Goal: Task Accomplishment & Management: Manage account settings

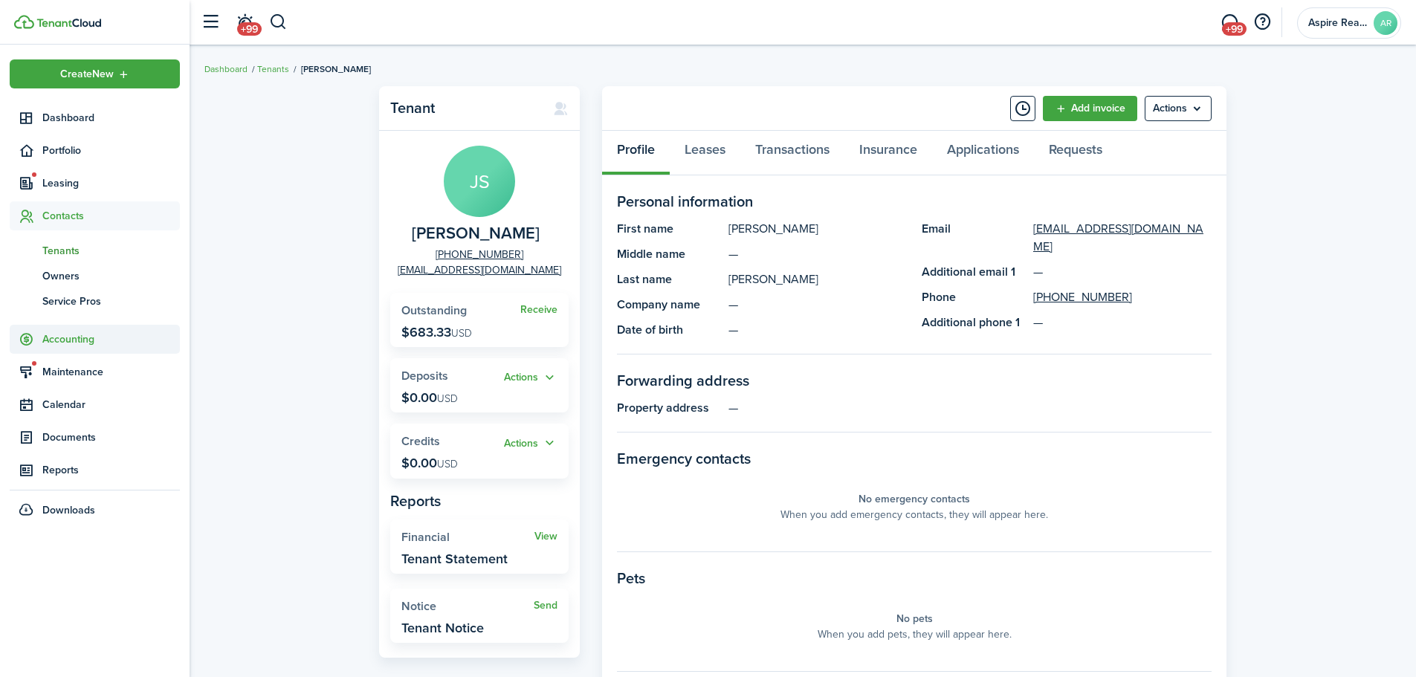
click at [83, 340] on span "Accounting" at bounding box center [111, 340] width 138 height 16
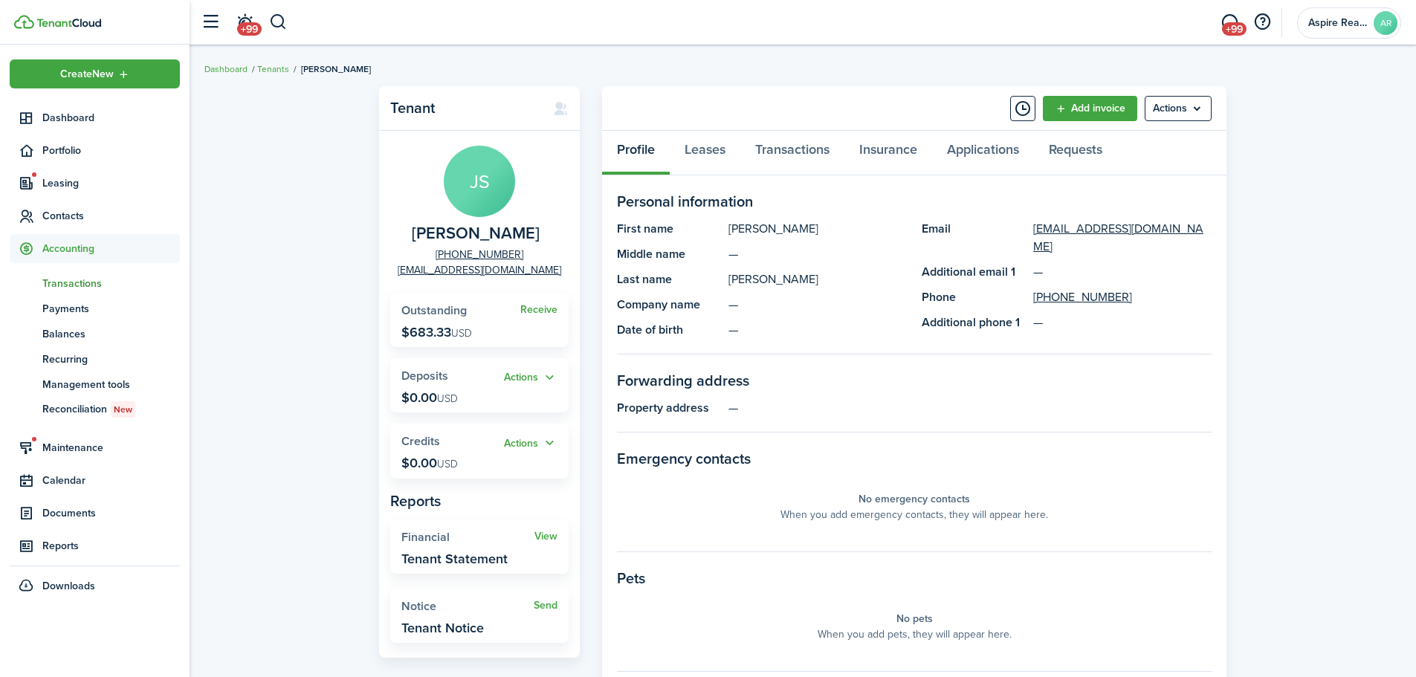
click at [83, 282] on span "Transactions" at bounding box center [111, 284] width 138 height 16
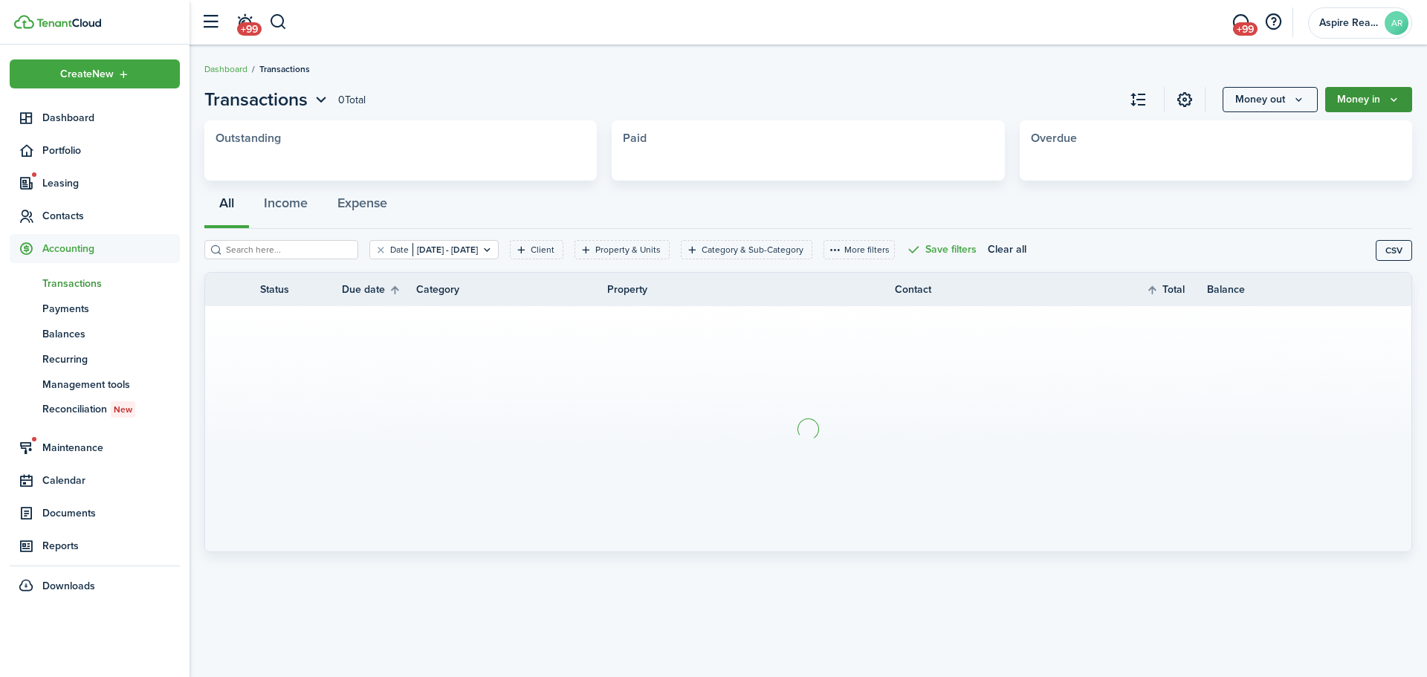
click at [940, 102] on button "Money in" at bounding box center [1369, 99] width 87 height 25
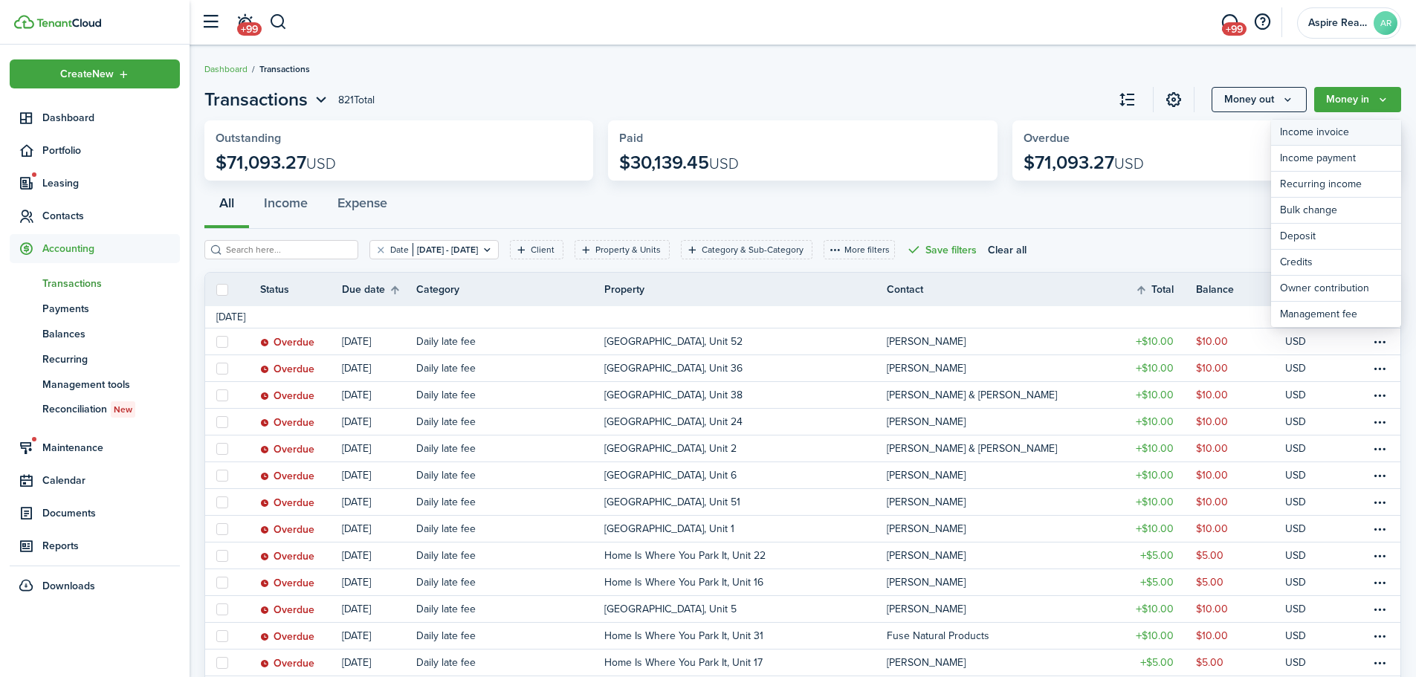
click at [940, 129] on link "Income invoice" at bounding box center [1336, 133] width 130 height 26
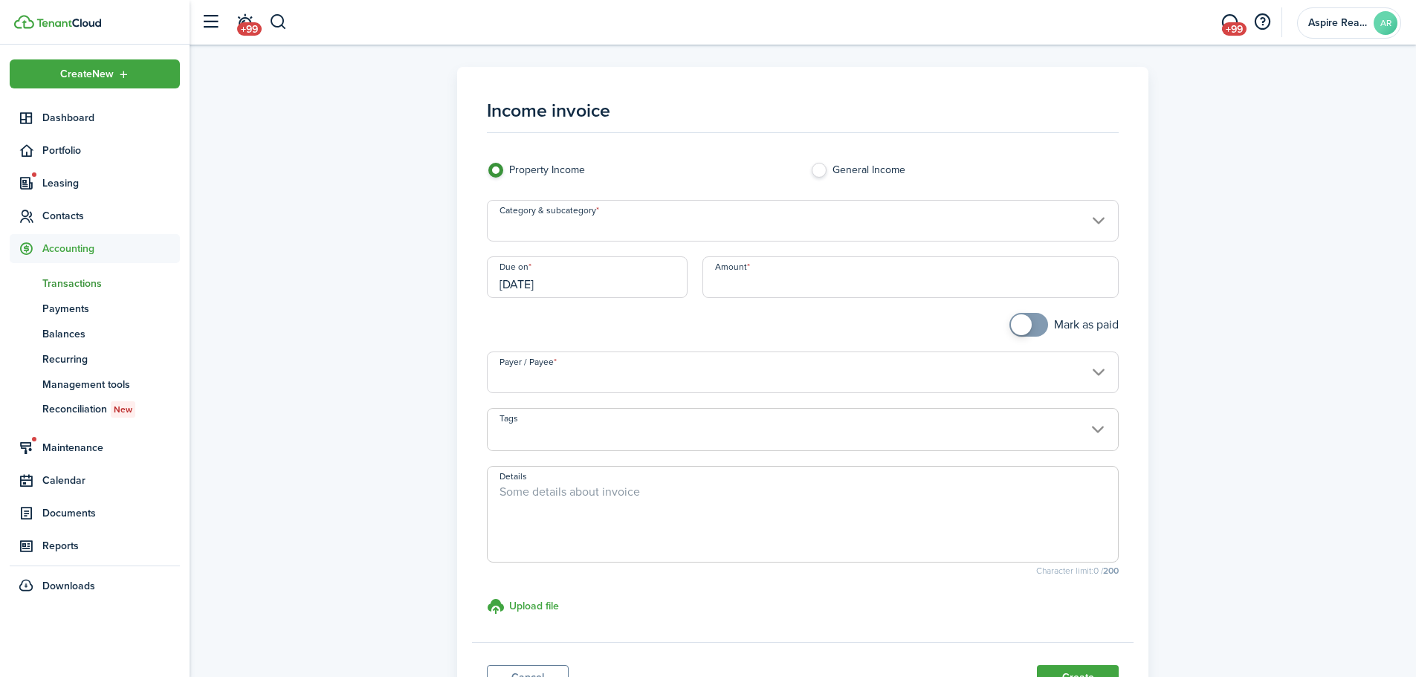
click at [601, 216] on input "Category & subcategory" at bounding box center [803, 221] width 633 height 42
click at [940, 219] on div at bounding box center [708, 338] width 1654 height 915
click at [940, 219] on input "Category & subcategory" at bounding box center [803, 221] width 633 height 42
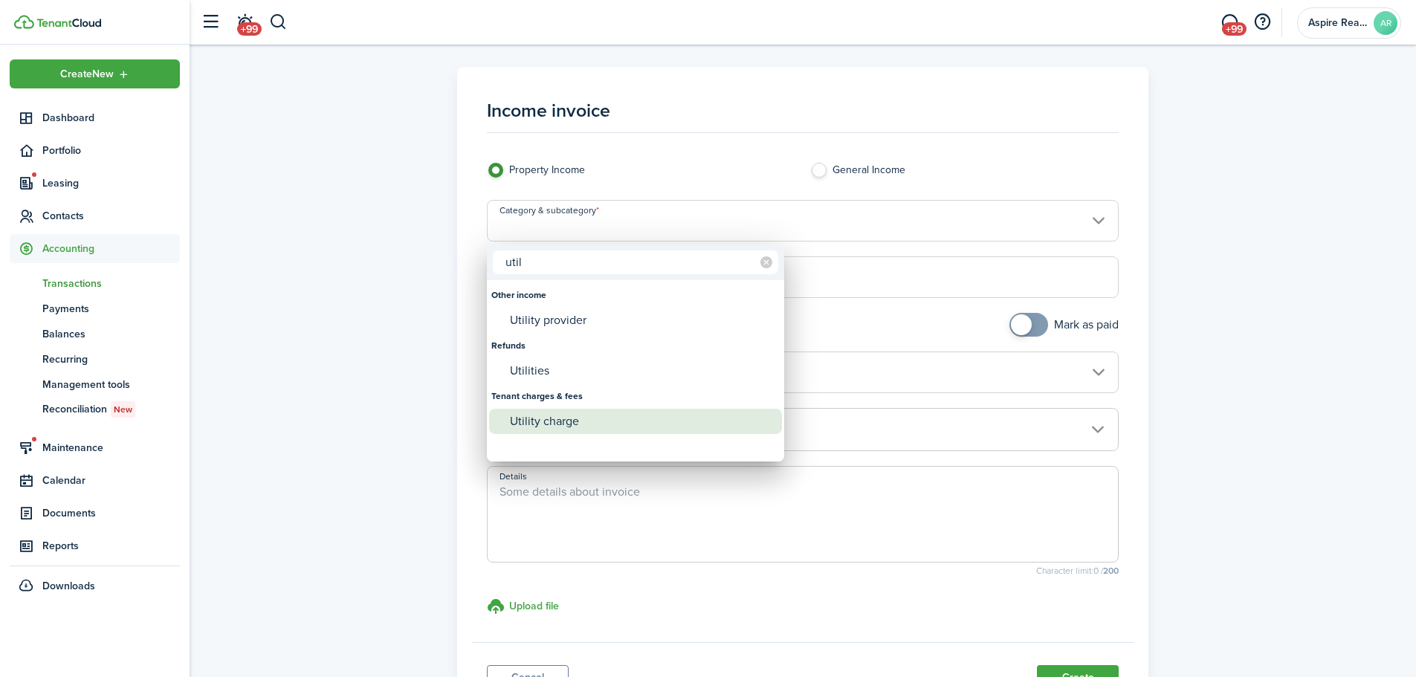
type input "util"
click at [555, 423] on div "Utility charge" at bounding box center [641, 421] width 263 height 25
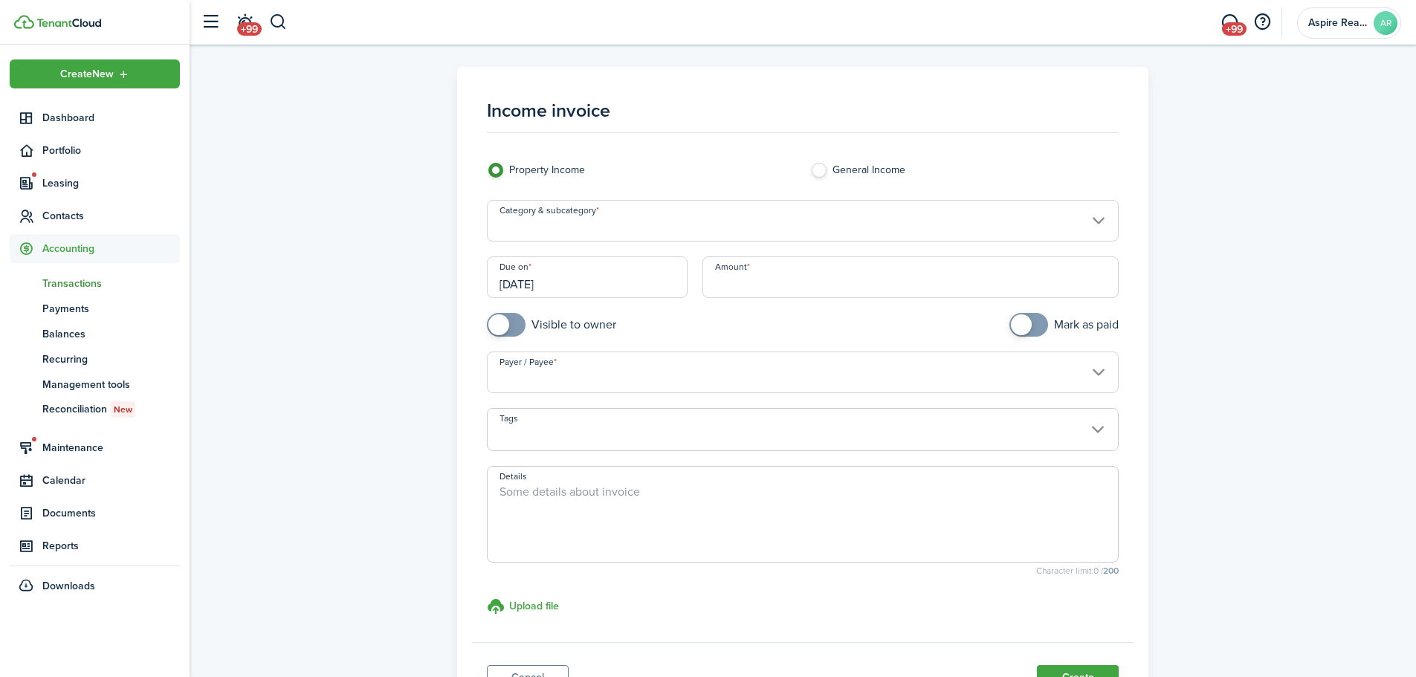
type input "Tenant charges & fees / Utility charge"
click at [747, 285] on input "Amount" at bounding box center [911, 277] width 417 height 42
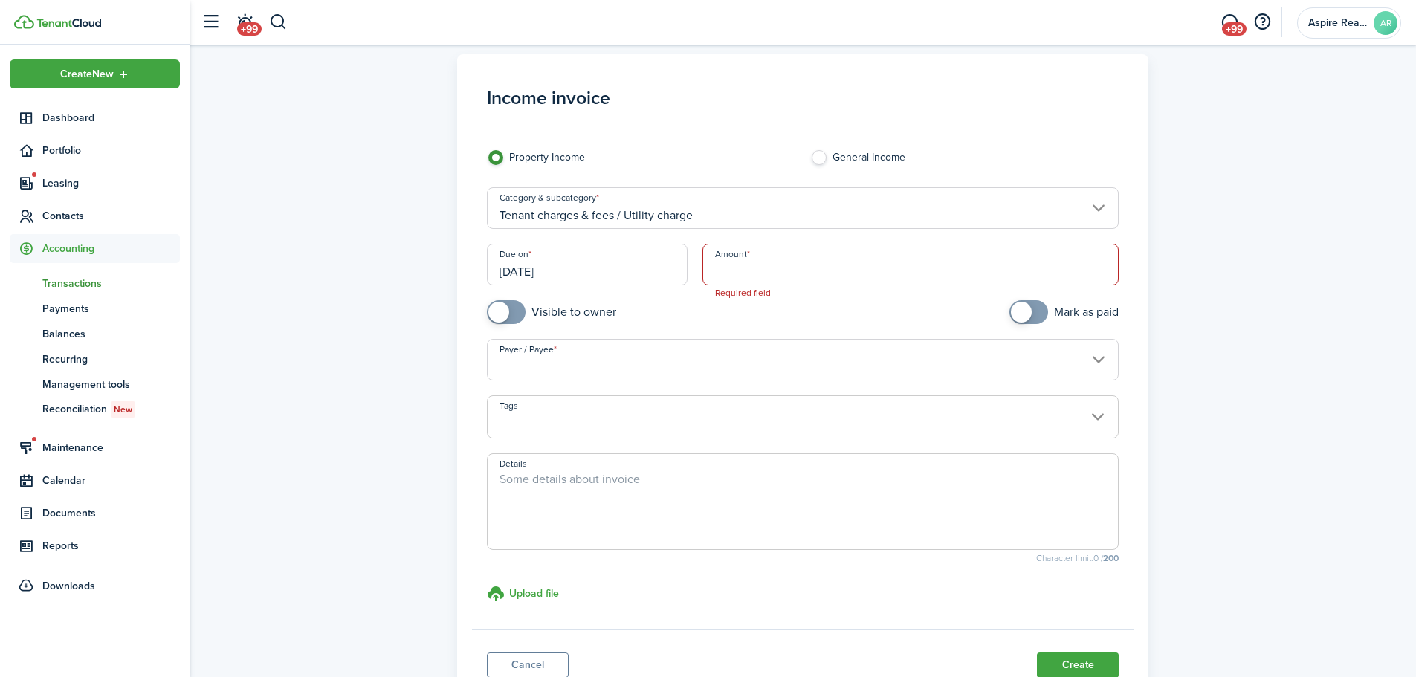
click at [751, 273] on input "Amount" at bounding box center [911, 265] width 417 height 42
type input "$133.70"
checkbox input "true"
click at [507, 315] on span at bounding box center [498, 312] width 21 height 21
click at [535, 361] on input "Payer / Payee" at bounding box center [803, 360] width 633 height 42
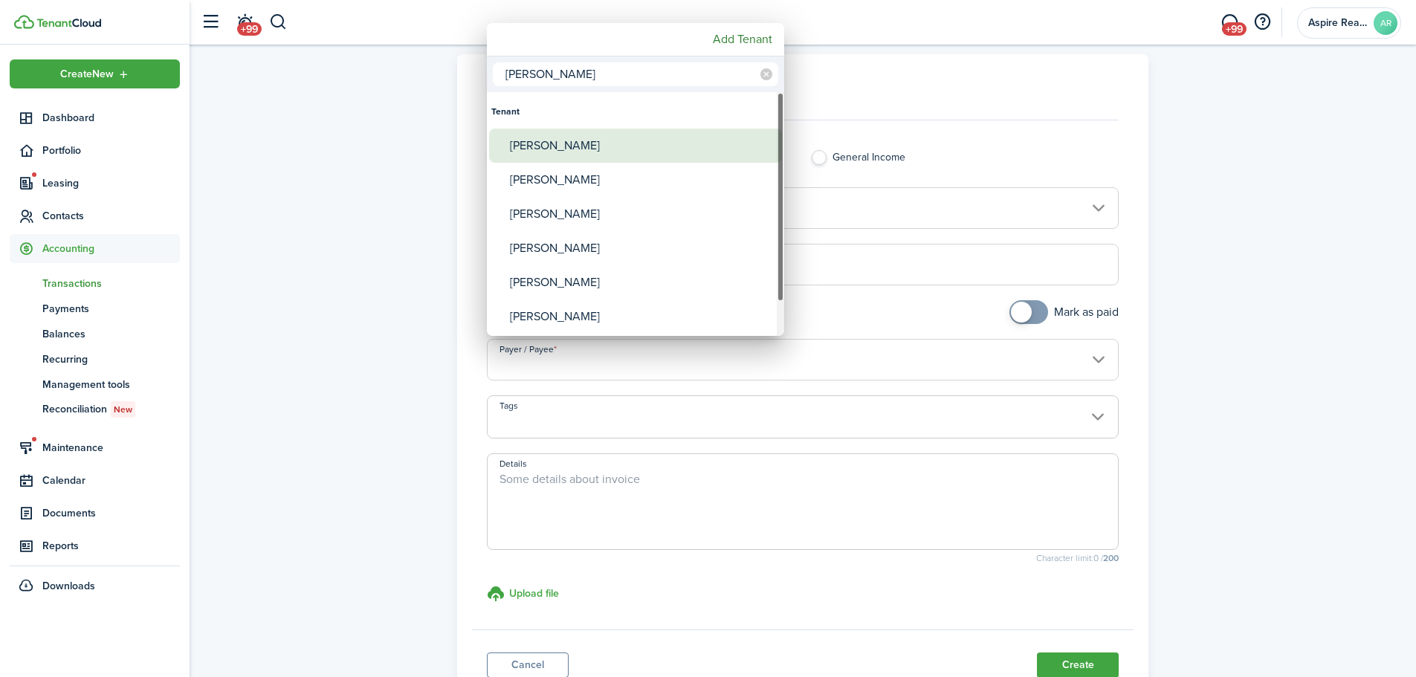
type input "[PERSON_NAME]"
click at [570, 143] on div "[PERSON_NAME]" at bounding box center [641, 146] width 263 height 34
type input "[PERSON_NAME]"
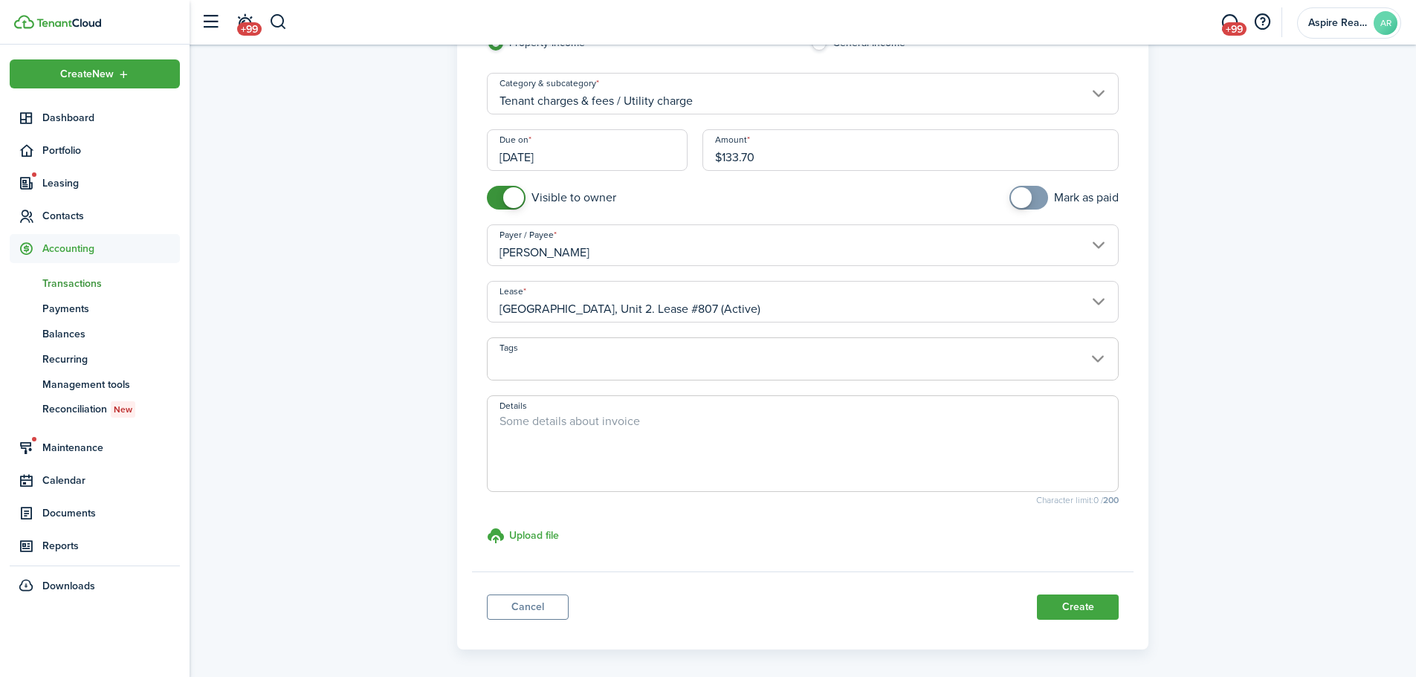
scroll to position [132, 0]
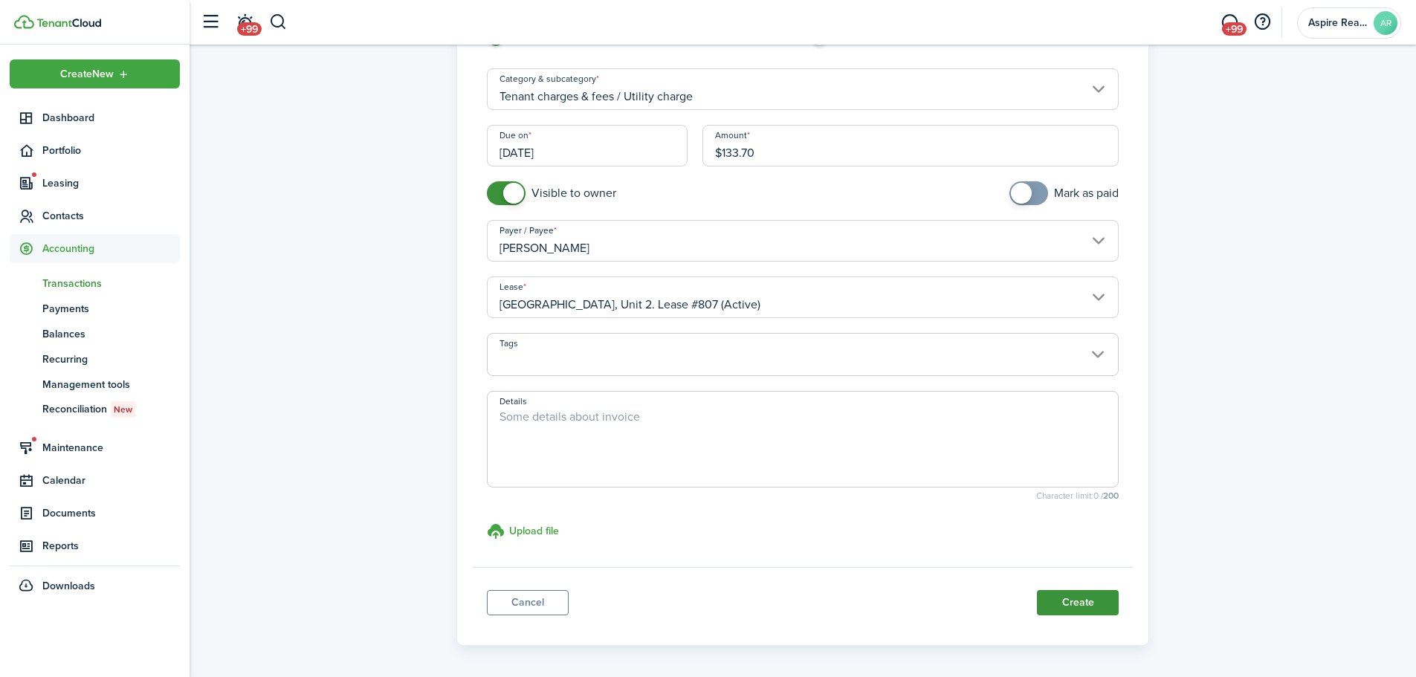
click at [940, 468] on button "Create" at bounding box center [1078, 602] width 82 height 25
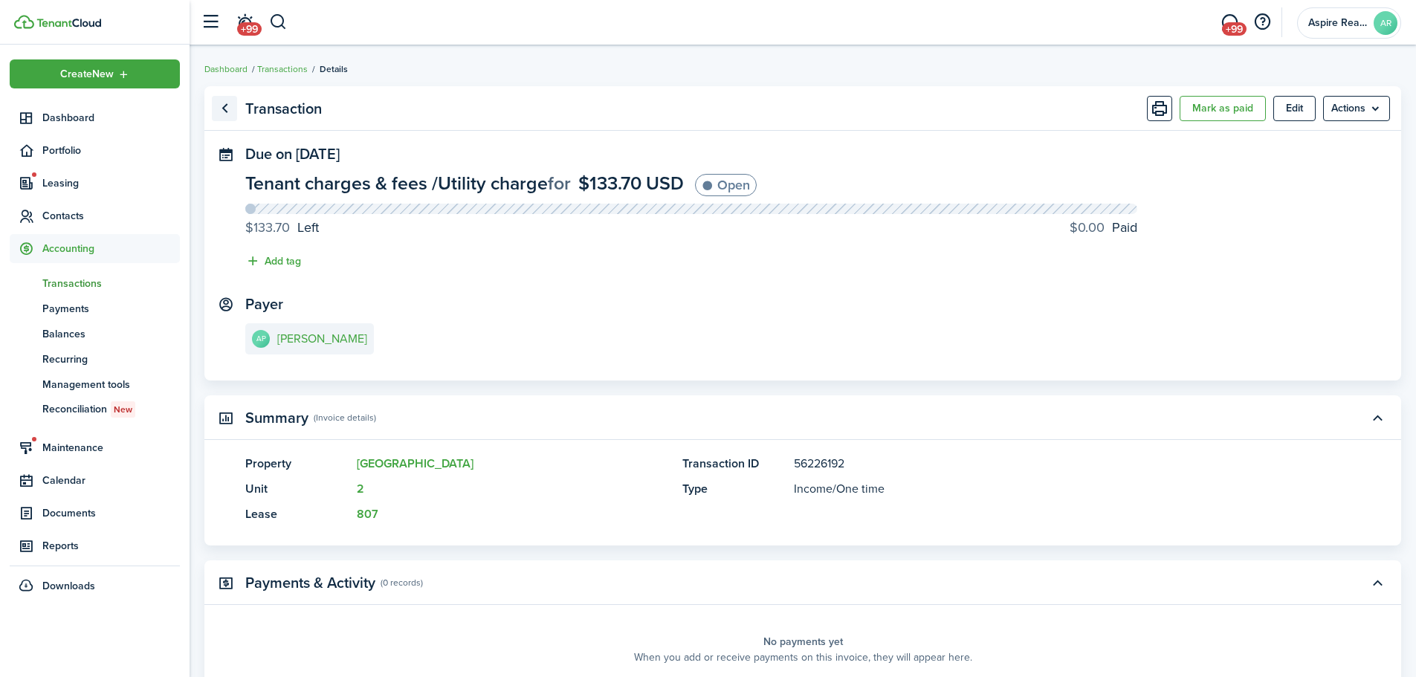
click at [229, 109] on link "Go back" at bounding box center [224, 108] width 25 height 25
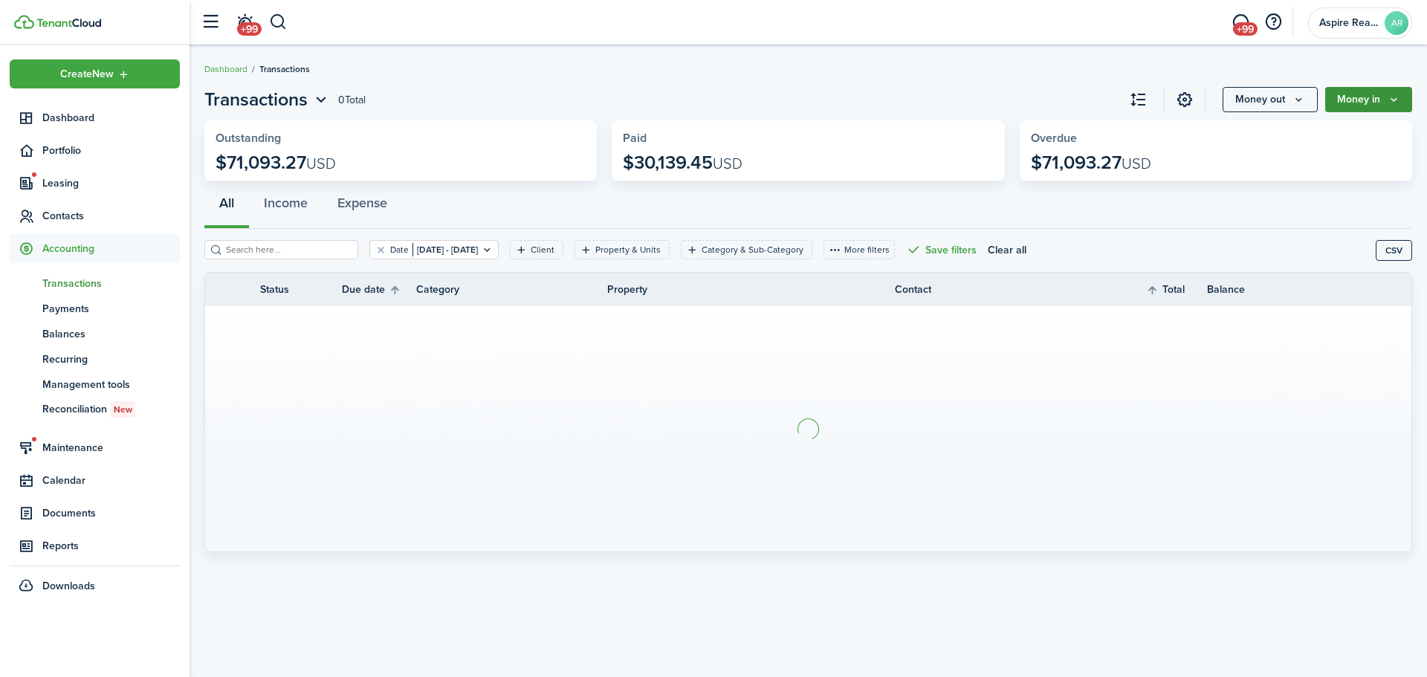
click at [940, 99] on button "Money in" at bounding box center [1369, 99] width 87 height 25
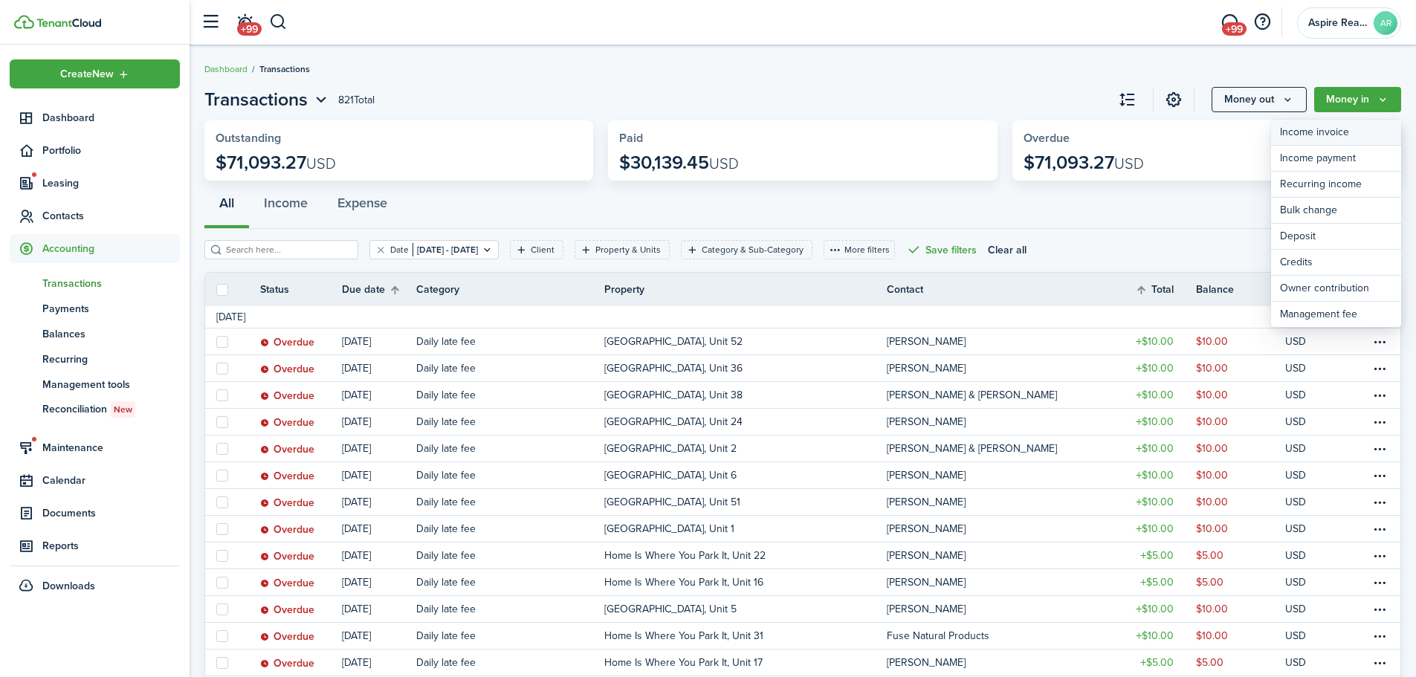
click at [940, 129] on link "Income invoice" at bounding box center [1336, 133] width 130 height 26
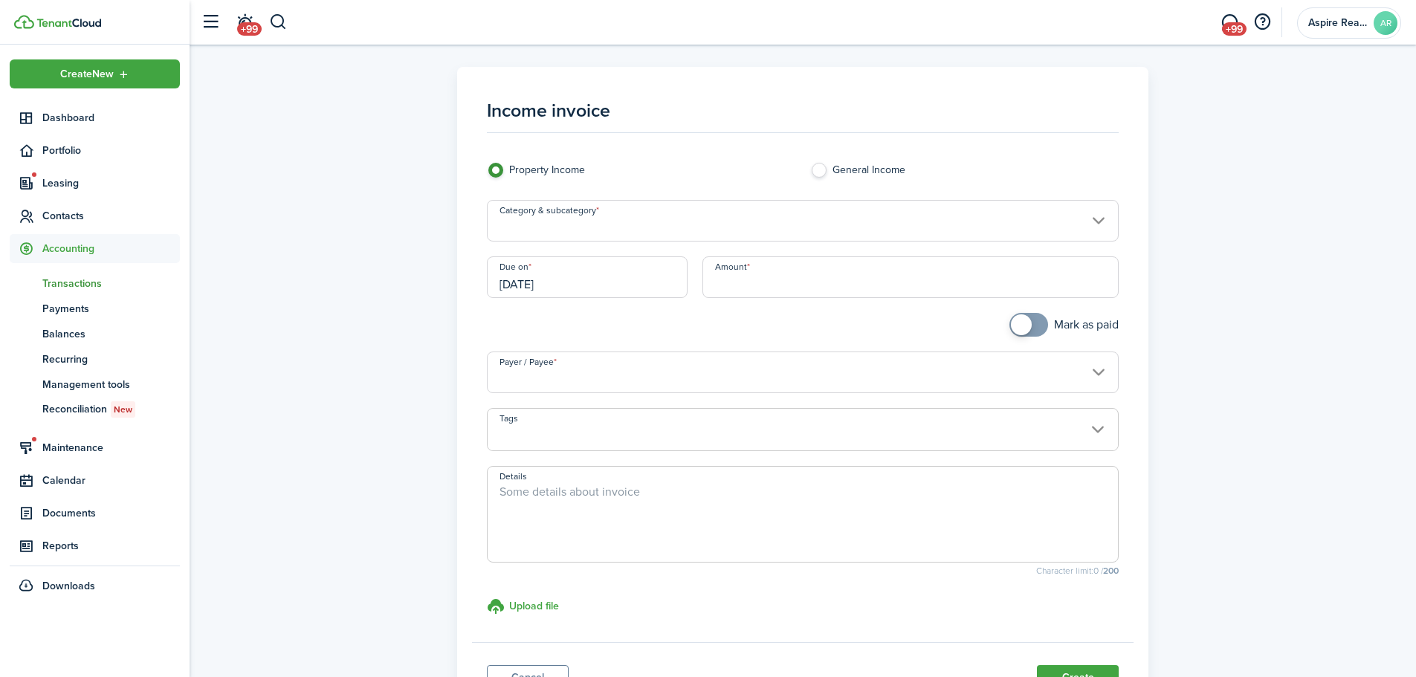
click at [604, 227] on input "Category & subcategory" at bounding box center [803, 221] width 633 height 42
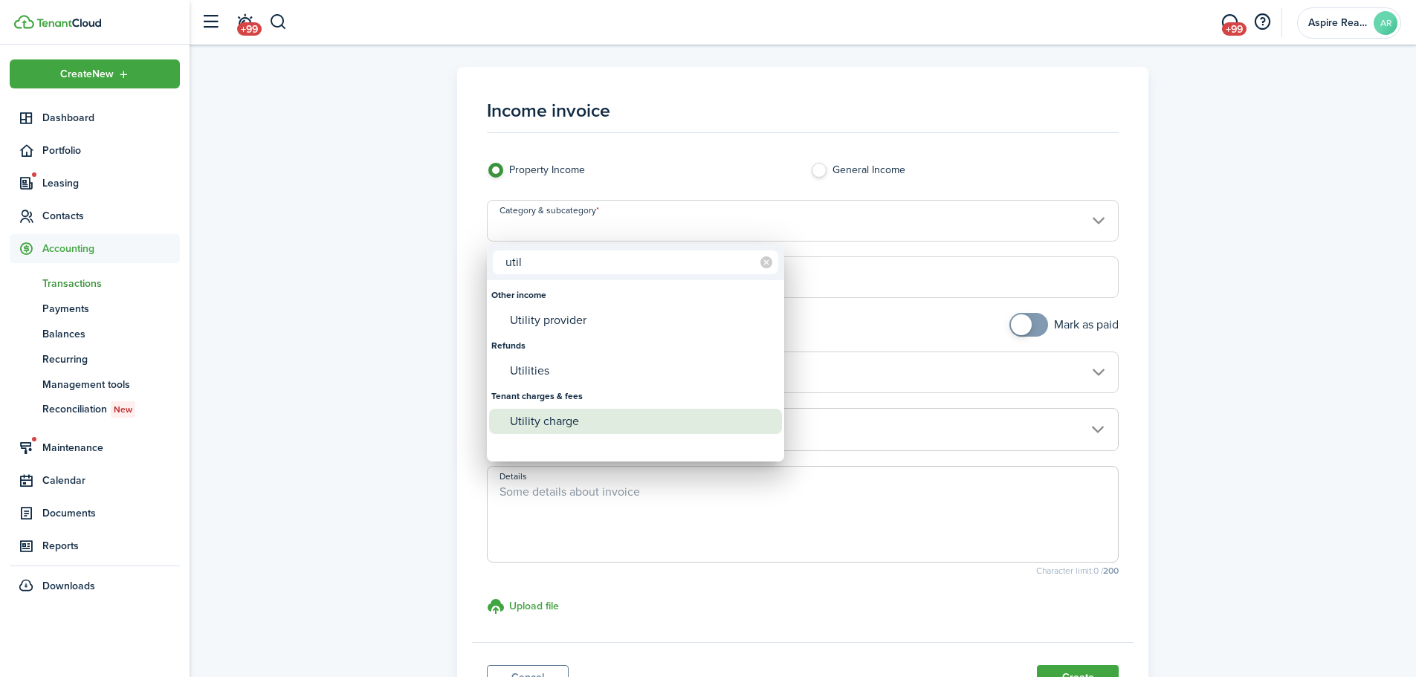
type input "util"
click at [529, 419] on div "Utility charge" at bounding box center [641, 421] width 263 height 25
type input "Tenant charges & fees / Utility charge"
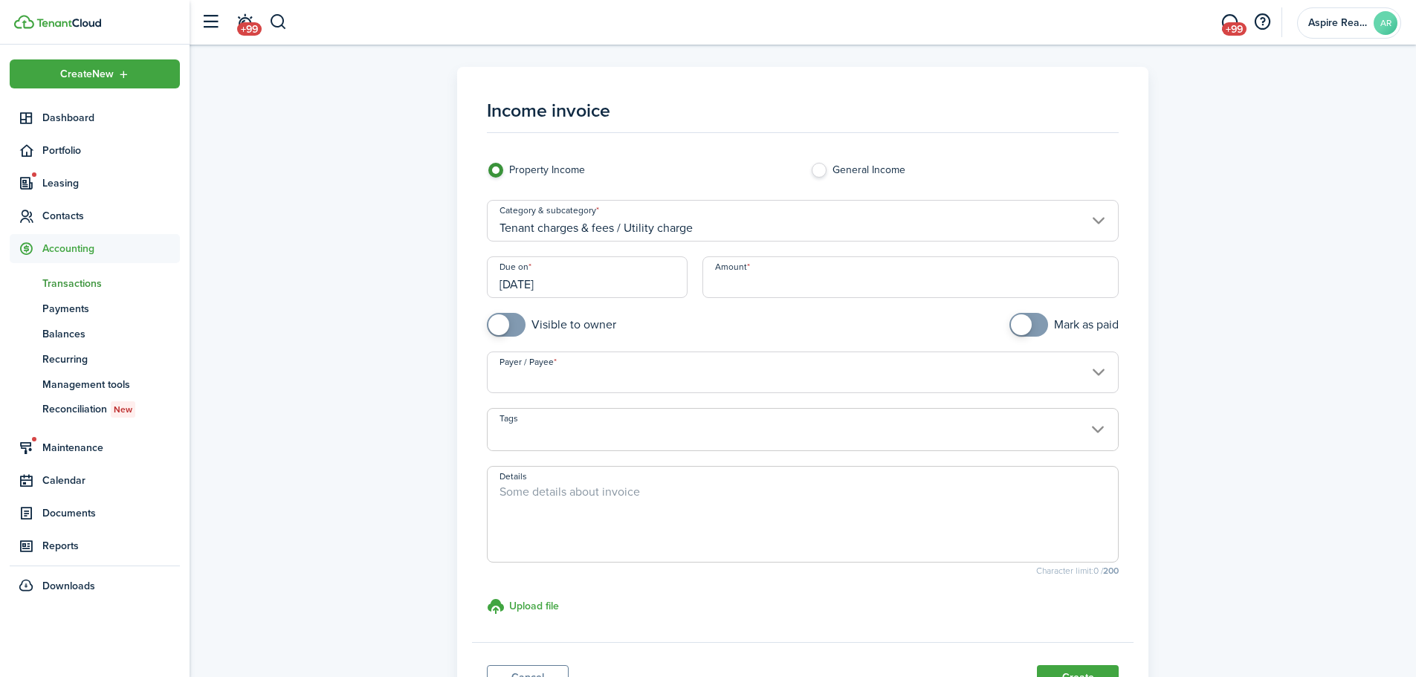
click at [725, 283] on input "Amount" at bounding box center [911, 277] width 417 height 42
type input "$123.34"
checkbox input "true"
click at [505, 322] on span at bounding box center [498, 324] width 21 height 21
click at [524, 378] on input "Payer / Payee" at bounding box center [803, 373] width 633 height 42
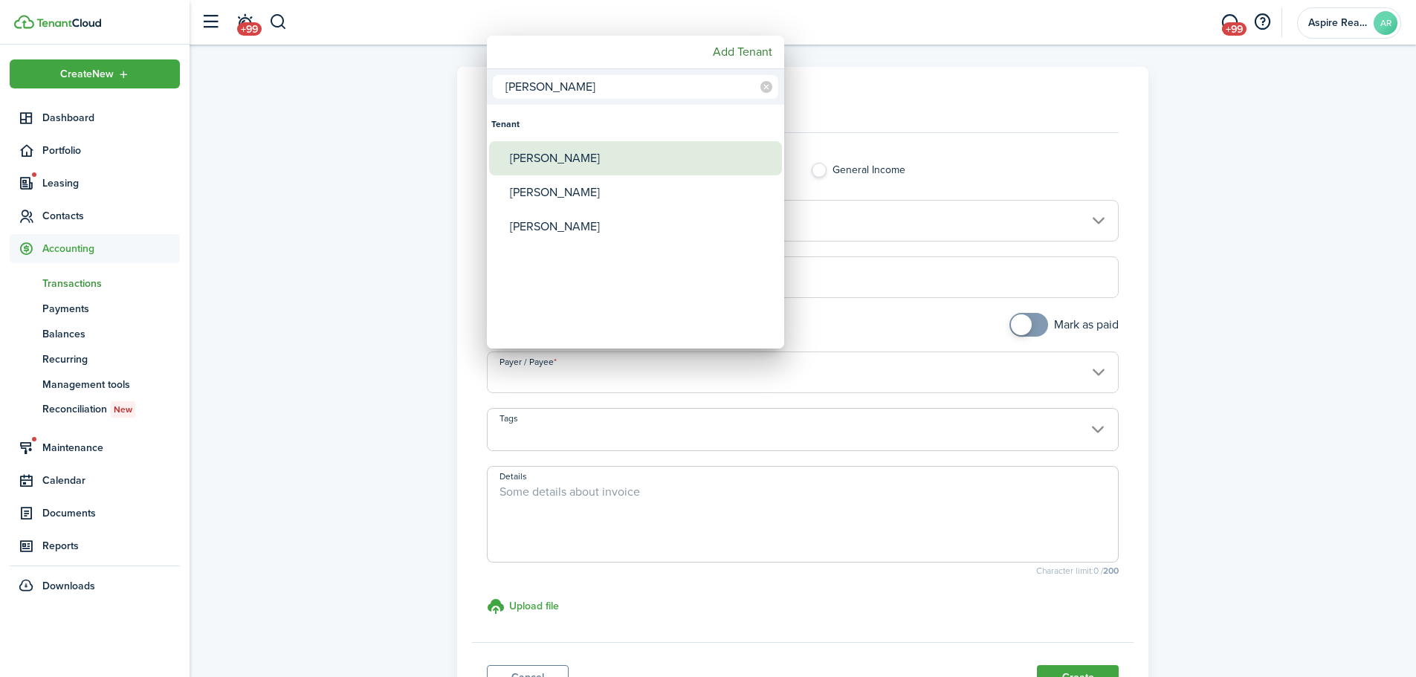
type input "[PERSON_NAME]"
click at [569, 152] on div "[PERSON_NAME]" at bounding box center [641, 158] width 263 height 34
type input "[PERSON_NAME]"
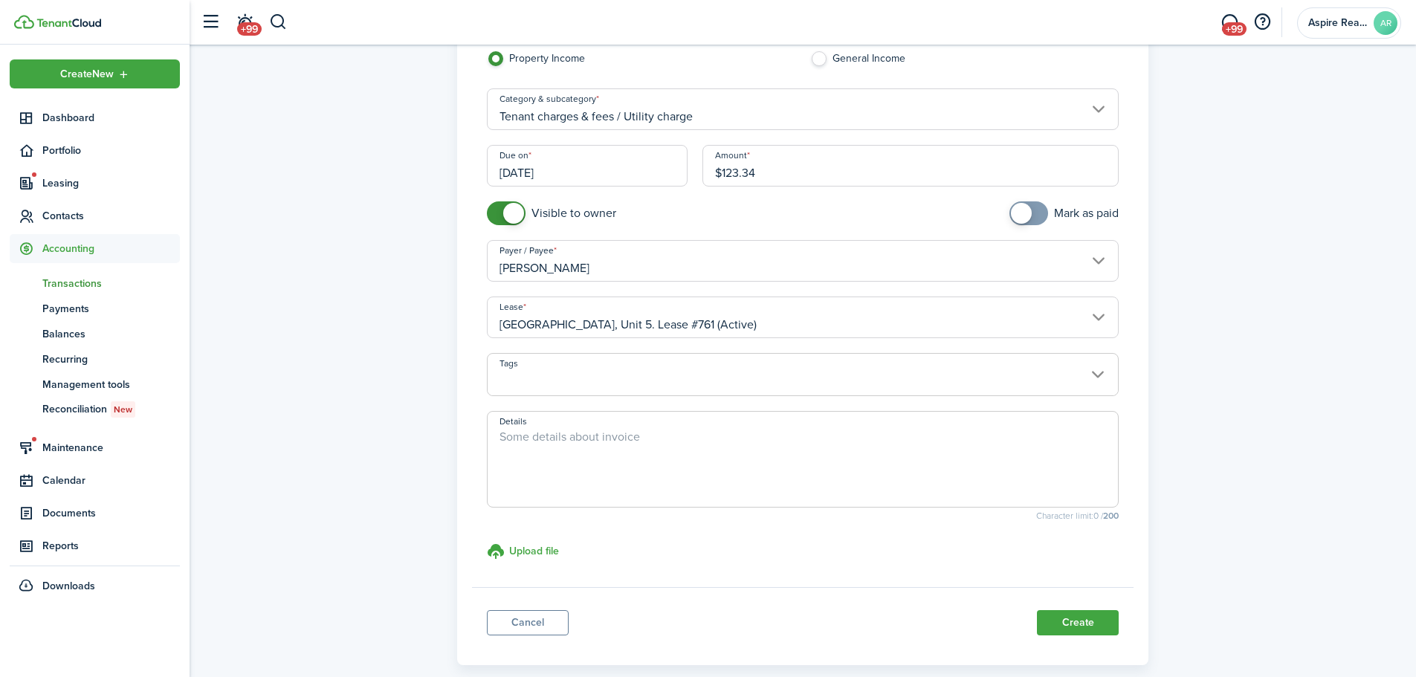
scroll to position [112, 0]
click at [940, 468] on button "Create" at bounding box center [1078, 622] width 82 height 25
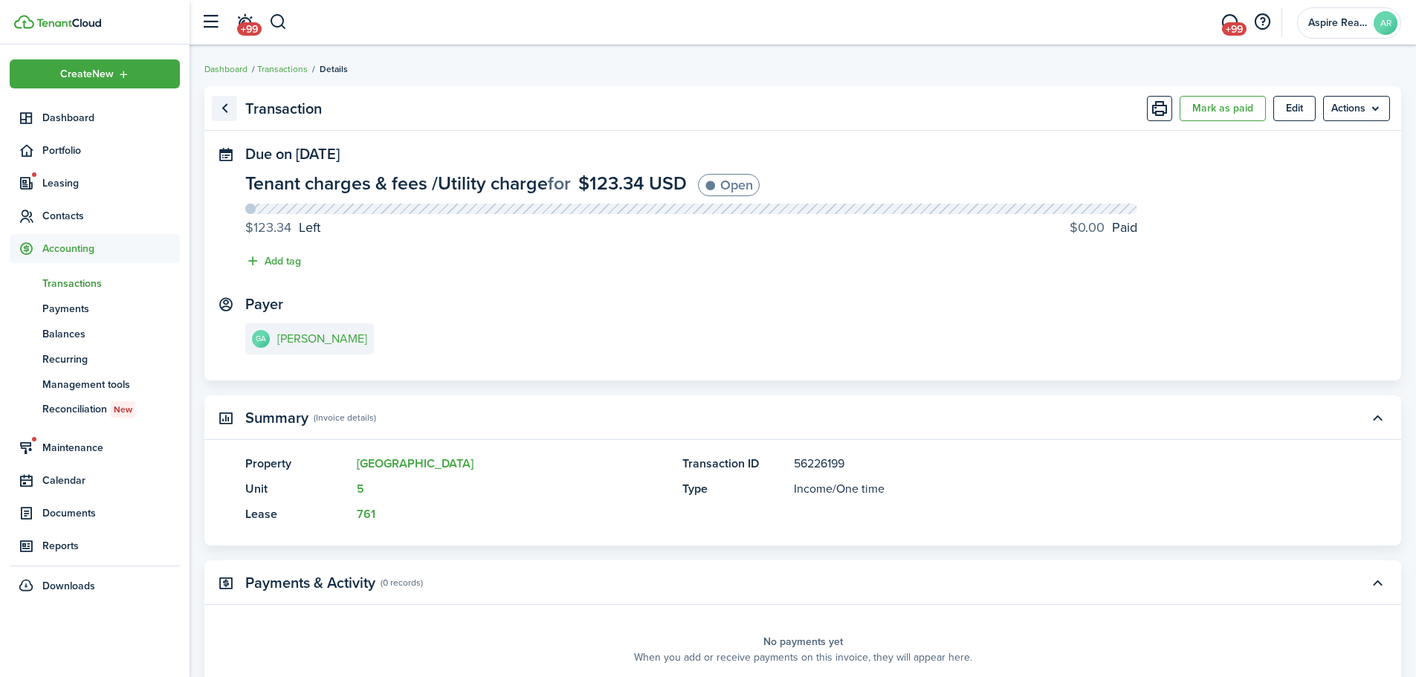
click at [230, 107] on link "Go back" at bounding box center [224, 108] width 25 height 25
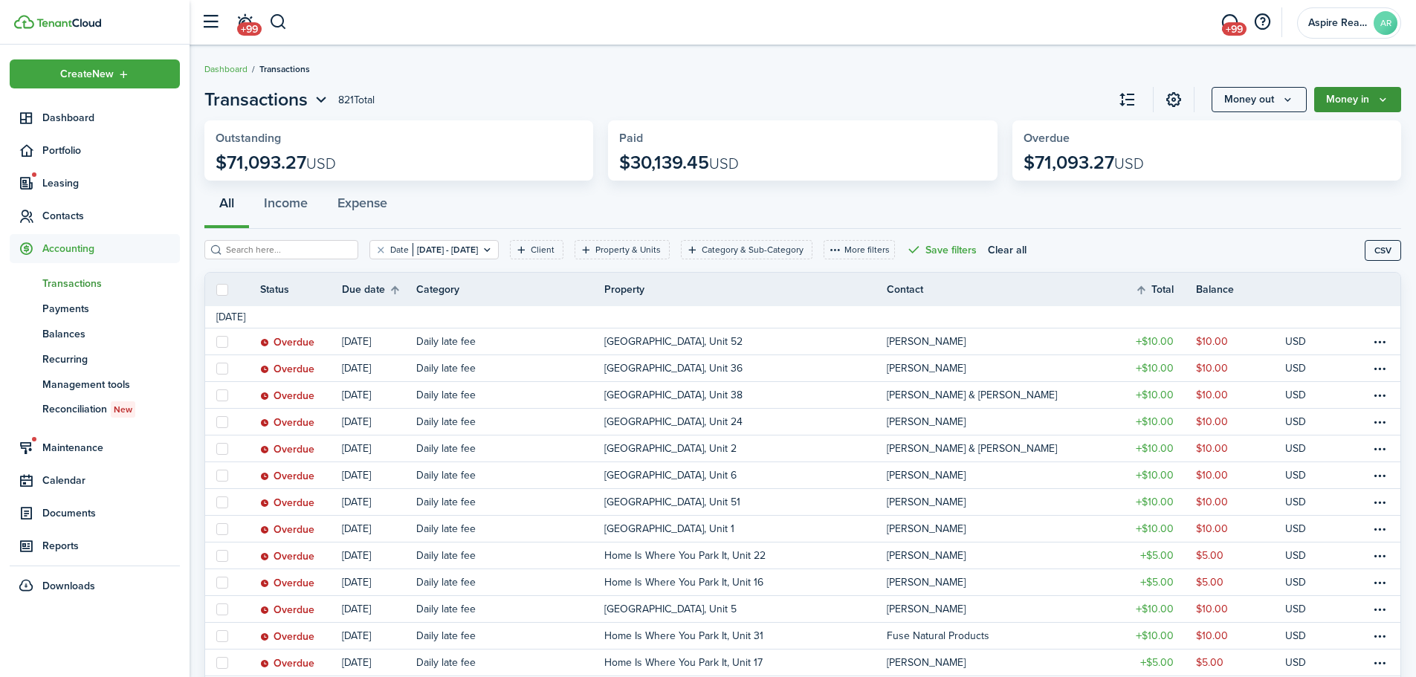
drag, startPoint x: 1364, startPoint y: 103, endPoint x: 1390, endPoint y: 101, distance: 26.1
click at [940, 101] on button "Money in" at bounding box center [1357, 99] width 87 height 25
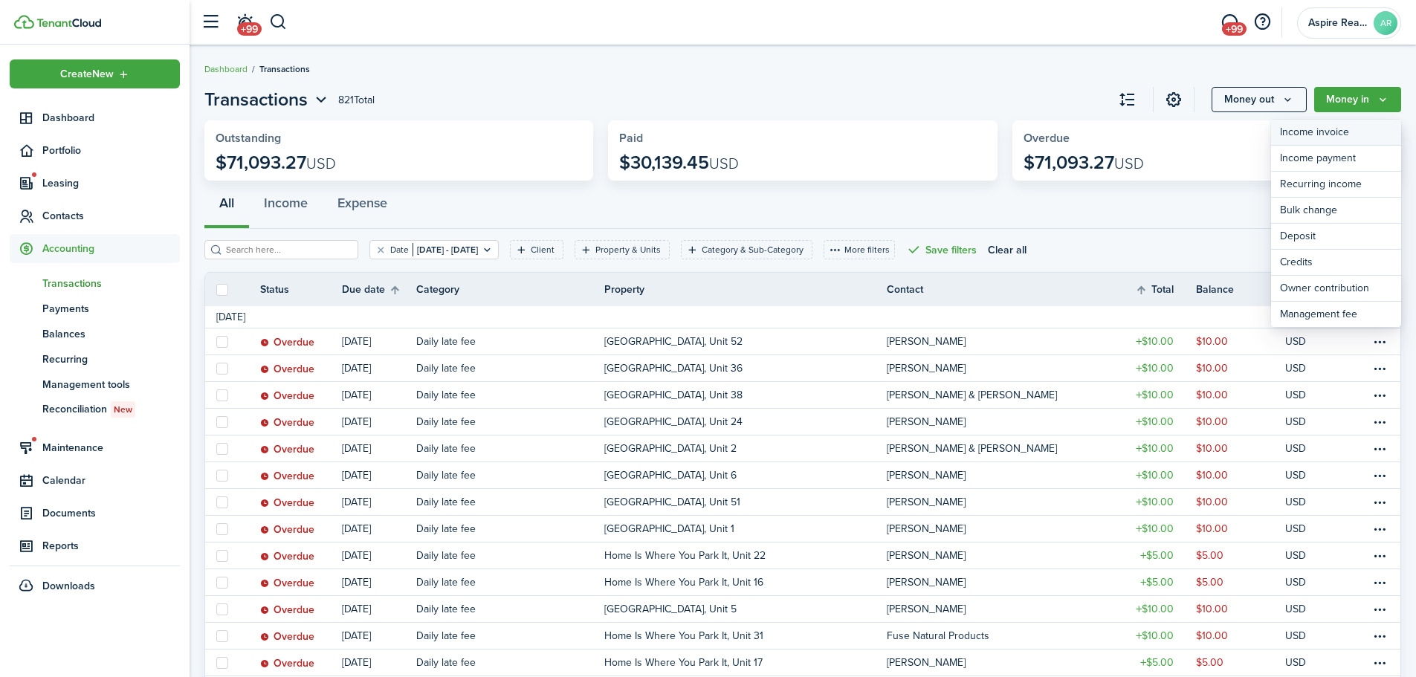
click at [940, 134] on link "Income invoice" at bounding box center [1336, 133] width 130 height 26
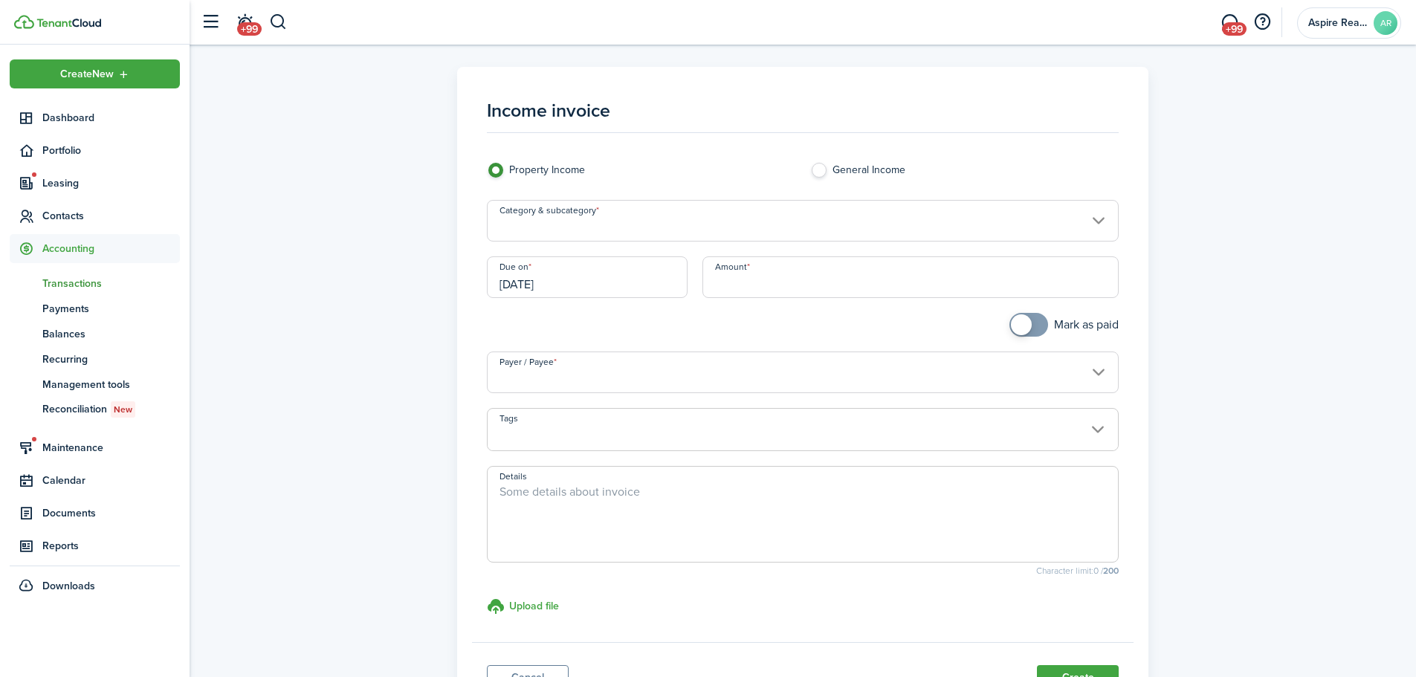
click at [636, 230] on input "Category & subcategory" at bounding box center [803, 221] width 633 height 42
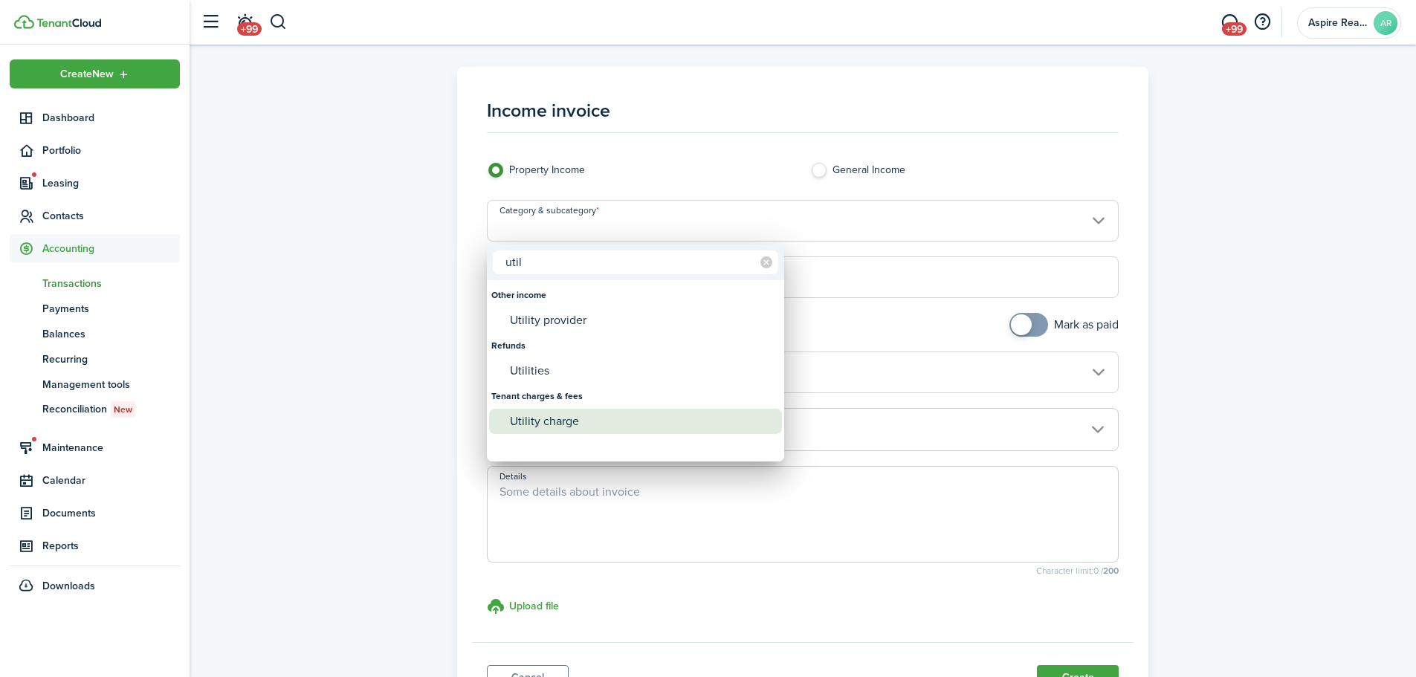
type input "util"
click at [540, 413] on div "Utility charge" at bounding box center [641, 421] width 263 height 25
type input "Tenant charges & fees / Utility charge"
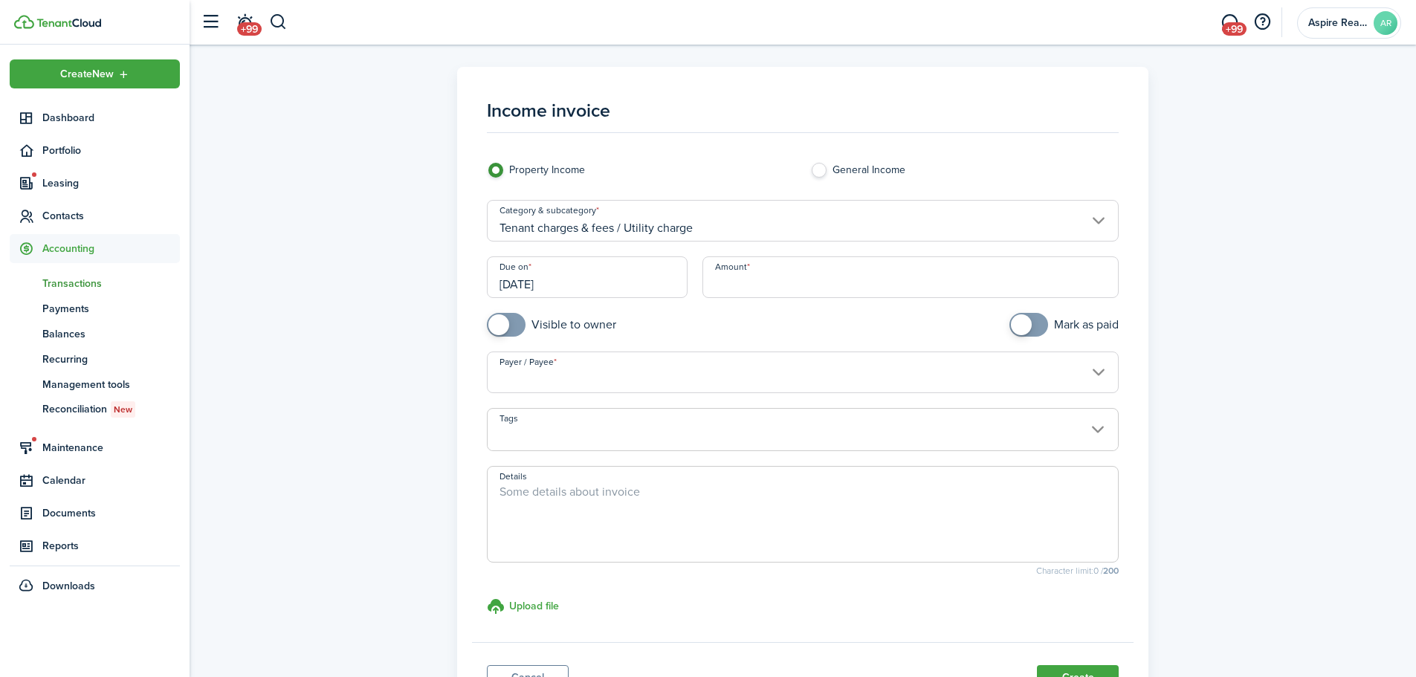
click at [734, 280] on input "Amount" at bounding box center [911, 277] width 417 height 42
type input "$287.56"
checkbox input "true"
click at [511, 333] on span at bounding box center [506, 325] width 15 height 24
click at [515, 373] on input "Payer / Payee" at bounding box center [803, 373] width 633 height 42
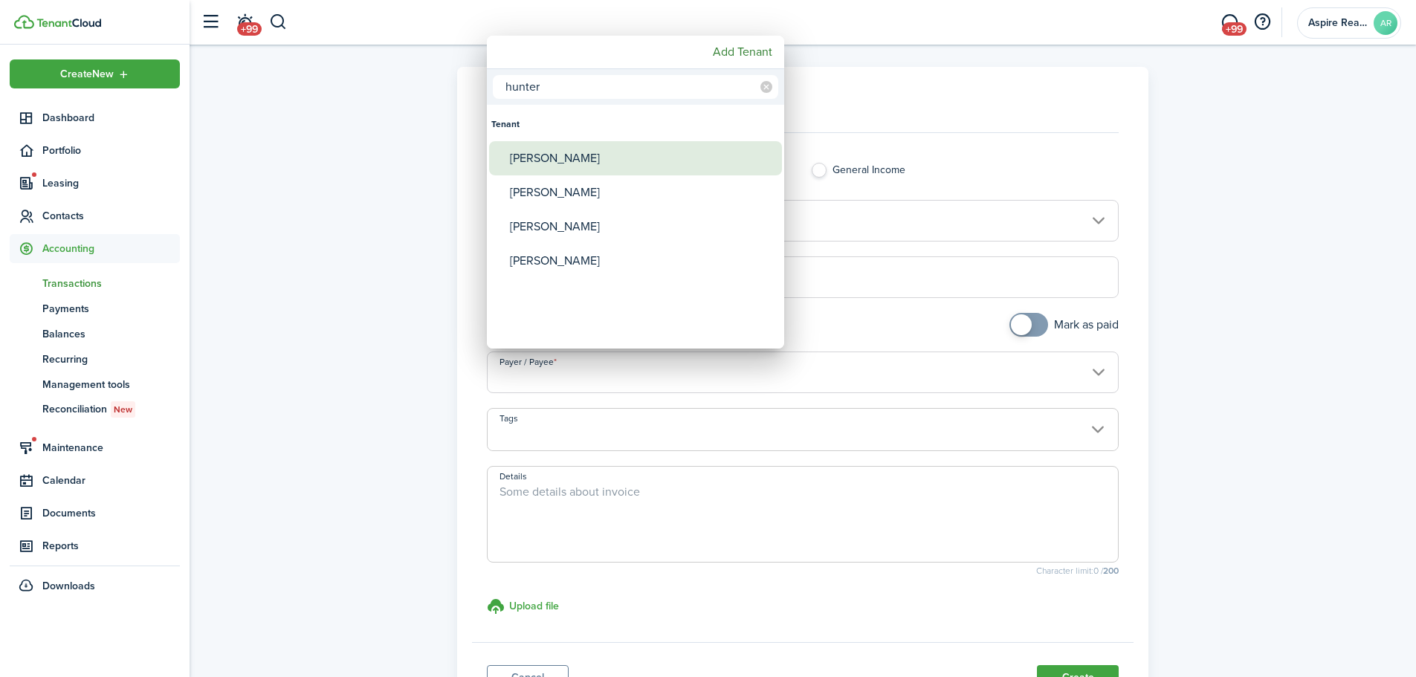
type input "hunter"
click at [535, 163] on div "[PERSON_NAME]" at bounding box center [641, 158] width 263 height 34
type input "[PERSON_NAME]"
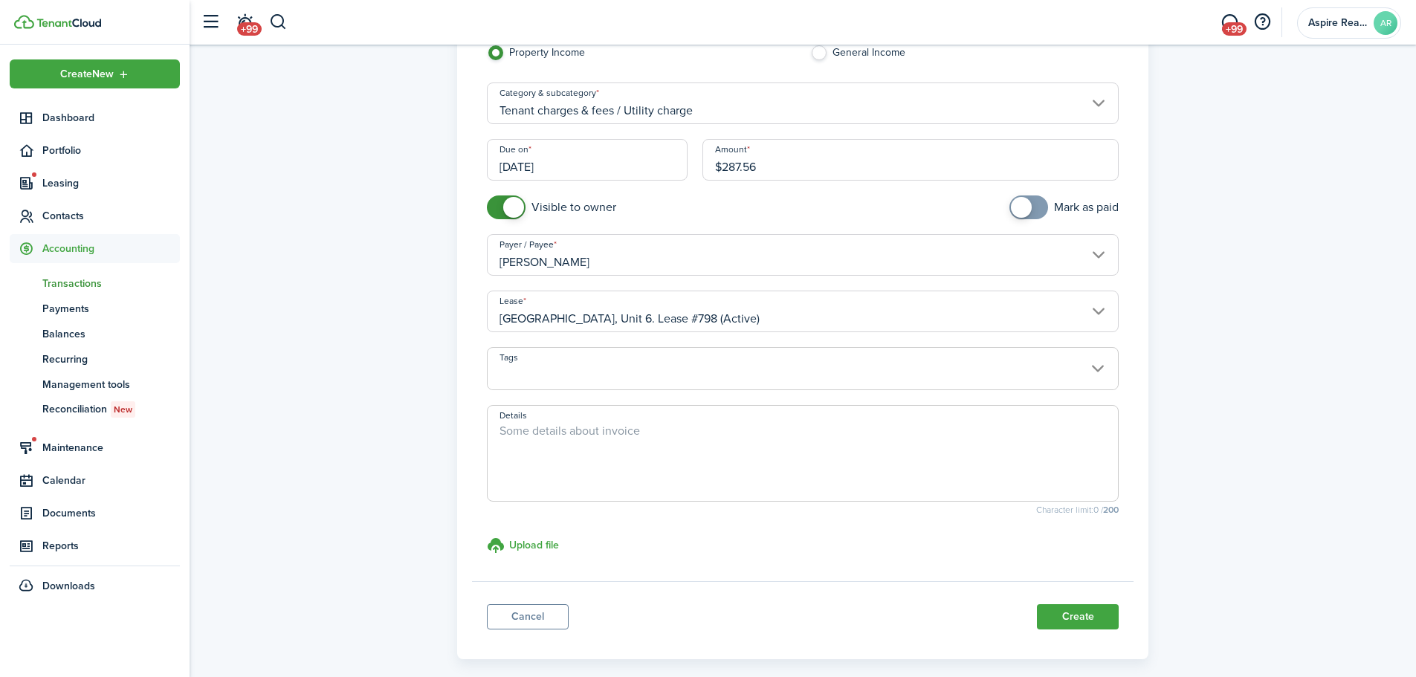
scroll to position [120, 0]
click at [940, 468] on button "Create" at bounding box center [1078, 613] width 82 height 25
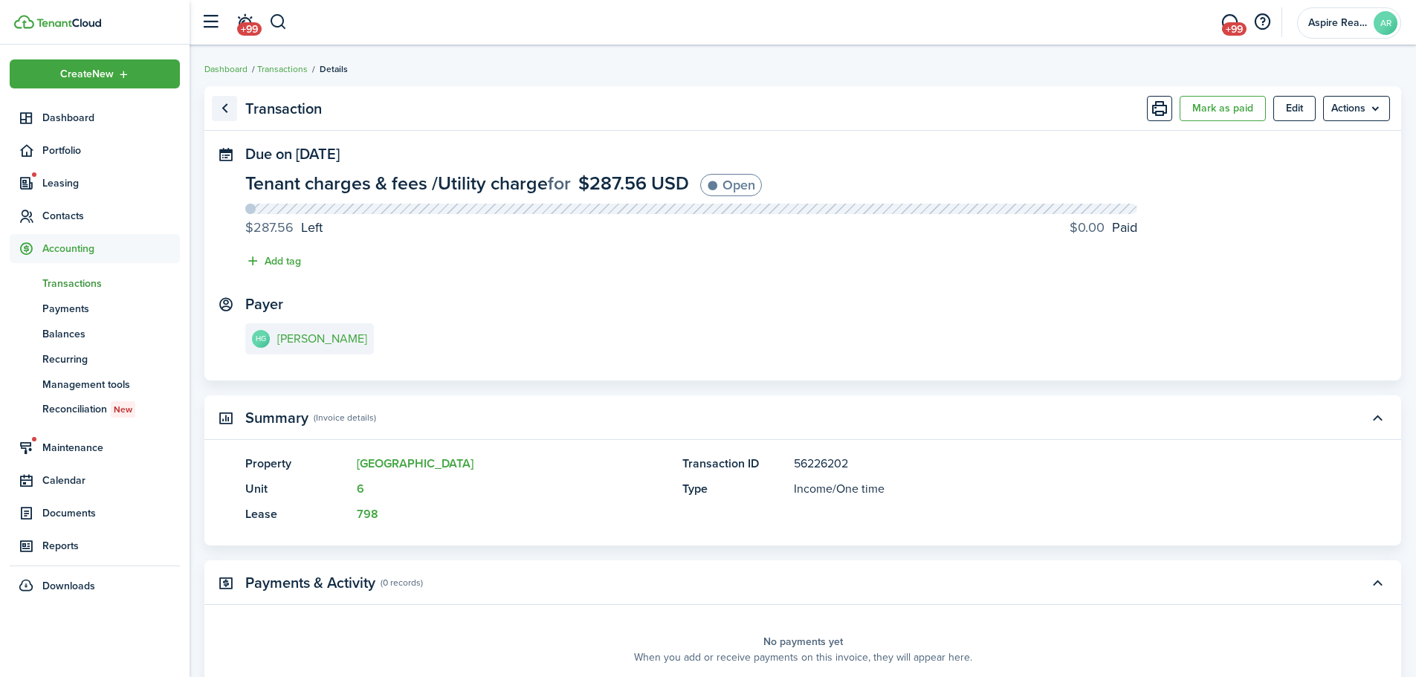
click at [227, 111] on link "Go back" at bounding box center [224, 108] width 25 height 25
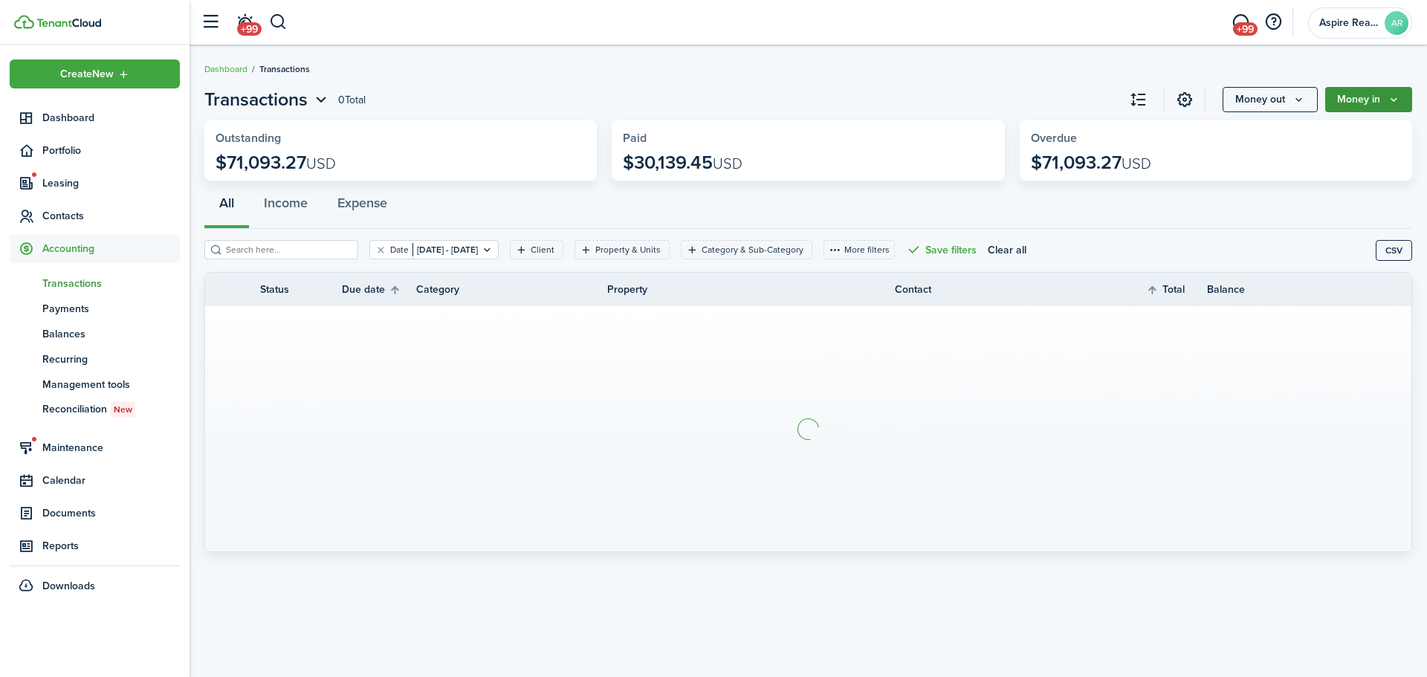
click at [940, 96] on button "Money in" at bounding box center [1369, 99] width 87 height 25
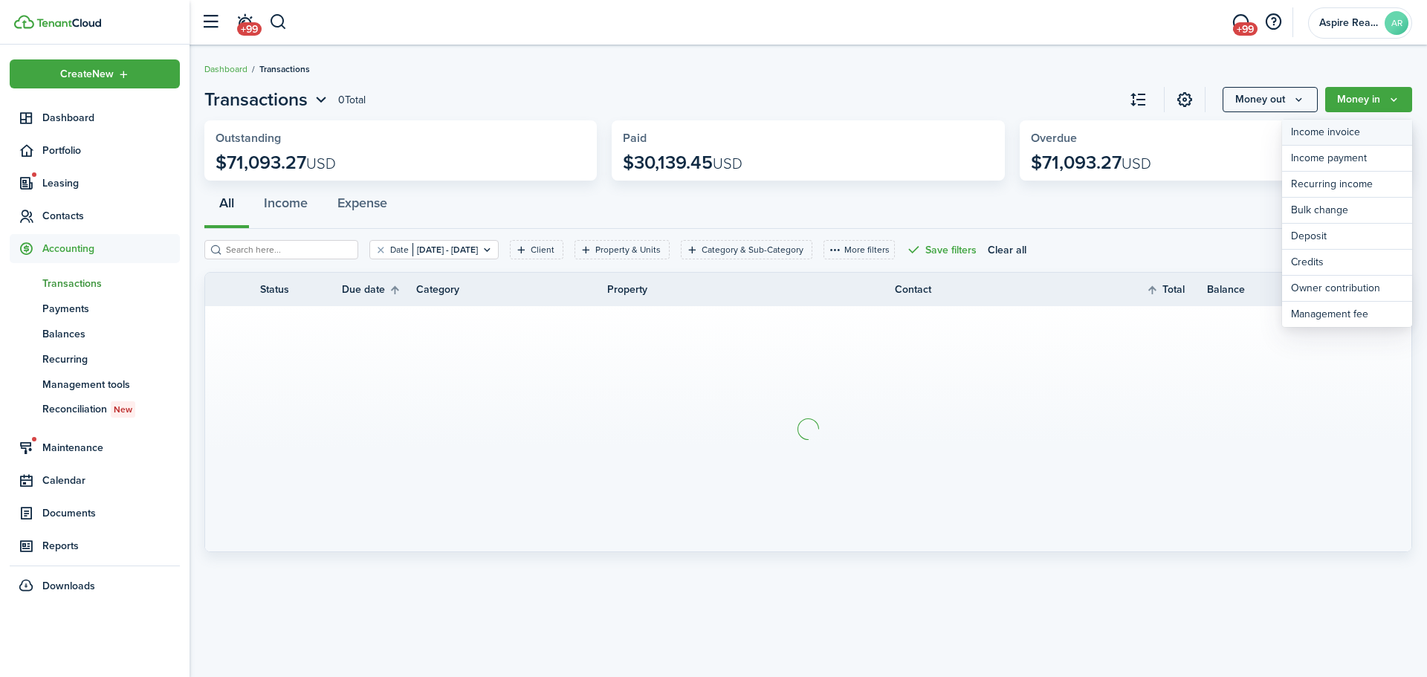
click at [940, 126] on link "Income invoice" at bounding box center [1347, 133] width 130 height 26
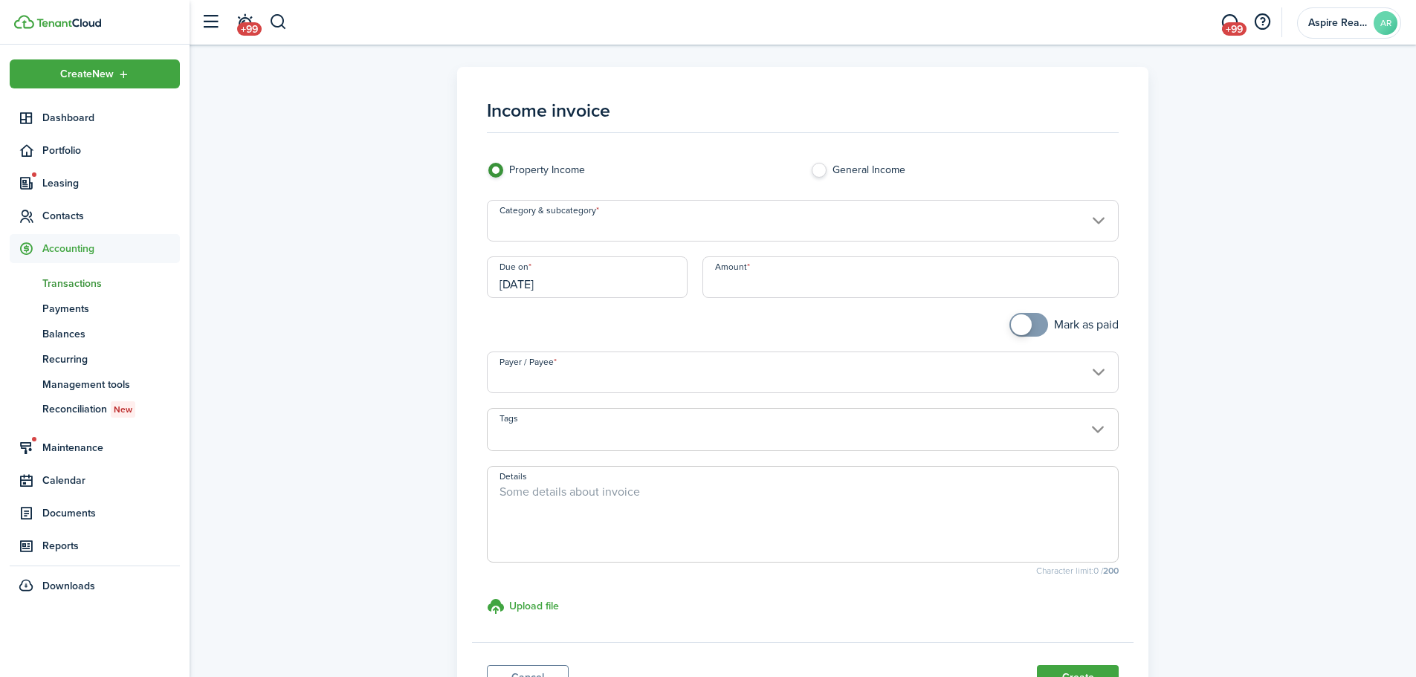
click at [653, 229] on input "Category & subcategory" at bounding box center [803, 221] width 633 height 42
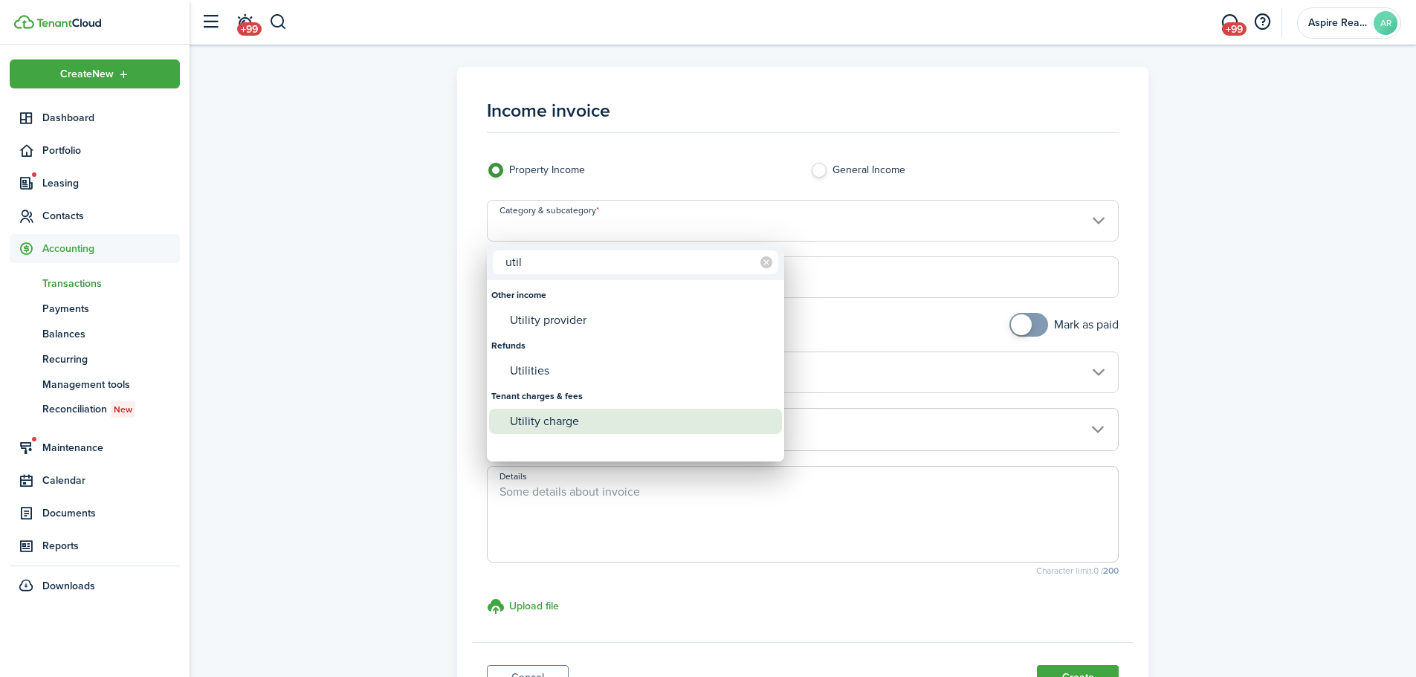
type input "util"
click at [543, 427] on div "Utility charge" at bounding box center [641, 421] width 263 height 25
type input "Tenant charges & fees / Utility charge"
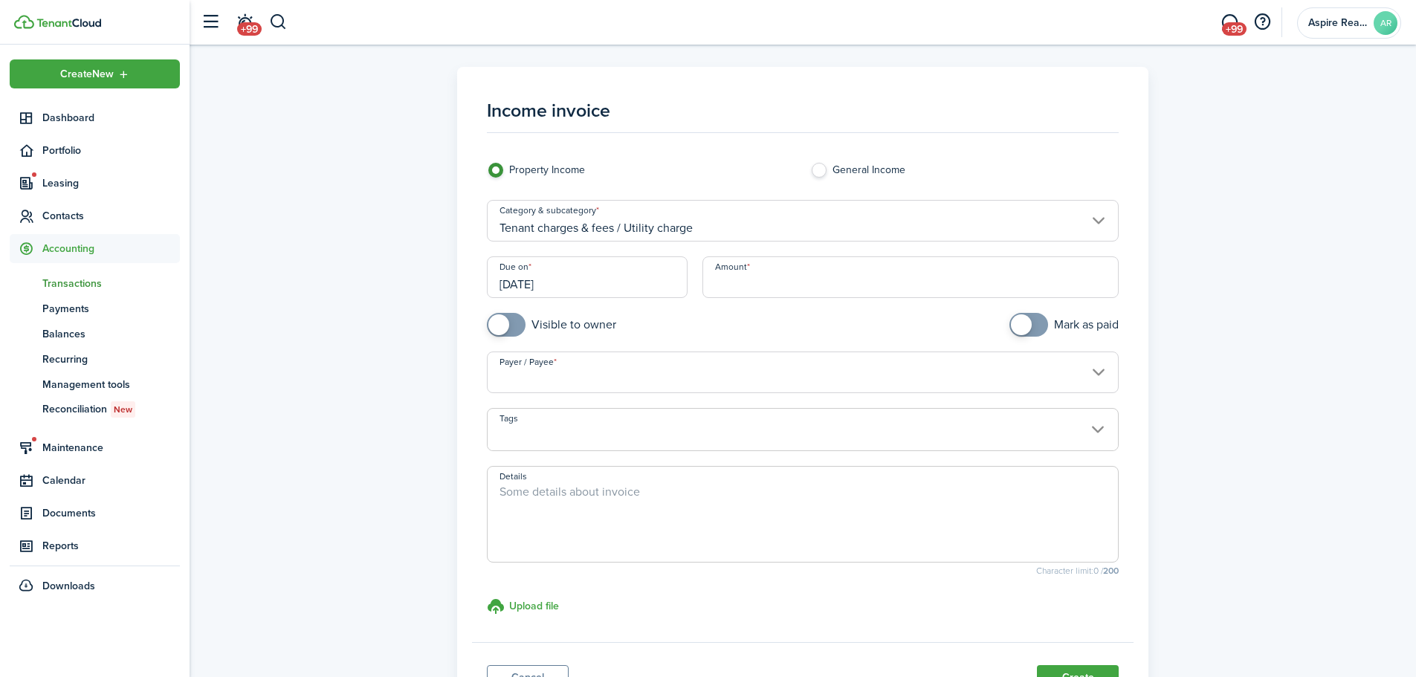
click at [735, 283] on input "Amount" at bounding box center [911, 277] width 417 height 42
type input "$35.84"
checkbox input "true"
click at [507, 320] on span at bounding box center [498, 324] width 21 height 21
click at [540, 392] on input "Payer / Payee" at bounding box center [803, 373] width 633 height 42
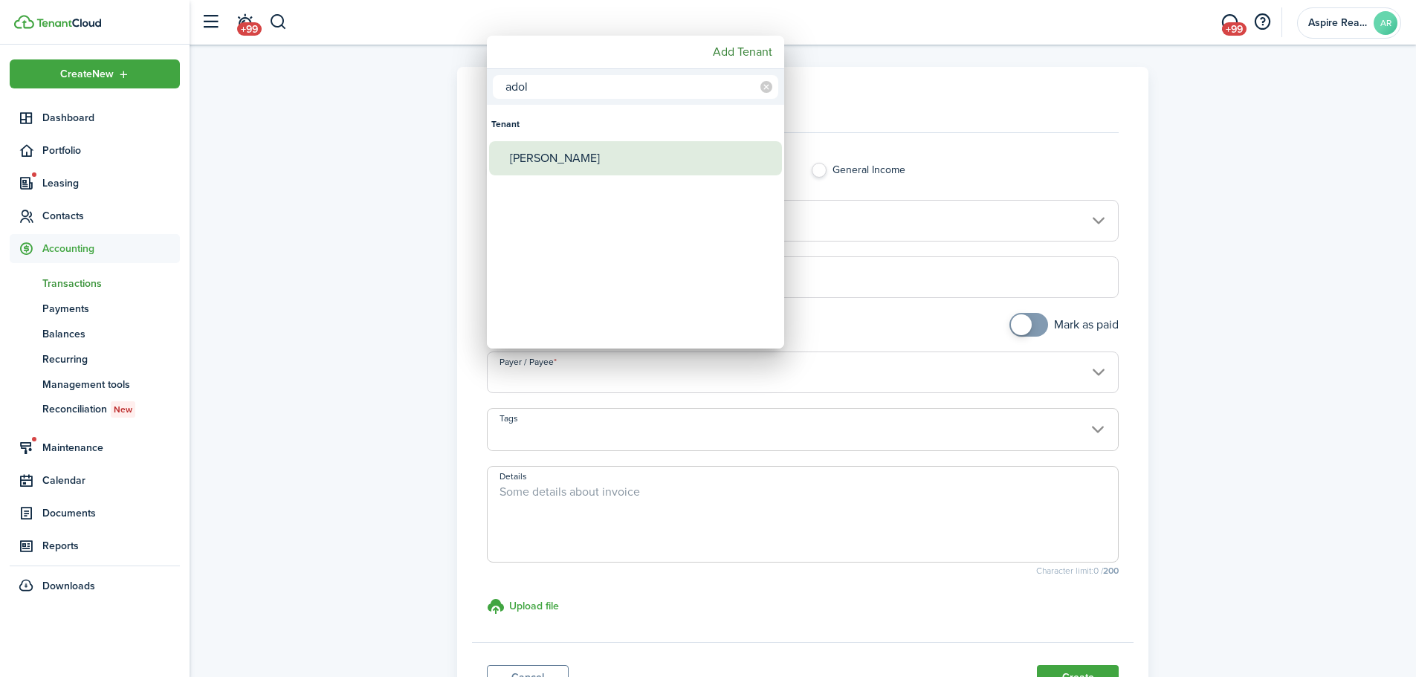
type input "adol"
click at [513, 162] on div "[PERSON_NAME]" at bounding box center [641, 158] width 263 height 34
type input "[PERSON_NAME]"
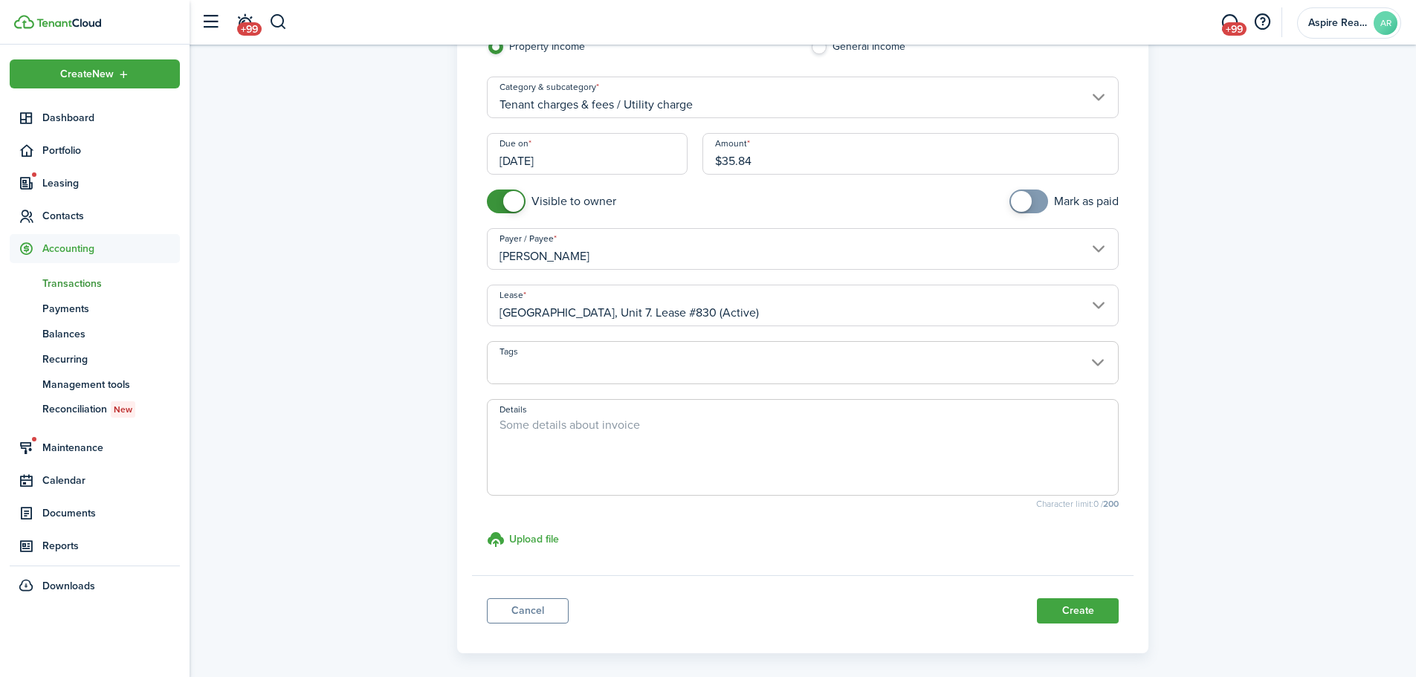
scroll to position [134, 0]
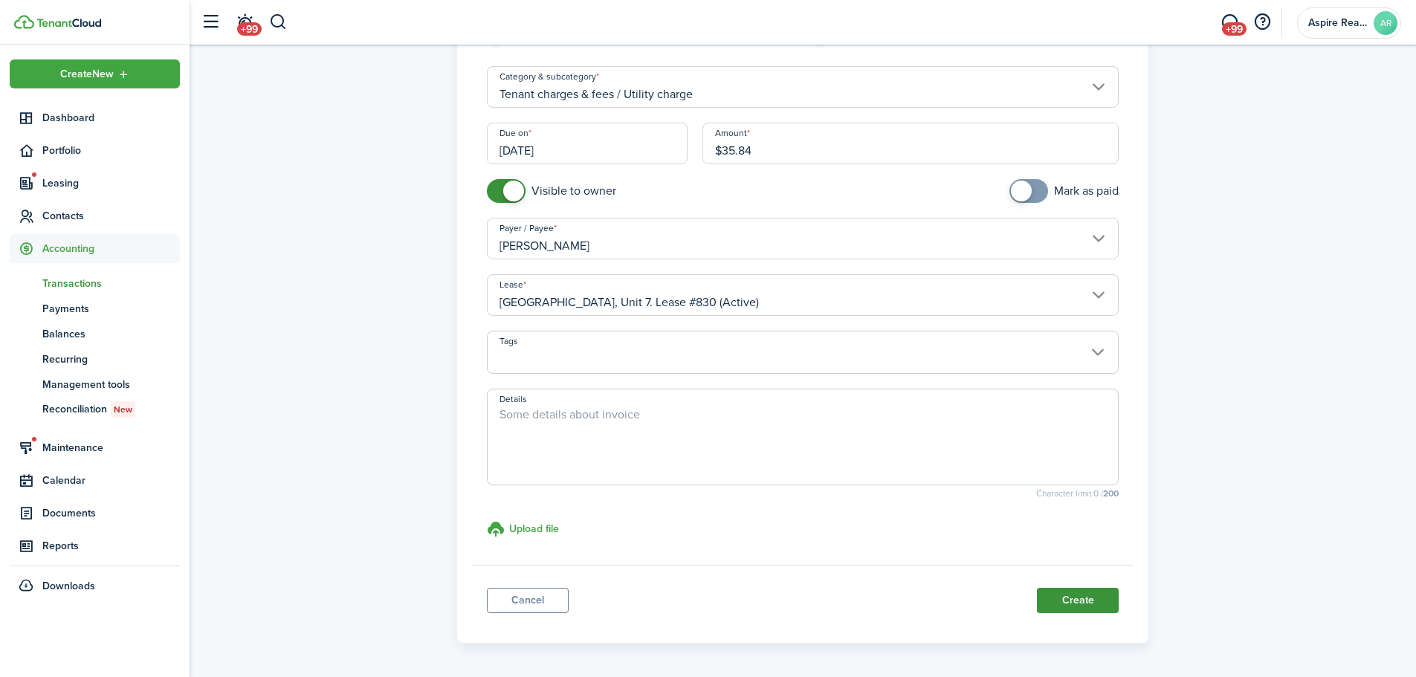
click at [940, 468] on button "Create" at bounding box center [1078, 600] width 82 height 25
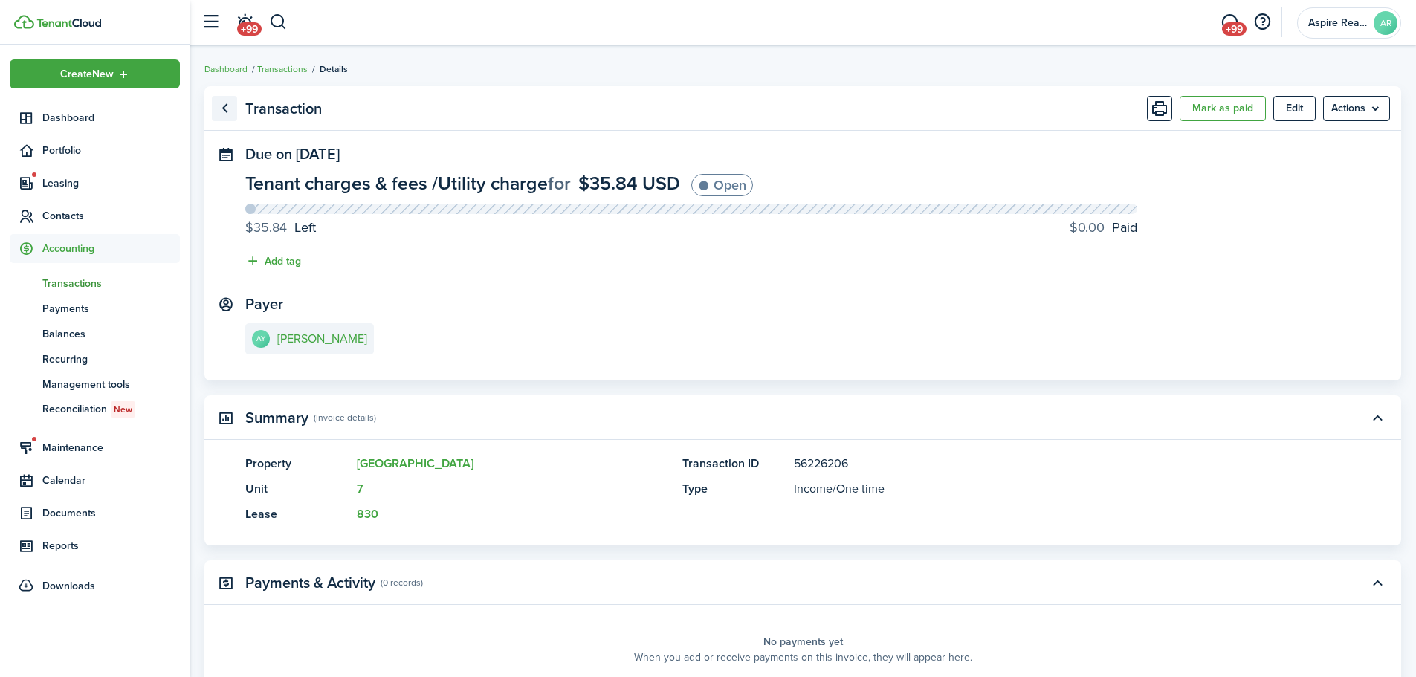
click at [221, 111] on link "Go back" at bounding box center [224, 108] width 25 height 25
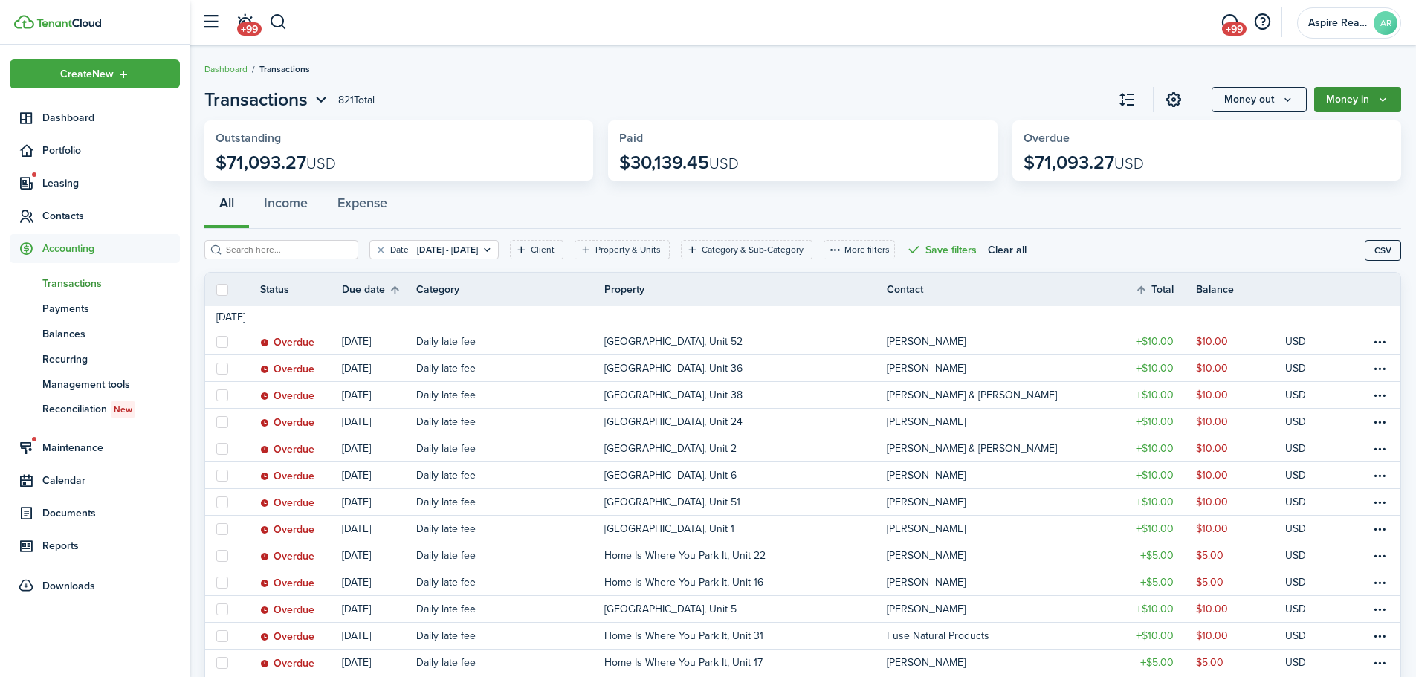
click at [940, 96] on icon "Money in" at bounding box center [1383, 100] width 13 height 12
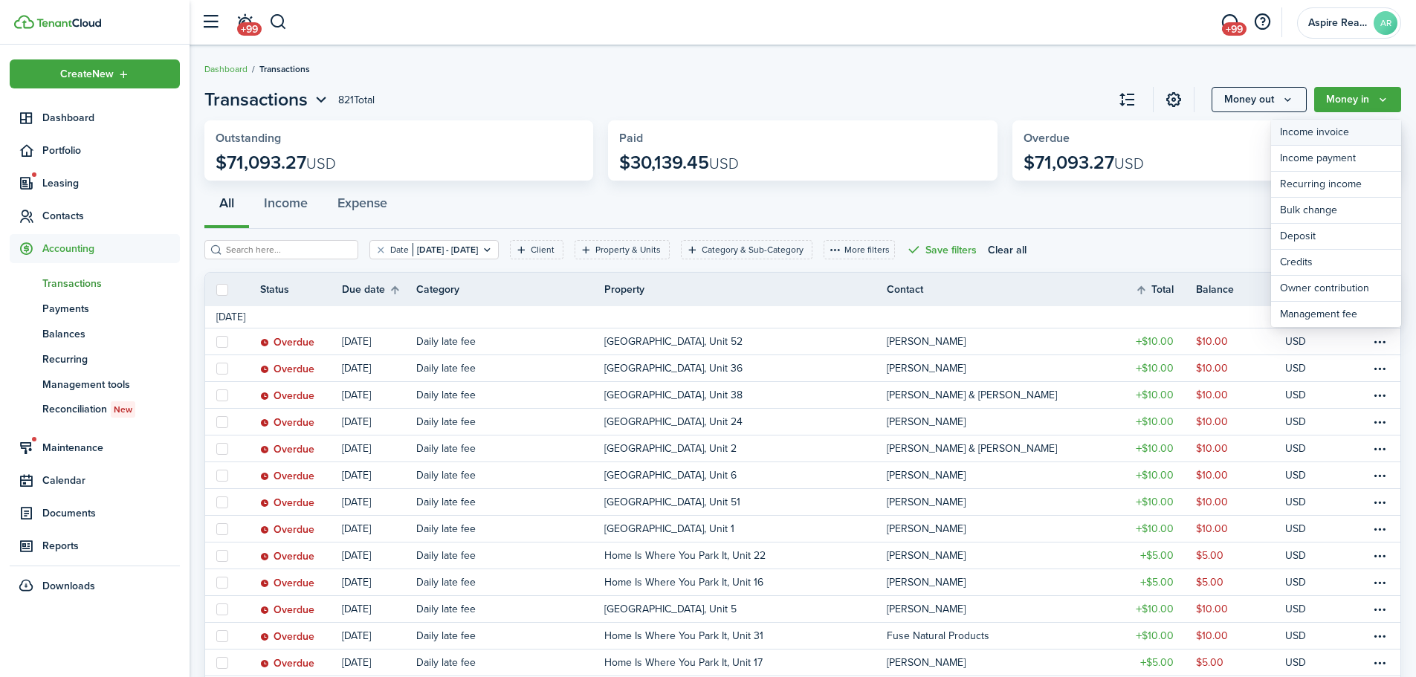
click at [940, 123] on link "Income invoice" at bounding box center [1336, 133] width 130 height 26
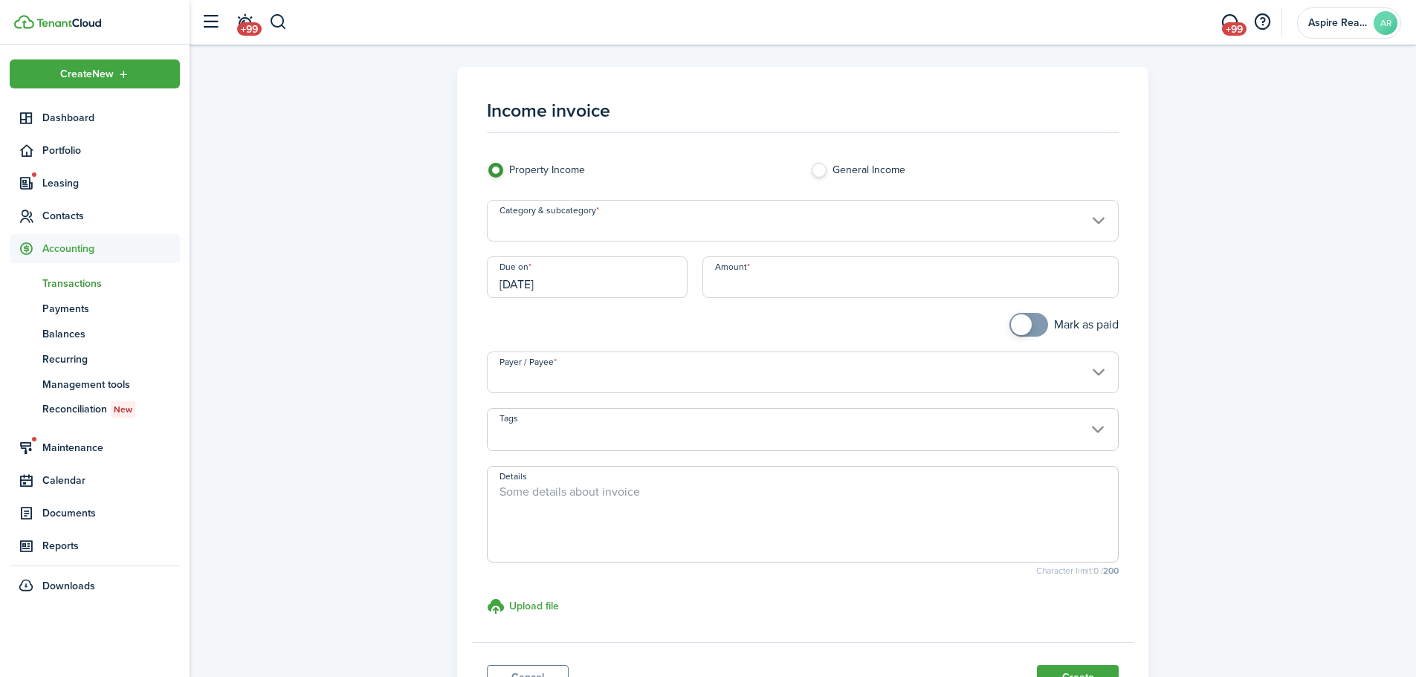
click at [636, 226] on input "Category & subcategory" at bounding box center [803, 221] width 633 height 42
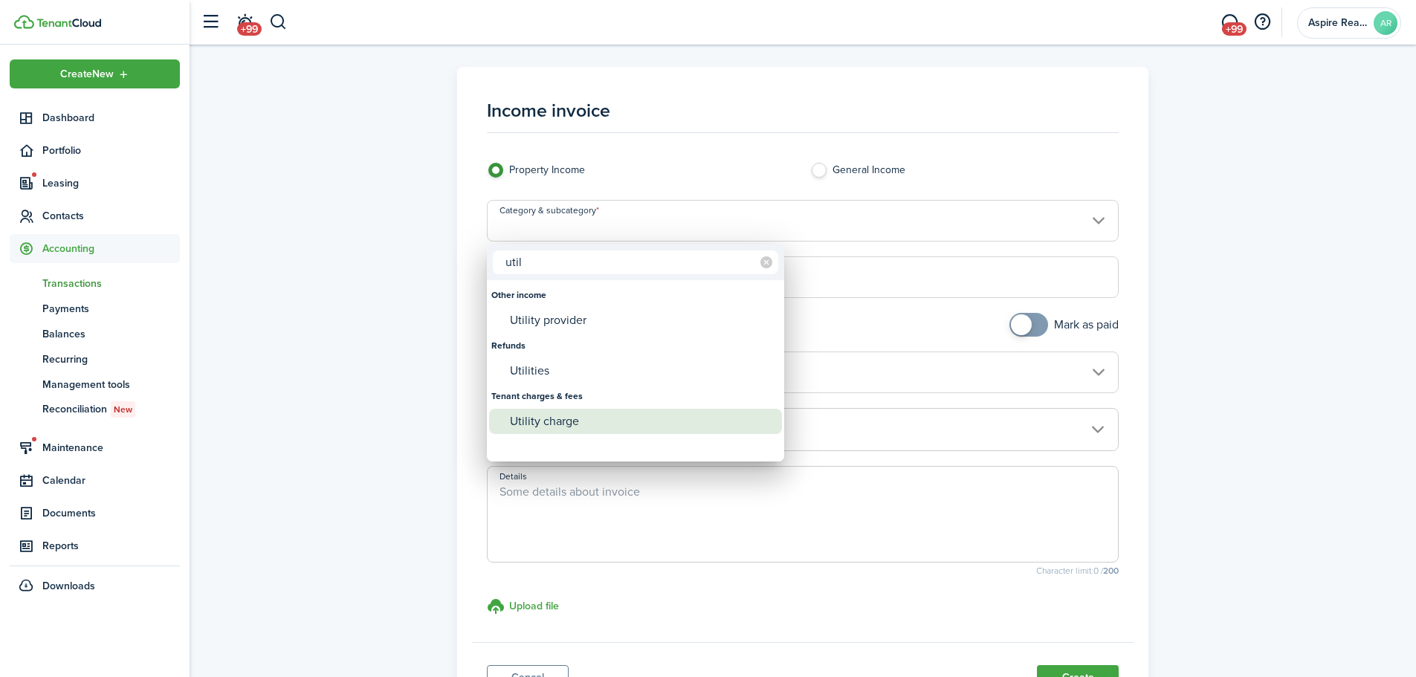
type input "util"
click at [544, 419] on div "Utility charge" at bounding box center [641, 421] width 263 height 25
type input "Tenant charges & fees / Utility charge"
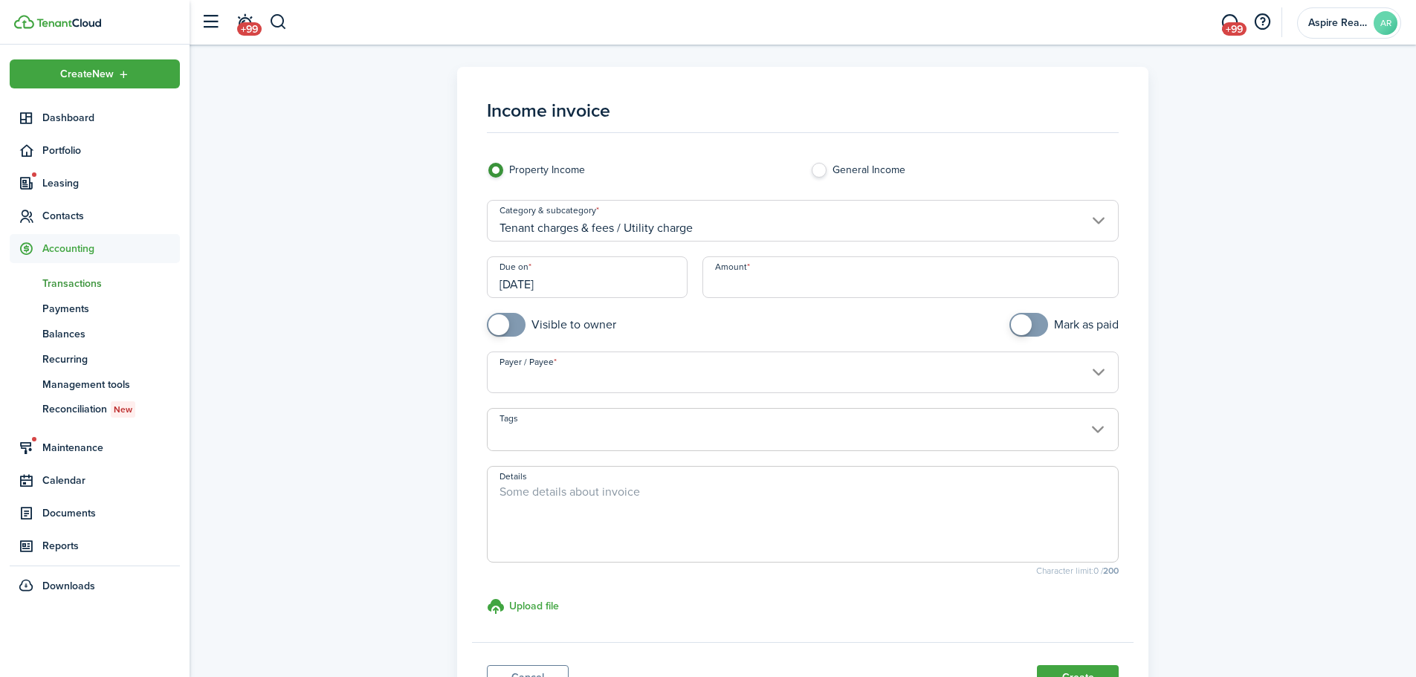
click at [722, 281] on input "Amount" at bounding box center [911, 277] width 417 height 42
type input "$101.36"
checkbox input "true"
click at [514, 327] on span at bounding box center [506, 325] width 15 height 24
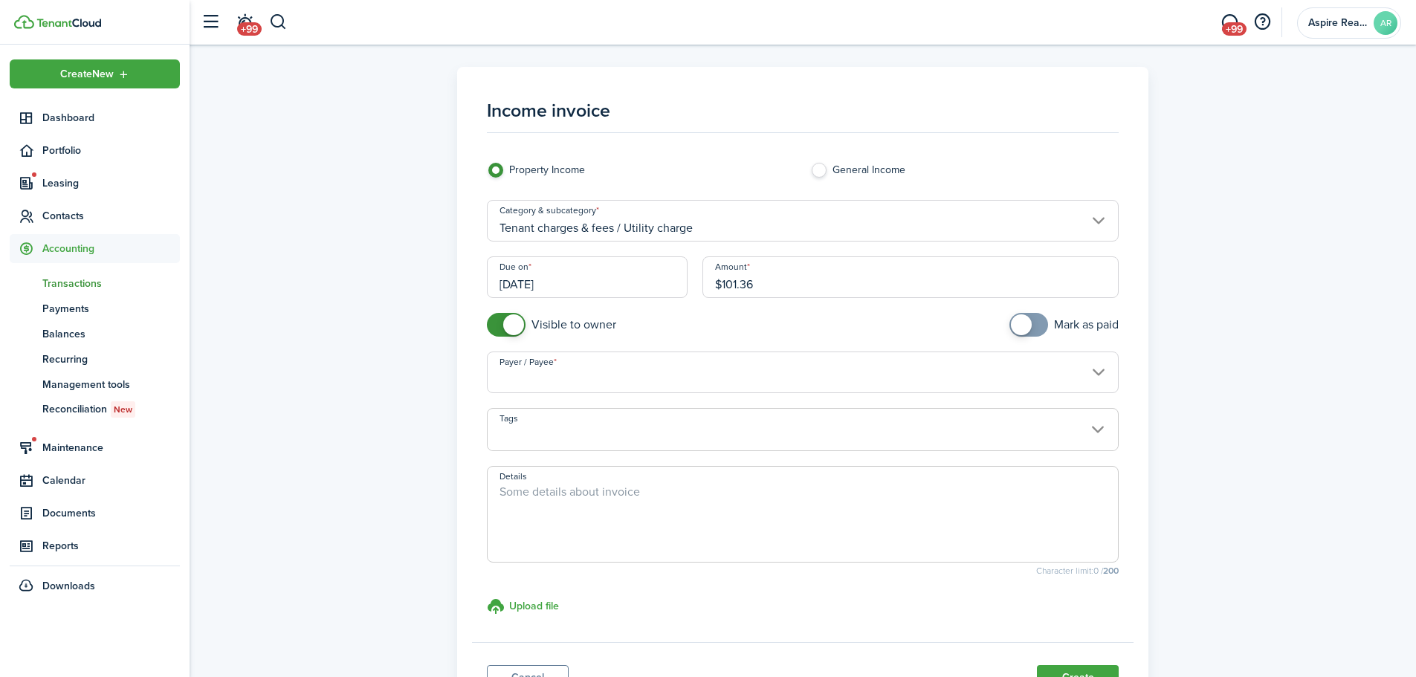
click at [531, 381] on input "Payer / Payee" at bounding box center [803, 373] width 633 height 42
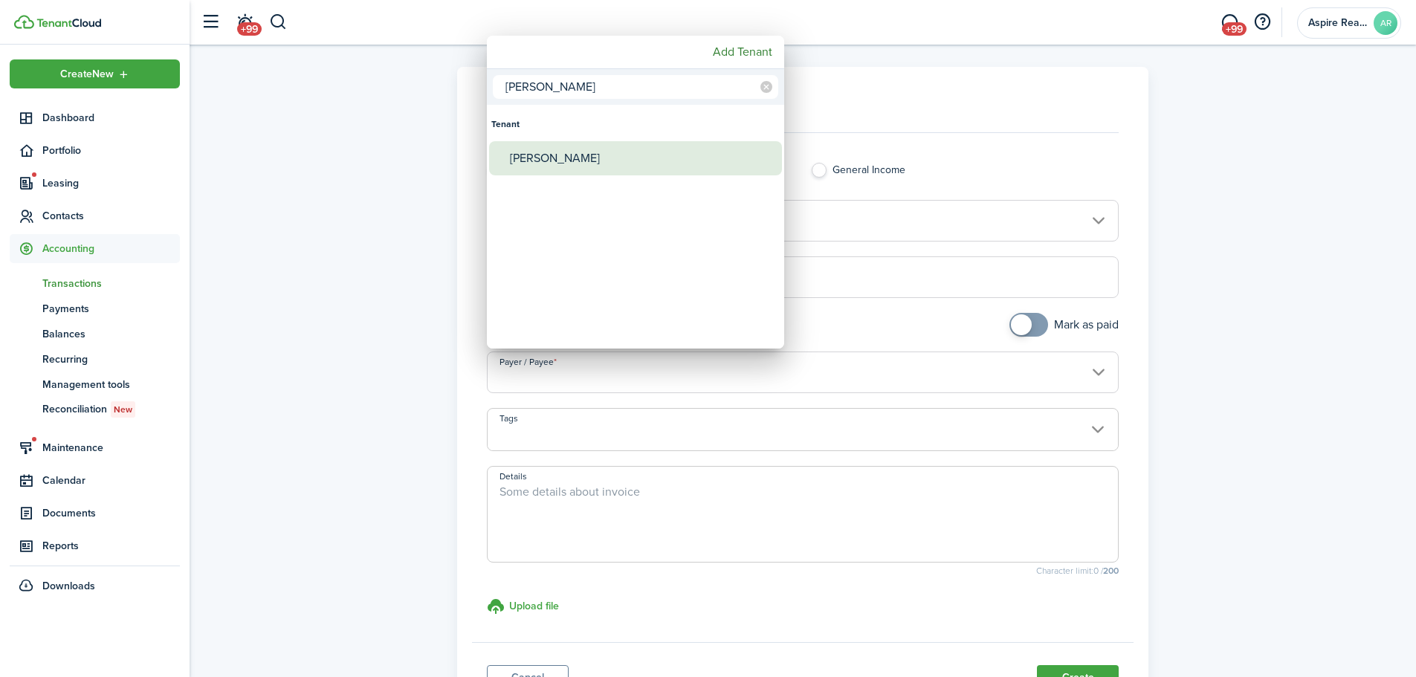
type input "[PERSON_NAME]"
click at [543, 162] on div "[PERSON_NAME]" at bounding box center [641, 158] width 263 height 34
type input "[PERSON_NAME]"
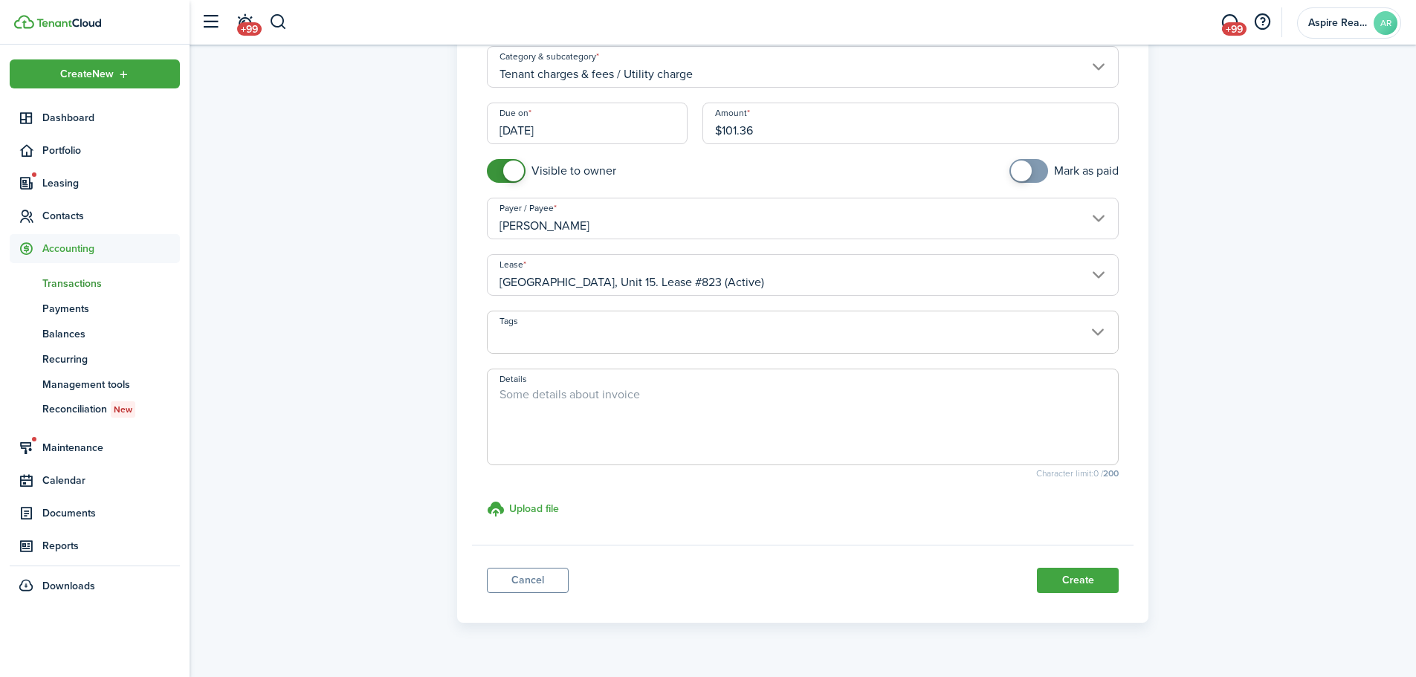
scroll to position [185, 0]
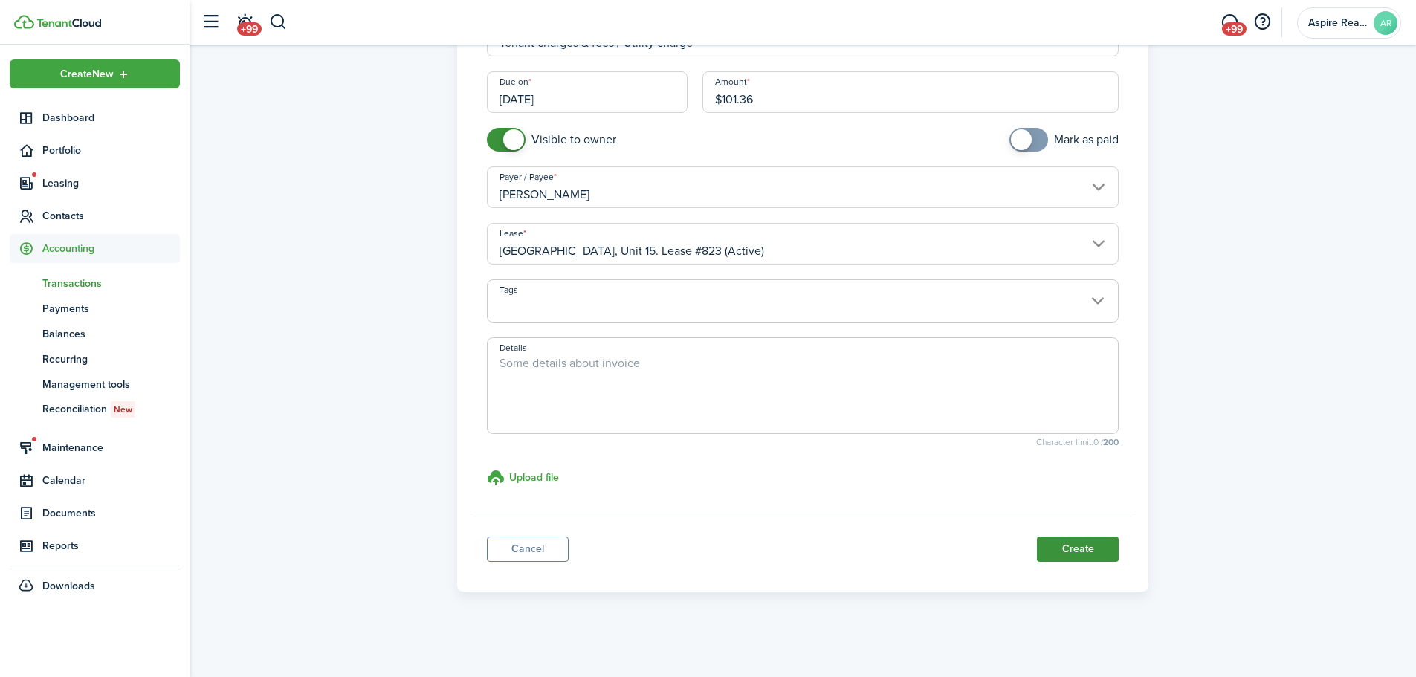
click at [940, 468] on button "Create" at bounding box center [1078, 549] width 82 height 25
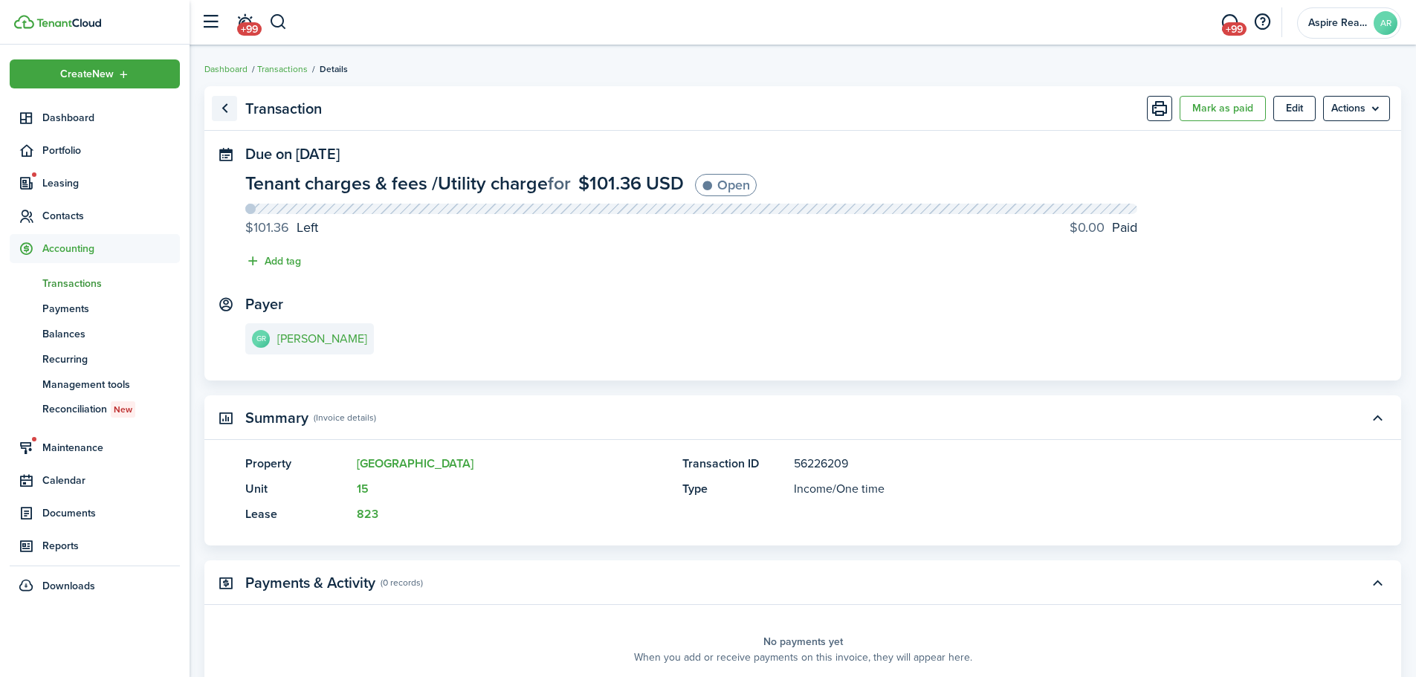
click at [225, 102] on link "Go back" at bounding box center [224, 108] width 25 height 25
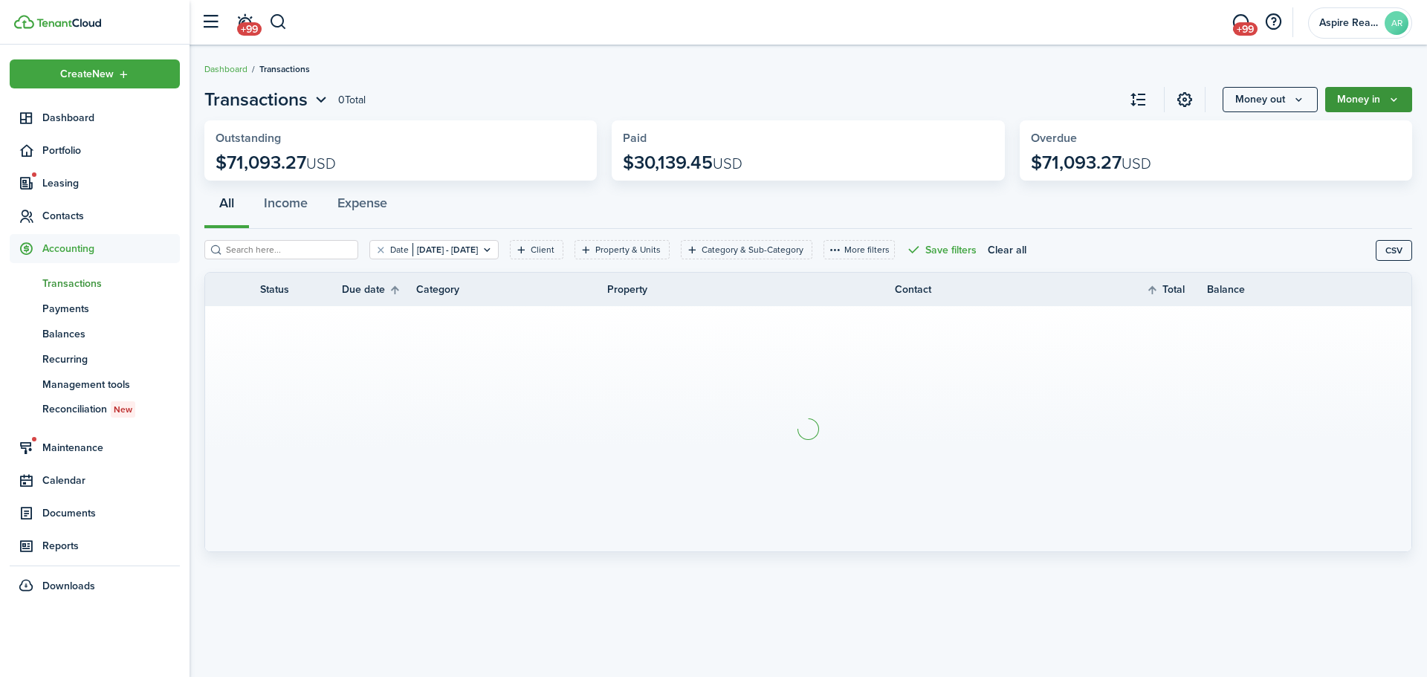
click at [940, 106] on button "Money in" at bounding box center [1369, 99] width 87 height 25
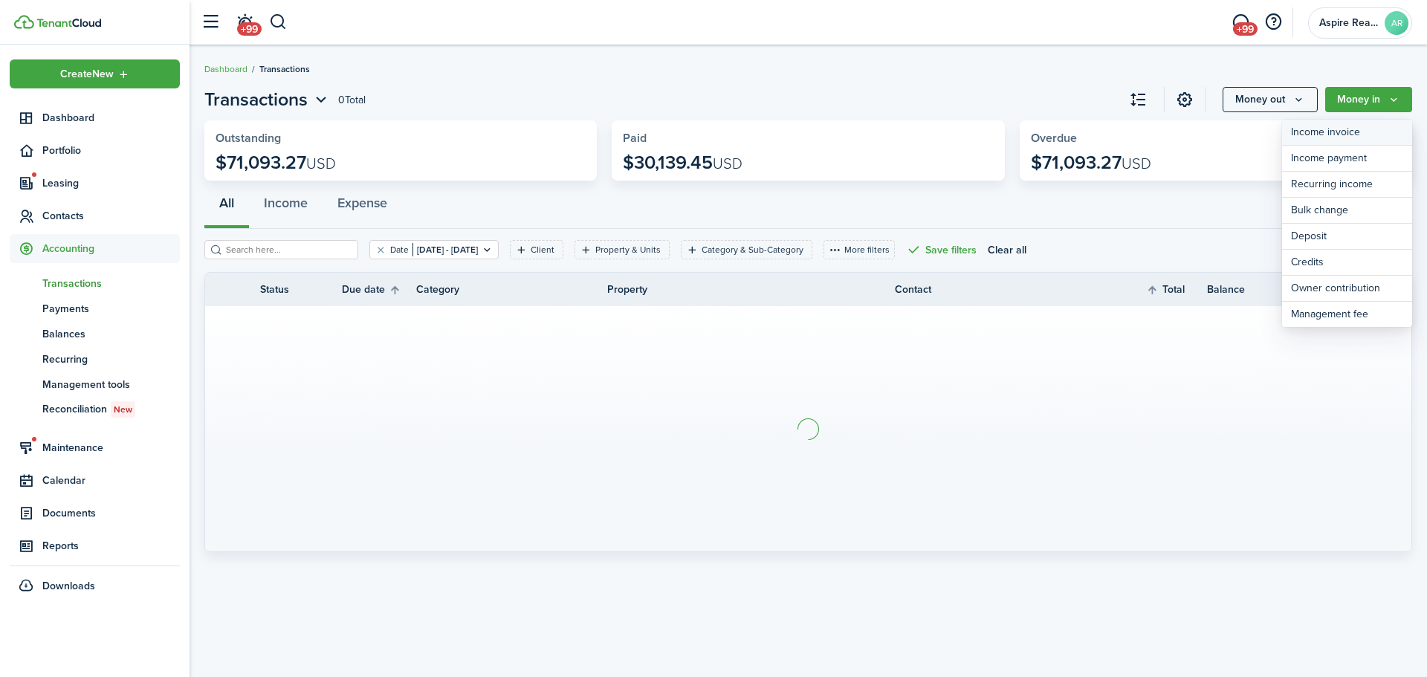
click at [940, 135] on link "Income invoice" at bounding box center [1347, 133] width 130 height 26
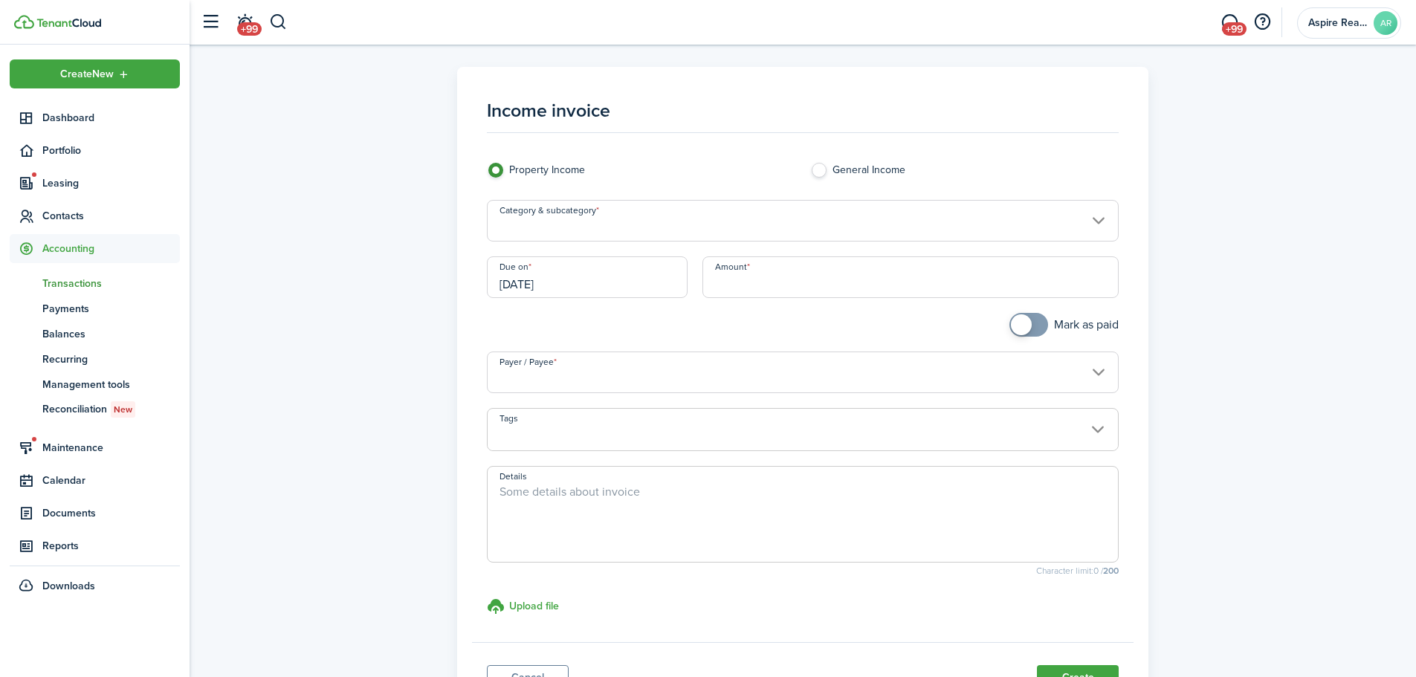
click at [685, 224] on input "Category & subcategory" at bounding box center [803, 221] width 633 height 42
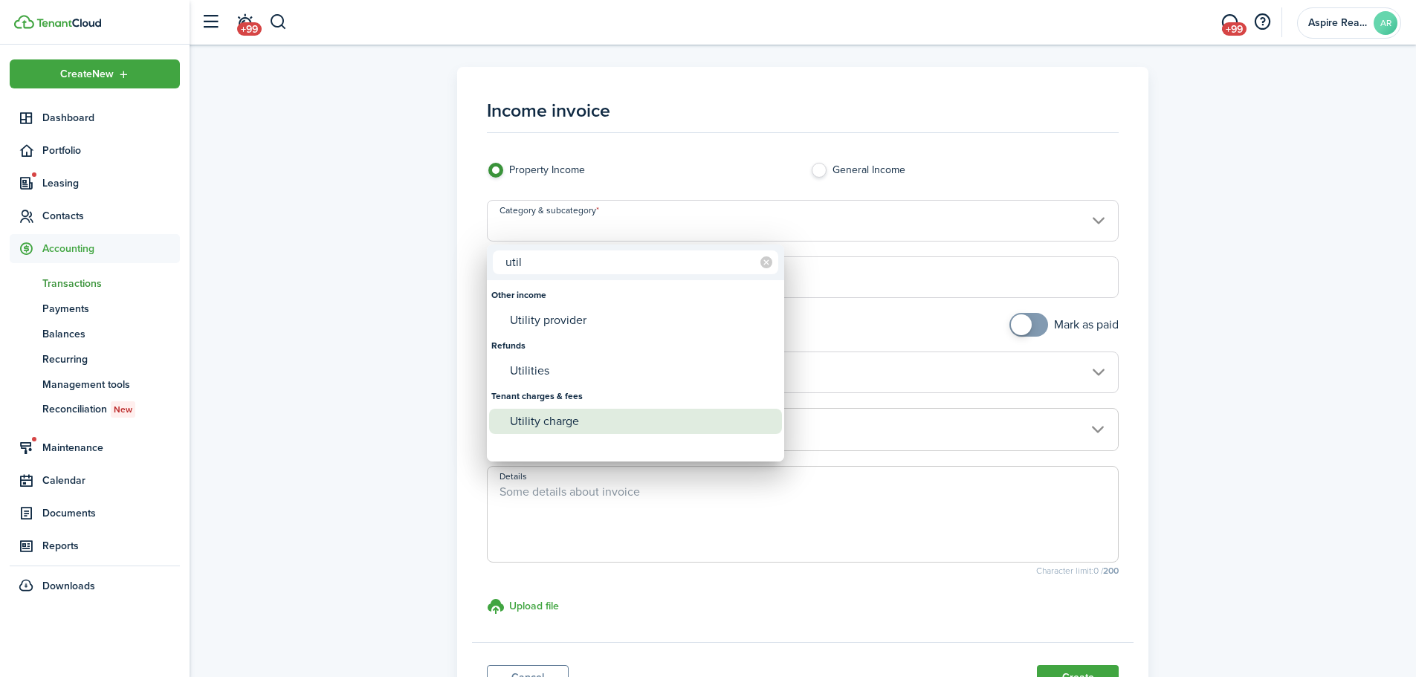
type input "util"
click at [569, 417] on div "Utility charge" at bounding box center [641, 421] width 263 height 25
type input "Tenant charges & fees / Utility charge"
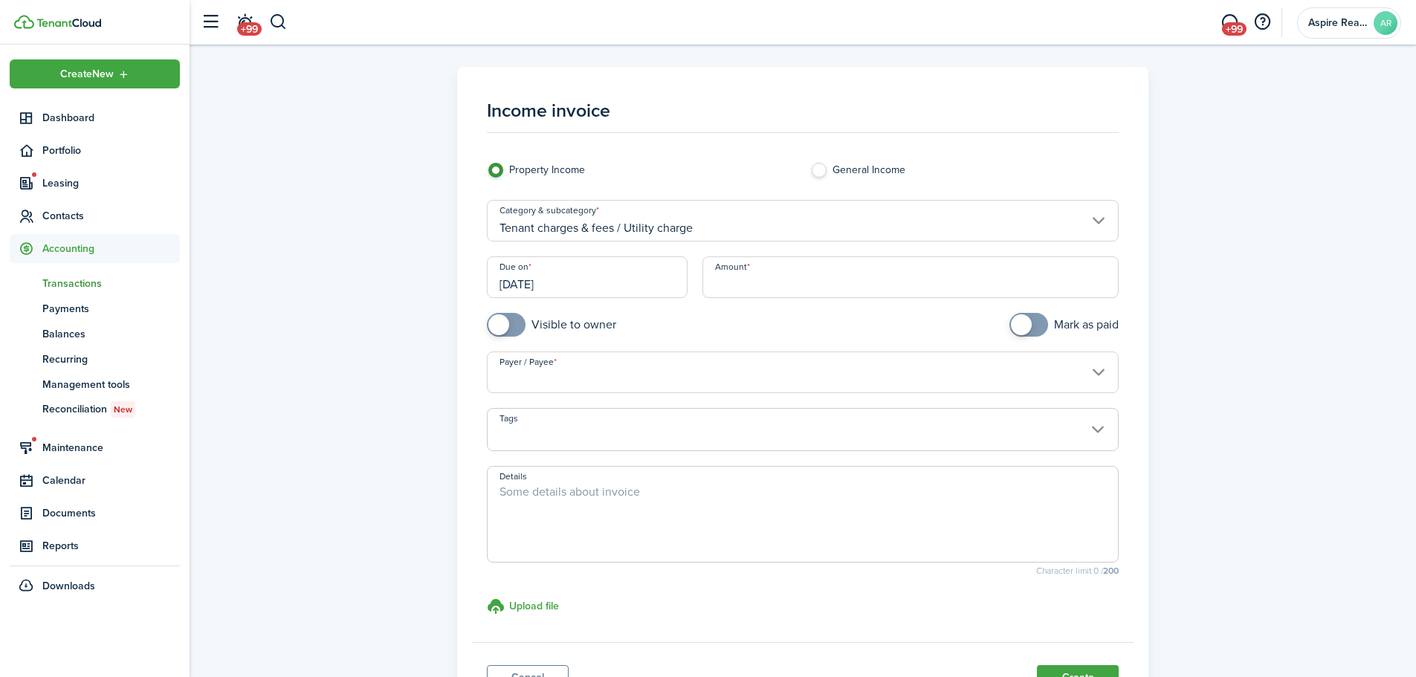
click at [722, 280] on input "Amount" at bounding box center [911, 277] width 417 height 42
type input "$346.08"
checkbox input "true"
click at [511, 331] on span at bounding box center [506, 325] width 15 height 24
click at [523, 381] on input "Payer / Payee" at bounding box center [803, 373] width 633 height 42
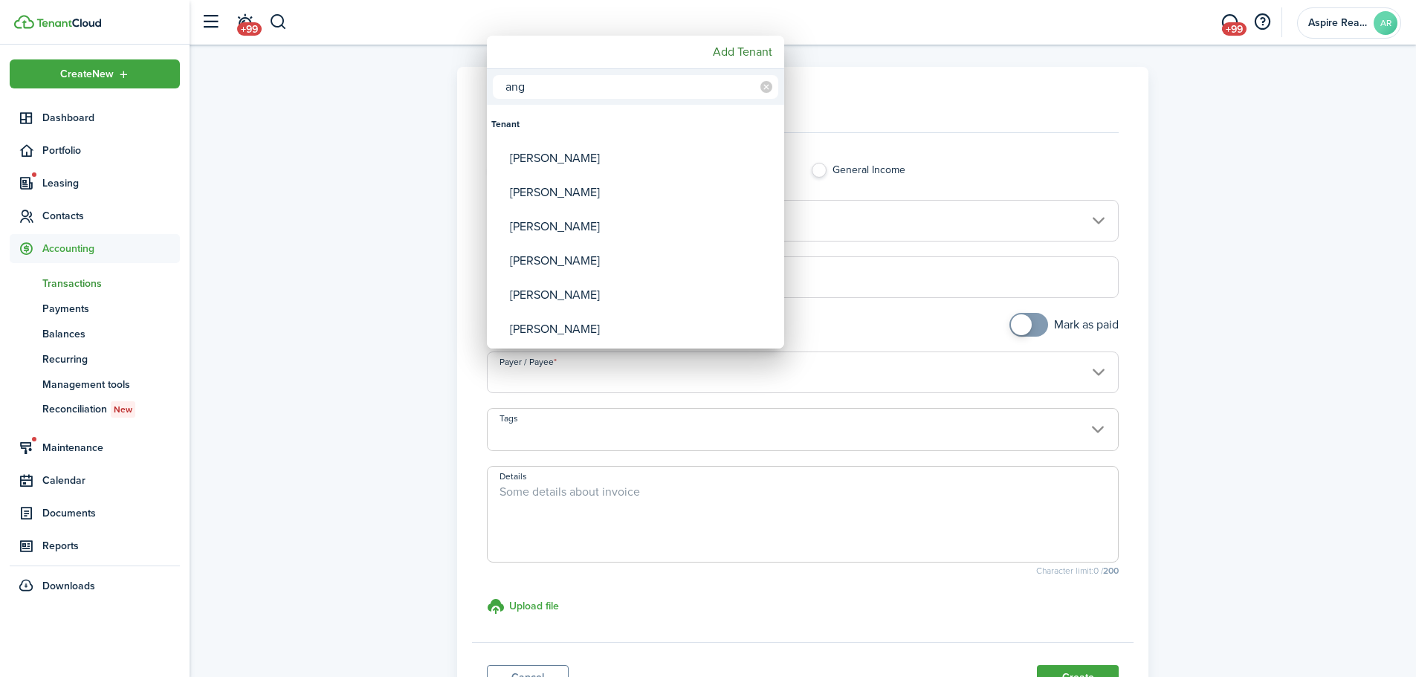
click at [534, 92] on input "ang" at bounding box center [635, 87] width 285 height 24
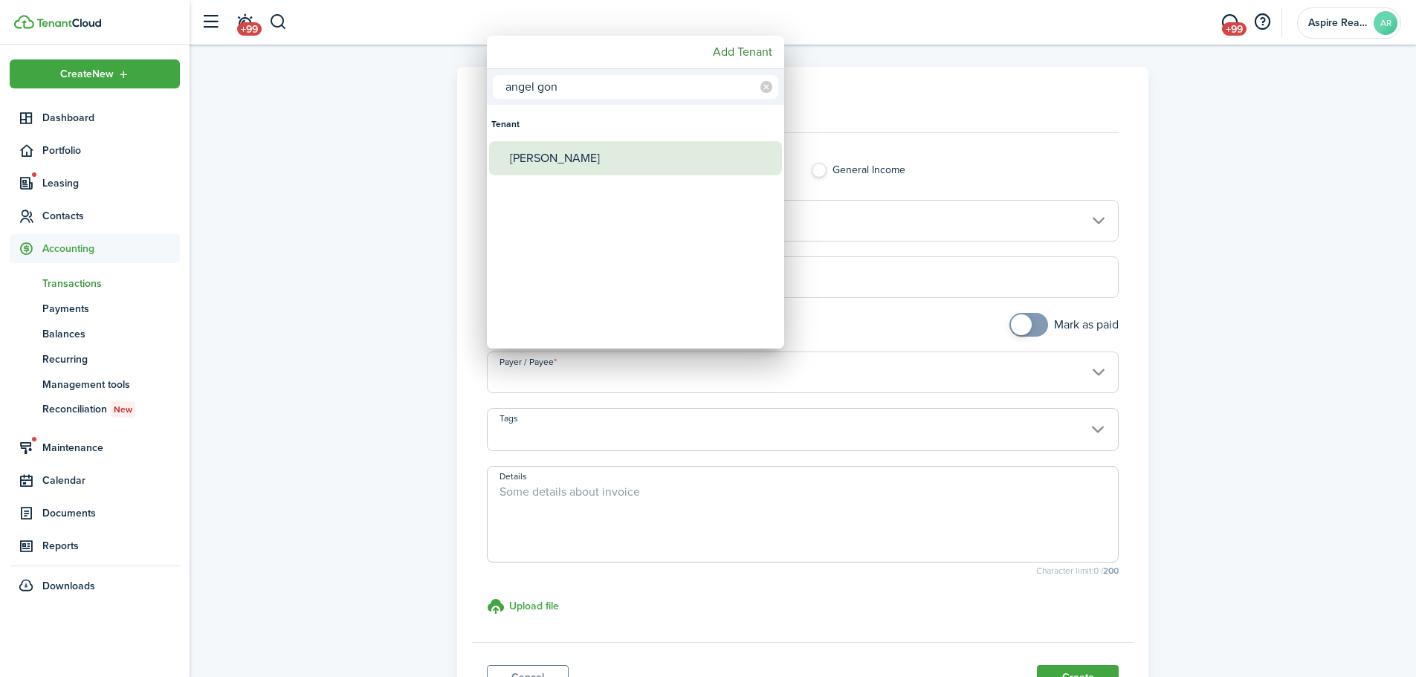
type input "angel gon"
click at [561, 158] on div "[PERSON_NAME]" at bounding box center [641, 158] width 263 height 34
type input "[PERSON_NAME]"
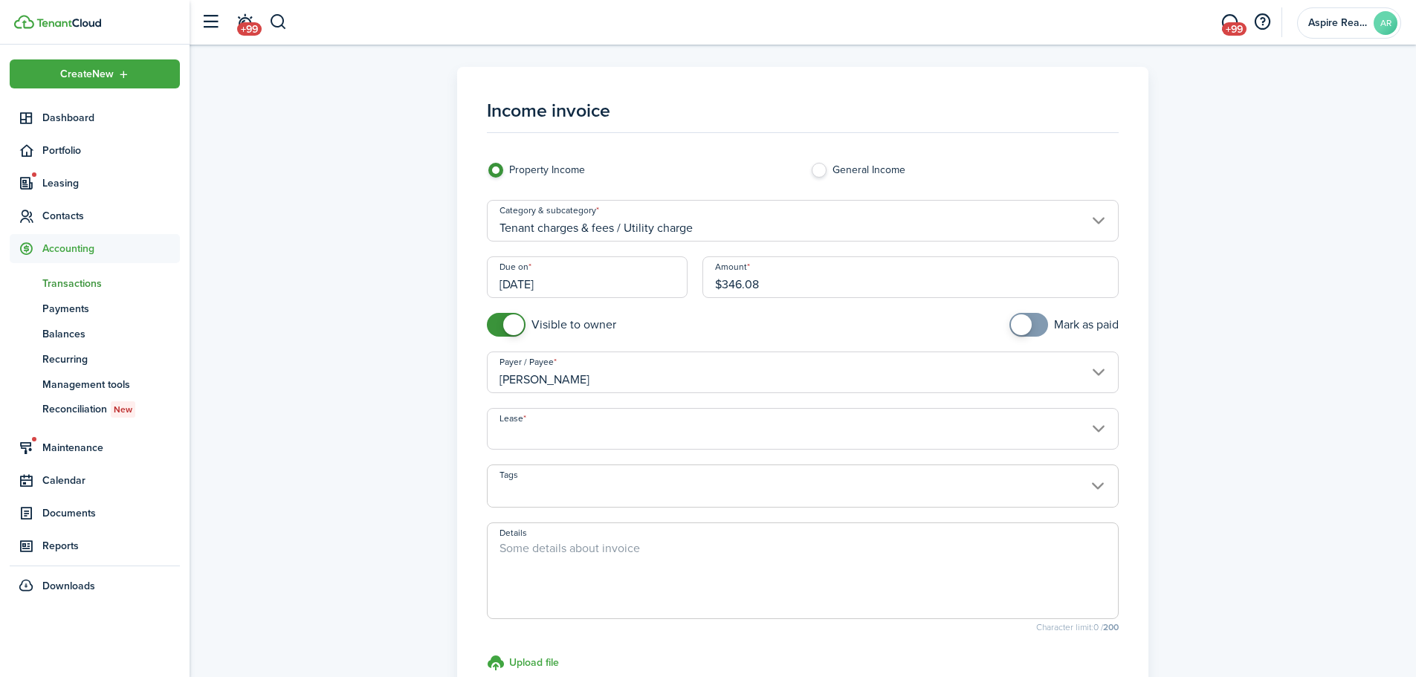
click at [650, 433] on input "Lease" at bounding box center [803, 429] width 633 height 42
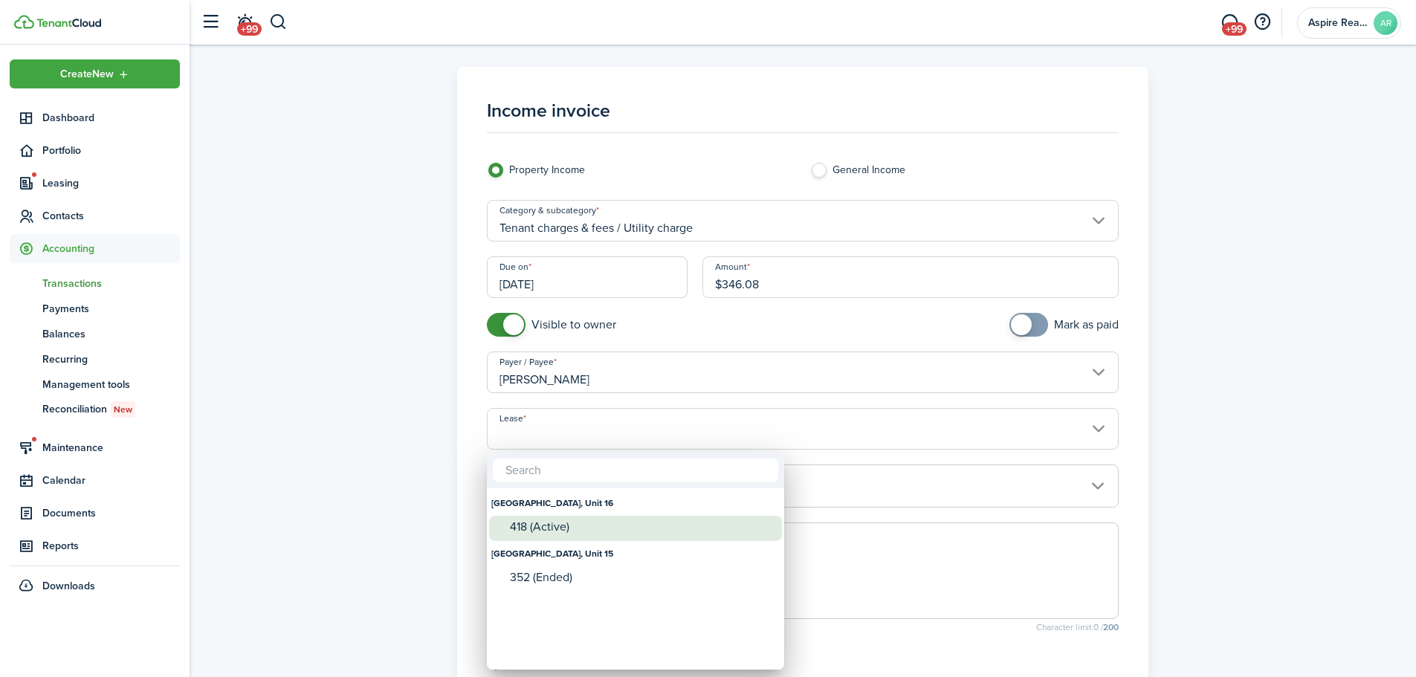
click at [569, 468] on div "418 (Active)" at bounding box center [641, 526] width 263 height 13
type input "[GEOGRAPHIC_DATA], Unit 16. Lease #418 (Active)"
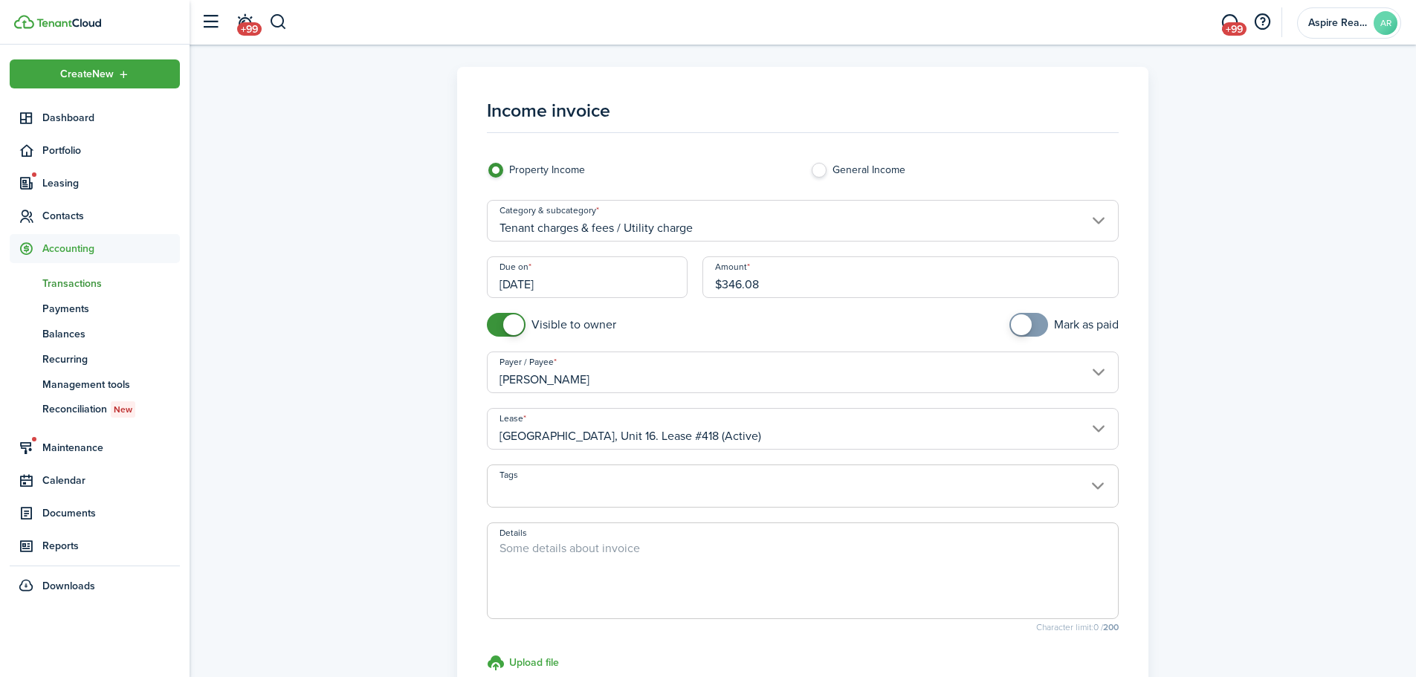
scroll to position [119, 0]
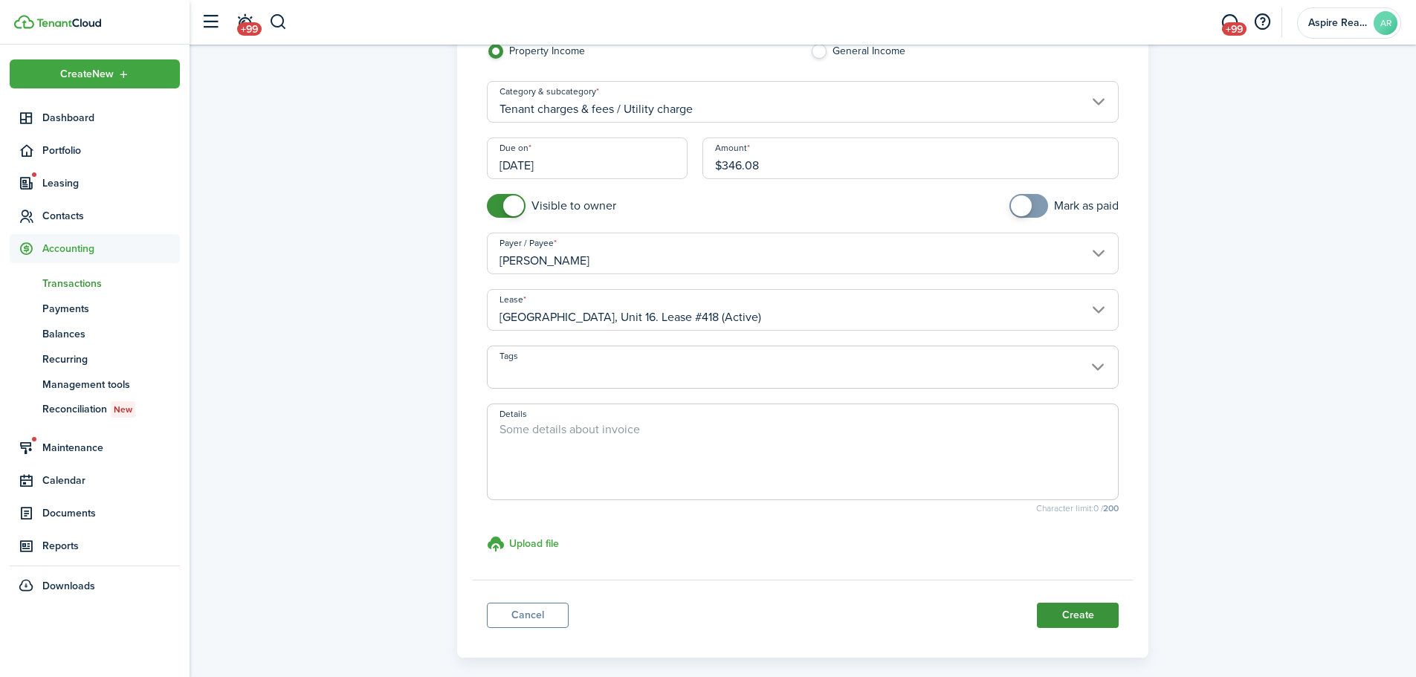
click at [940, 468] on button "Create" at bounding box center [1078, 615] width 82 height 25
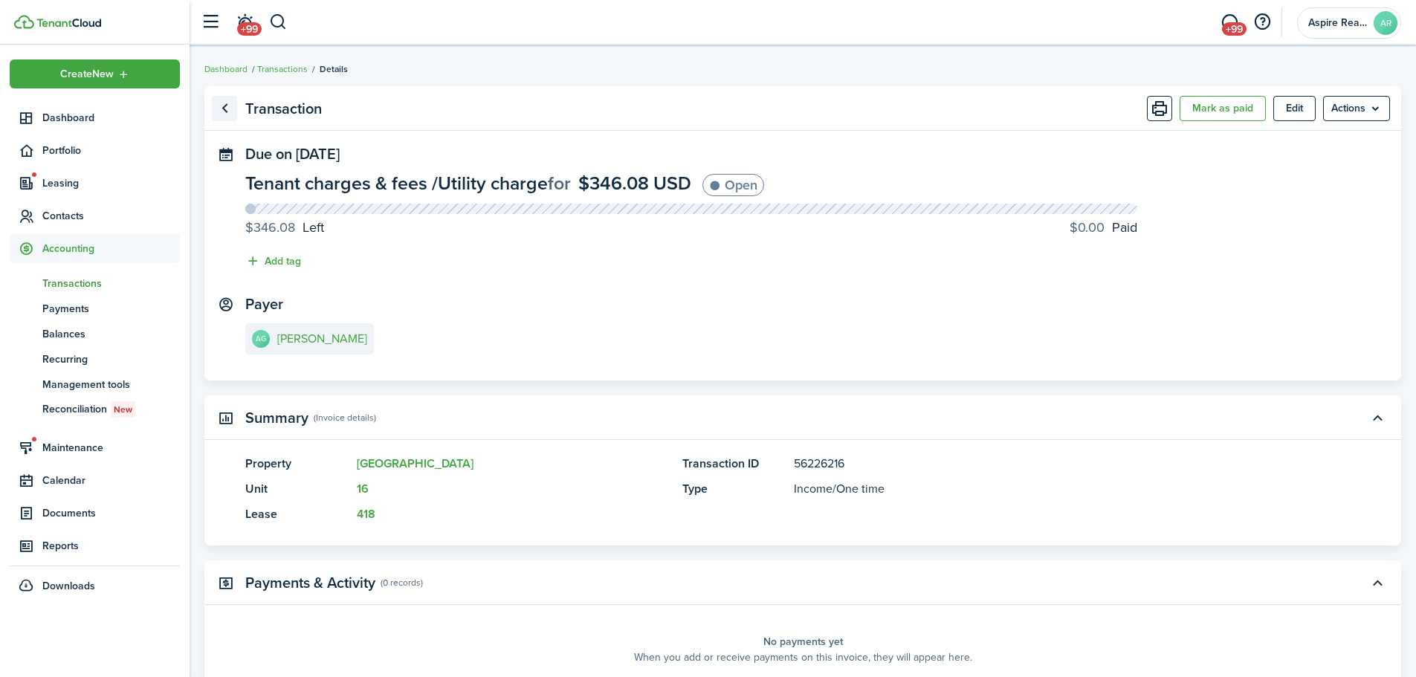
click at [228, 109] on link "Go back" at bounding box center [224, 108] width 25 height 25
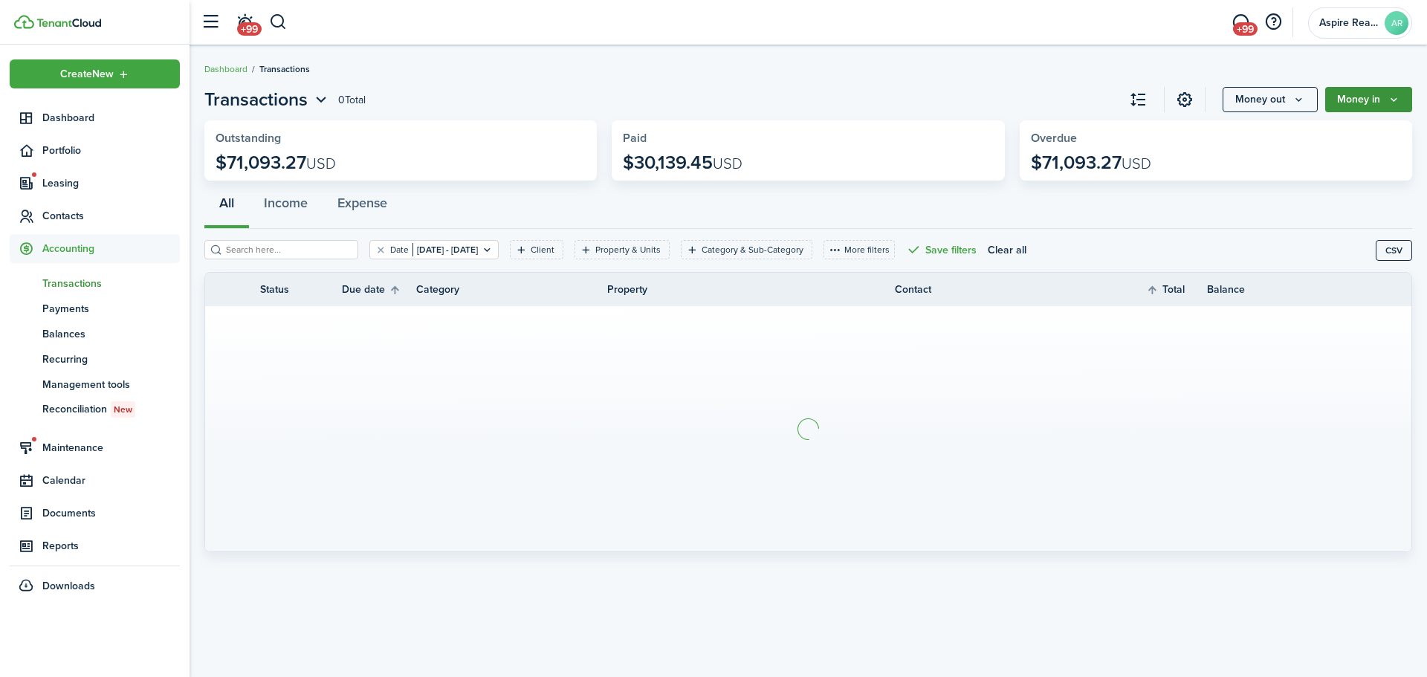
click at [940, 104] on button "Money in" at bounding box center [1369, 99] width 87 height 25
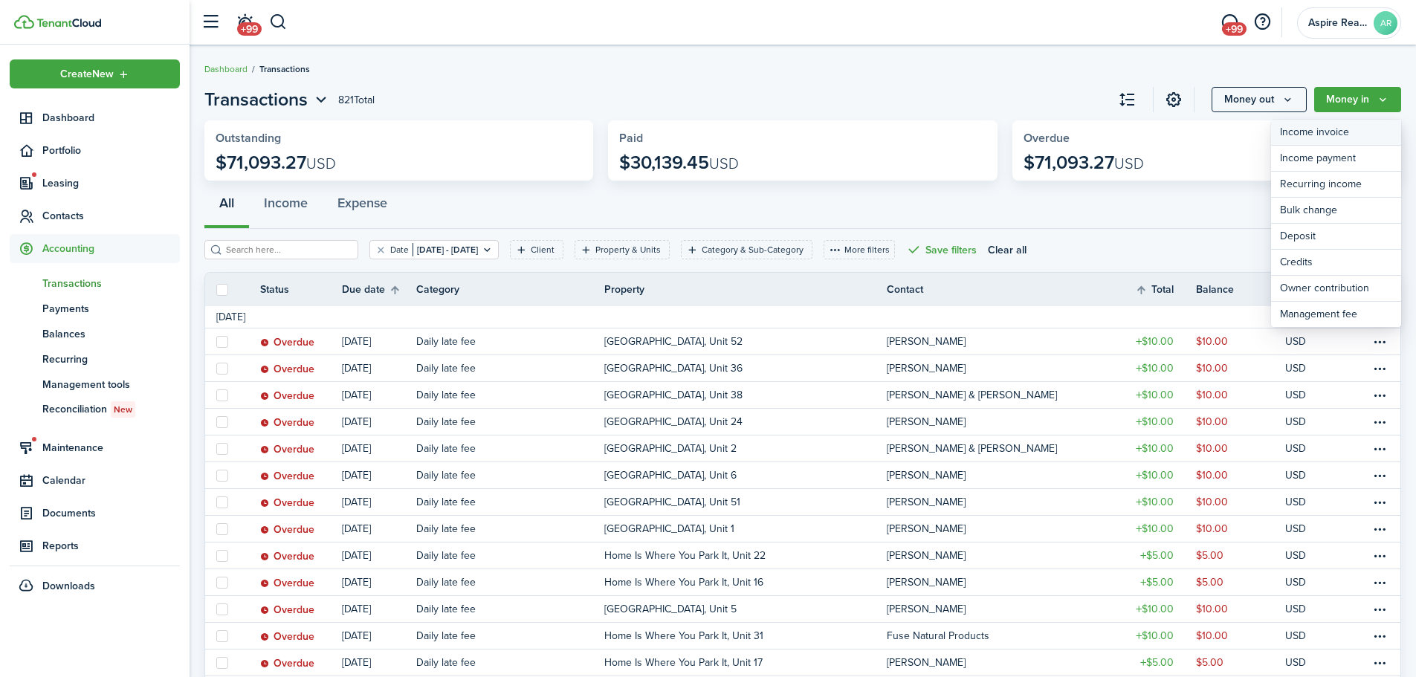
click at [940, 129] on link "Income invoice" at bounding box center [1336, 133] width 130 height 26
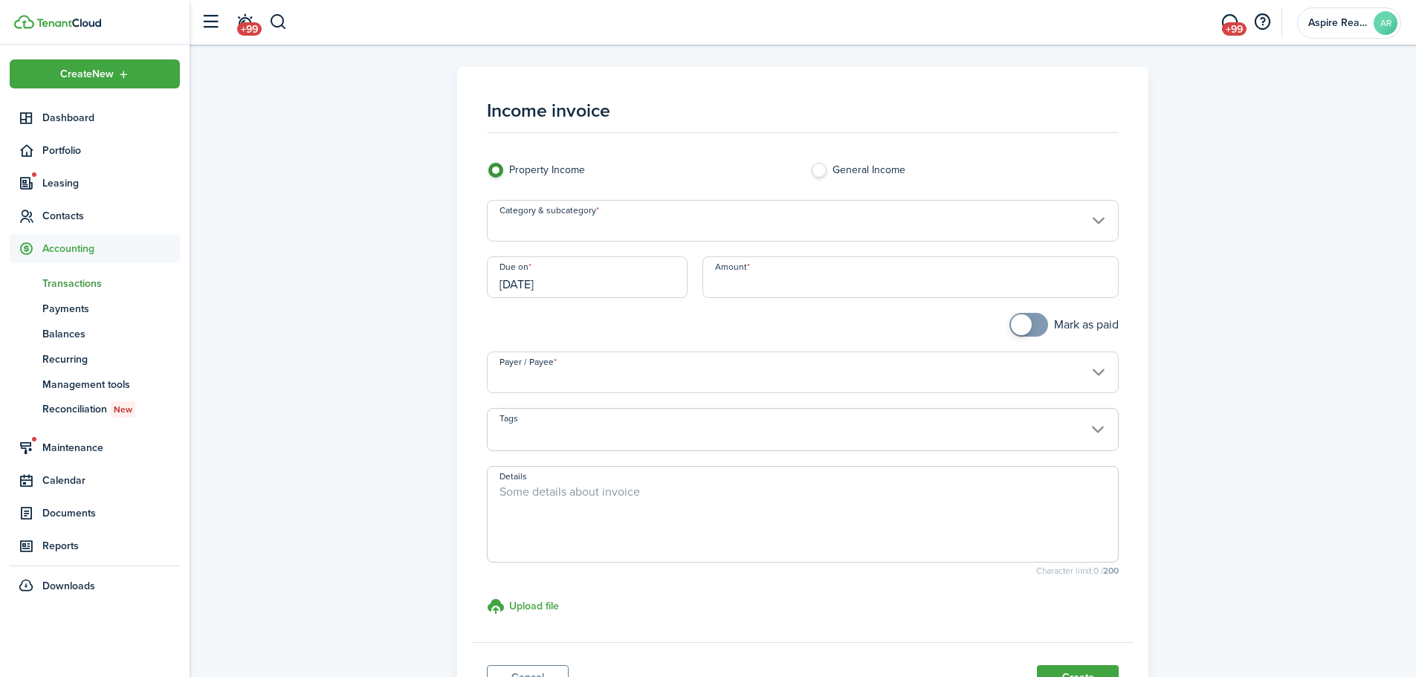
click at [652, 230] on input "Category & subcategory" at bounding box center [803, 221] width 633 height 42
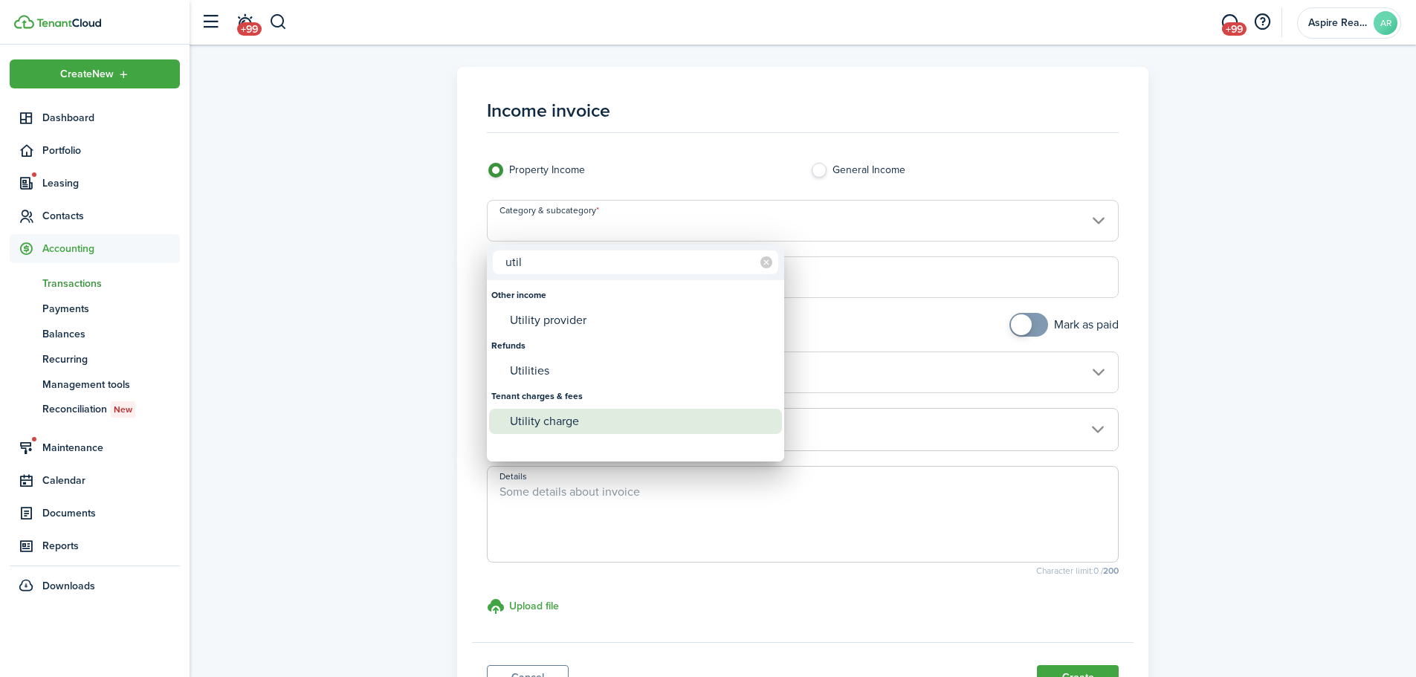
type input "util"
click at [523, 427] on div "Utility charge" at bounding box center [641, 421] width 263 height 25
type input "Tenant charges & fees / Utility charge"
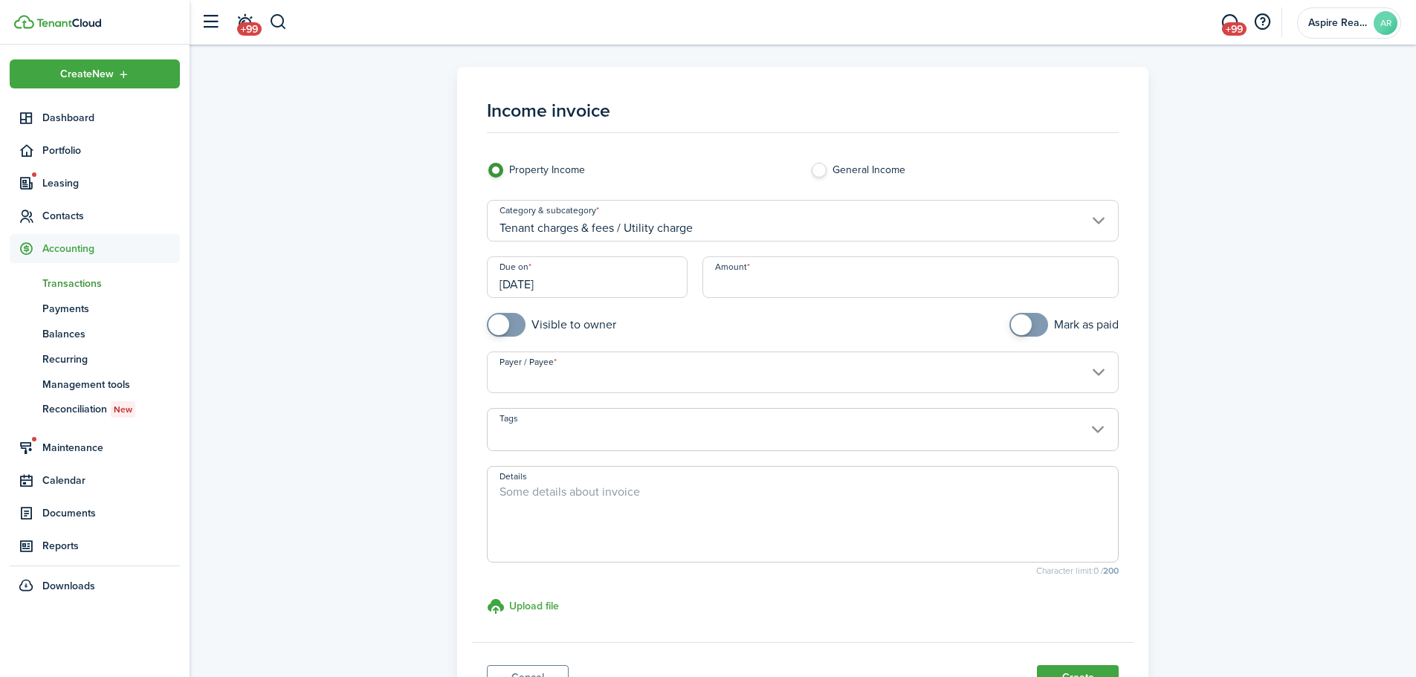
click at [725, 280] on input "Amount" at bounding box center [911, 277] width 417 height 42
type input "$136.64"
checkbox input "true"
click at [509, 326] on span at bounding box center [506, 325] width 15 height 24
click at [513, 371] on input "Payer / Payee" at bounding box center [803, 373] width 633 height 42
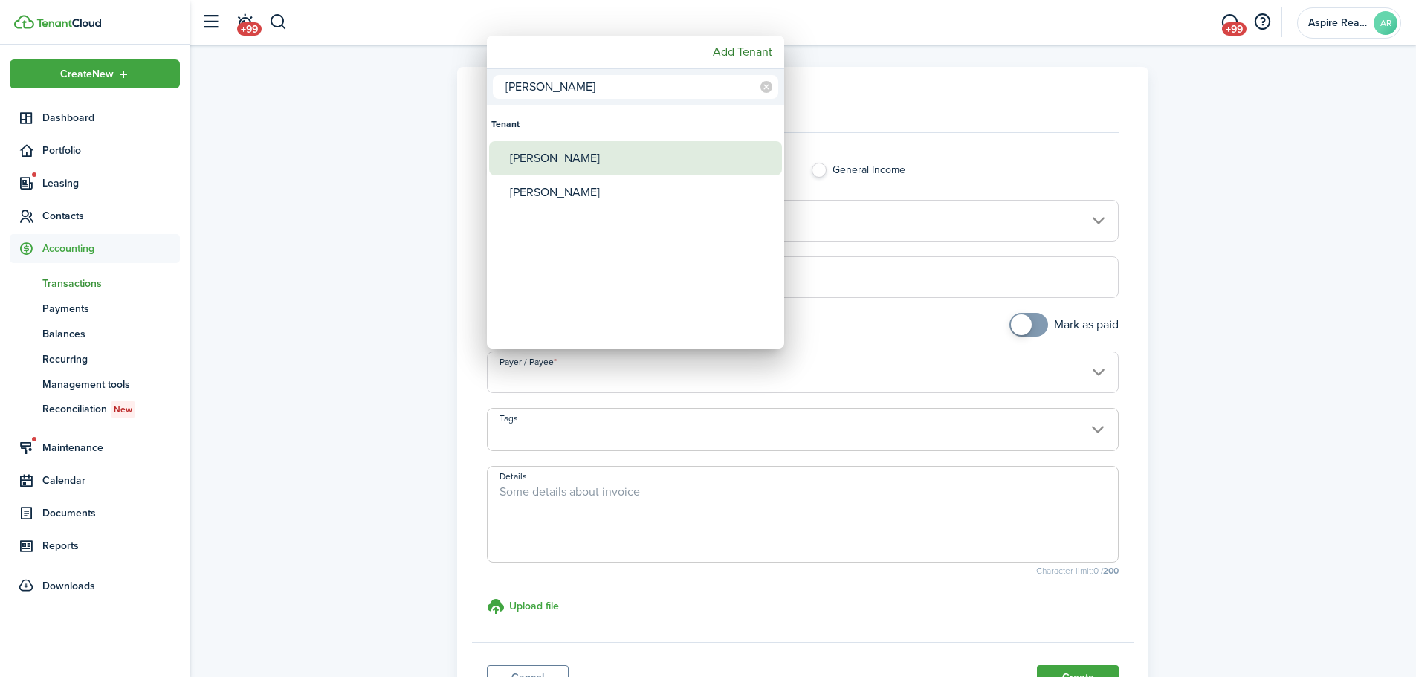
type input "[PERSON_NAME]"
click at [525, 159] on div "[PERSON_NAME]" at bounding box center [641, 158] width 263 height 34
type input "[PERSON_NAME]"
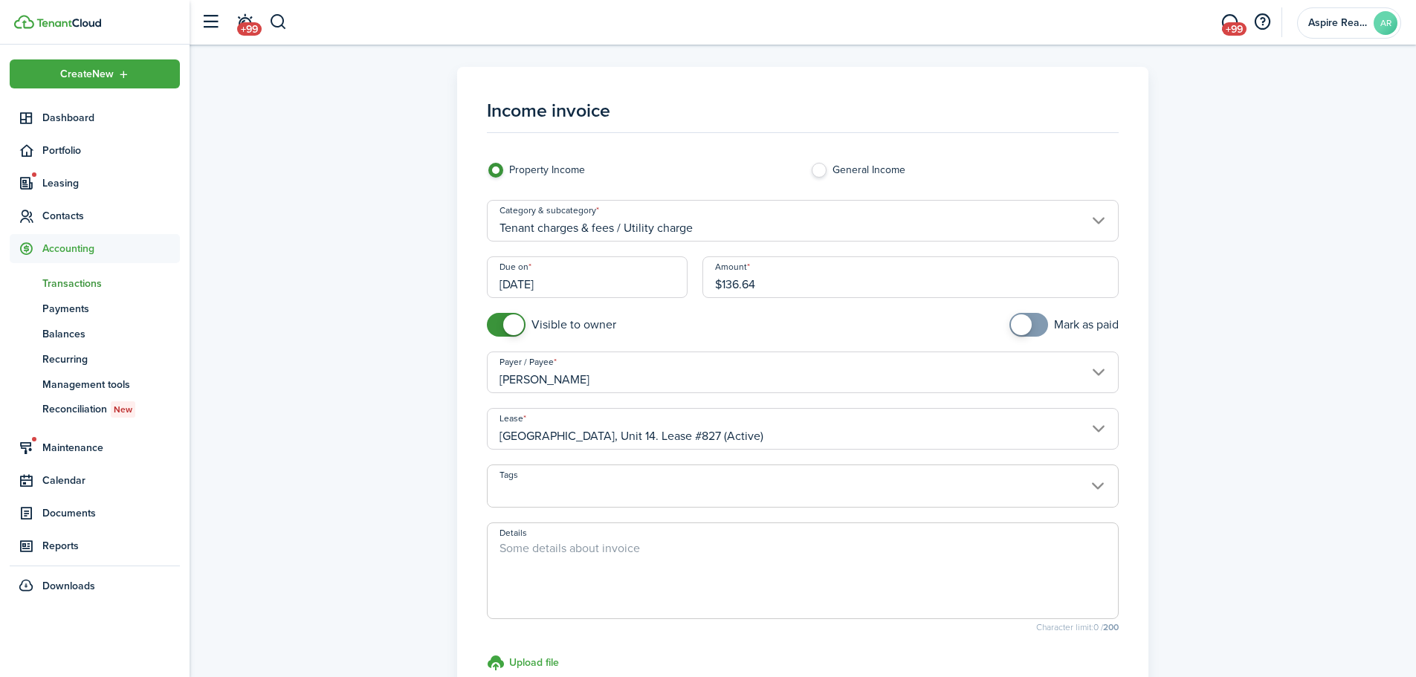
drag, startPoint x: 763, startPoint y: 285, endPoint x: 694, endPoint y: 303, distance: 71.2
click at [695, 303] on div "Amount $136.64" at bounding box center [911, 284] width 432 height 56
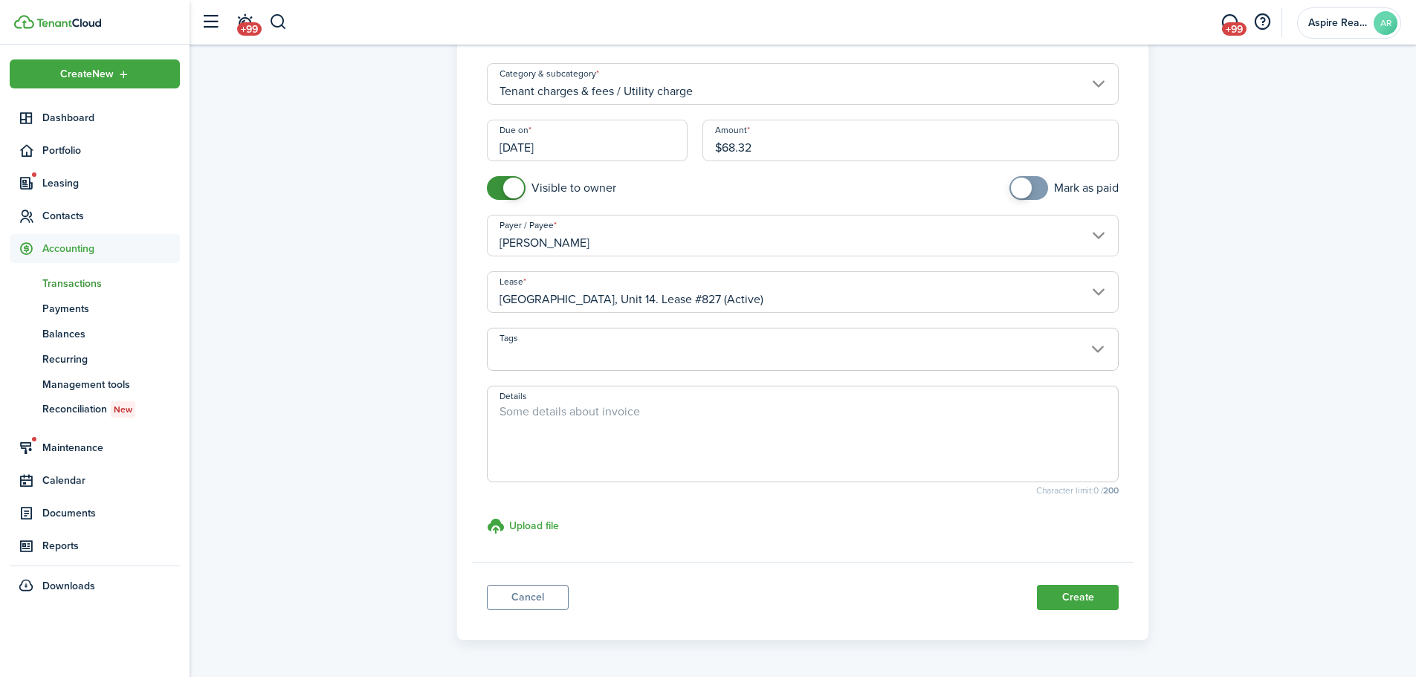
scroll to position [141, 0]
type input "$68.32"
click at [940, 468] on button "Create" at bounding box center [1078, 593] width 82 height 25
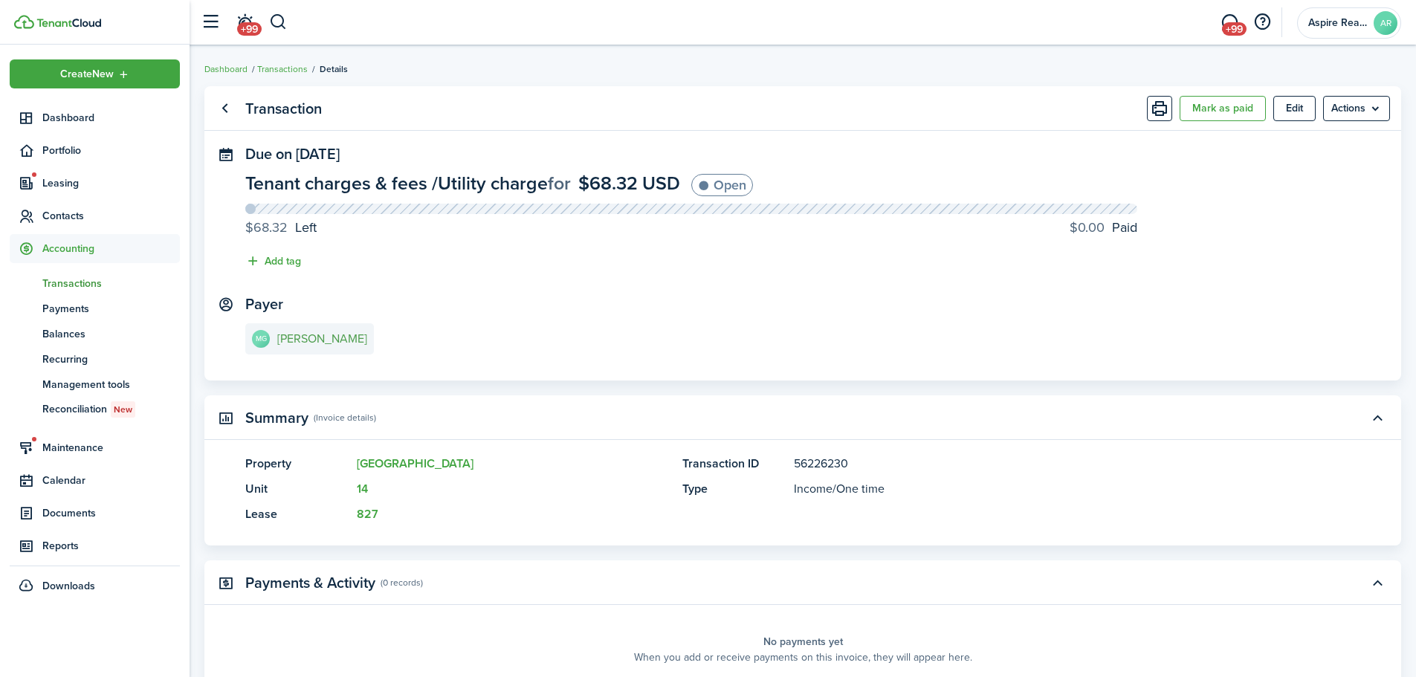
click at [318, 338] on e-details-info-title "[PERSON_NAME]" at bounding box center [322, 338] width 90 height 13
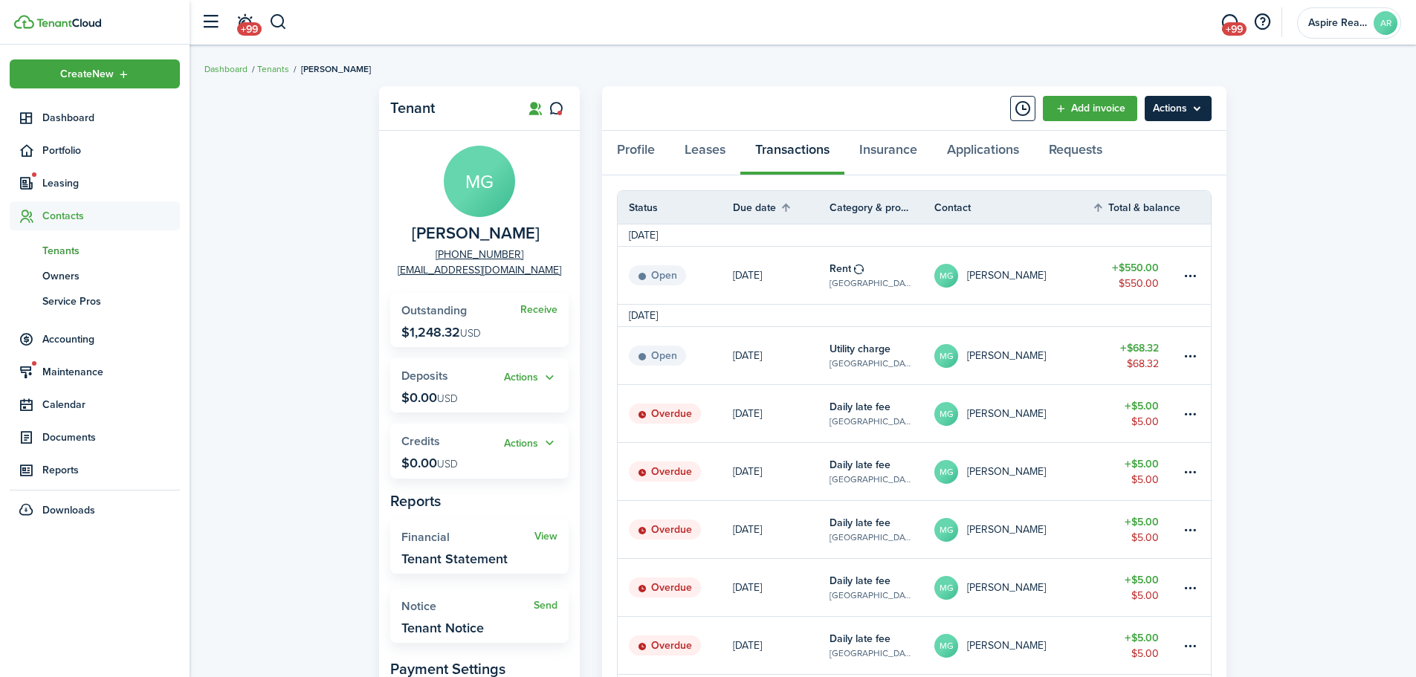
click at [940, 108] on menu-btn "Actions" at bounding box center [1178, 108] width 67 height 25
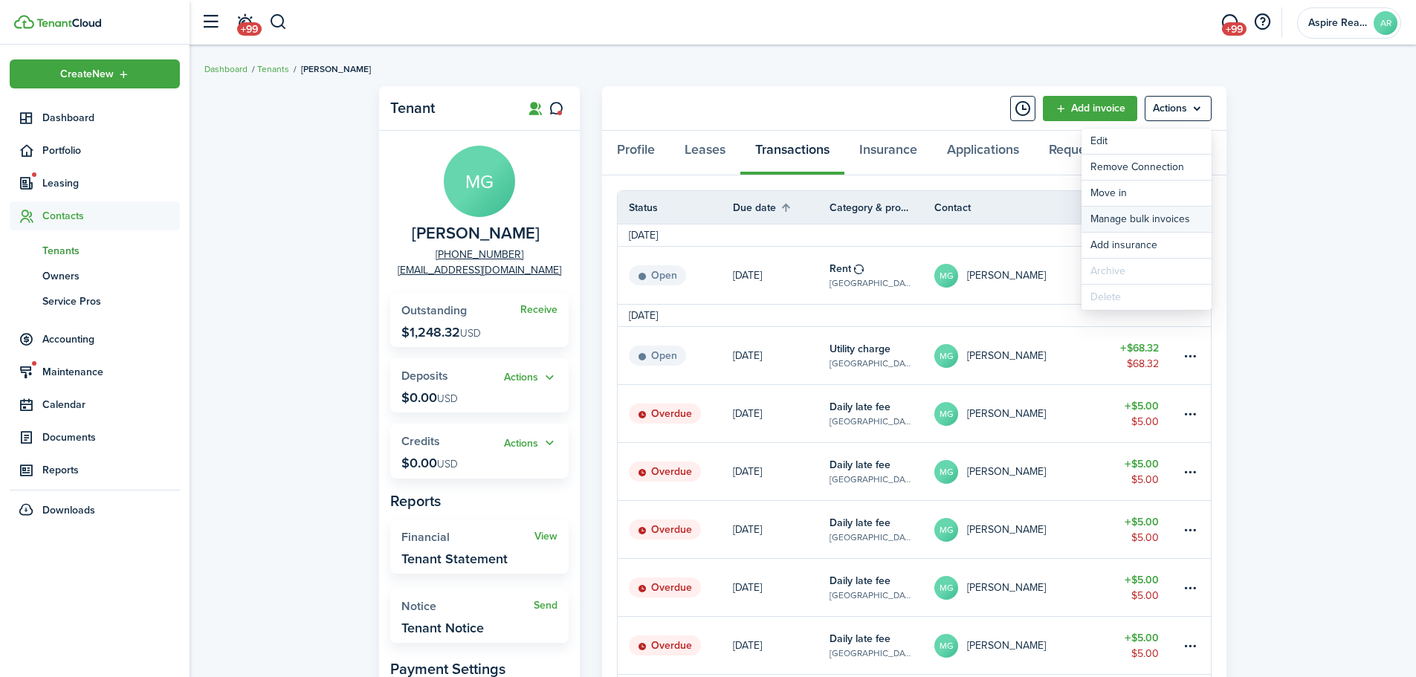
click at [940, 219] on link "Manage bulk invoices" at bounding box center [1147, 219] width 130 height 25
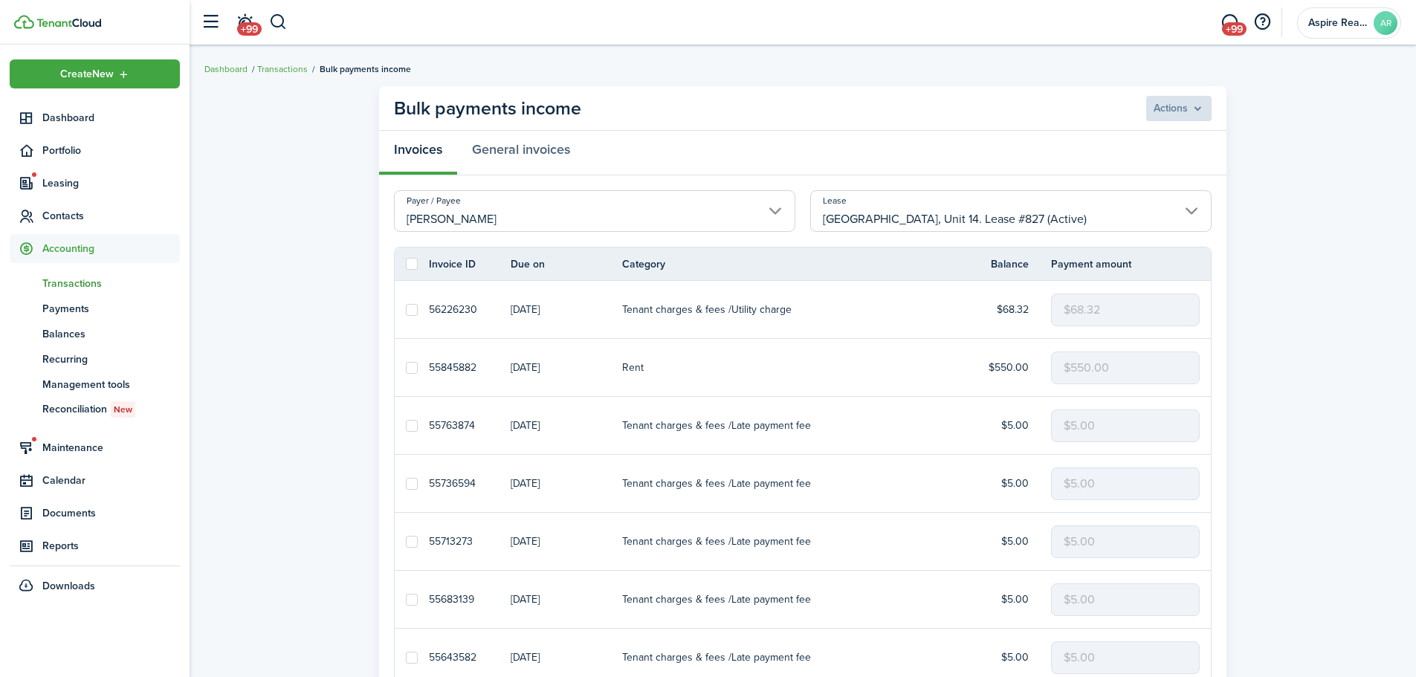
click at [411, 263] on label at bounding box center [412, 264] width 12 height 12
click at [406, 264] on input "checkbox" at bounding box center [405, 264] width 1 height 1
checkbox input "true"
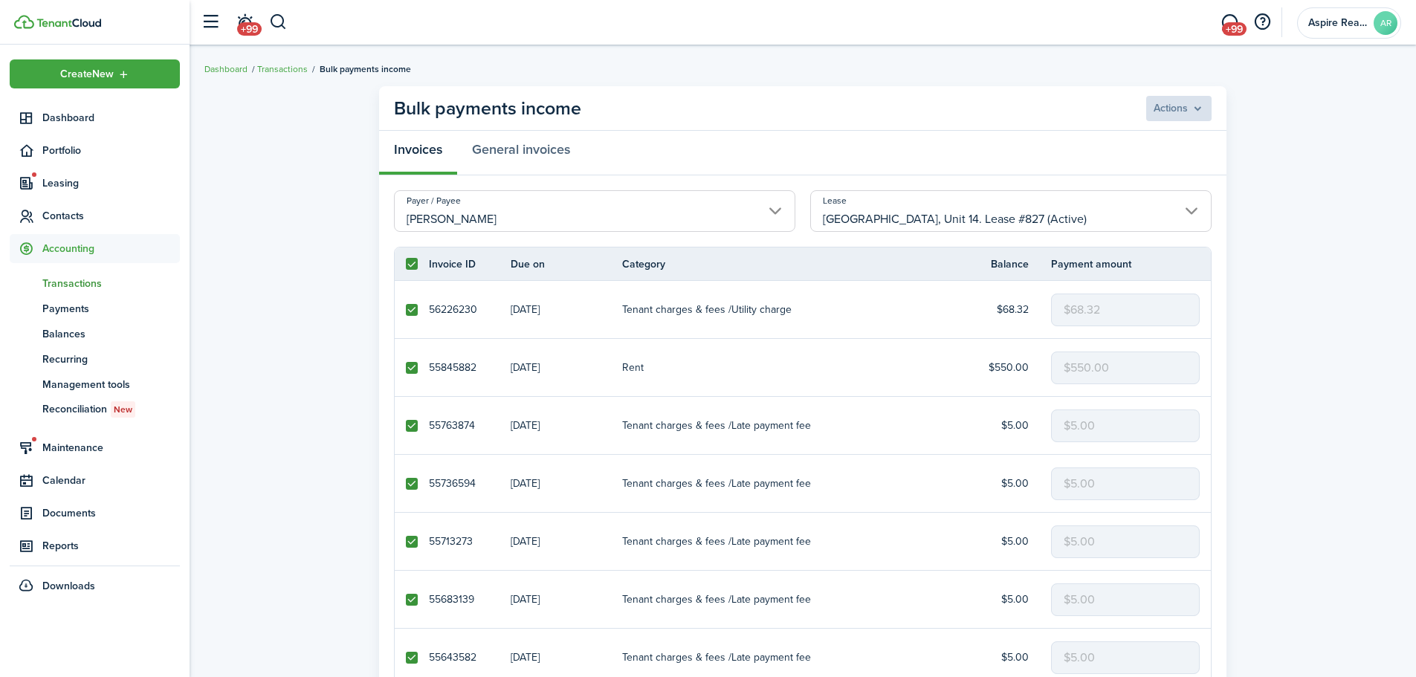
checkbox input "true"
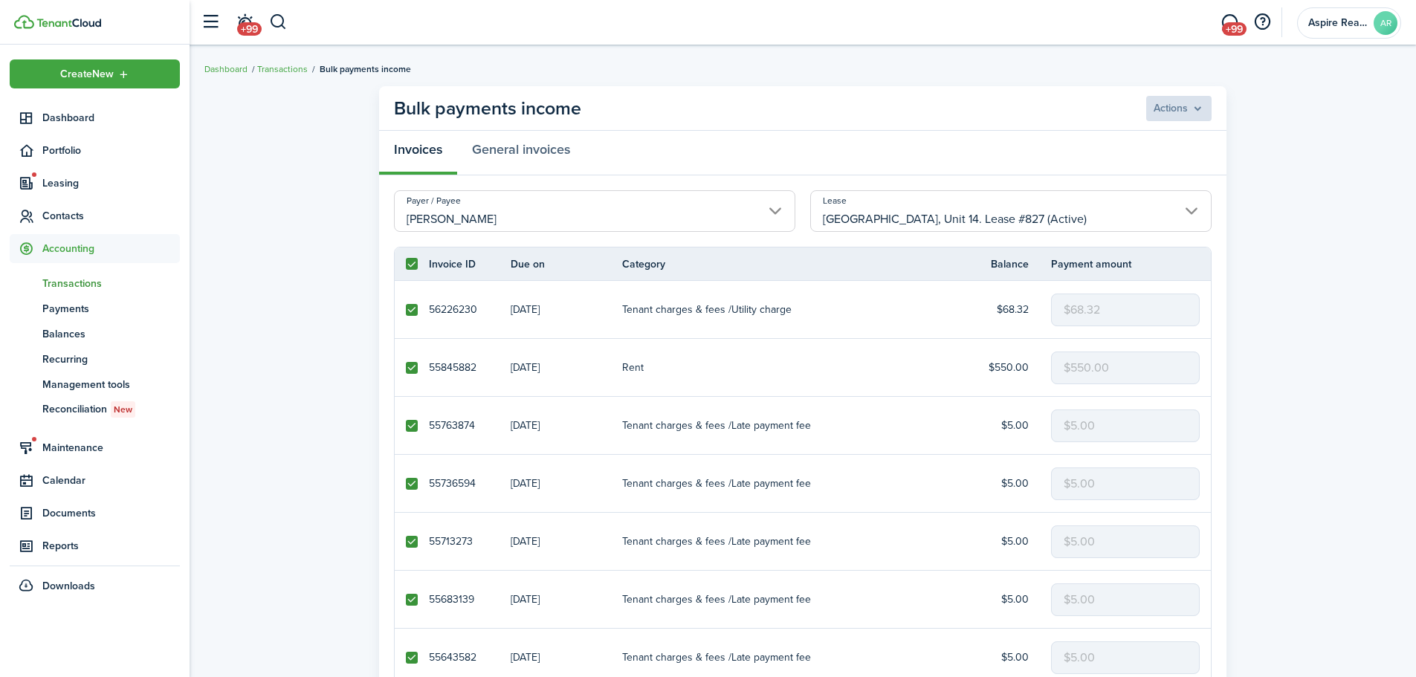
checkbox input "true"
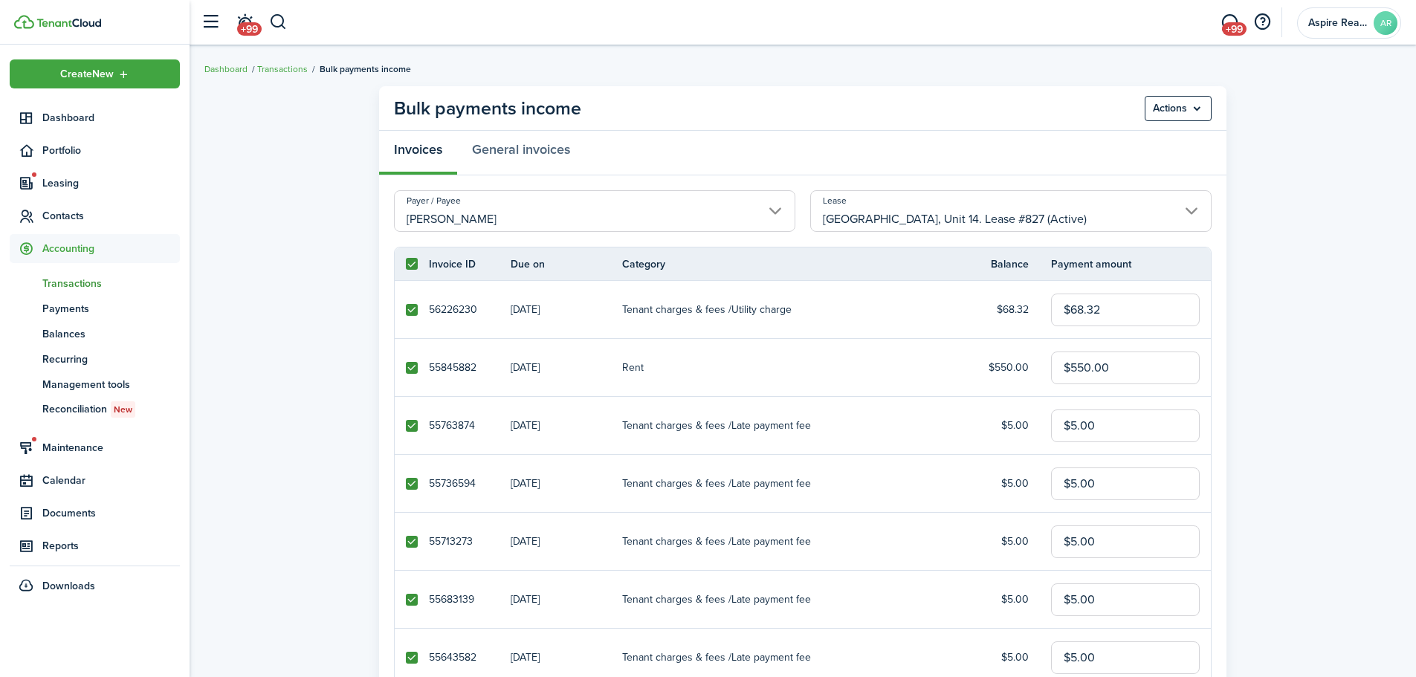
click at [410, 364] on label at bounding box center [412, 368] width 12 height 12
click at [406, 367] on input "checkbox" at bounding box center [405, 367] width 1 height 1
checkbox input "false"
click at [410, 310] on label at bounding box center [412, 310] width 12 height 12
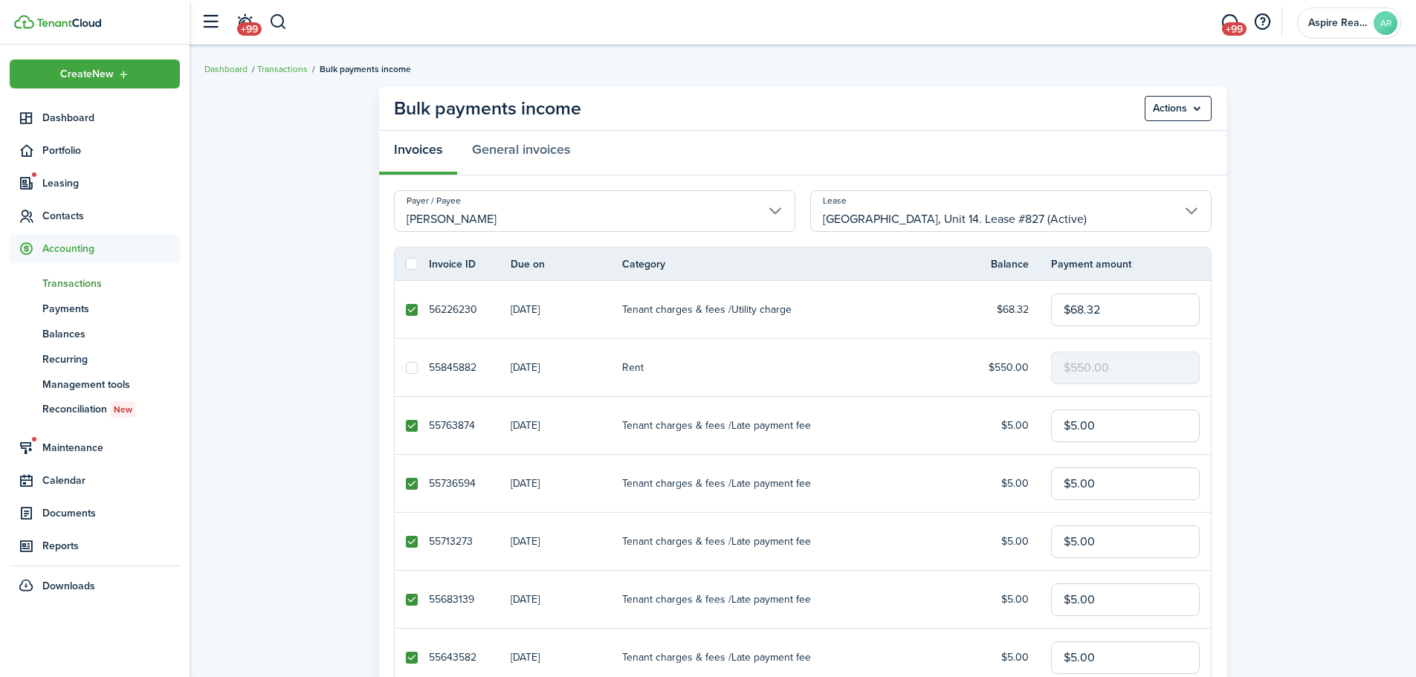
click at [406, 310] on input "checkbox" at bounding box center [405, 309] width 1 height 1
checkbox input "false"
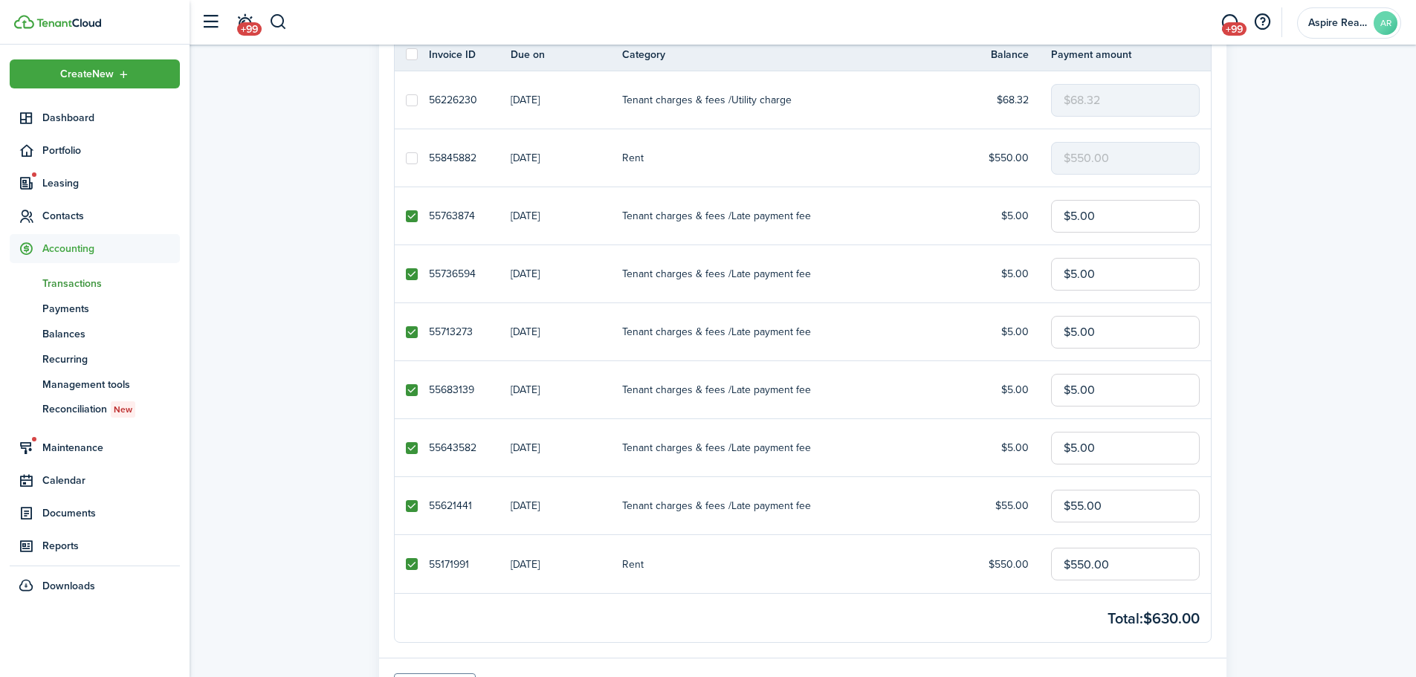
scroll to position [214, 0]
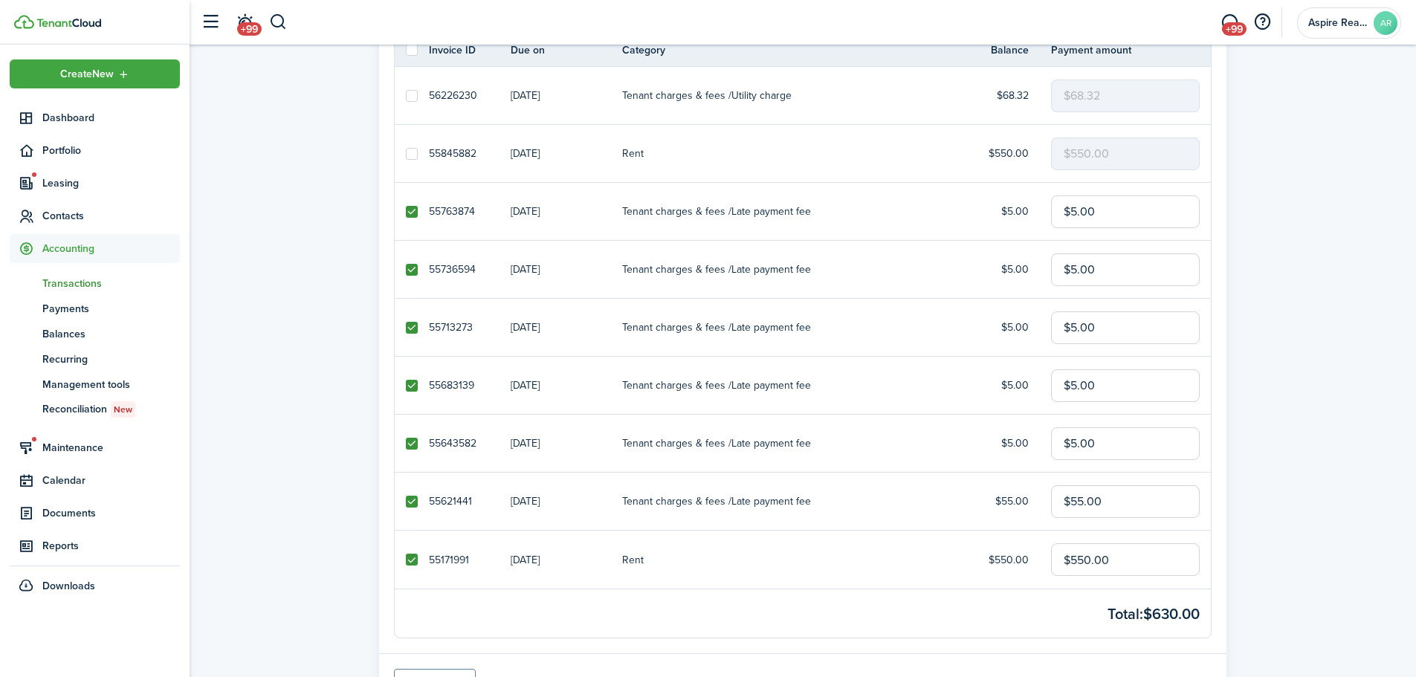
click at [412, 468] on label at bounding box center [412, 560] width 12 height 12
click at [406, 468] on input "checkbox" at bounding box center [405, 560] width 1 height 1
checkbox input "false"
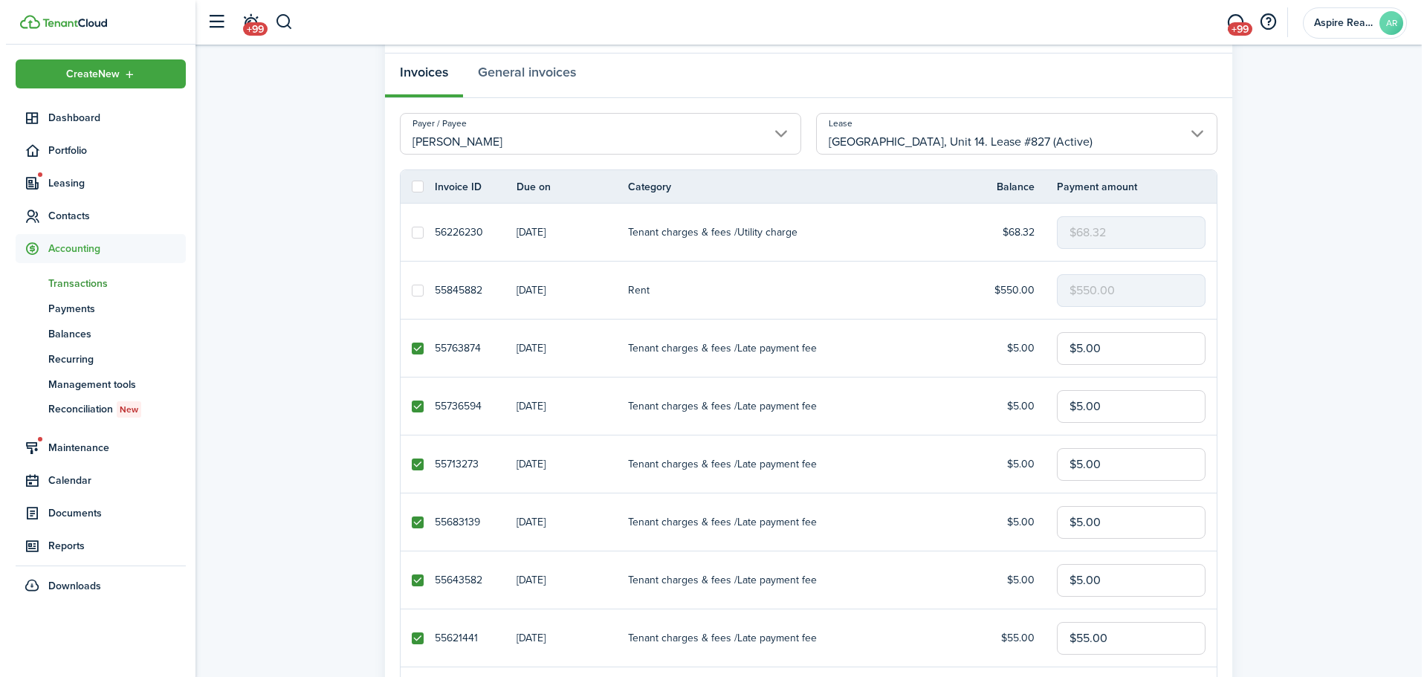
scroll to position [0, 0]
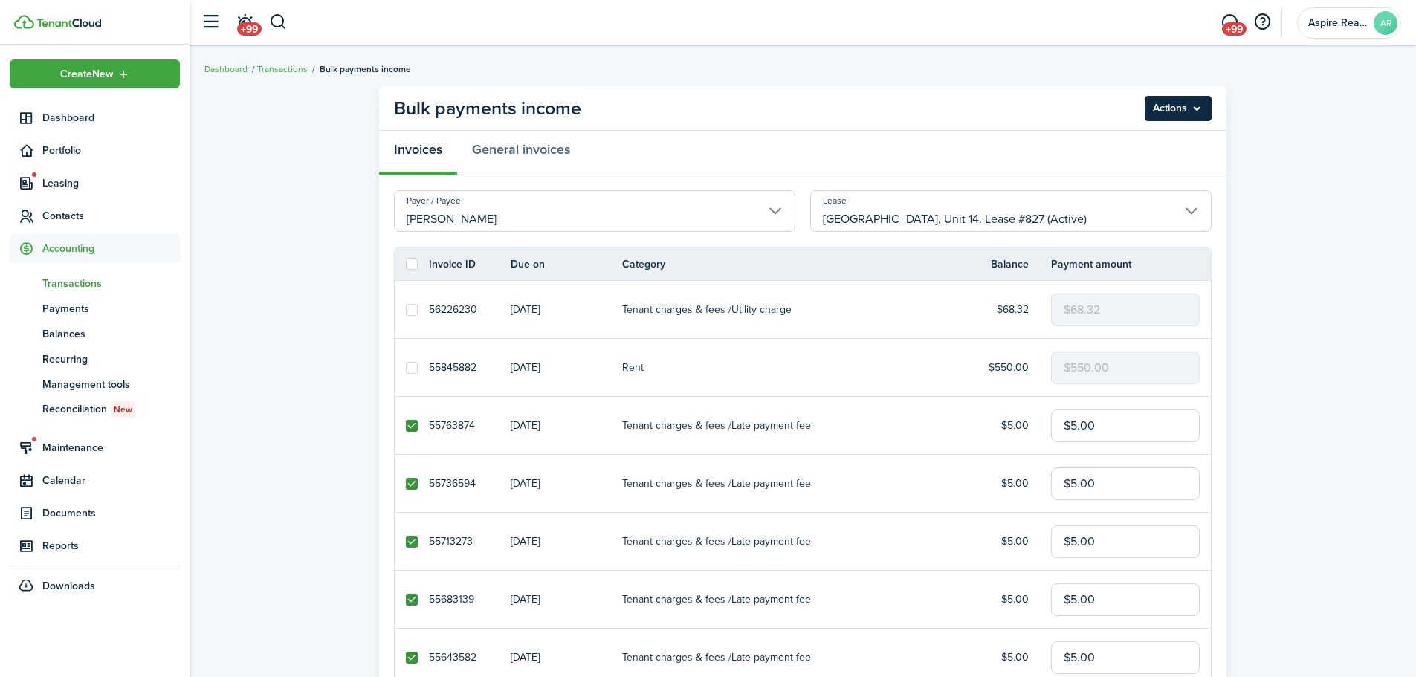
click at [940, 111] on menu-btn "Actions" at bounding box center [1178, 108] width 67 height 25
click at [940, 163] on button "Delete" at bounding box center [1147, 167] width 130 height 25
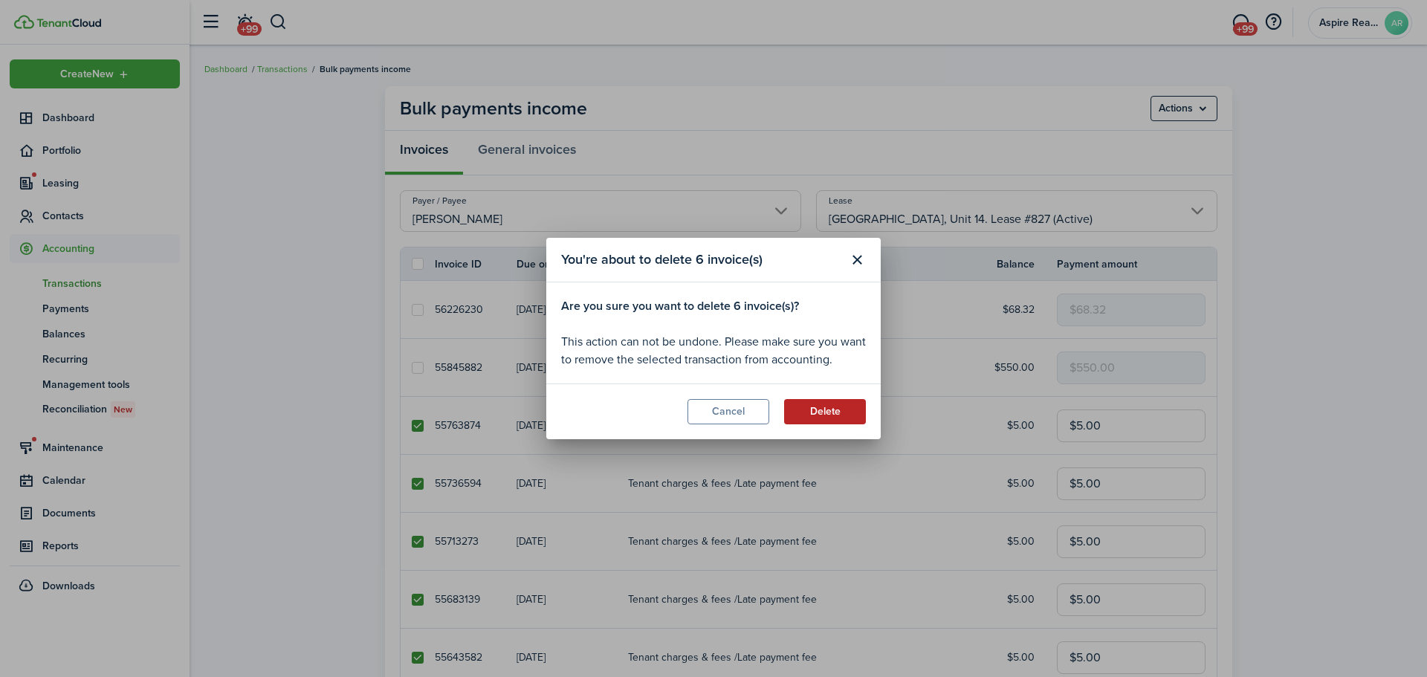
click at [848, 414] on button "Delete" at bounding box center [825, 411] width 82 height 25
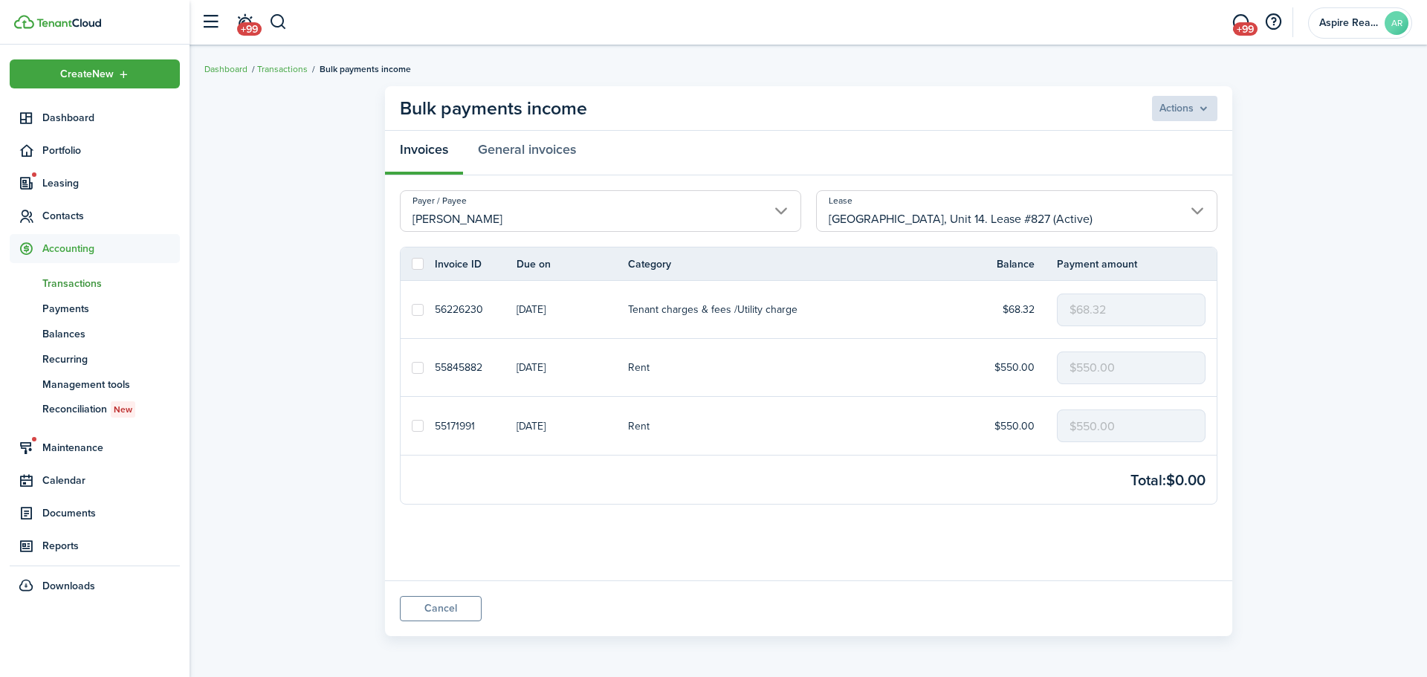
click at [420, 430] on label at bounding box center [418, 426] width 12 height 12
click at [412, 427] on input "checkbox" at bounding box center [411, 426] width 1 height 1
checkbox input "true"
click at [940, 115] on menu-btn "Actions" at bounding box center [1184, 108] width 67 height 25
click at [940, 143] on button "Record as paid" at bounding box center [1153, 141] width 130 height 25
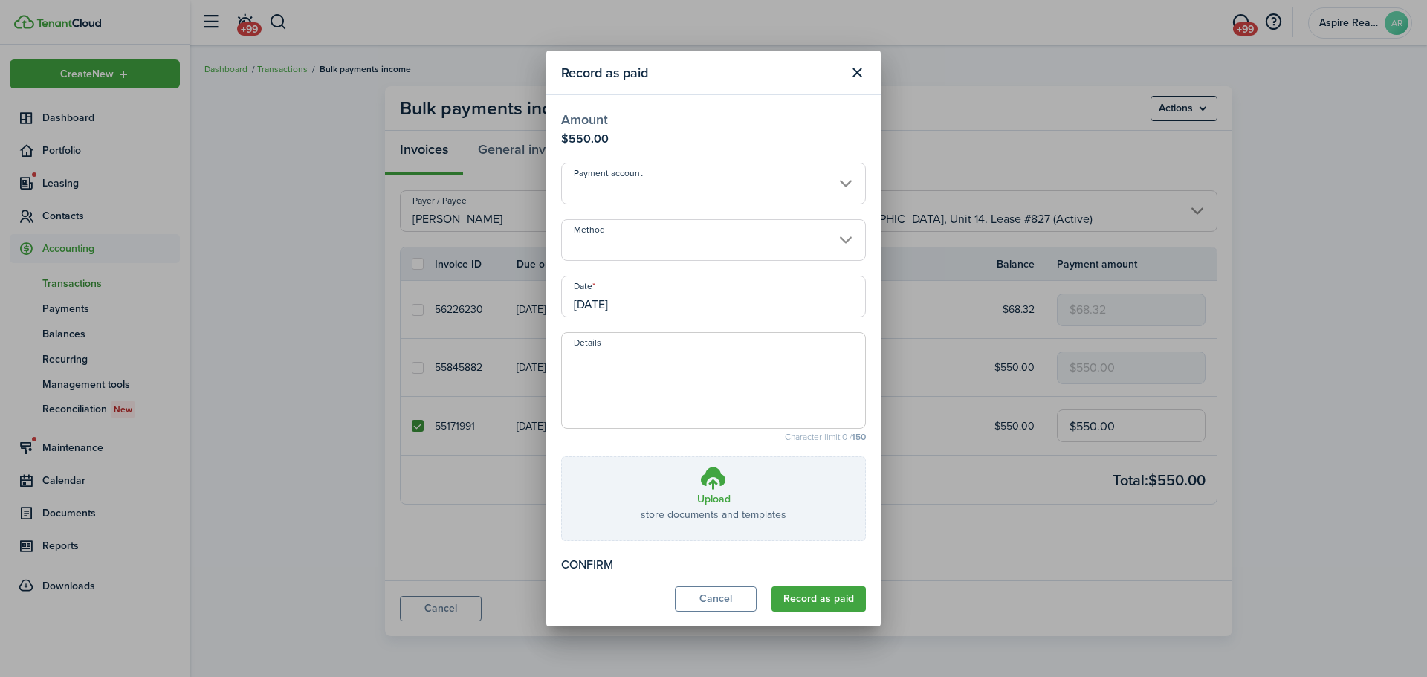
click at [602, 364] on textarea "Details" at bounding box center [713, 384] width 303 height 71
type textarea "cashapp"
click at [808, 468] on button "Record as paid" at bounding box center [819, 599] width 94 height 25
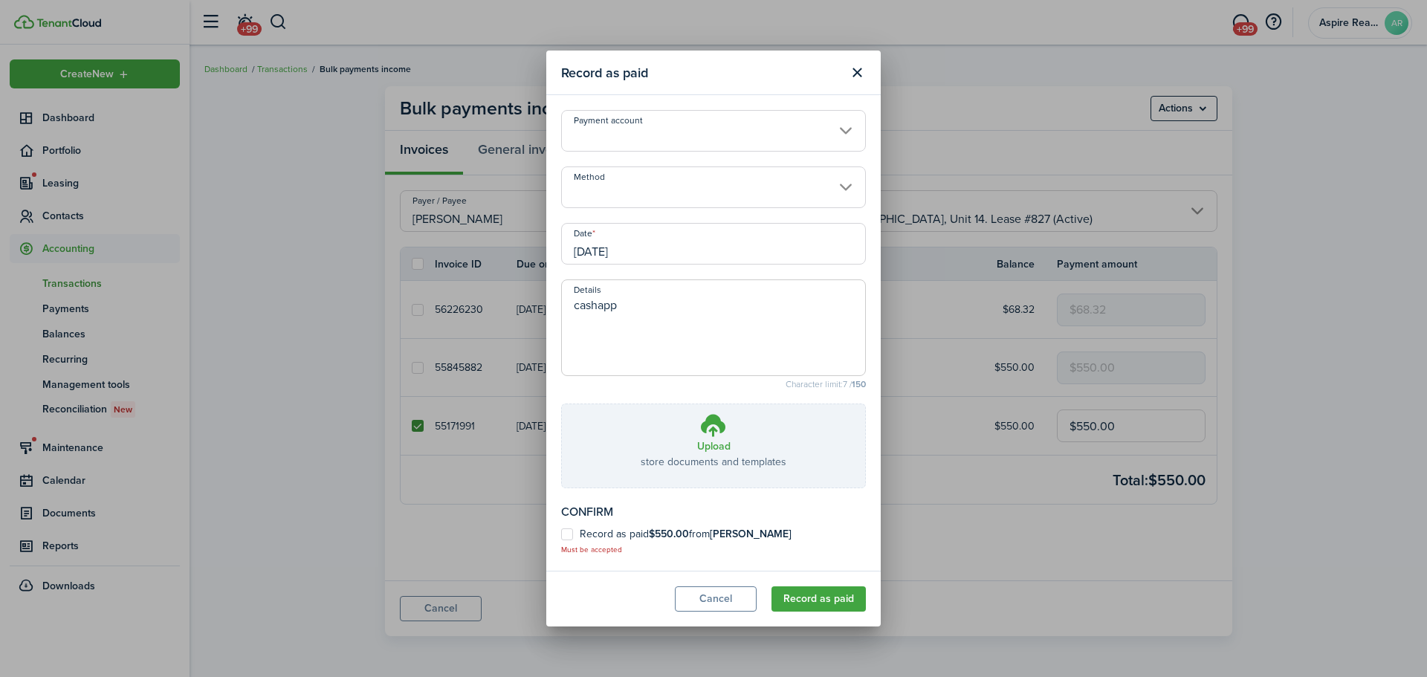
click at [569, 468] on label "Record as paid $550.00 from [PERSON_NAME]" at bounding box center [676, 535] width 230 height 12
click at [561, 468] on input "Record as paid $550.00 from [PERSON_NAME]" at bounding box center [561, 595] width 1 height 1
checkbox input "true"
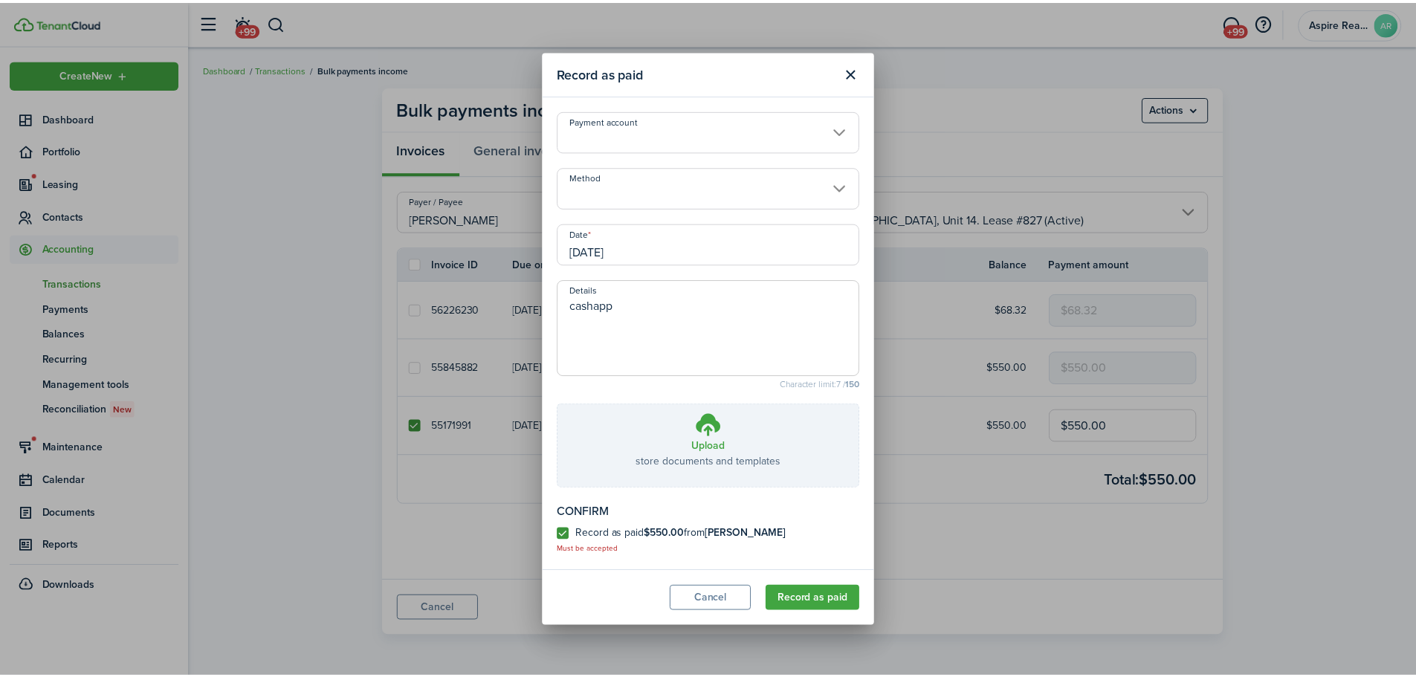
scroll to position [38, 0]
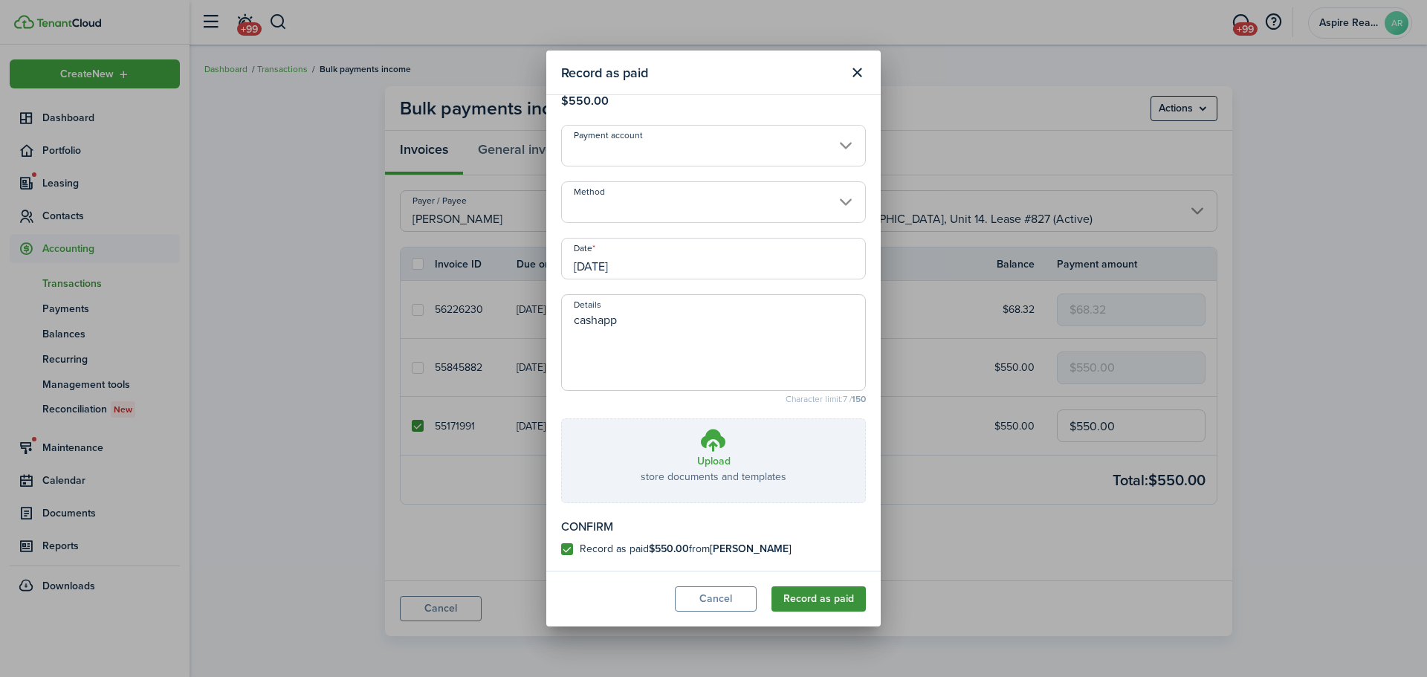
click at [843, 468] on button "Record as paid" at bounding box center [819, 599] width 94 height 25
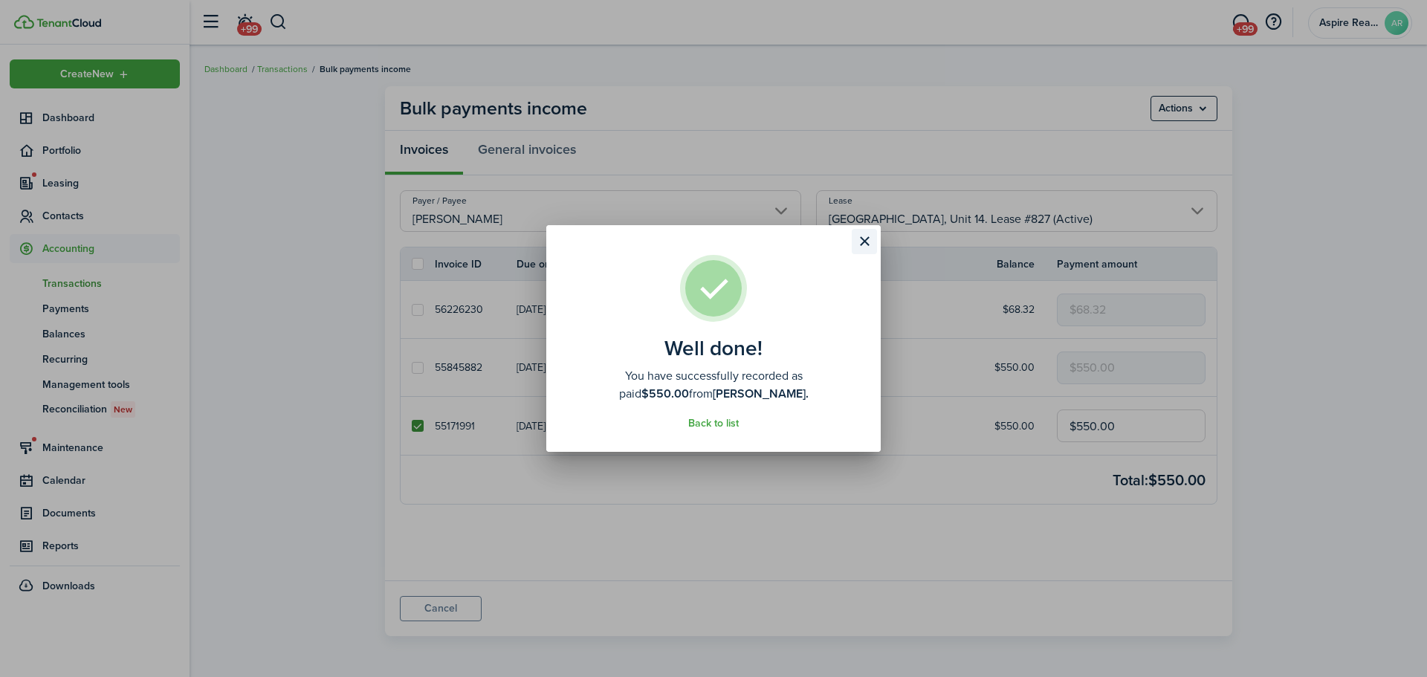
click at [871, 245] on button "Close modal" at bounding box center [864, 241] width 25 height 25
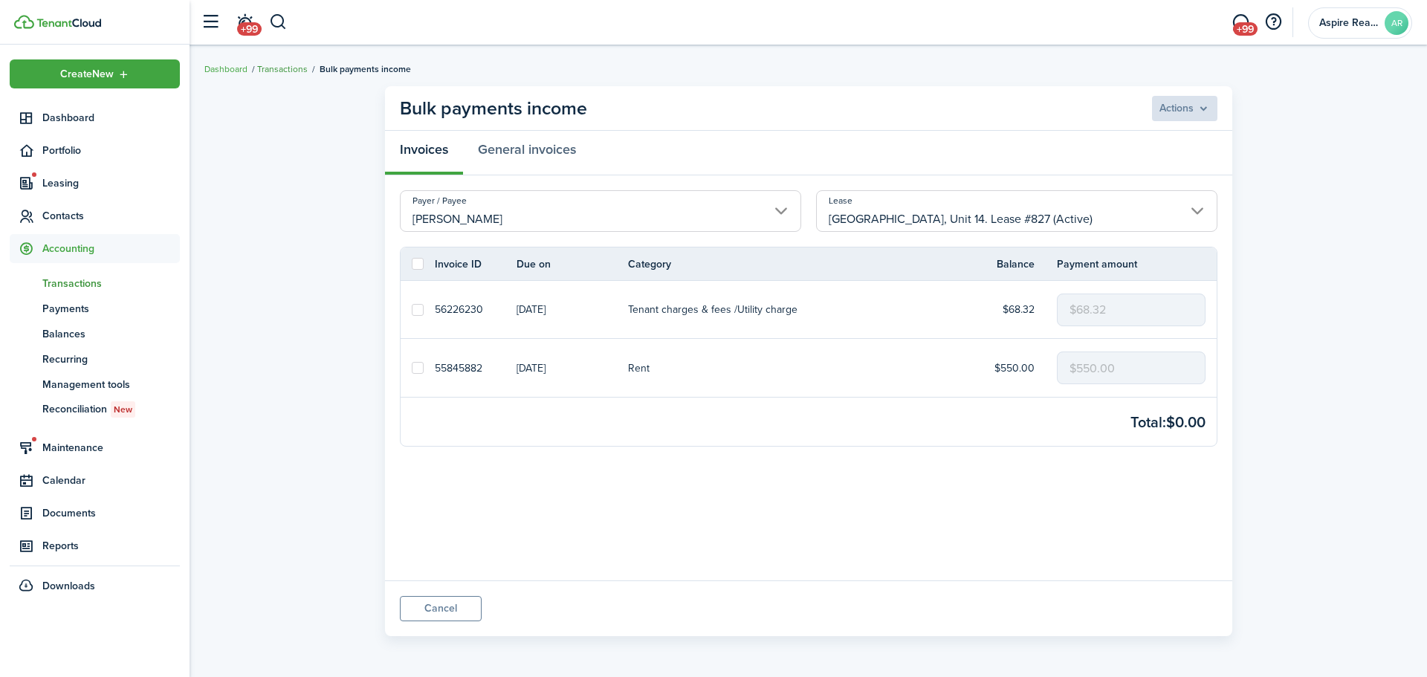
click at [284, 68] on link "Transactions" at bounding box center [282, 68] width 51 height 13
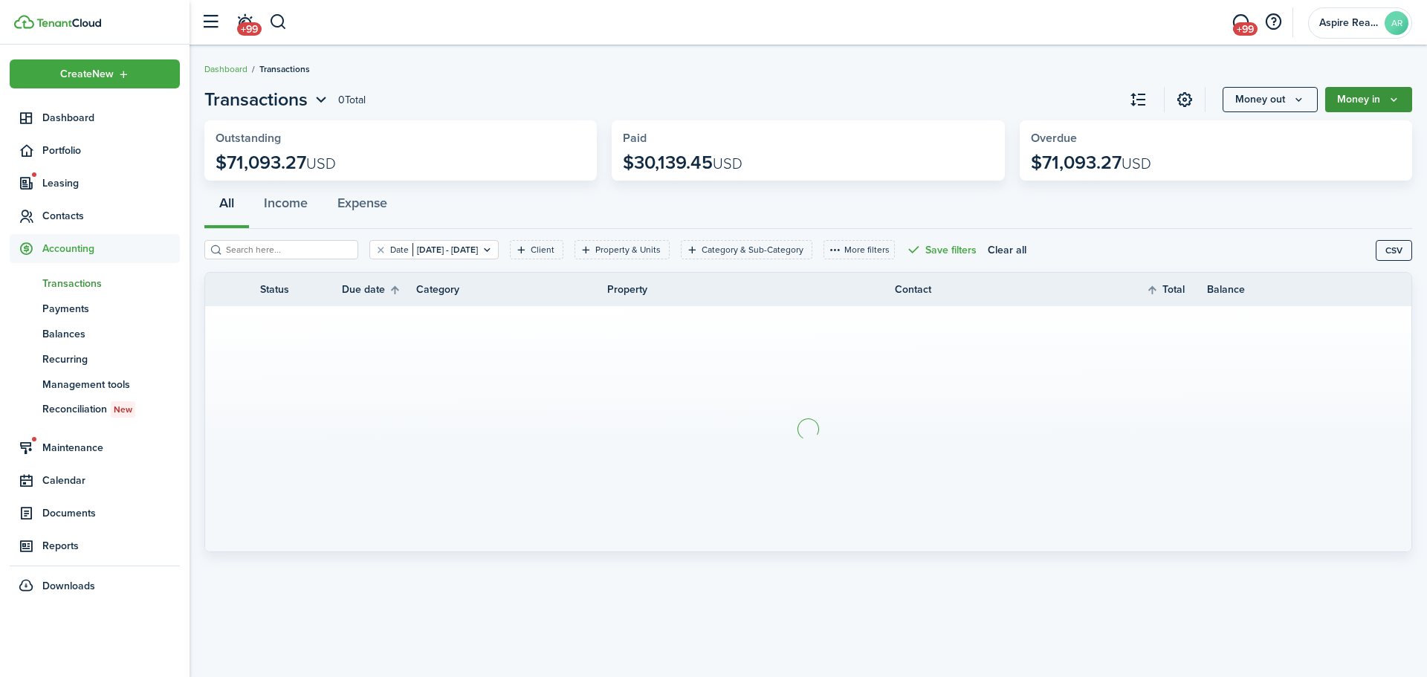
click at [940, 103] on button "Money in" at bounding box center [1369, 99] width 87 height 25
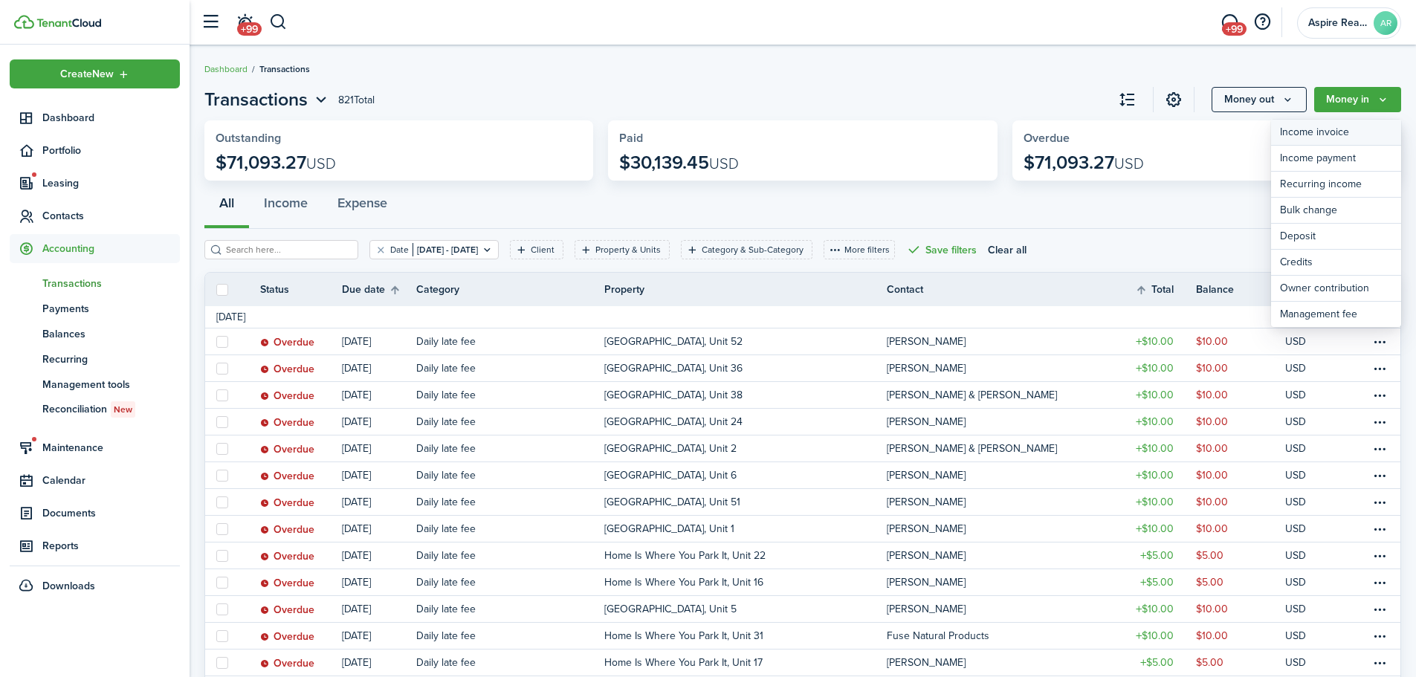
click at [940, 126] on link "Income invoice" at bounding box center [1336, 133] width 130 height 26
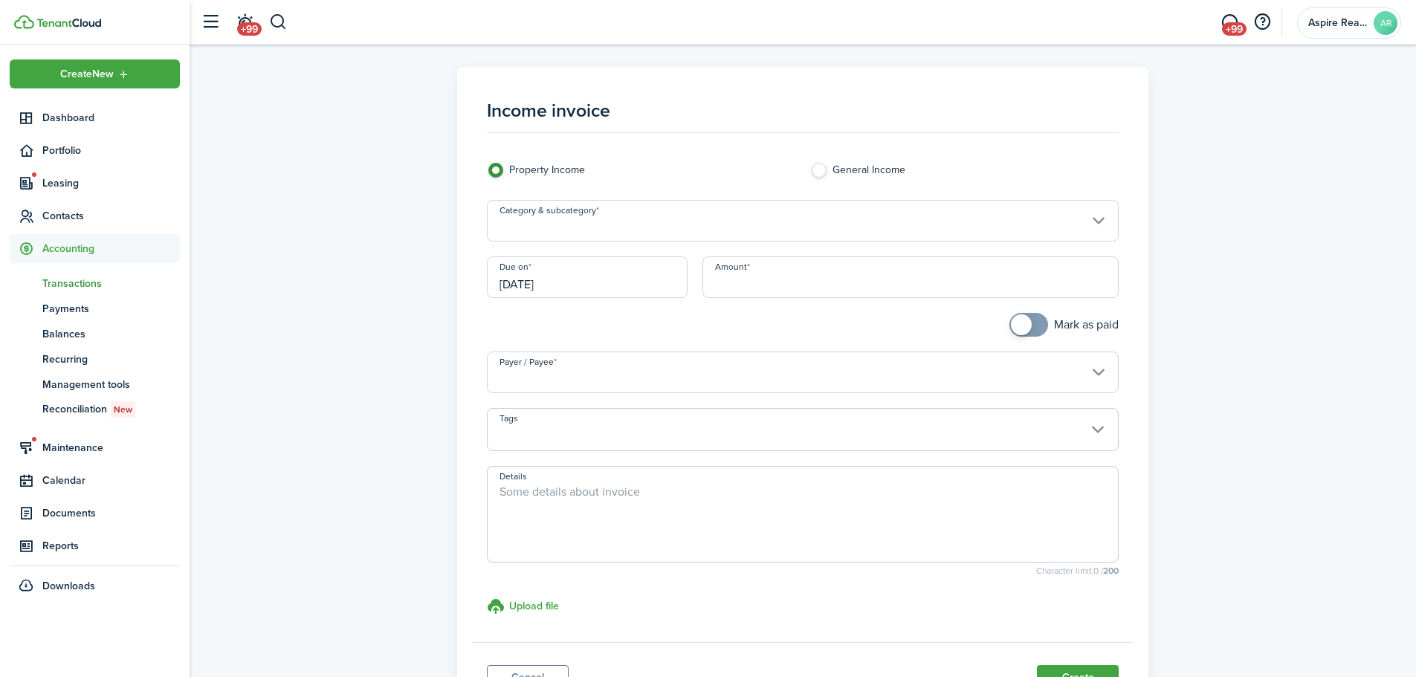
click at [600, 225] on input "Category & subcategory" at bounding box center [803, 221] width 633 height 42
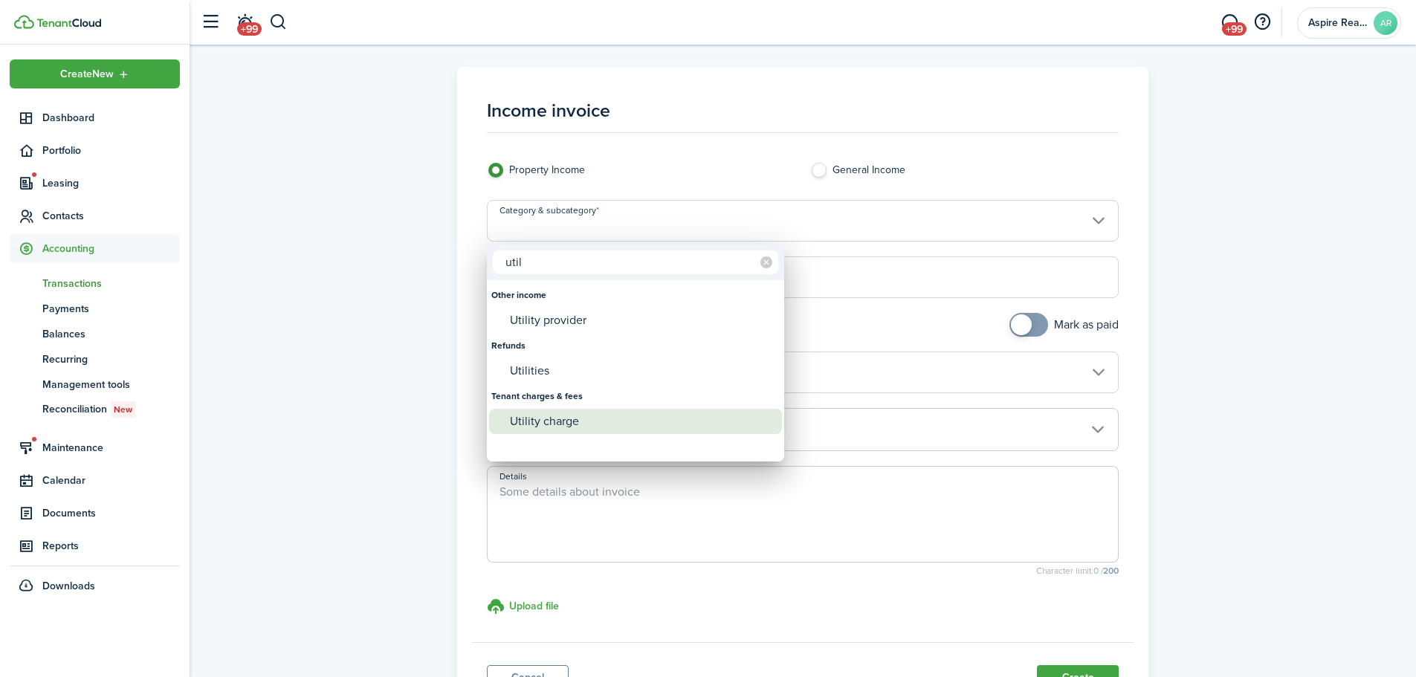
type input "util"
click at [565, 416] on div "Utility charge" at bounding box center [641, 421] width 263 height 25
type input "Tenant charges & fees / Utility charge"
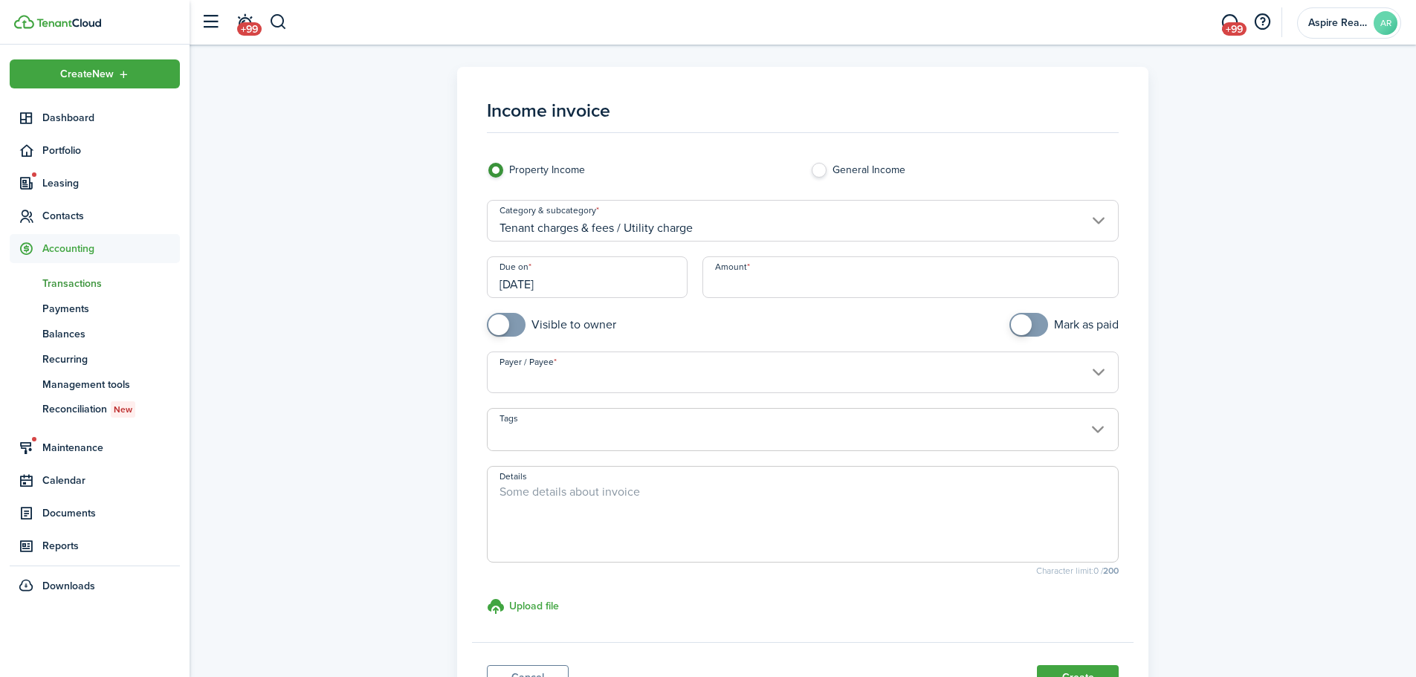
click at [761, 291] on input "Amount" at bounding box center [911, 277] width 417 height 42
type input "$50.54"
checkbox input "true"
click at [511, 323] on span at bounding box center [506, 325] width 15 height 24
click at [519, 372] on input "Payer / Payee" at bounding box center [803, 373] width 633 height 42
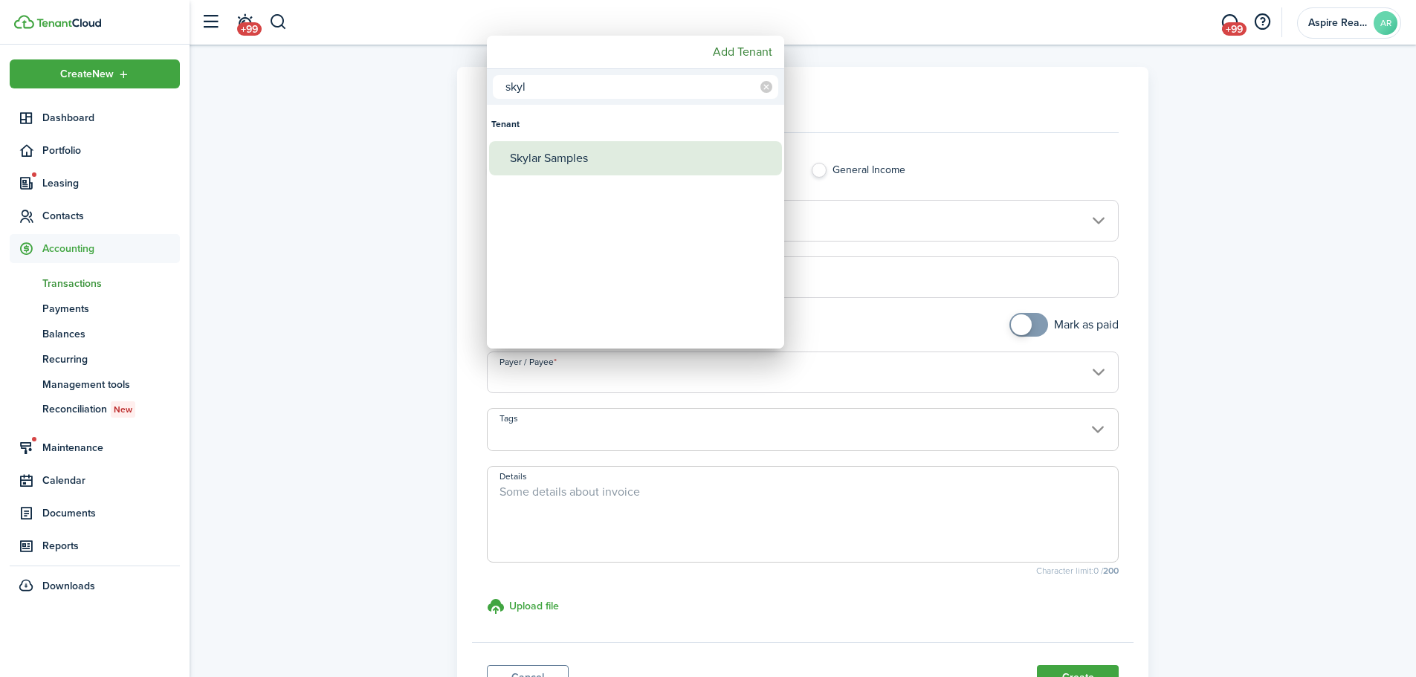
type input "skyl"
click at [537, 160] on div "Skylar Samples" at bounding box center [641, 158] width 263 height 34
type input "Skylar Samples"
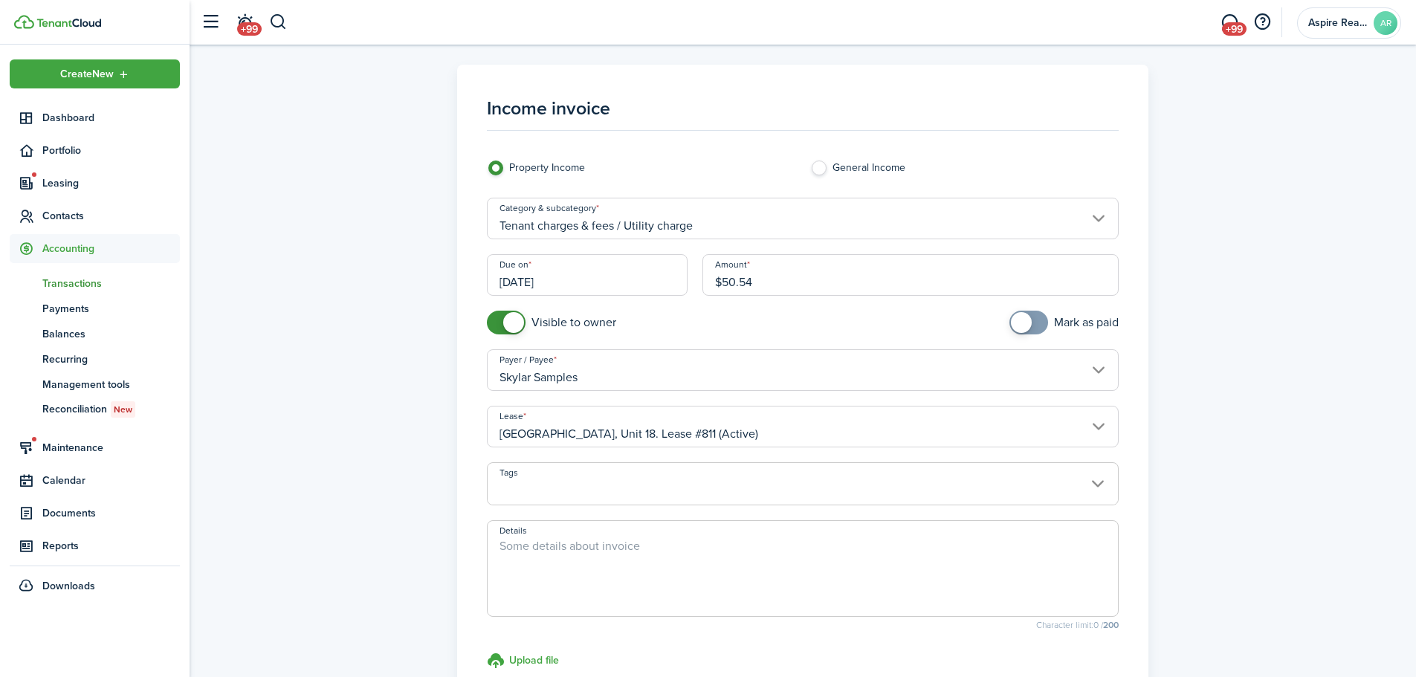
scroll to position [185, 0]
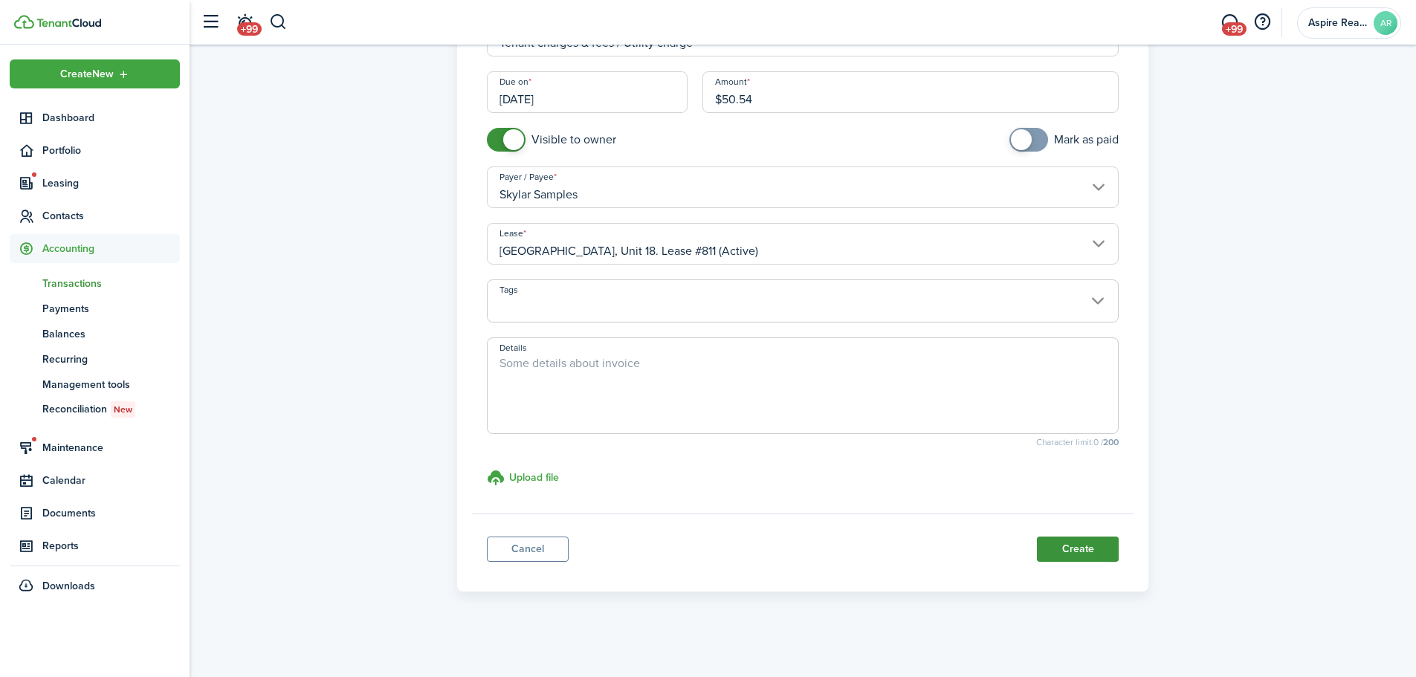
click at [940, 468] on button "Create" at bounding box center [1078, 549] width 82 height 25
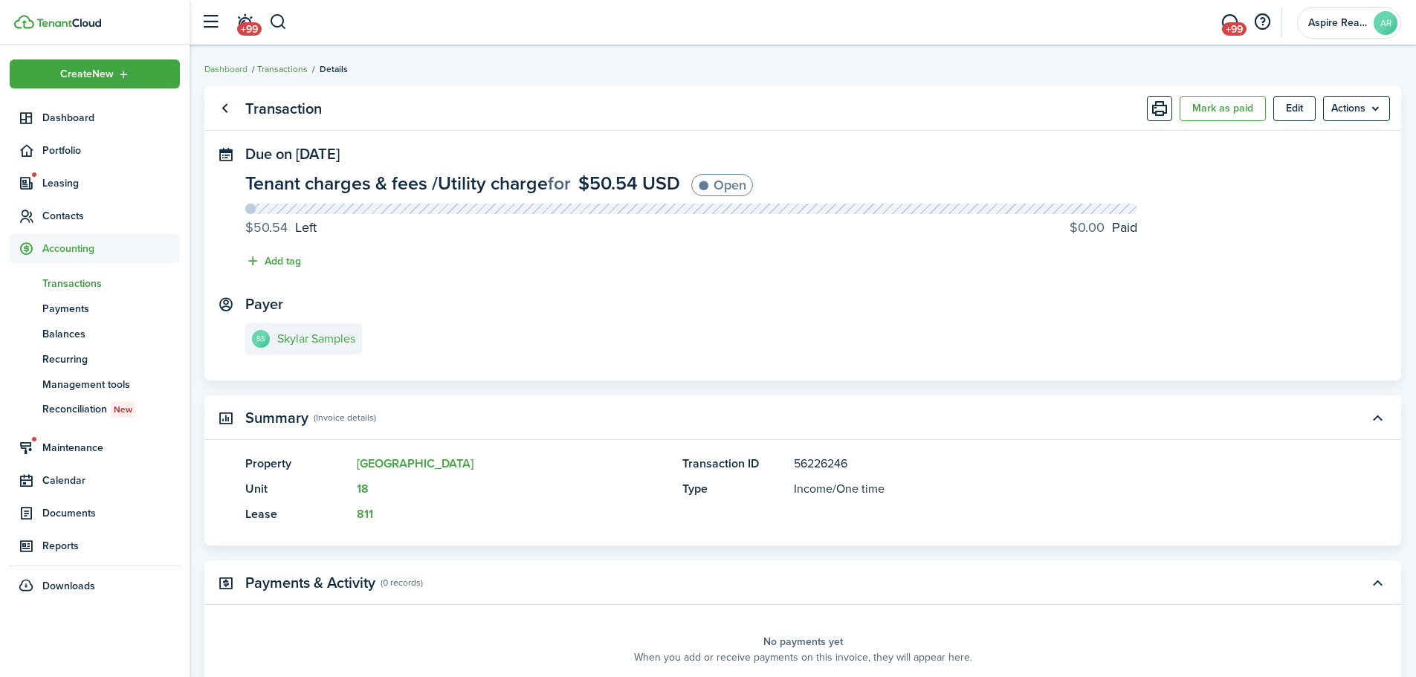
click at [282, 67] on link "Transactions" at bounding box center [282, 68] width 51 height 13
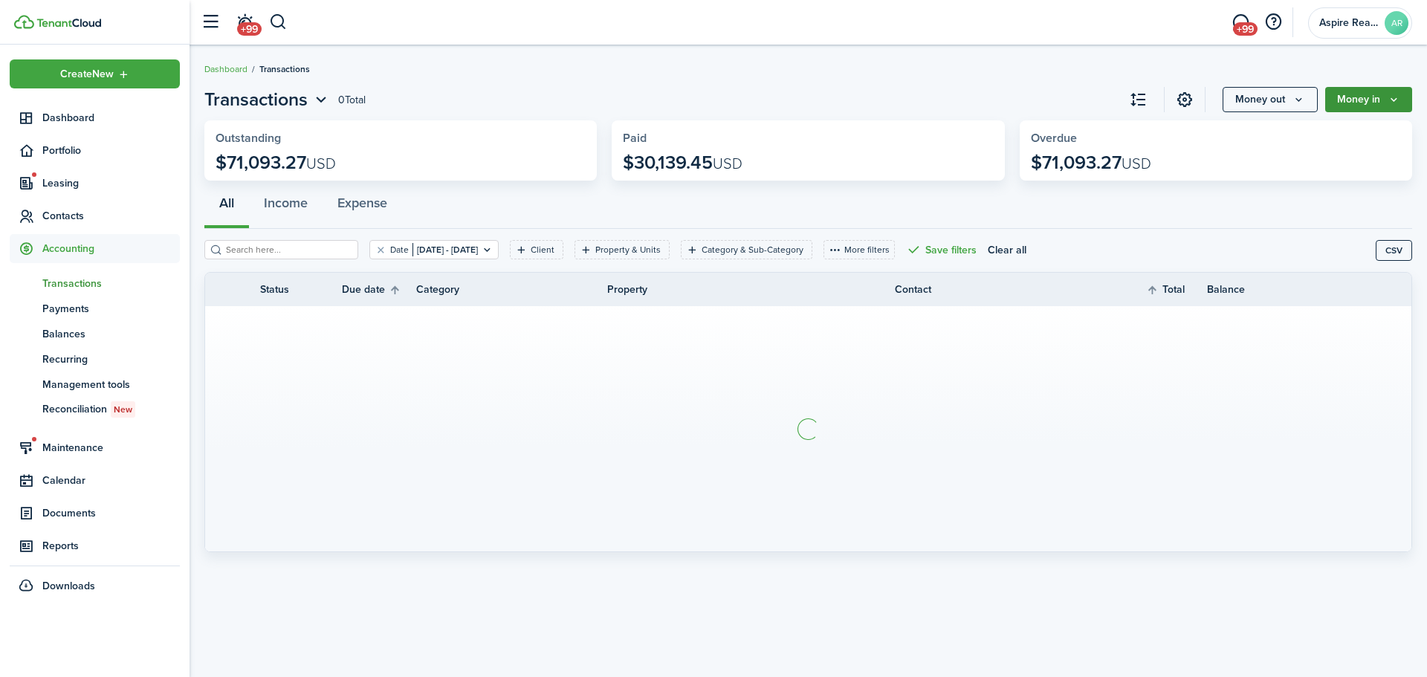
click at [940, 94] on button "Money in" at bounding box center [1369, 99] width 87 height 25
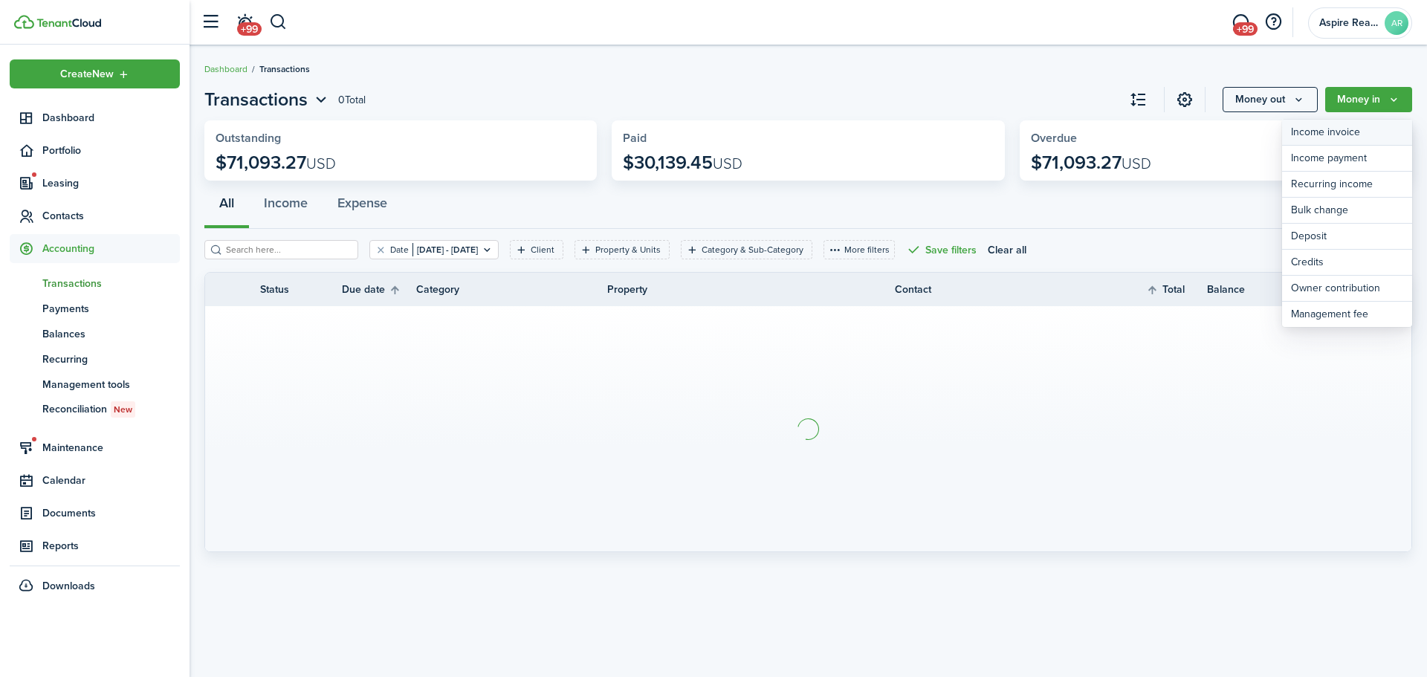
click at [940, 128] on link "Income invoice" at bounding box center [1347, 133] width 130 height 26
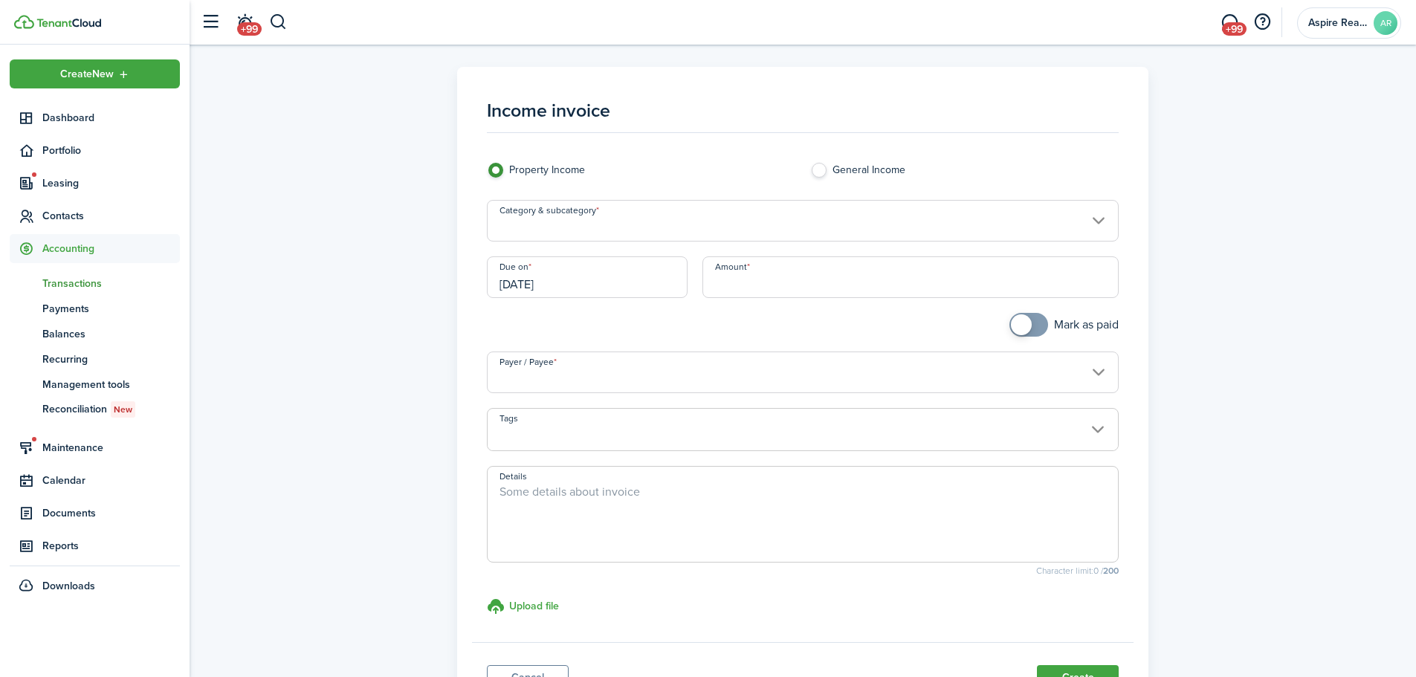
click at [690, 232] on input "Category & subcategory" at bounding box center [803, 221] width 633 height 42
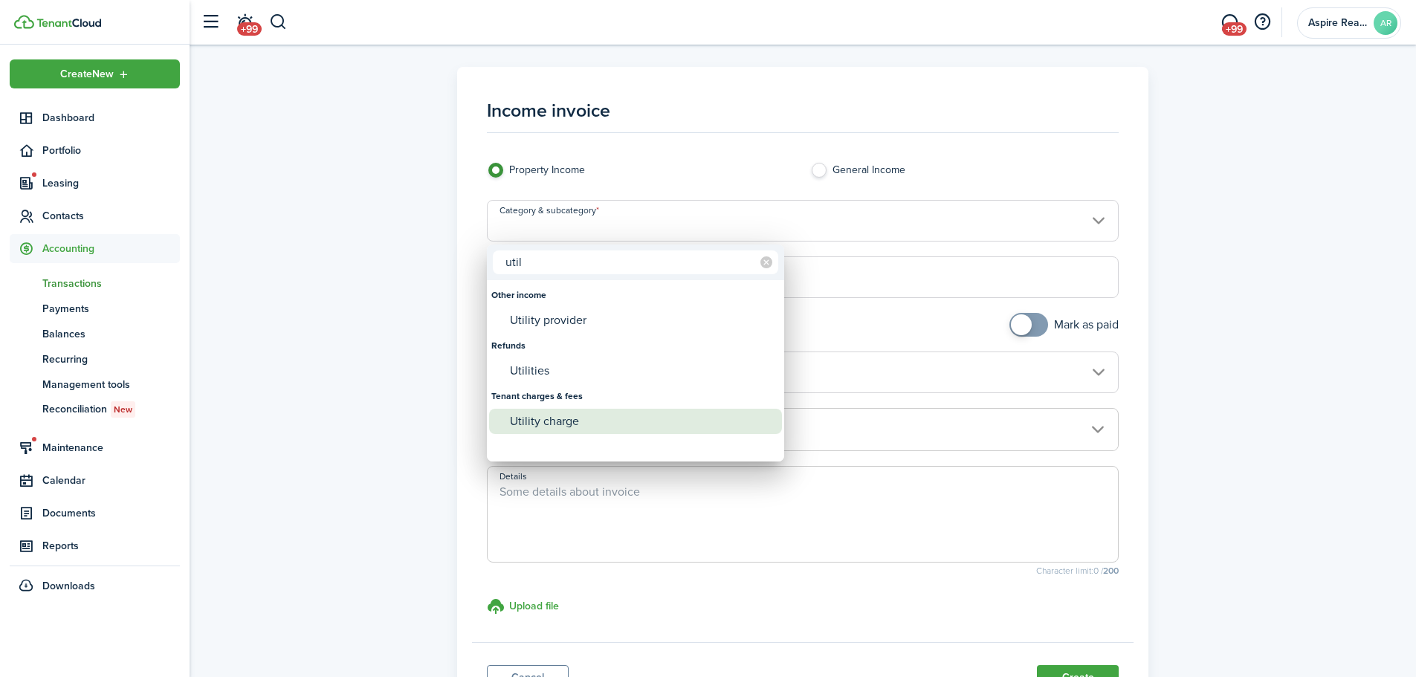
type input "util"
click at [559, 422] on div "Utility charge" at bounding box center [641, 421] width 263 height 25
type input "Tenant charges & fees / Utility charge"
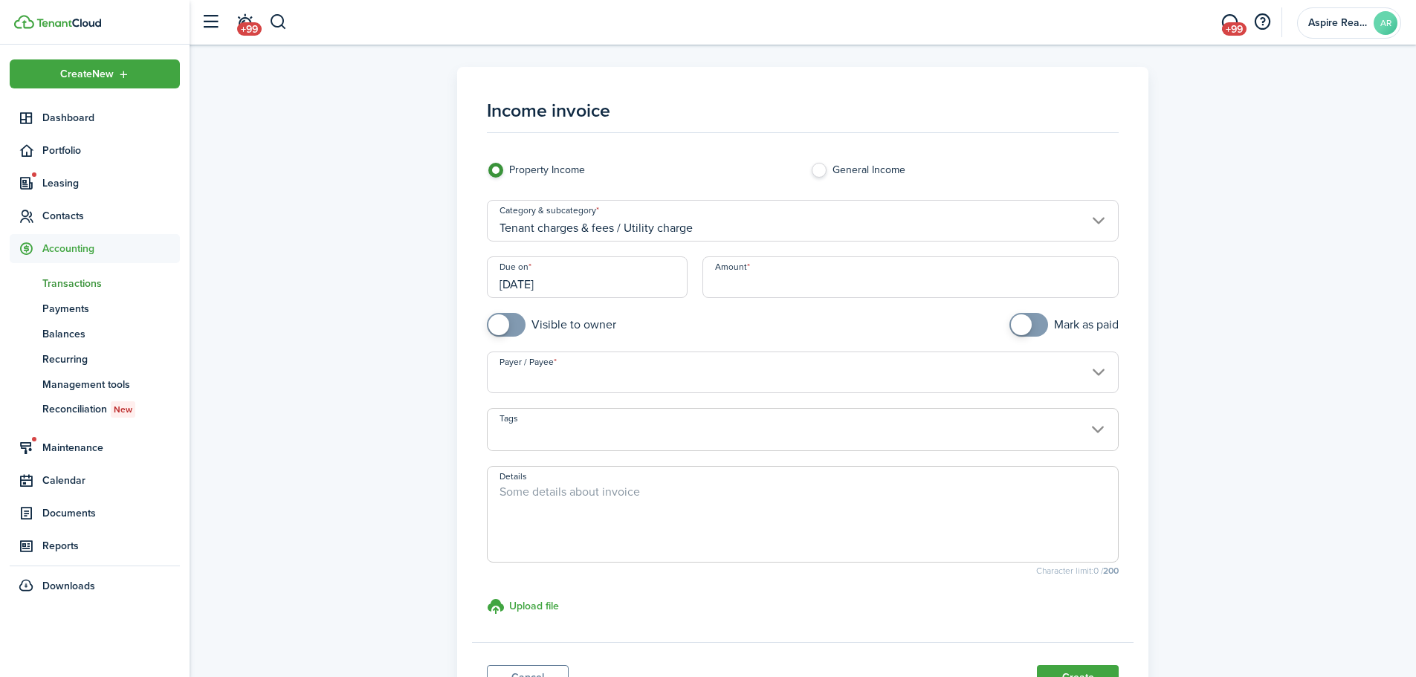
click at [713, 287] on input "Amount" at bounding box center [911, 277] width 417 height 42
type input "$225.96"
checkbox input "true"
click at [514, 327] on span at bounding box center [506, 325] width 15 height 24
click at [518, 375] on input "Payer / Payee" at bounding box center [803, 373] width 633 height 42
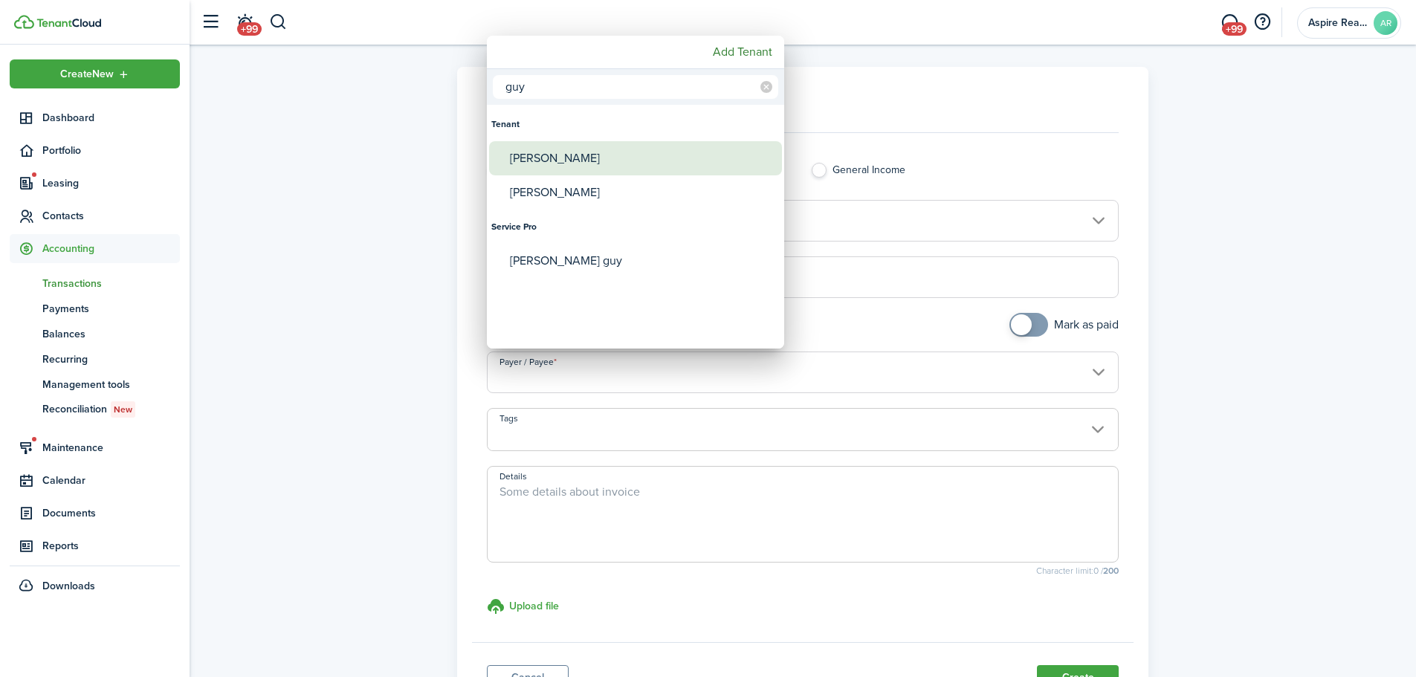
type input "guy"
click at [535, 159] on div "[PERSON_NAME]" at bounding box center [641, 158] width 263 height 34
type input "[PERSON_NAME]"
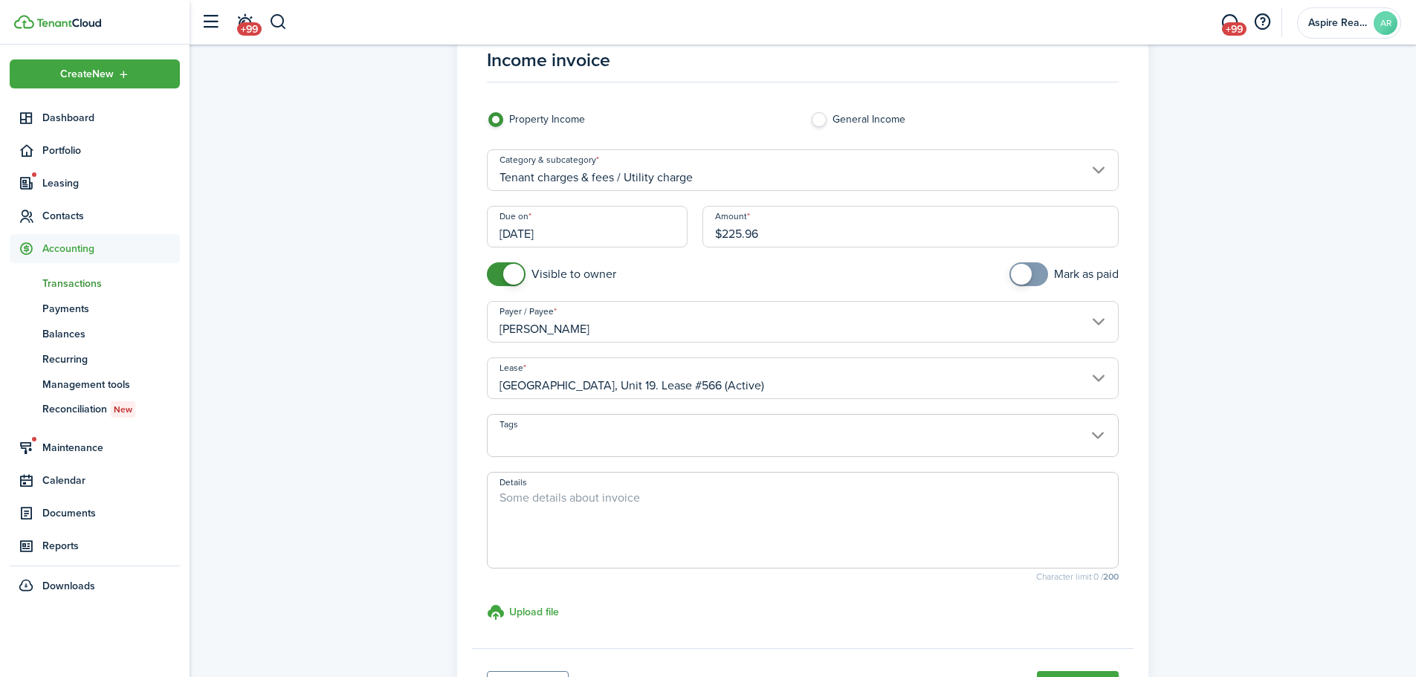
scroll to position [51, 0]
click at [940, 445] on div "Income invoice Property Income General Income Category & subcategory Tenant cha…" at bounding box center [803, 371] width 1227 height 710
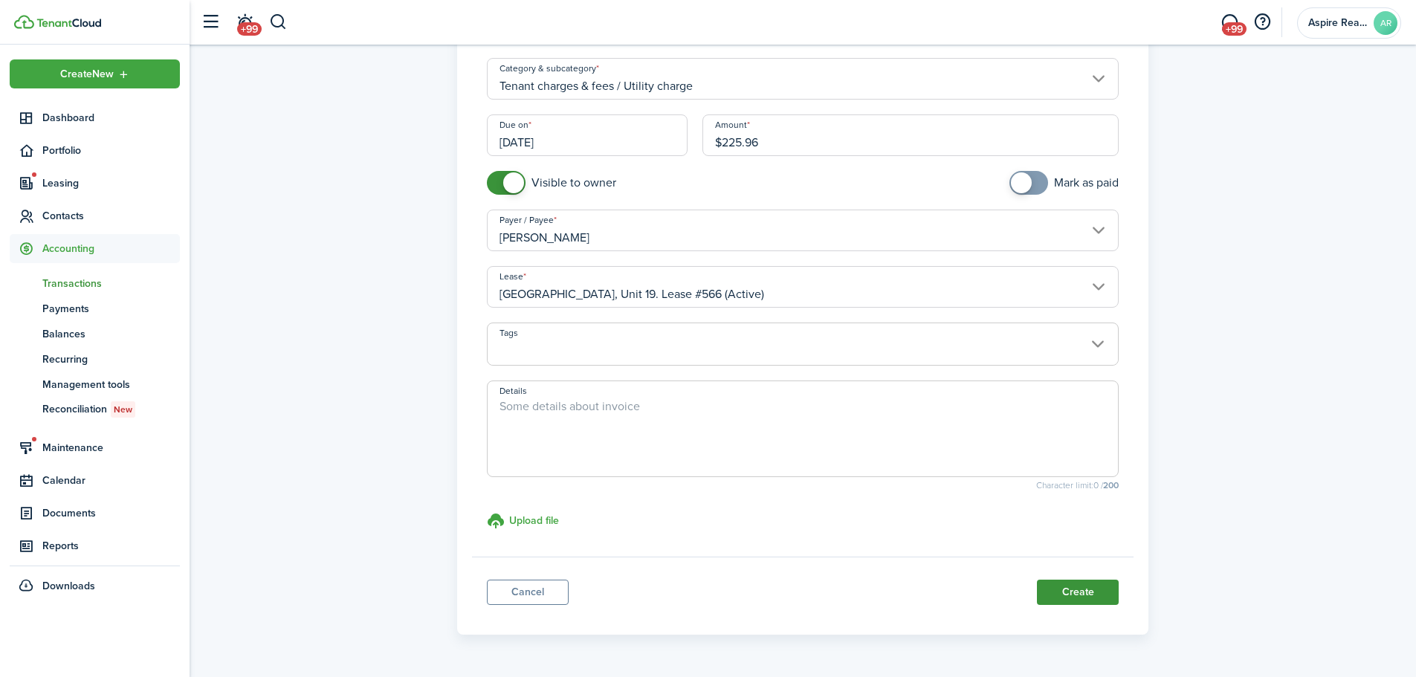
click at [940, 468] on button "Create" at bounding box center [1078, 592] width 82 height 25
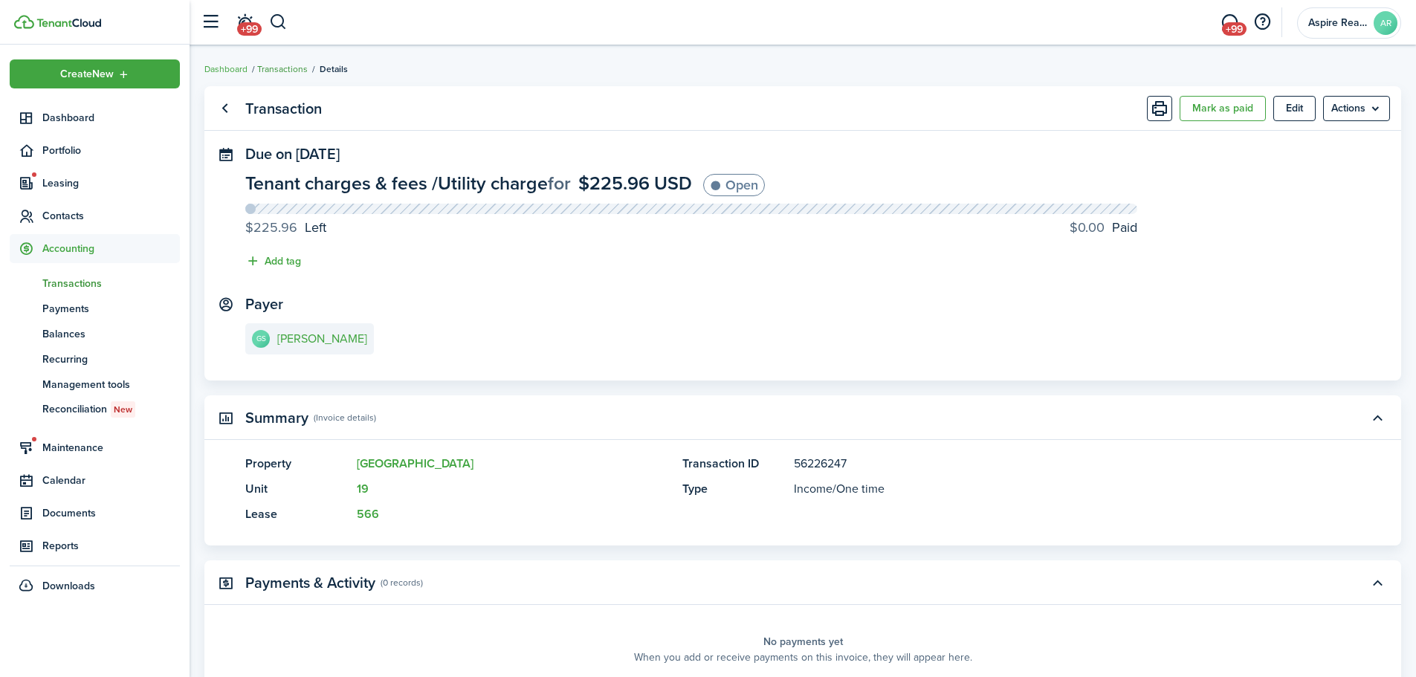
click at [281, 67] on link "Transactions" at bounding box center [282, 68] width 51 height 13
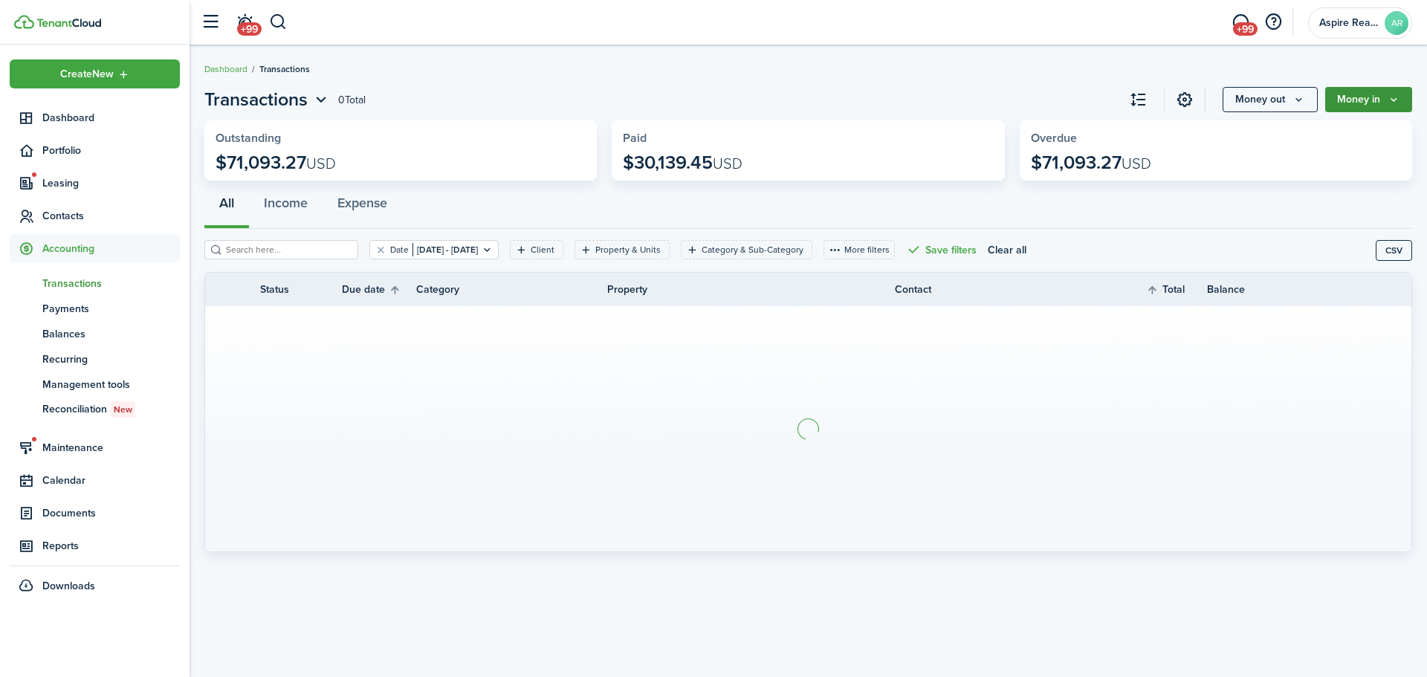
click at [940, 100] on button "Money in" at bounding box center [1369, 99] width 87 height 25
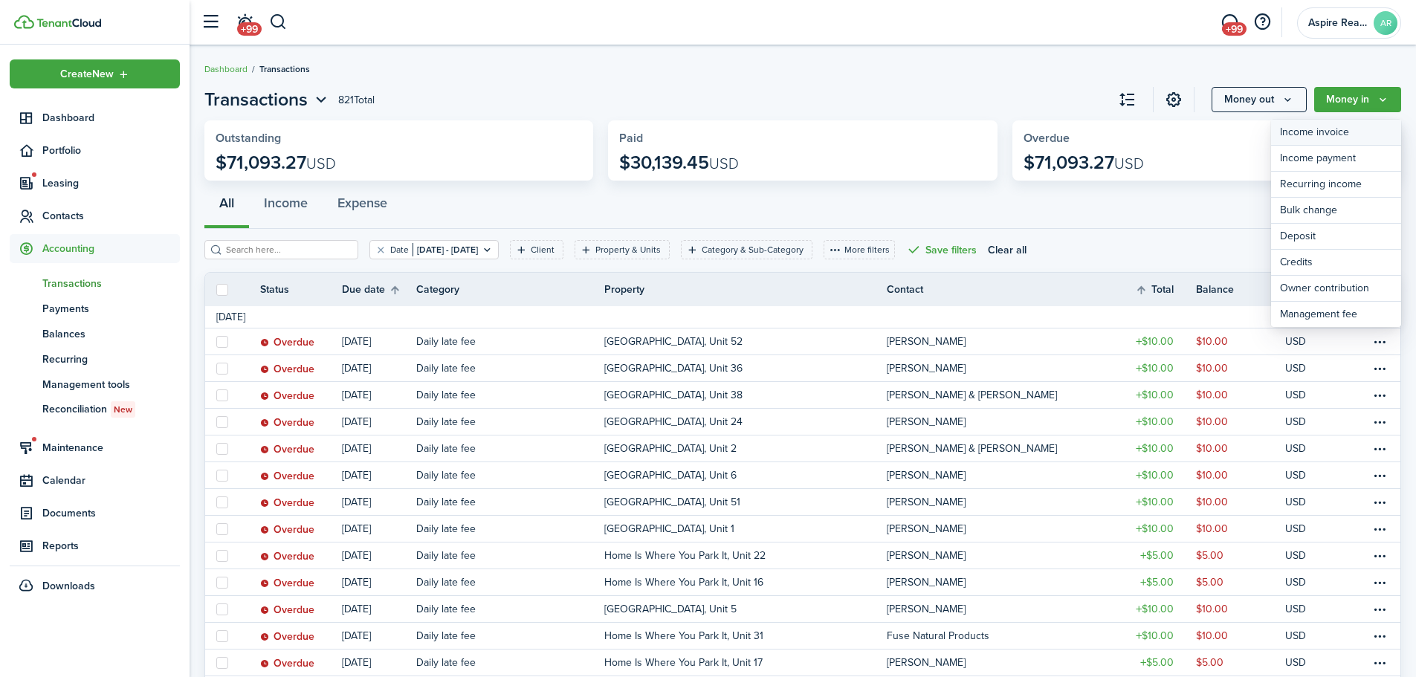
click at [940, 129] on link "Income invoice" at bounding box center [1336, 133] width 130 height 26
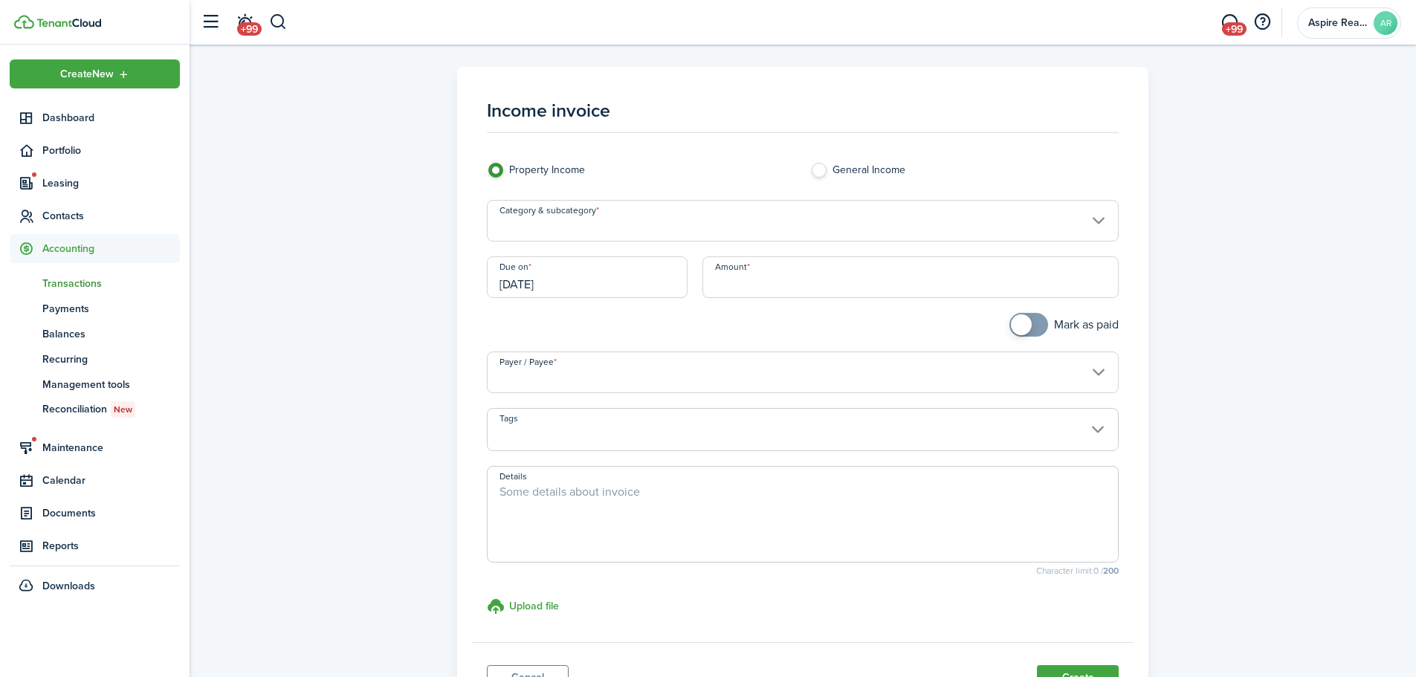
click at [643, 231] on input "Category & subcategory" at bounding box center [803, 221] width 633 height 42
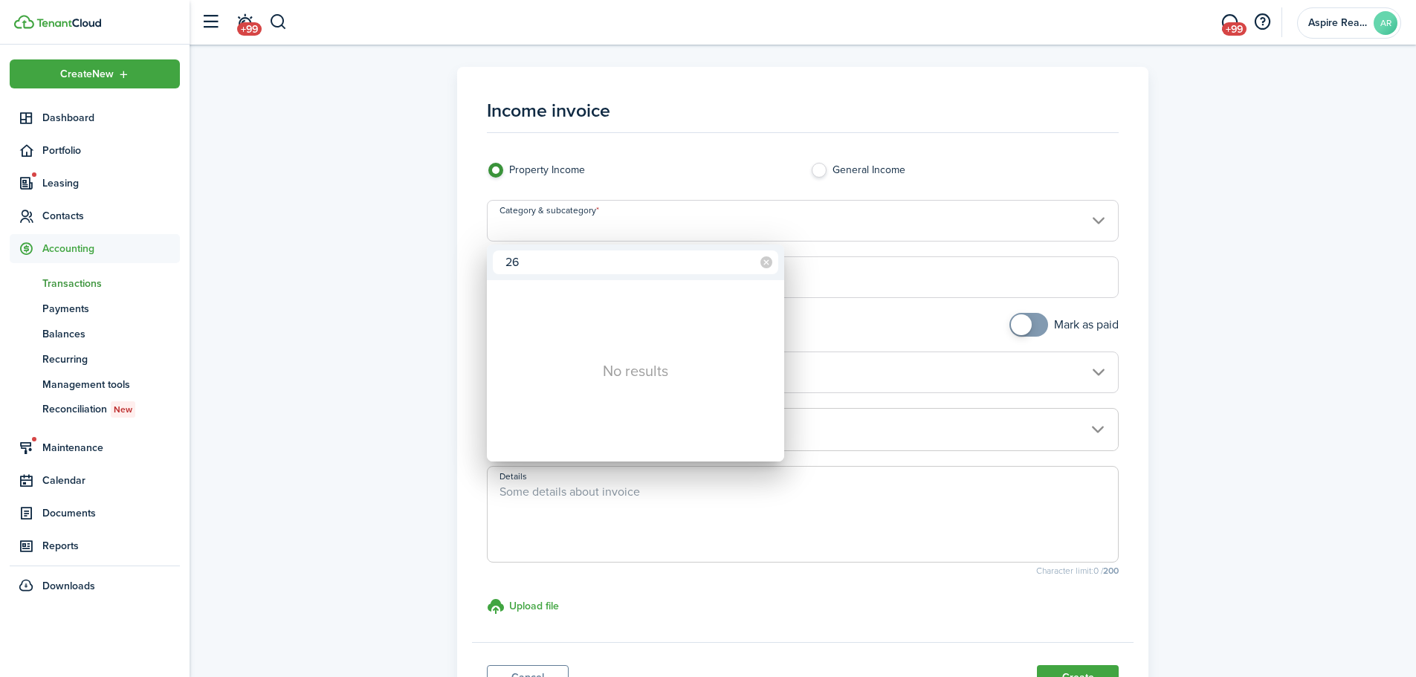
type input "2"
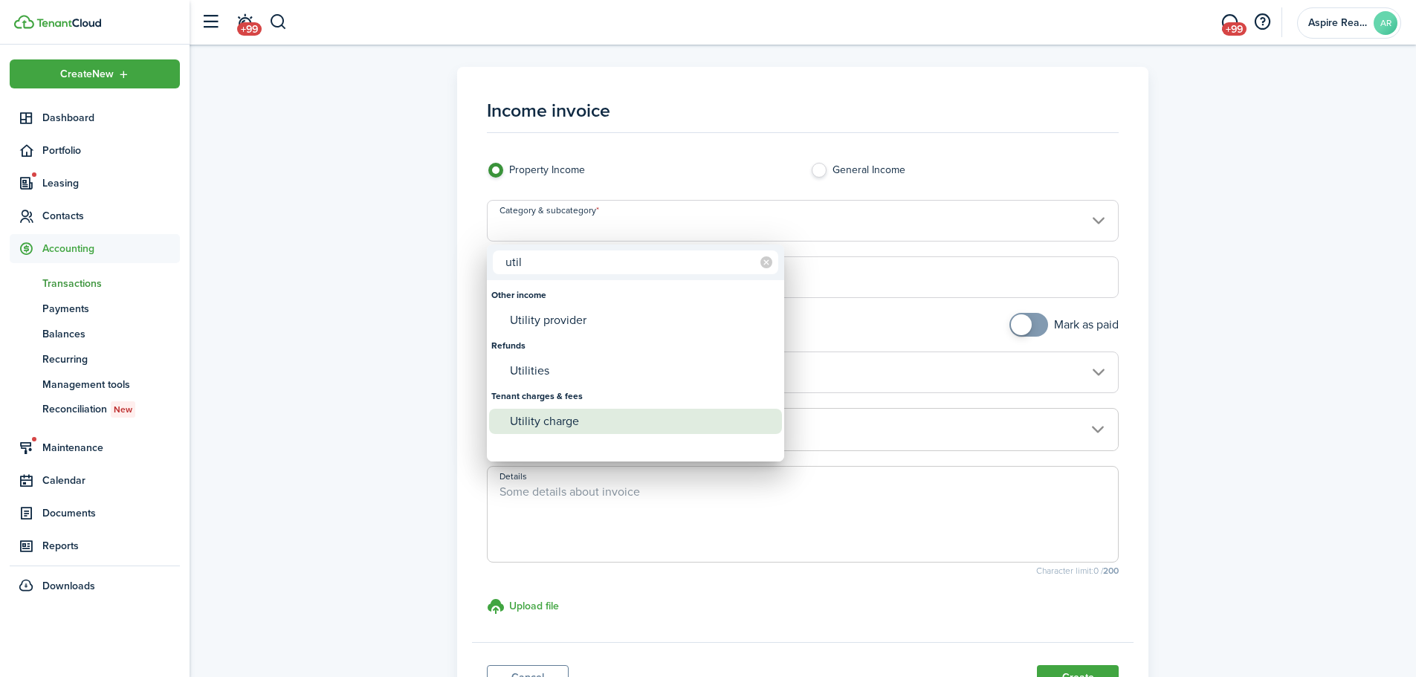
type input "util"
click at [521, 427] on div "Utility charge" at bounding box center [641, 421] width 263 height 25
type input "Tenant charges & fees / Utility charge"
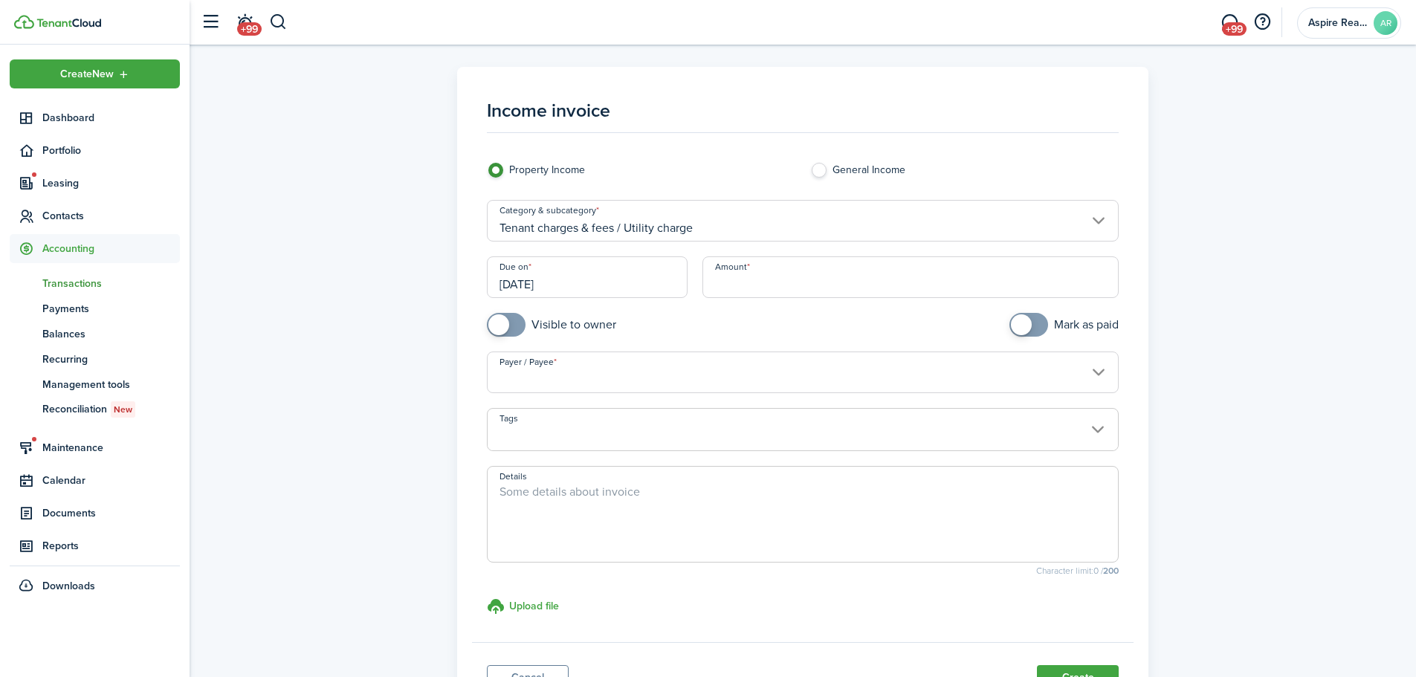
click at [719, 285] on input "Amount" at bounding box center [911, 277] width 417 height 42
type input "$265.86"
checkbox input "true"
click at [509, 327] on span at bounding box center [506, 325] width 15 height 24
click at [520, 384] on input "Payer / Payee" at bounding box center [803, 373] width 633 height 42
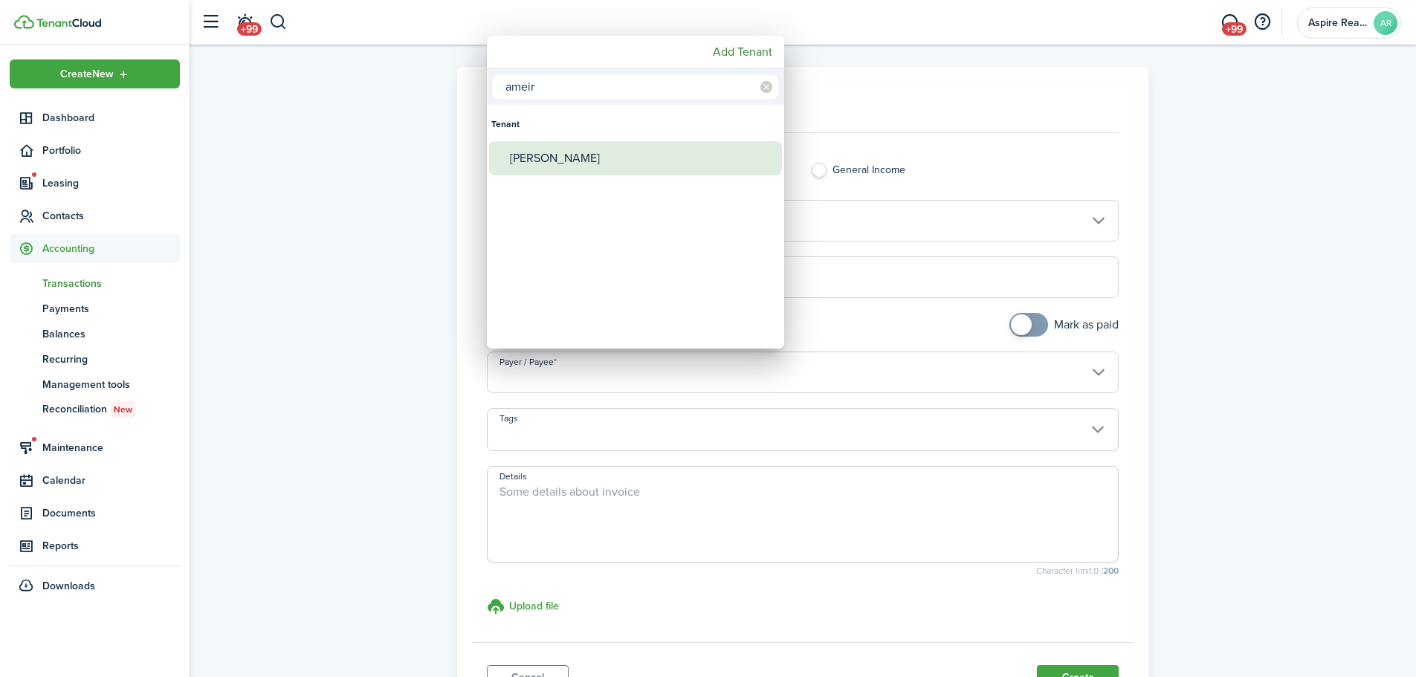
type input "ameir"
click at [569, 161] on div "[PERSON_NAME]" at bounding box center [641, 158] width 263 height 34
type input "[PERSON_NAME]"
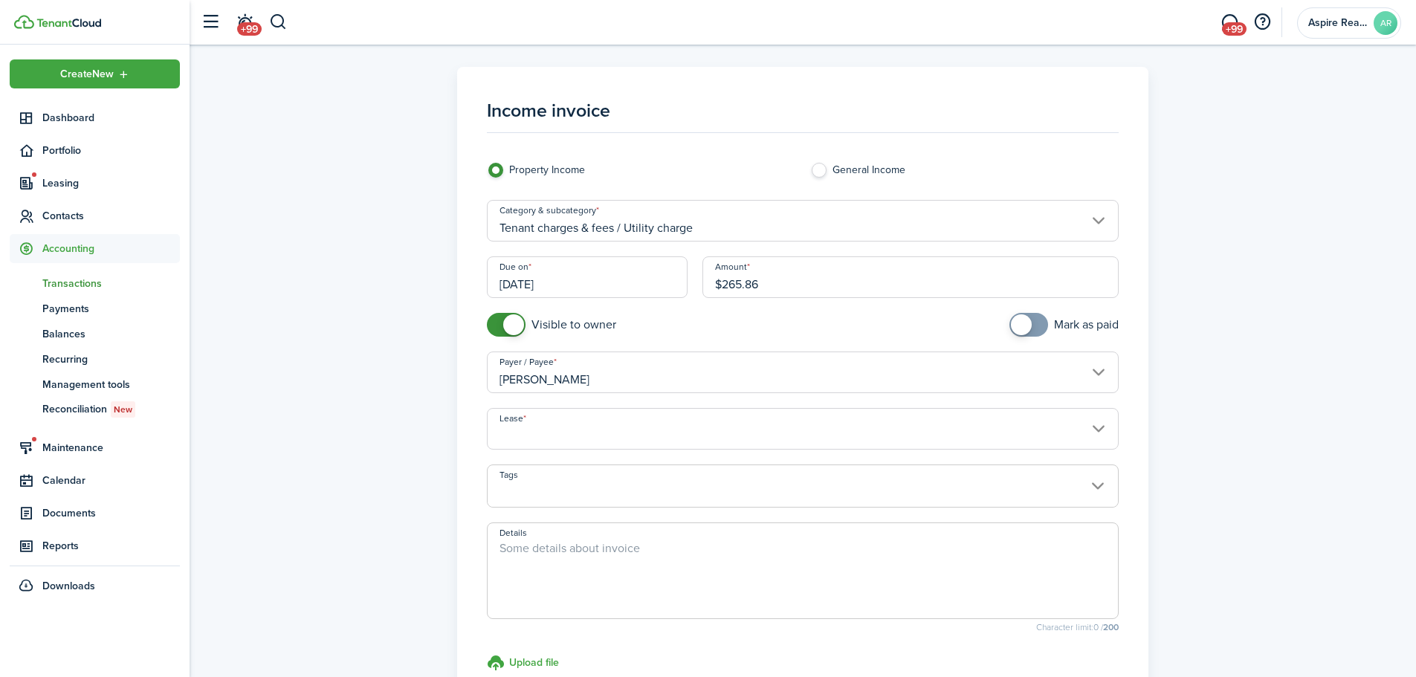
click at [940, 439] on input "Lease" at bounding box center [803, 429] width 633 height 42
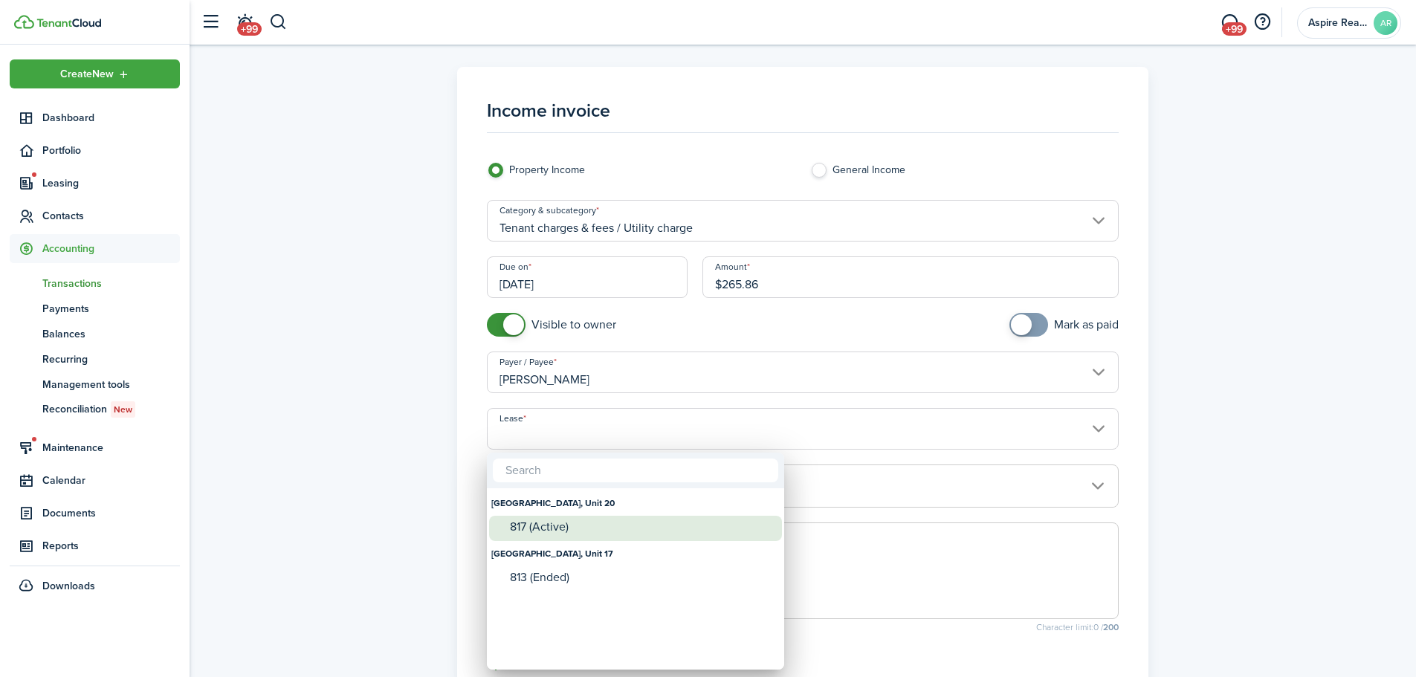
click at [542, 468] on div "817 (Active)" at bounding box center [641, 527] width 263 height 22
type input "[GEOGRAPHIC_DATA], Unit 20. Lease #817 (Active)"
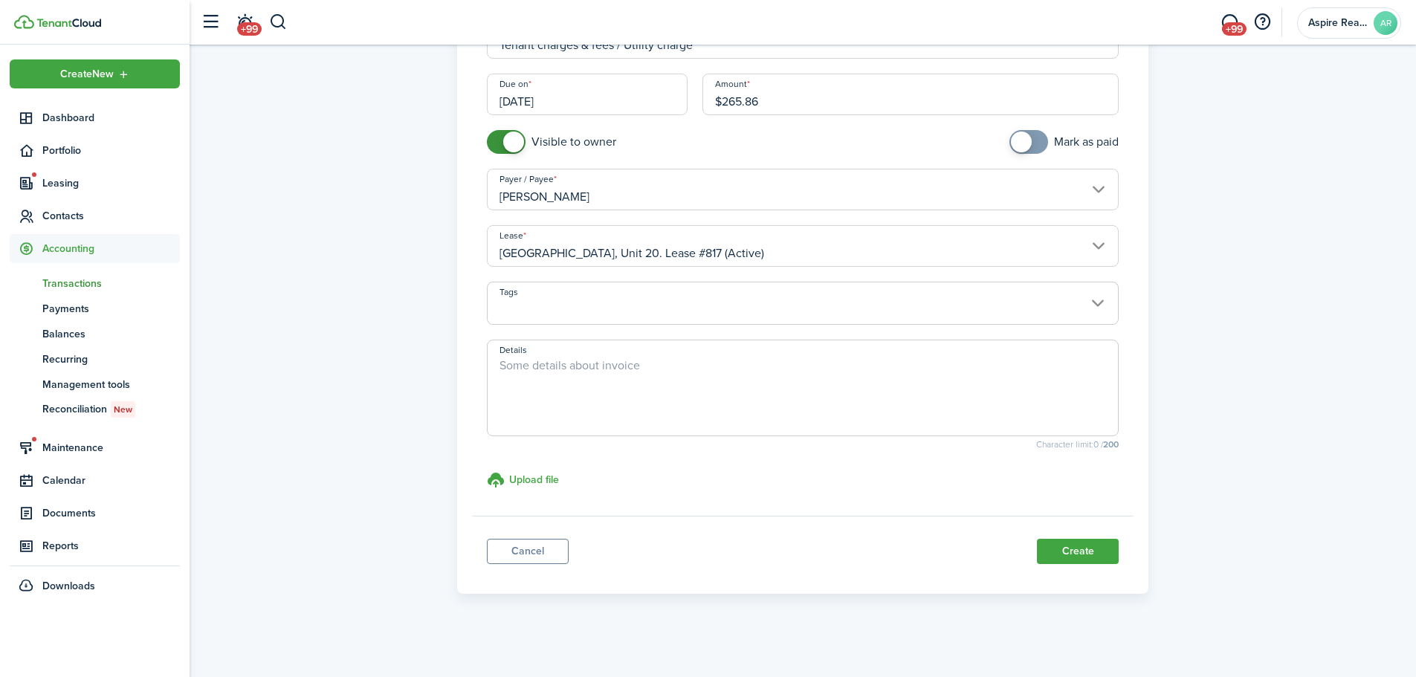
scroll to position [184, 0]
click at [940, 468] on button "Create" at bounding box center [1078, 549] width 82 height 25
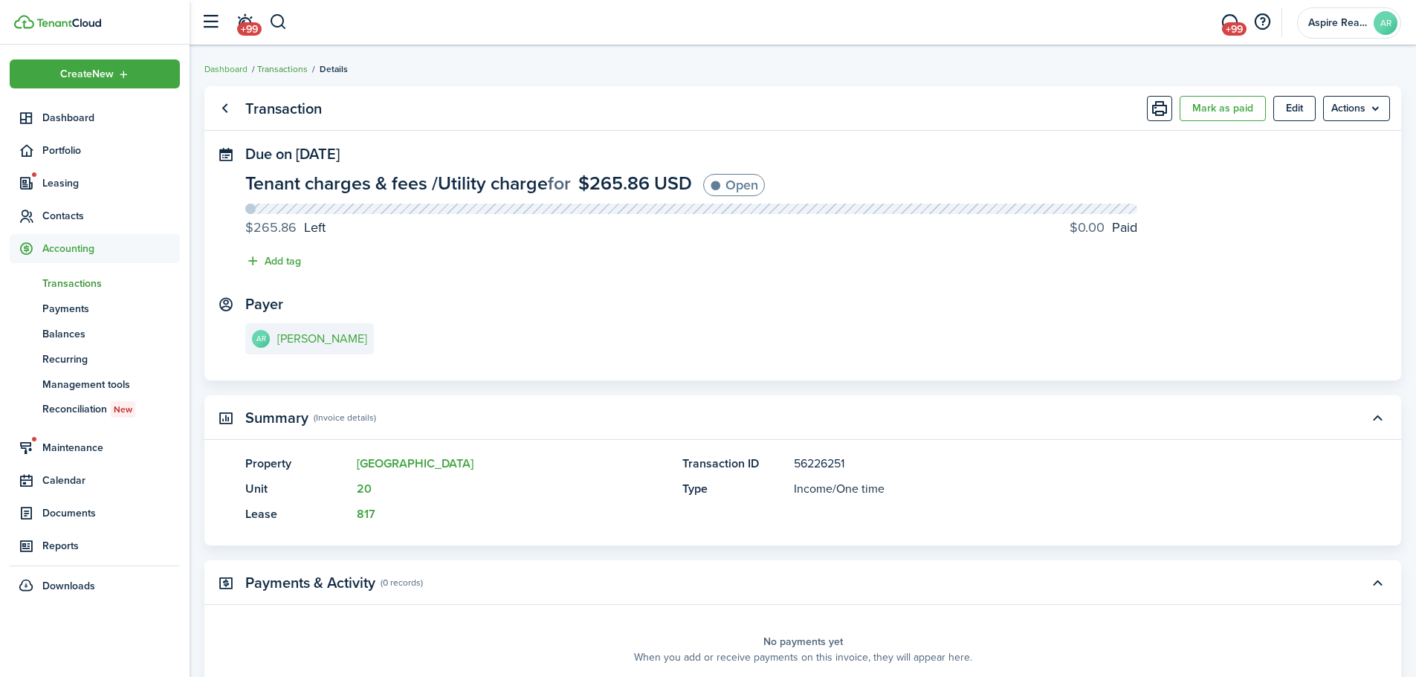
click at [293, 68] on link "Transactions" at bounding box center [282, 68] width 51 height 13
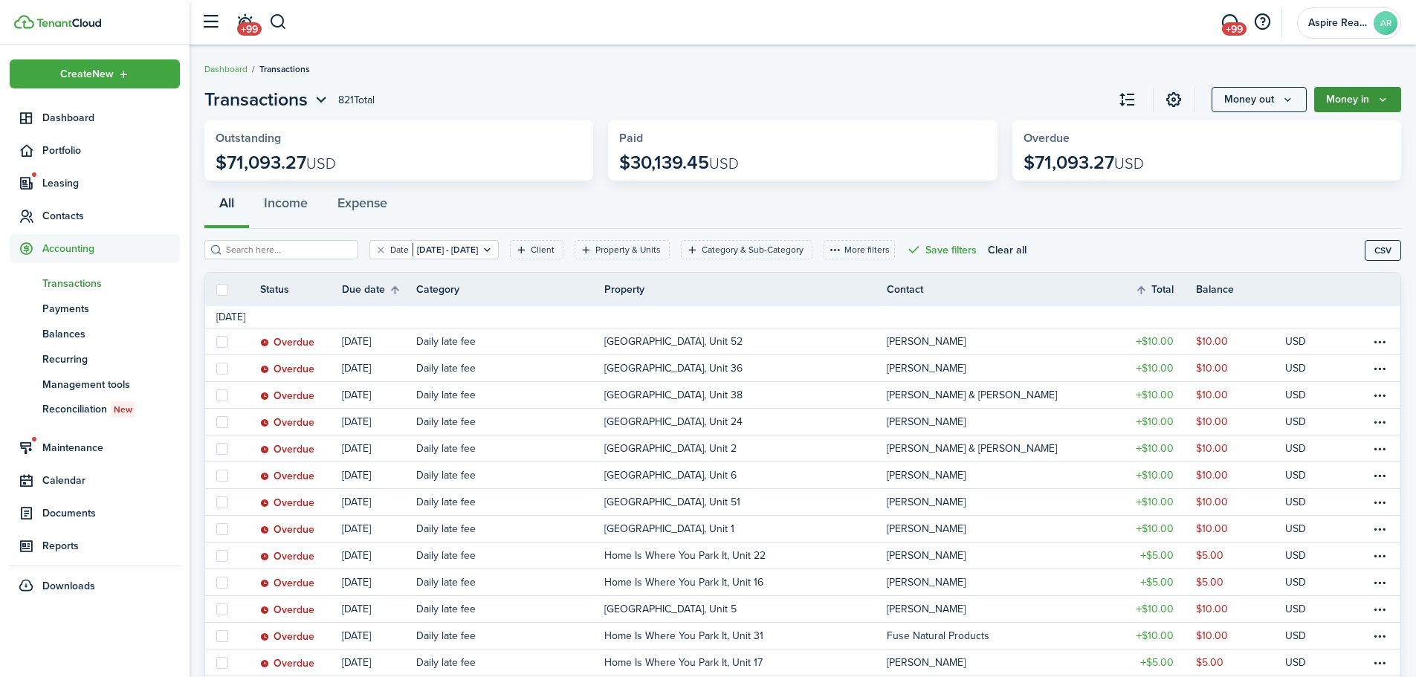
click at [940, 96] on button "Money in" at bounding box center [1357, 99] width 87 height 25
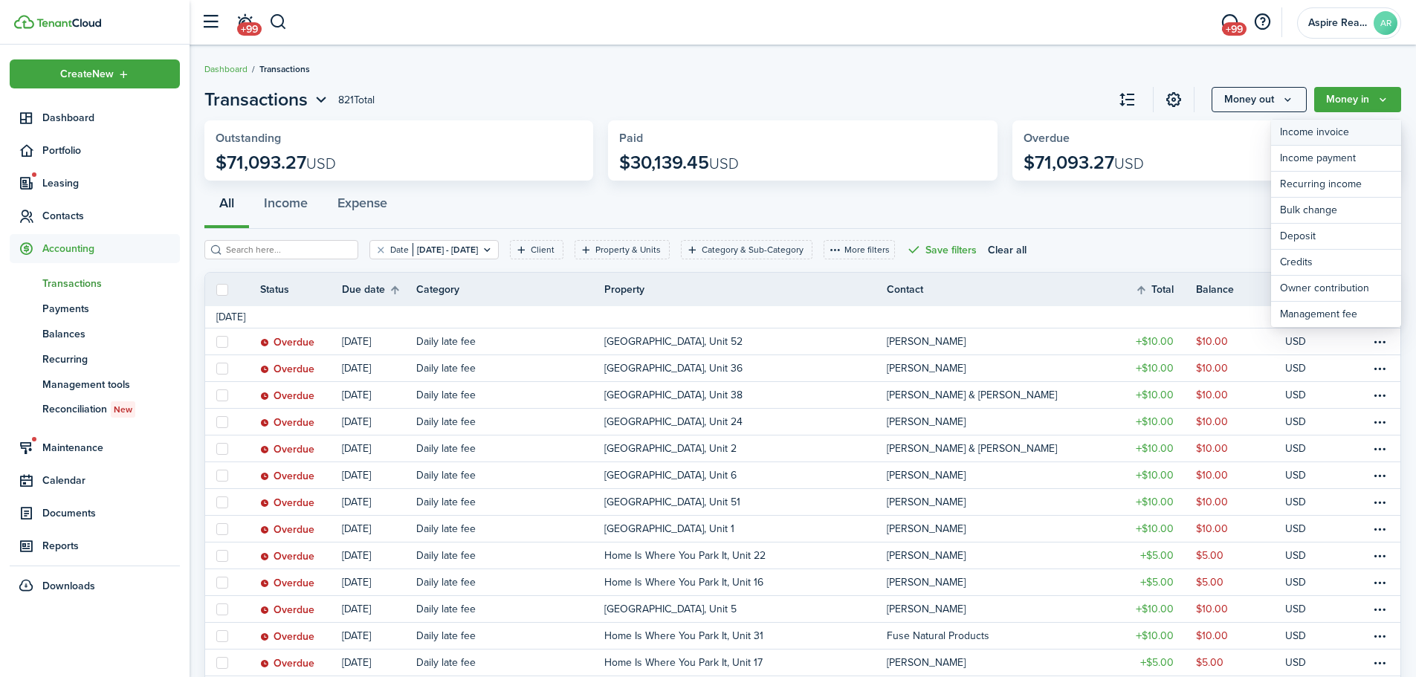
click at [940, 127] on link "Income invoice" at bounding box center [1336, 133] width 130 height 26
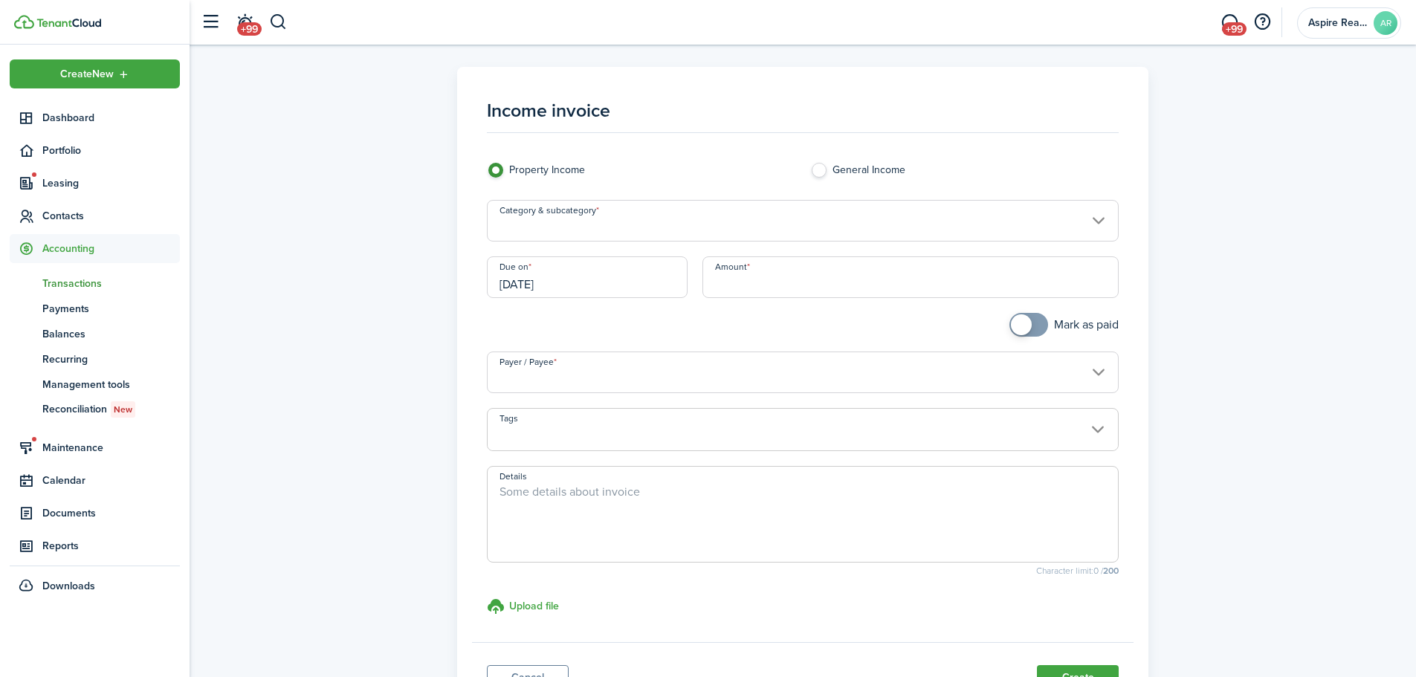
click at [543, 225] on input "Category & subcategory" at bounding box center [803, 221] width 633 height 42
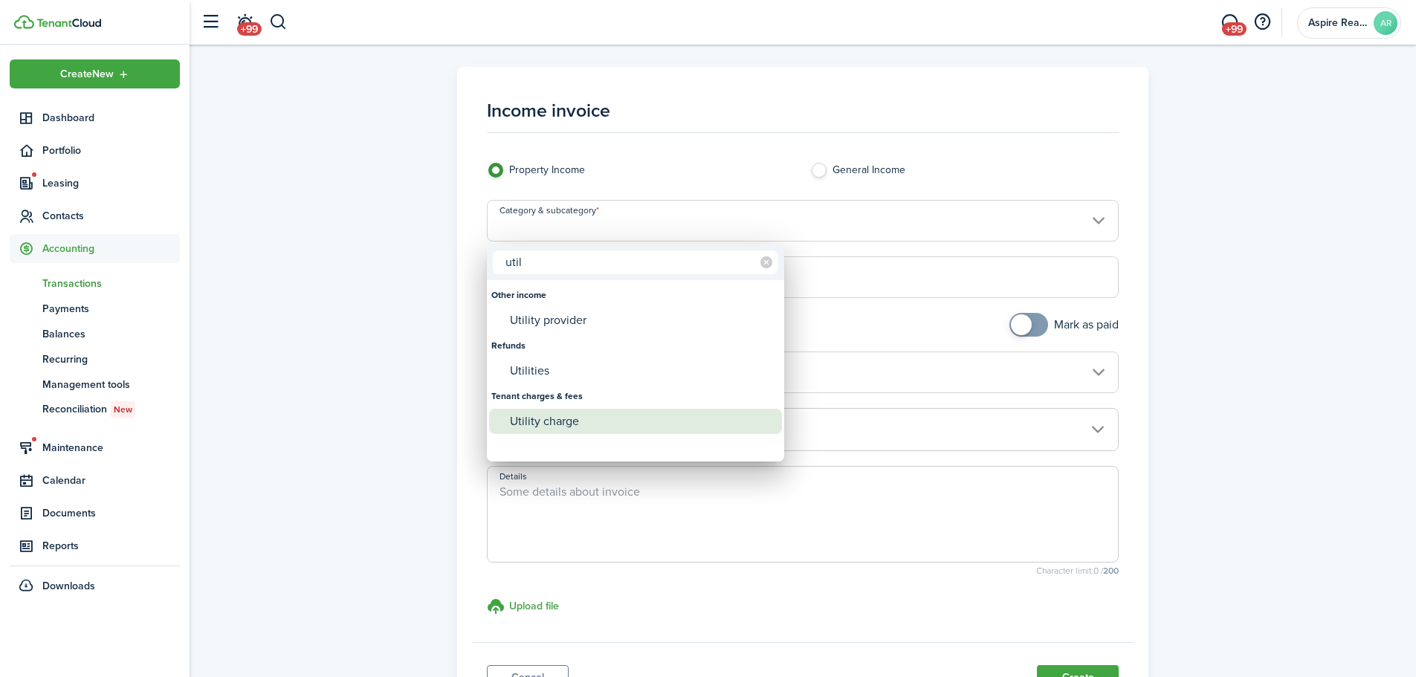
type input "util"
click at [540, 418] on div "Utility charge" at bounding box center [641, 421] width 263 height 25
type input "Tenant charges & fees / Utility charge"
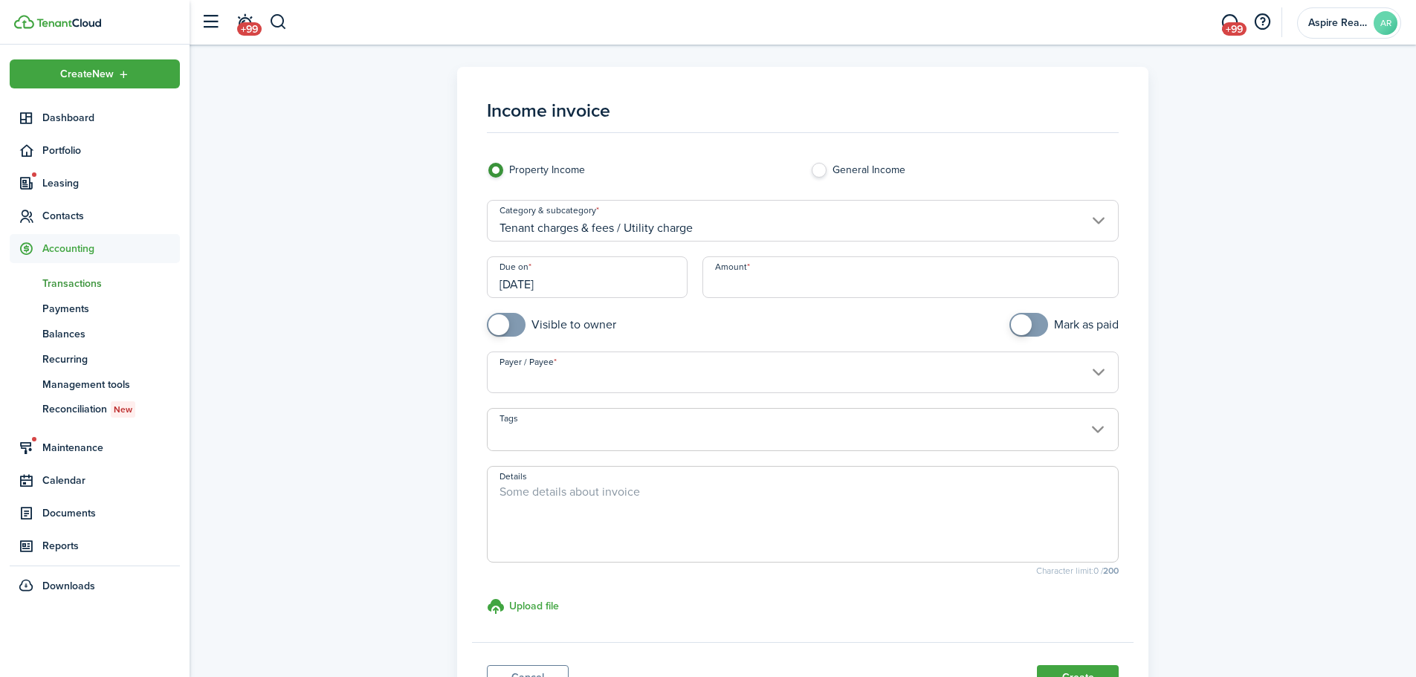
click at [752, 282] on input "Amount" at bounding box center [911, 277] width 417 height 42
type input "$274.96"
checkbox input "true"
click at [503, 325] on span at bounding box center [498, 324] width 21 height 21
click at [517, 383] on input "Payer / Payee" at bounding box center [803, 373] width 633 height 42
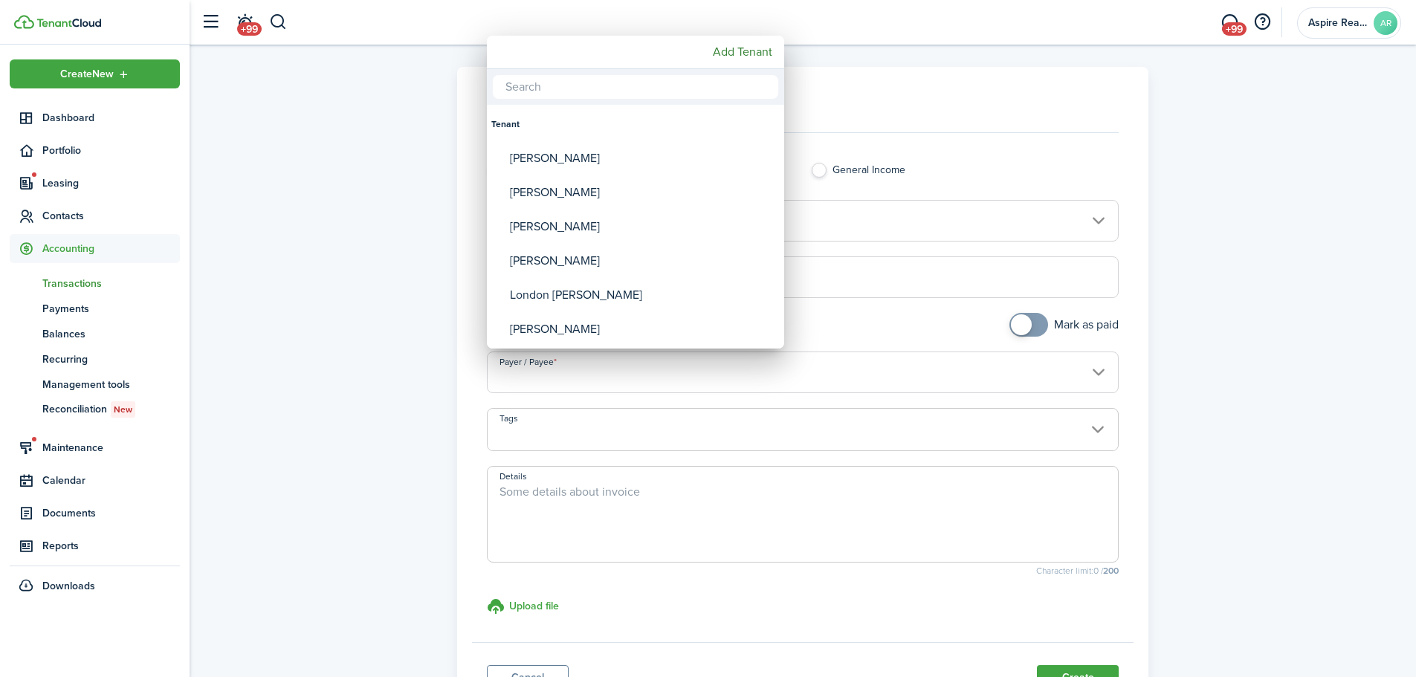
click at [544, 91] on input "text" at bounding box center [635, 87] width 285 height 24
click at [519, 91] on input "text" at bounding box center [635, 87] width 285 height 24
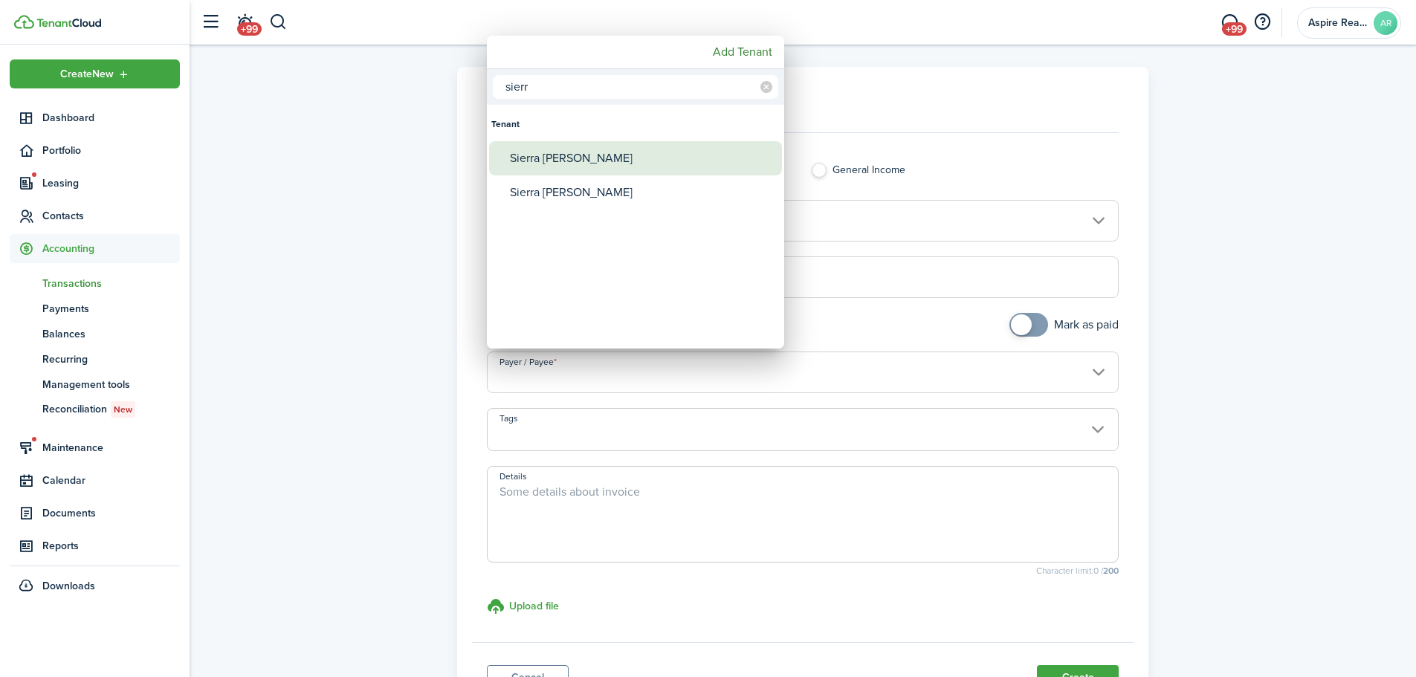
type input "sierr"
click at [565, 166] on div "Sierra [PERSON_NAME]" at bounding box center [641, 158] width 263 height 34
type input "Sierra [PERSON_NAME]"
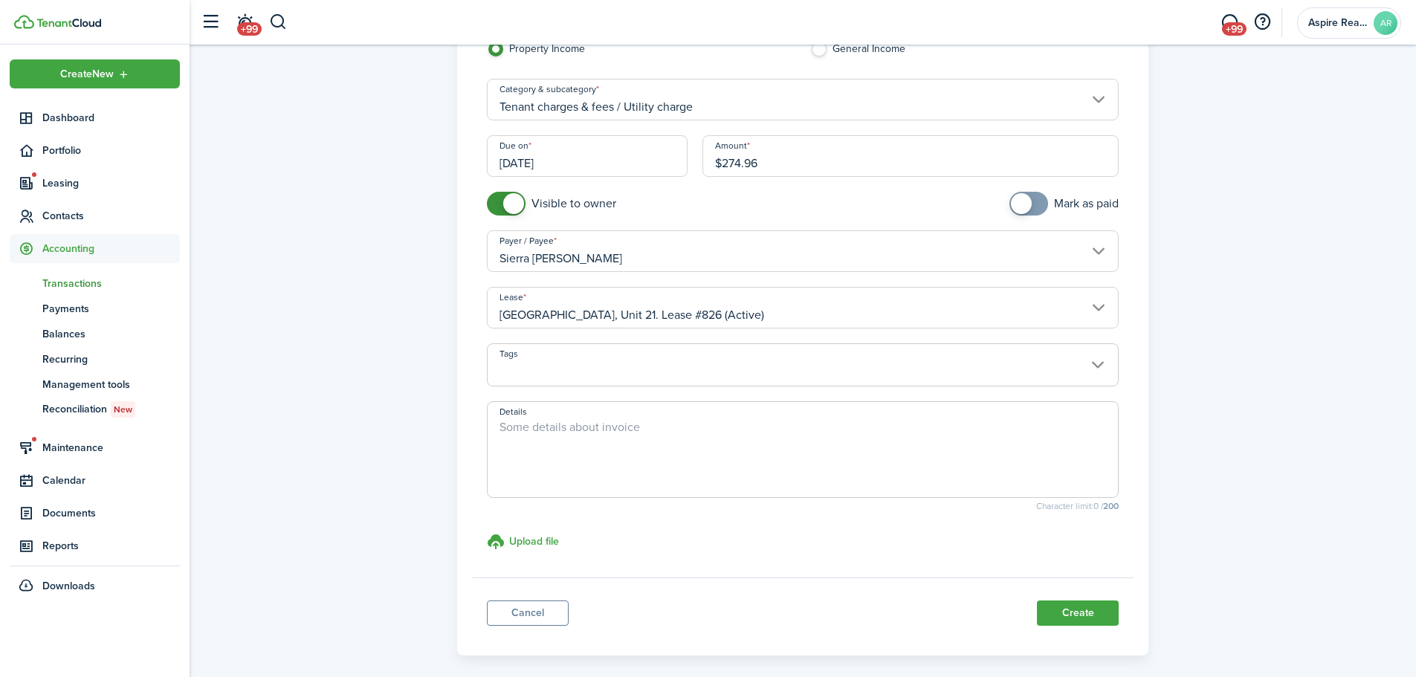
scroll to position [132, 0]
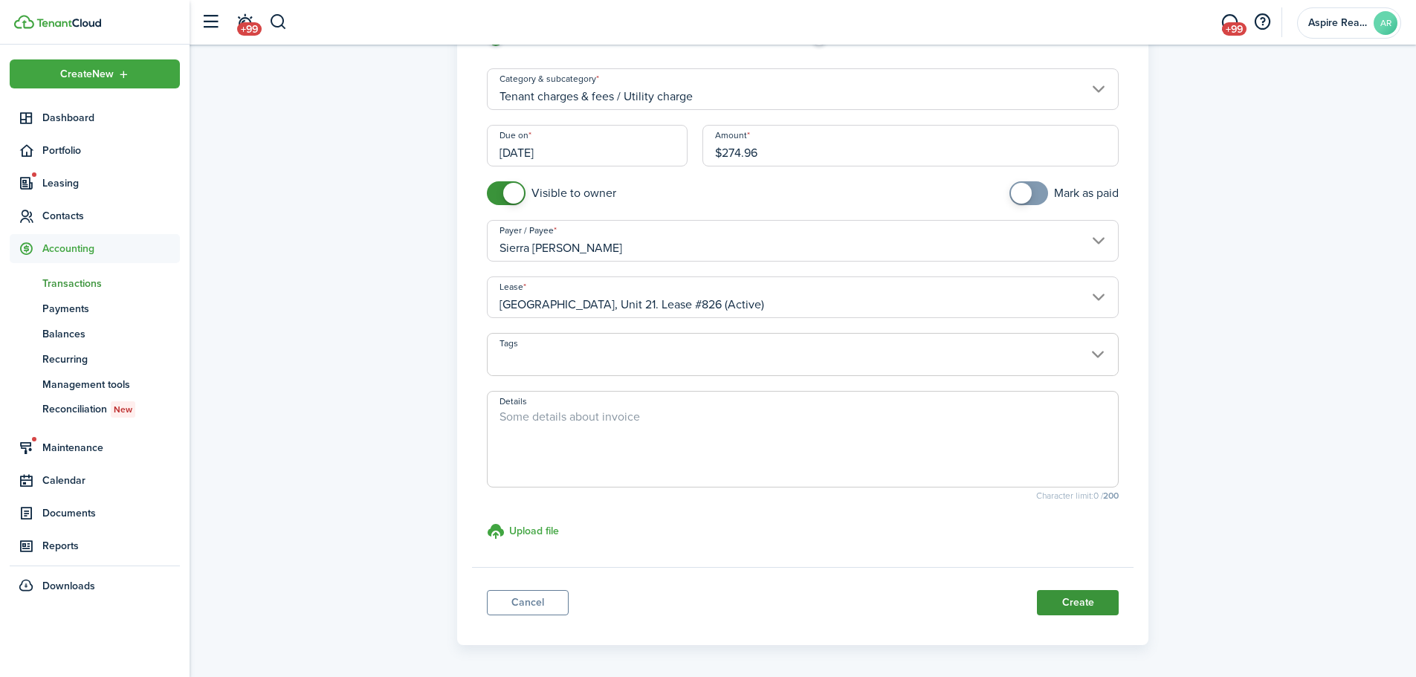
click at [940, 468] on button "Create" at bounding box center [1078, 602] width 82 height 25
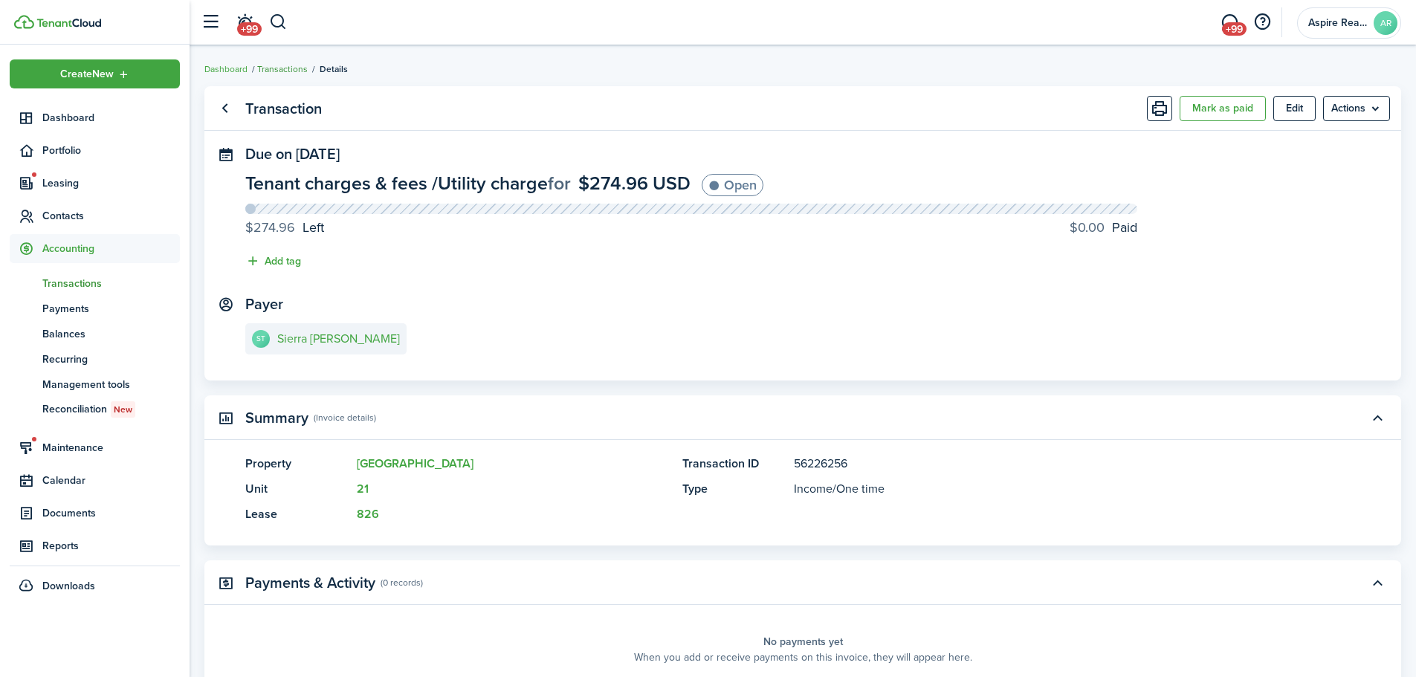
click at [293, 68] on link "Transactions" at bounding box center [282, 68] width 51 height 13
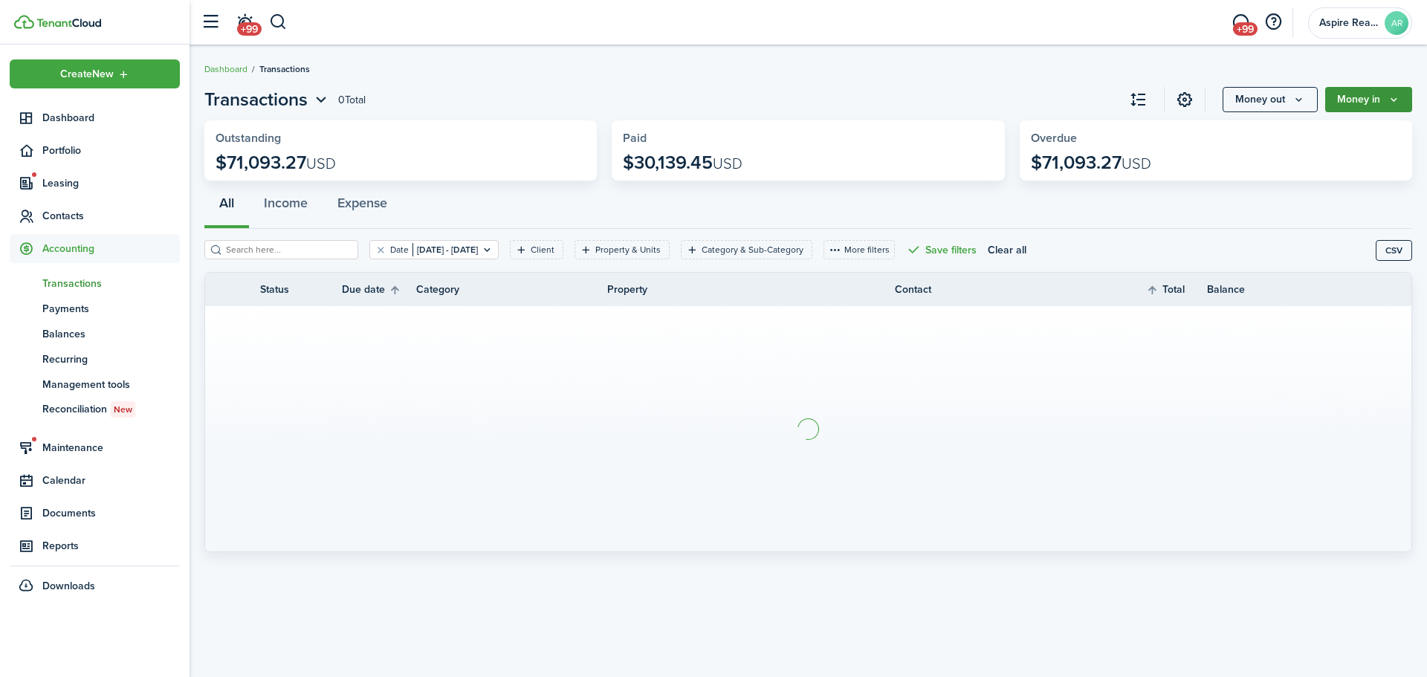
click at [940, 98] on button "Money in" at bounding box center [1369, 99] width 87 height 25
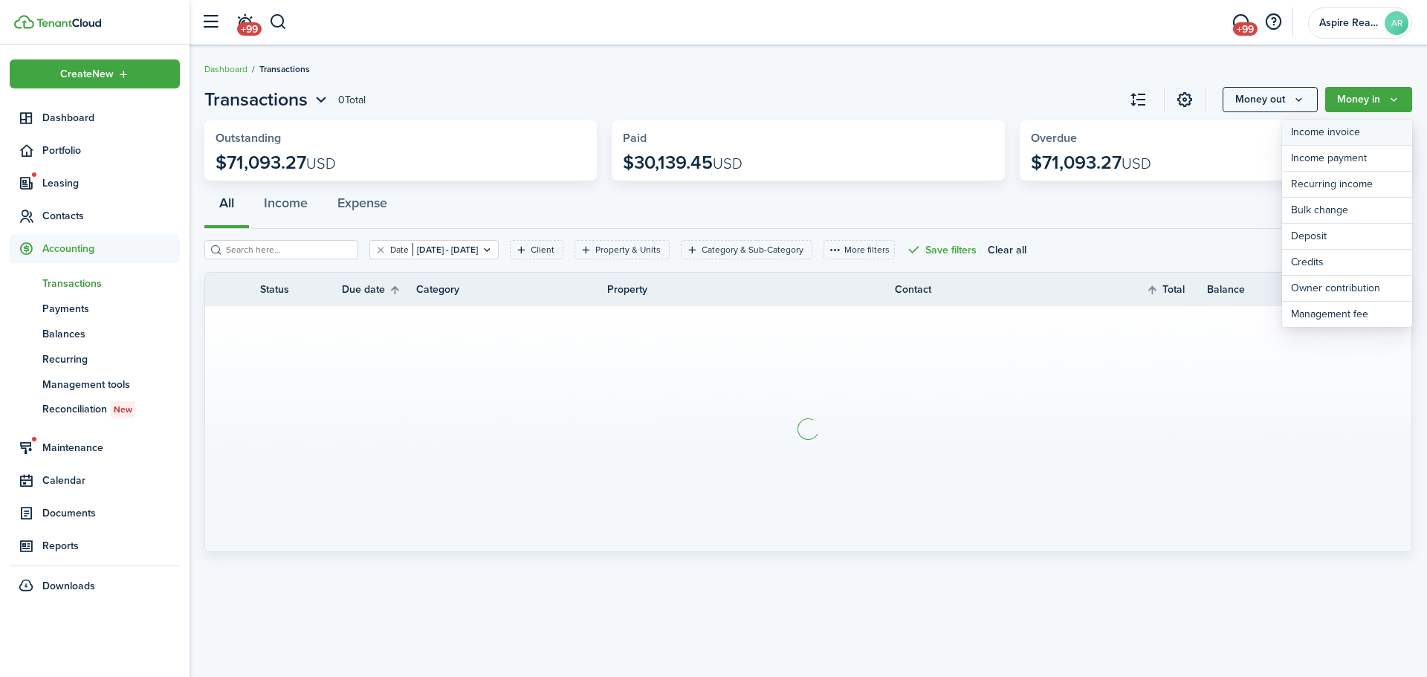
click at [940, 126] on link "Income invoice" at bounding box center [1347, 133] width 130 height 26
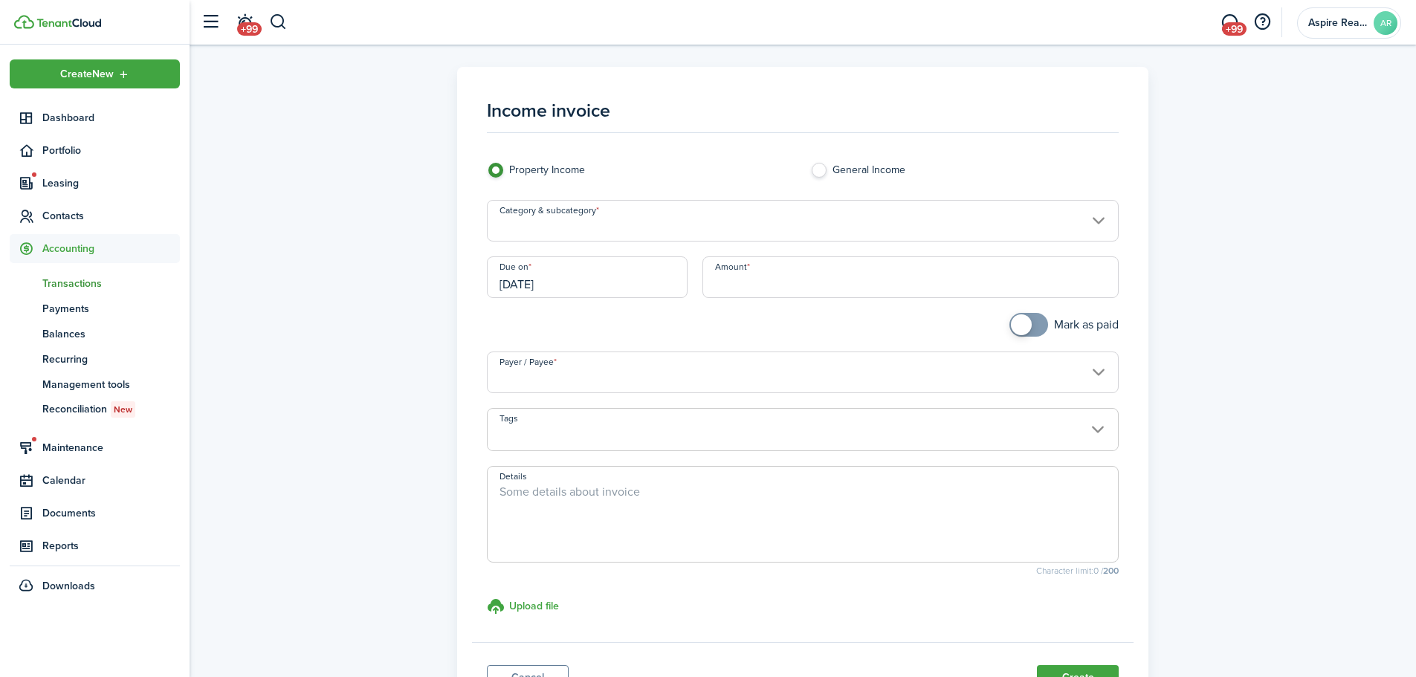
click at [677, 227] on input "Category & subcategory" at bounding box center [803, 221] width 633 height 42
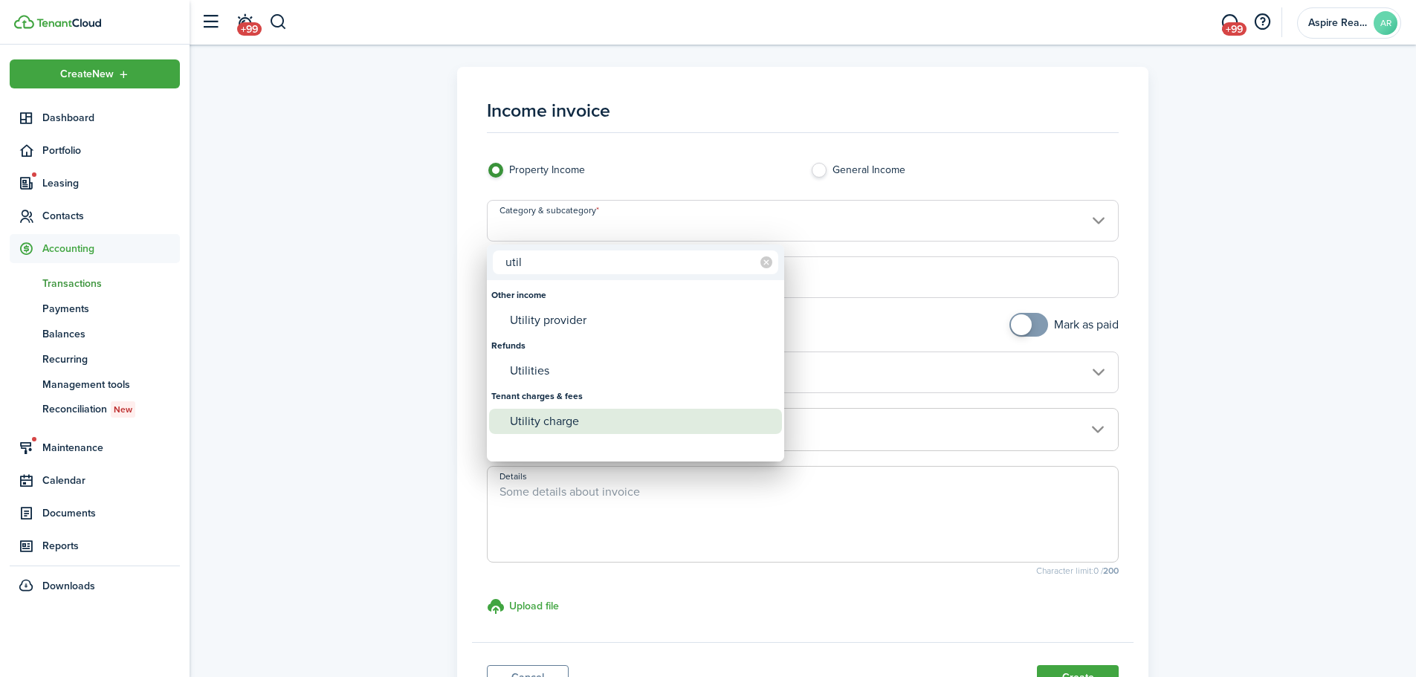
type input "util"
click at [549, 424] on div "Utility charge" at bounding box center [641, 421] width 263 height 25
type input "Tenant charges & fees / Utility charge"
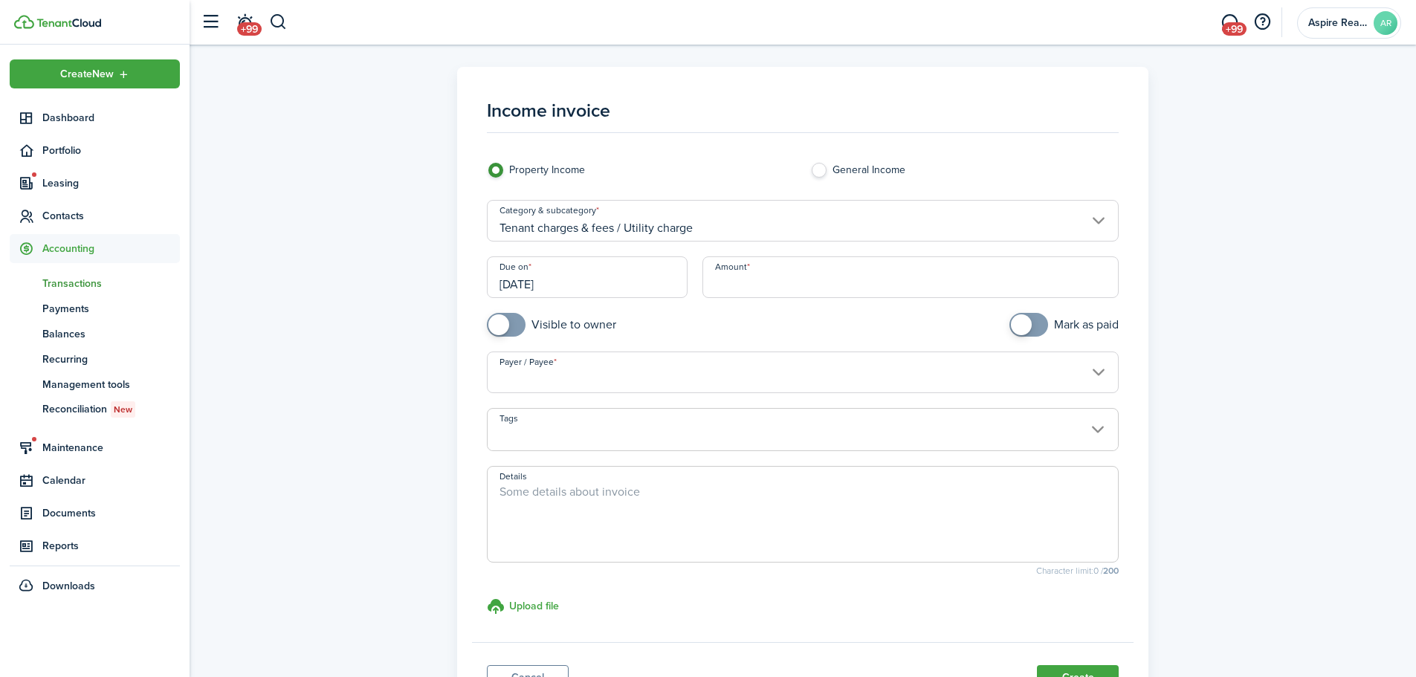
click at [728, 286] on input "Amount" at bounding box center [911, 277] width 417 height 42
type input "$199.08"
checkbox input "true"
click at [514, 321] on span at bounding box center [506, 325] width 15 height 24
click at [516, 376] on input "Payer / Payee" at bounding box center [803, 373] width 633 height 42
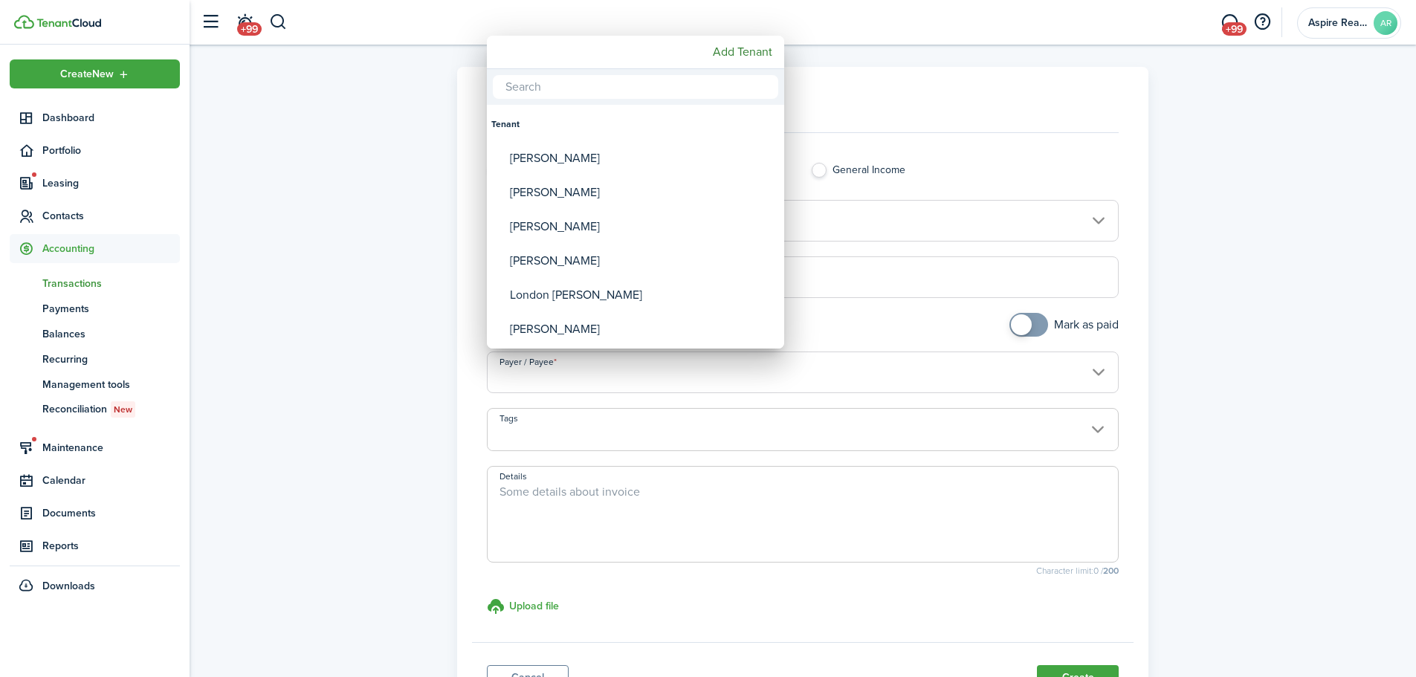
click at [517, 89] on input "text" at bounding box center [635, 87] width 285 height 24
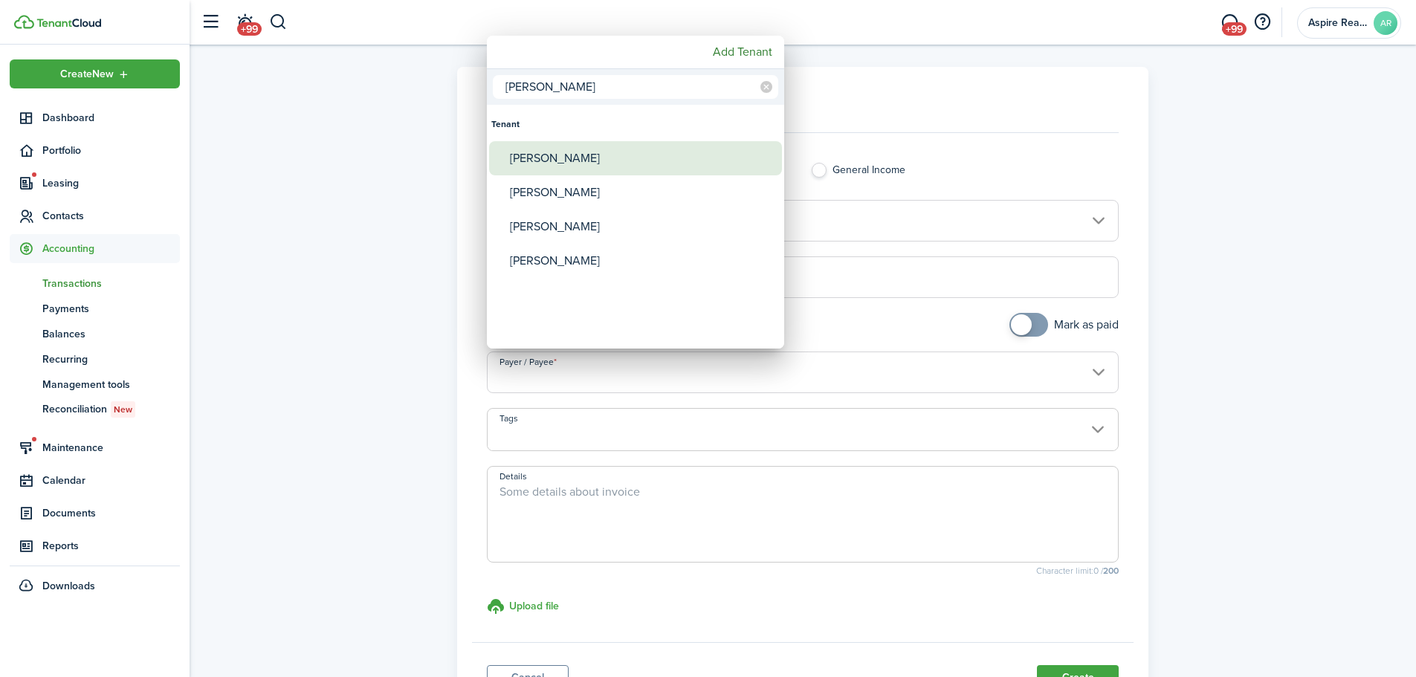
type input "[PERSON_NAME]"
click at [558, 152] on div "[PERSON_NAME]" at bounding box center [641, 158] width 263 height 34
type input "[PERSON_NAME]"
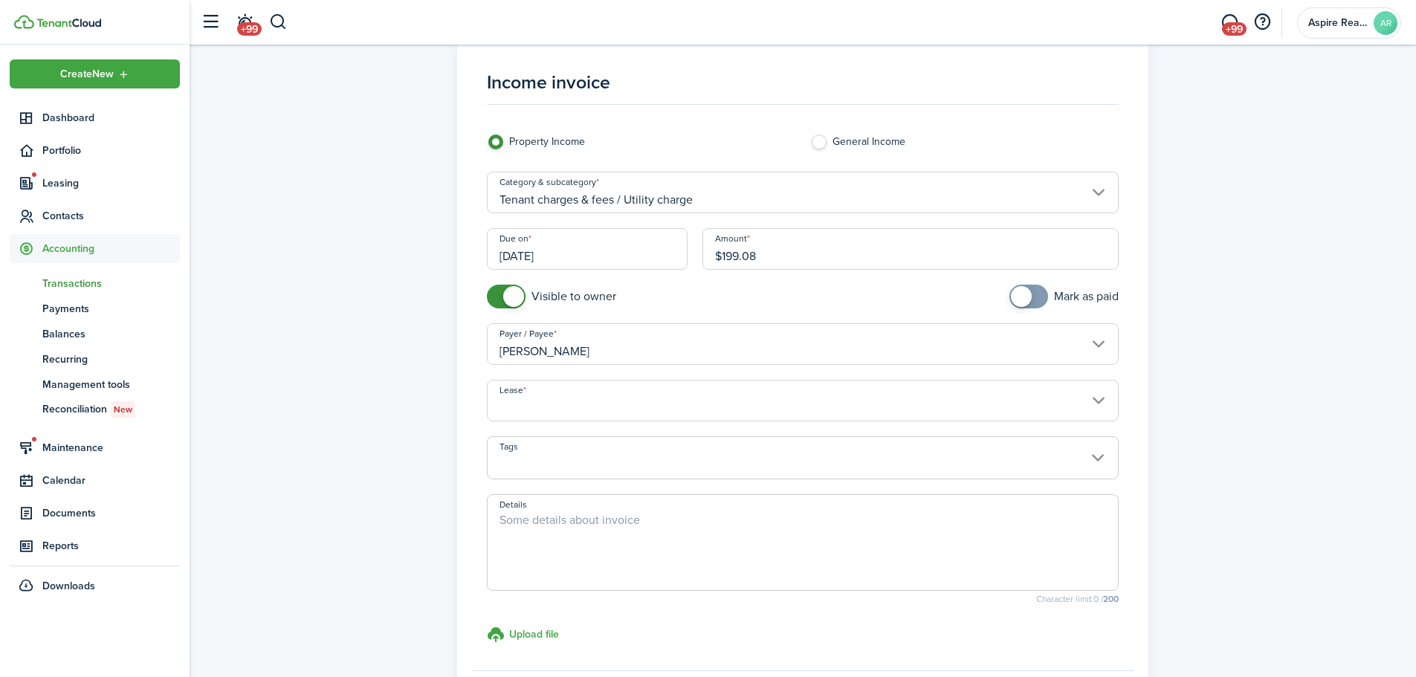
scroll to position [185, 0]
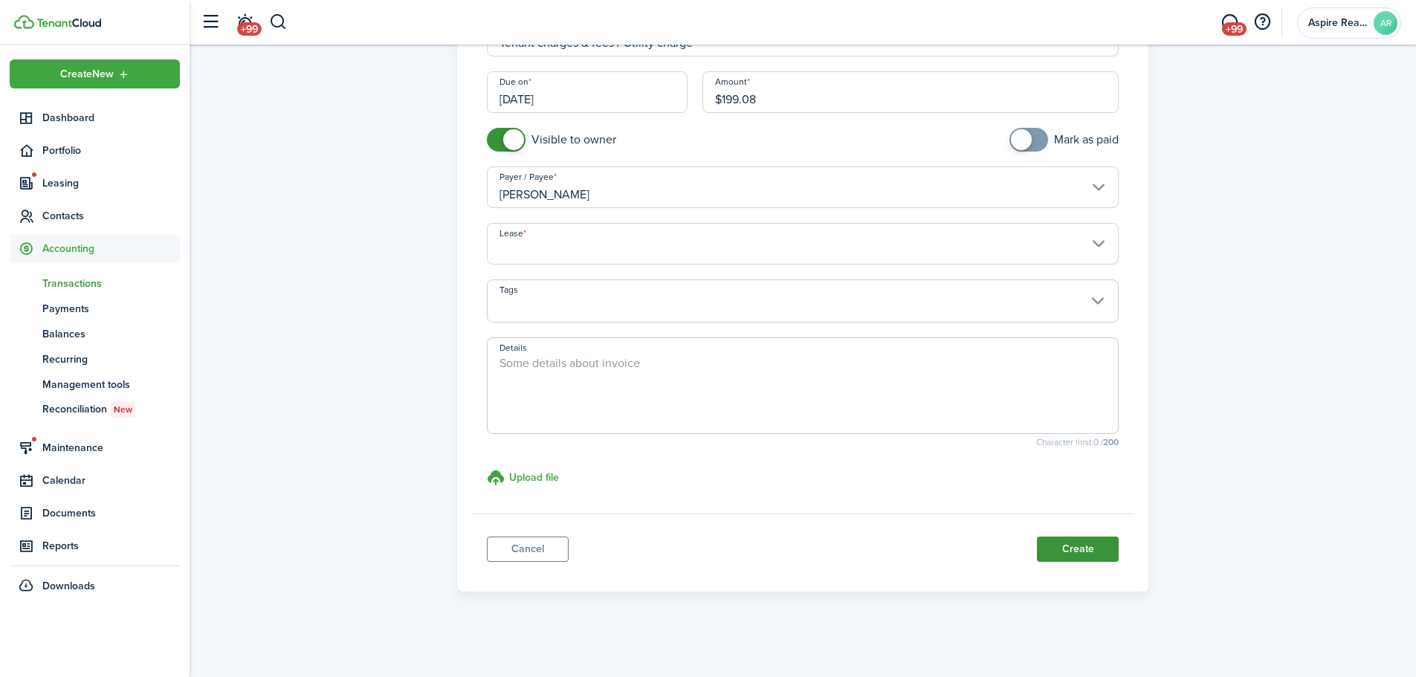
click at [940, 468] on button "Create" at bounding box center [1078, 549] width 82 height 25
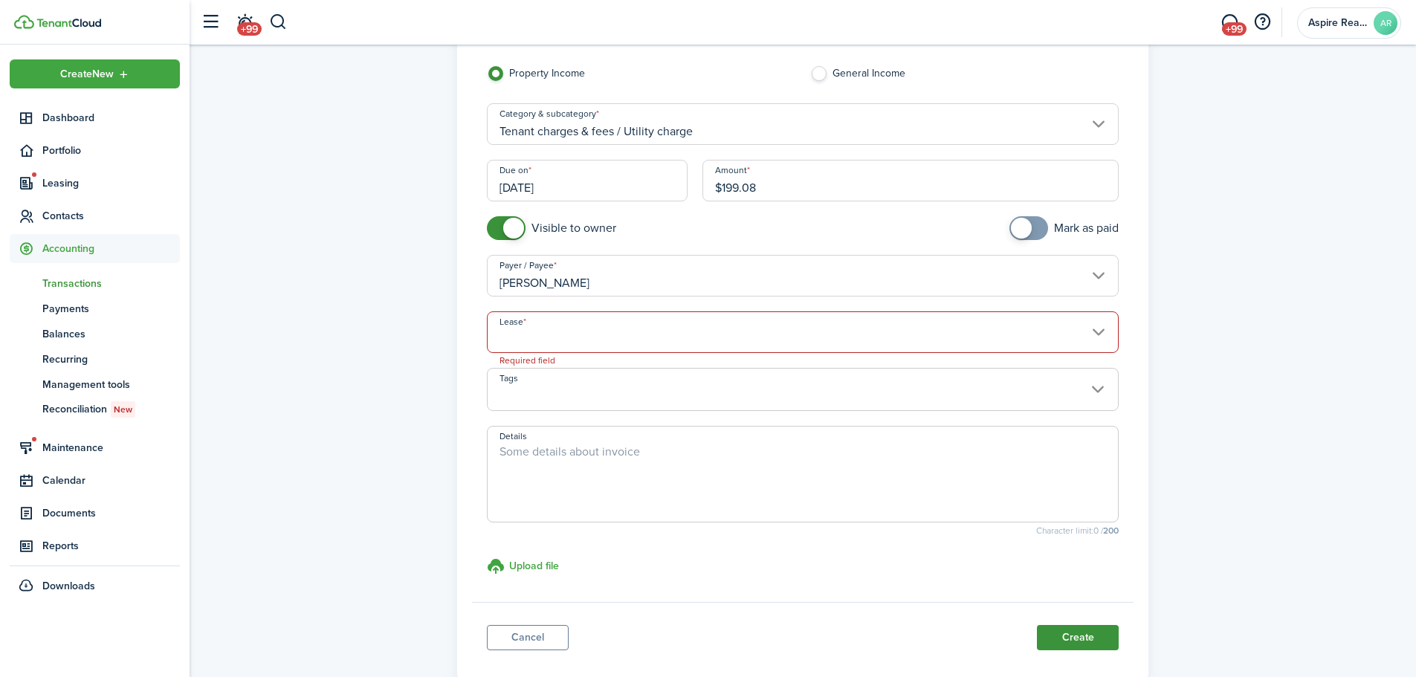
scroll to position [90, 0]
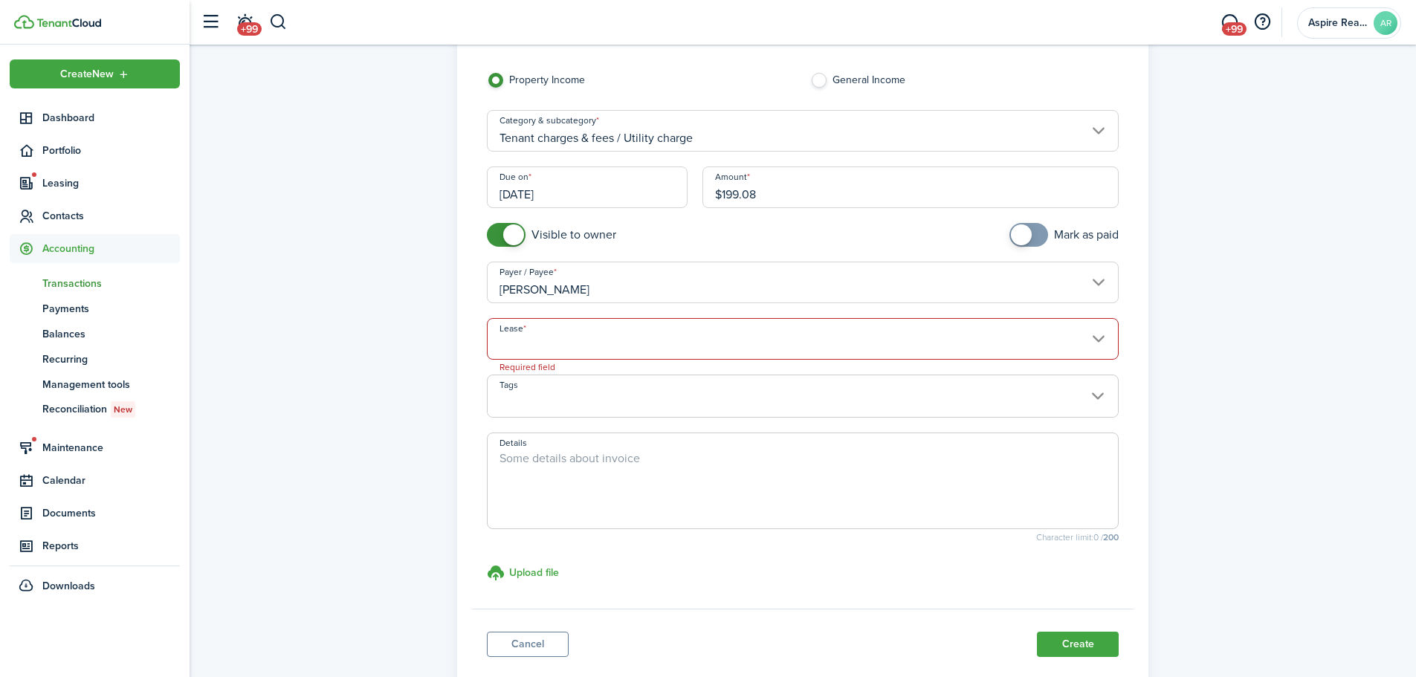
click at [690, 346] on input "Lease" at bounding box center [803, 339] width 633 height 42
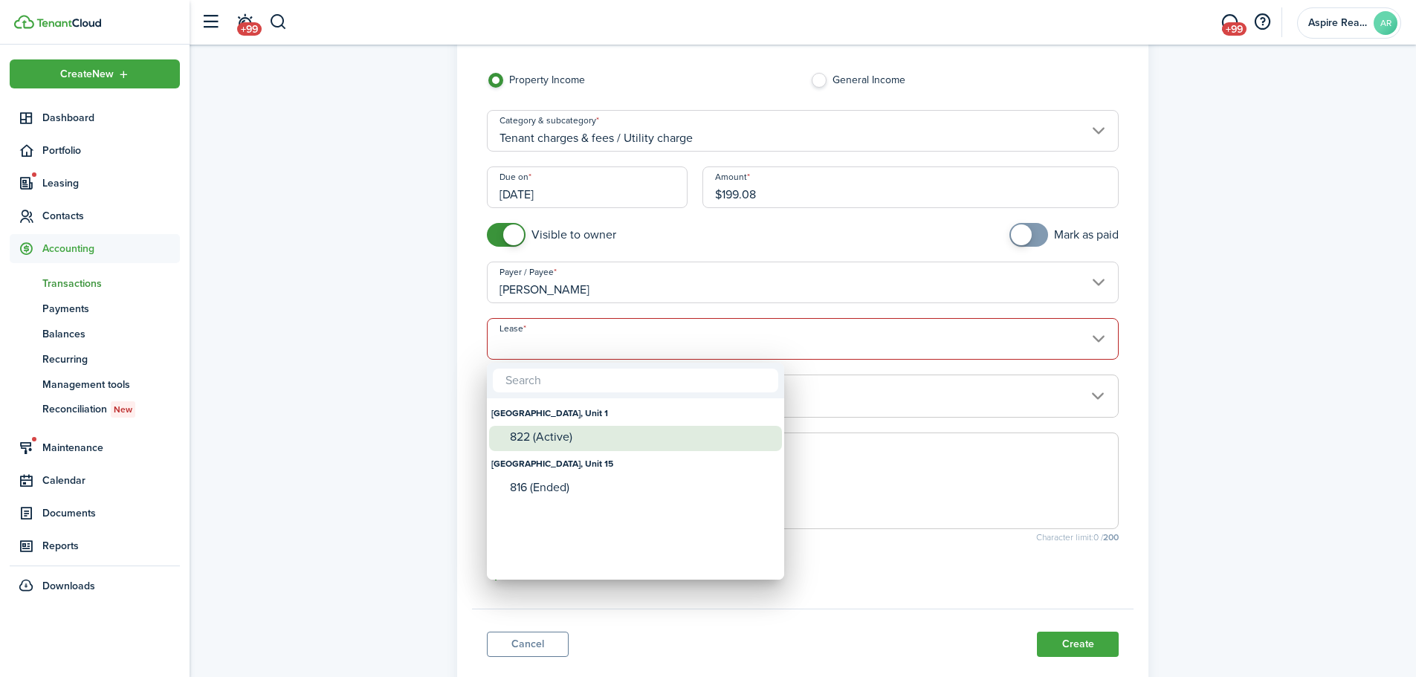
click at [567, 433] on div "822 (Active)" at bounding box center [641, 436] width 263 height 13
type input "[GEOGRAPHIC_DATA], Unit 1. Lease #822 (Active)"
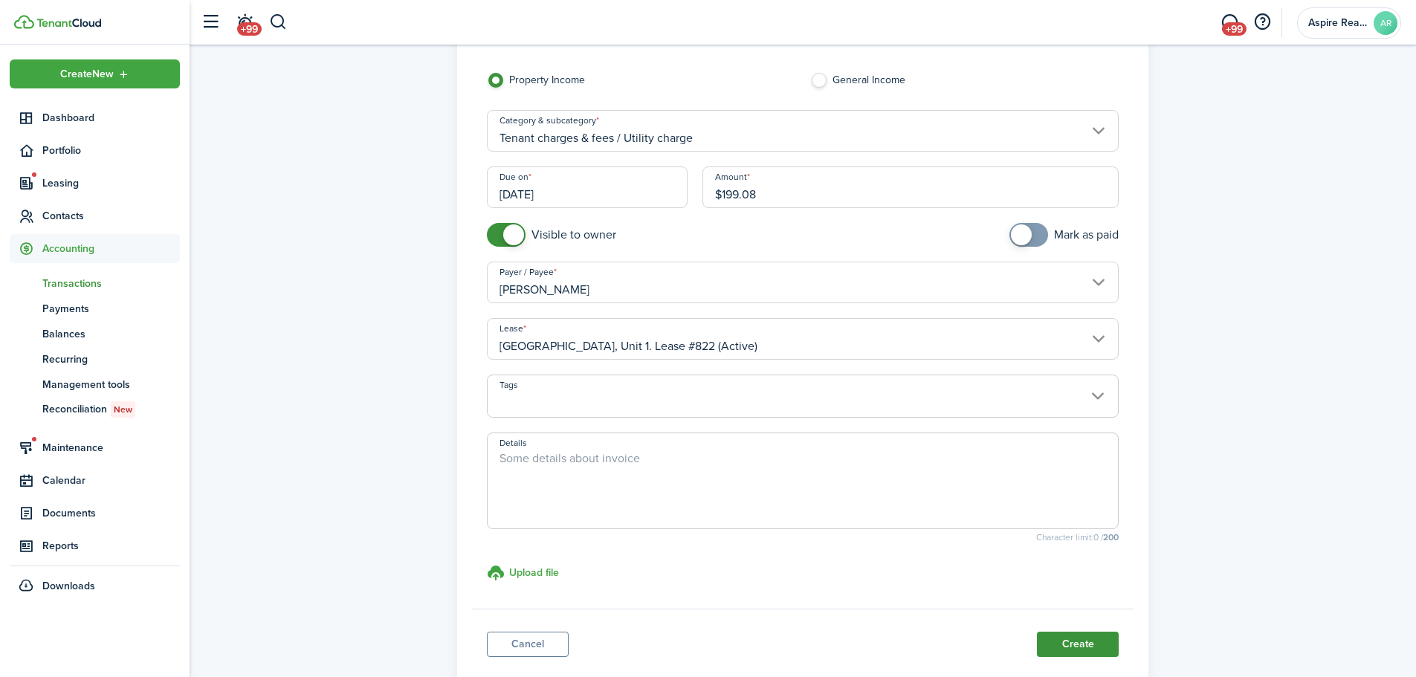
click at [940, 468] on button "Create" at bounding box center [1078, 644] width 82 height 25
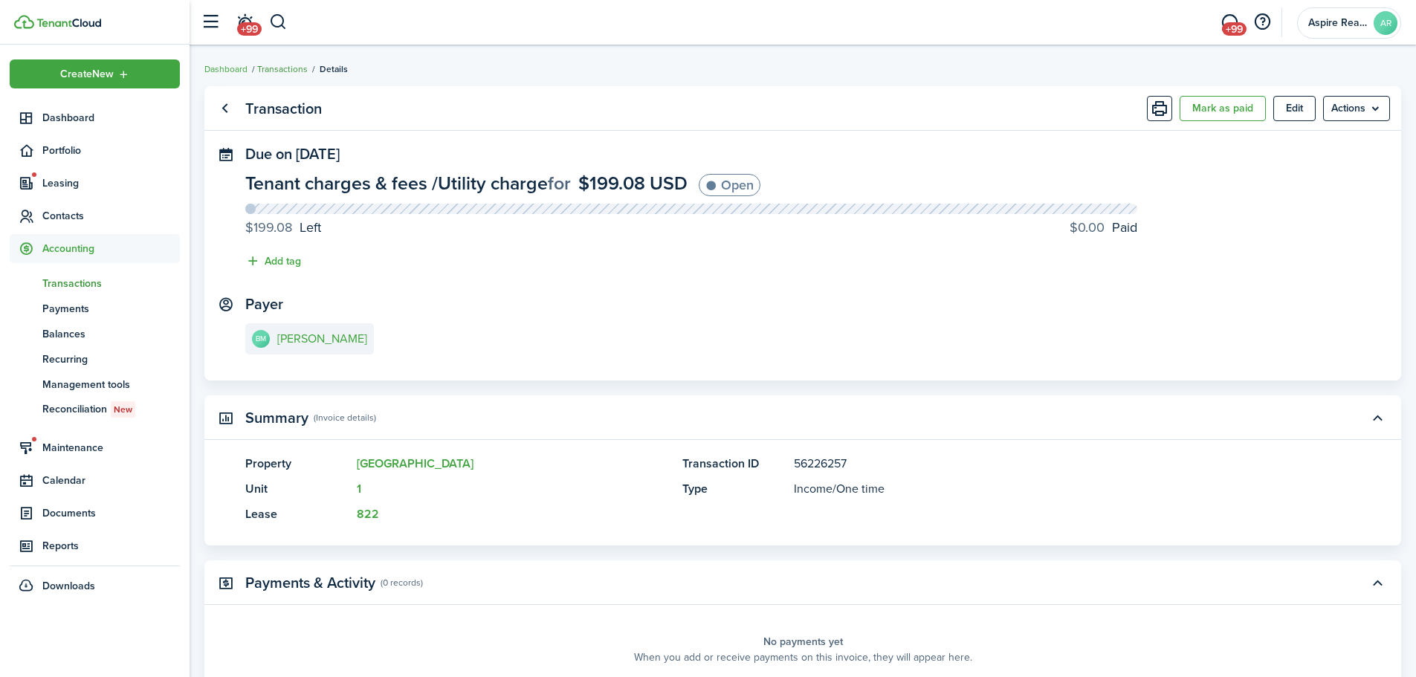
click at [282, 71] on link "Transactions" at bounding box center [282, 68] width 51 height 13
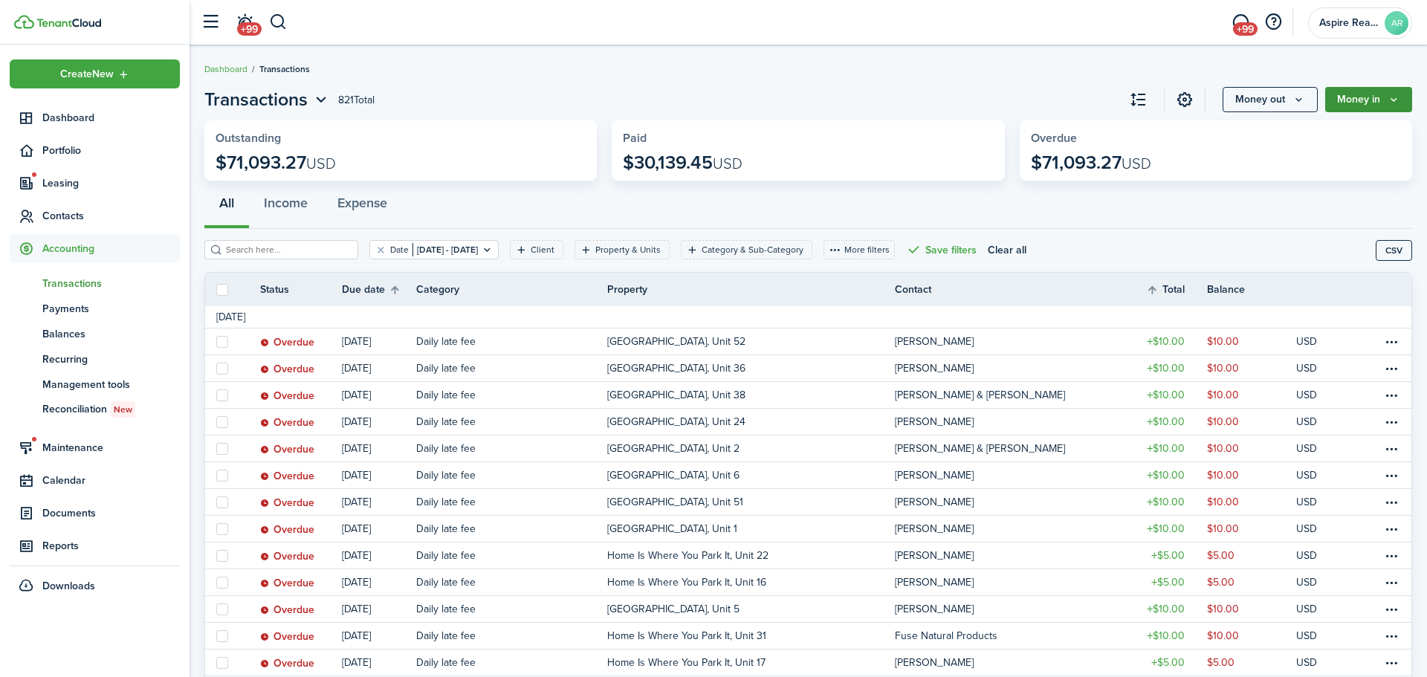
click at [940, 100] on button "Money in" at bounding box center [1369, 99] width 87 height 25
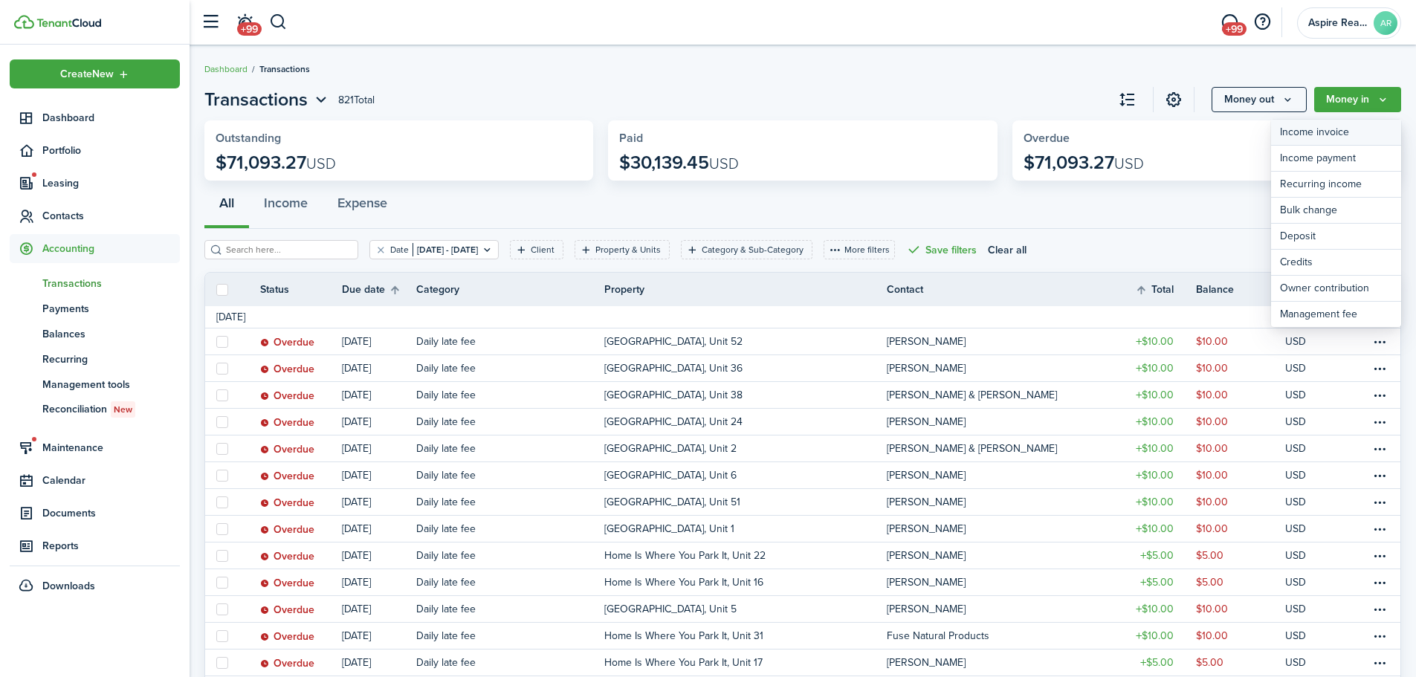
click at [940, 127] on link "Income invoice" at bounding box center [1336, 133] width 130 height 26
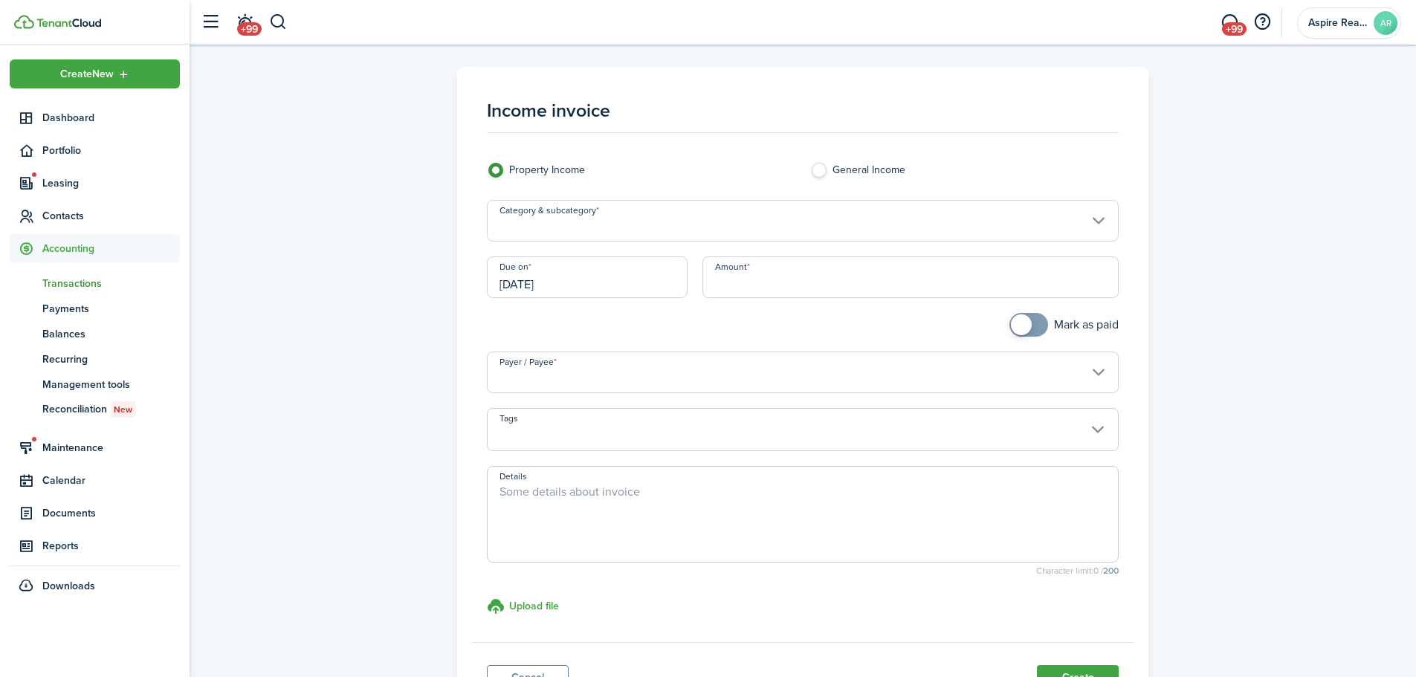
click at [590, 226] on input "Category & subcategory" at bounding box center [803, 221] width 633 height 42
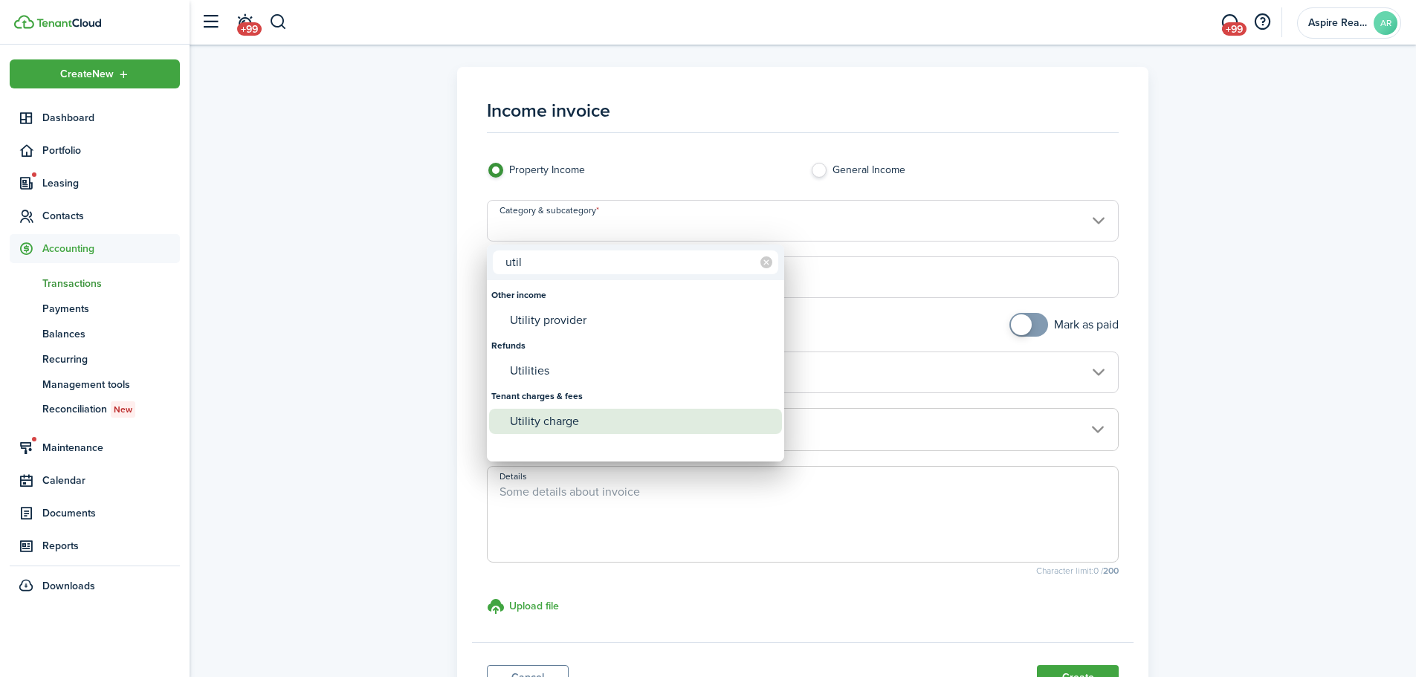
type input "util"
click at [553, 424] on div "Utility charge" at bounding box center [641, 421] width 263 height 25
type input "Tenant charges & fees / Utility charge"
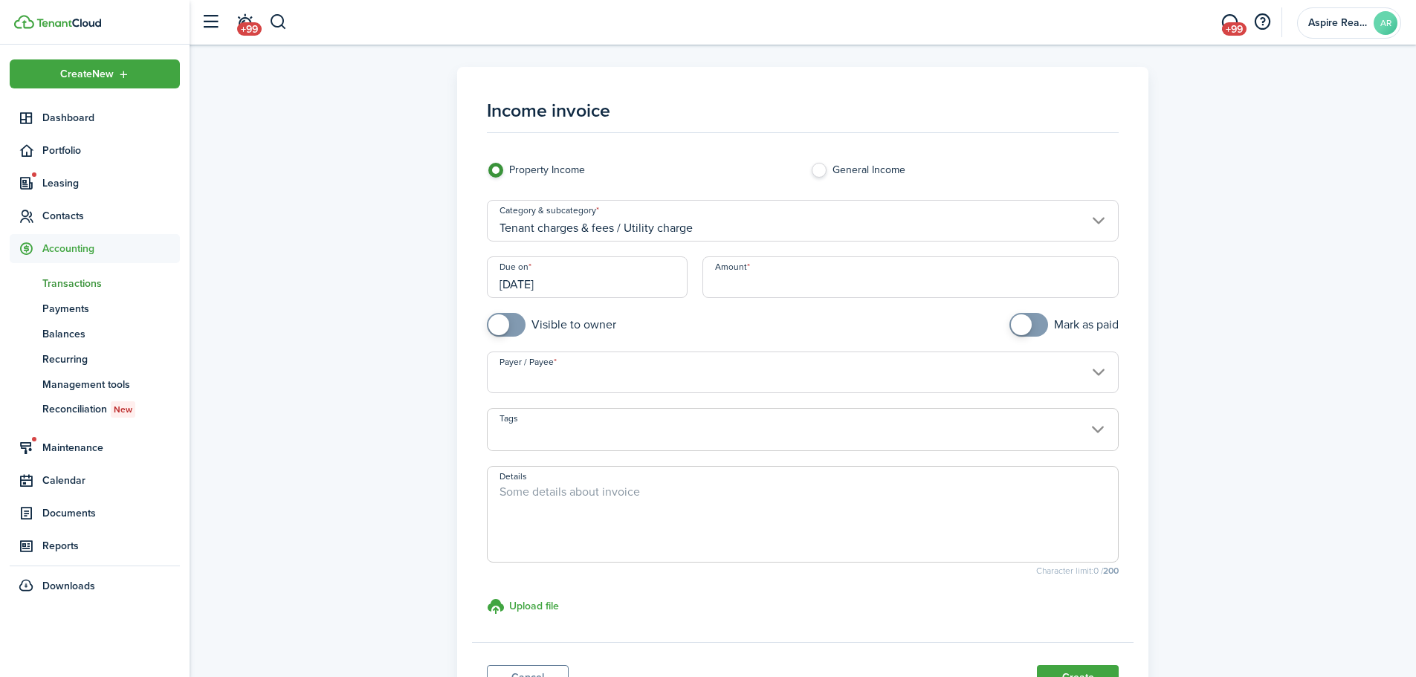
click at [746, 289] on input "Amount" at bounding box center [911, 277] width 417 height 42
type input "$34.30"
checkbox input "true"
click at [514, 325] on span at bounding box center [506, 325] width 15 height 24
click at [523, 380] on input "Payer / Payee" at bounding box center [803, 373] width 633 height 42
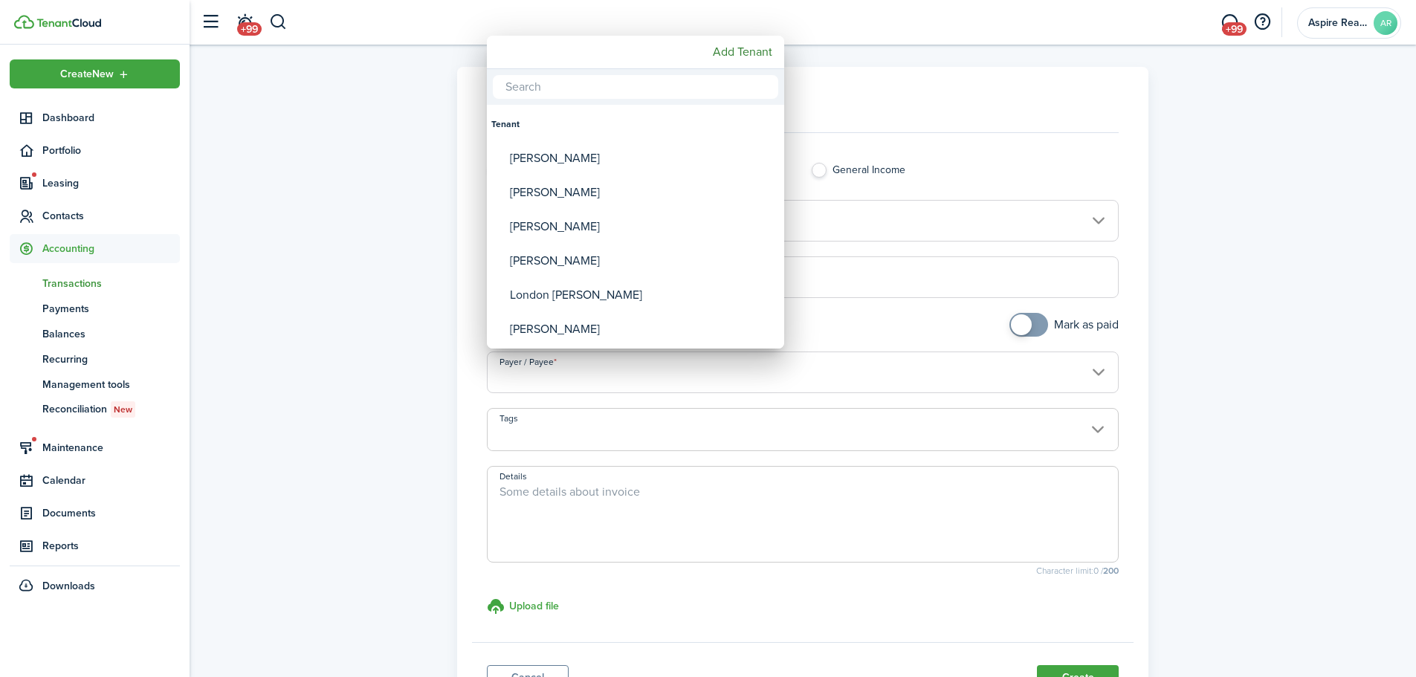
click at [508, 90] on input "text" at bounding box center [635, 87] width 285 height 24
click at [508, 89] on input "ke" at bounding box center [635, 87] width 285 height 24
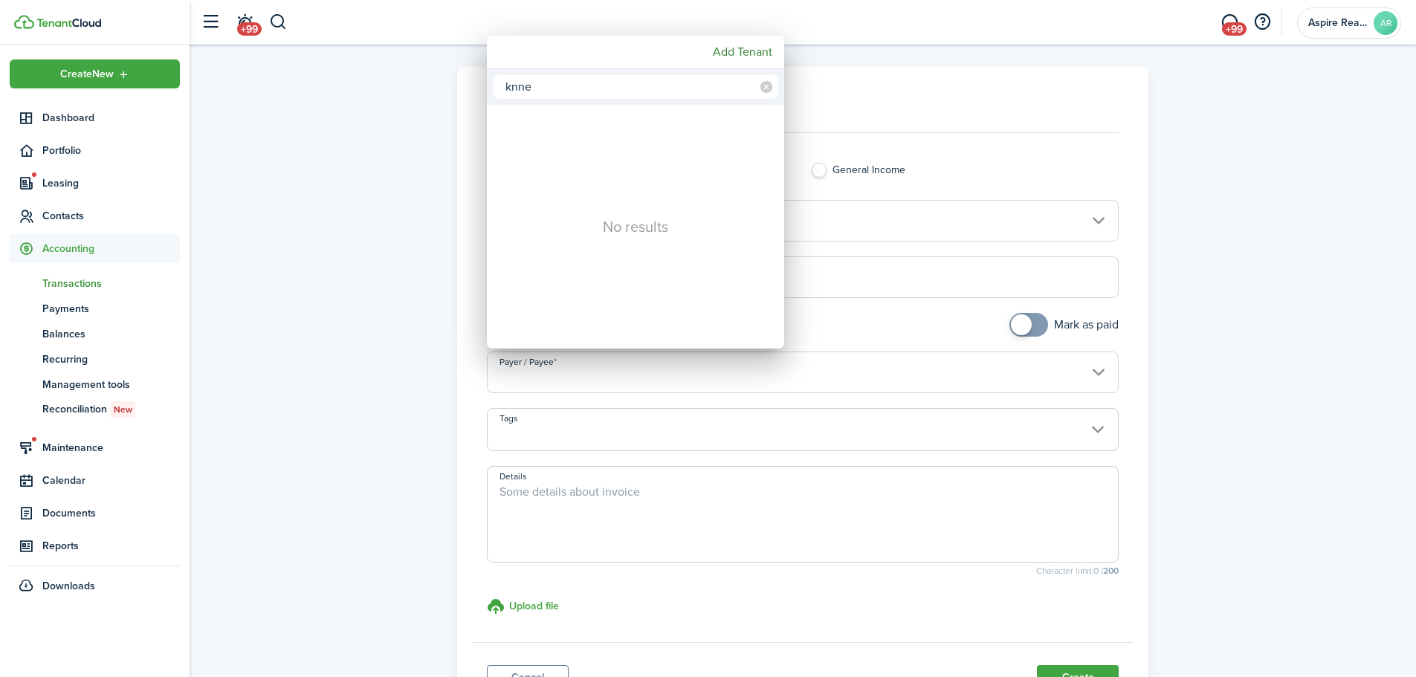
click at [542, 91] on input "knne" at bounding box center [635, 87] width 285 height 24
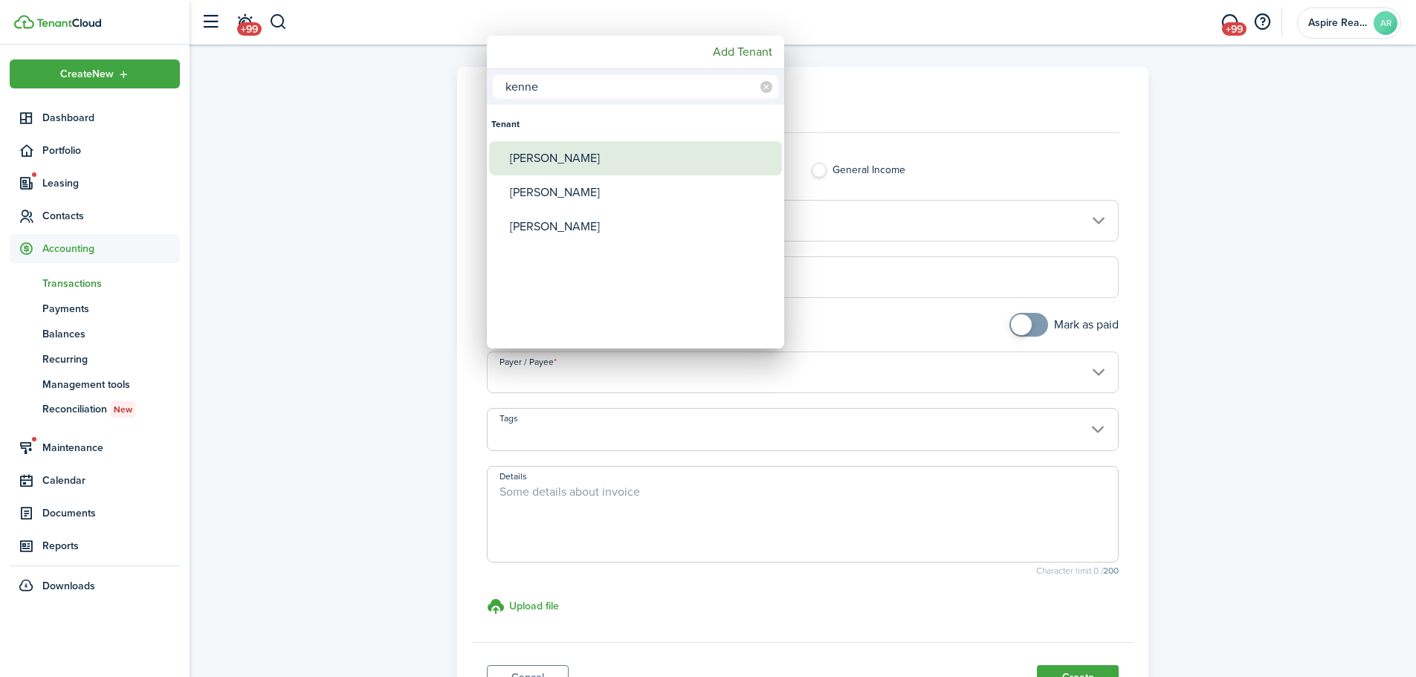
type input "kenne"
click at [529, 165] on div "[PERSON_NAME]" at bounding box center [641, 158] width 263 height 34
type input "[PERSON_NAME]"
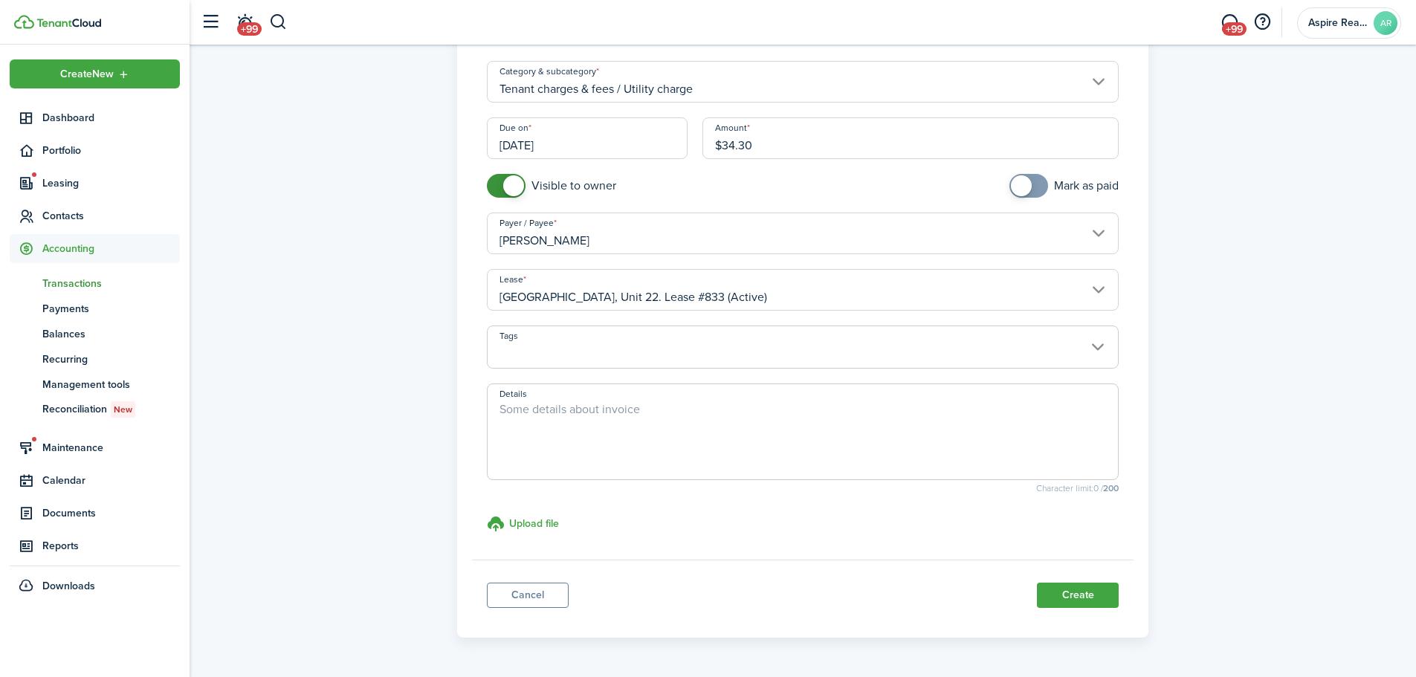
scroll to position [155, 0]
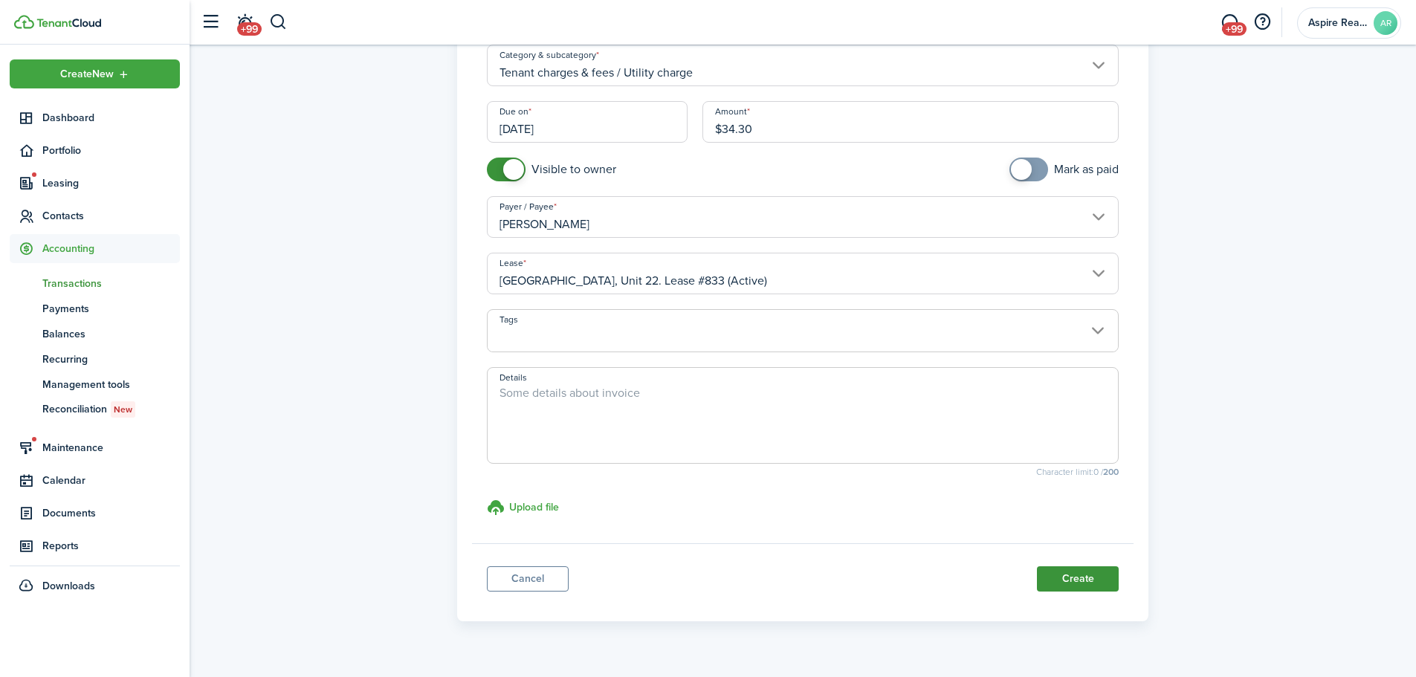
click at [940, 468] on button "Create" at bounding box center [1078, 578] width 82 height 25
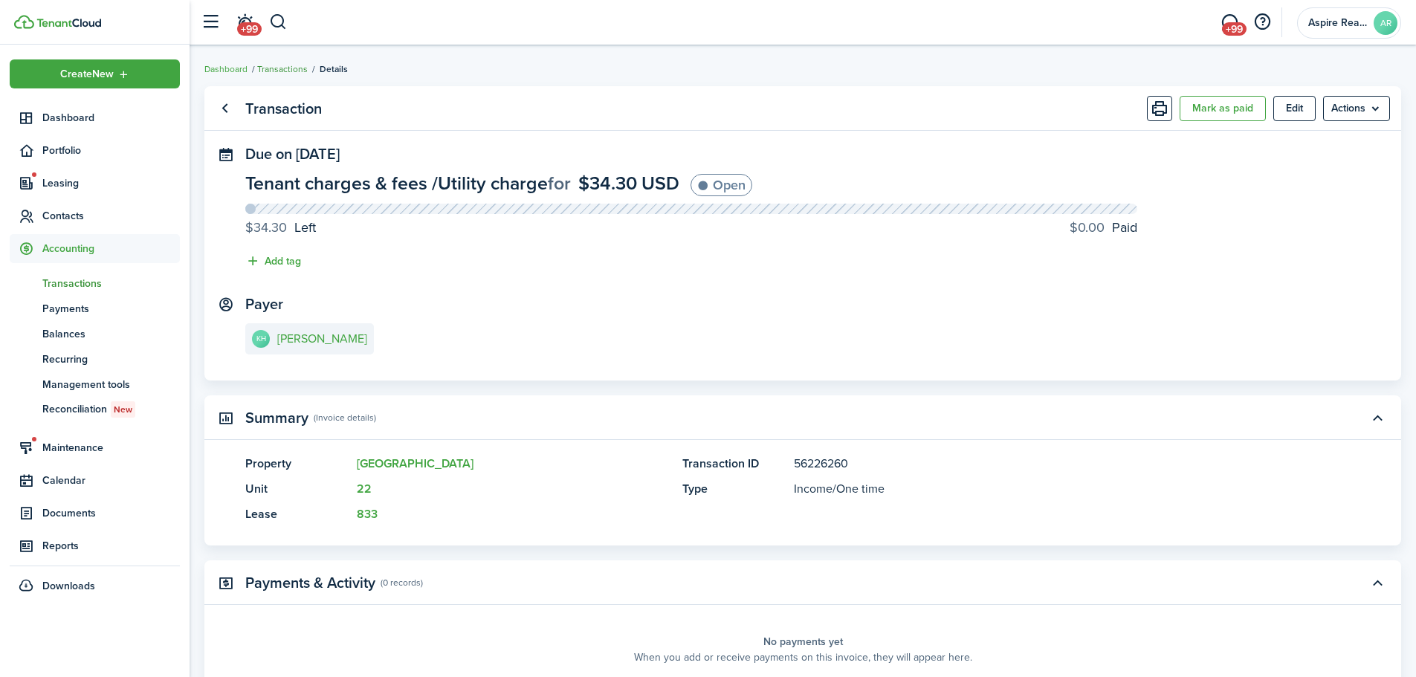
click at [291, 68] on link "Transactions" at bounding box center [282, 68] width 51 height 13
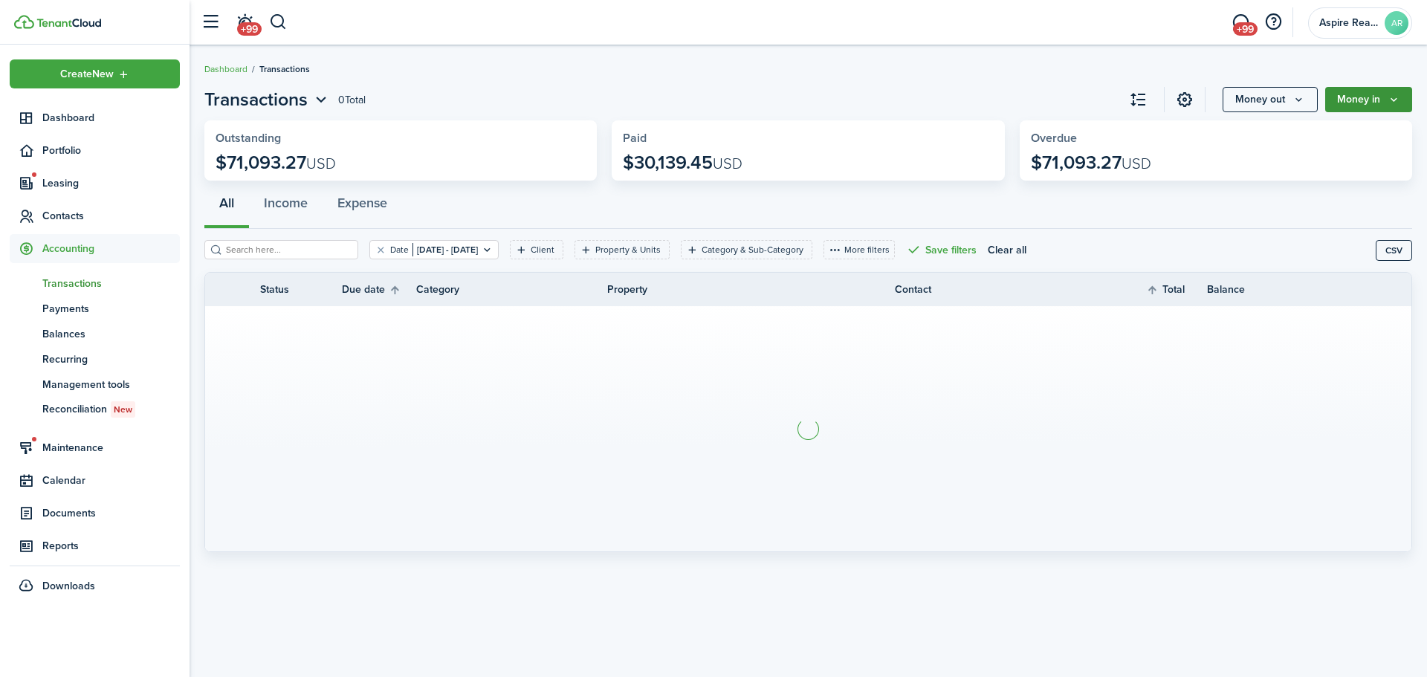
click at [940, 103] on button "Money in" at bounding box center [1369, 99] width 87 height 25
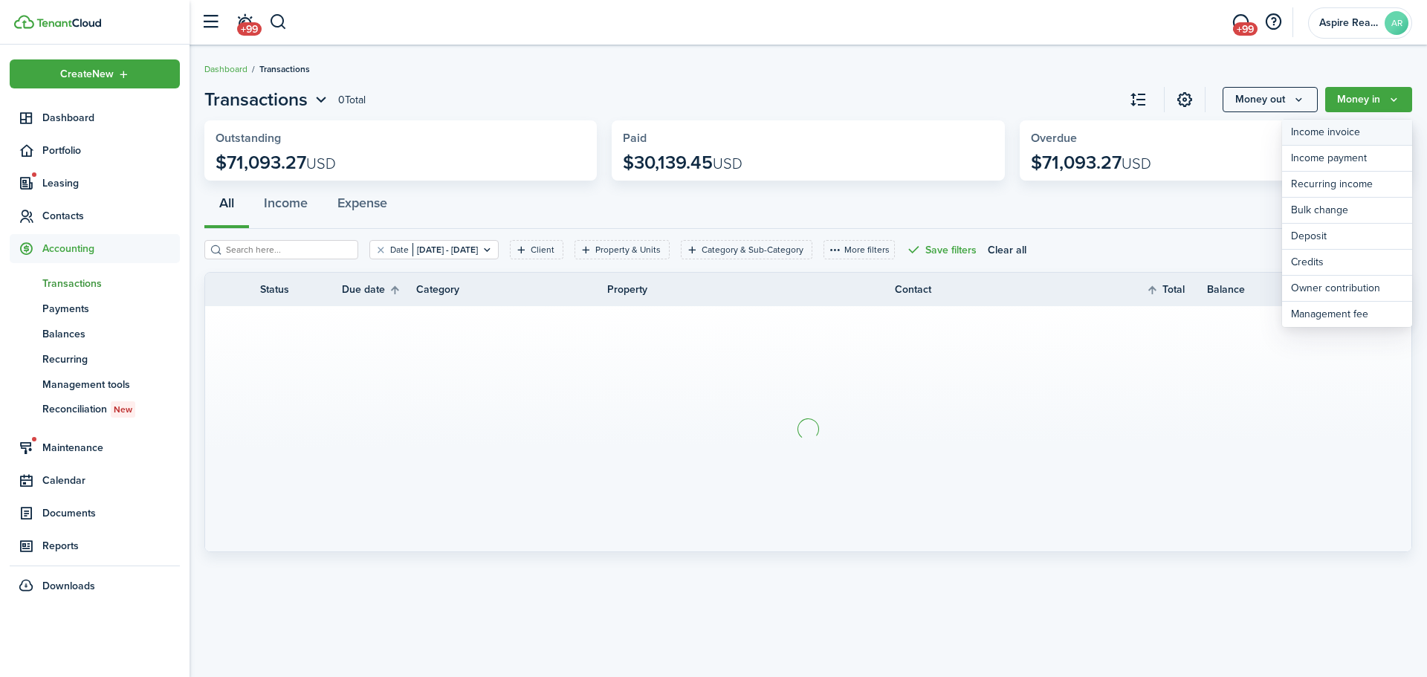
click at [940, 138] on link "Income invoice" at bounding box center [1347, 133] width 130 height 26
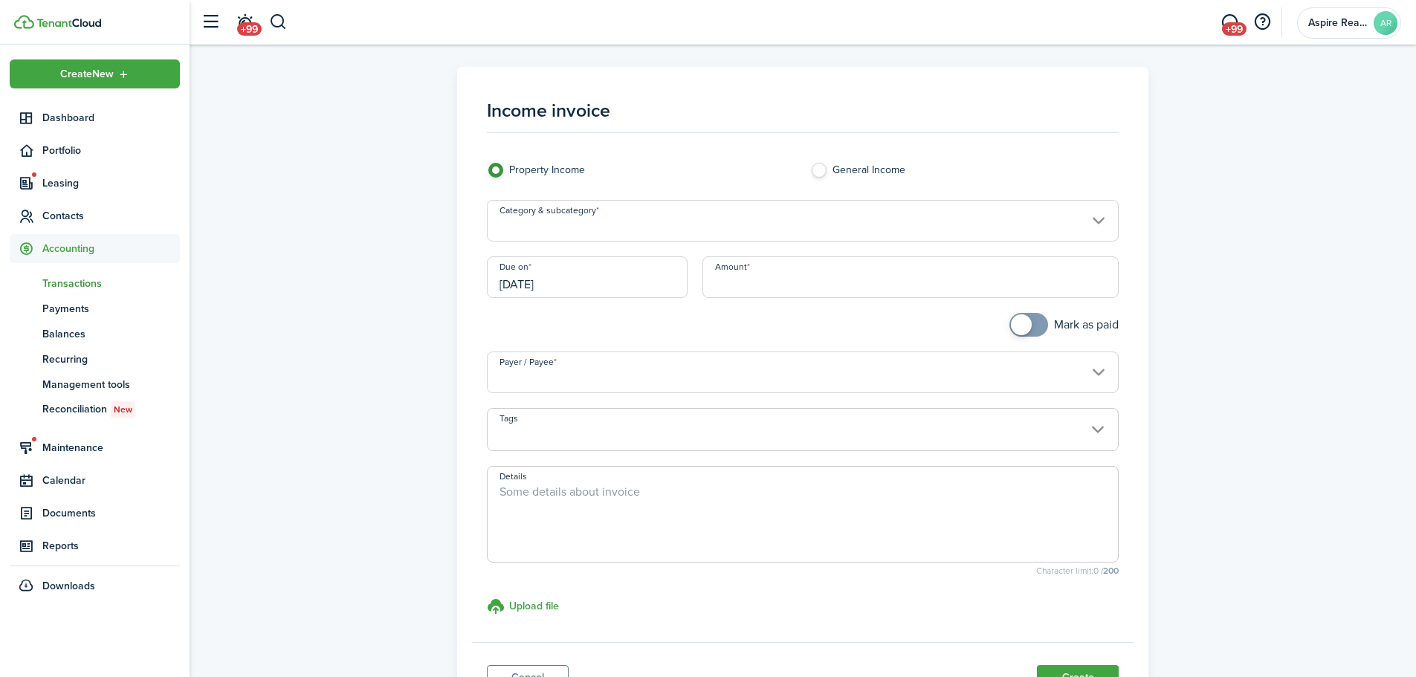
click at [691, 230] on input "Category & subcategory" at bounding box center [803, 221] width 633 height 42
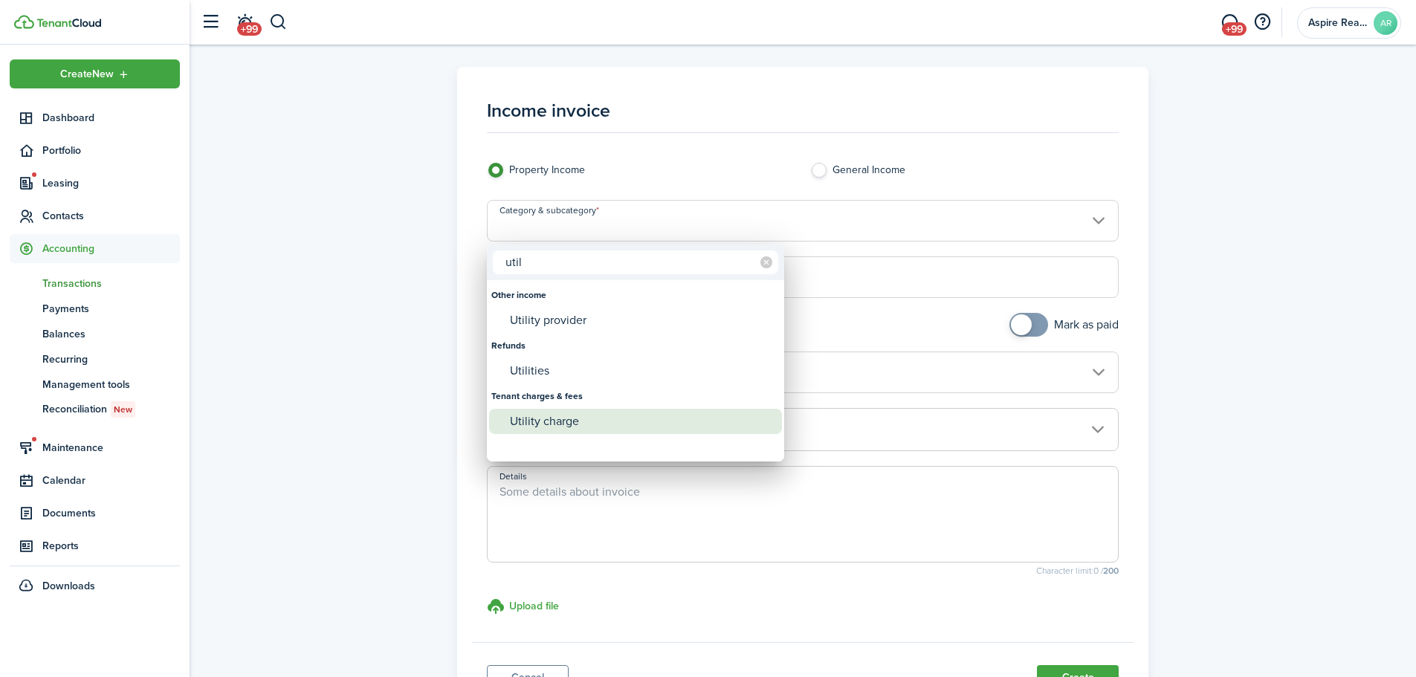
type input "util"
click at [564, 419] on div "Utility charge" at bounding box center [641, 421] width 263 height 25
type input "Tenant charges & fees / Utility charge"
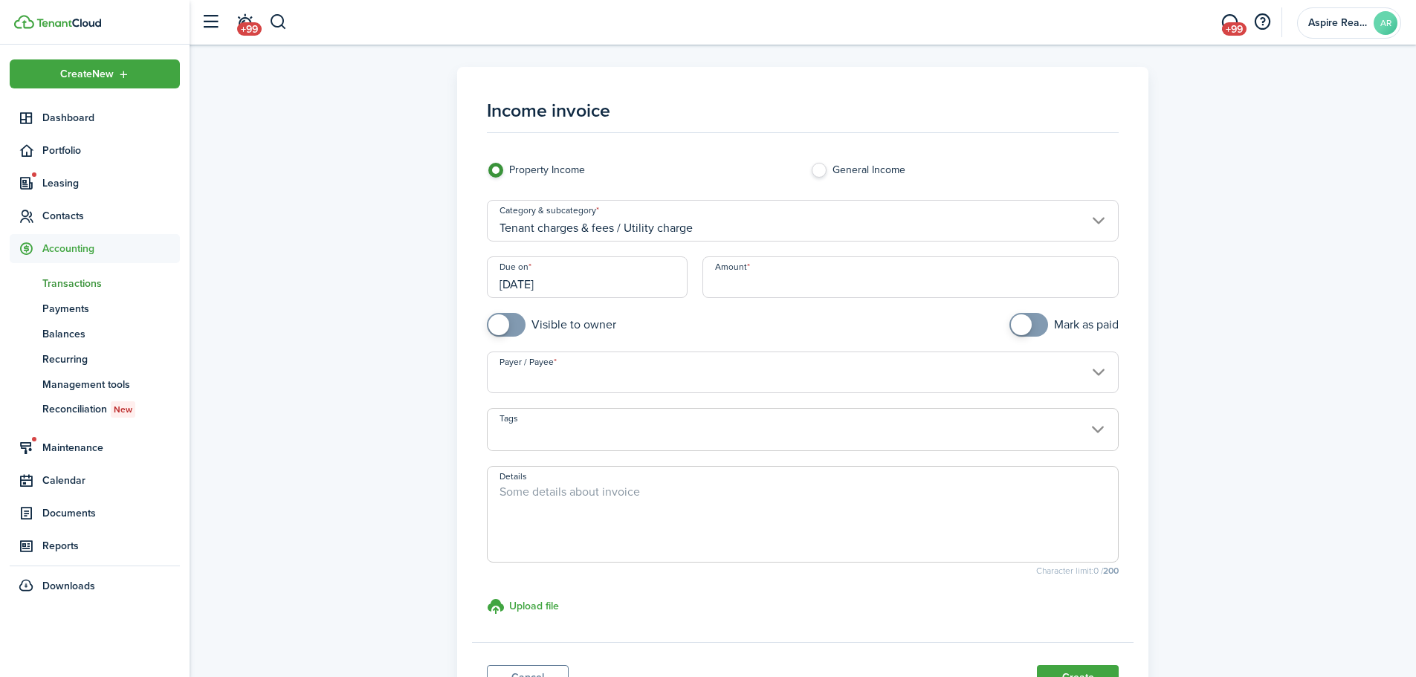
click at [752, 277] on input "Amount" at bounding box center [911, 277] width 417 height 42
type input "$88.62"
checkbox input "true"
click at [514, 327] on span at bounding box center [506, 325] width 15 height 24
click at [517, 380] on input "Payer / Payee" at bounding box center [803, 373] width 633 height 42
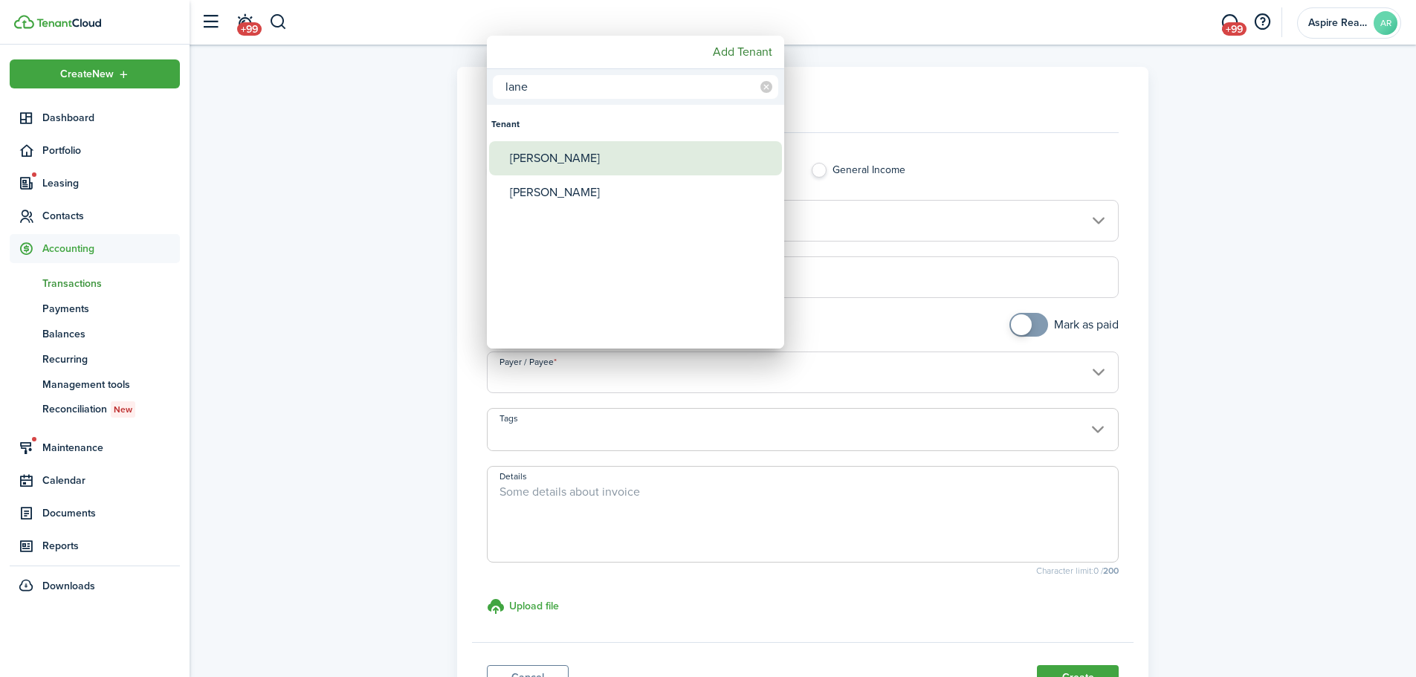
type input "lane"
click at [520, 165] on div "[PERSON_NAME]" at bounding box center [641, 158] width 263 height 34
type input "[PERSON_NAME]"
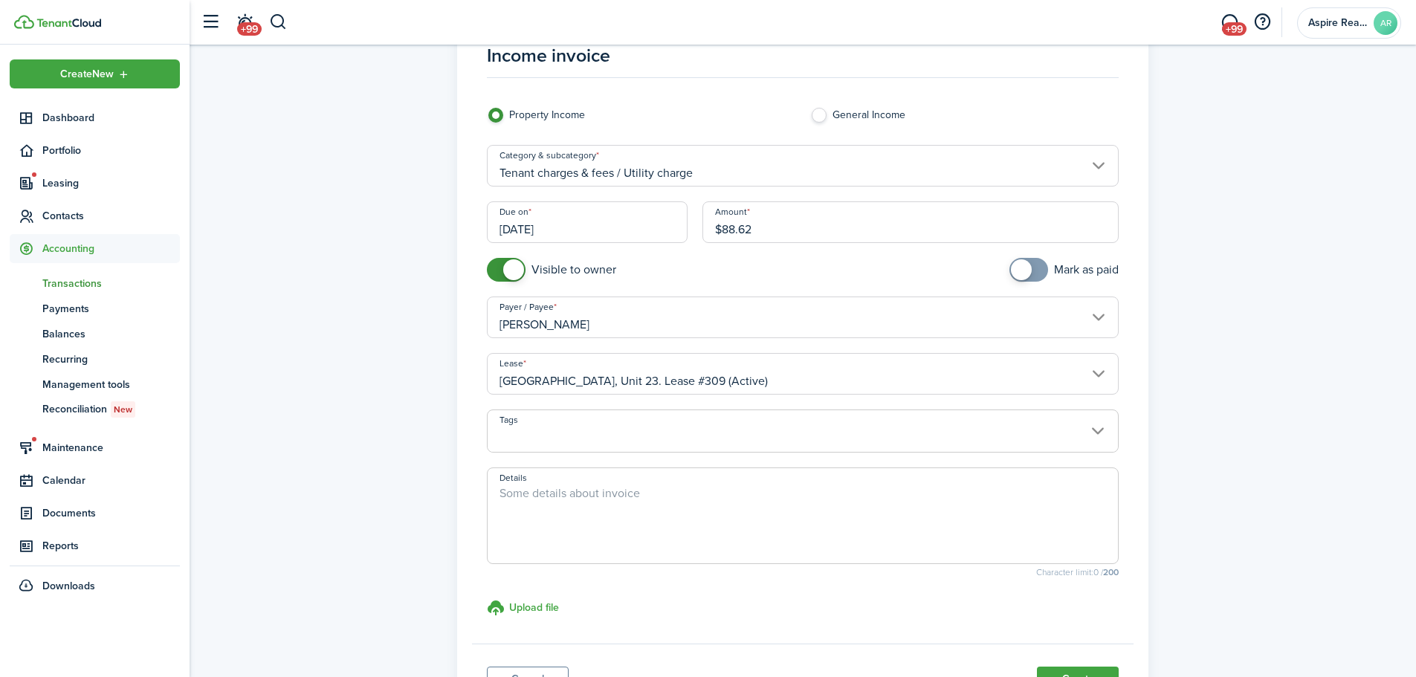
scroll to position [67, 0]
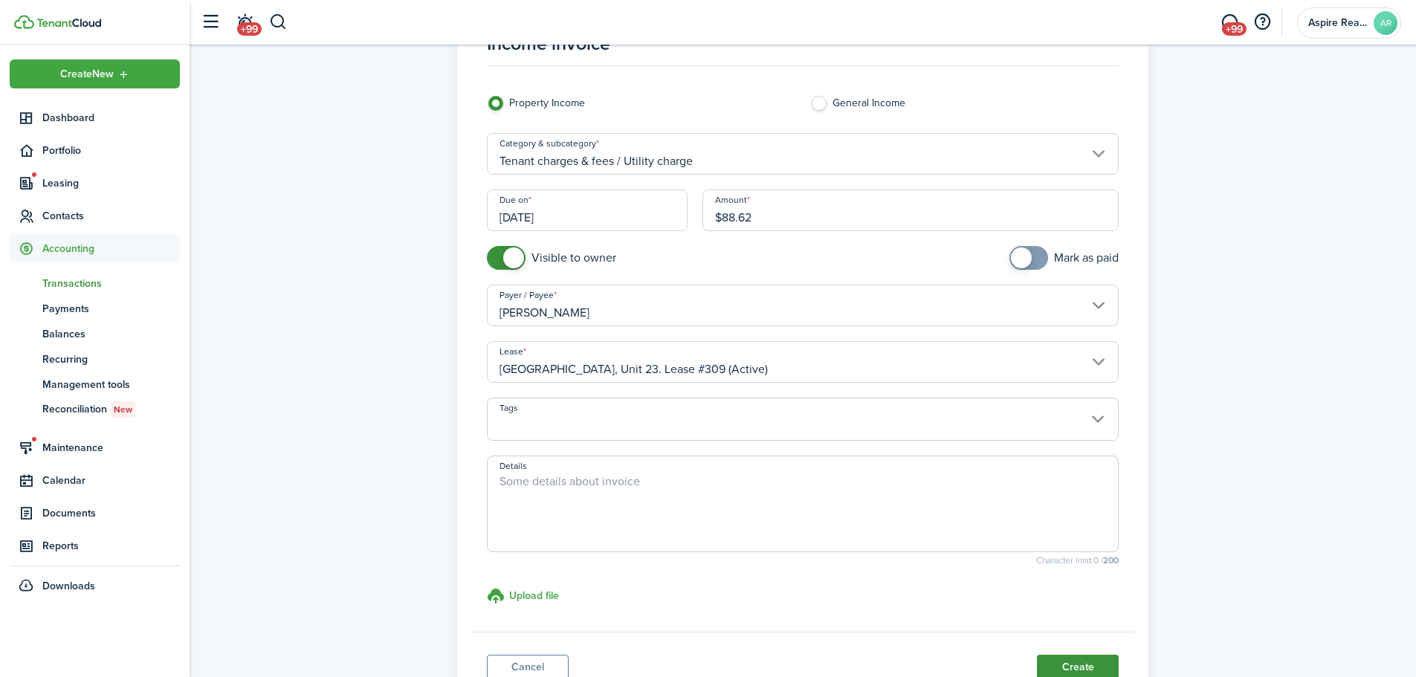
click at [940, 468] on button "Create" at bounding box center [1078, 667] width 82 height 25
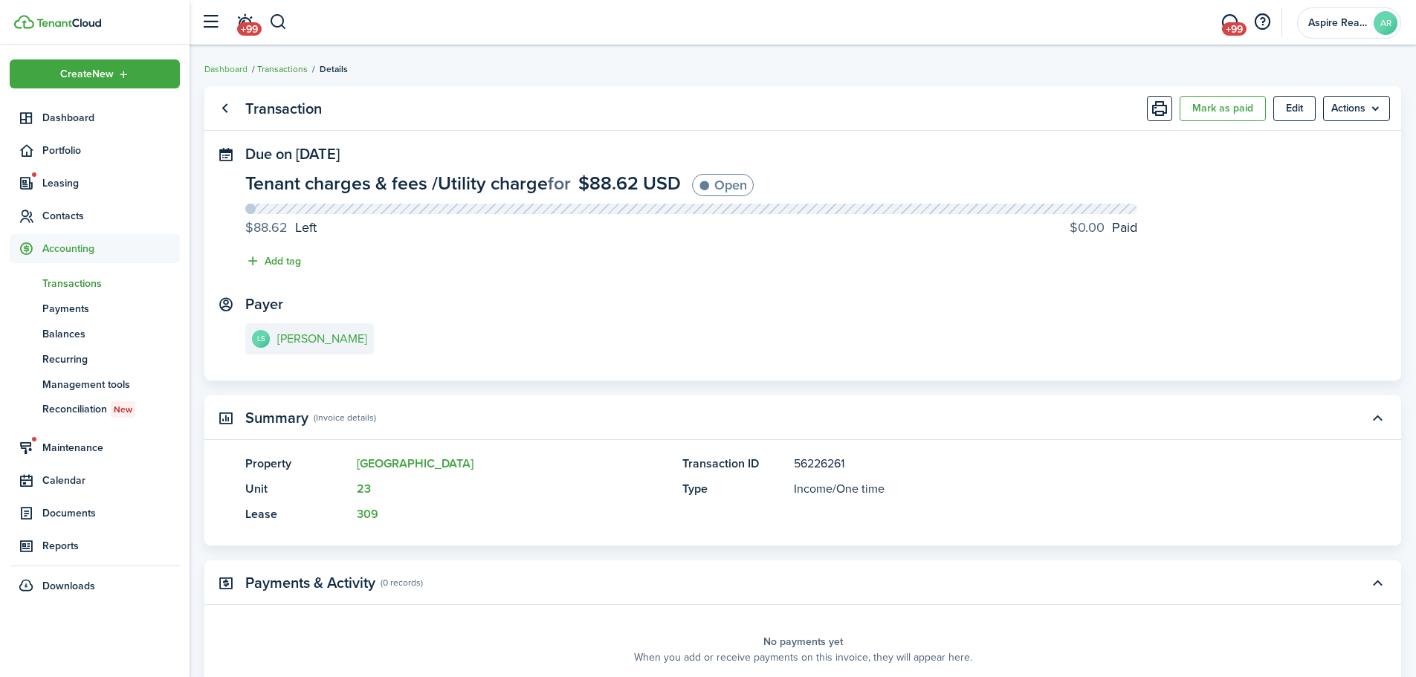
click at [294, 71] on link "Transactions" at bounding box center [282, 68] width 51 height 13
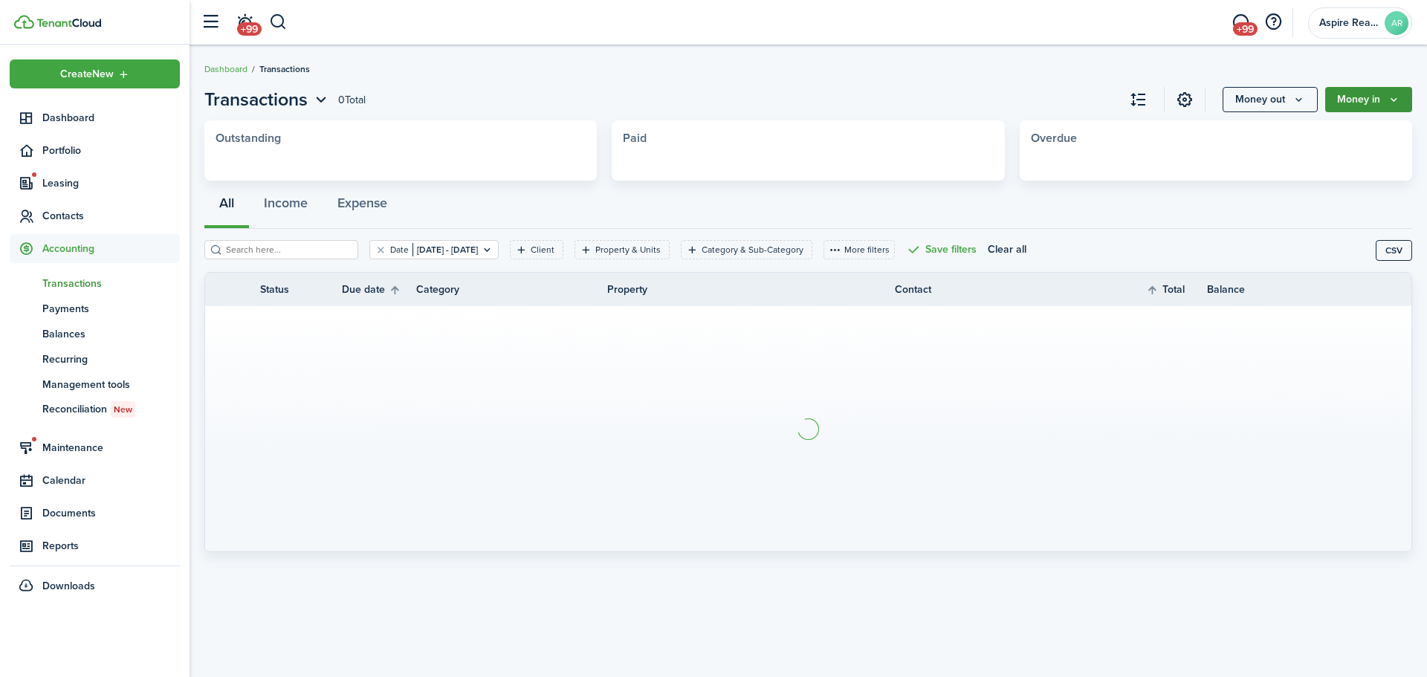
click at [940, 102] on button "Money in" at bounding box center [1369, 99] width 87 height 25
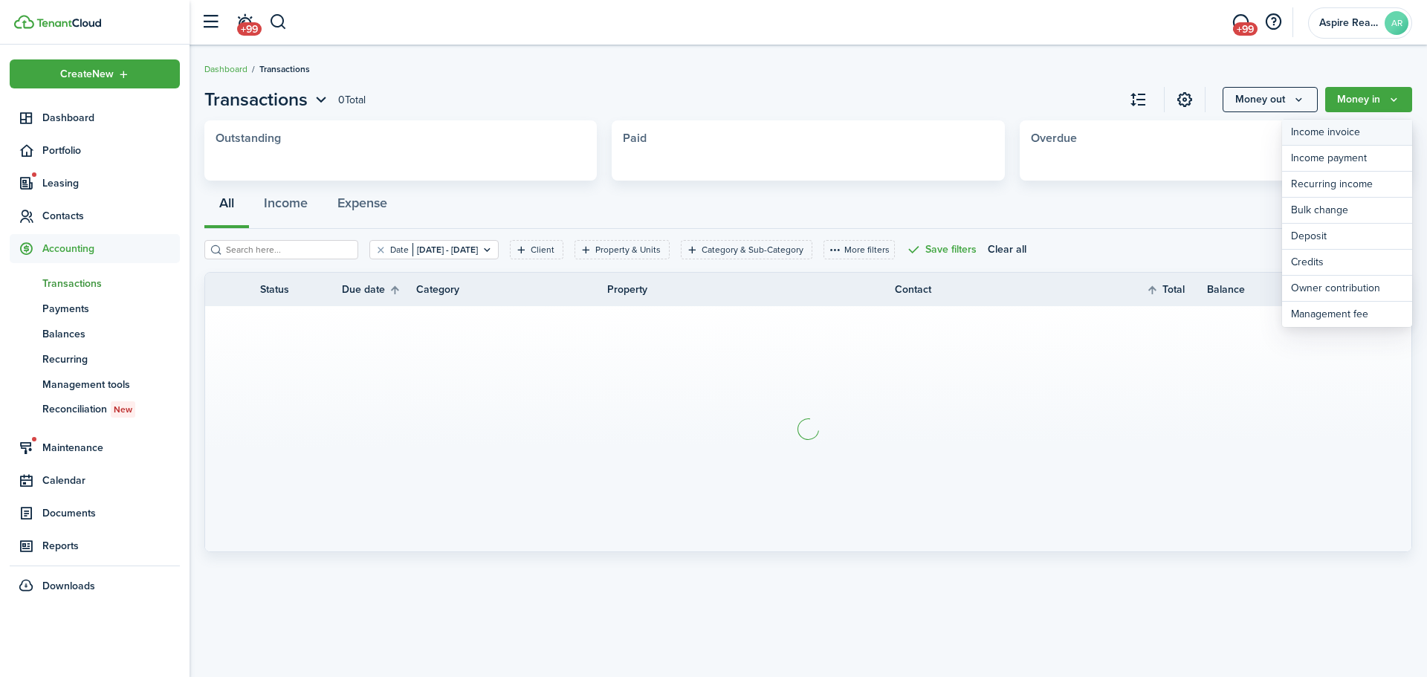
click at [940, 129] on link "Income invoice" at bounding box center [1347, 133] width 130 height 26
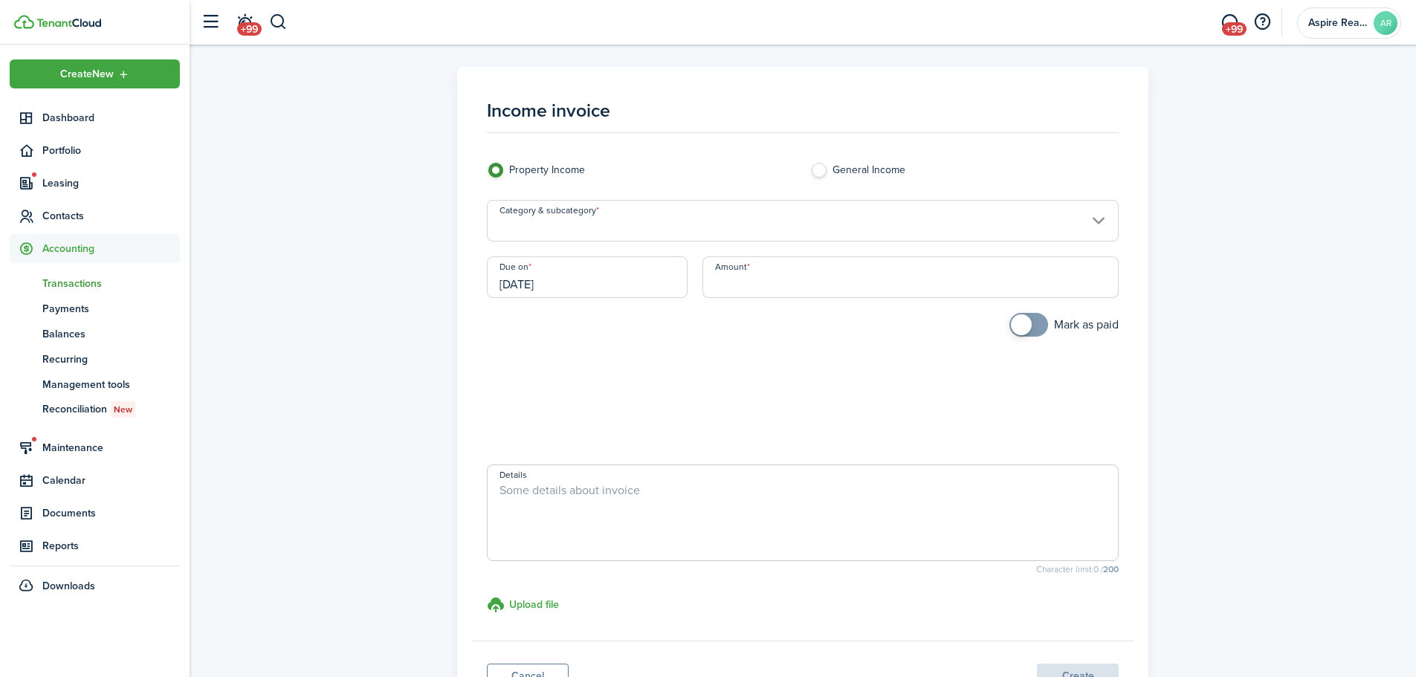
click at [610, 233] on input "Category & subcategory" at bounding box center [803, 221] width 633 height 42
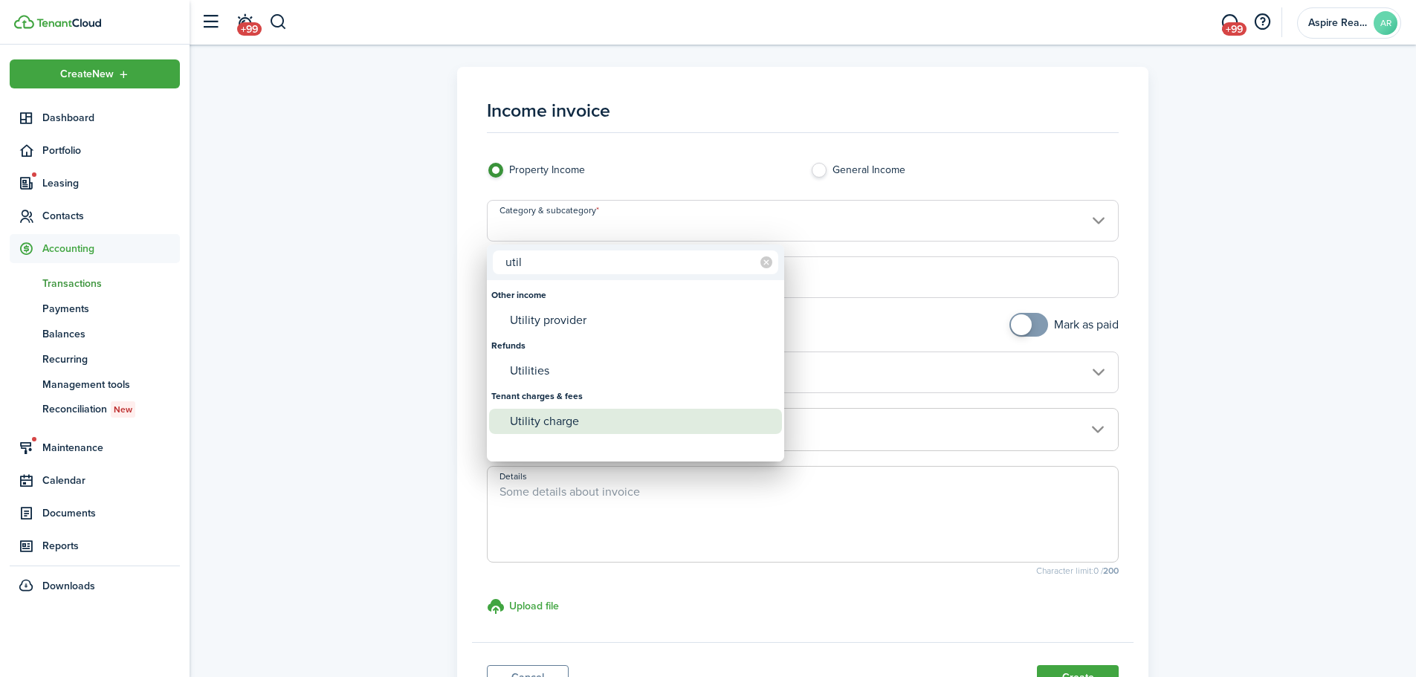
type input "util"
click at [550, 425] on div "Utility charge" at bounding box center [641, 421] width 263 height 25
type input "Tenant charges & fees / Utility charge"
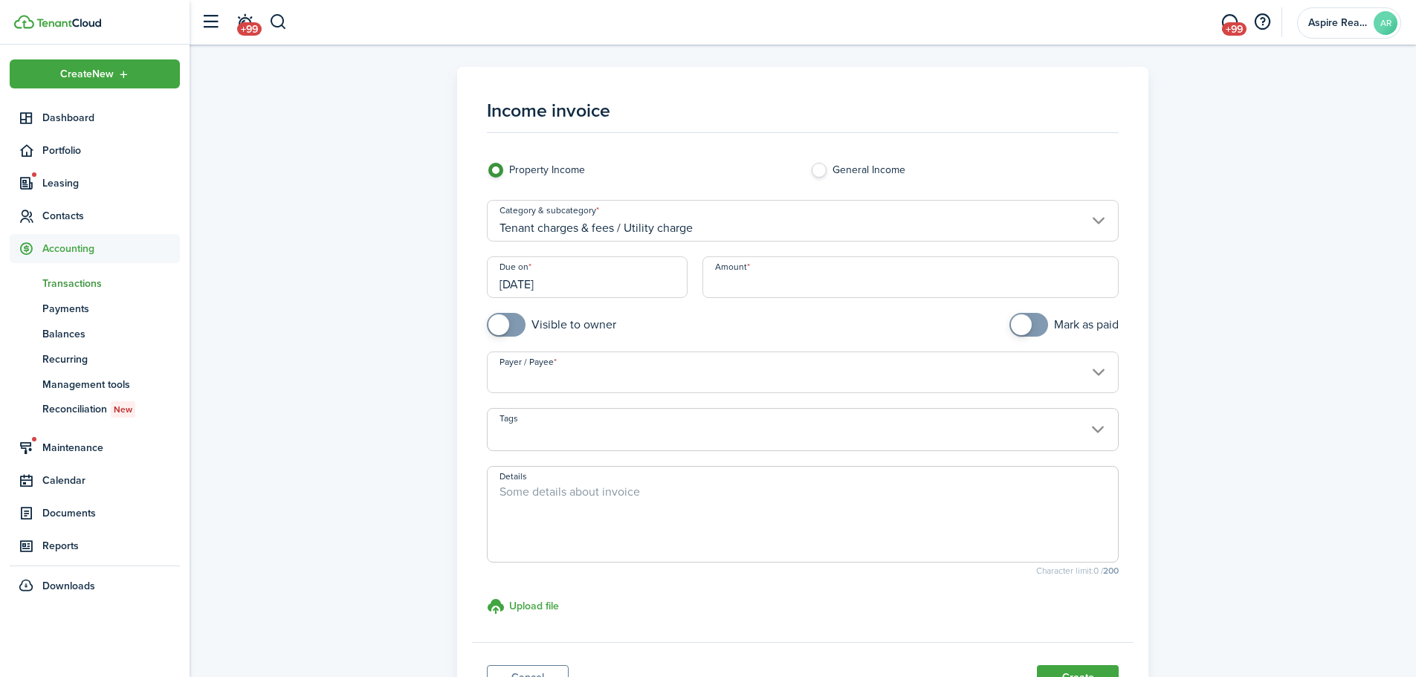
click at [720, 287] on input "Amount" at bounding box center [911, 277] width 417 height 42
type input "$196.14"
checkbox input "true"
click at [507, 325] on span at bounding box center [498, 324] width 21 height 21
click at [532, 380] on input "Payer / Payee" at bounding box center [803, 373] width 633 height 42
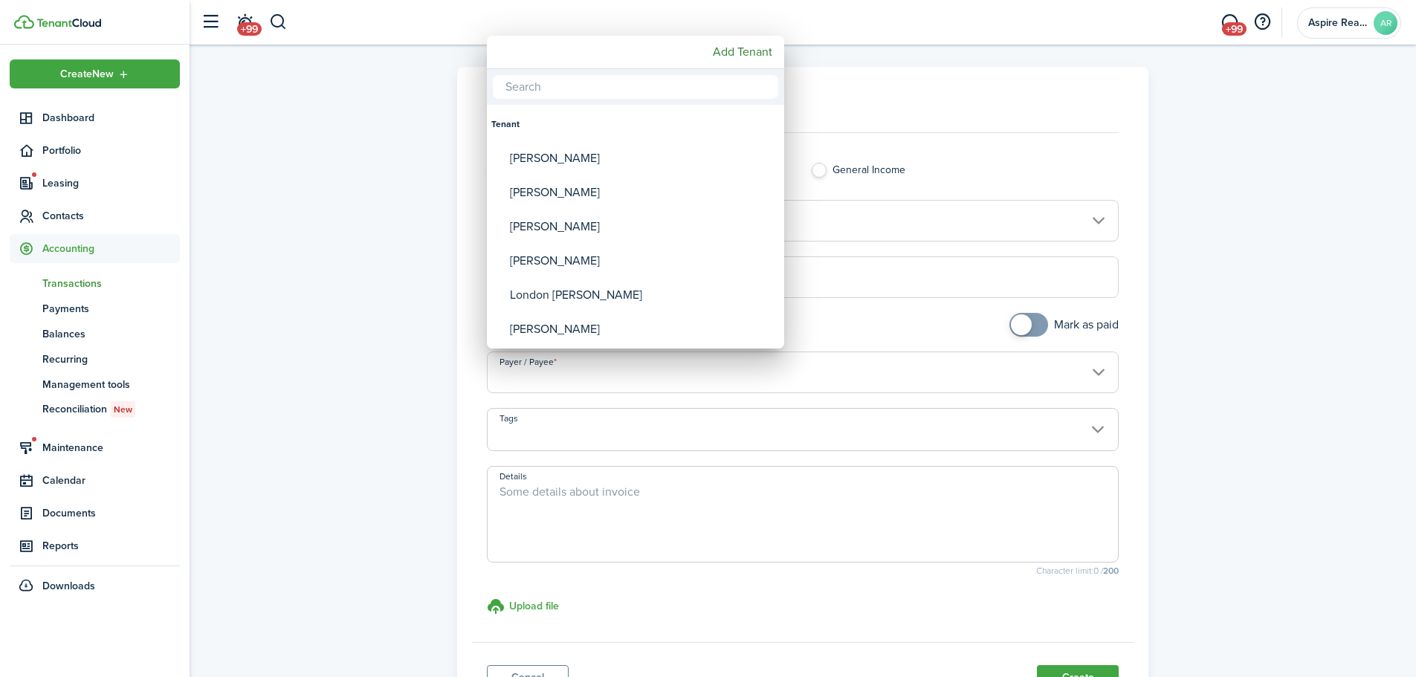
type input "a"
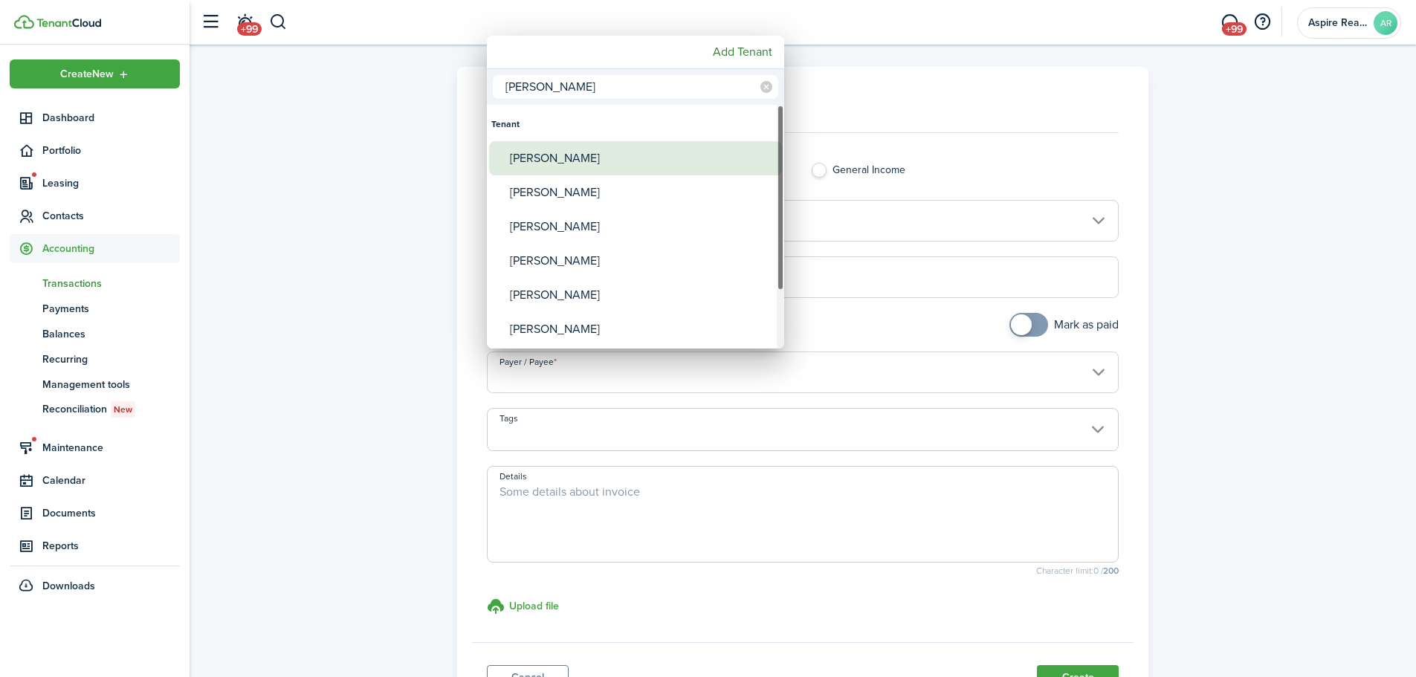
type input "[PERSON_NAME]"
click at [523, 166] on div "[PERSON_NAME]" at bounding box center [641, 158] width 263 height 34
type input "[PERSON_NAME]"
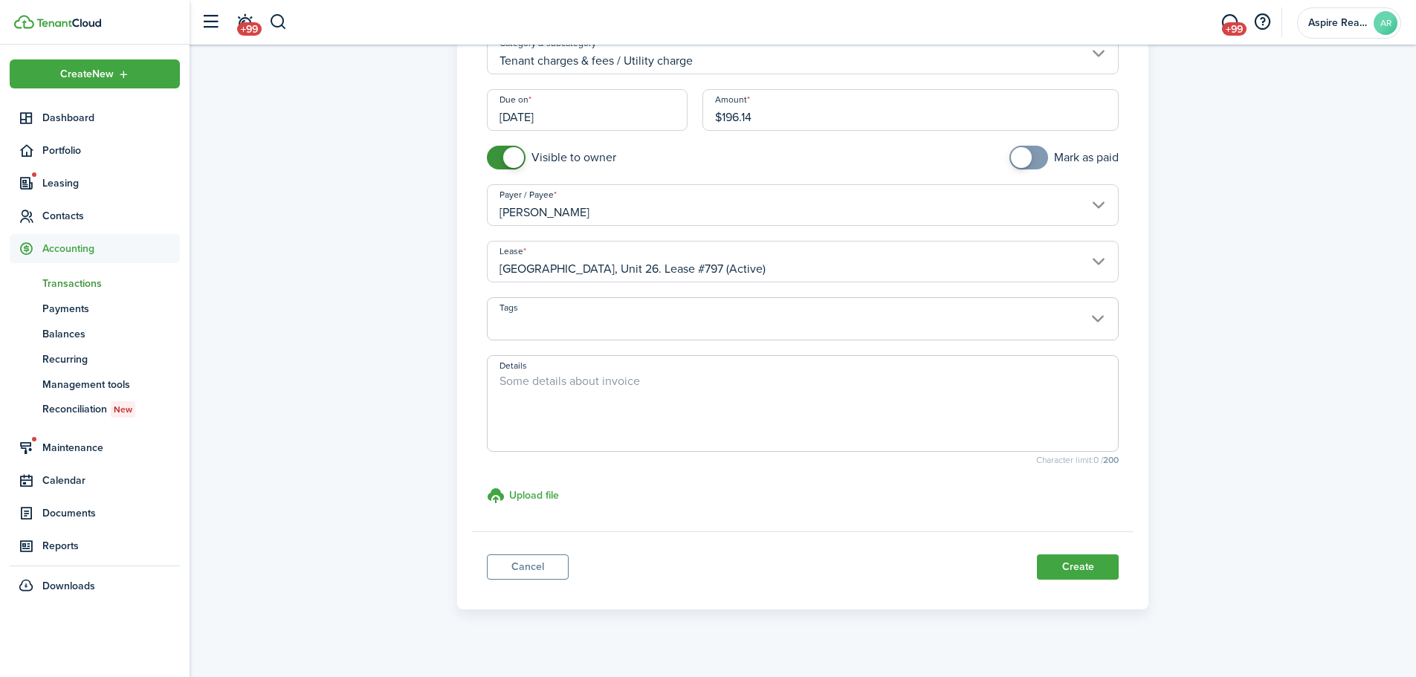
scroll to position [168, 0]
click at [940, 468] on button "Create" at bounding box center [1078, 566] width 82 height 25
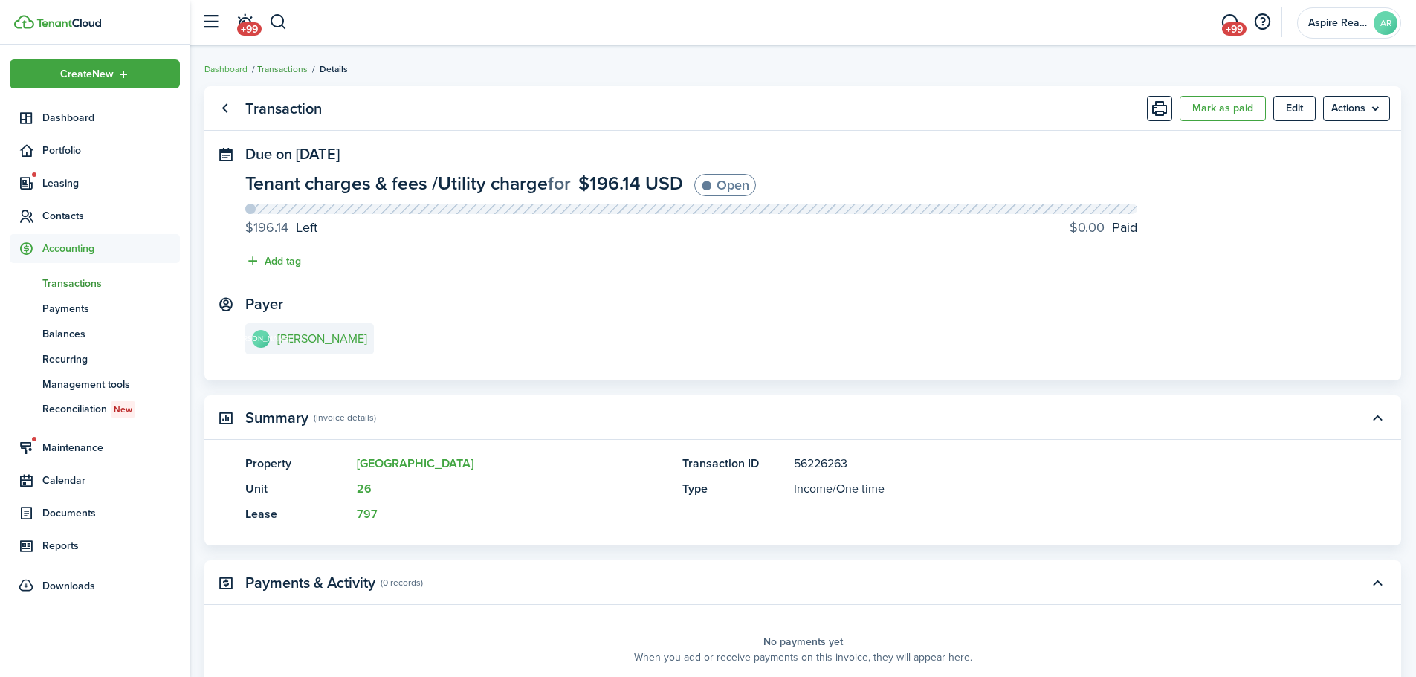
click at [284, 71] on link "Transactions" at bounding box center [282, 68] width 51 height 13
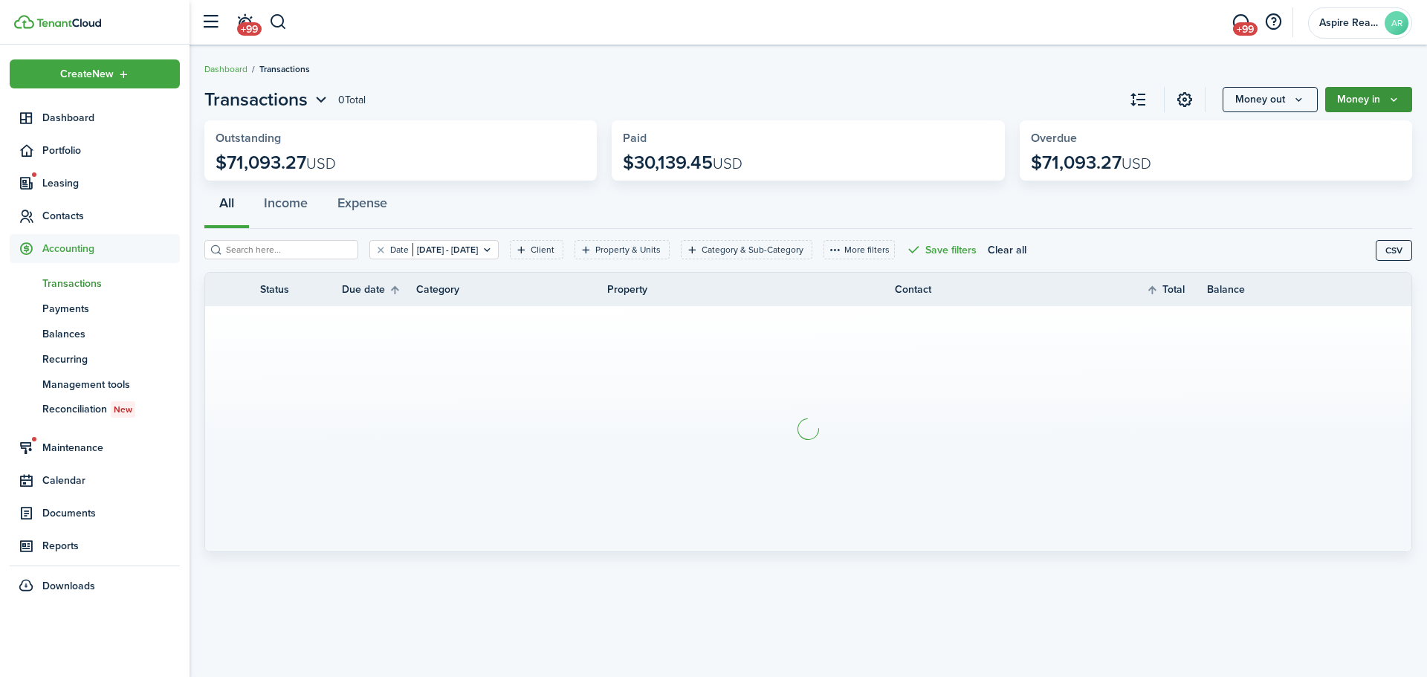
click at [940, 101] on button "Money in" at bounding box center [1369, 99] width 87 height 25
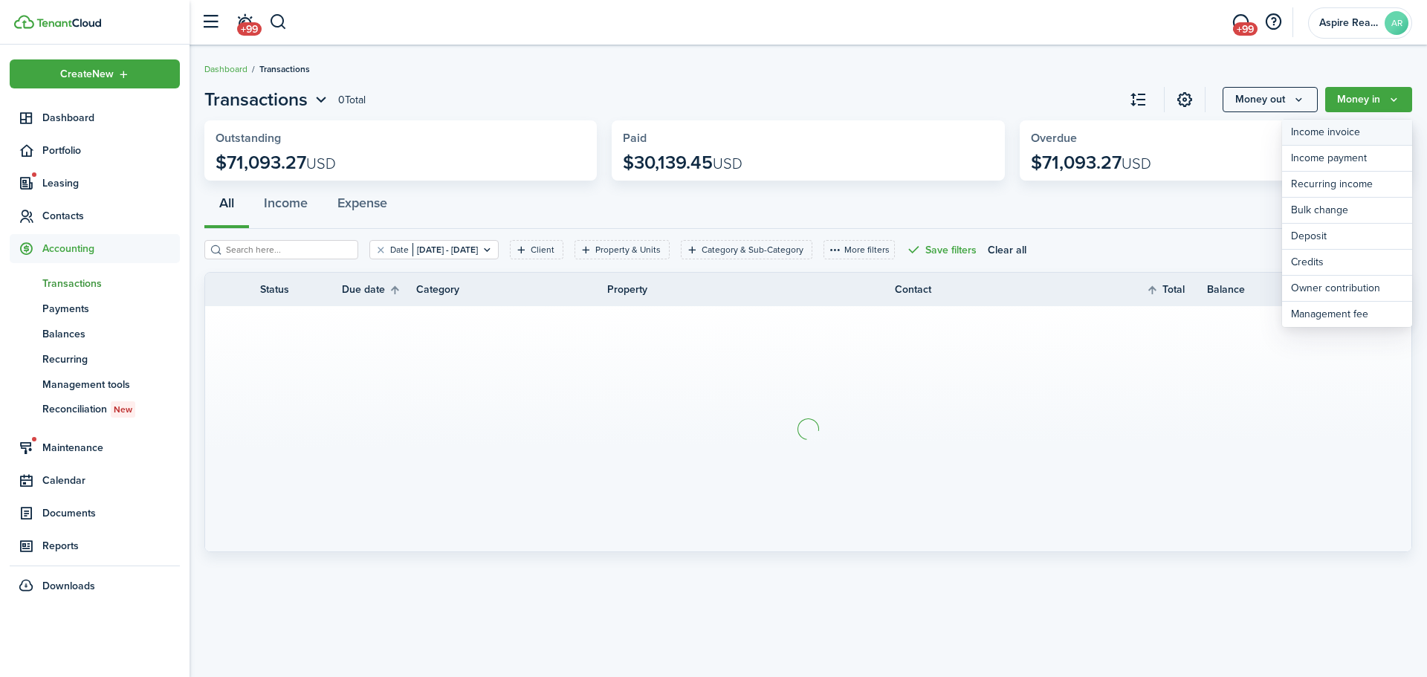
click at [940, 128] on link "Income invoice" at bounding box center [1347, 133] width 130 height 26
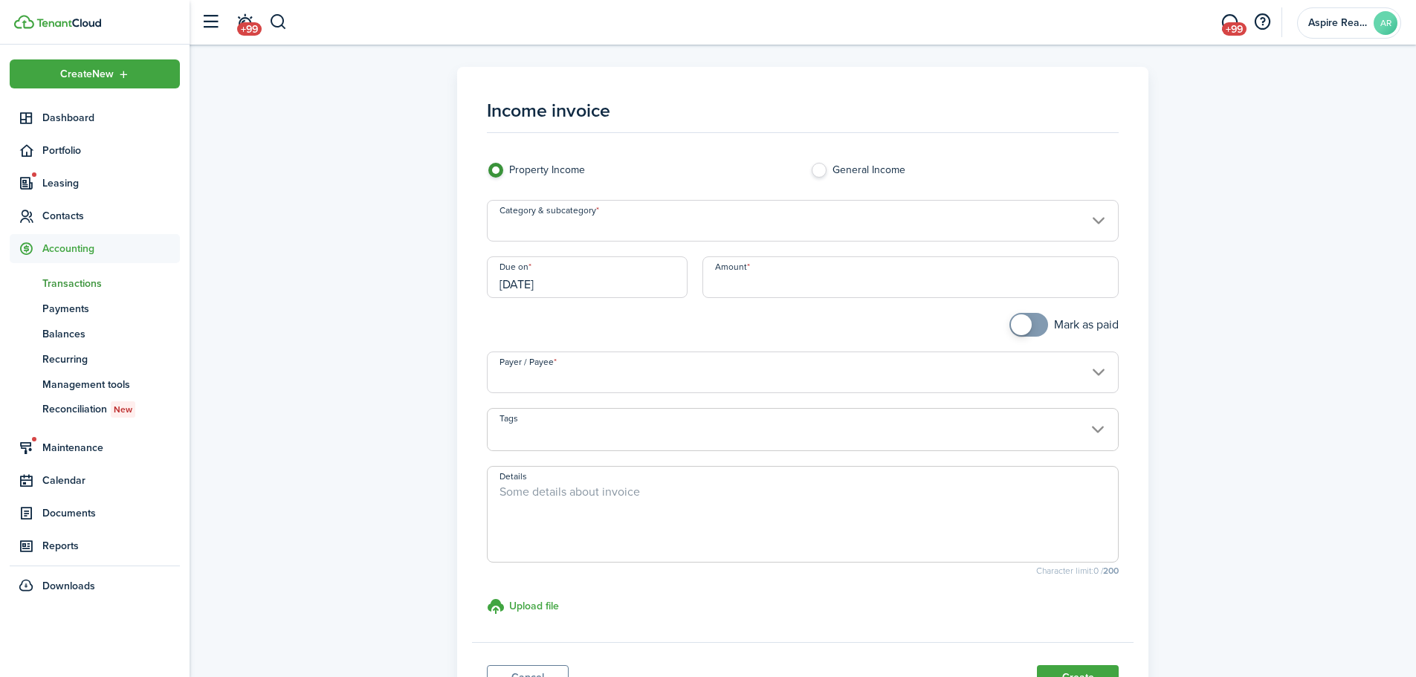
click at [575, 227] on input "Category & subcategory" at bounding box center [803, 221] width 633 height 42
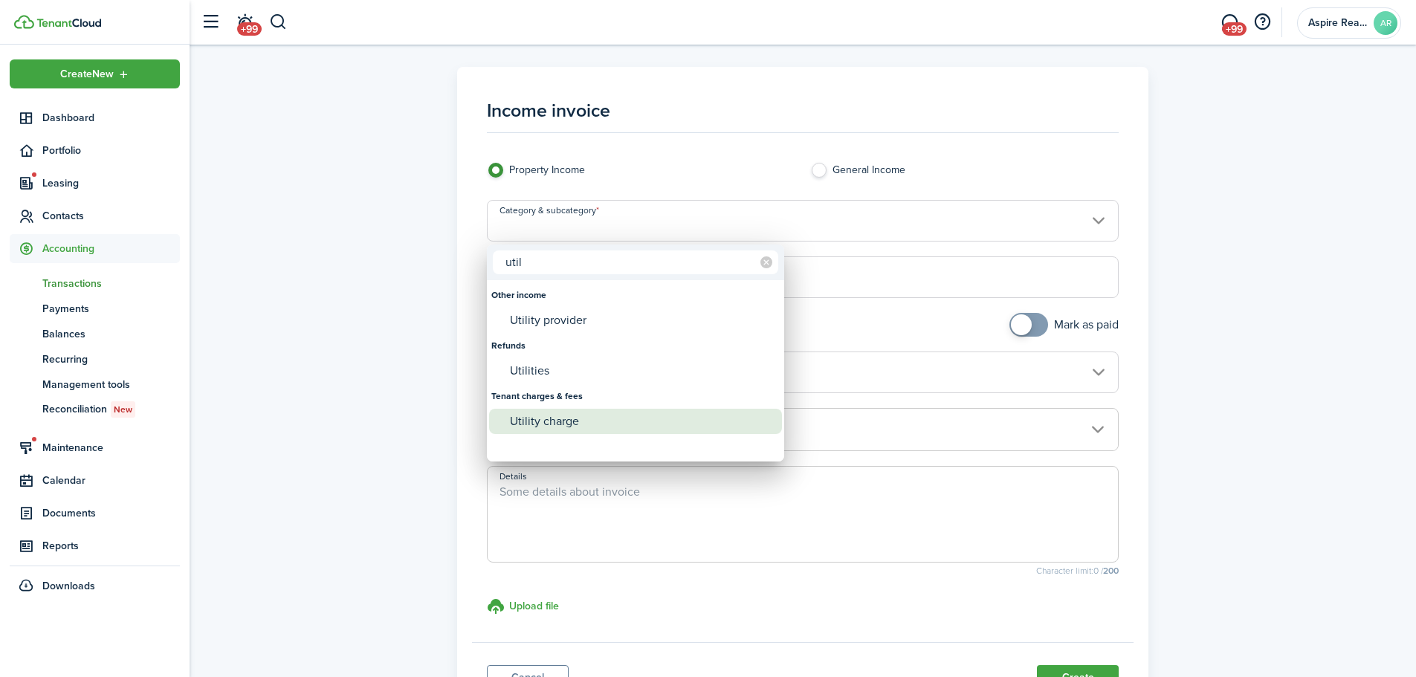
type input "util"
click at [555, 417] on div "Utility charge" at bounding box center [641, 421] width 263 height 25
type input "Tenant charges & fees / Utility charge"
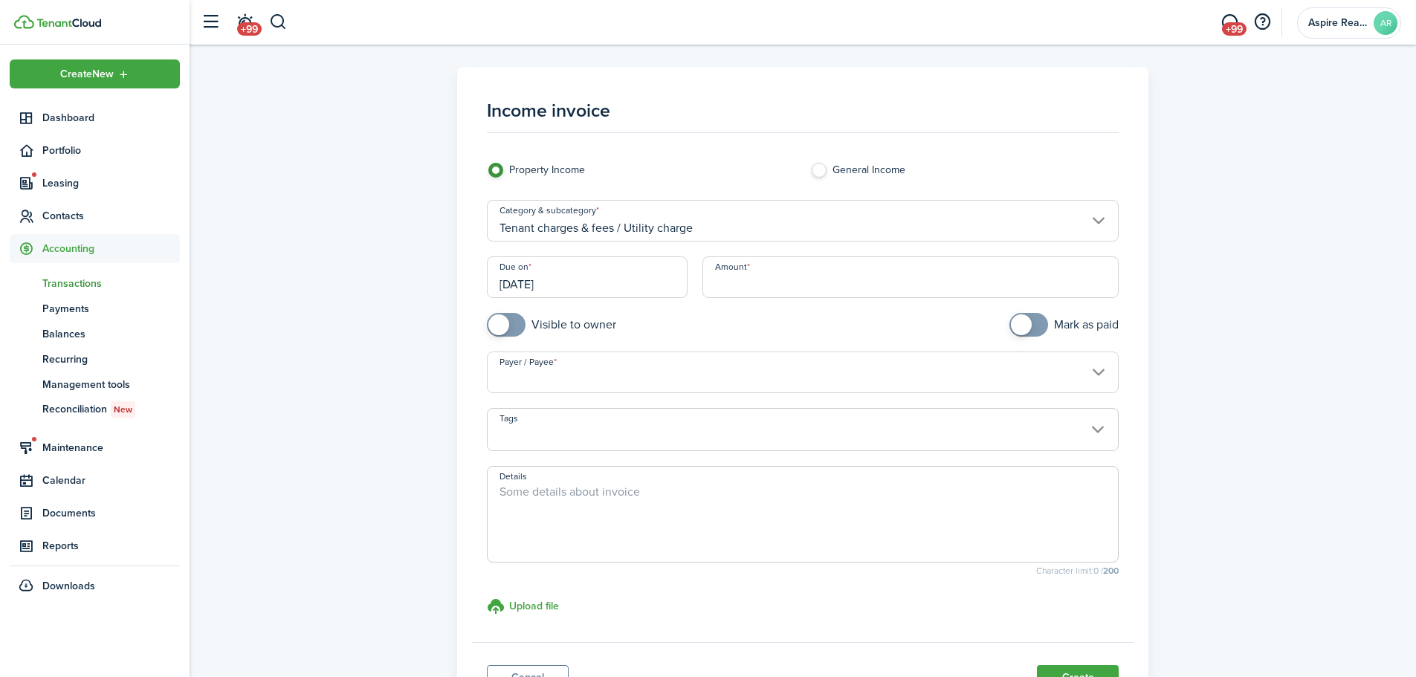
click at [750, 288] on input "Amount" at bounding box center [911, 277] width 417 height 42
type input "$82.46"
checkbox input "true"
click at [513, 326] on span at bounding box center [506, 325] width 15 height 24
click at [510, 381] on input "Payer / Payee" at bounding box center [803, 373] width 633 height 42
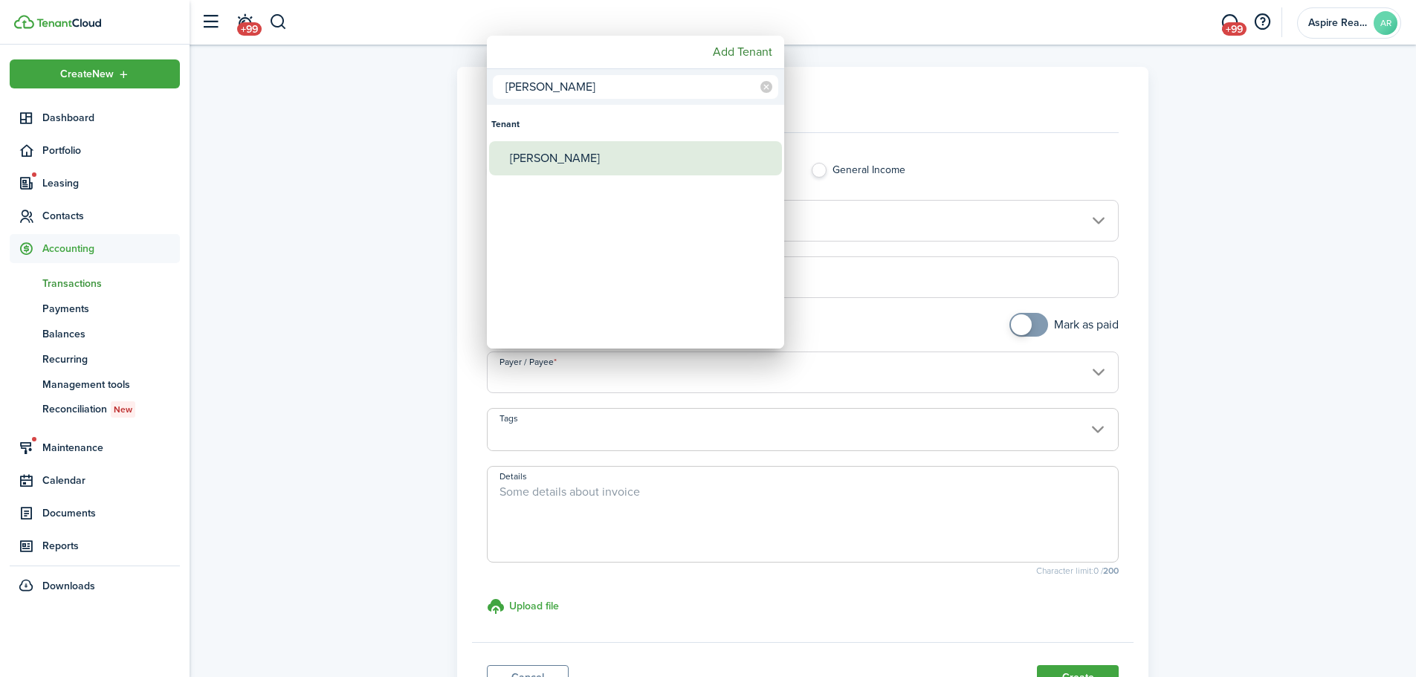
type input "[PERSON_NAME]"
click at [568, 161] on div "[PERSON_NAME]" at bounding box center [641, 158] width 263 height 34
type input "[PERSON_NAME]"
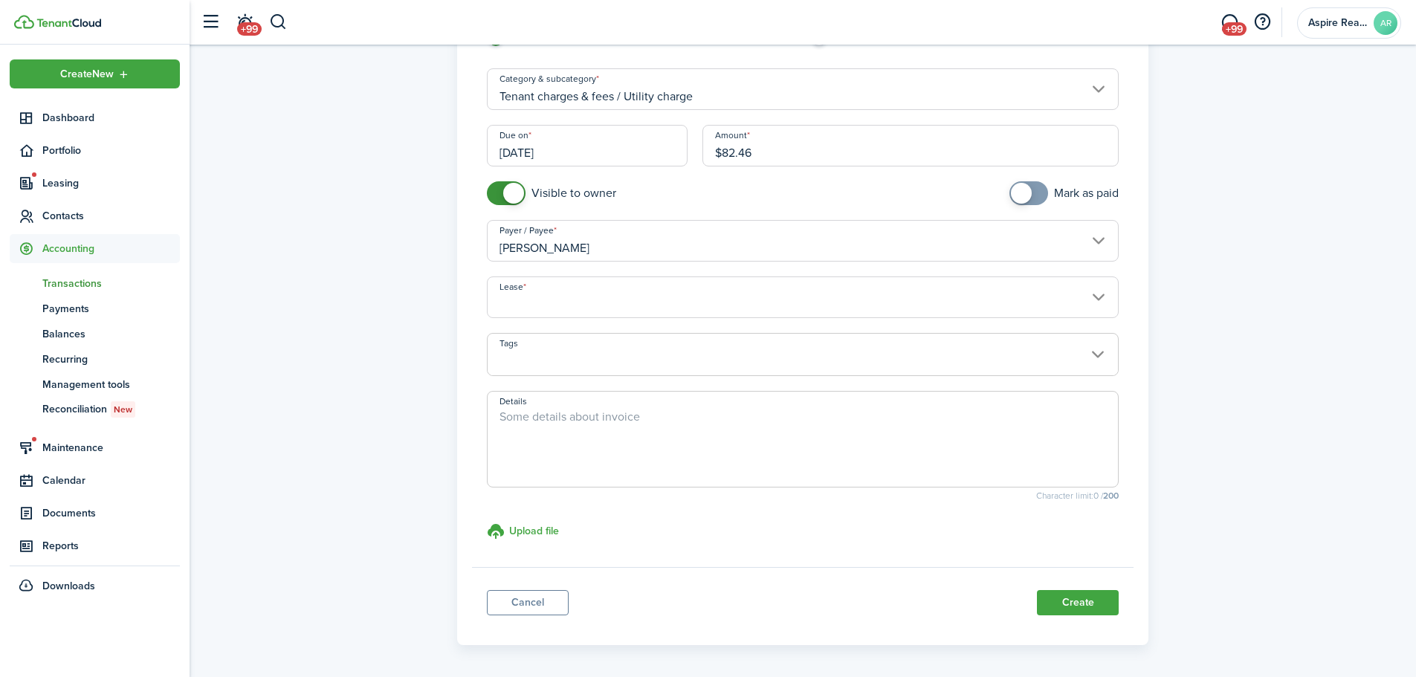
scroll to position [136, 0]
click at [923, 304] on input "Lease" at bounding box center [803, 293] width 633 height 42
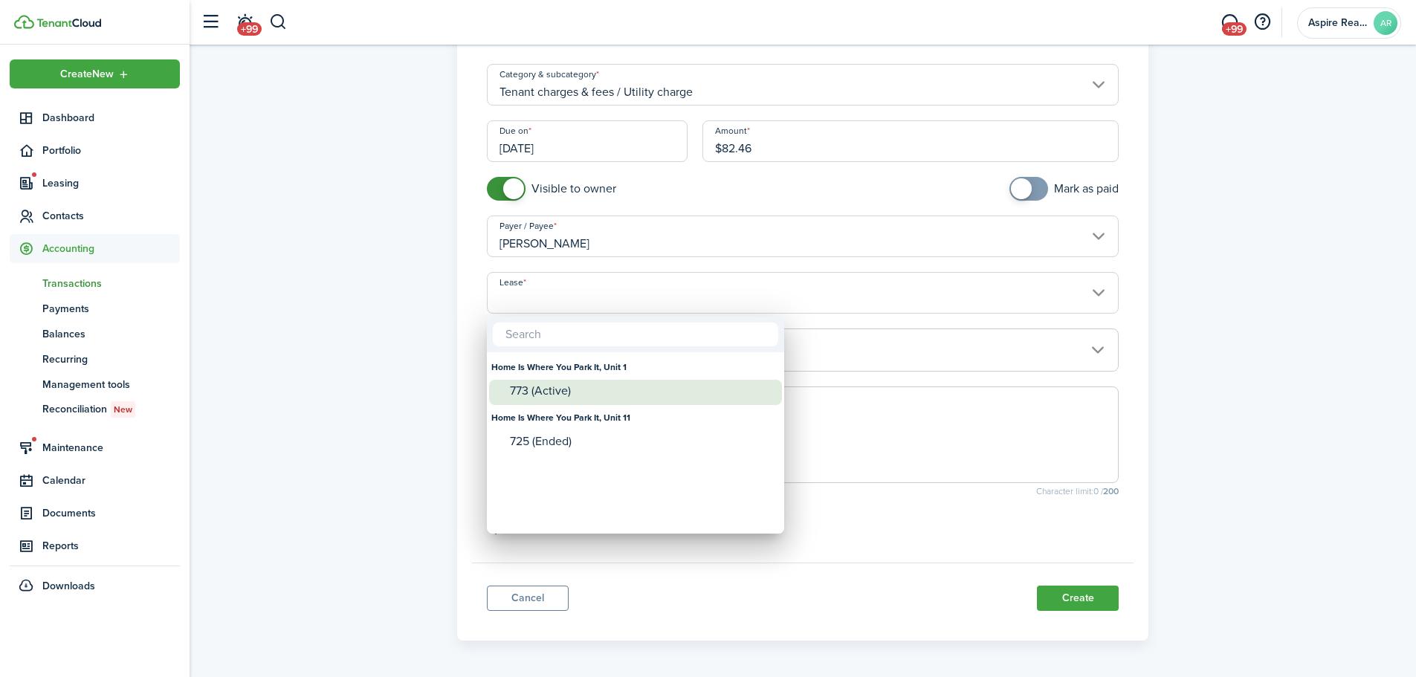
click at [563, 384] on div "773 (Active)" at bounding box center [641, 390] width 263 height 13
type input "Home Is Where You Park It, Unit 1. Lease #773 (Active)"
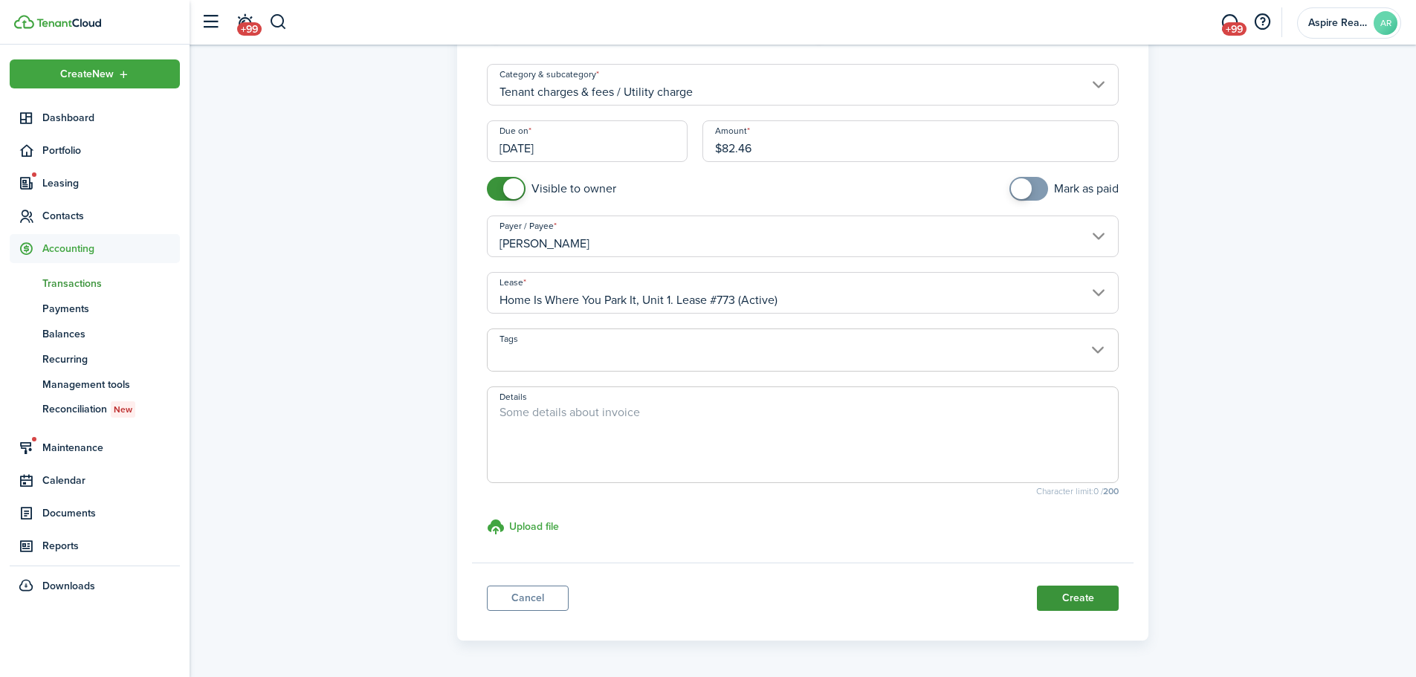
click at [940, 468] on button "Create" at bounding box center [1078, 598] width 82 height 25
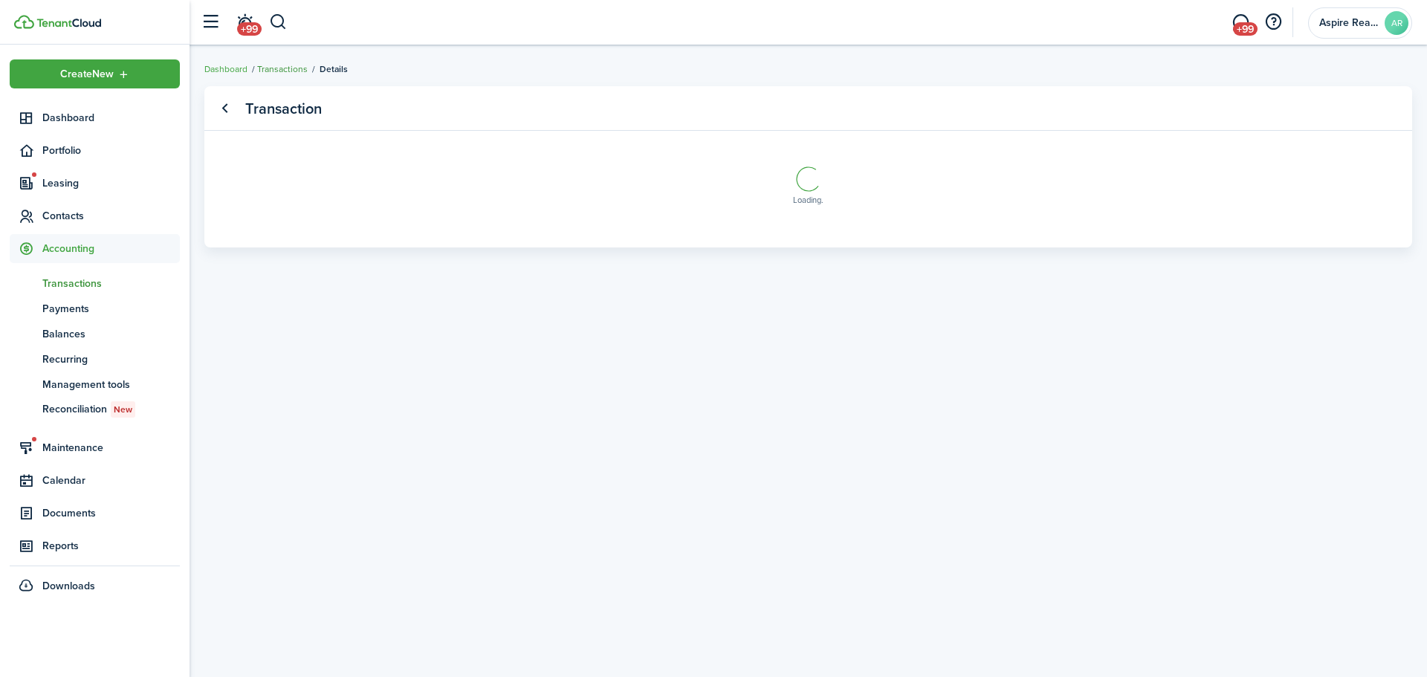
click at [293, 68] on link "Transactions" at bounding box center [282, 68] width 51 height 13
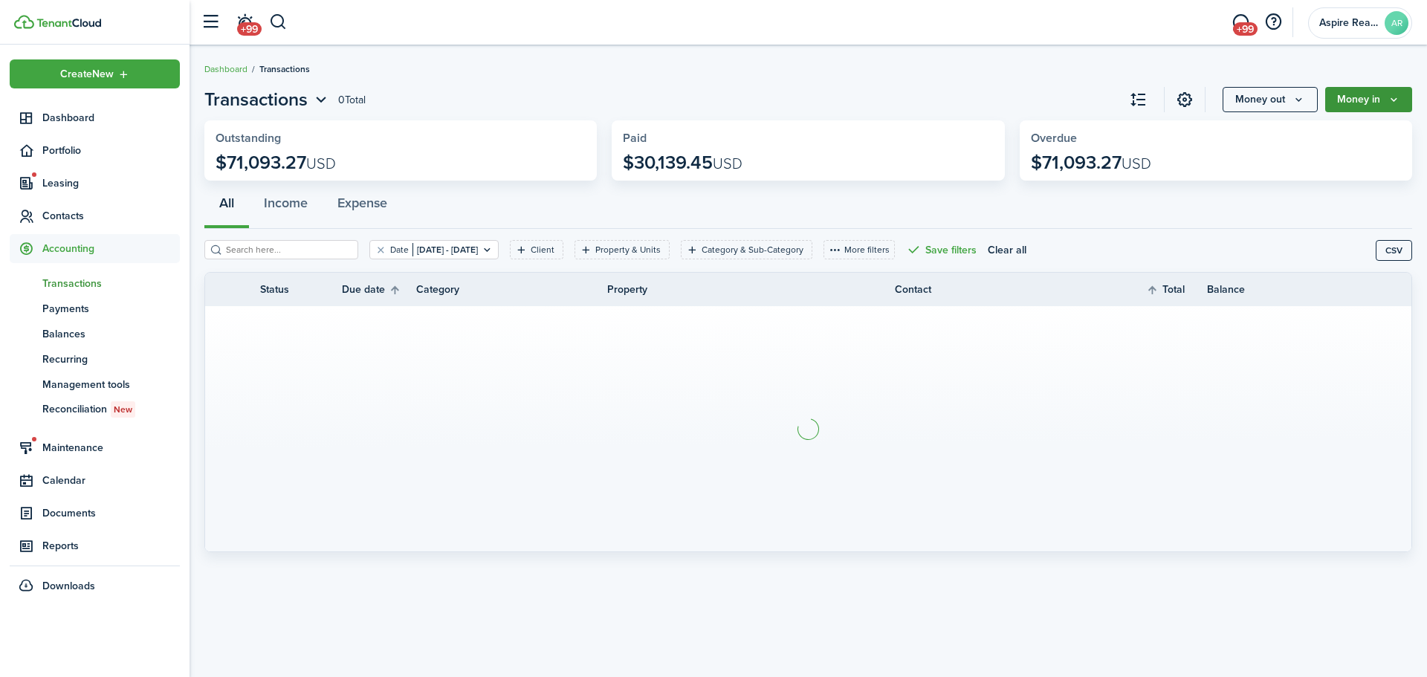
click at [940, 108] on button "Money in" at bounding box center [1369, 99] width 87 height 25
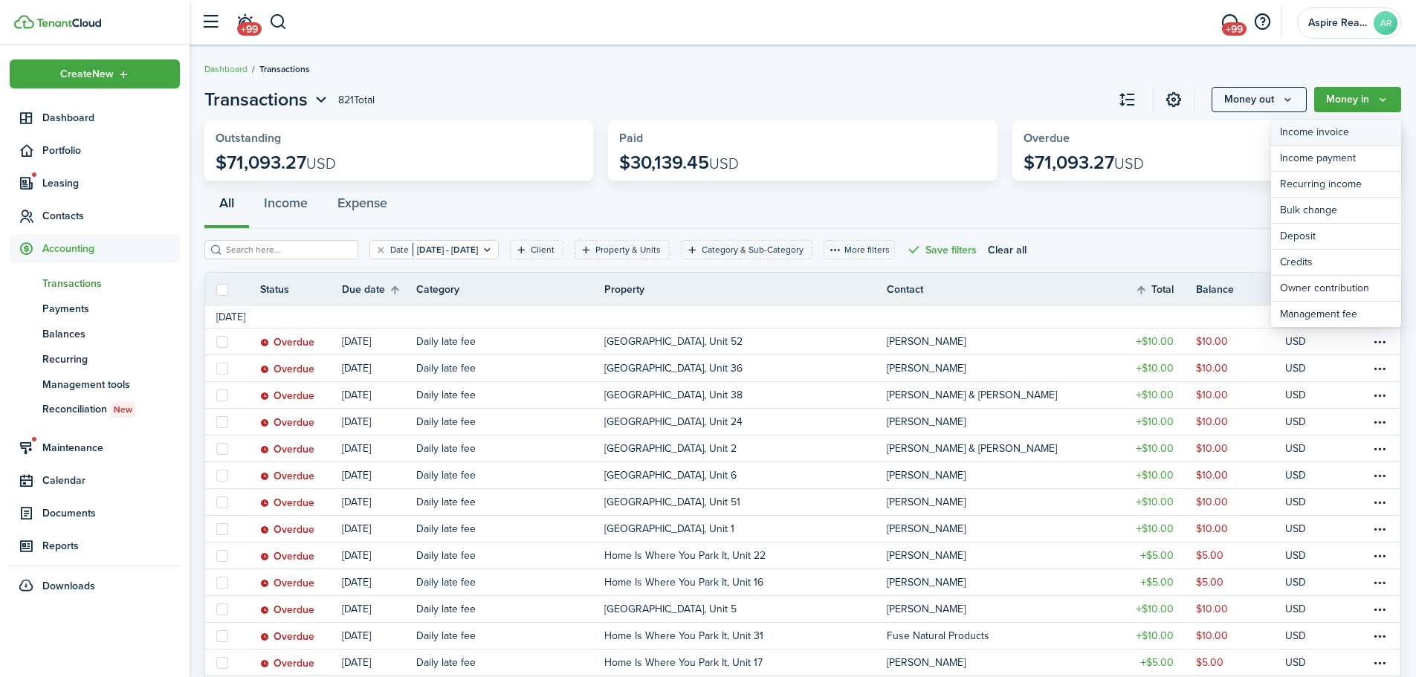
click at [940, 135] on link "Income invoice" at bounding box center [1336, 133] width 130 height 26
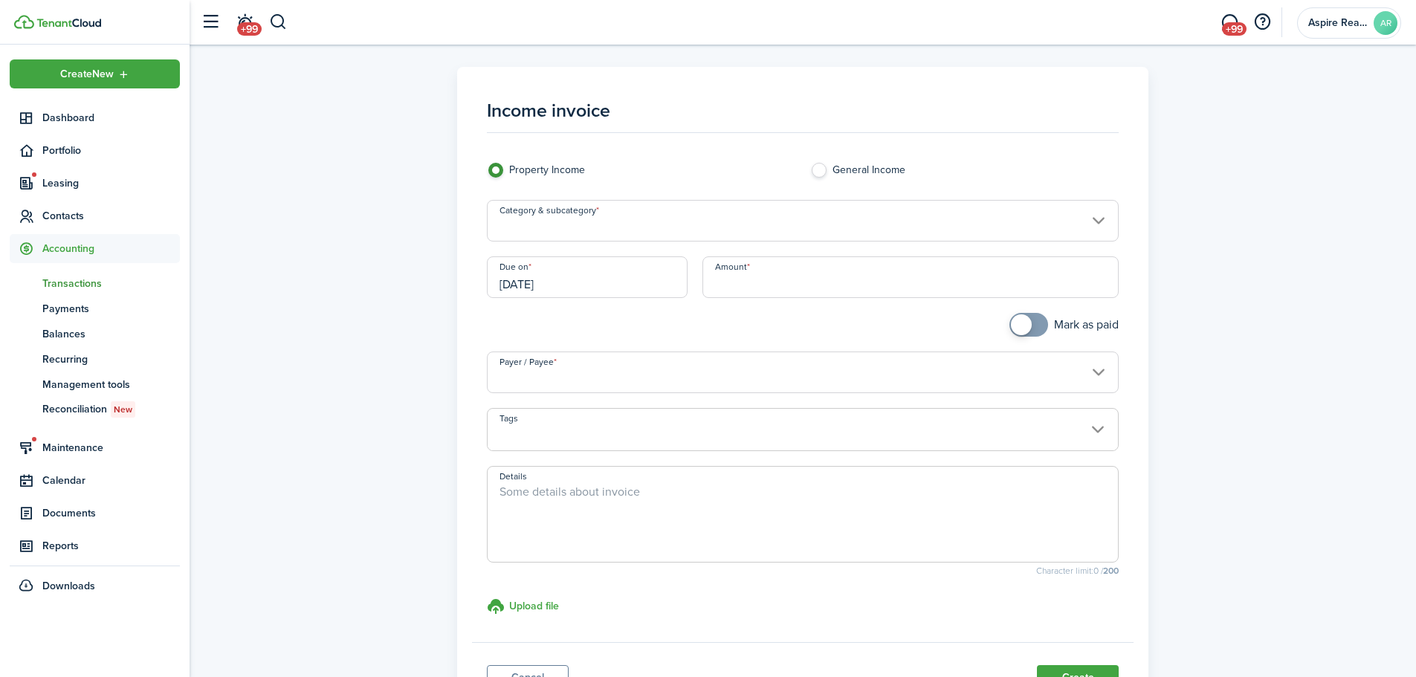
click at [576, 226] on input "Category & subcategory" at bounding box center [803, 221] width 633 height 42
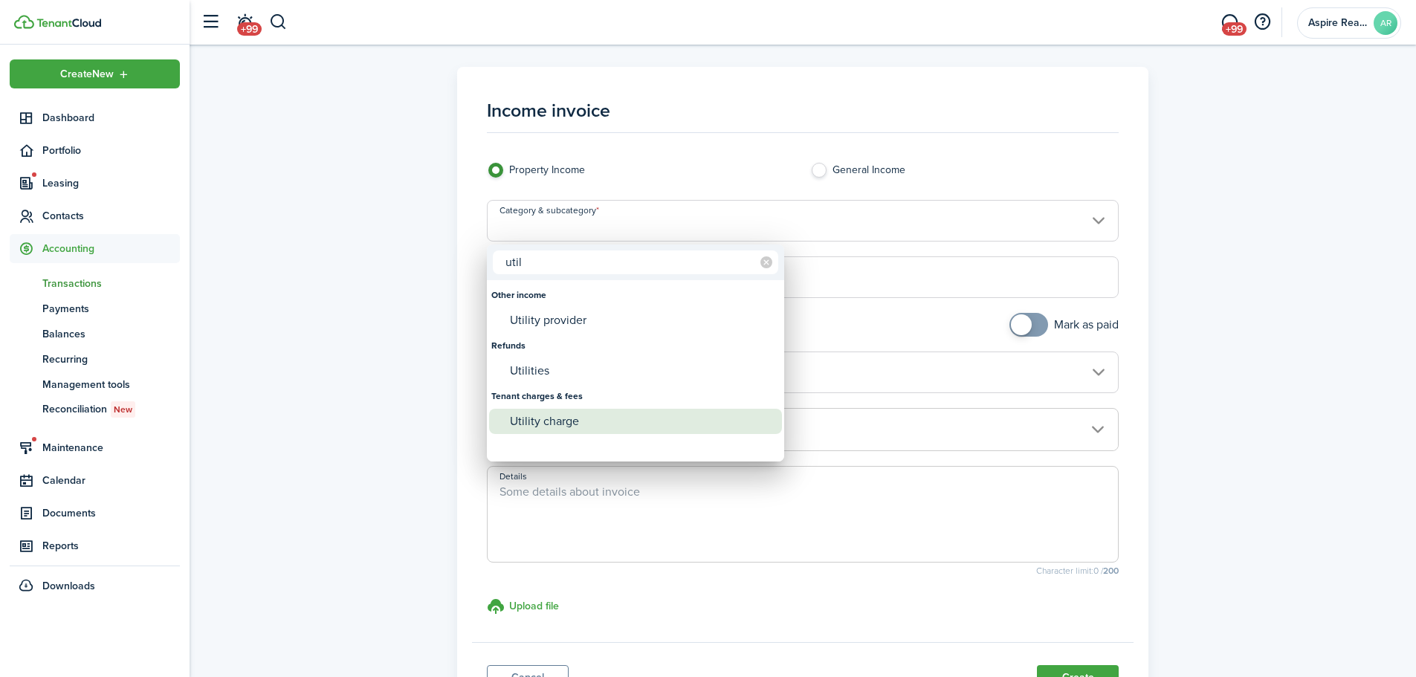
type input "util"
click at [531, 417] on div "Utility charge" at bounding box center [641, 421] width 263 height 25
type input "Tenant charges & fees / Utility charge"
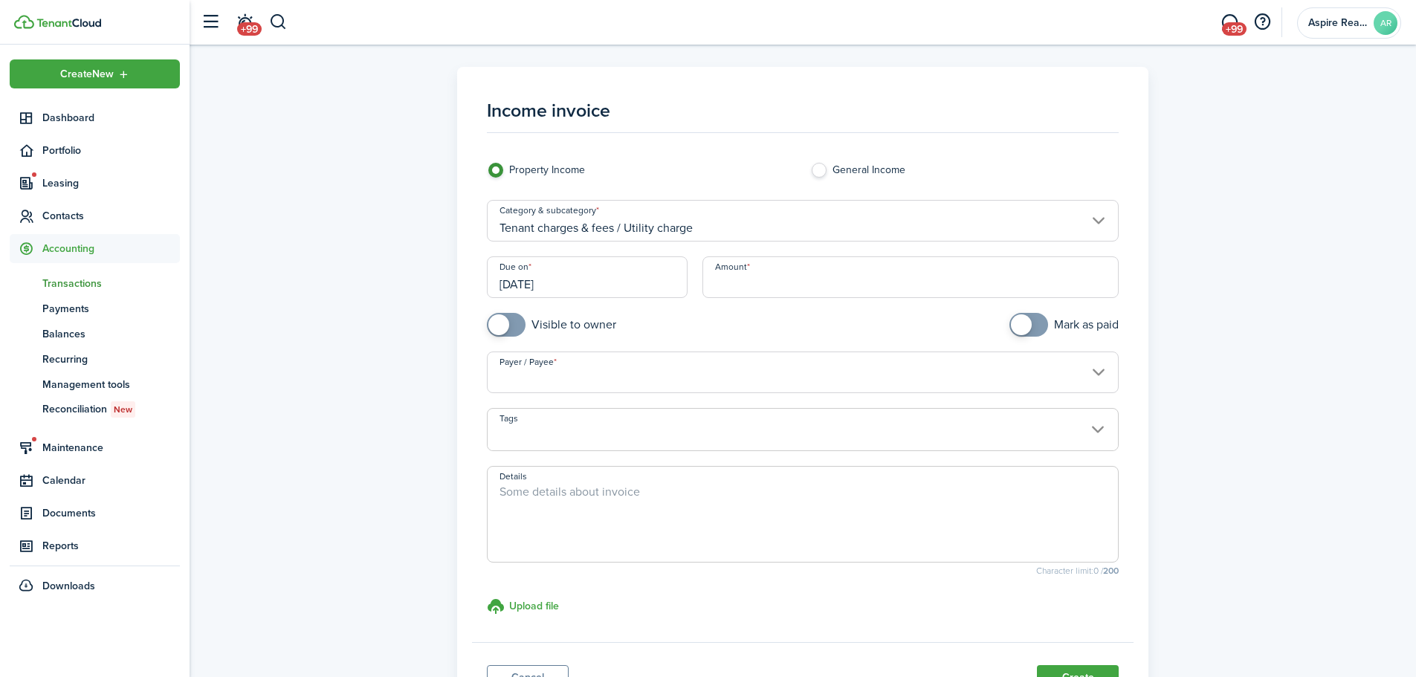
click at [740, 277] on input "Amount" at bounding box center [911, 277] width 417 height 42
type input "$64.96"
checkbox input "true"
click at [504, 329] on span at bounding box center [498, 324] width 21 height 21
click at [515, 381] on input "Payer / Payee" at bounding box center [803, 373] width 633 height 42
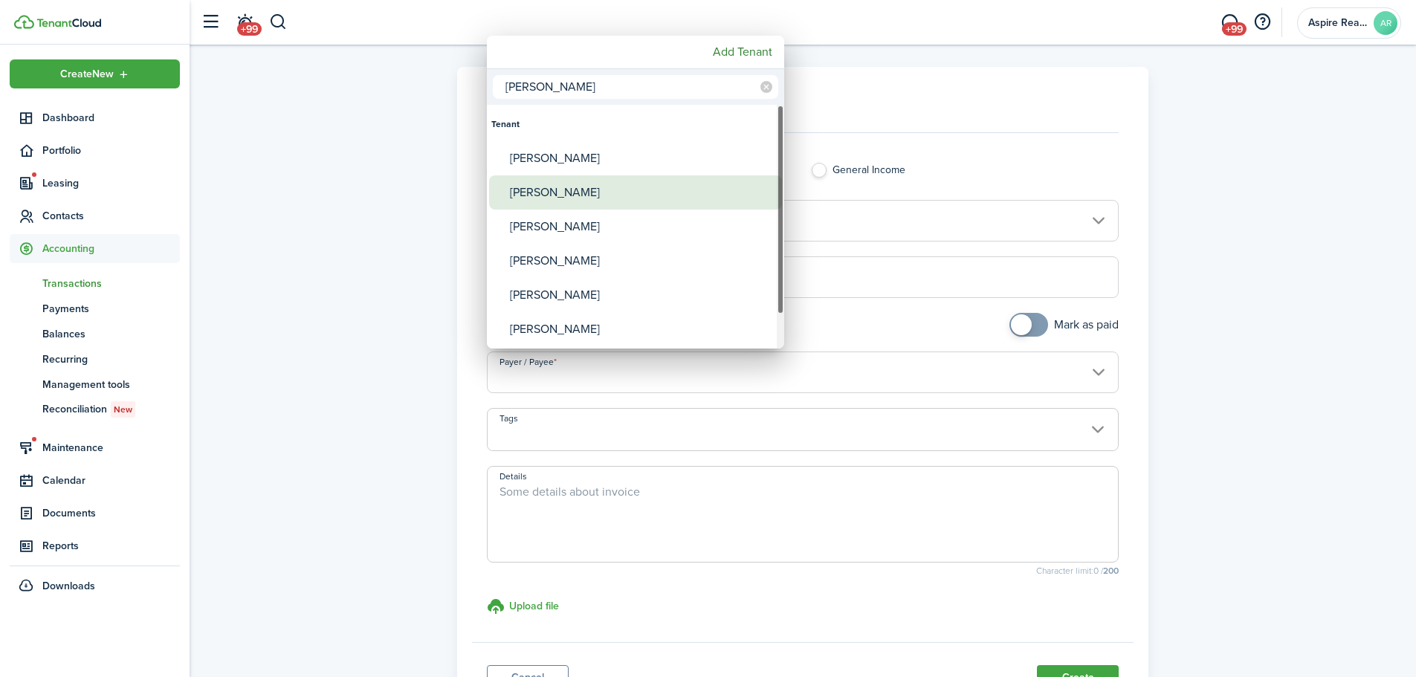
type input "[PERSON_NAME]"
click at [539, 197] on div "[PERSON_NAME]" at bounding box center [641, 192] width 263 height 34
type input "[PERSON_NAME]"
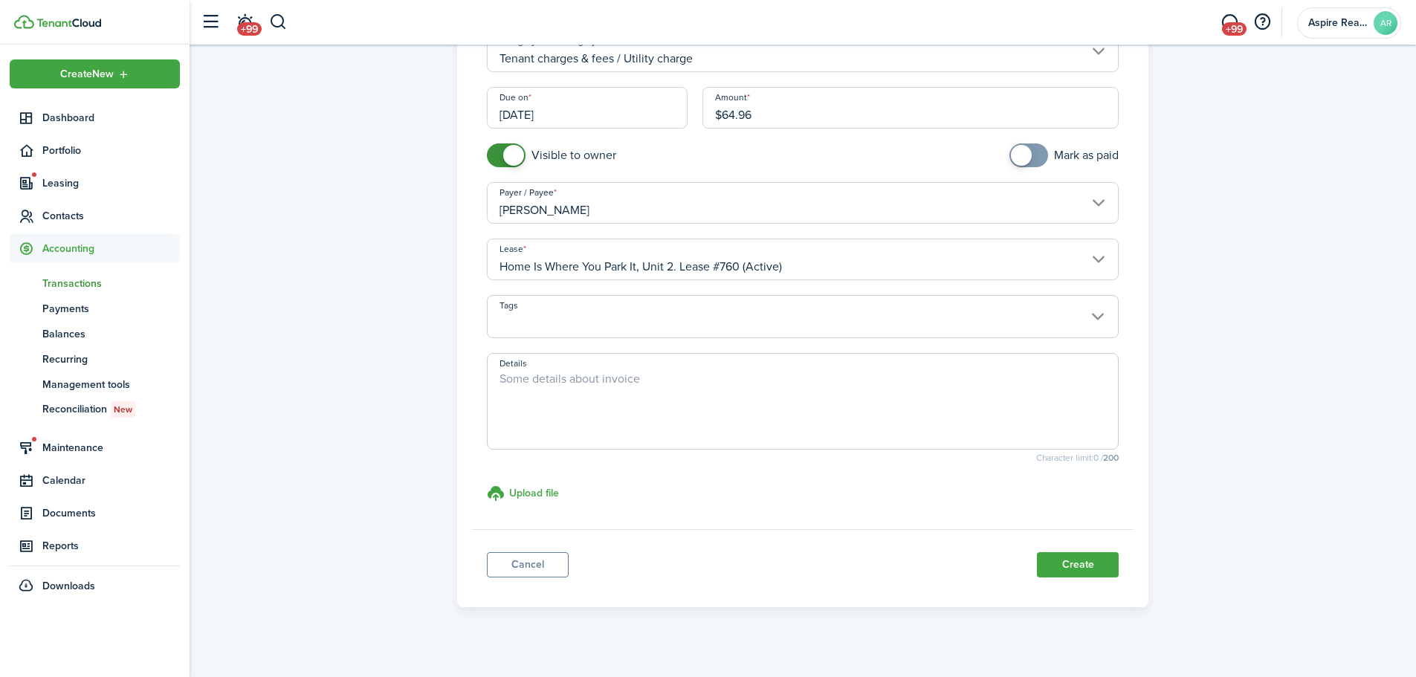
scroll to position [171, 0]
click at [940, 468] on button "Create" at bounding box center [1078, 563] width 82 height 25
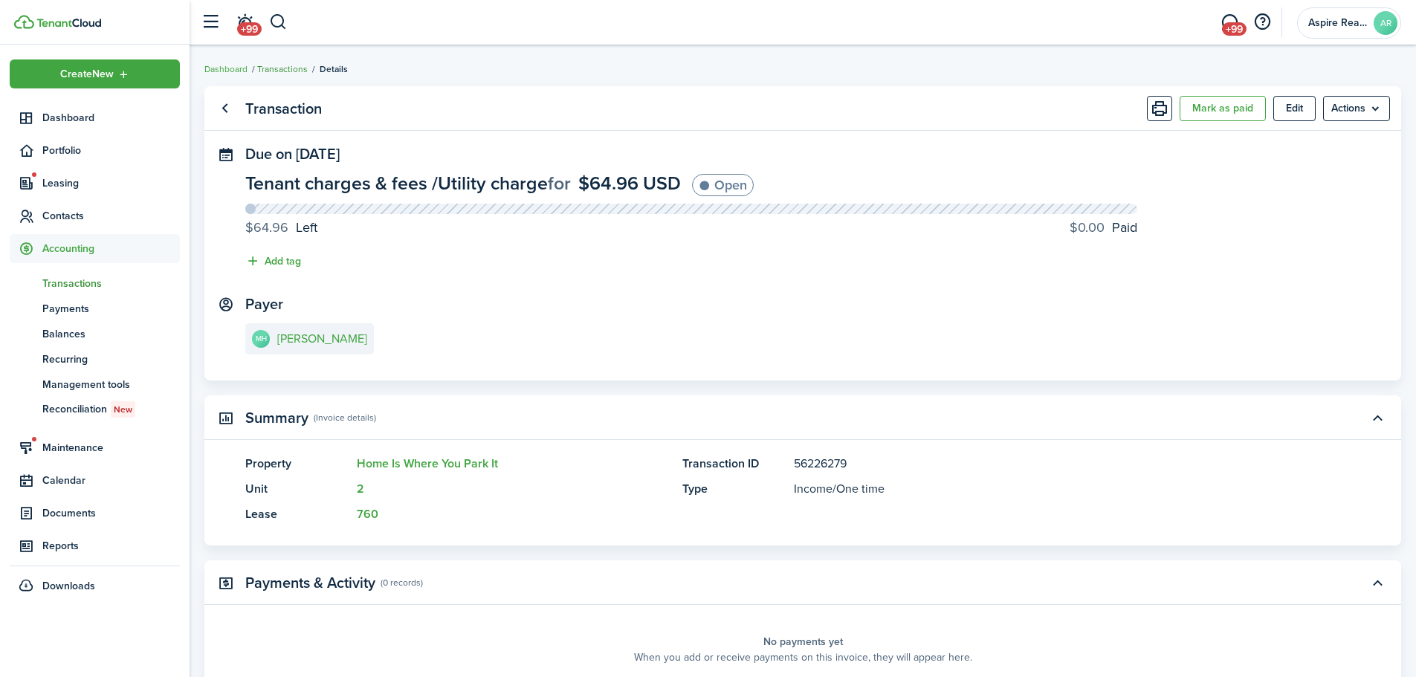
click at [270, 68] on link "Transactions" at bounding box center [282, 68] width 51 height 13
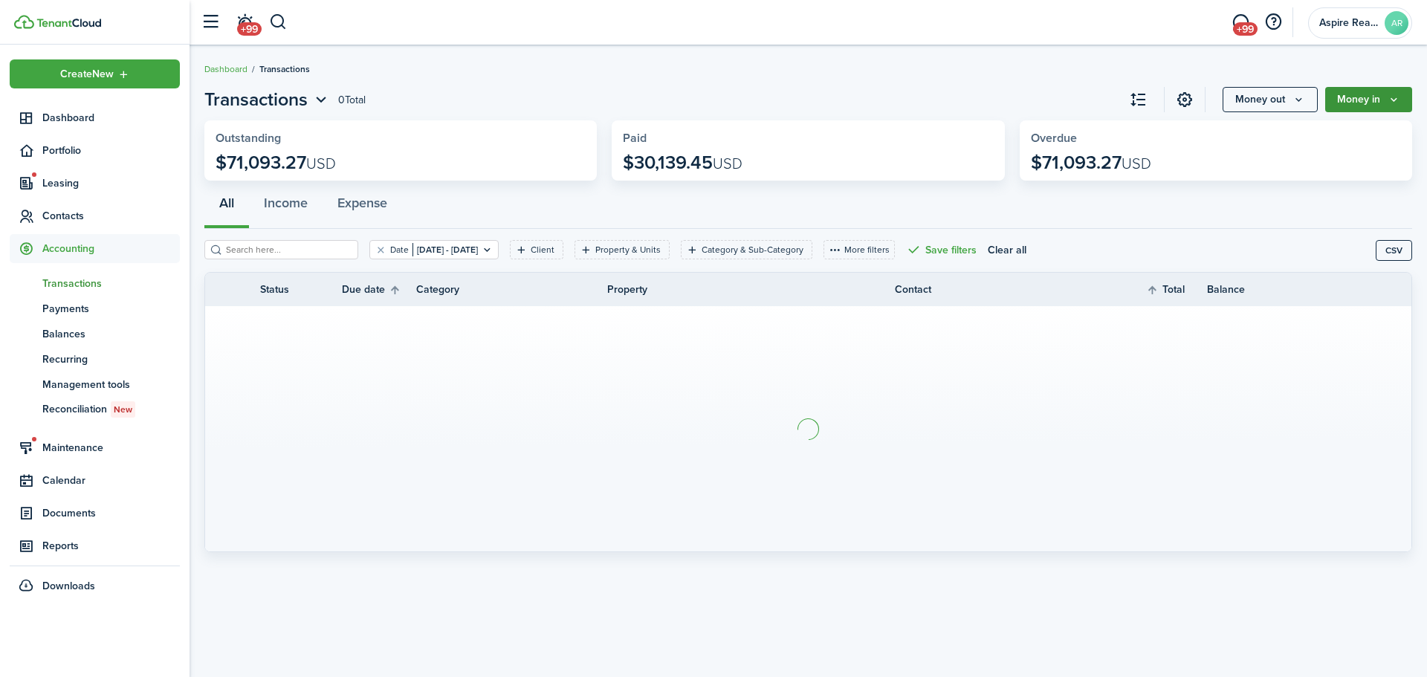
click at [940, 102] on button "Money in" at bounding box center [1369, 99] width 87 height 25
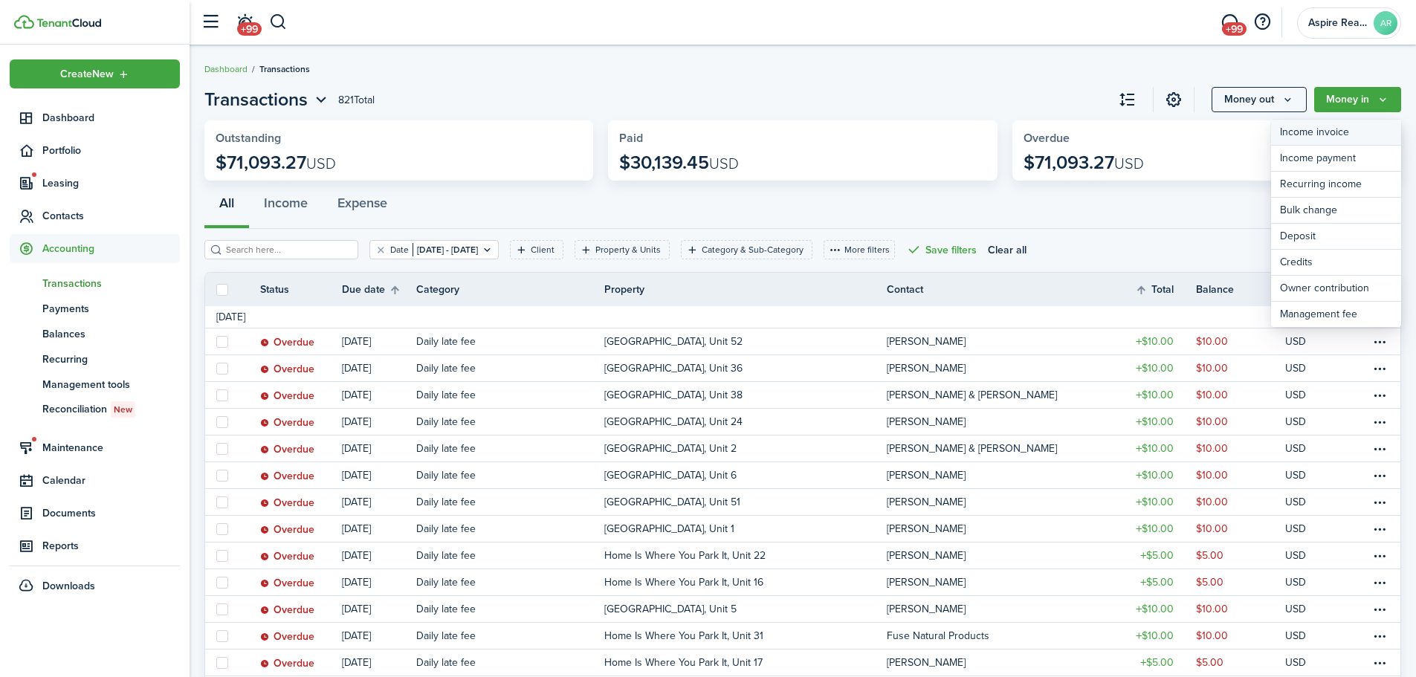
click at [940, 128] on link "Income invoice" at bounding box center [1336, 133] width 130 height 26
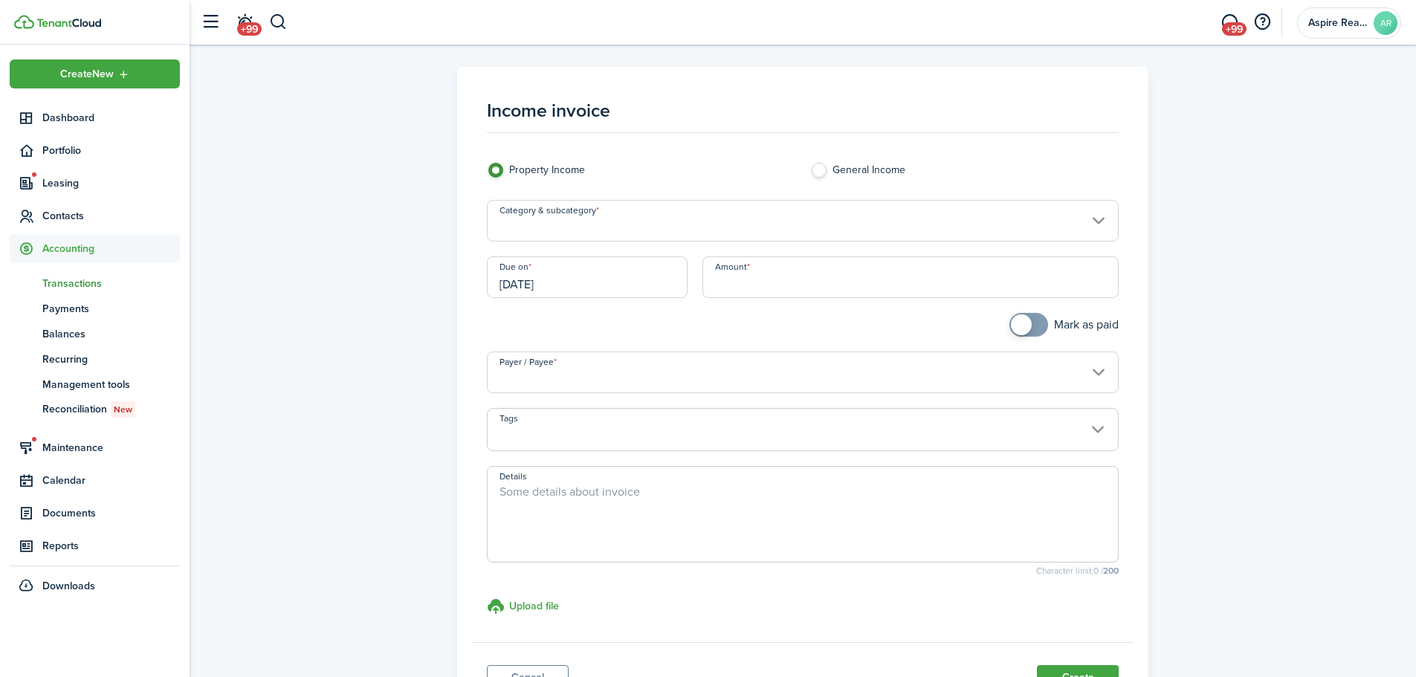
click at [624, 227] on input "Category & subcategory" at bounding box center [803, 221] width 633 height 42
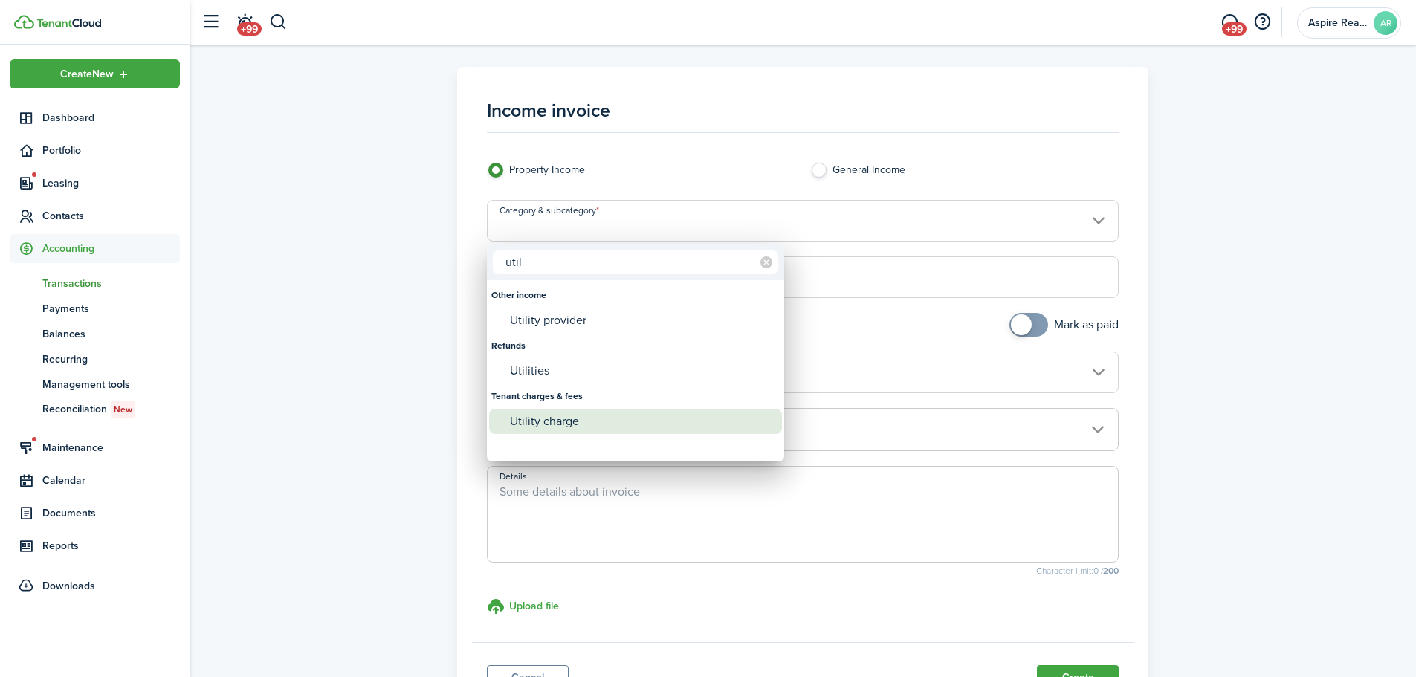
type input "util"
click at [531, 423] on div "Utility charge" at bounding box center [641, 421] width 263 height 25
type input "Tenant charges & fees / Utility charge"
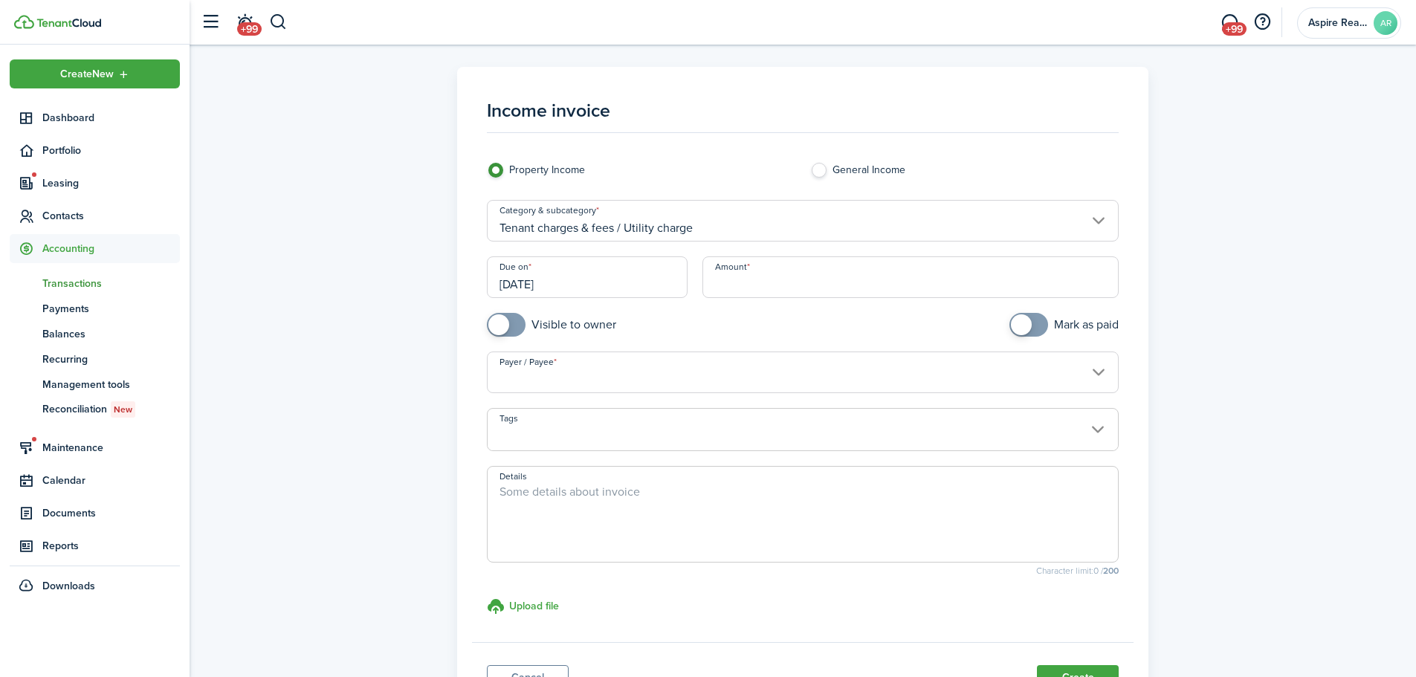
click at [758, 285] on input "Amount" at bounding box center [911, 277] width 417 height 42
type input "$102.06"
checkbox input "true"
click at [505, 328] on span at bounding box center [498, 324] width 21 height 21
click at [511, 383] on input "Payer / Payee" at bounding box center [803, 373] width 633 height 42
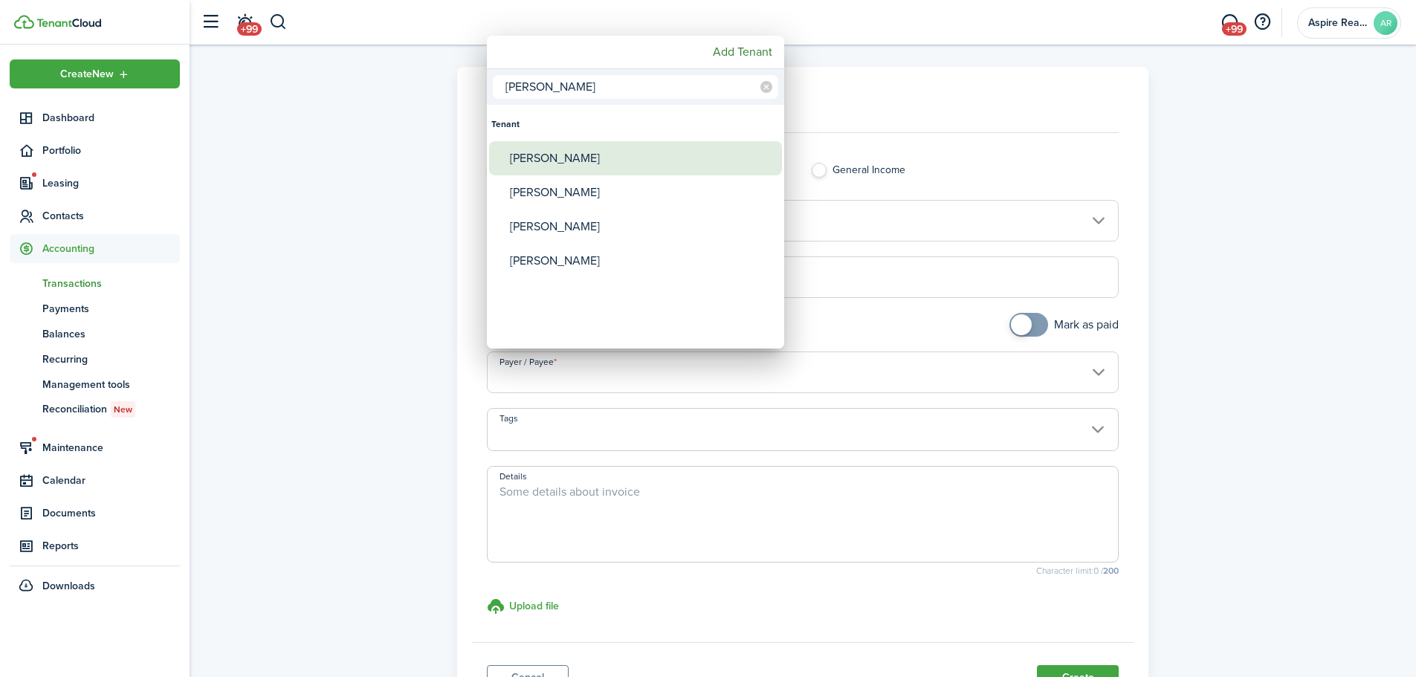
type input "[PERSON_NAME]"
click at [525, 162] on div "[PERSON_NAME]" at bounding box center [641, 158] width 263 height 34
type input "[PERSON_NAME]"
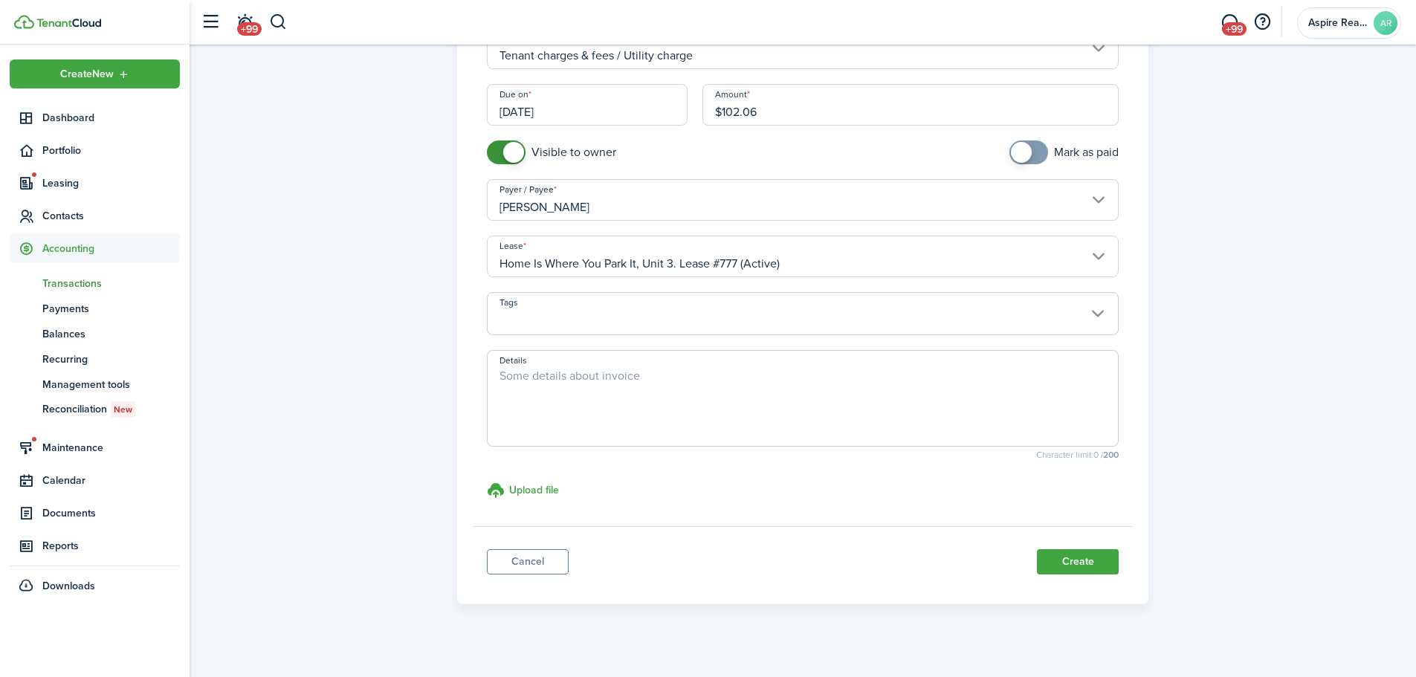
scroll to position [175, 0]
click at [940, 468] on button "Create" at bounding box center [1078, 558] width 82 height 25
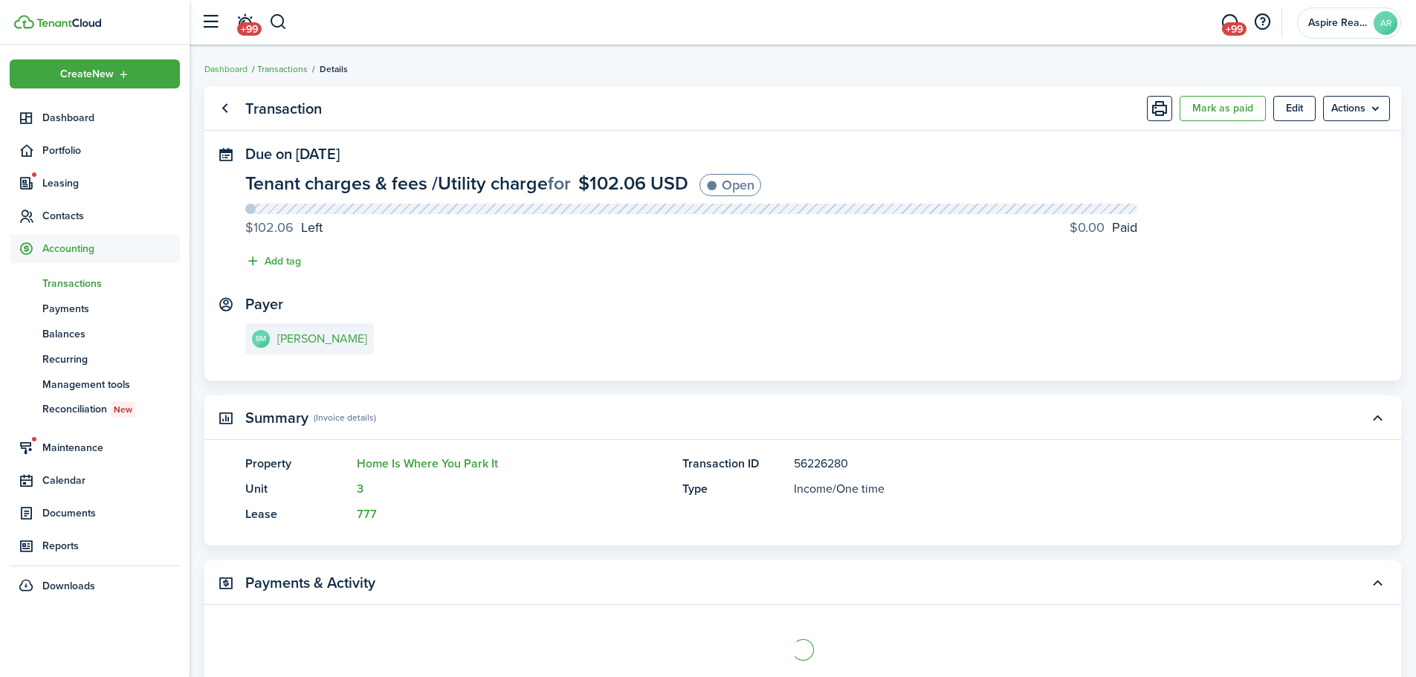
click at [272, 67] on link "Transactions" at bounding box center [282, 68] width 51 height 13
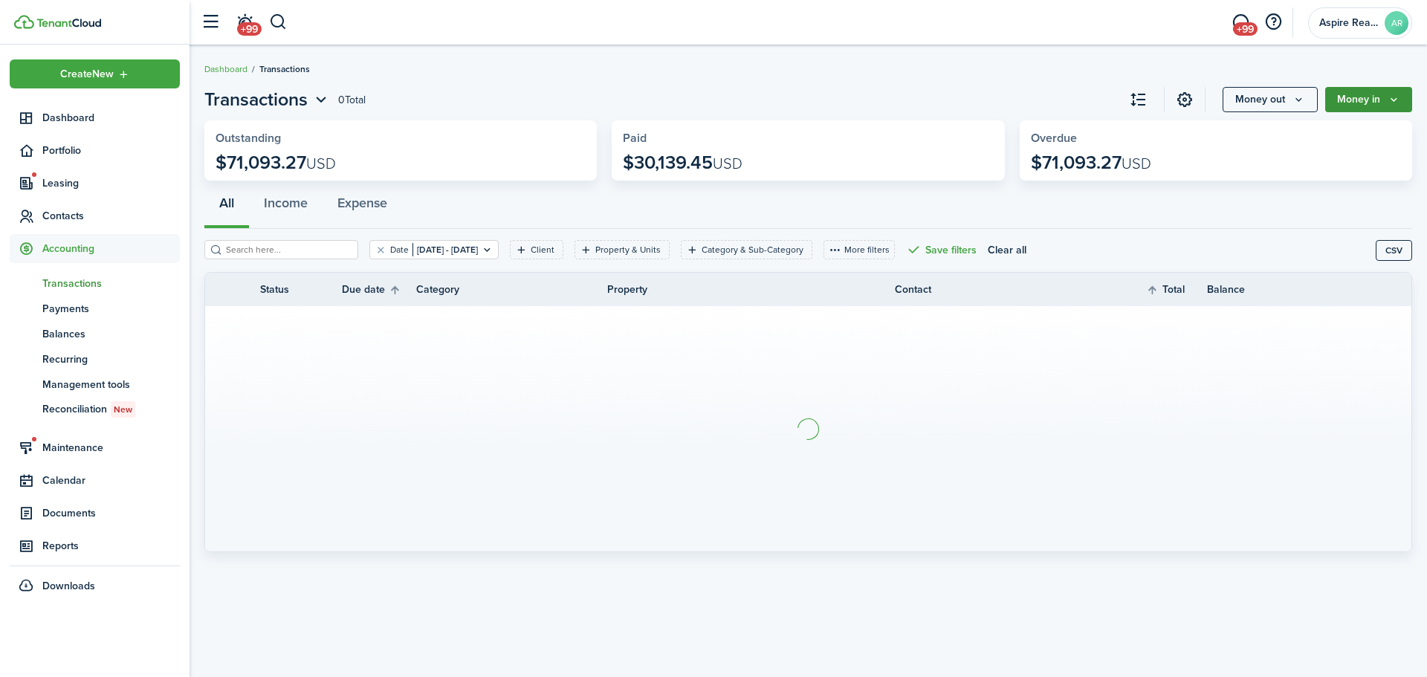
click at [940, 99] on button "Money in" at bounding box center [1369, 99] width 87 height 25
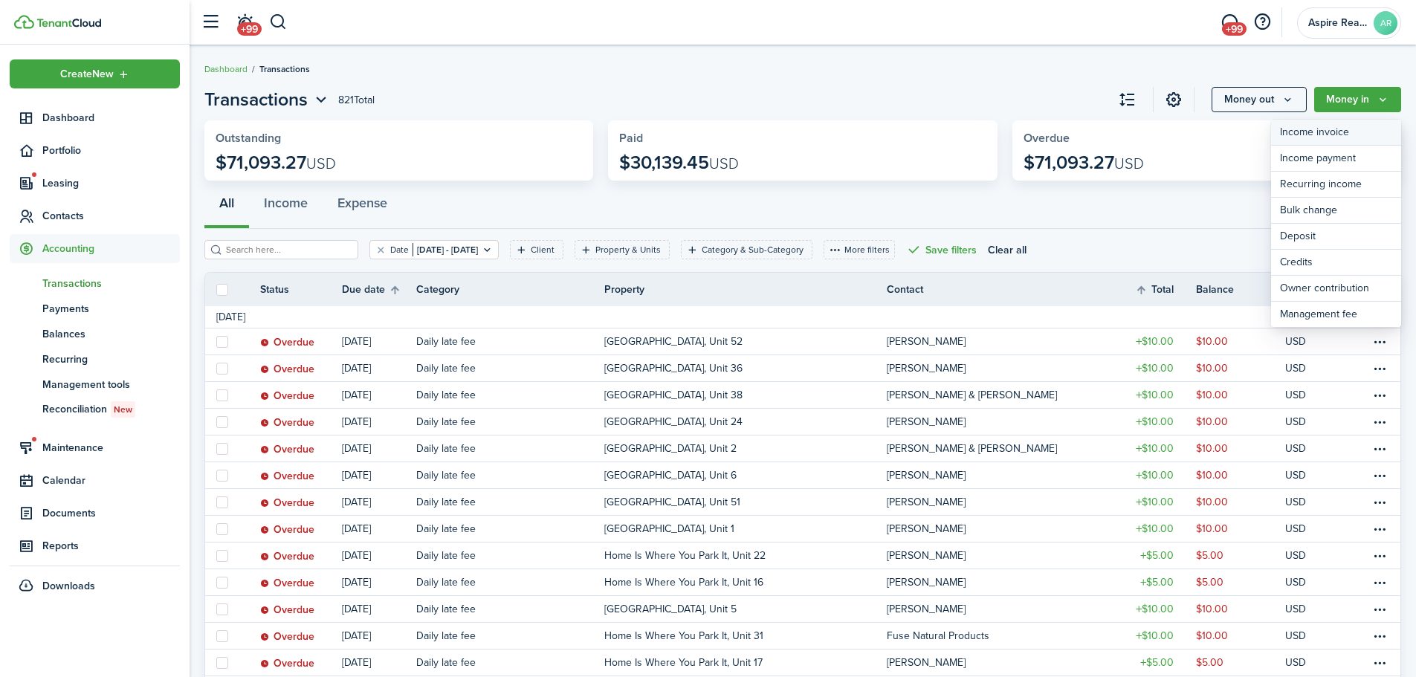
click at [940, 128] on link "Income invoice" at bounding box center [1336, 133] width 130 height 26
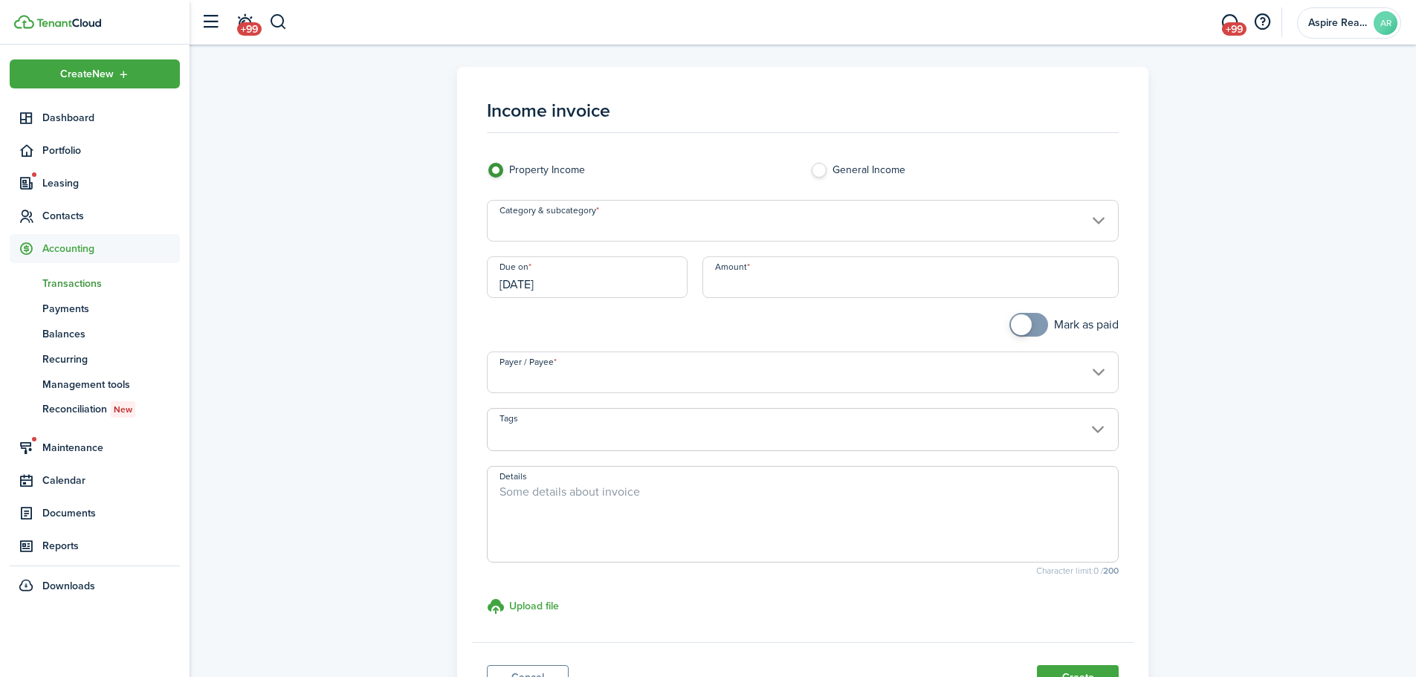
click at [576, 228] on input "Category & subcategory" at bounding box center [803, 221] width 633 height 42
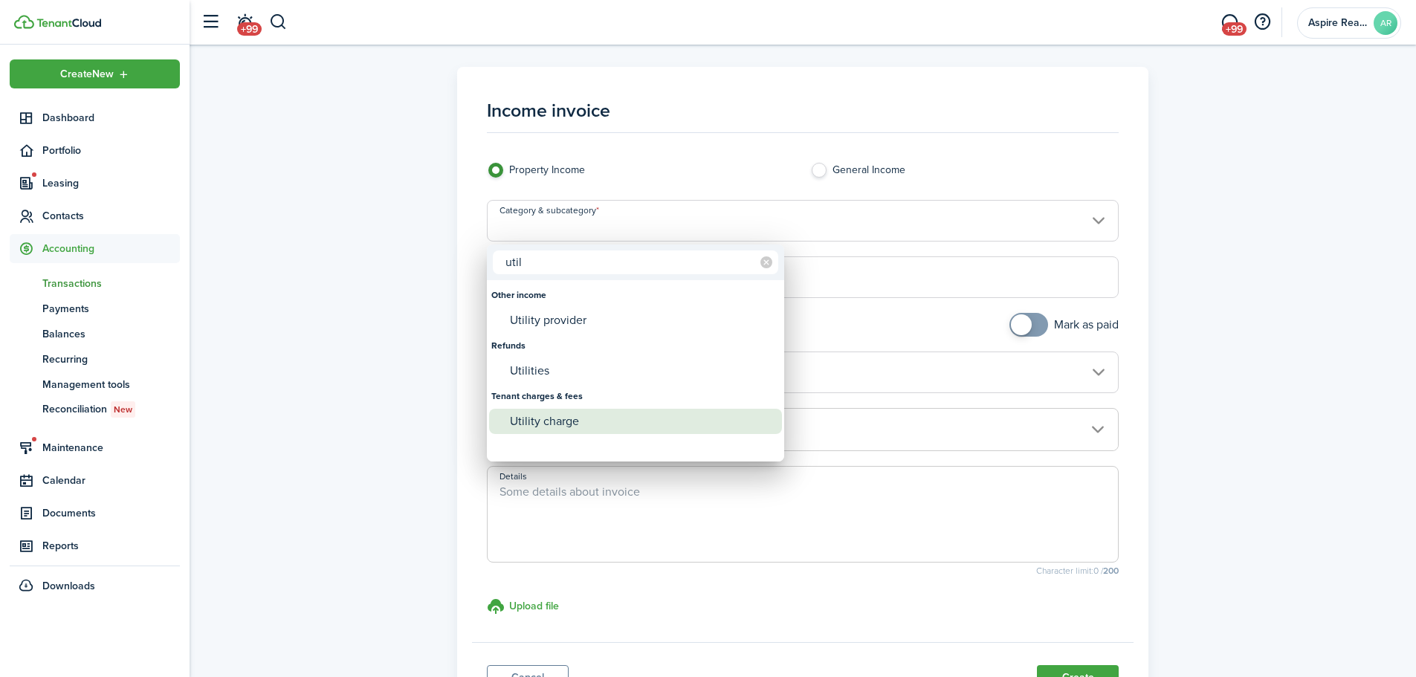
type input "util"
click at [535, 418] on div "Utility charge" at bounding box center [641, 421] width 263 height 25
type input "Tenant charges & fees / Utility charge"
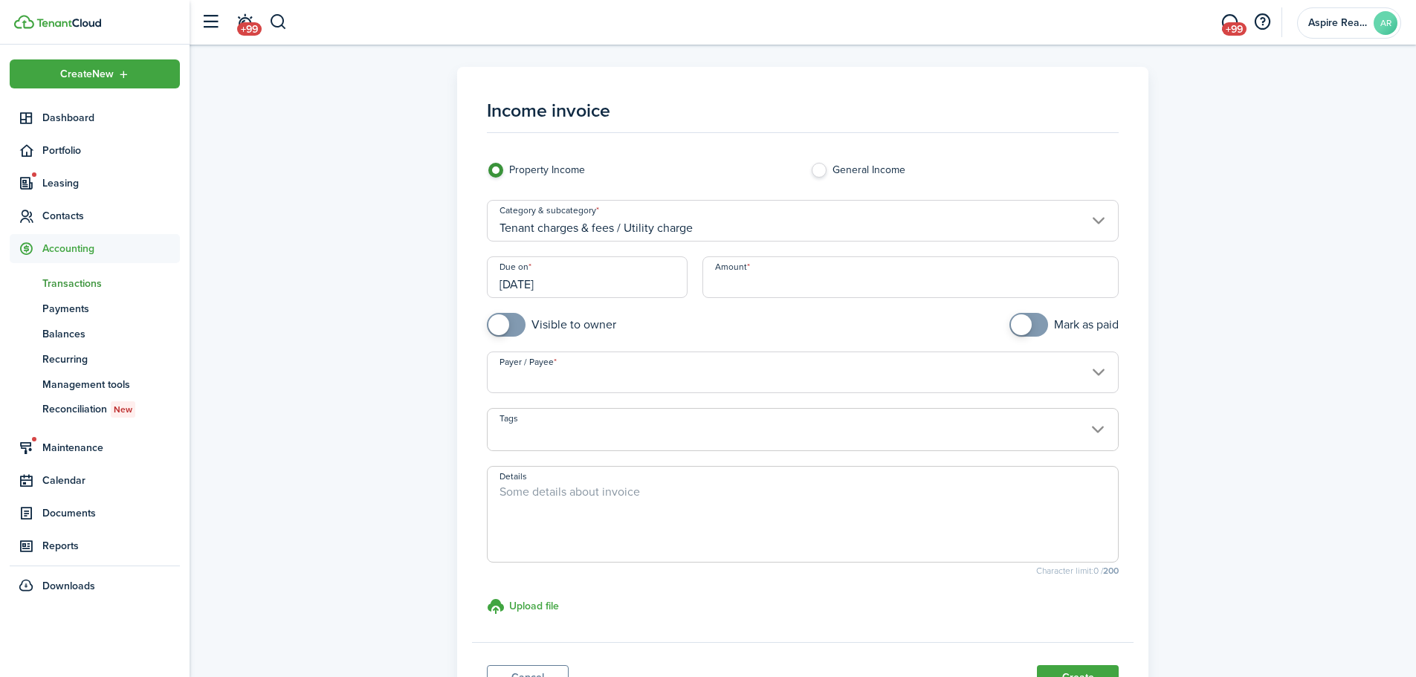
click at [769, 280] on input "Amount" at bounding box center [911, 277] width 417 height 42
type input "$131.32"
checkbox input "true"
click at [510, 326] on span at bounding box center [506, 325] width 15 height 24
click at [511, 370] on input "Payer / Payee" at bounding box center [803, 373] width 633 height 42
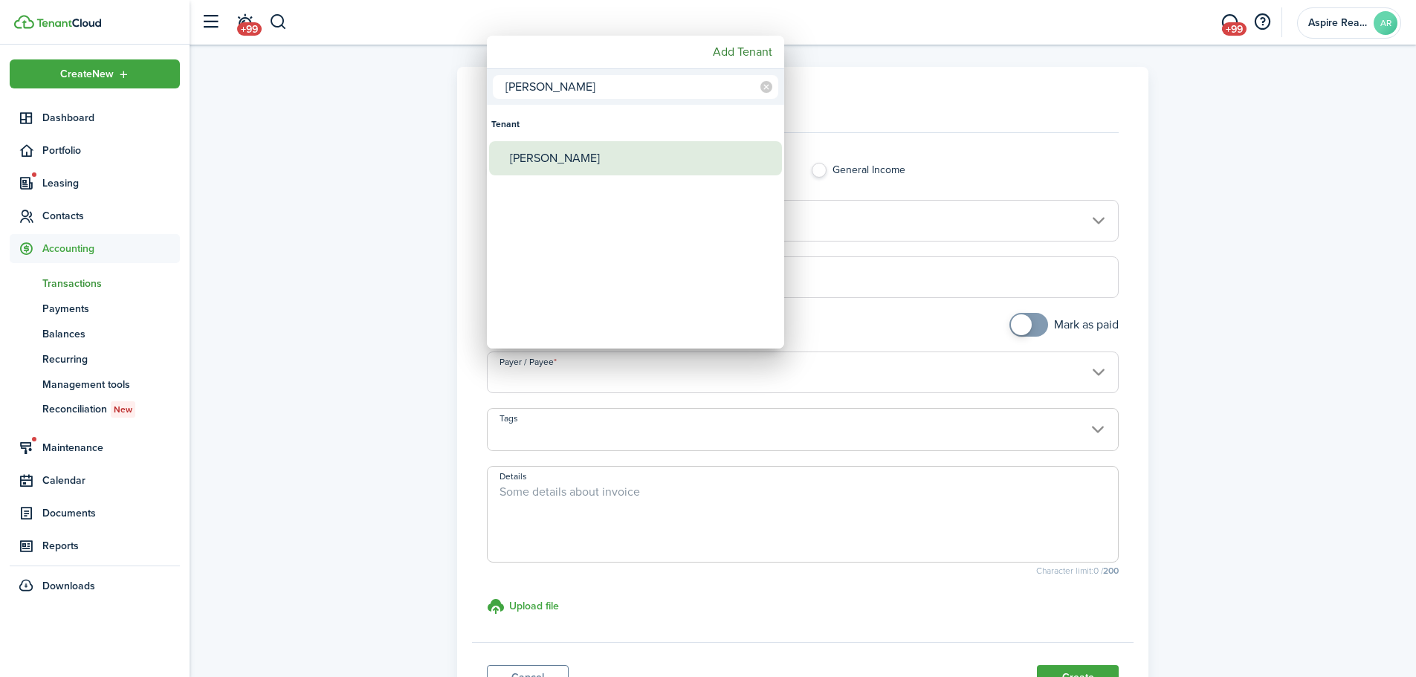
type input "[PERSON_NAME]"
click at [583, 152] on div "[PERSON_NAME]" at bounding box center [641, 158] width 263 height 34
type input "[PERSON_NAME]"
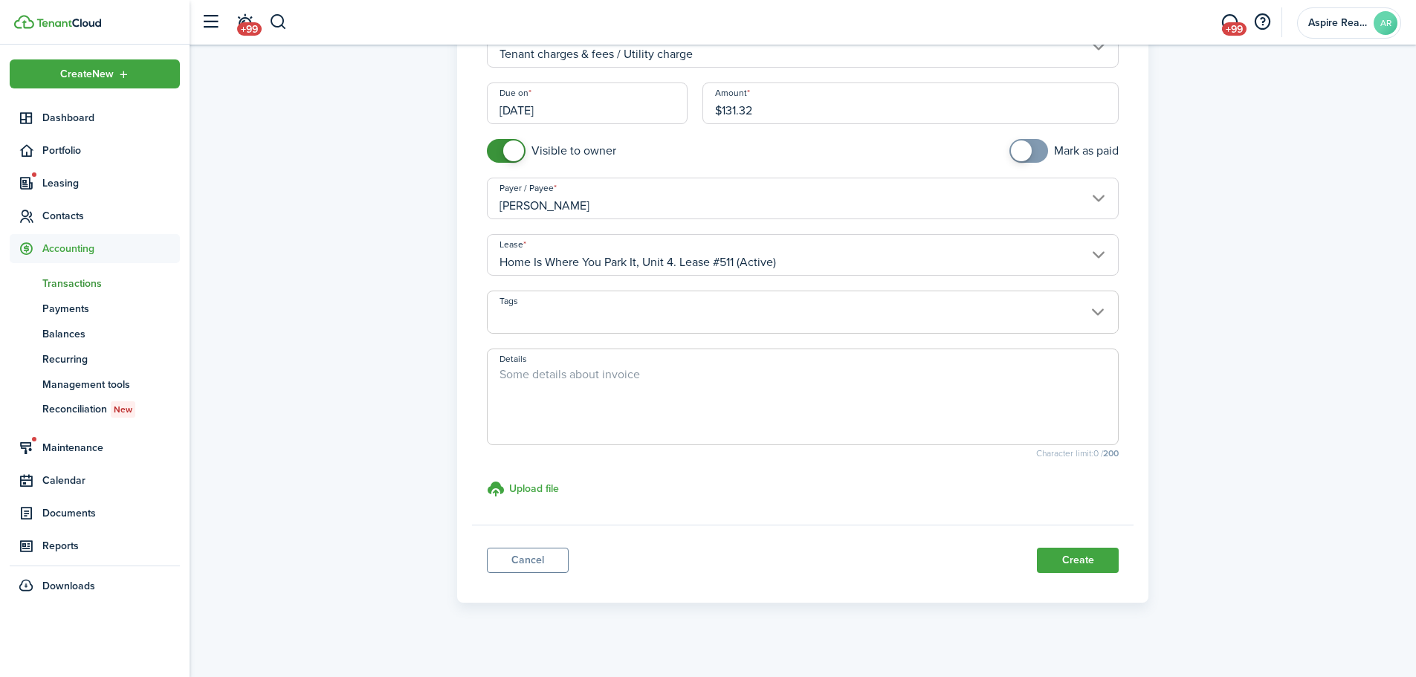
scroll to position [177, 0]
click at [940, 468] on button "Create" at bounding box center [1078, 557] width 82 height 25
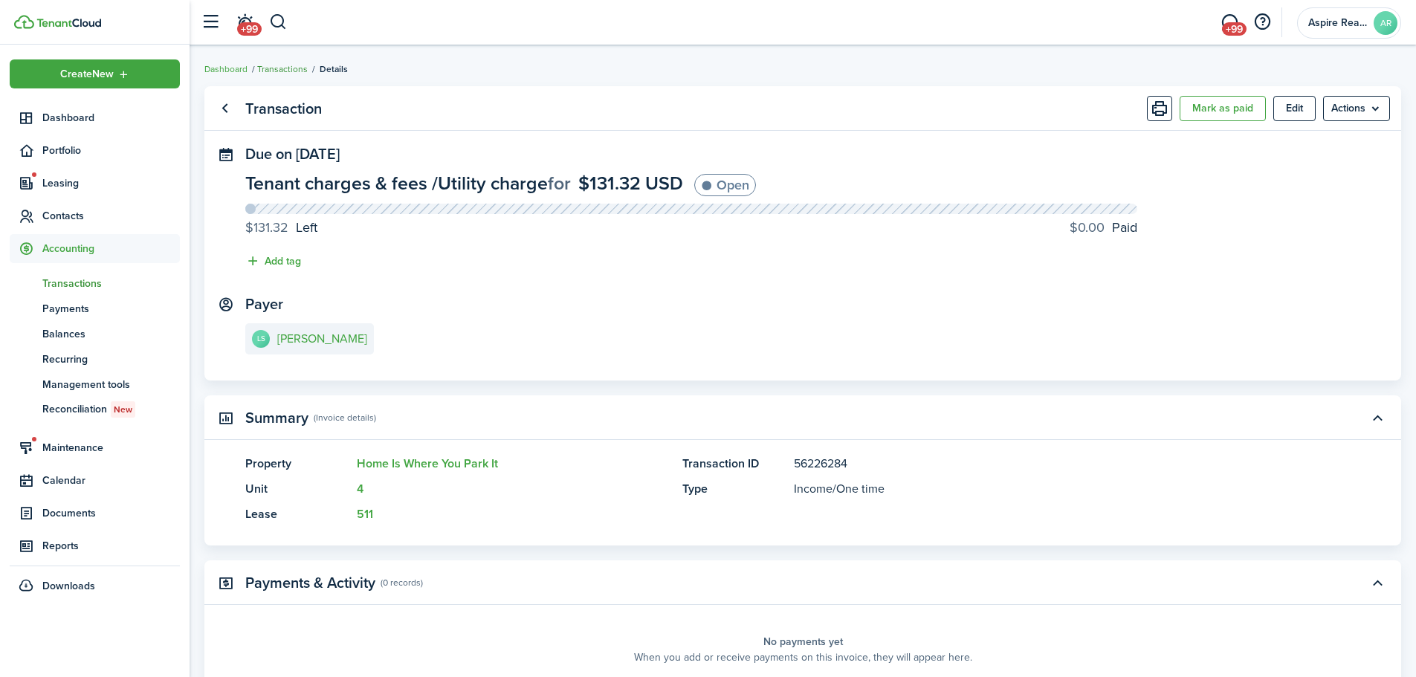
click at [293, 65] on link "Transactions" at bounding box center [282, 68] width 51 height 13
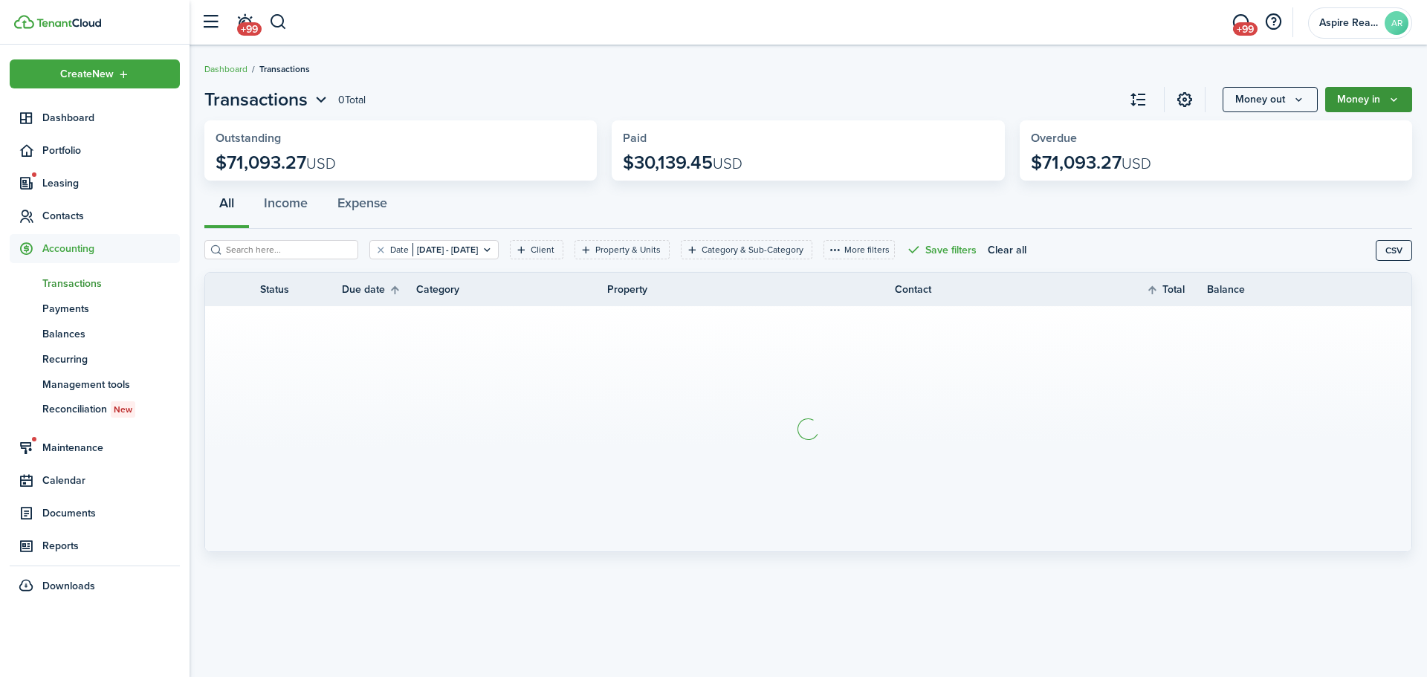
click at [940, 101] on button "Money in" at bounding box center [1369, 99] width 87 height 25
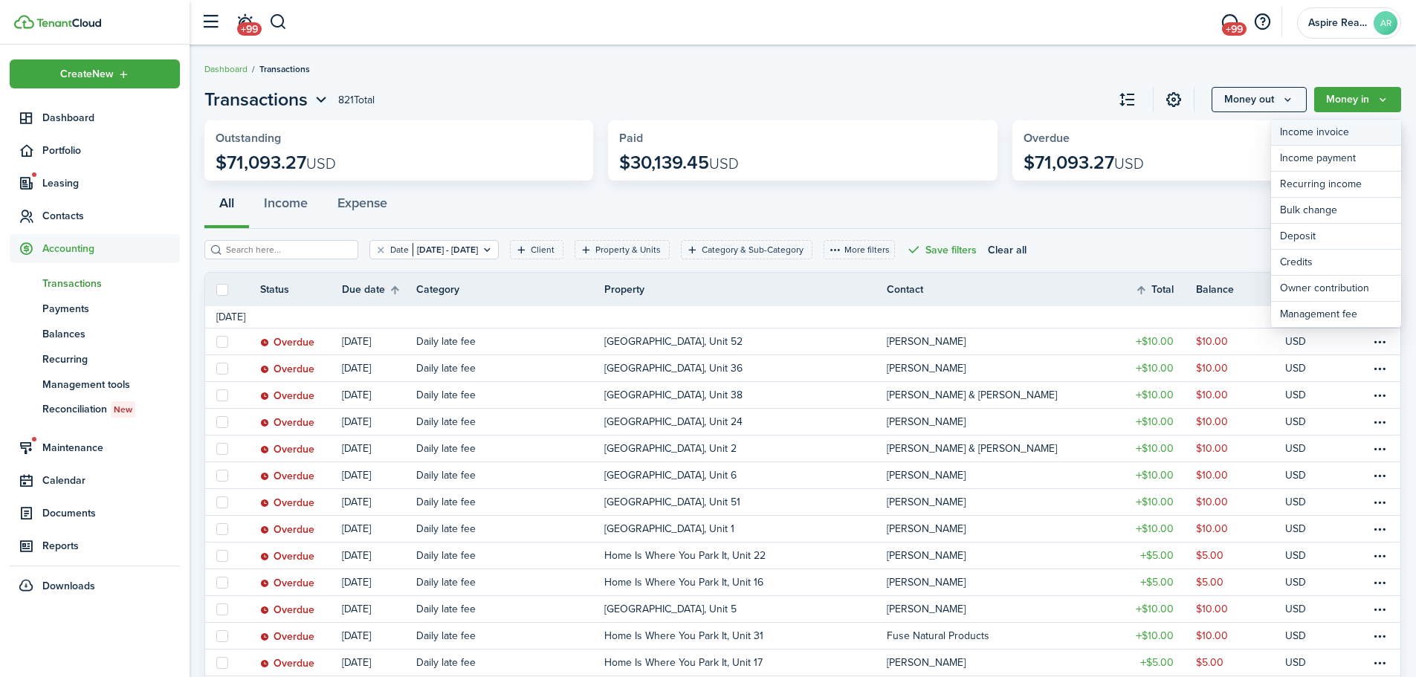
click at [940, 135] on link "Income invoice" at bounding box center [1336, 133] width 130 height 26
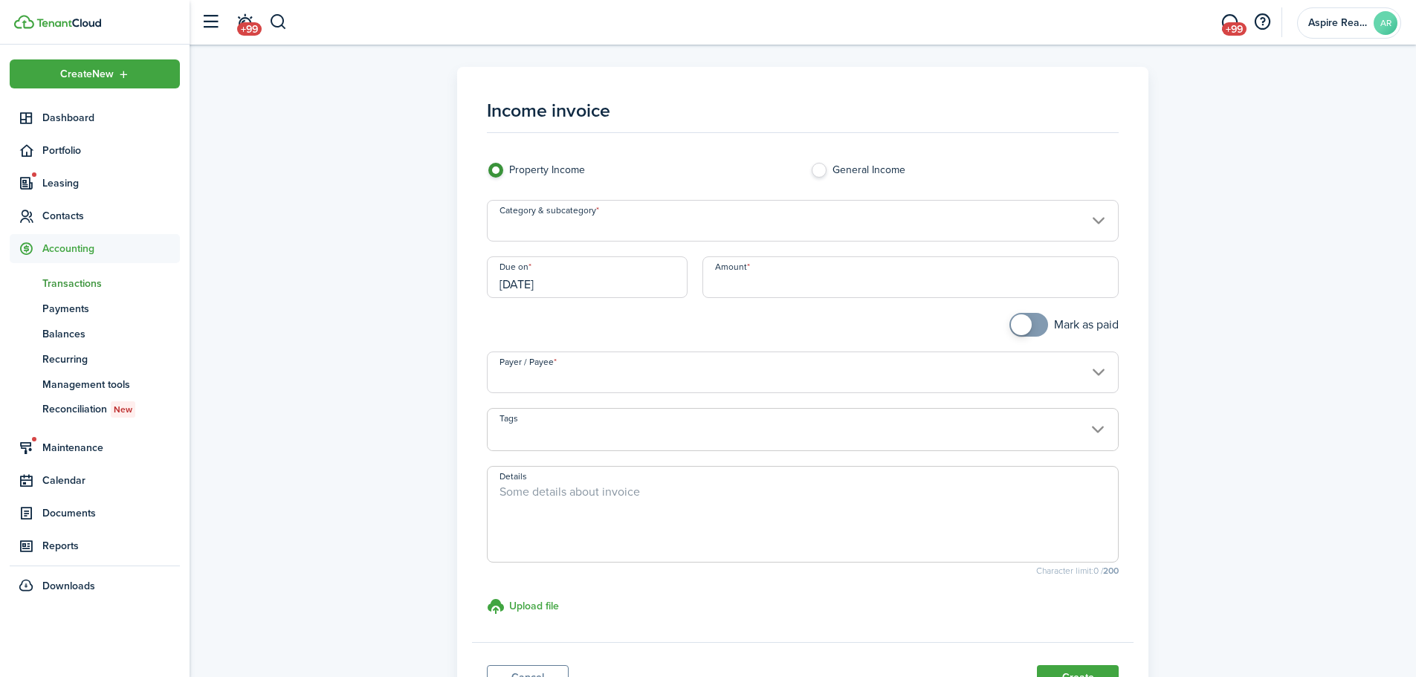
click at [572, 225] on input "Category & subcategory" at bounding box center [803, 221] width 633 height 42
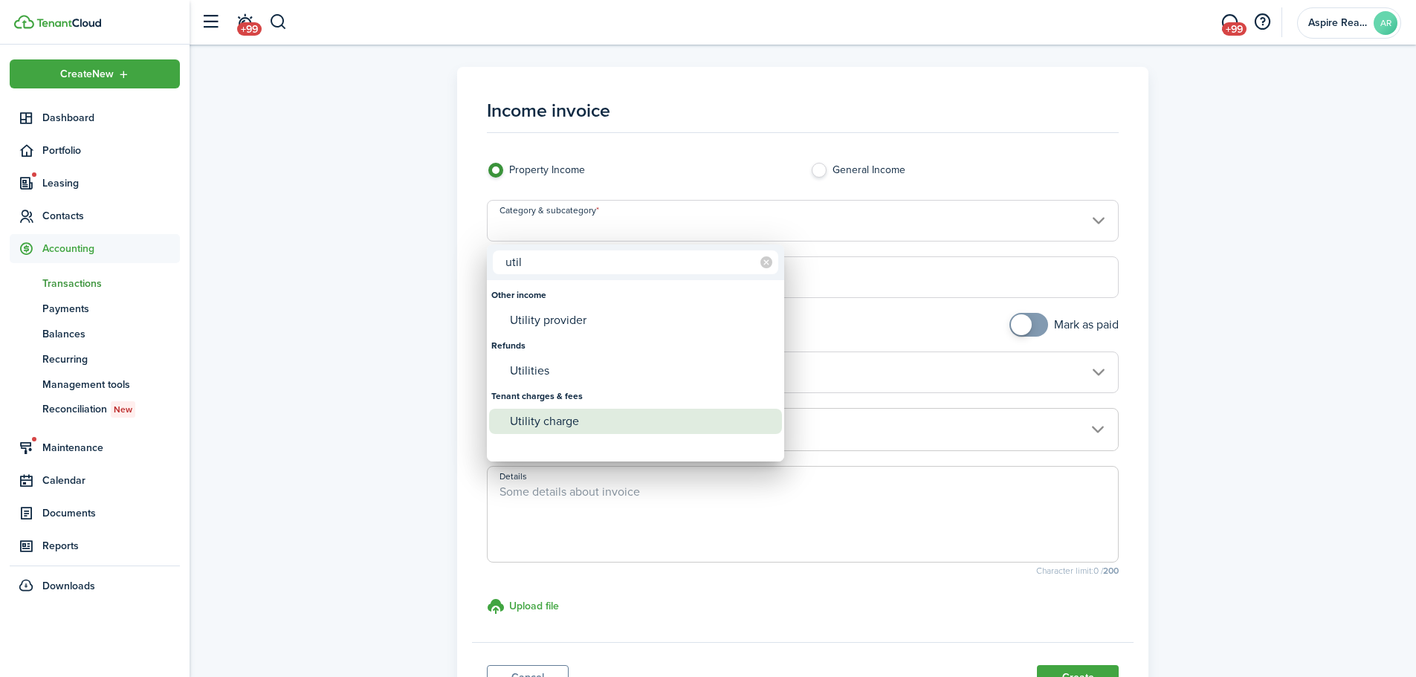
type input "util"
click at [520, 422] on div "Utility charge" at bounding box center [641, 421] width 263 height 25
type input "Tenant charges & fees / Utility charge"
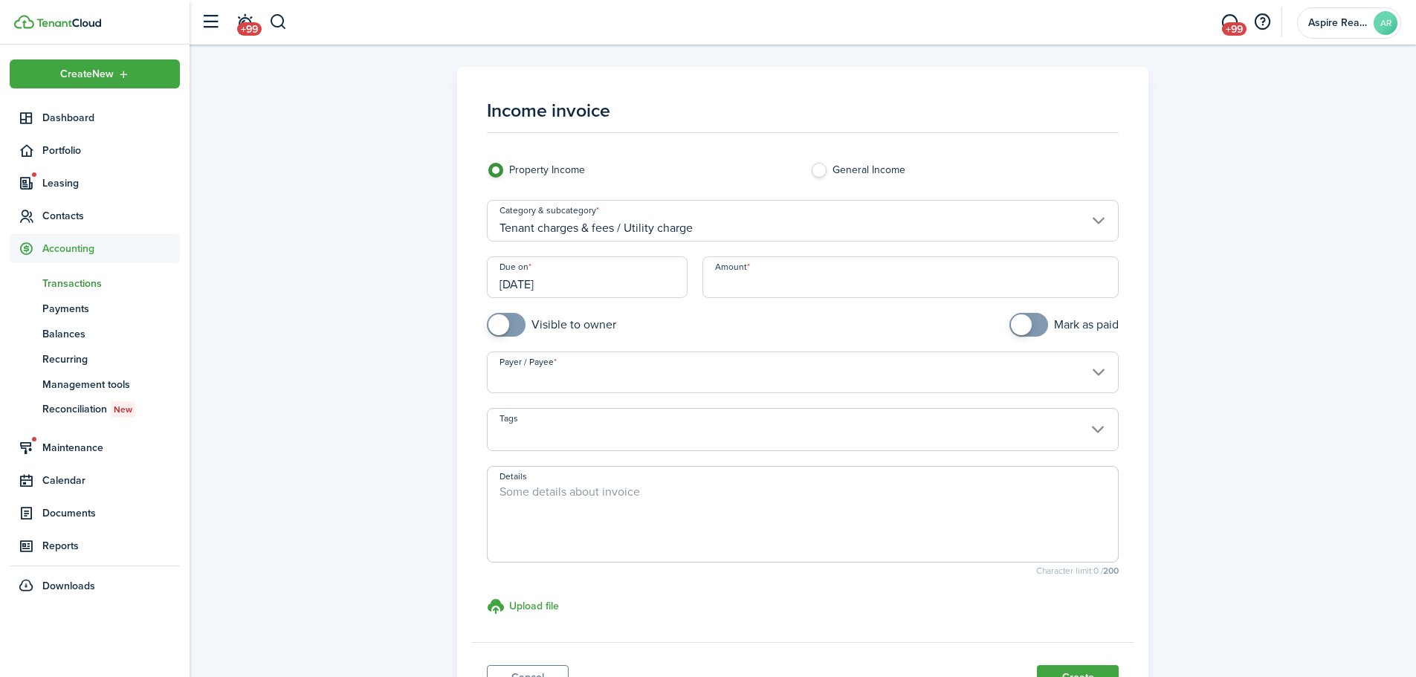
click at [726, 283] on input "Amount" at bounding box center [911, 277] width 417 height 42
type input "$72.94"
checkbox input "true"
click at [514, 326] on span at bounding box center [506, 325] width 15 height 24
click at [509, 374] on input "Payer / Payee" at bounding box center [803, 373] width 633 height 42
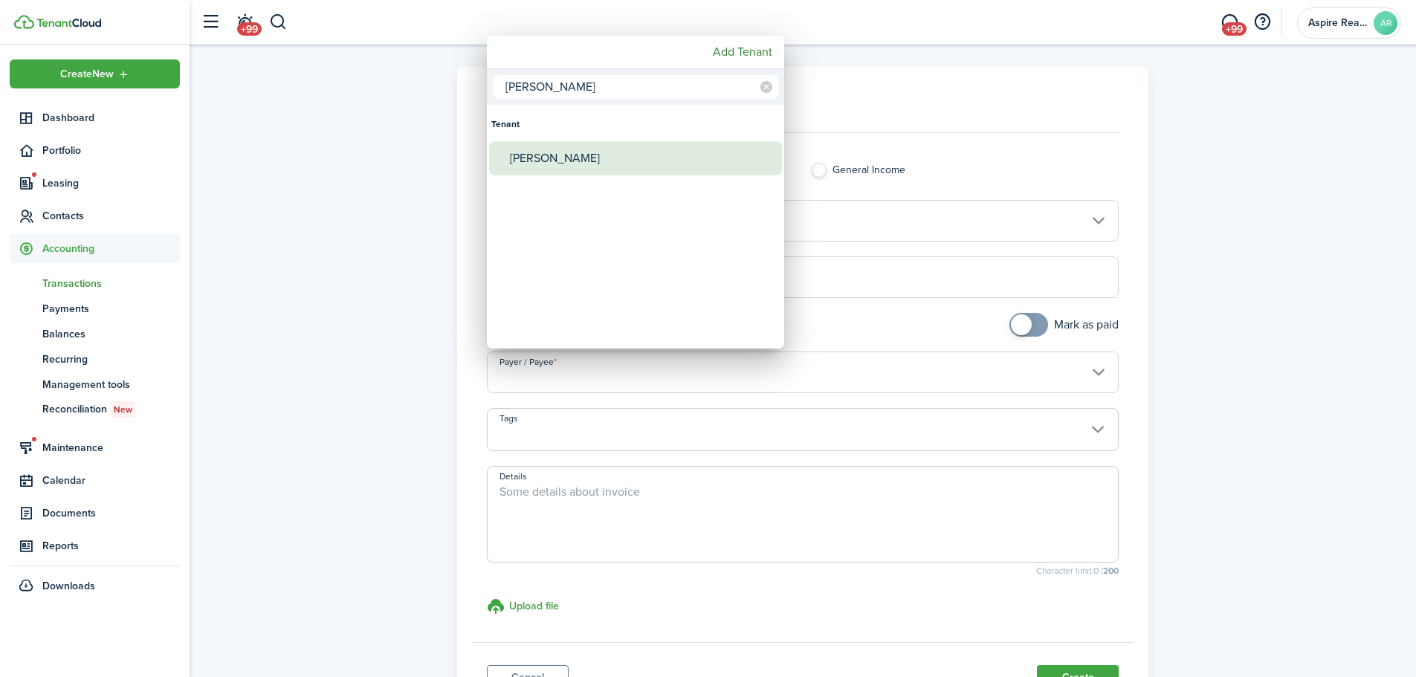
type input "[PERSON_NAME]"
click at [540, 164] on div "[PERSON_NAME]" at bounding box center [641, 158] width 263 height 34
type input "[PERSON_NAME]"
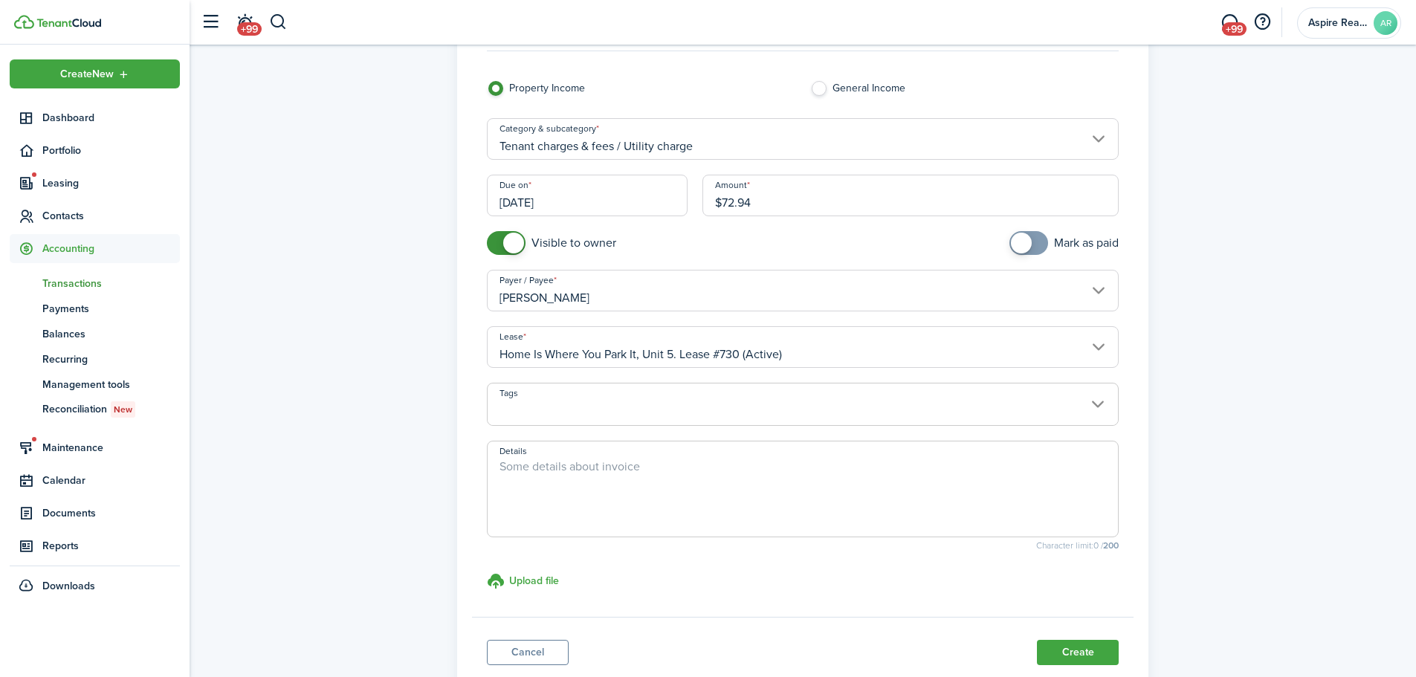
scroll to position [140, 0]
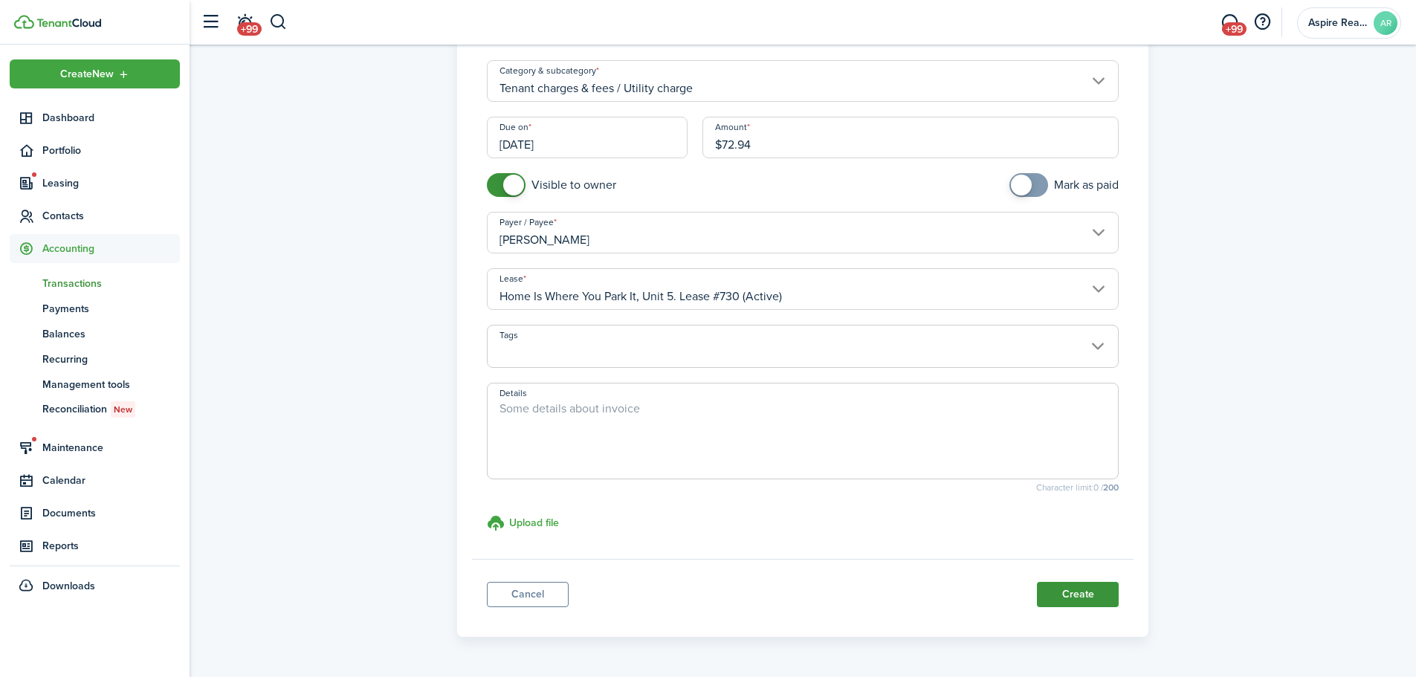
click at [940, 468] on button "Create" at bounding box center [1078, 594] width 82 height 25
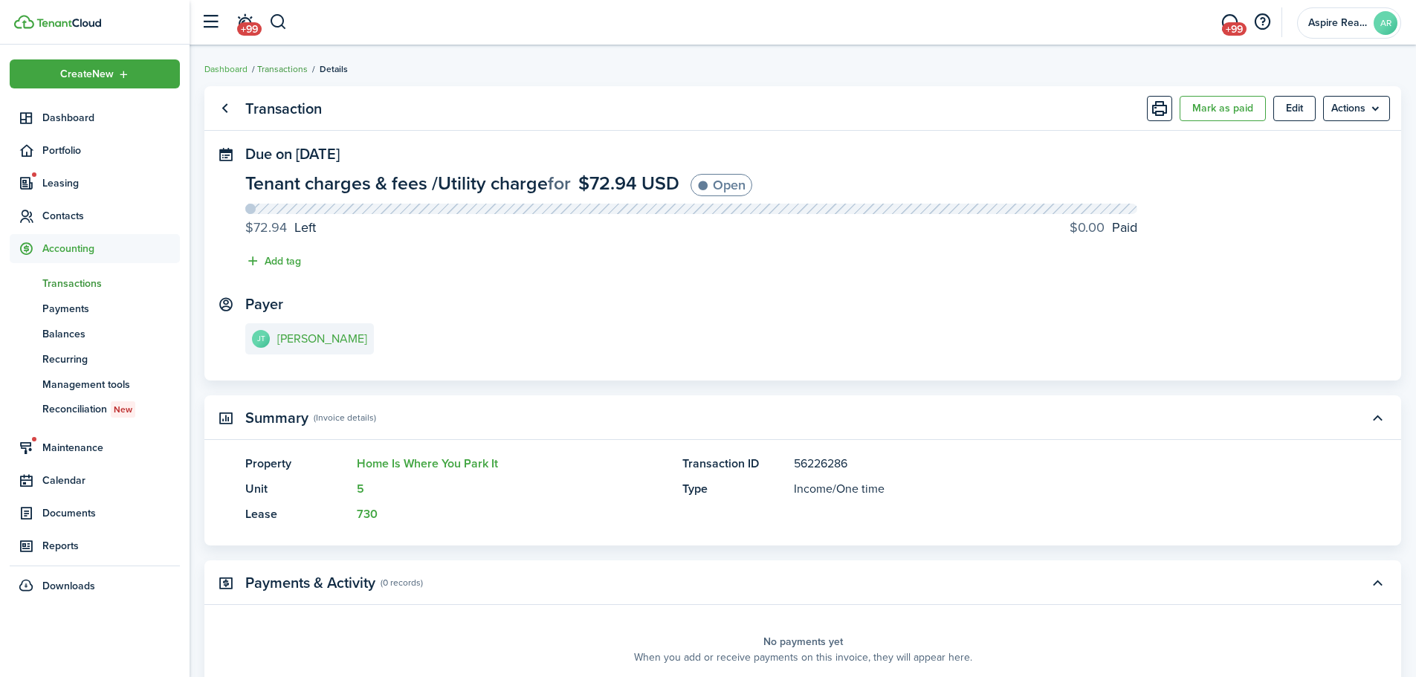
click at [272, 70] on link "Transactions" at bounding box center [282, 68] width 51 height 13
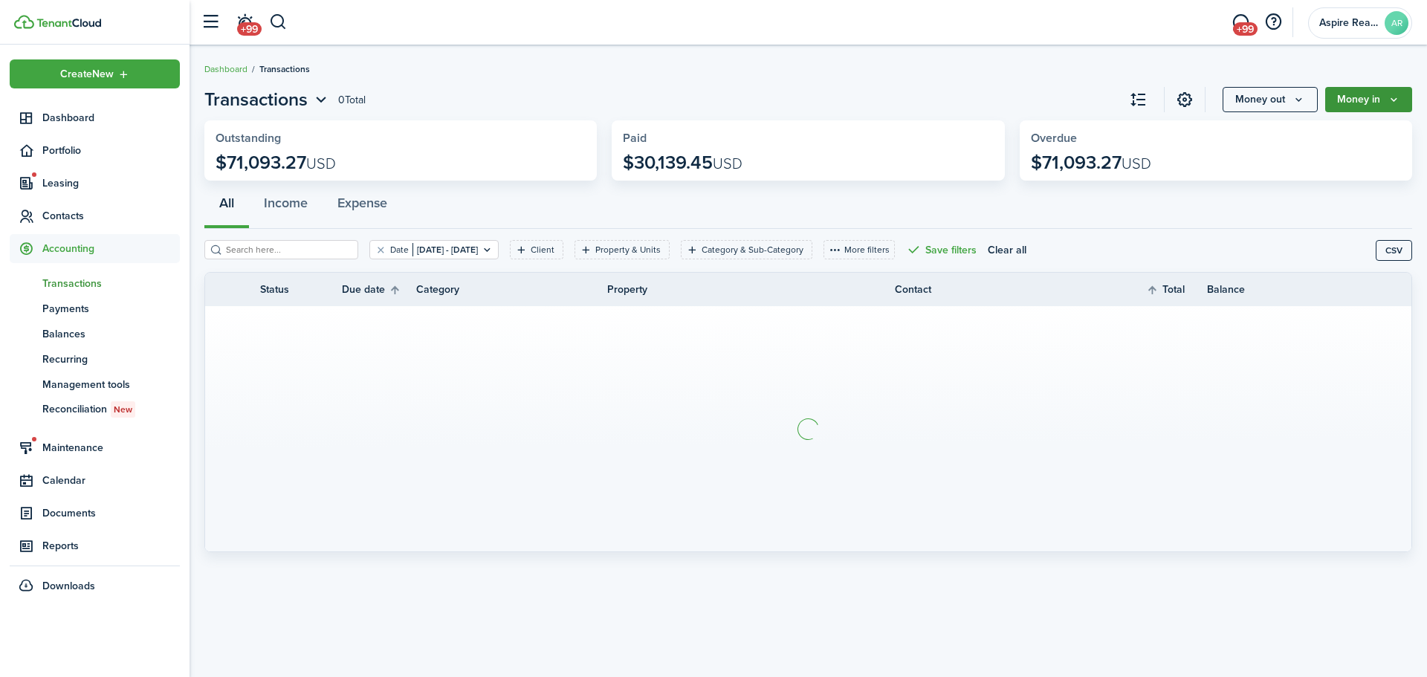
click at [940, 97] on button "Money in" at bounding box center [1369, 99] width 87 height 25
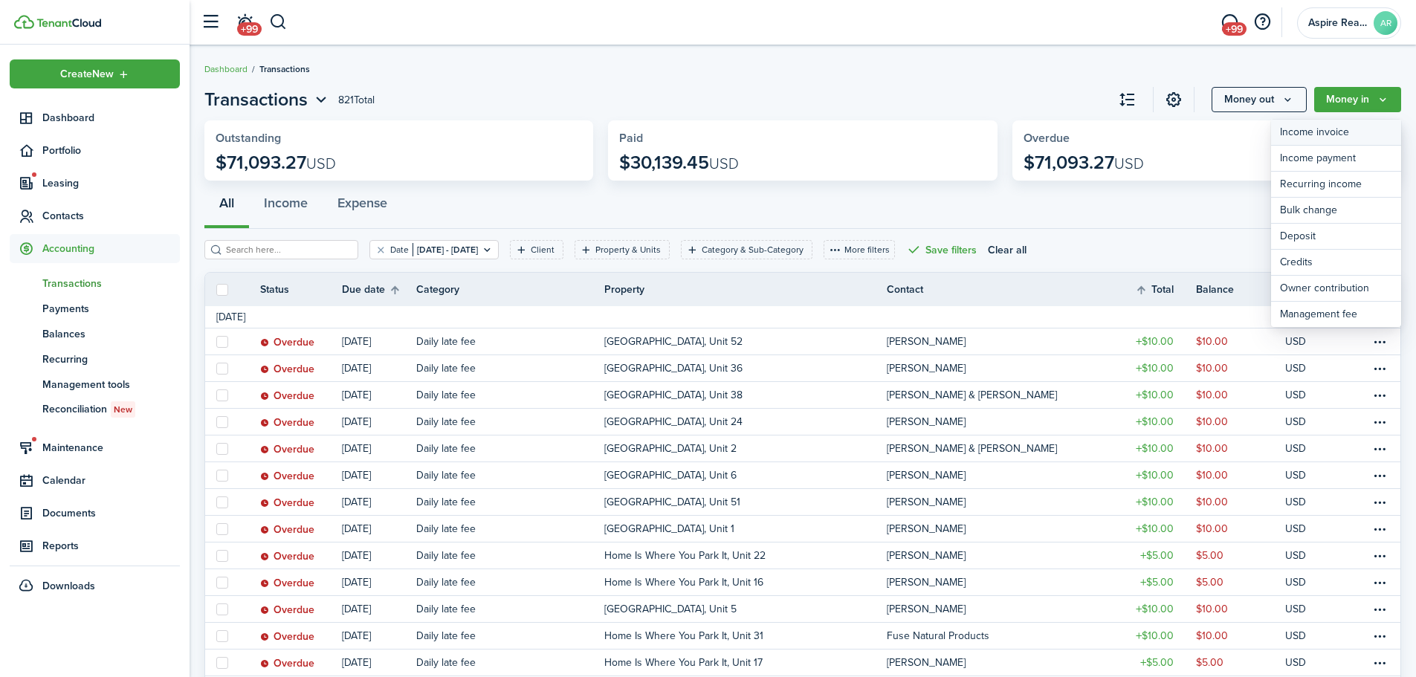
click at [940, 132] on link "Income invoice" at bounding box center [1336, 133] width 130 height 26
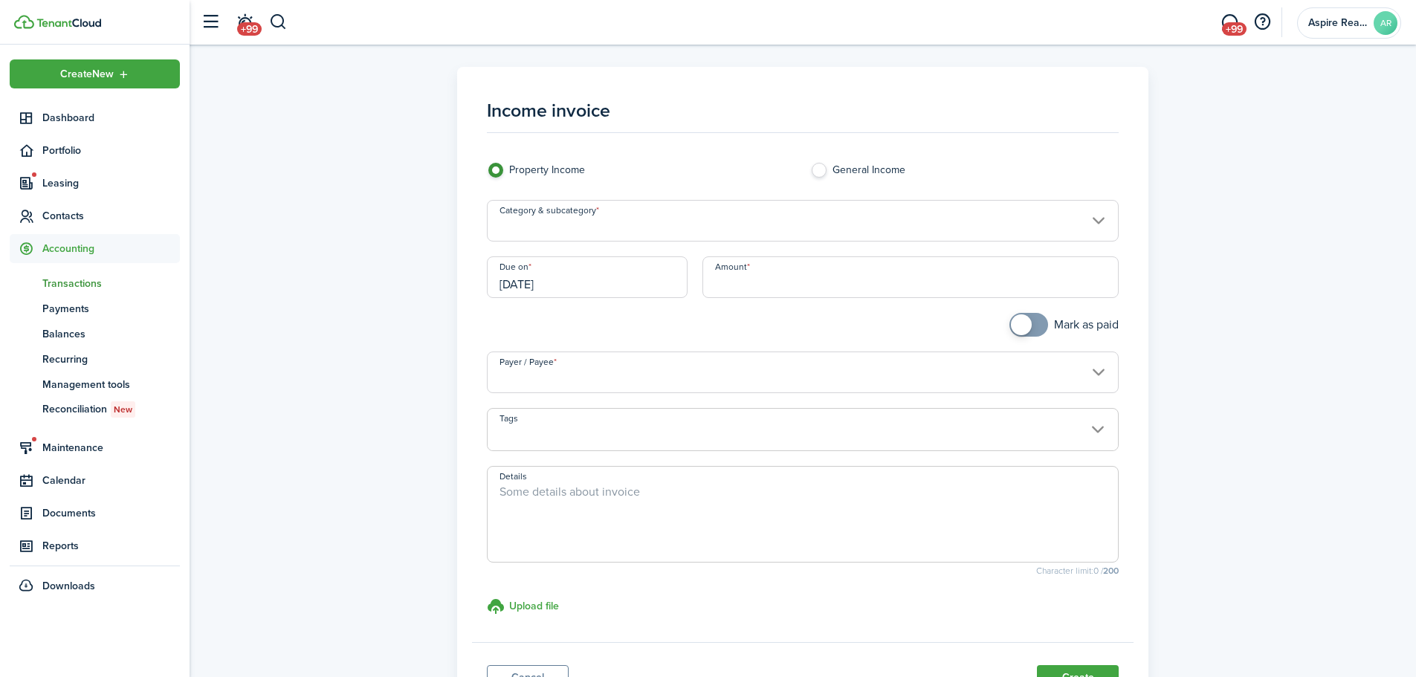
click at [598, 227] on input "Category & subcategory" at bounding box center [803, 221] width 633 height 42
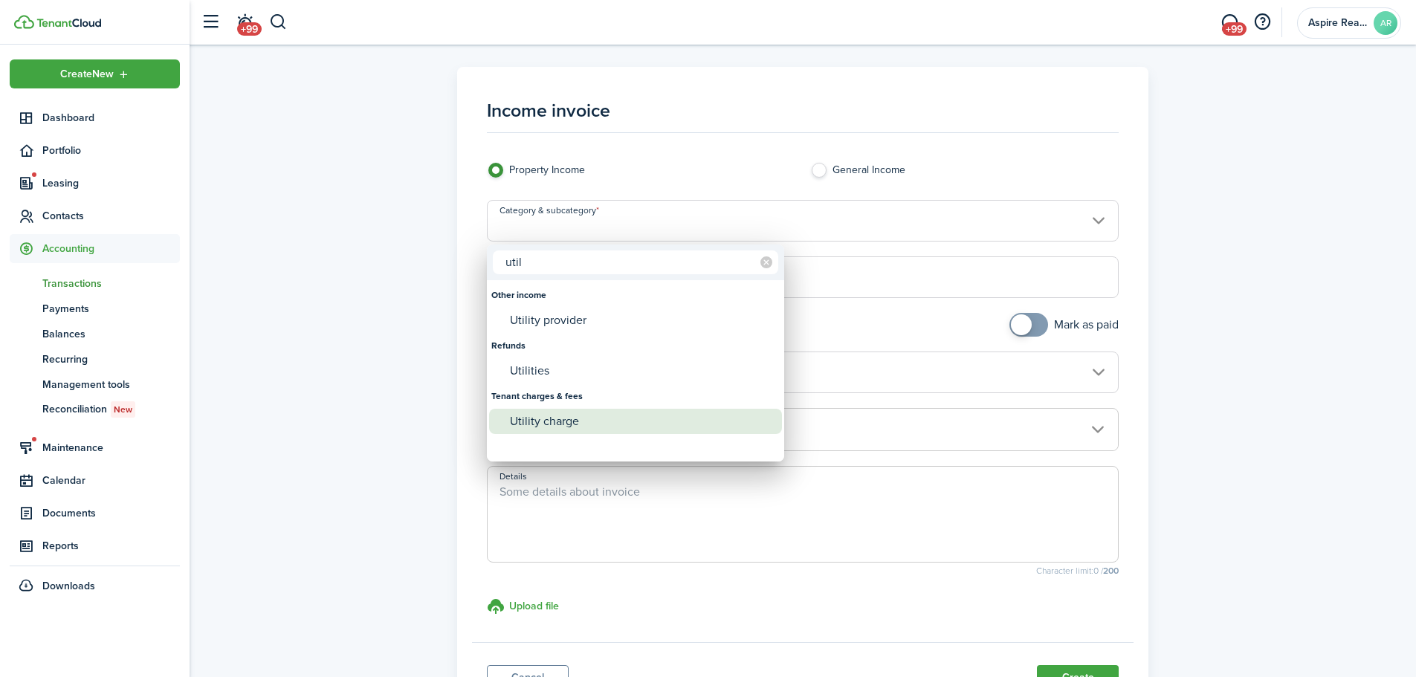
type input "util"
click at [535, 418] on div "Utility charge" at bounding box center [641, 421] width 263 height 25
type input "Tenant charges & fees / Utility charge"
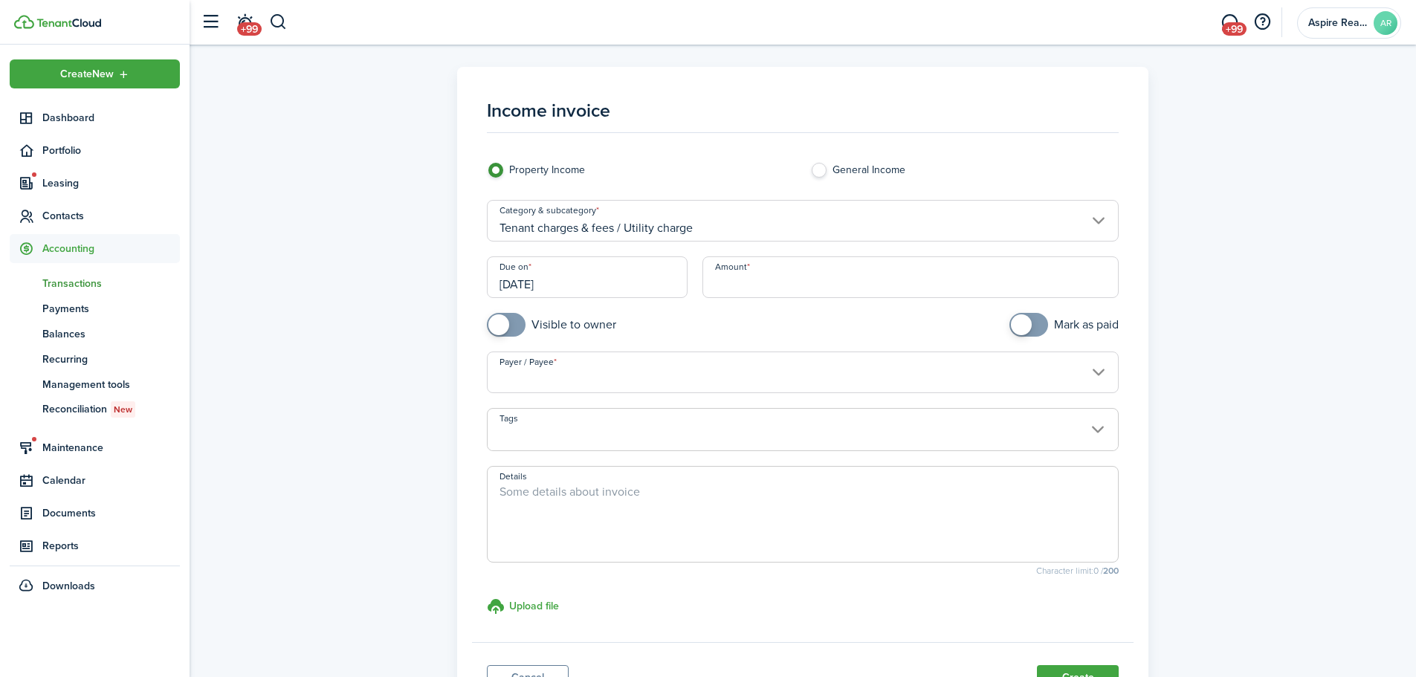
click at [766, 272] on input "Amount" at bounding box center [911, 277] width 417 height 42
type input "$26.18"
checkbox input "true"
click at [513, 323] on span at bounding box center [506, 325] width 15 height 24
click at [522, 383] on input "Payer / Payee" at bounding box center [803, 373] width 633 height 42
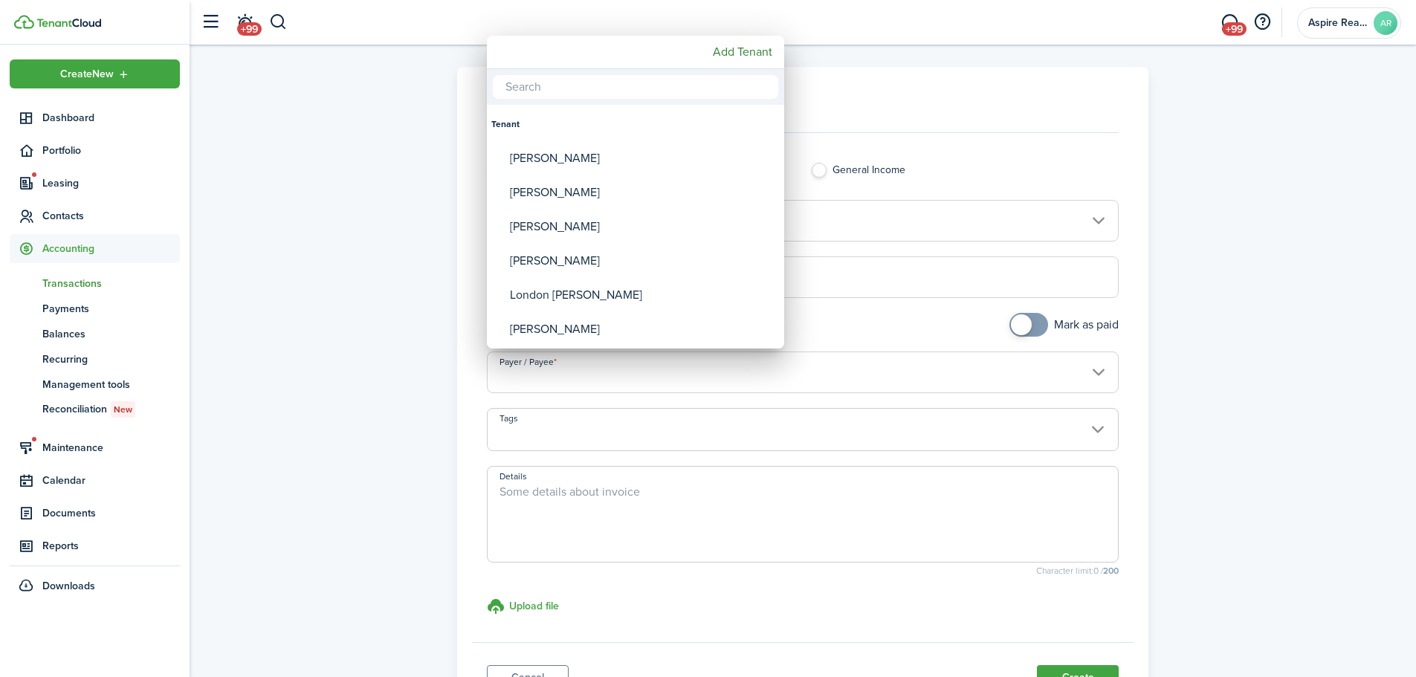
click at [522, 383] on div at bounding box center [708, 338] width 1654 height 915
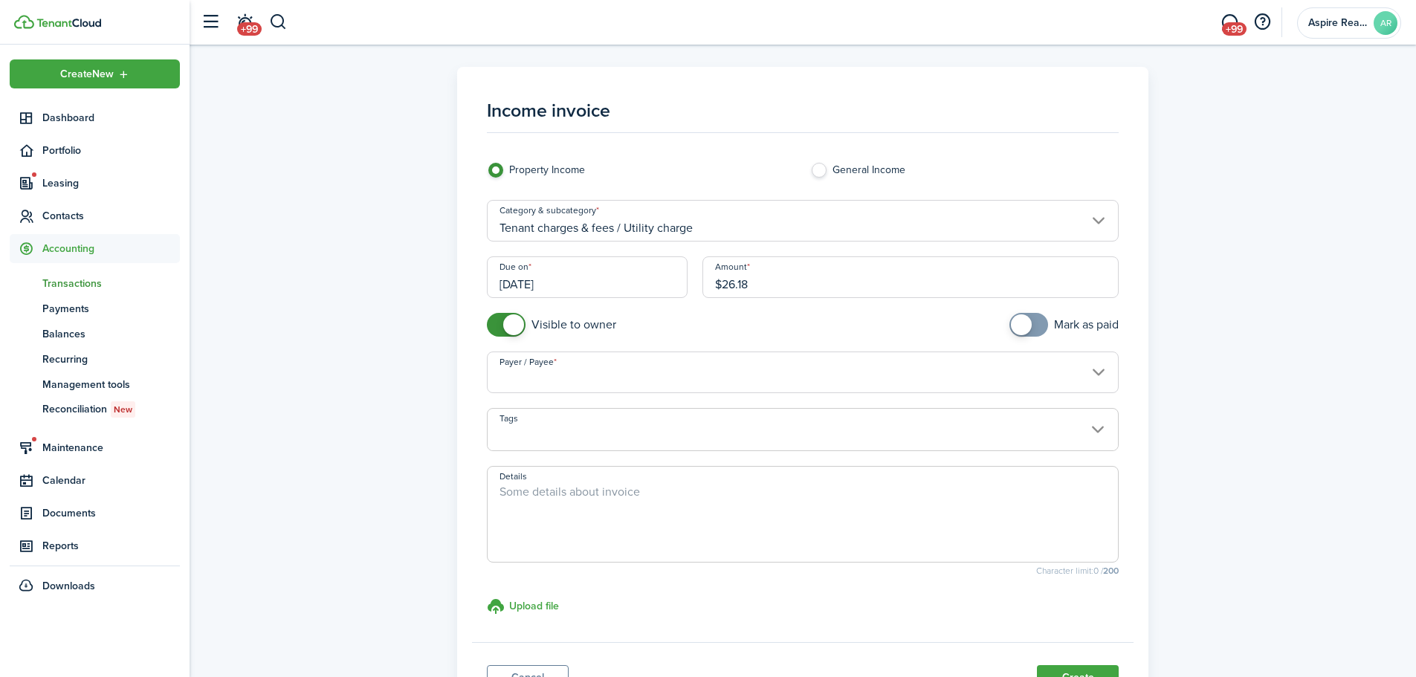
click at [522, 383] on input "Payer / Payee" at bounding box center [803, 373] width 633 height 42
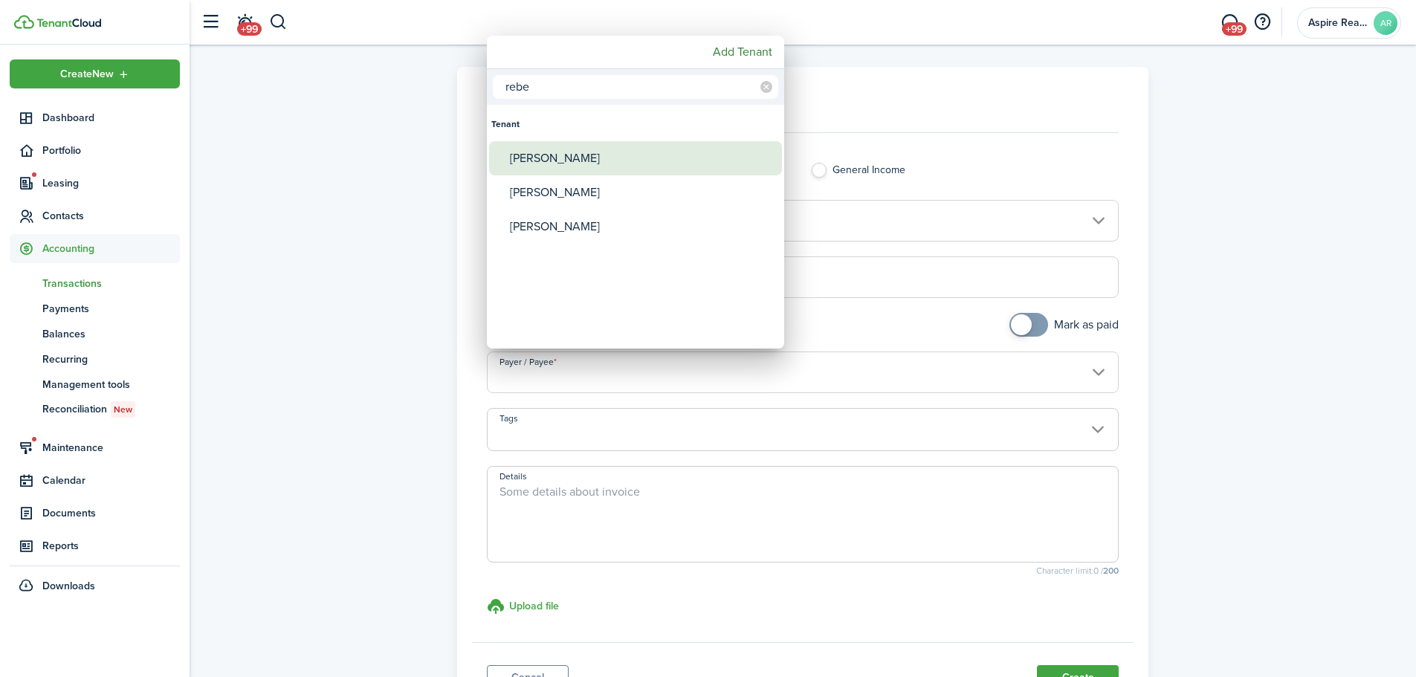
type input "rebe"
click at [530, 158] on div "[PERSON_NAME]" at bounding box center [641, 158] width 263 height 34
type input "[PERSON_NAME]"
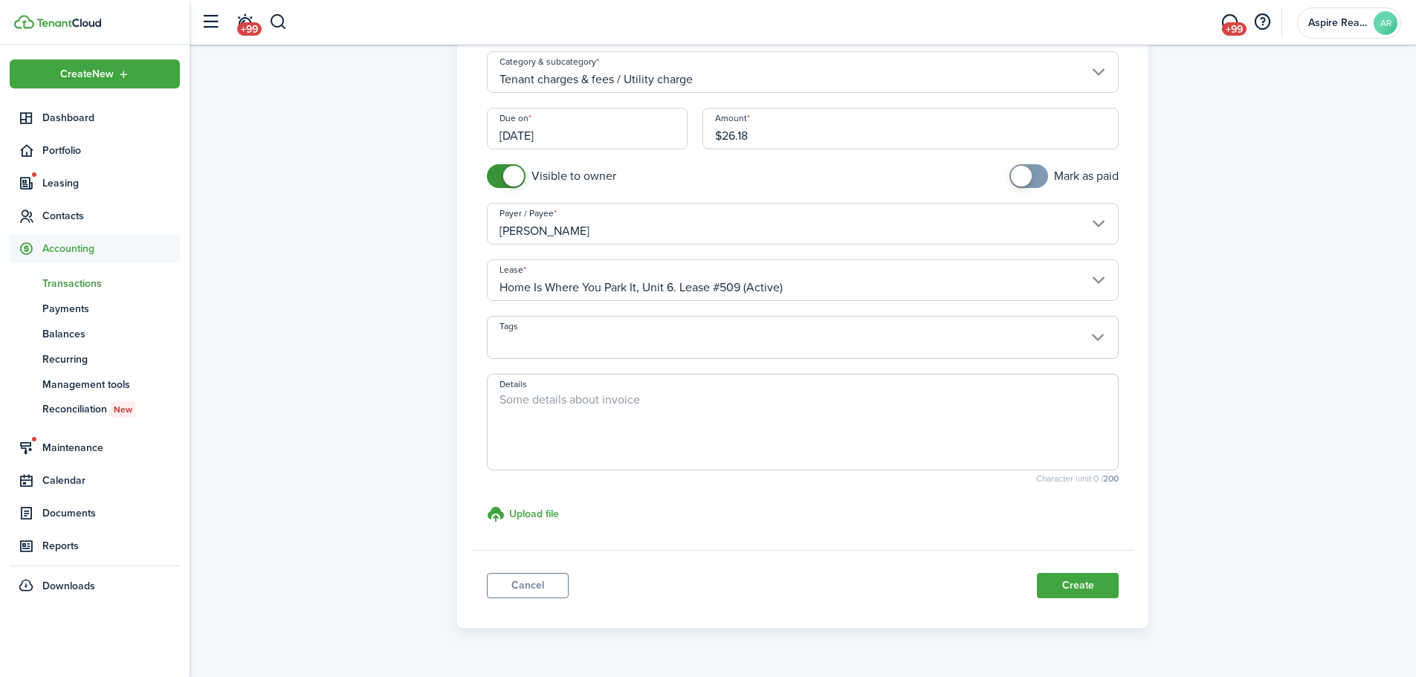
scroll to position [151, 0]
click at [940, 468] on button "Create" at bounding box center [1078, 583] width 82 height 25
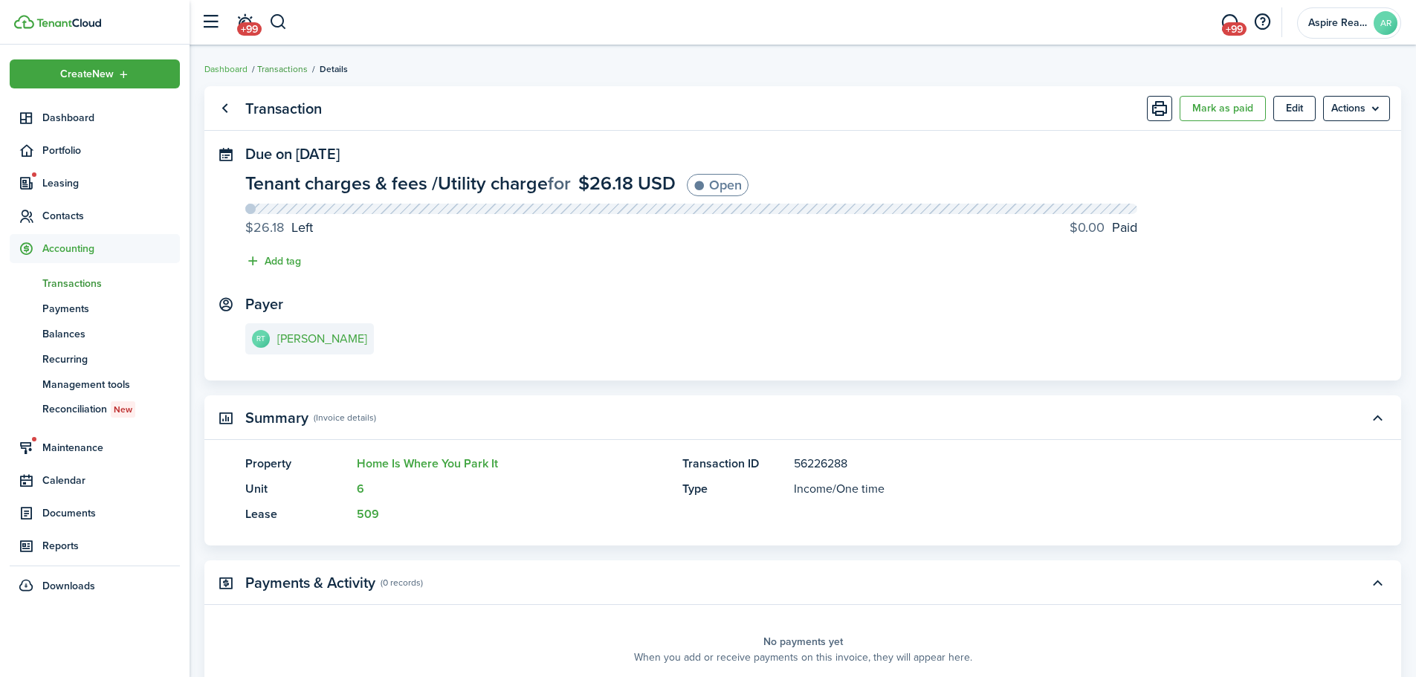
click at [280, 68] on link "Transactions" at bounding box center [282, 68] width 51 height 13
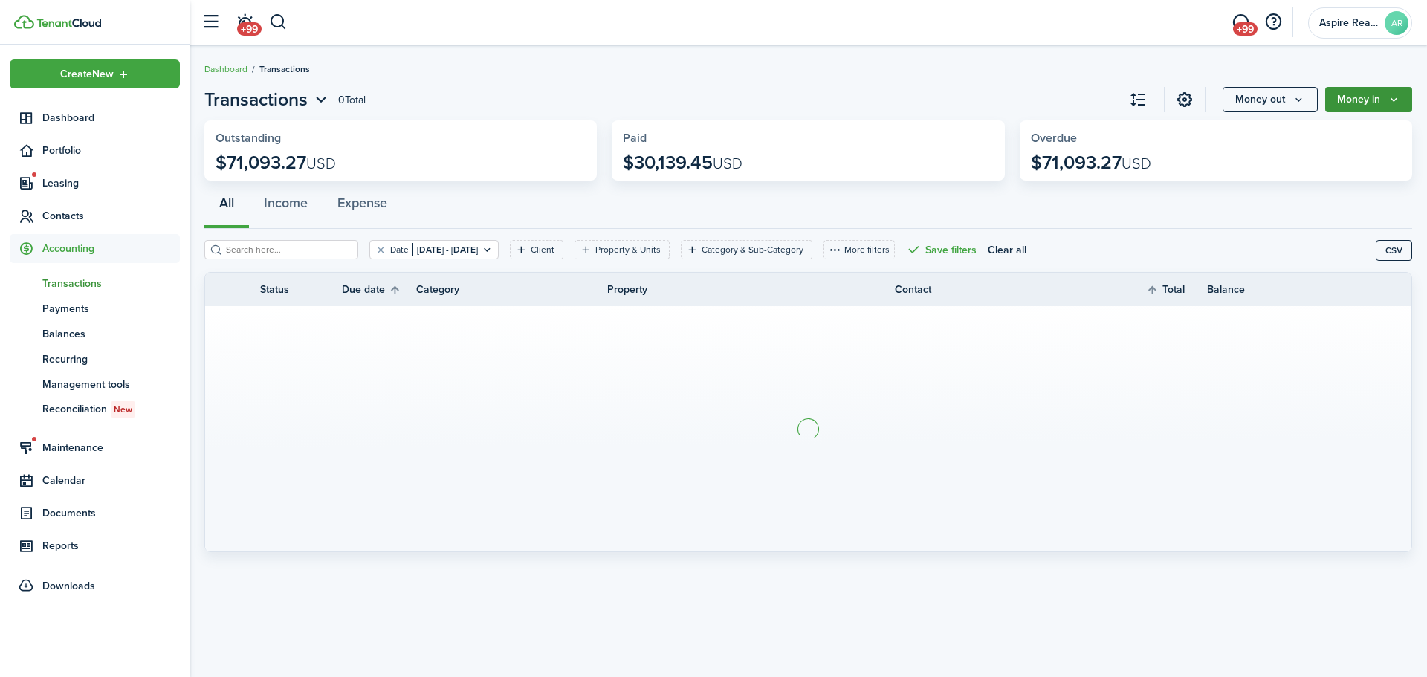
click at [940, 100] on button "Money in" at bounding box center [1369, 99] width 87 height 25
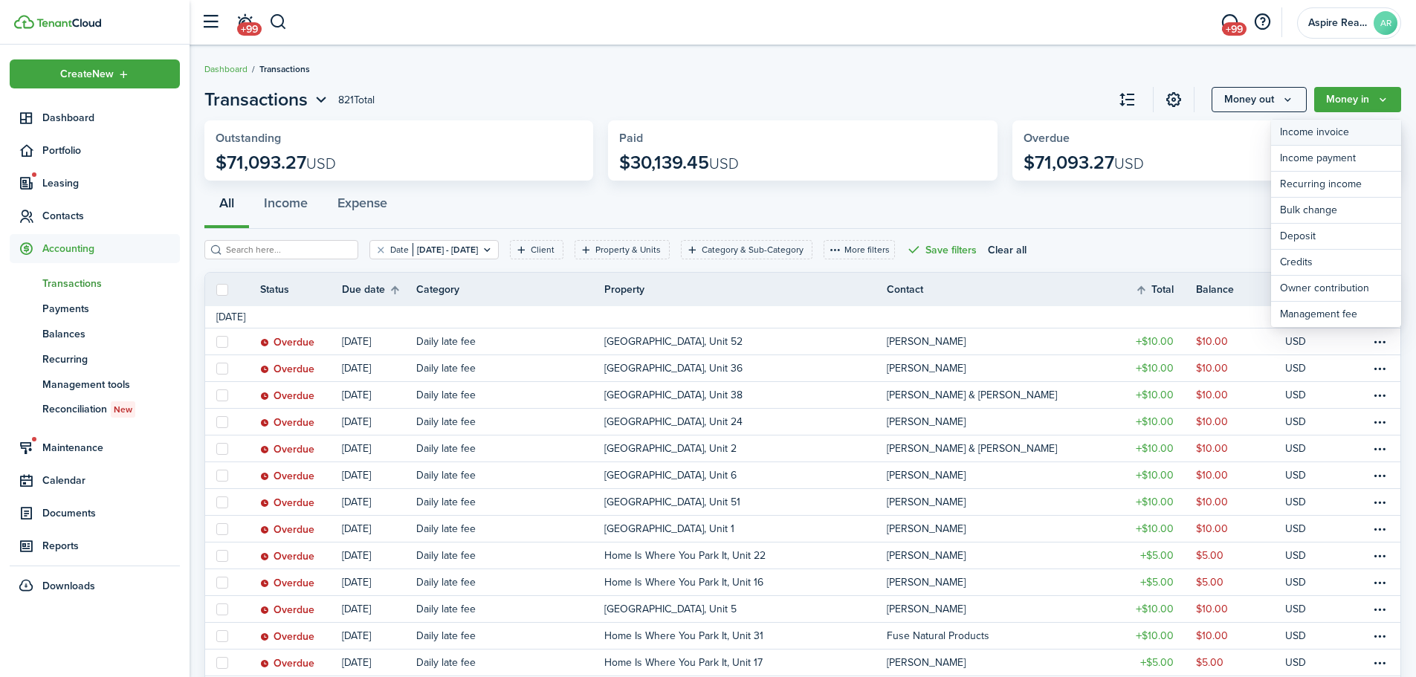
click at [940, 128] on link "Income invoice" at bounding box center [1336, 133] width 130 height 26
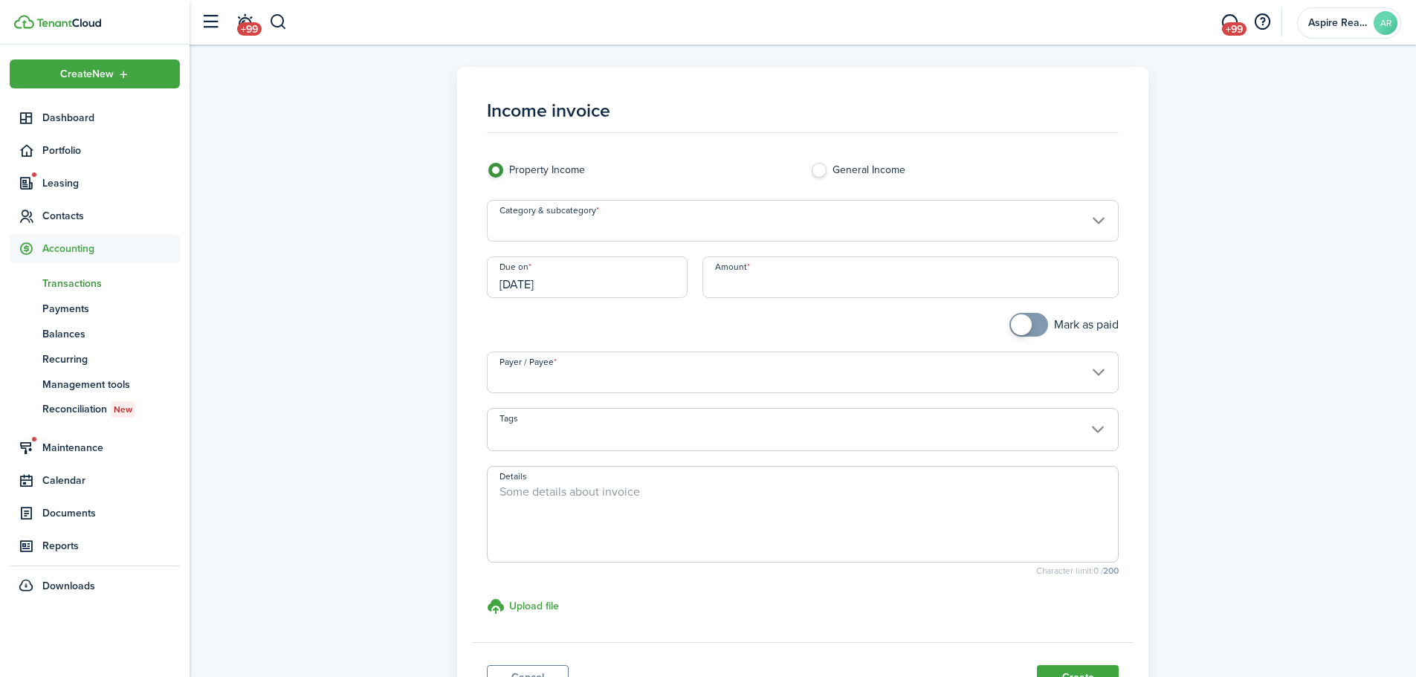
click at [594, 233] on input "Category & subcategory" at bounding box center [803, 221] width 633 height 42
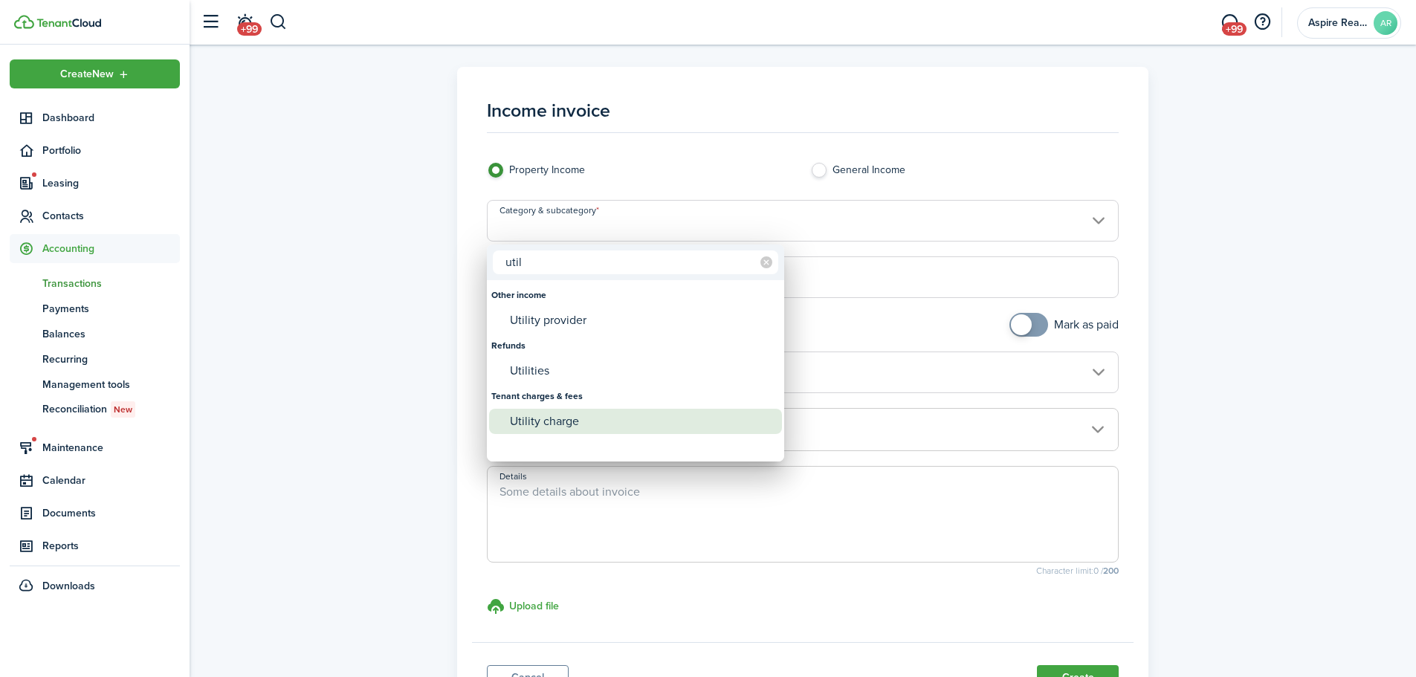
type input "util"
click at [523, 426] on div "Utility charge" at bounding box center [641, 421] width 263 height 25
type input "Tenant charges & fees / Utility charge"
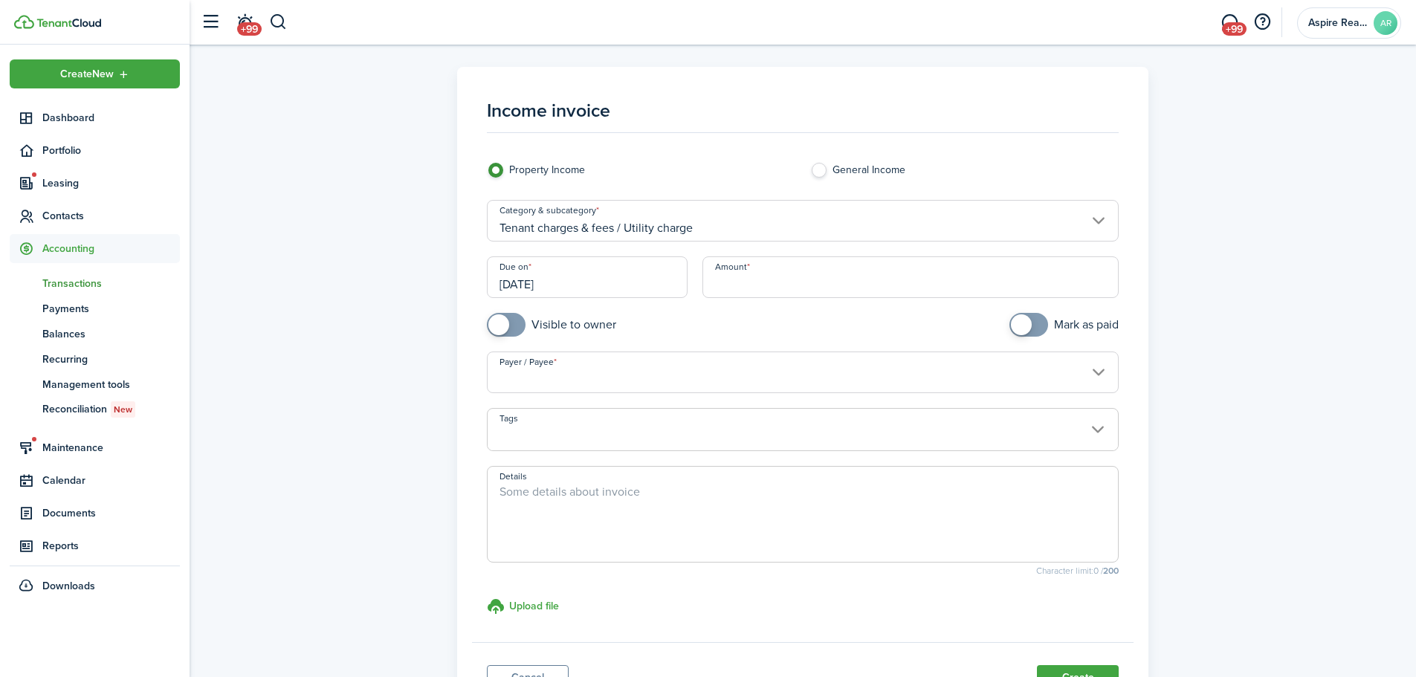
click at [749, 288] on input "Amount" at bounding box center [911, 277] width 417 height 42
type input "$120.58"
checkbox input "true"
click at [514, 321] on span at bounding box center [506, 325] width 15 height 24
click at [511, 383] on input "Payer / Payee" at bounding box center [803, 373] width 633 height 42
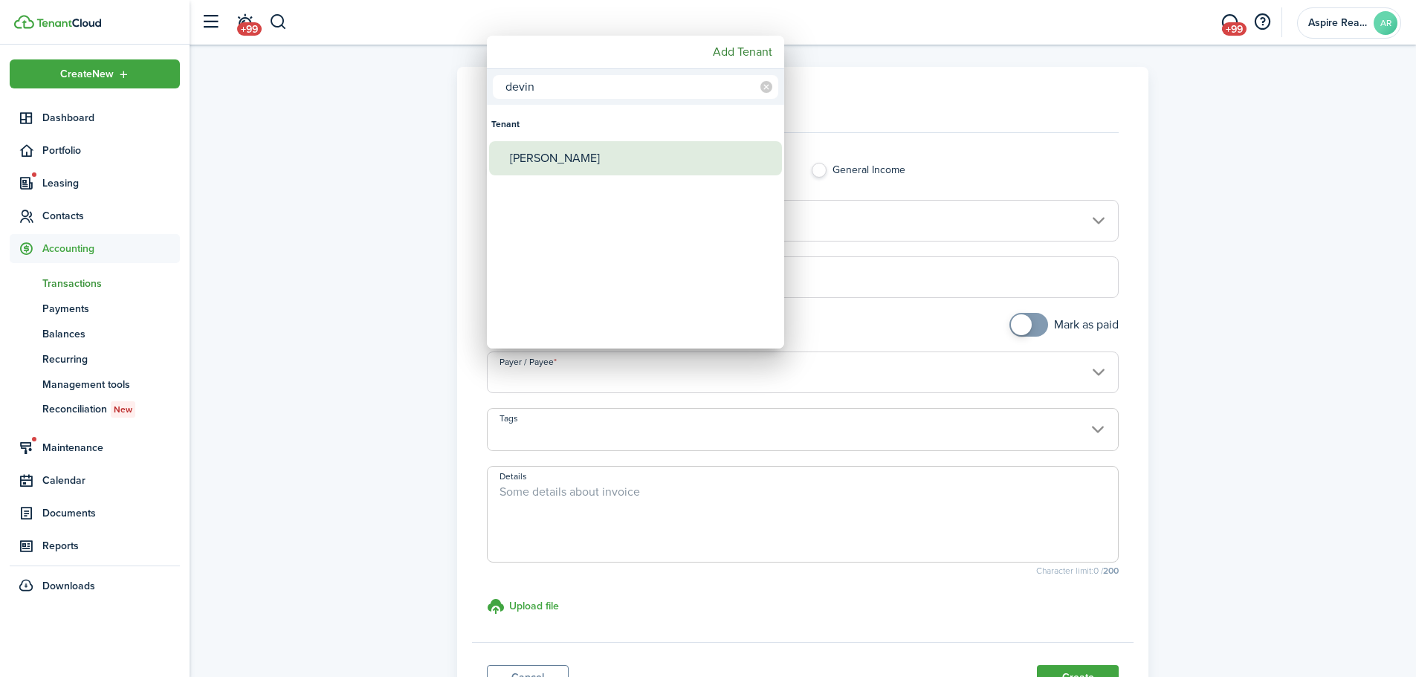
type input "devin"
click at [558, 155] on div "[PERSON_NAME]" at bounding box center [641, 158] width 263 height 34
type input "[PERSON_NAME]"
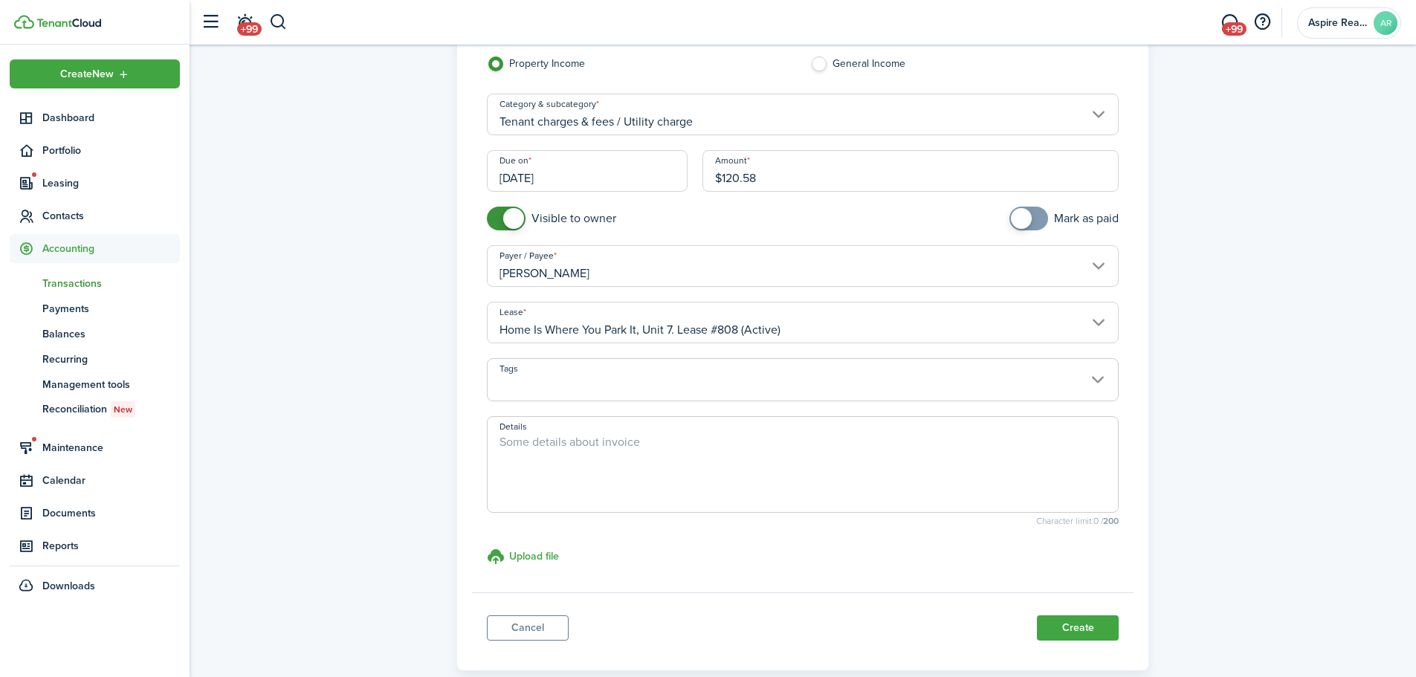
scroll to position [131, 0]
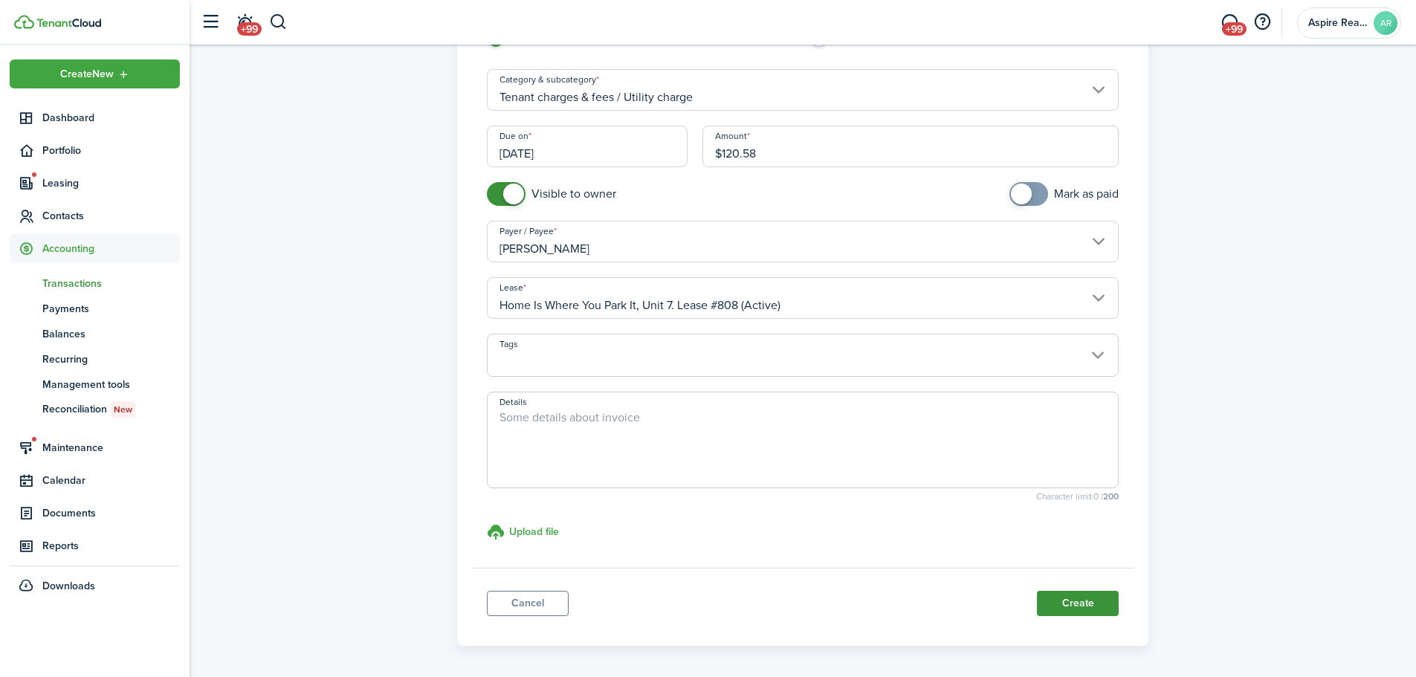
click at [940, 468] on button "Create" at bounding box center [1078, 603] width 82 height 25
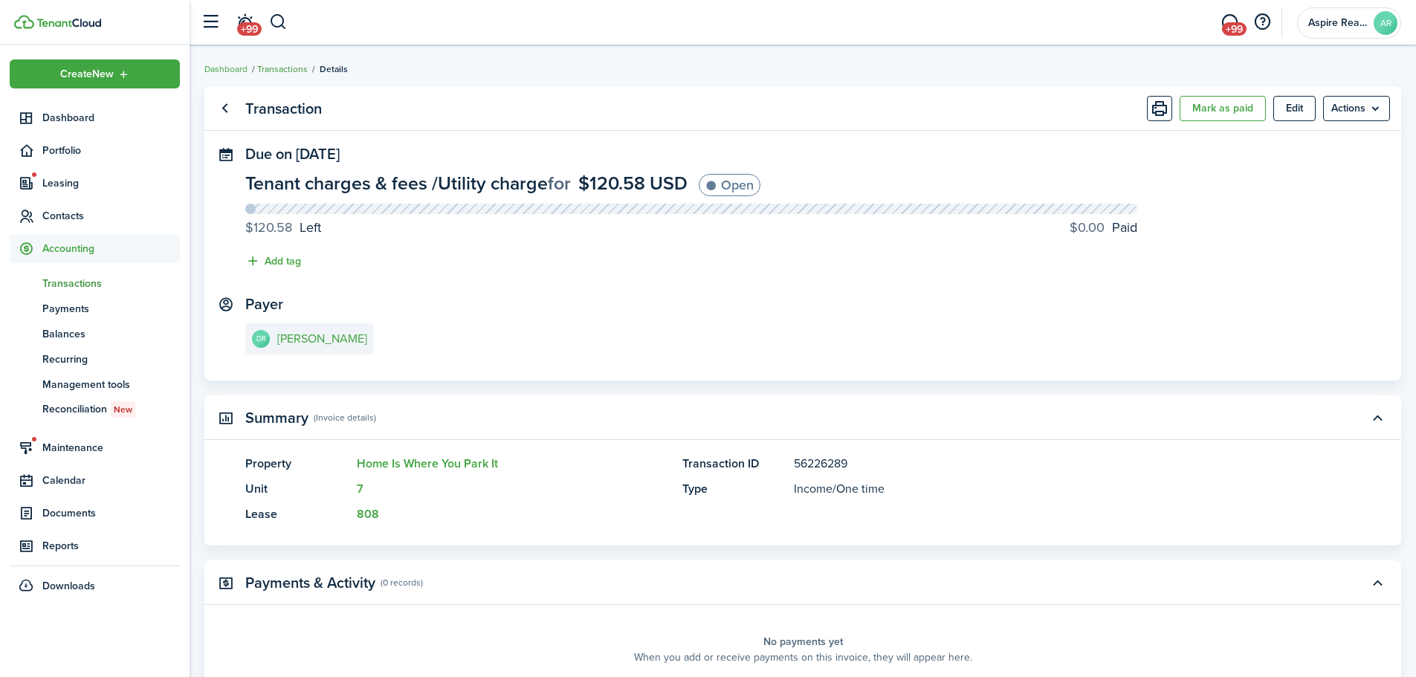
click at [283, 70] on link "Transactions" at bounding box center [282, 68] width 51 height 13
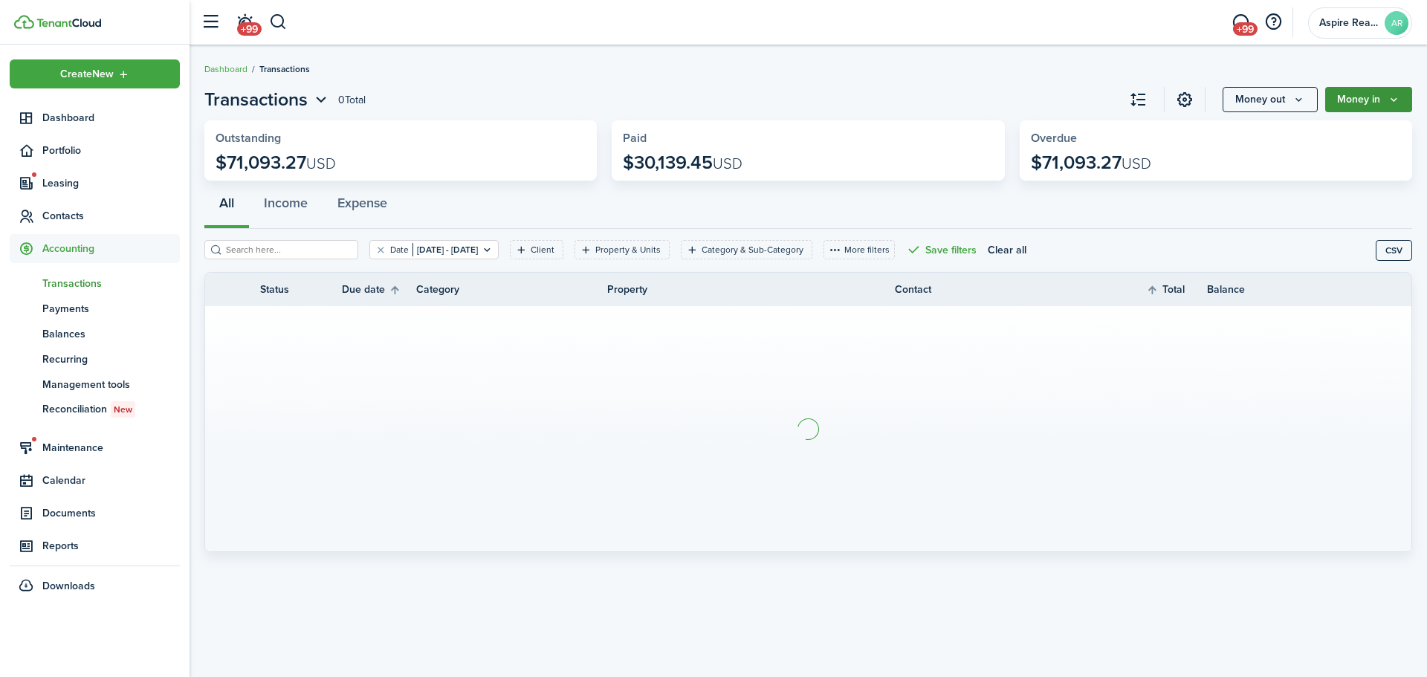
click at [940, 93] on button "Money in" at bounding box center [1369, 99] width 87 height 25
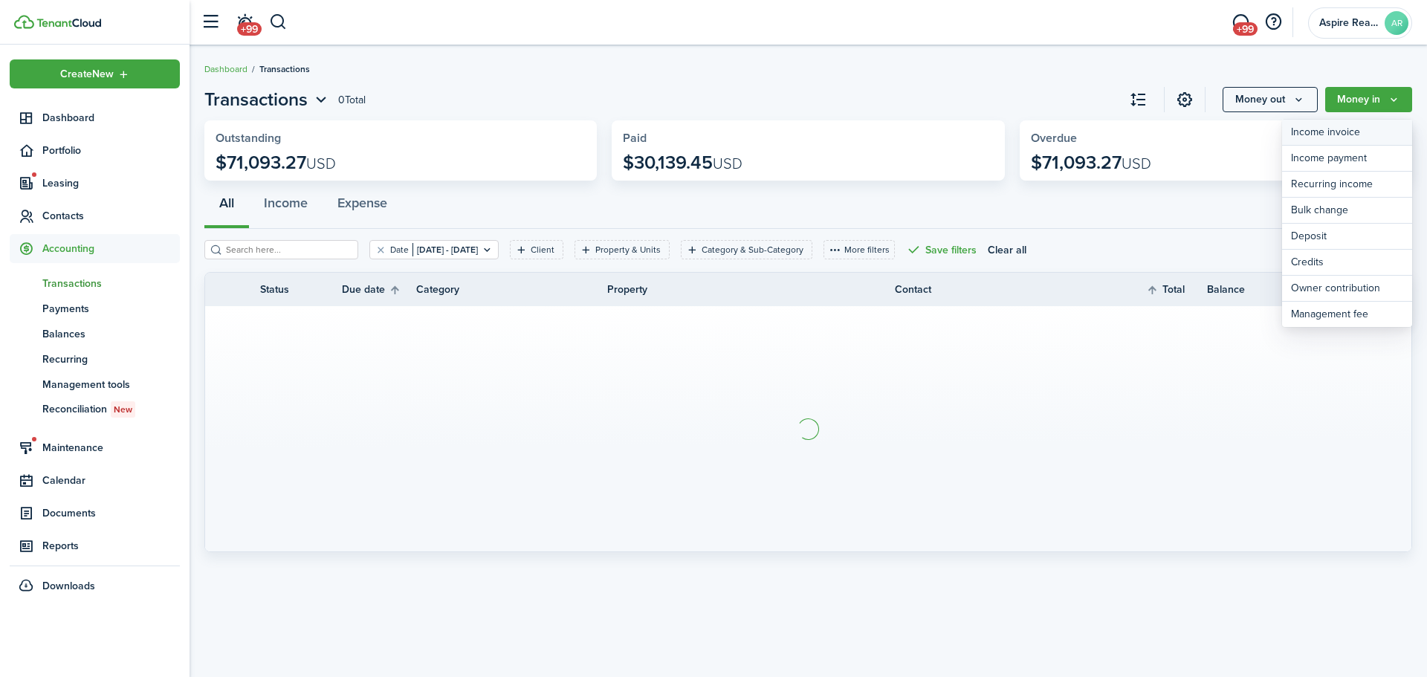
click at [940, 134] on link "Income invoice" at bounding box center [1347, 133] width 130 height 26
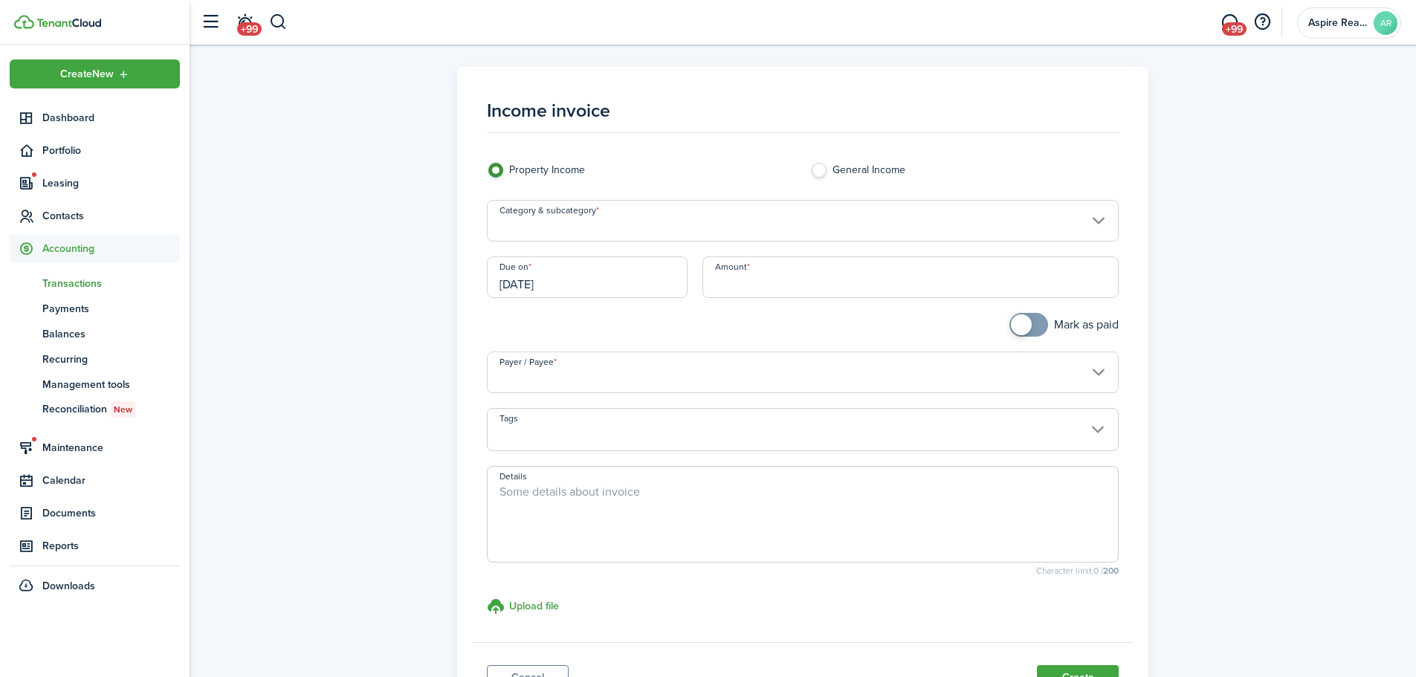
click at [592, 218] on input "Category & subcategory" at bounding box center [803, 221] width 633 height 42
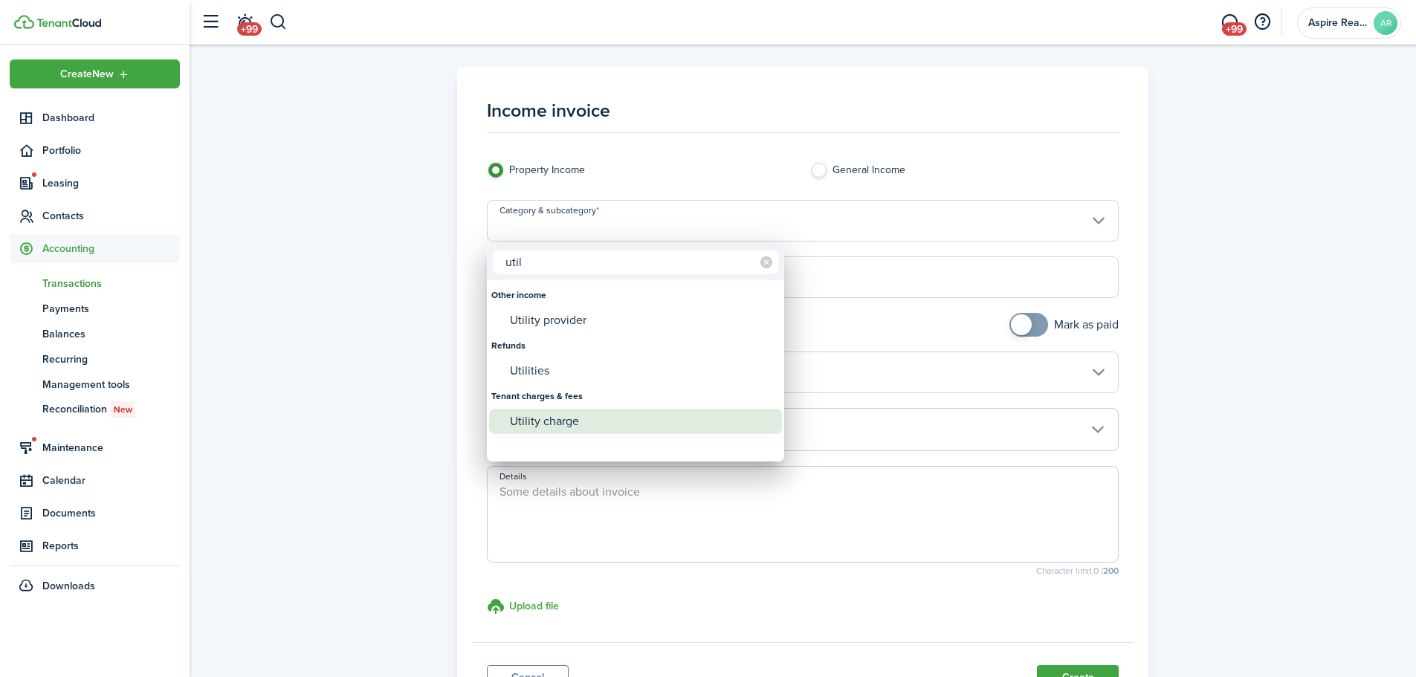
type input "util"
click at [533, 419] on div "Utility charge" at bounding box center [641, 421] width 263 height 25
type input "Tenant charges & fees / Utility charge"
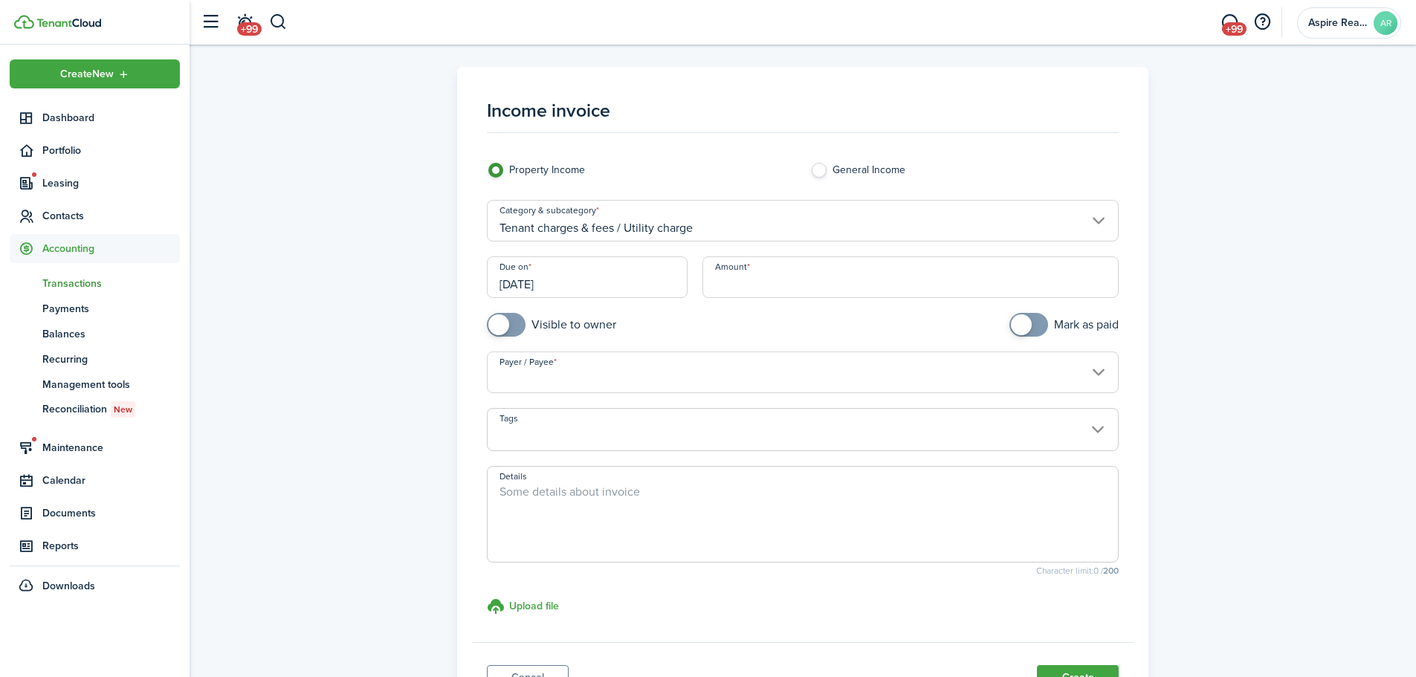
click at [720, 284] on input "Amount" at bounding box center [911, 277] width 417 height 42
type input "$"
type input "$51.52"
checkbox input "true"
click at [514, 332] on span at bounding box center [506, 325] width 15 height 24
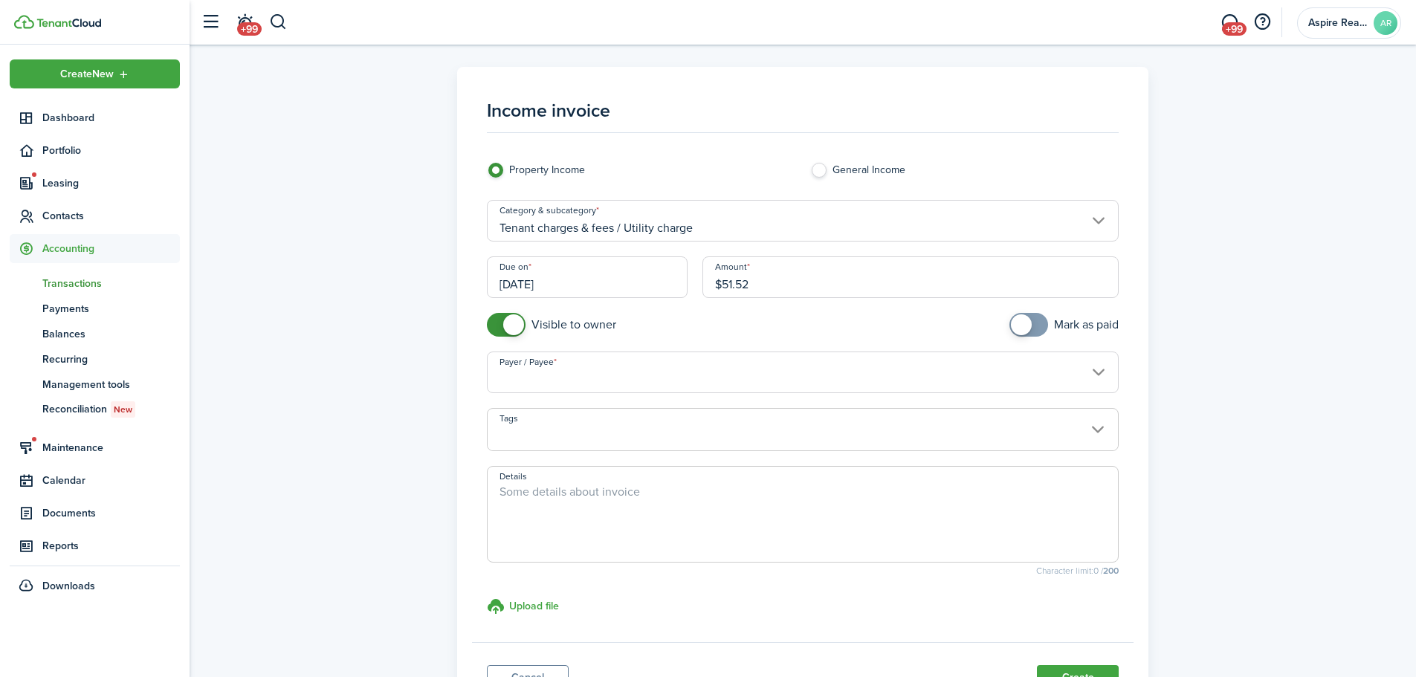
click at [528, 386] on input "Payer / Payee" at bounding box center [803, 373] width 633 height 42
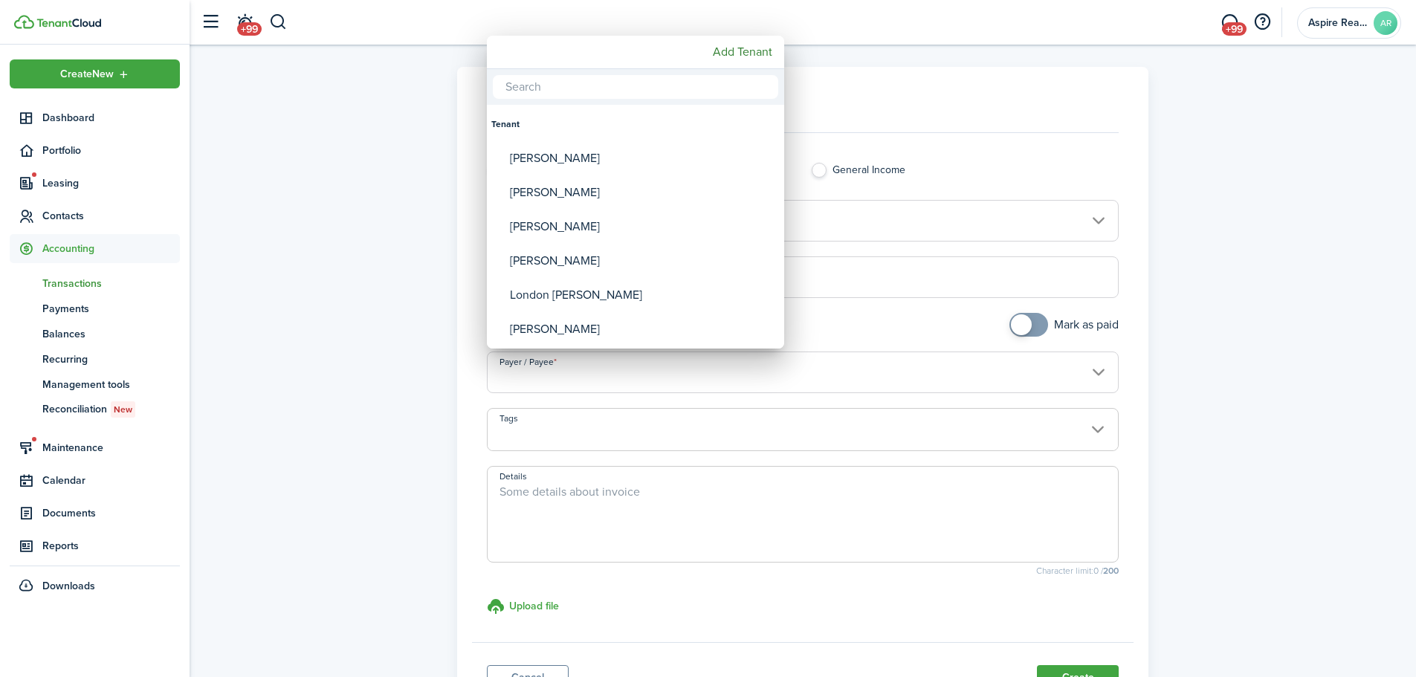
click at [528, 386] on div at bounding box center [708, 338] width 1654 height 915
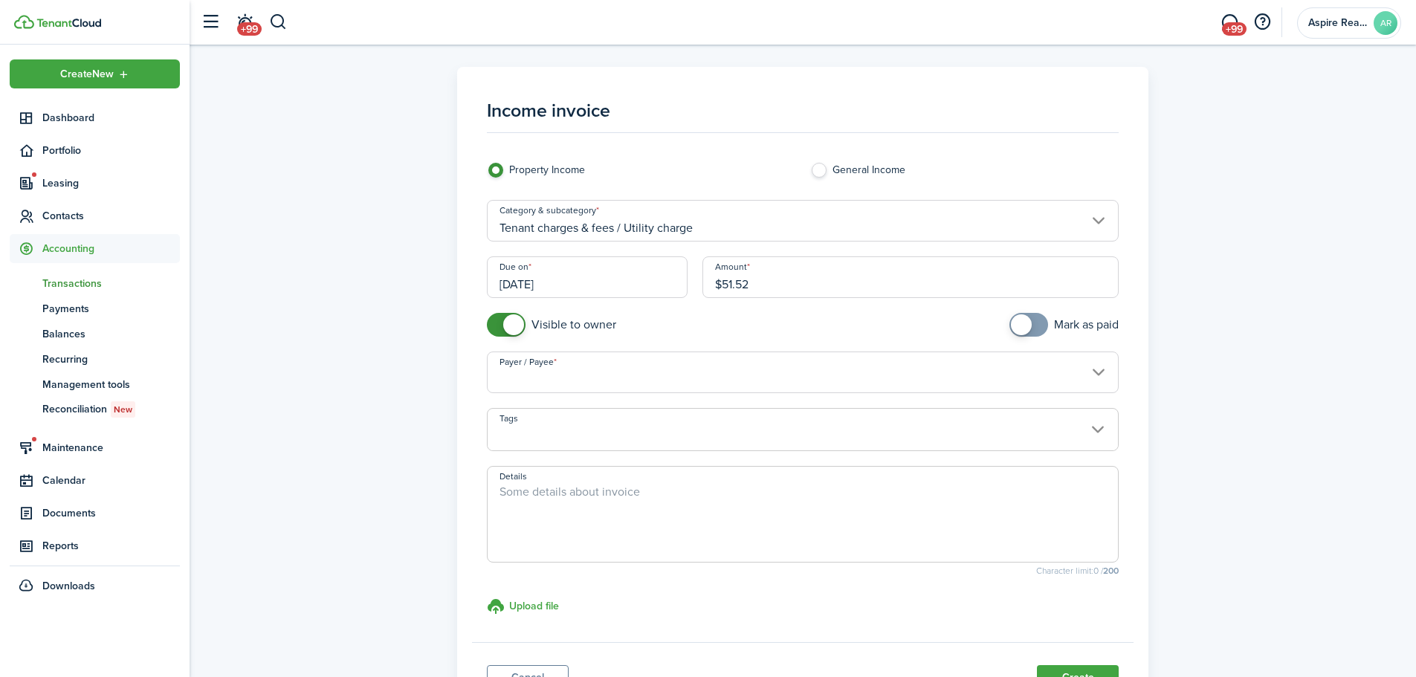
click at [528, 386] on input "Payer / Payee" at bounding box center [803, 373] width 633 height 42
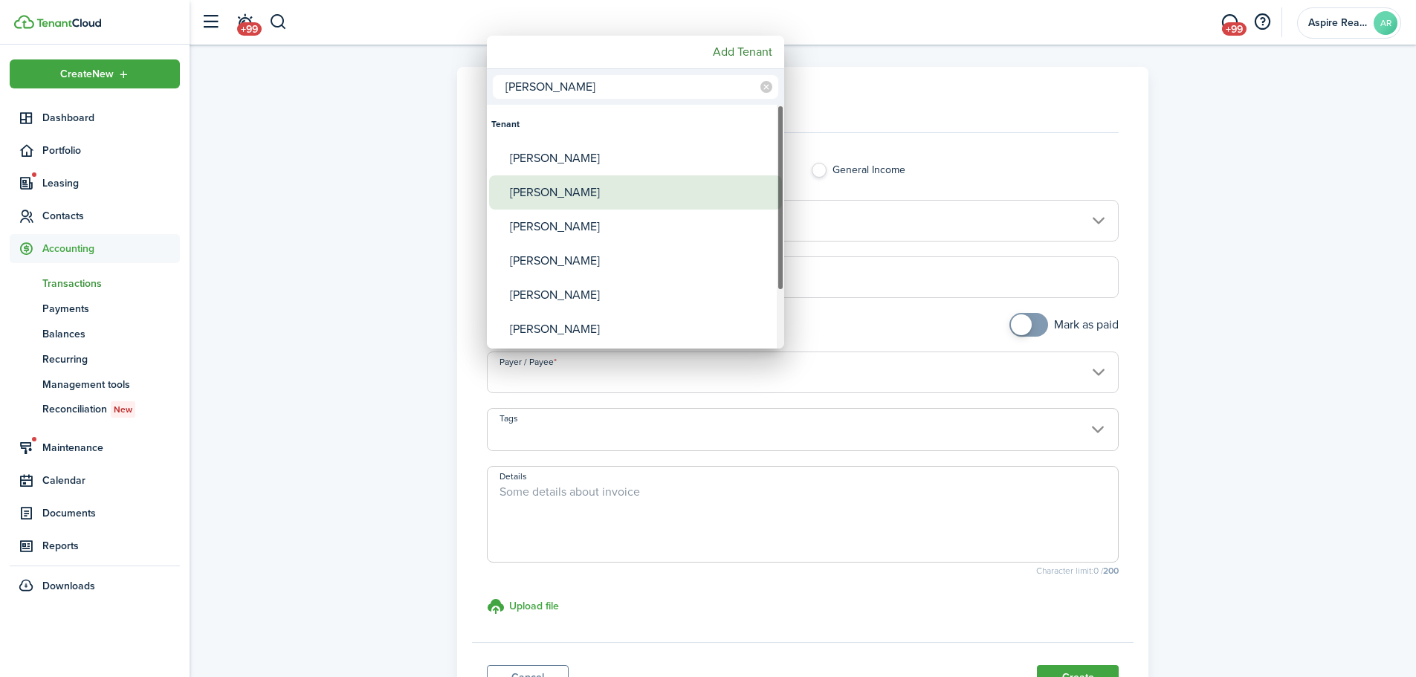
type input "[PERSON_NAME]"
click at [575, 189] on div "[PERSON_NAME]" at bounding box center [641, 192] width 263 height 34
type input "[PERSON_NAME]"
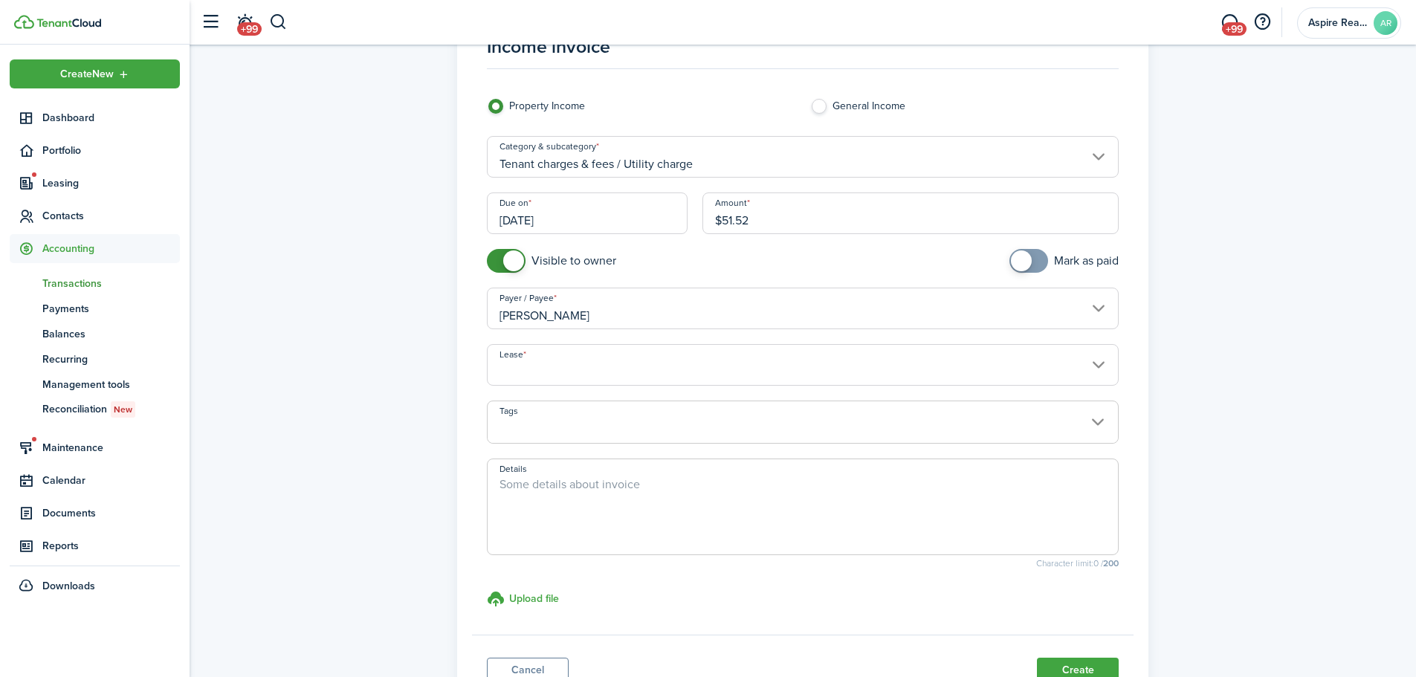
scroll to position [71, 0]
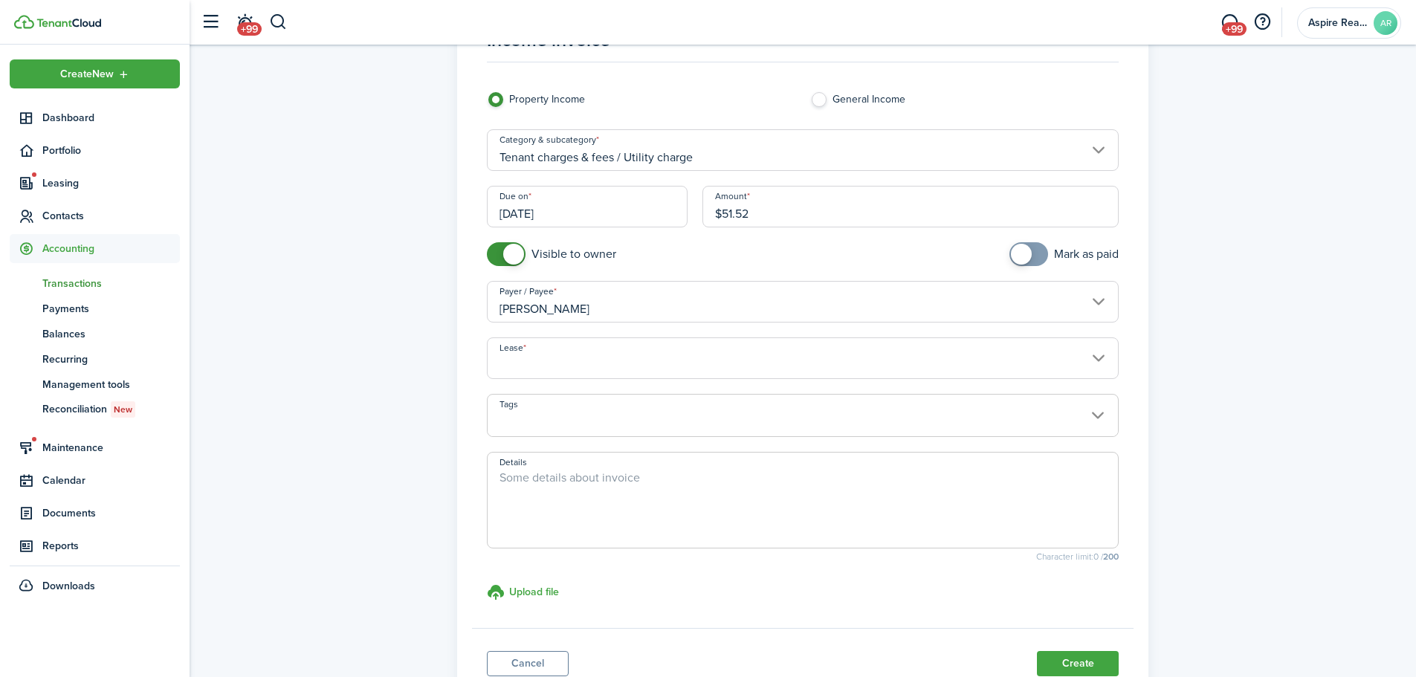
click at [750, 366] on input "Lease" at bounding box center [803, 359] width 633 height 42
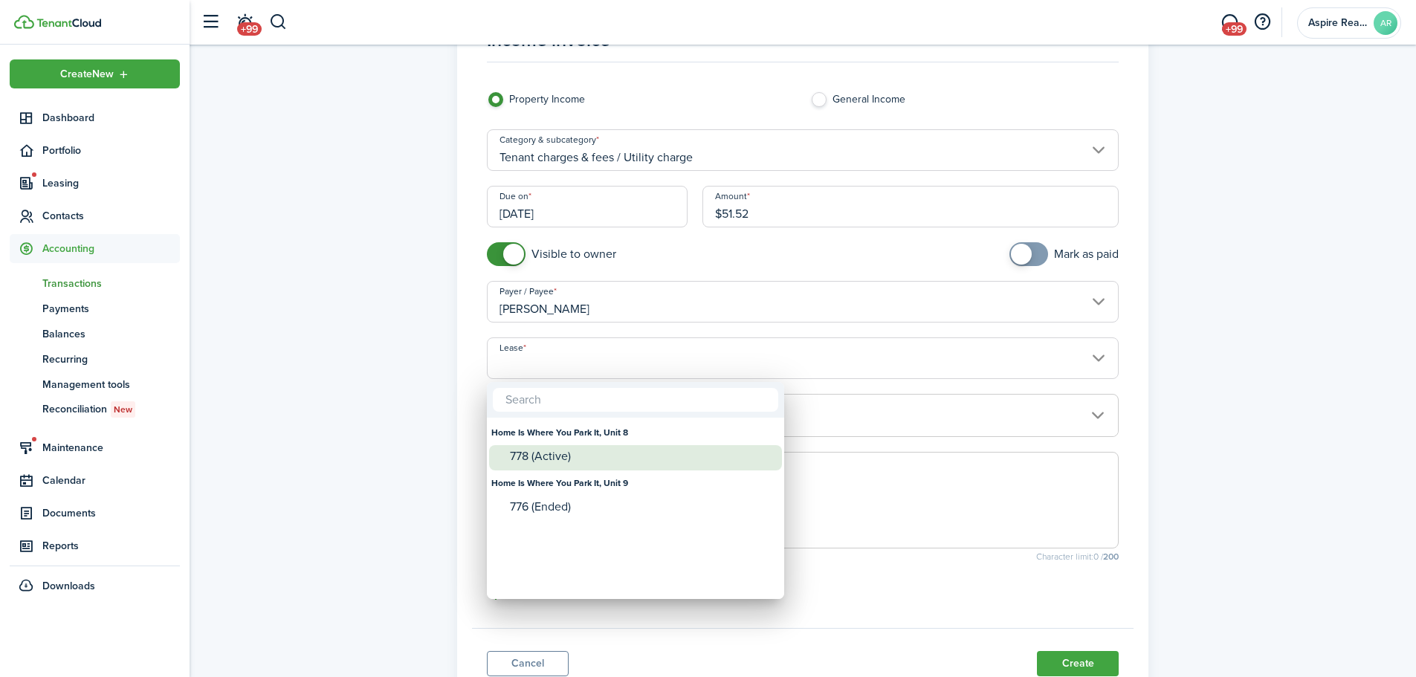
click at [564, 456] on div "778 (Active)" at bounding box center [641, 456] width 263 height 13
type input "Home Is Where You Park It, Unit 8. Lease #778 (Active)"
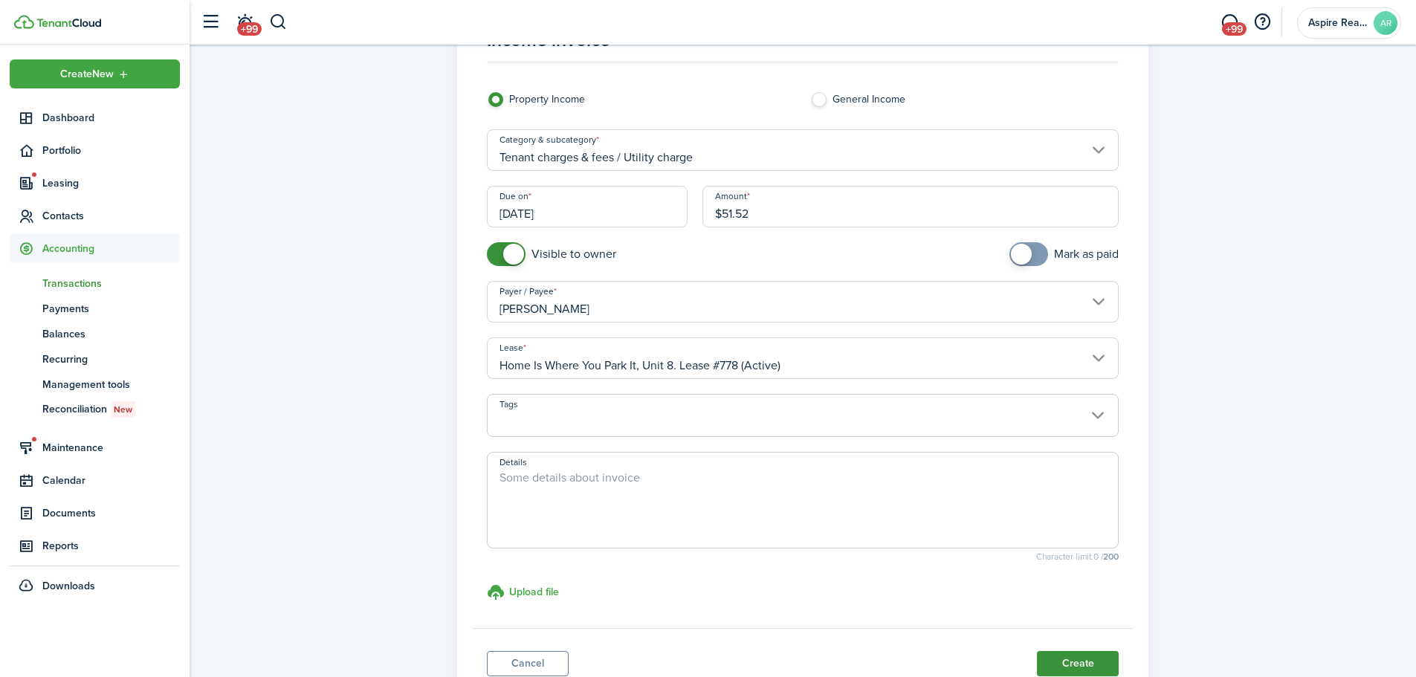
click at [940, 468] on button "Create" at bounding box center [1078, 663] width 82 height 25
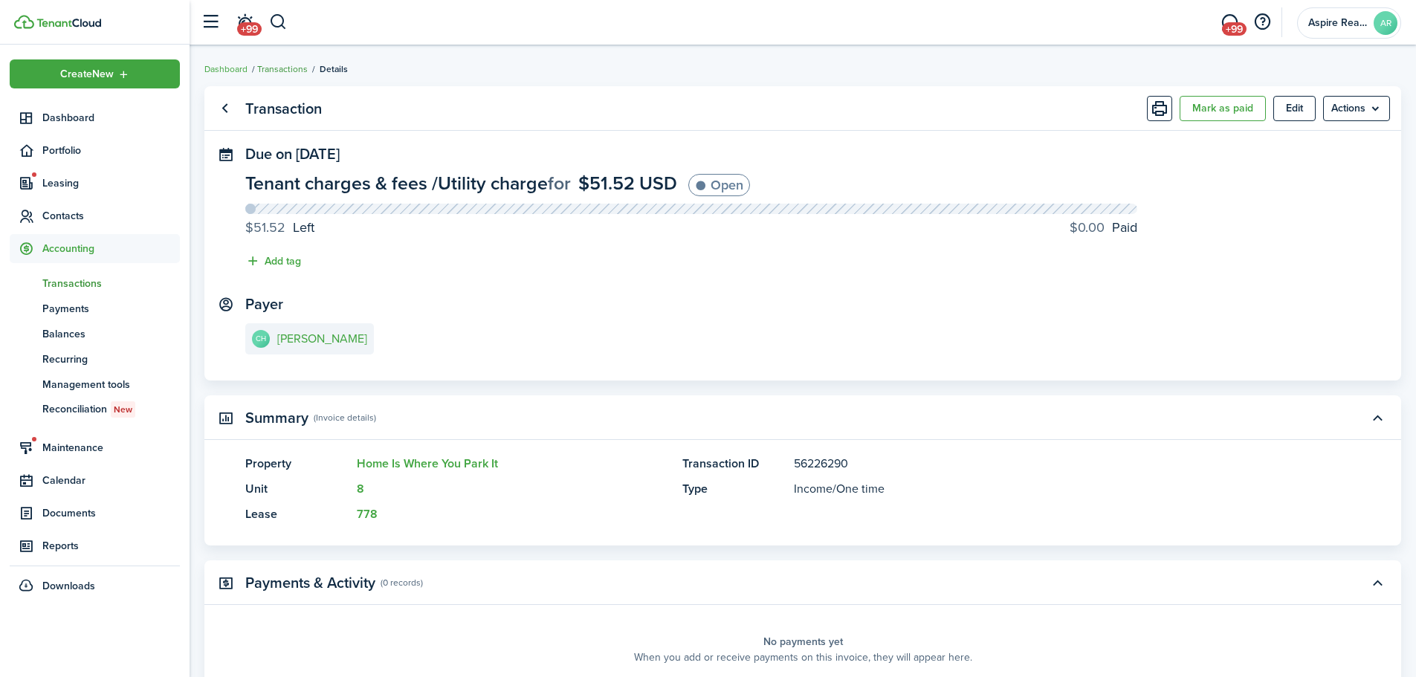
click at [293, 70] on link "Transactions" at bounding box center [282, 68] width 51 height 13
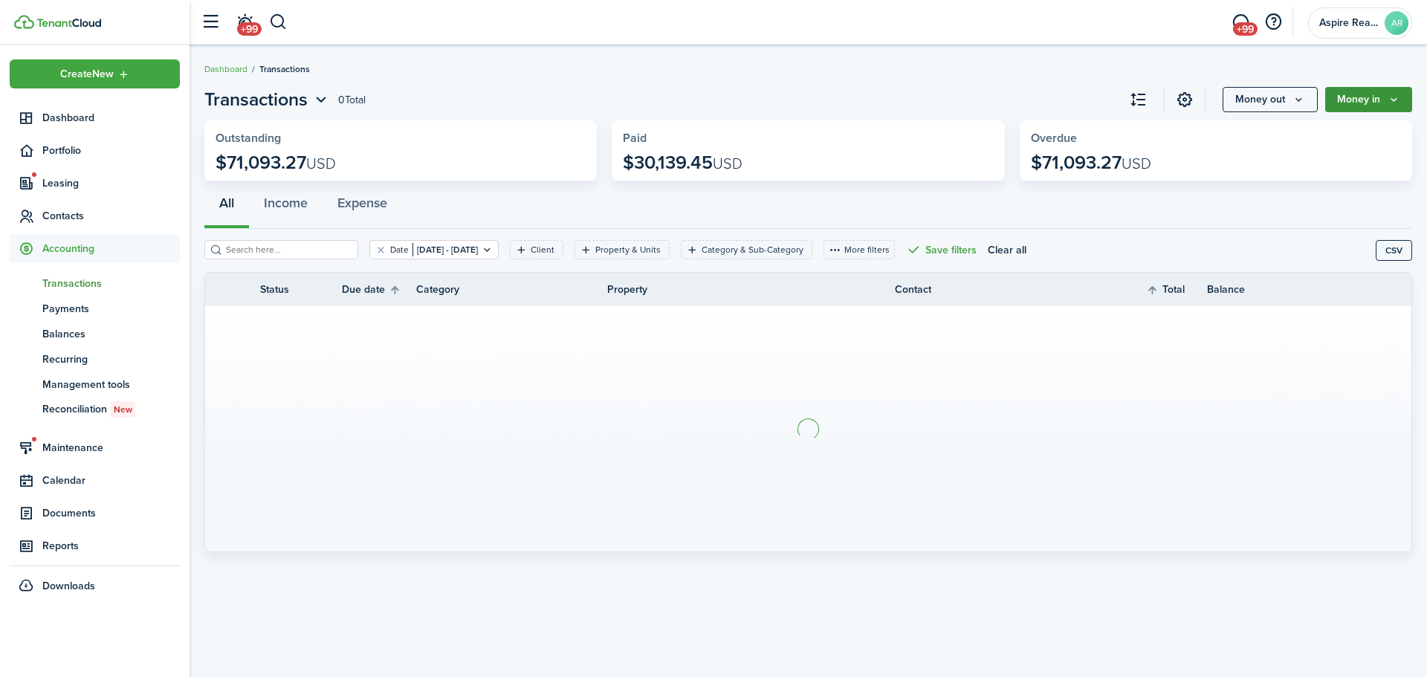
click at [940, 105] on button "Money in" at bounding box center [1369, 99] width 87 height 25
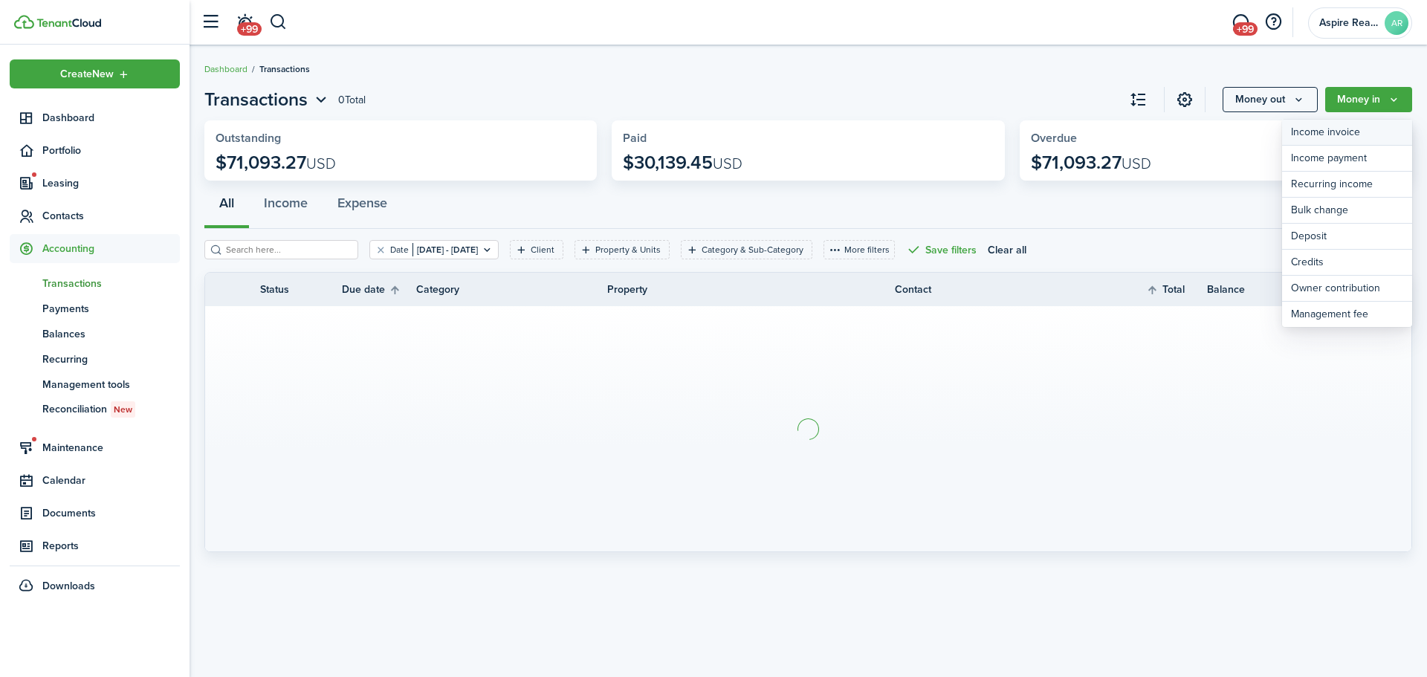
click at [940, 128] on link "Income invoice" at bounding box center [1347, 133] width 130 height 26
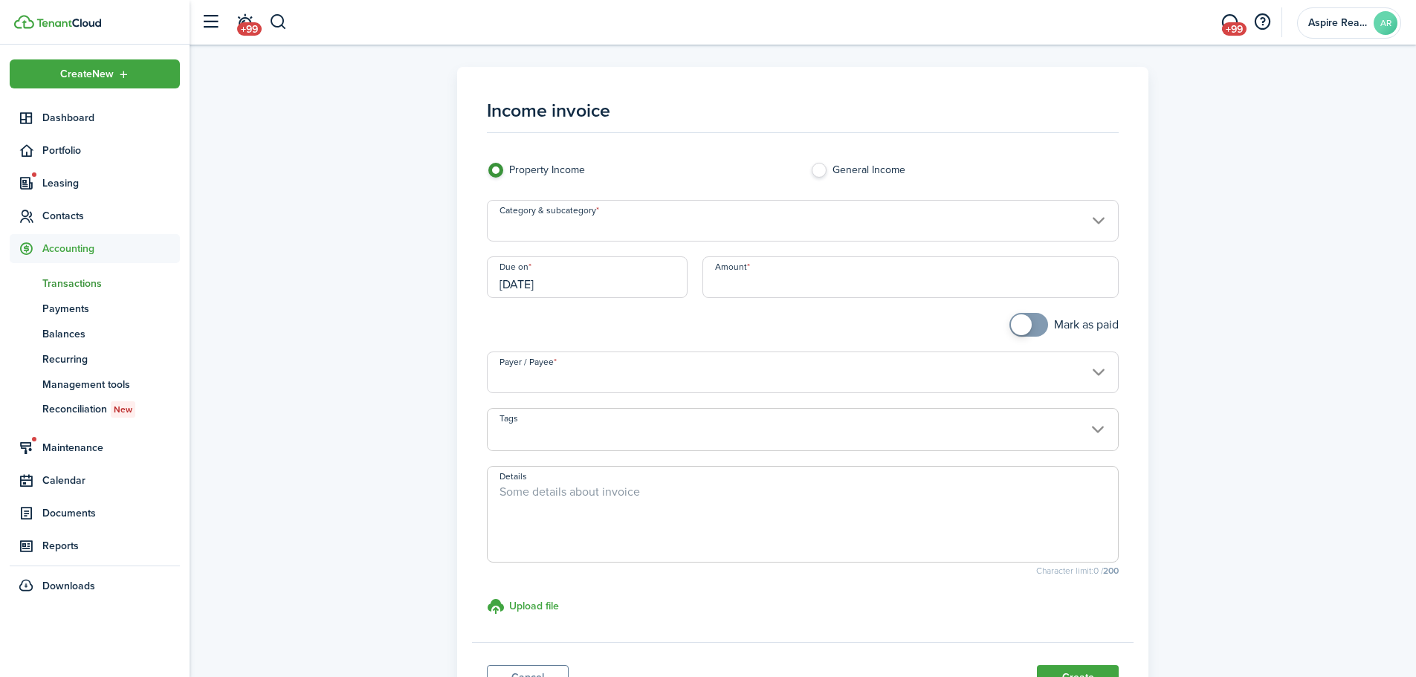
click at [672, 229] on input "Category & subcategory" at bounding box center [803, 221] width 633 height 42
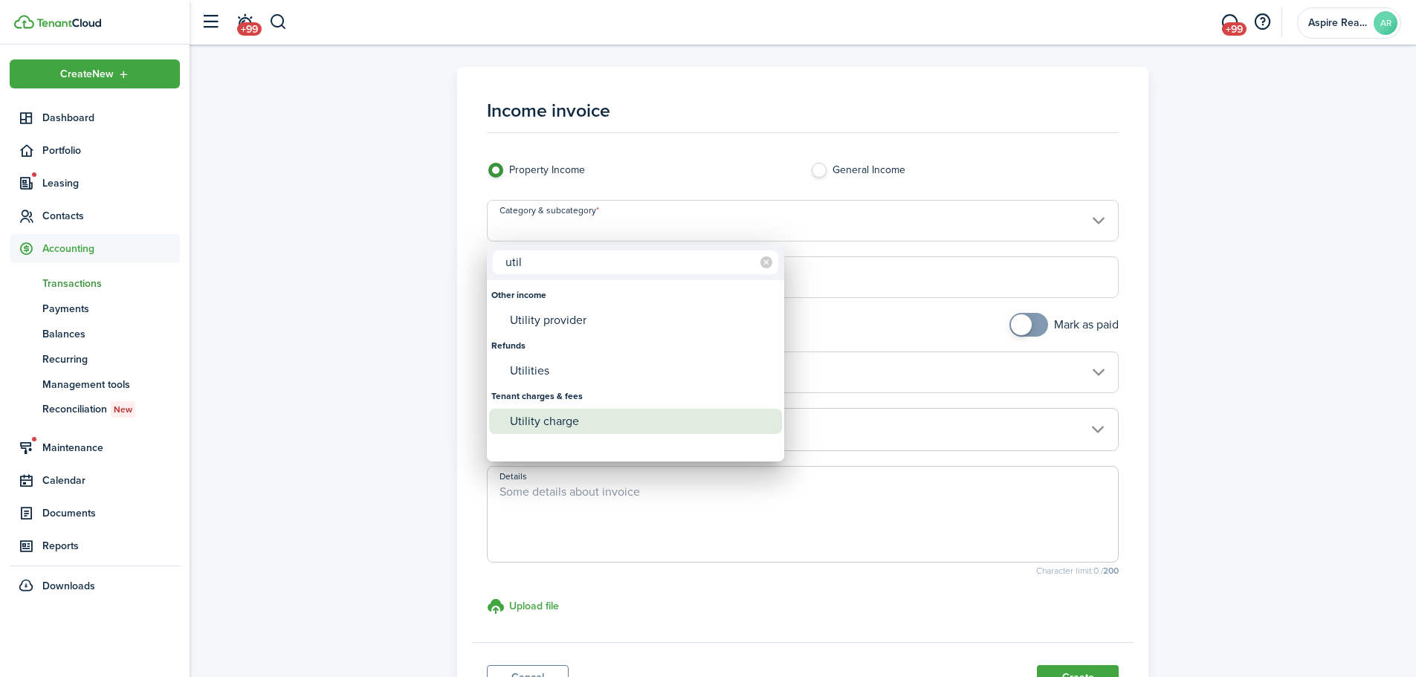
type input "util"
click at [540, 422] on div "Utility charge" at bounding box center [641, 421] width 263 height 25
type input "Tenant charges & fees / Utility charge"
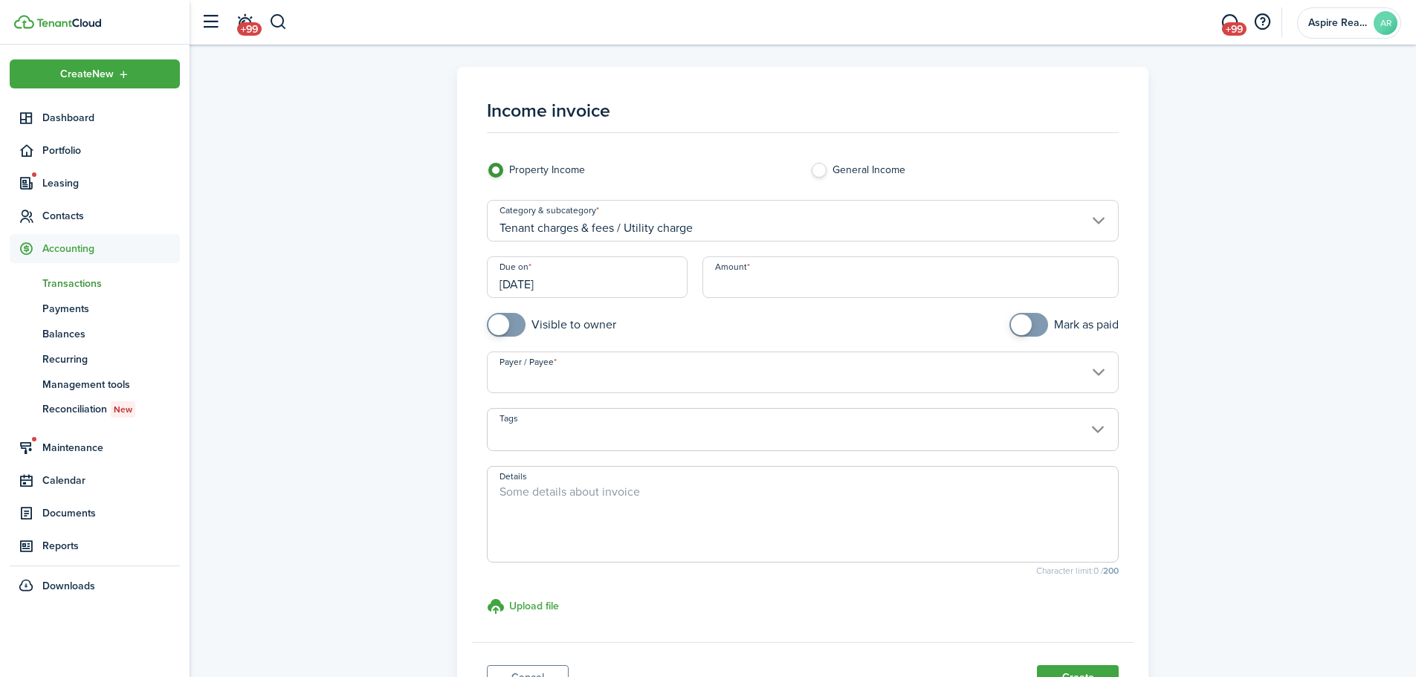
click at [755, 292] on input "Amount" at bounding box center [911, 277] width 417 height 42
type input "$101.92"
checkbox input "true"
click at [514, 321] on span at bounding box center [506, 325] width 15 height 24
click at [520, 382] on input "Payer / Payee" at bounding box center [803, 373] width 633 height 42
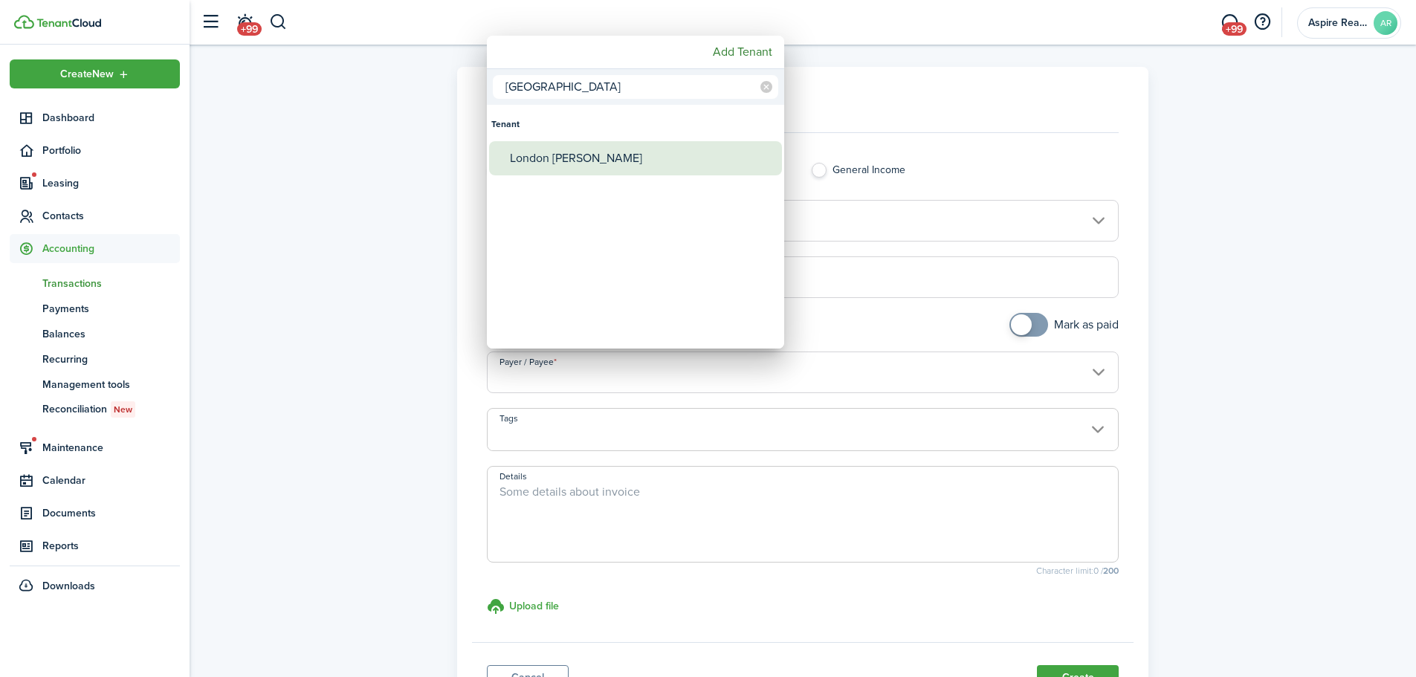
type input "[GEOGRAPHIC_DATA]"
click at [517, 158] on div "London [PERSON_NAME]" at bounding box center [641, 158] width 263 height 34
type input "London [PERSON_NAME]"
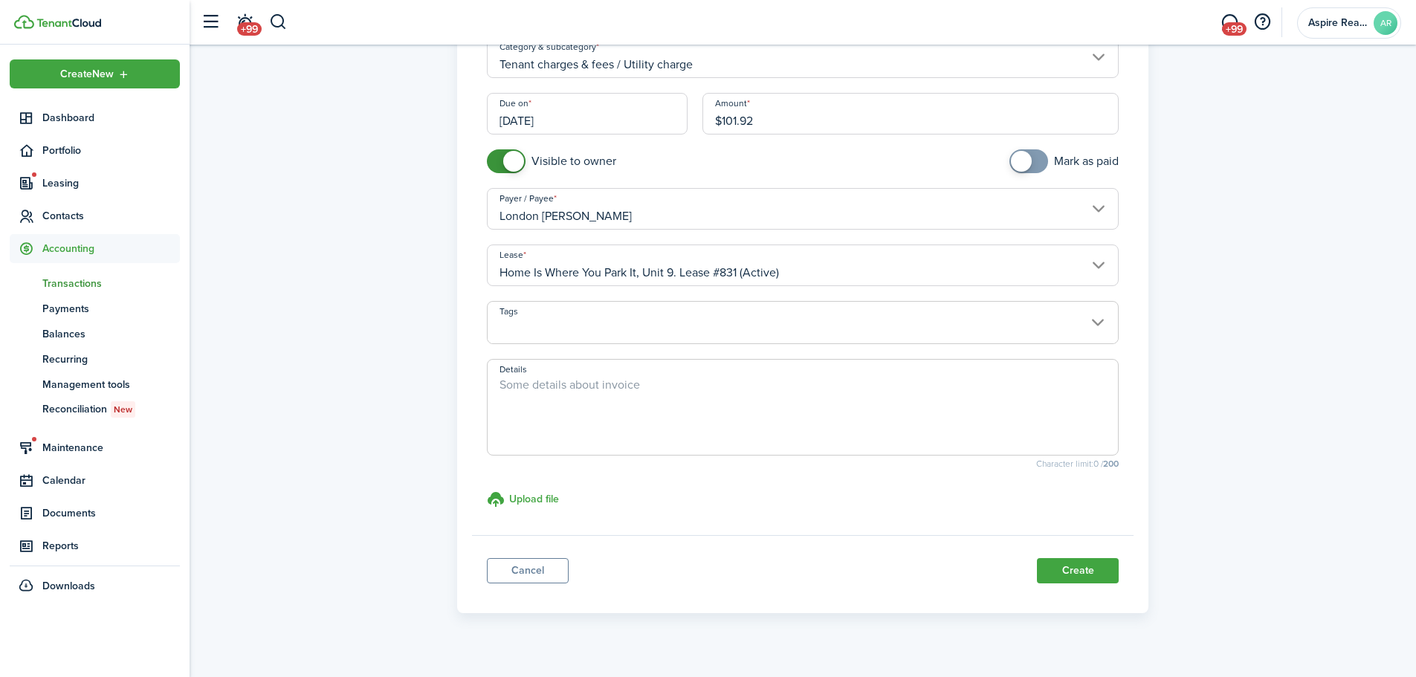
scroll to position [167, 0]
click at [940, 468] on button "Create" at bounding box center [1078, 567] width 82 height 25
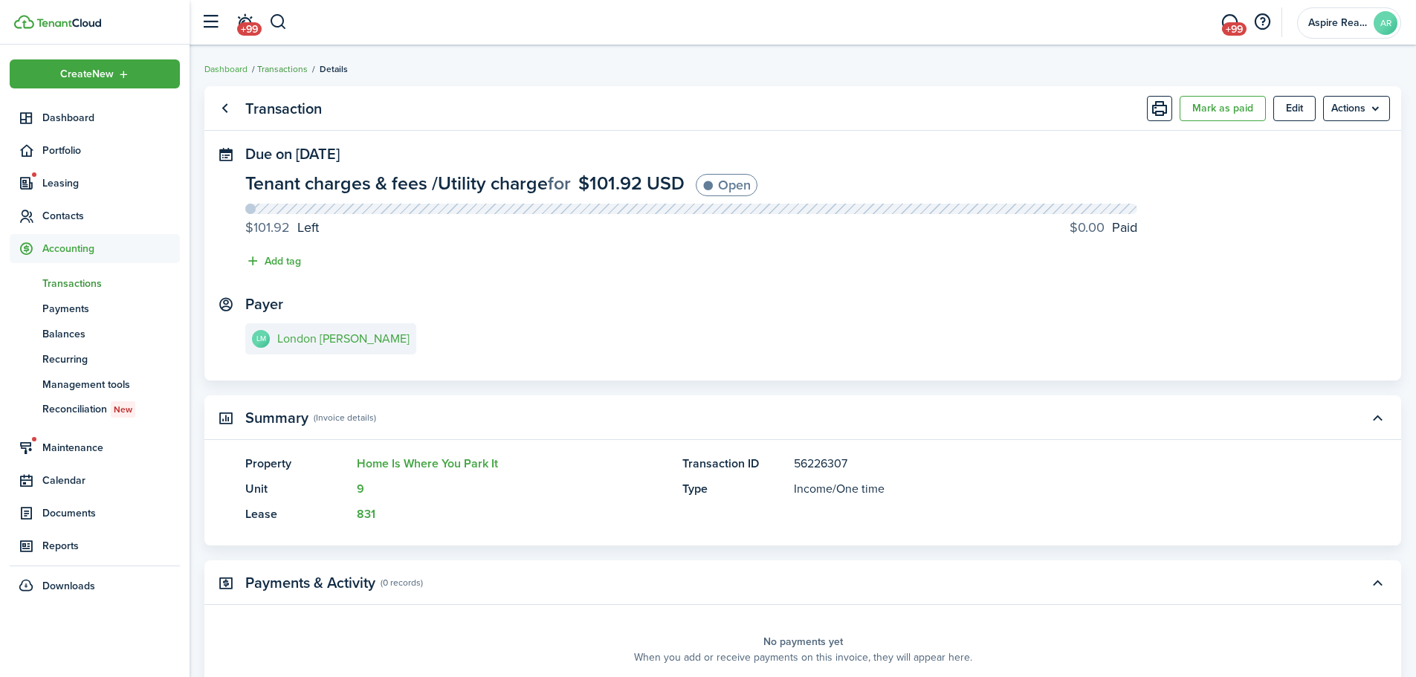
click at [288, 68] on link "Transactions" at bounding box center [282, 68] width 51 height 13
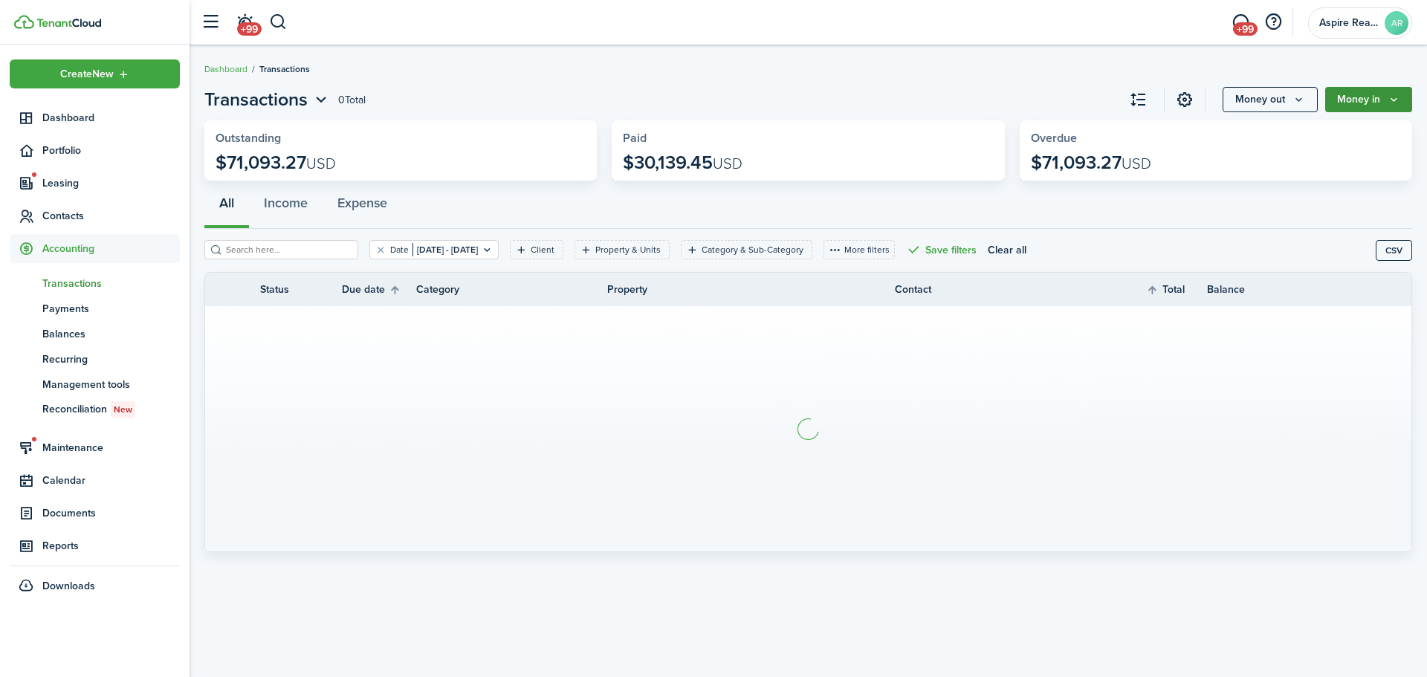
click at [940, 104] on button "Money in" at bounding box center [1369, 99] width 87 height 25
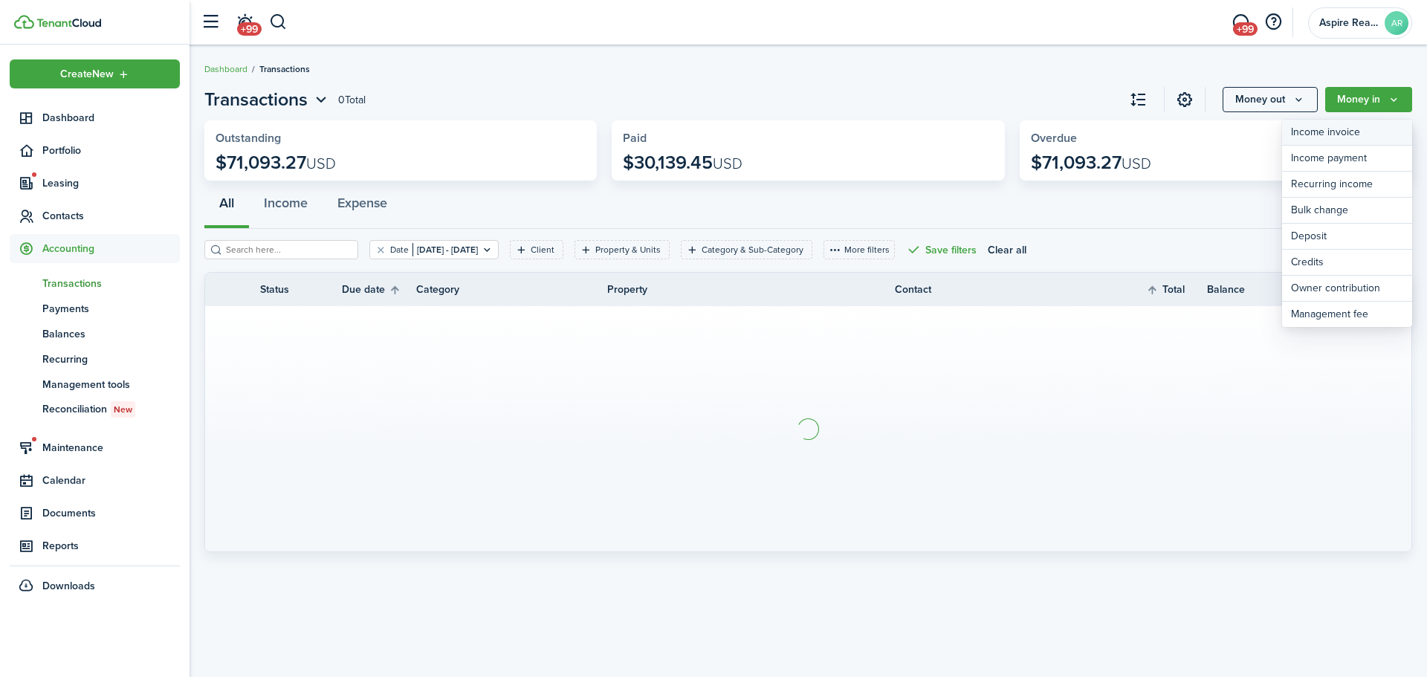
click at [940, 128] on link "Income invoice" at bounding box center [1347, 133] width 130 height 26
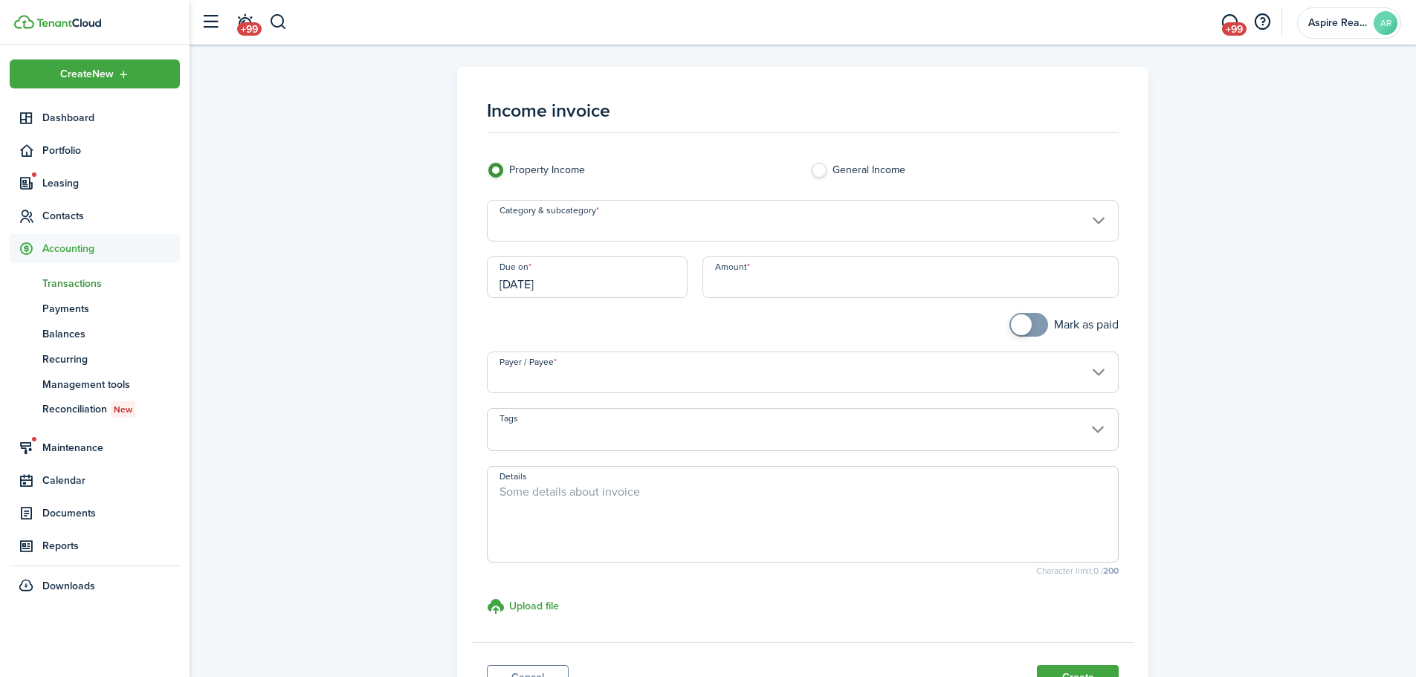
click at [598, 230] on input "Category & subcategory" at bounding box center [803, 221] width 633 height 42
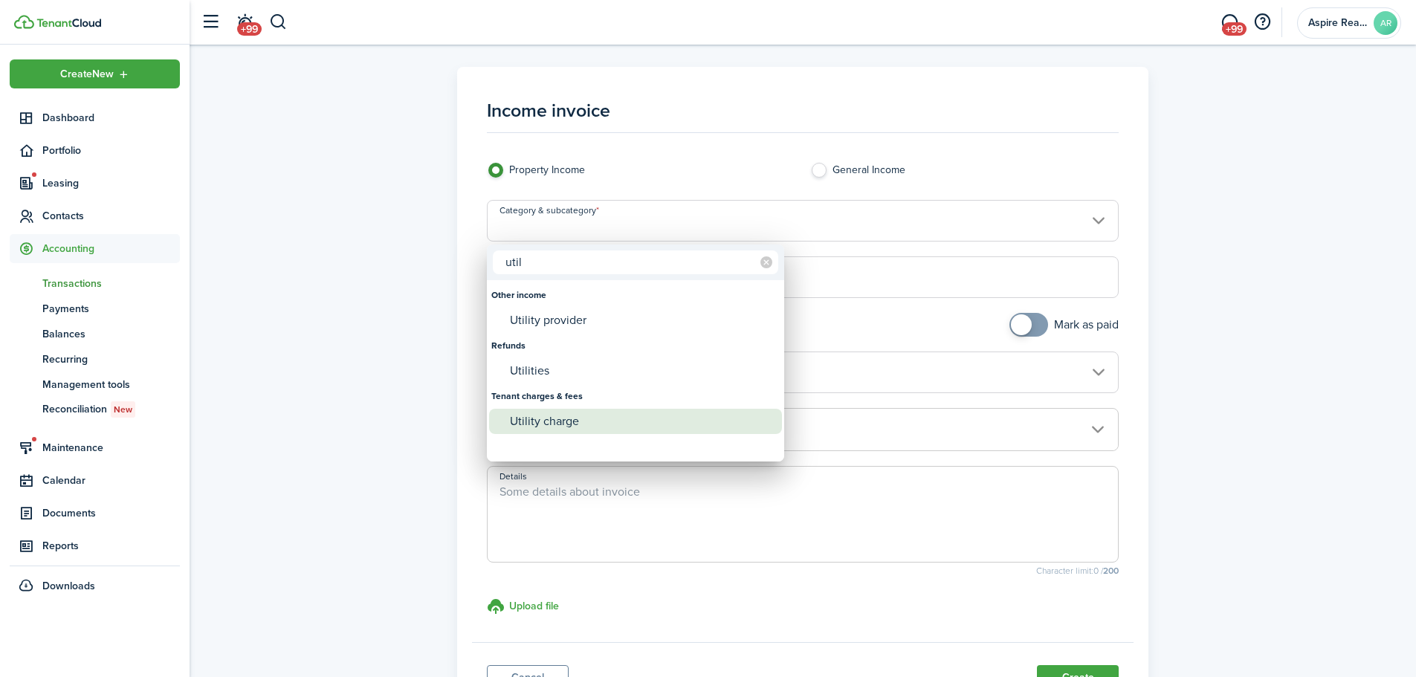
type input "util"
click at [534, 423] on div "Utility charge" at bounding box center [641, 421] width 263 height 25
type input "Tenant charges & fees / Utility charge"
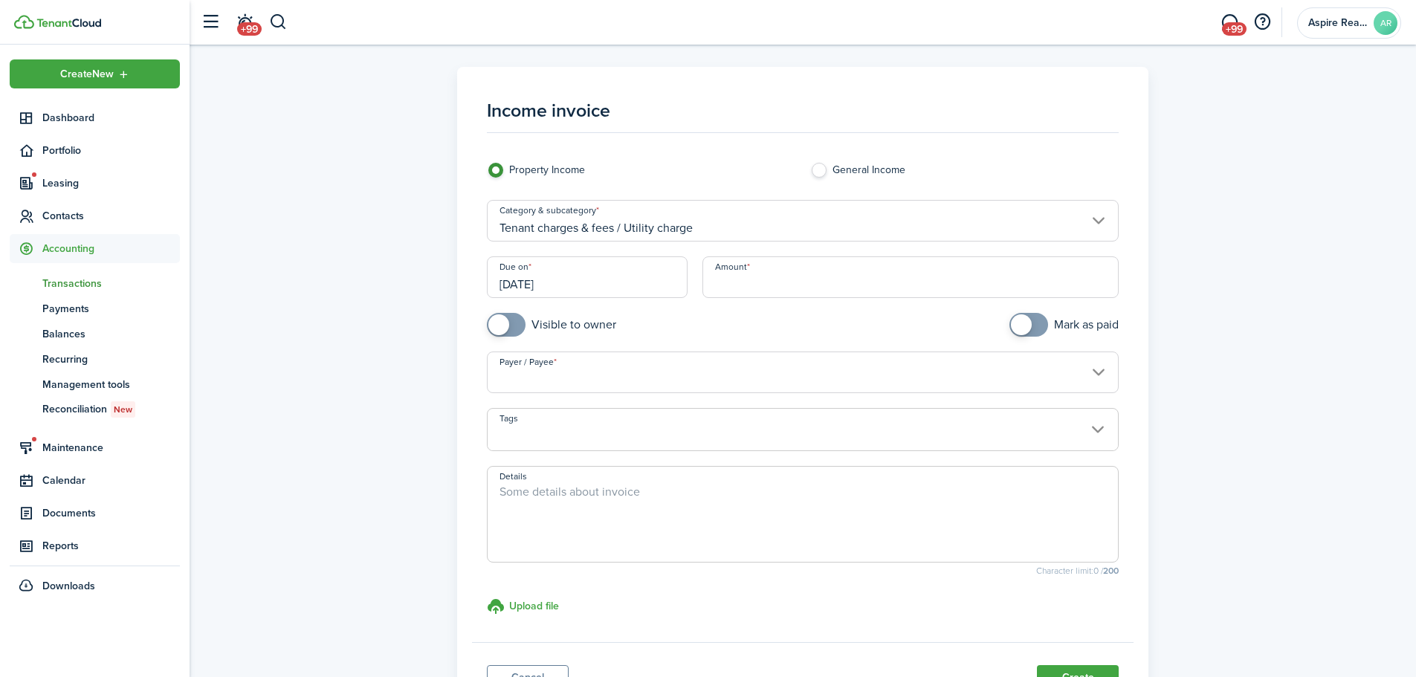
click at [729, 284] on input "Amount" at bounding box center [911, 277] width 417 height 42
type input "$117.88"
checkbox input "true"
click at [514, 324] on span at bounding box center [506, 325] width 15 height 24
click at [511, 379] on input "Payer / Payee" at bounding box center [803, 373] width 633 height 42
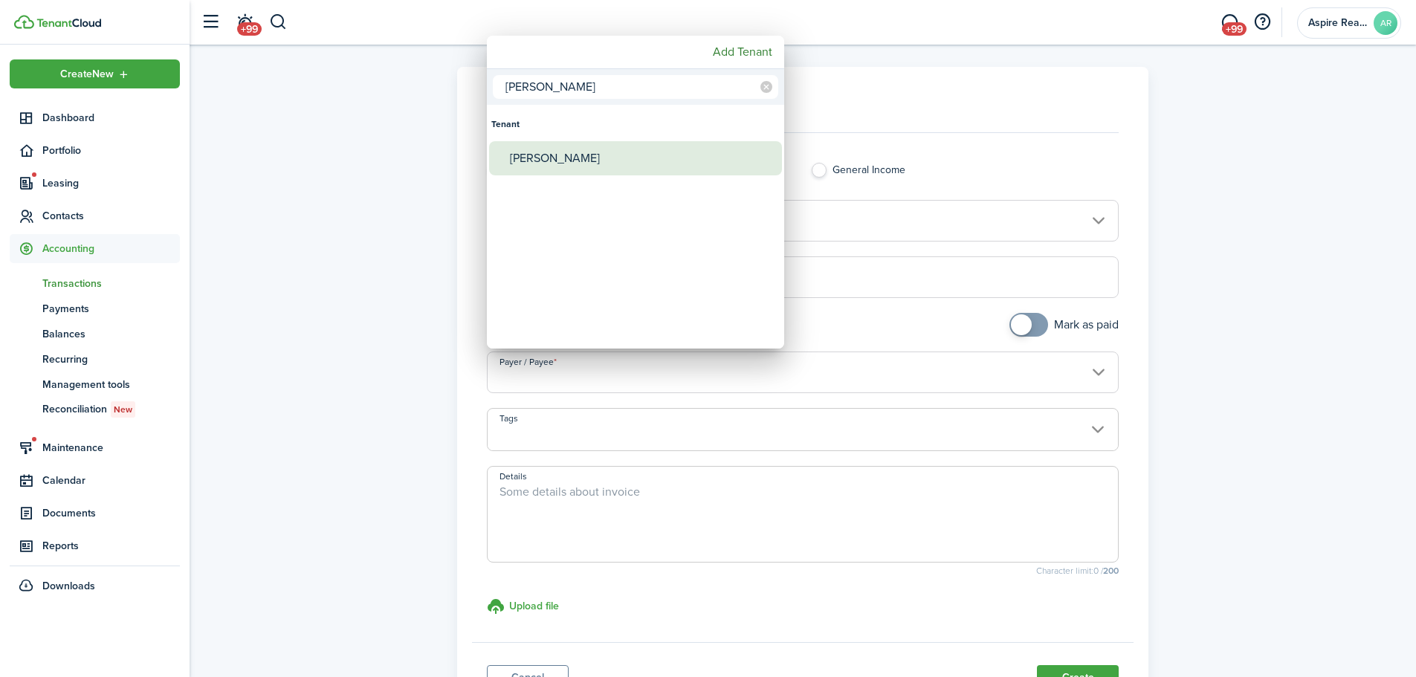
type input "[PERSON_NAME]"
click at [548, 160] on div "[PERSON_NAME]" at bounding box center [641, 158] width 263 height 34
type input "[PERSON_NAME]"
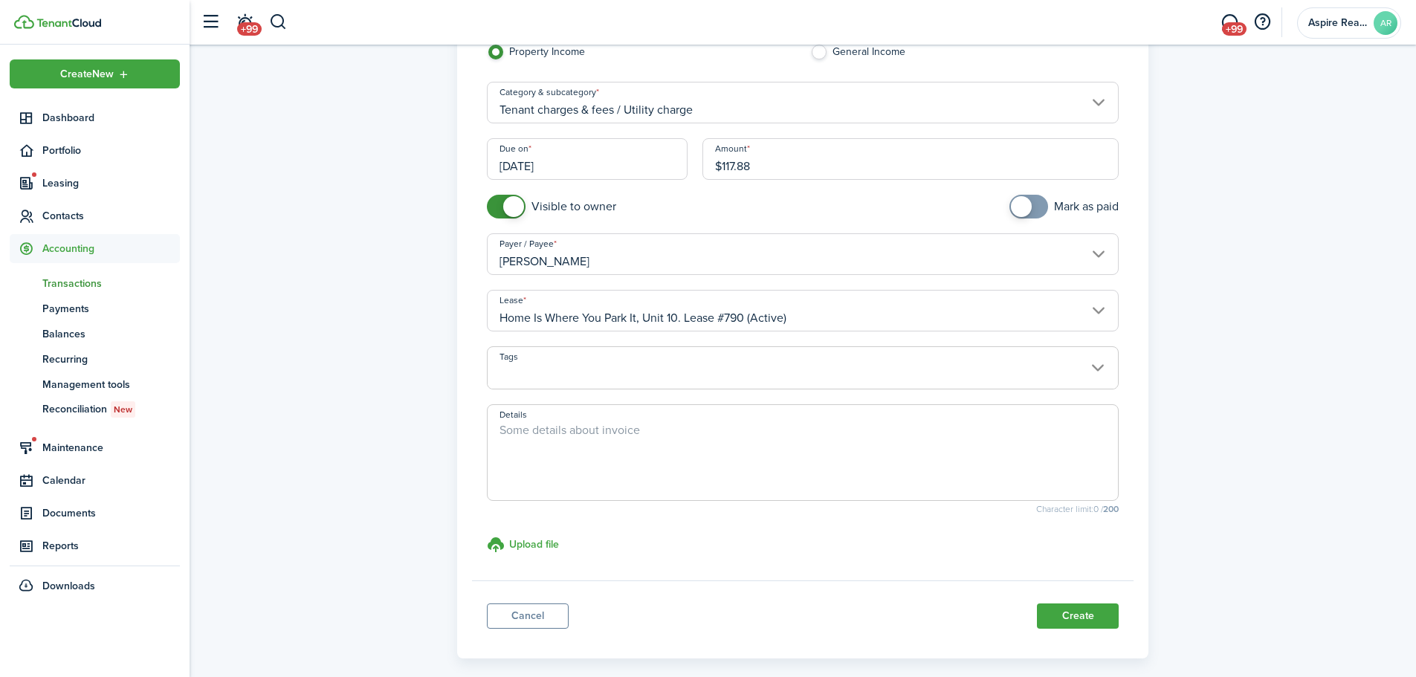
scroll to position [185, 0]
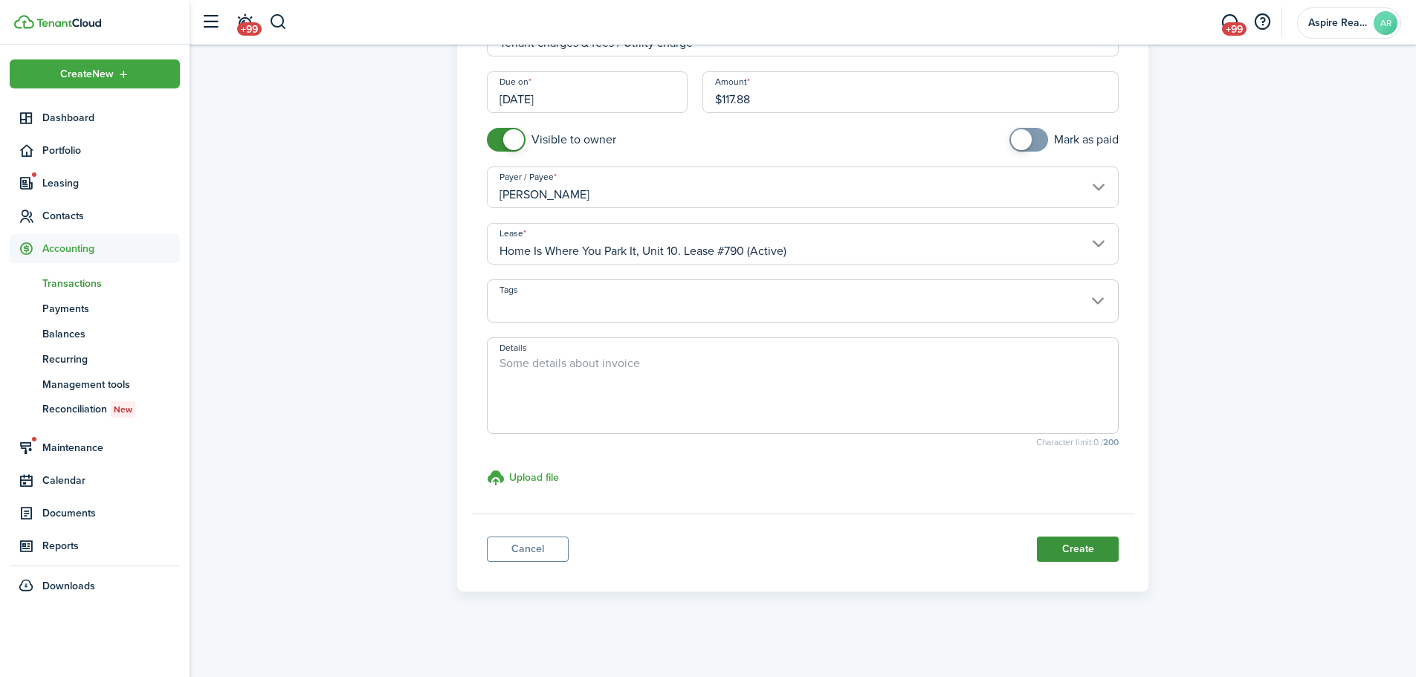
click at [940, 468] on button "Create" at bounding box center [1078, 549] width 82 height 25
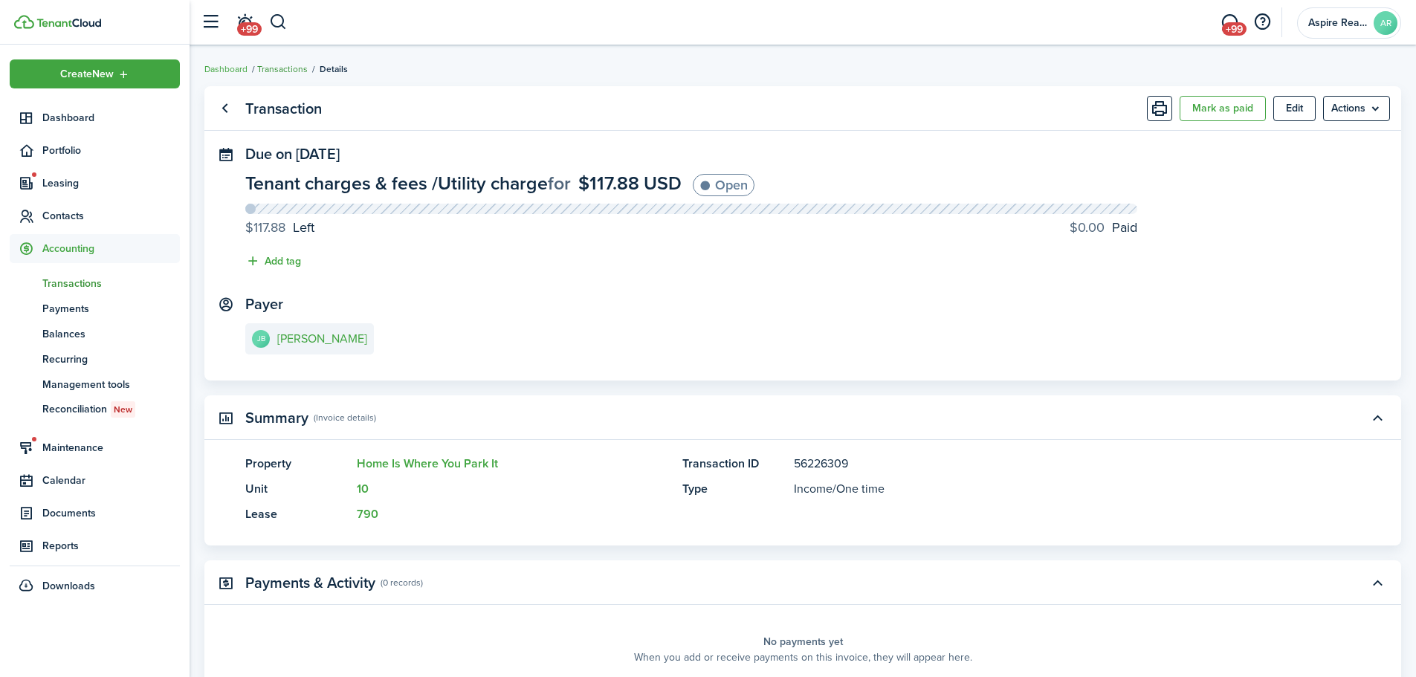
click at [276, 68] on link "Transactions" at bounding box center [282, 68] width 51 height 13
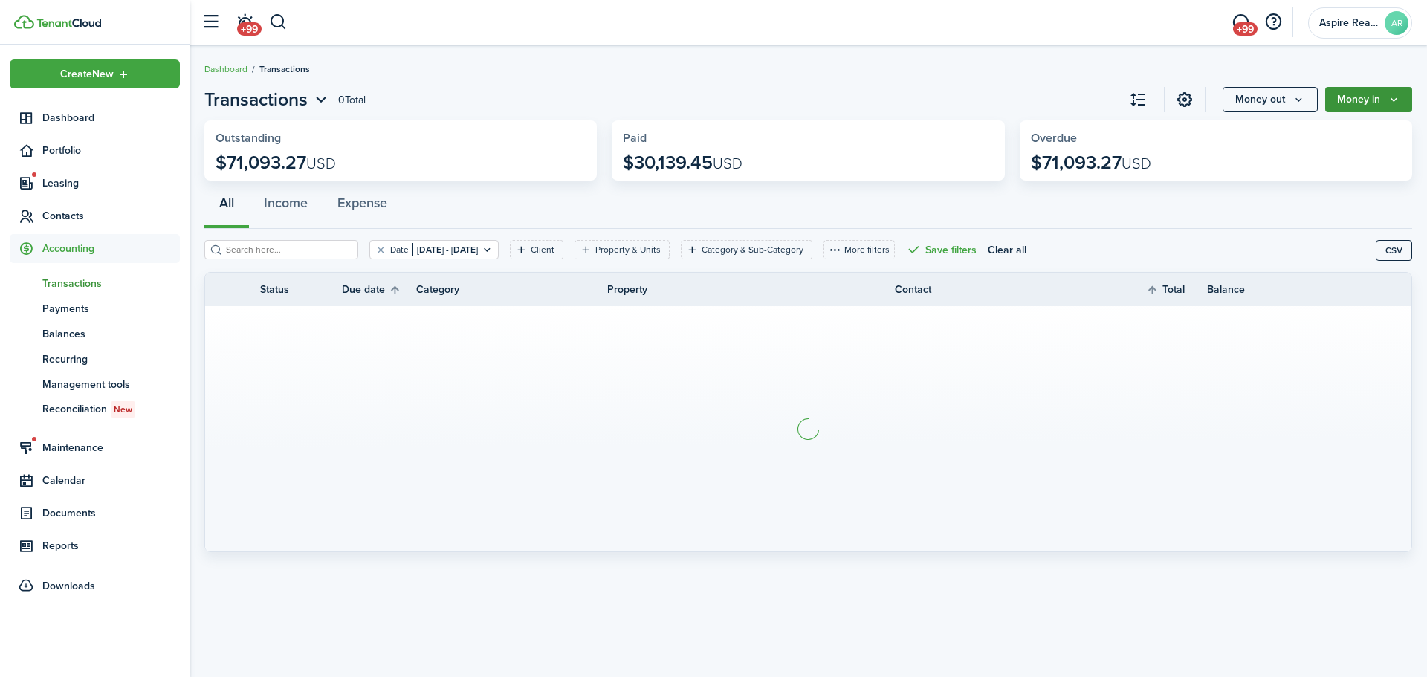
click at [940, 100] on button "Money in" at bounding box center [1369, 99] width 87 height 25
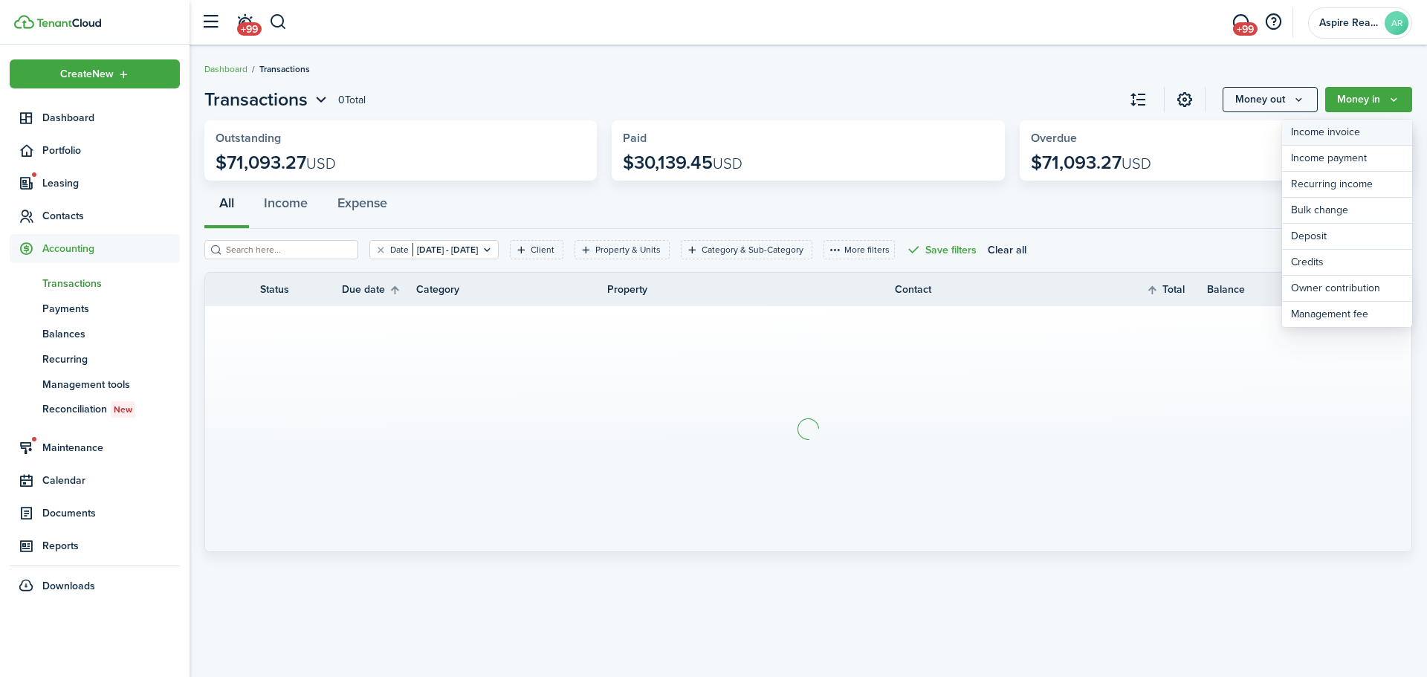
click at [940, 125] on link "Income invoice" at bounding box center [1347, 133] width 130 height 26
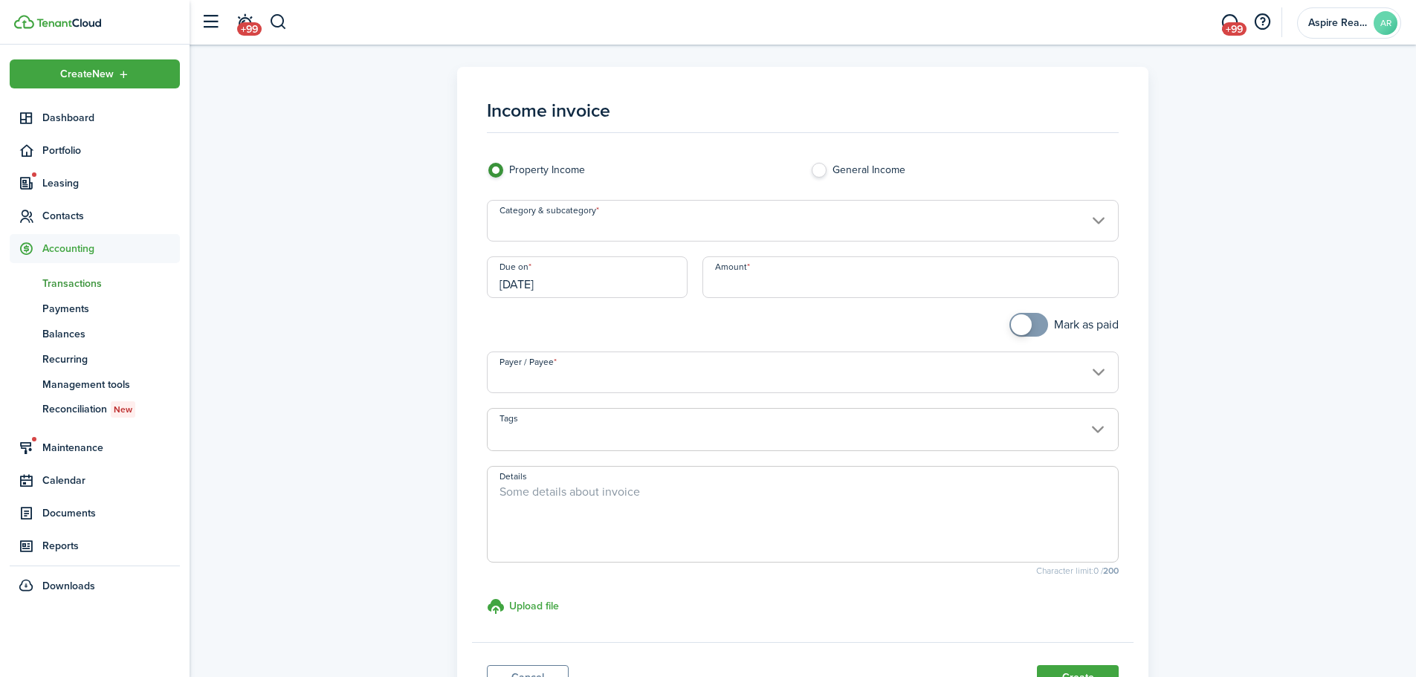
click at [645, 229] on input "Category & subcategory" at bounding box center [803, 221] width 633 height 42
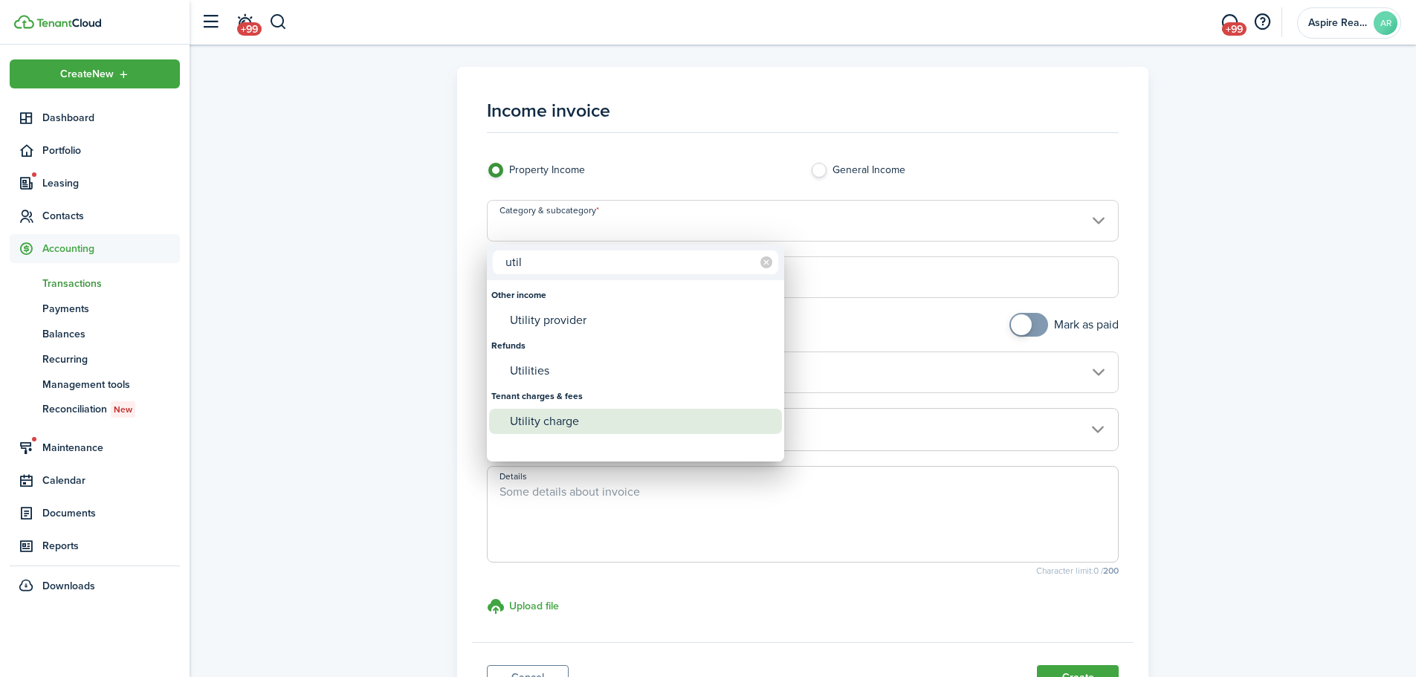
type input "util"
click at [548, 427] on div "Utility charge" at bounding box center [641, 421] width 263 height 25
type input "Tenant charges & fees / Utility charge"
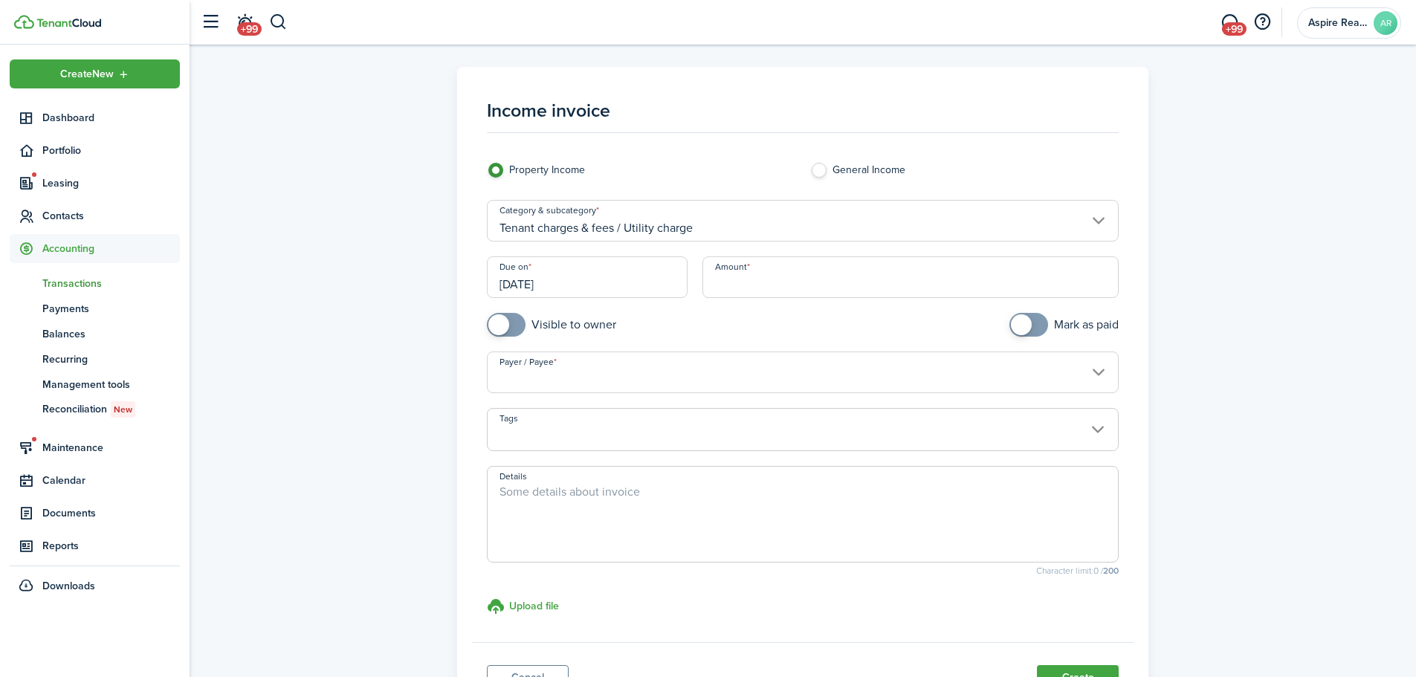
click at [740, 280] on input "Amount" at bounding box center [911, 277] width 417 height 42
type input "$167.30"
checkbox input "true"
click at [514, 329] on span at bounding box center [506, 325] width 15 height 24
click at [525, 379] on input "Payer / Payee" at bounding box center [803, 373] width 633 height 42
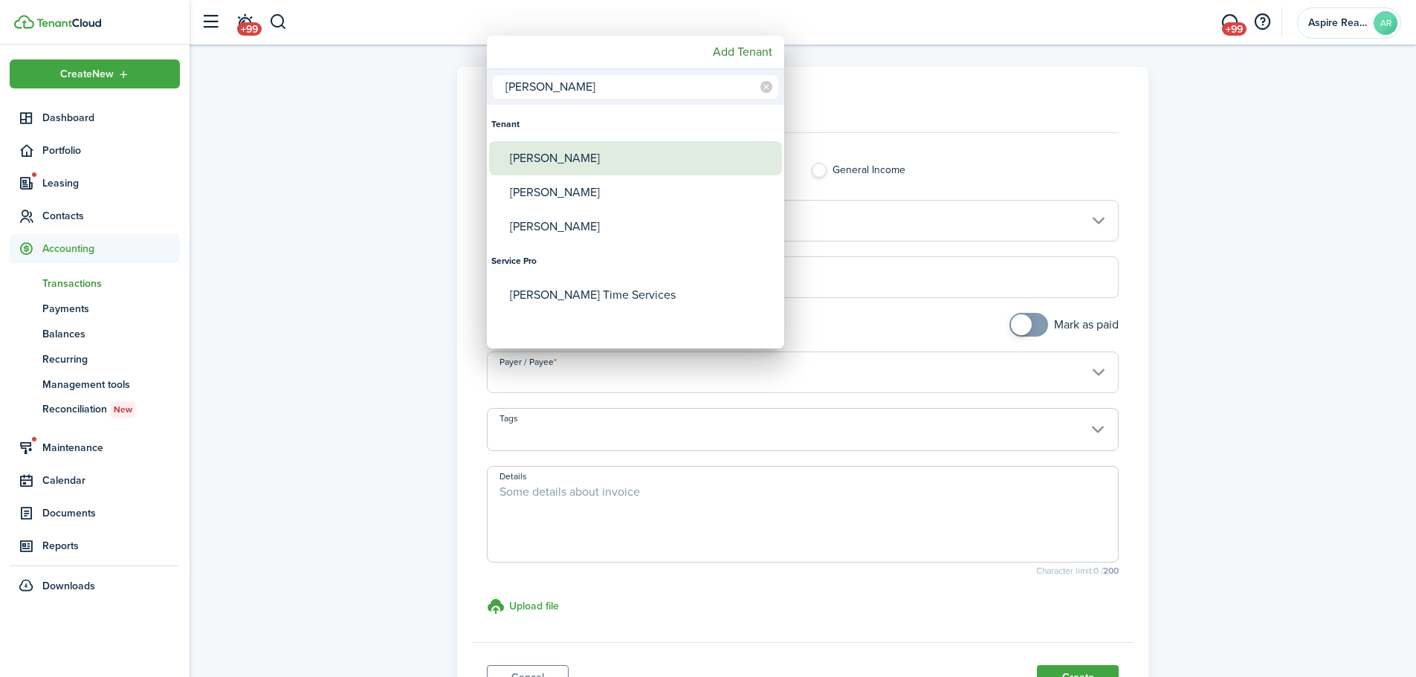
type input "[PERSON_NAME]"
click at [584, 155] on div "[PERSON_NAME]" at bounding box center [641, 158] width 263 height 34
type input "[PERSON_NAME]"
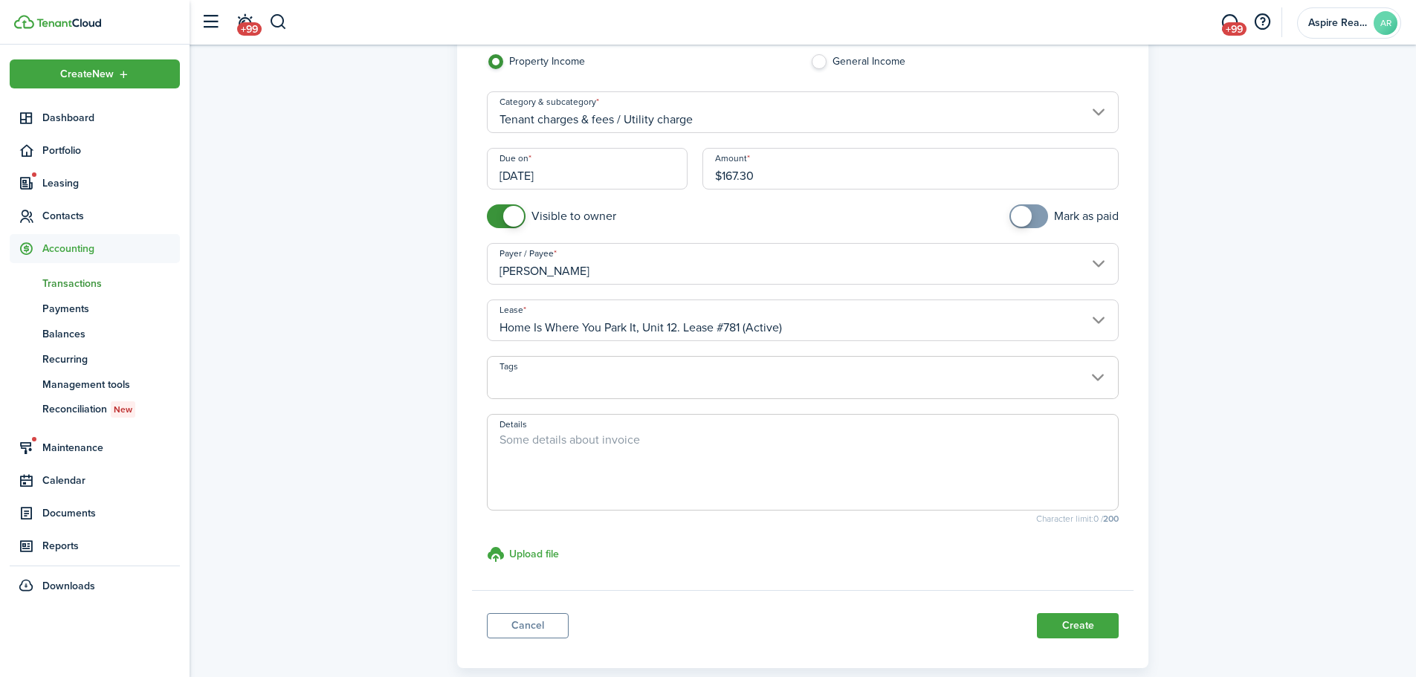
scroll to position [112, 0]
click at [940, 468] on button "Create" at bounding box center [1078, 622] width 82 height 25
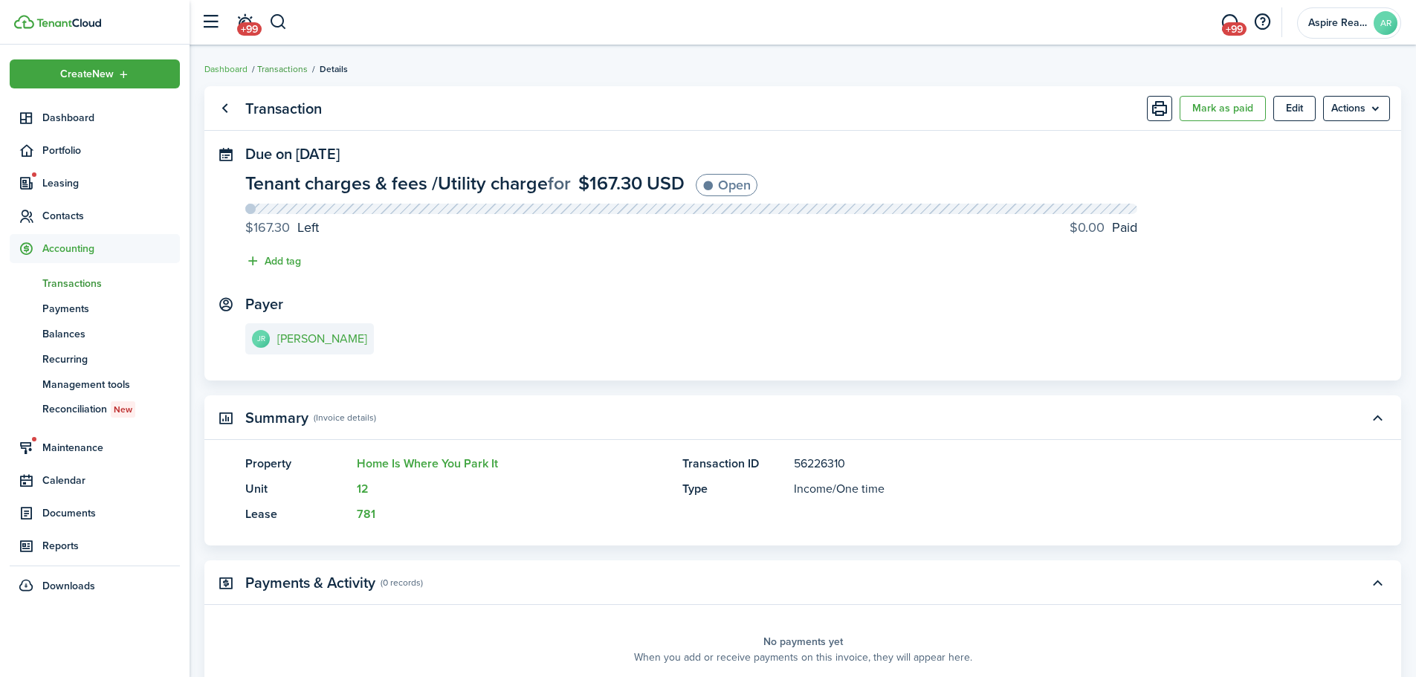
click at [279, 68] on link "Transactions" at bounding box center [282, 68] width 51 height 13
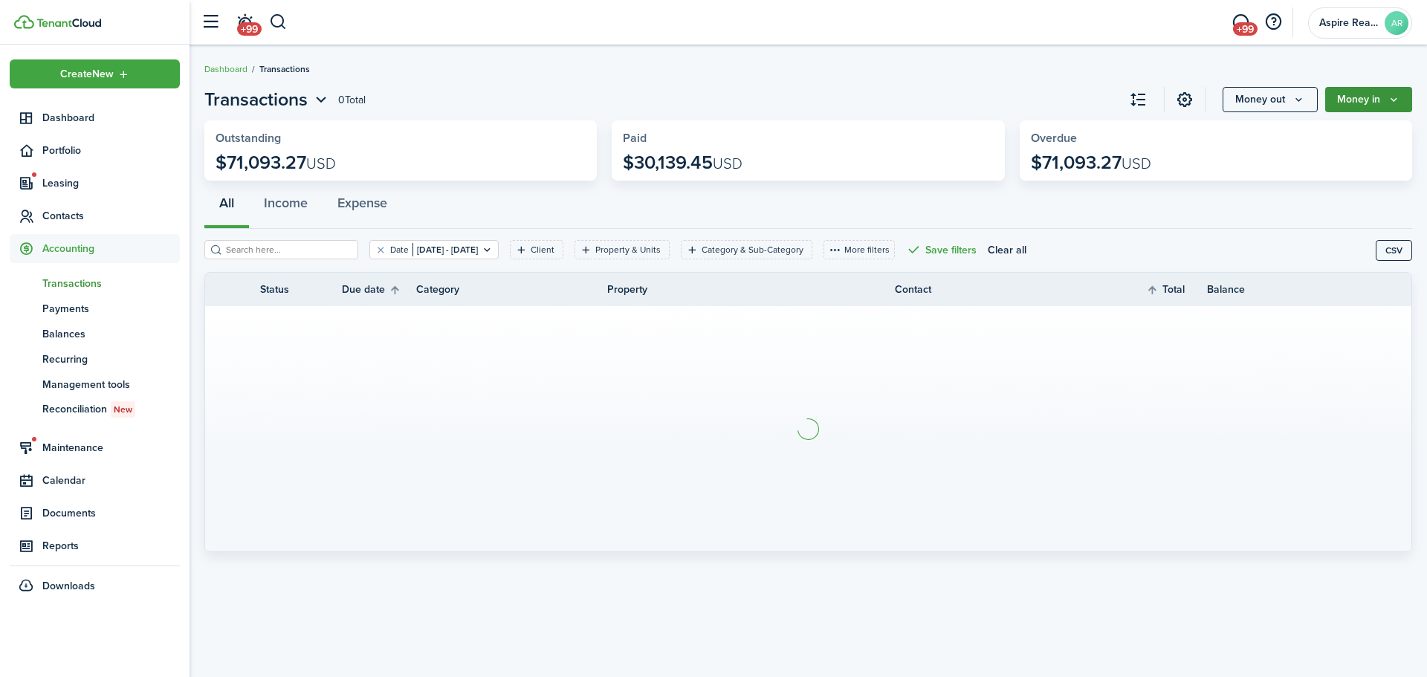
click at [940, 97] on button "Money in" at bounding box center [1369, 99] width 87 height 25
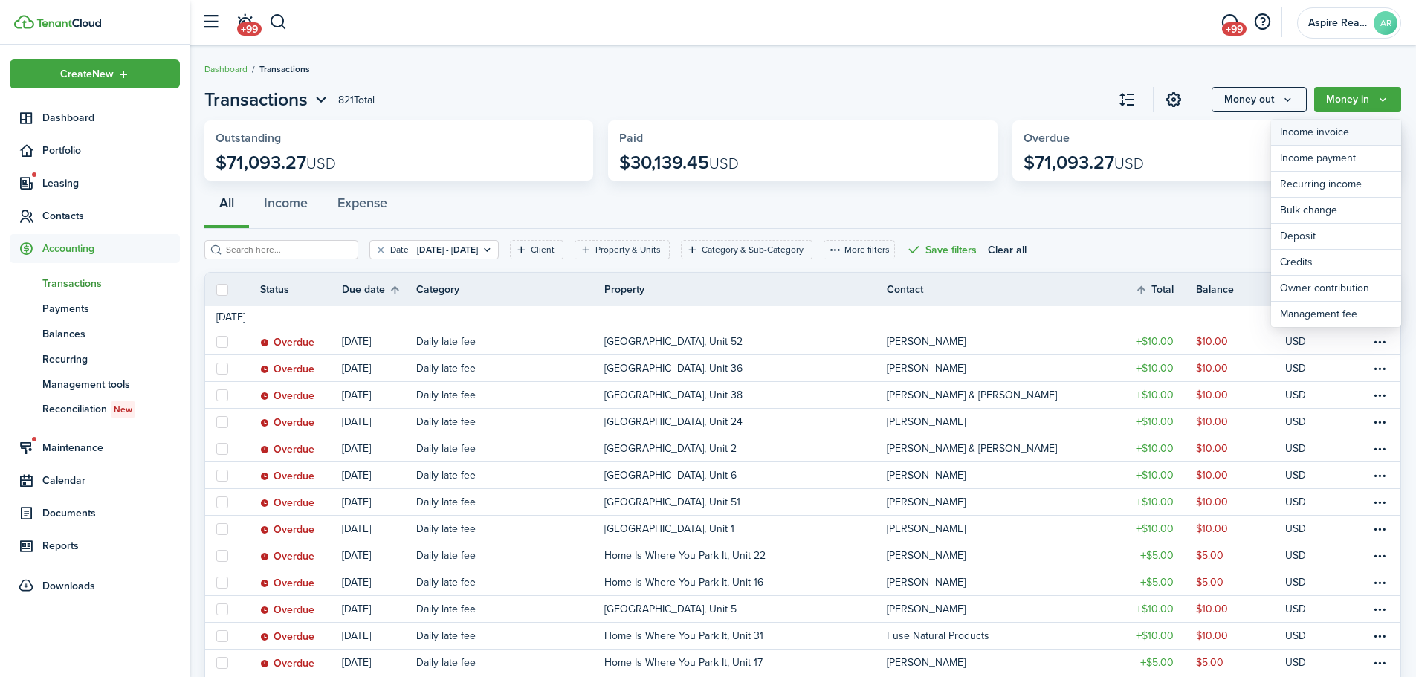
click at [940, 126] on link "Income invoice" at bounding box center [1336, 133] width 130 height 26
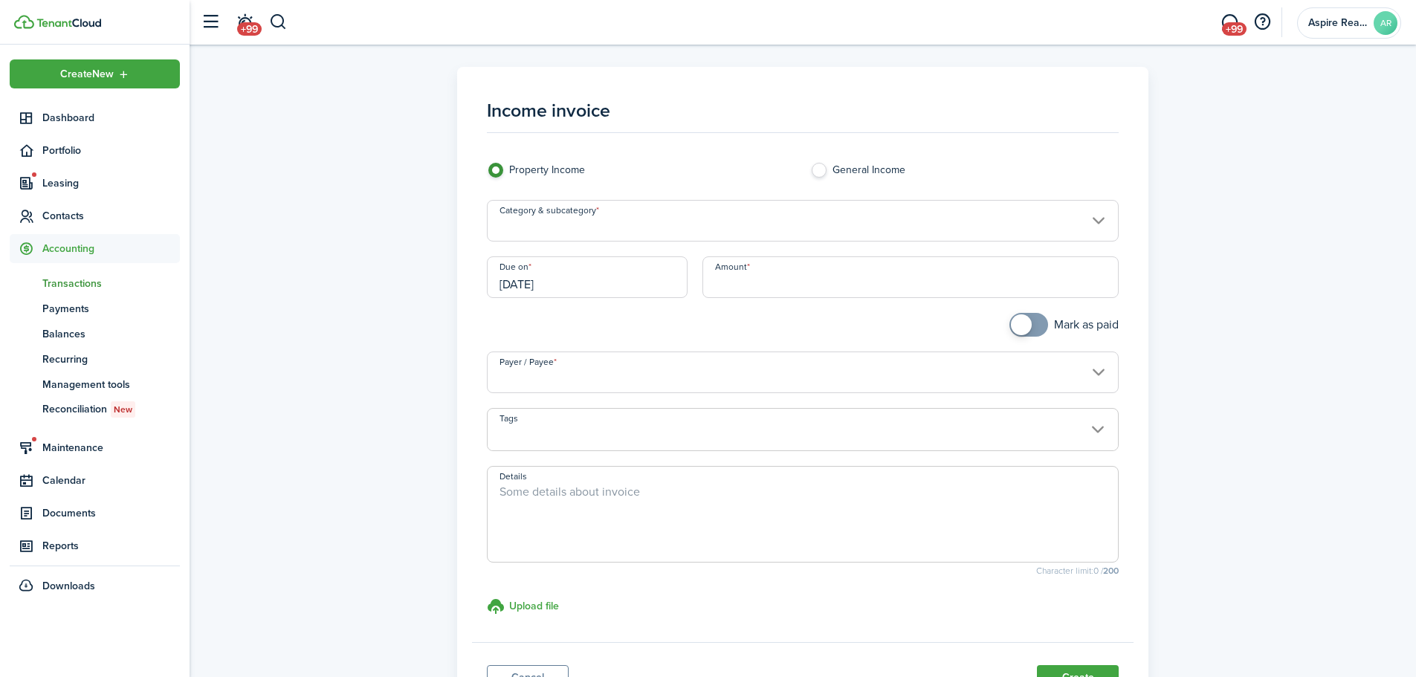
click at [587, 235] on input "Category & subcategory" at bounding box center [803, 221] width 633 height 42
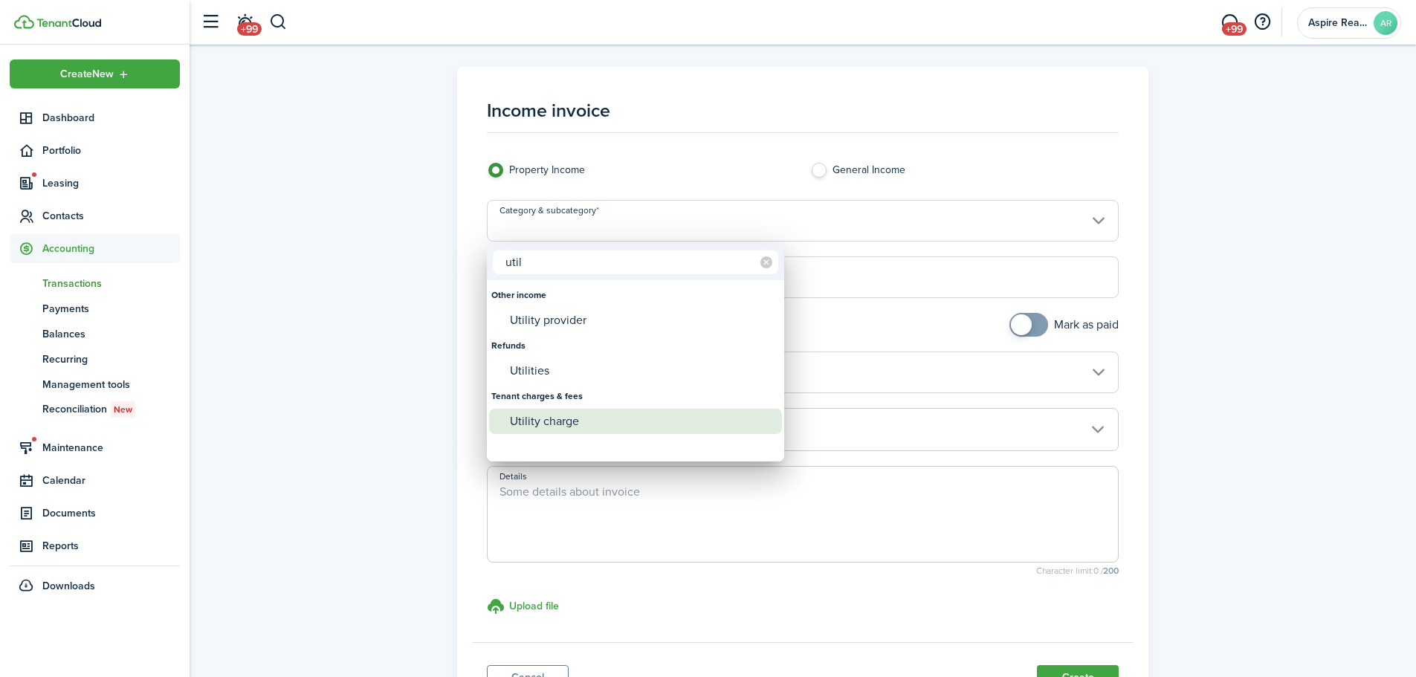
type input "util"
click at [536, 422] on div "Utility charge" at bounding box center [641, 421] width 263 height 25
type input "Tenant charges & fees / Utility charge"
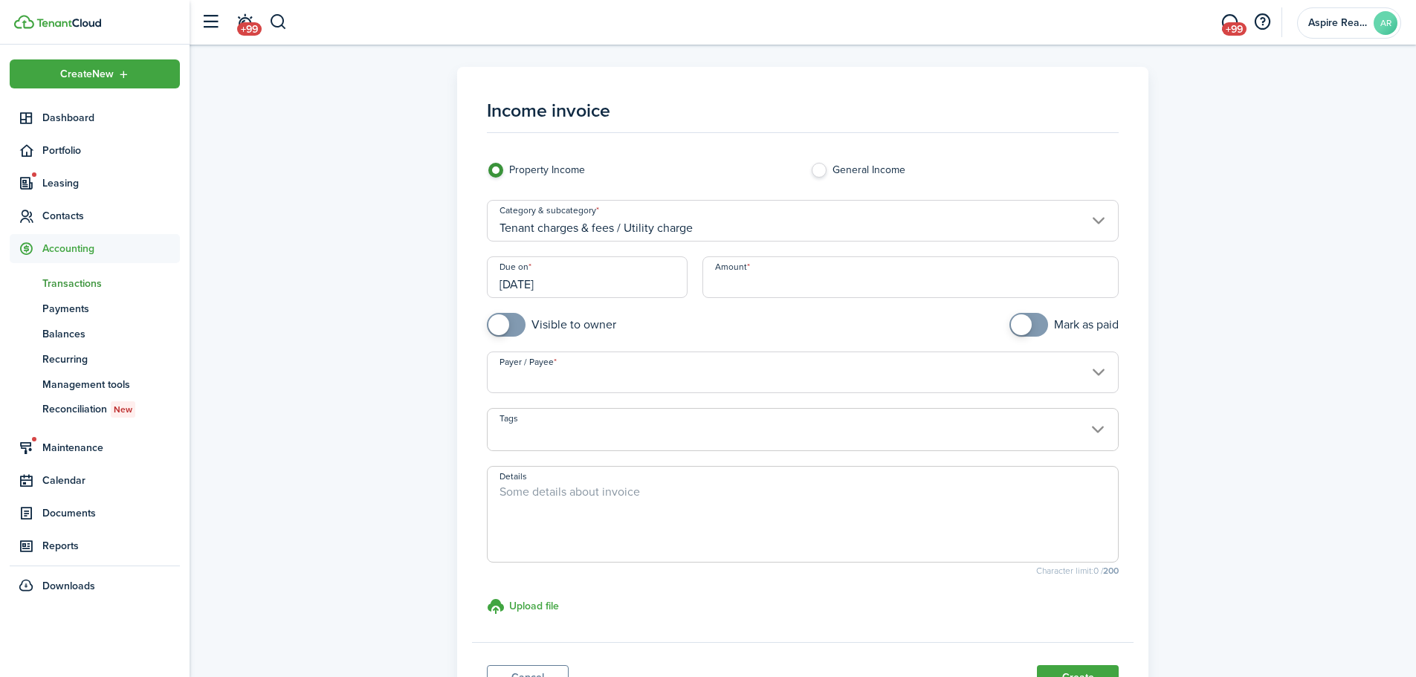
click at [764, 285] on input "Amount" at bounding box center [911, 277] width 417 height 42
type input "$191.10"
checkbox input "true"
click at [505, 325] on span at bounding box center [498, 324] width 21 height 21
drag, startPoint x: 549, startPoint y: 394, endPoint x: 546, endPoint y: 383, distance: 11.8
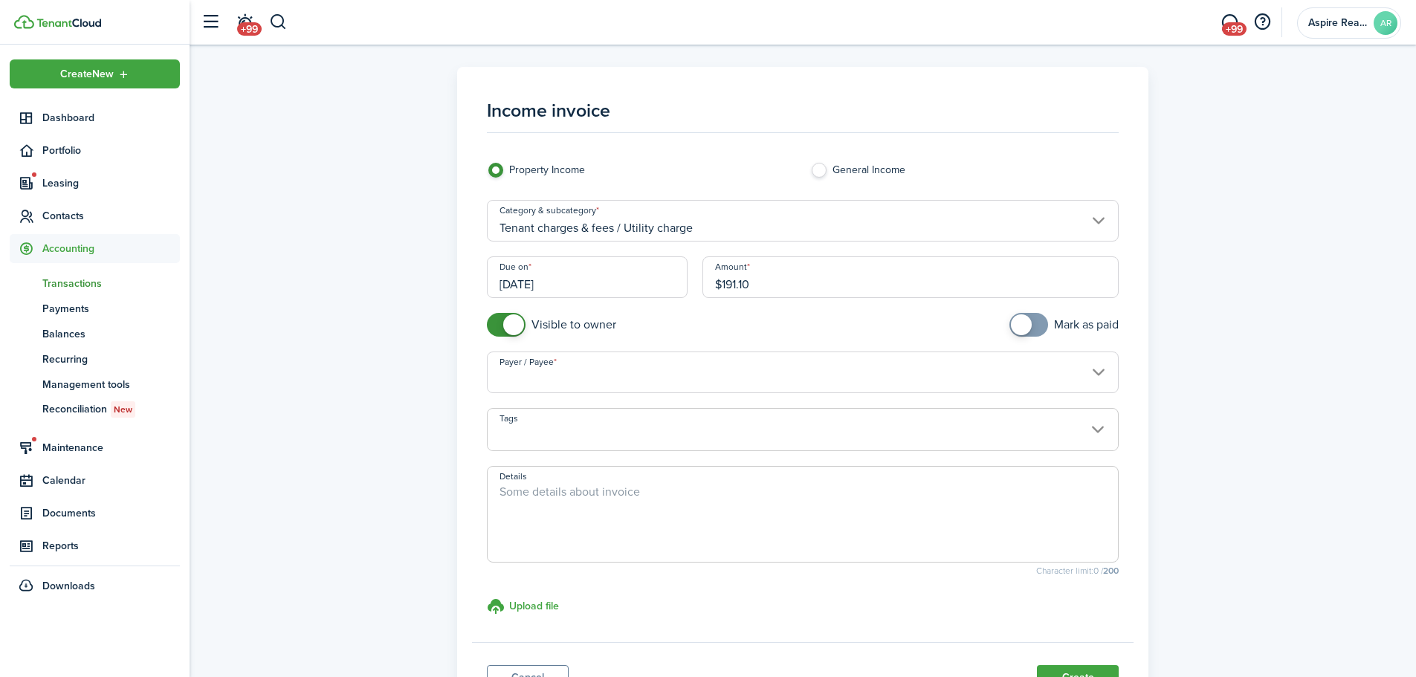
click at [546, 383] on input "Payer / Payee" at bounding box center [803, 373] width 633 height 42
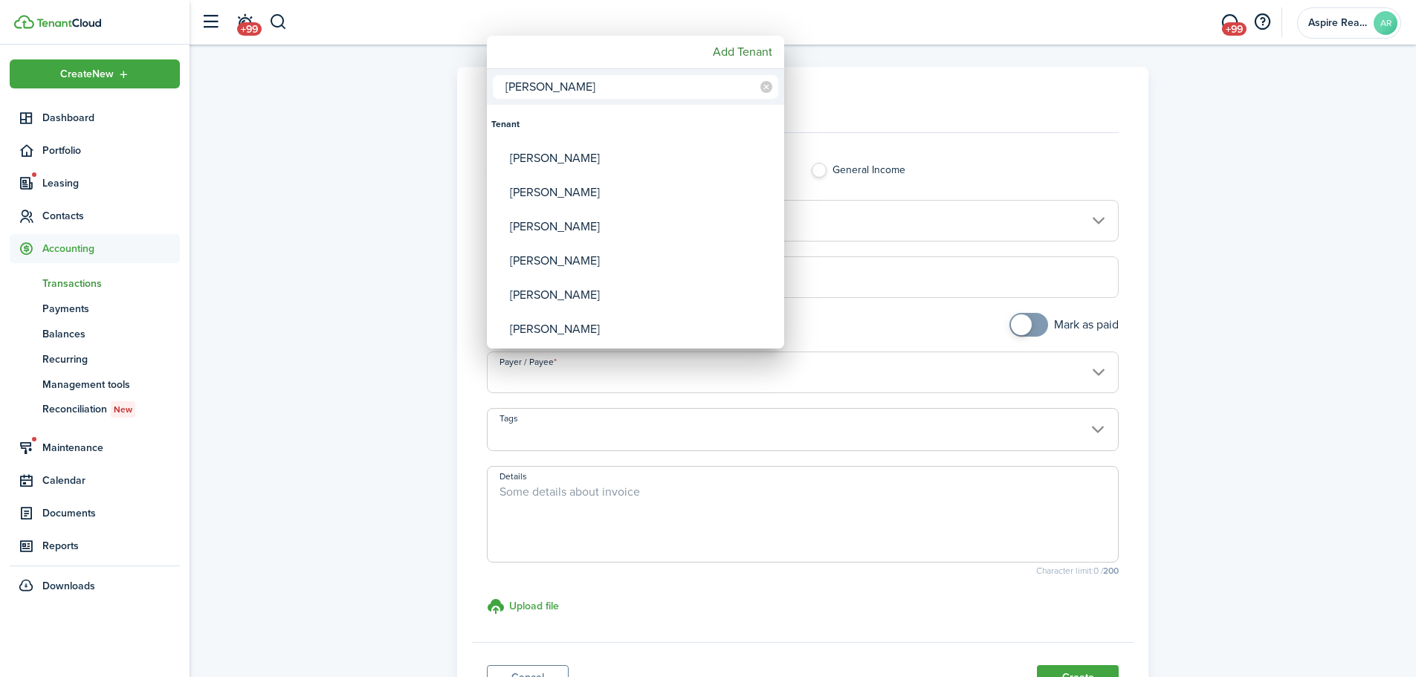
type input "[PERSON_NAME]"
click at [467, 255] on div at bounding box center [708, 338] width 1654 height 915
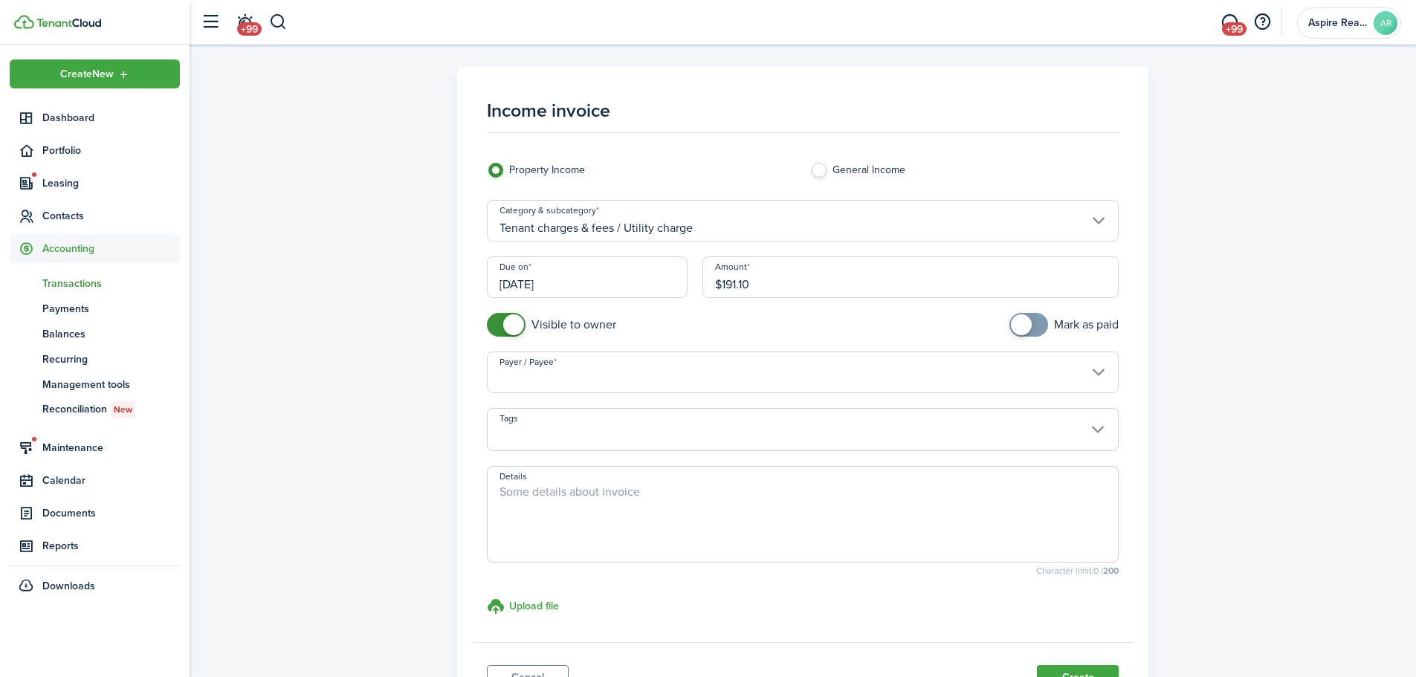
click at [543, 378] on input "Payer / Payee" at bounding box center [803, 373] width 633 height 42
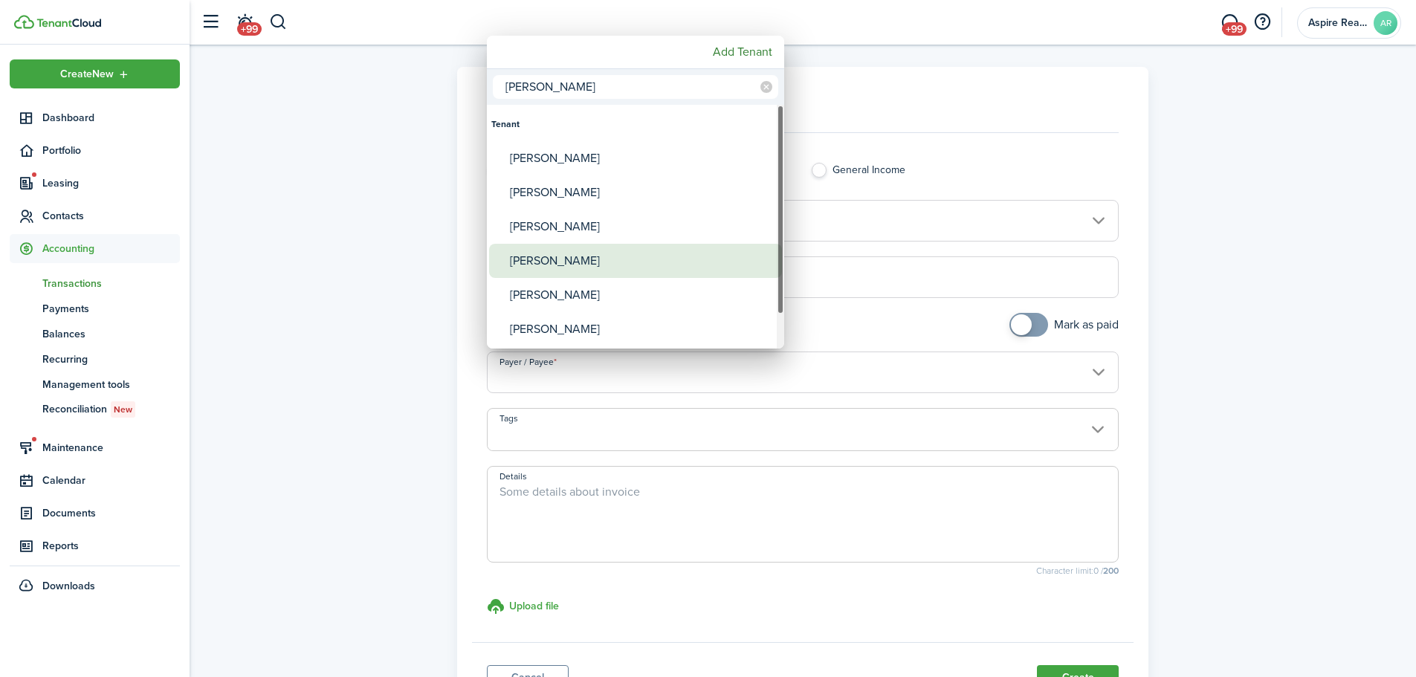
type input "[PERSON_NAME]"
click at [567, 254] on div "[PERSON_NAME]" at bounding box center [641, 261] width 263 height 34
type input "[PERSON_NAME]"
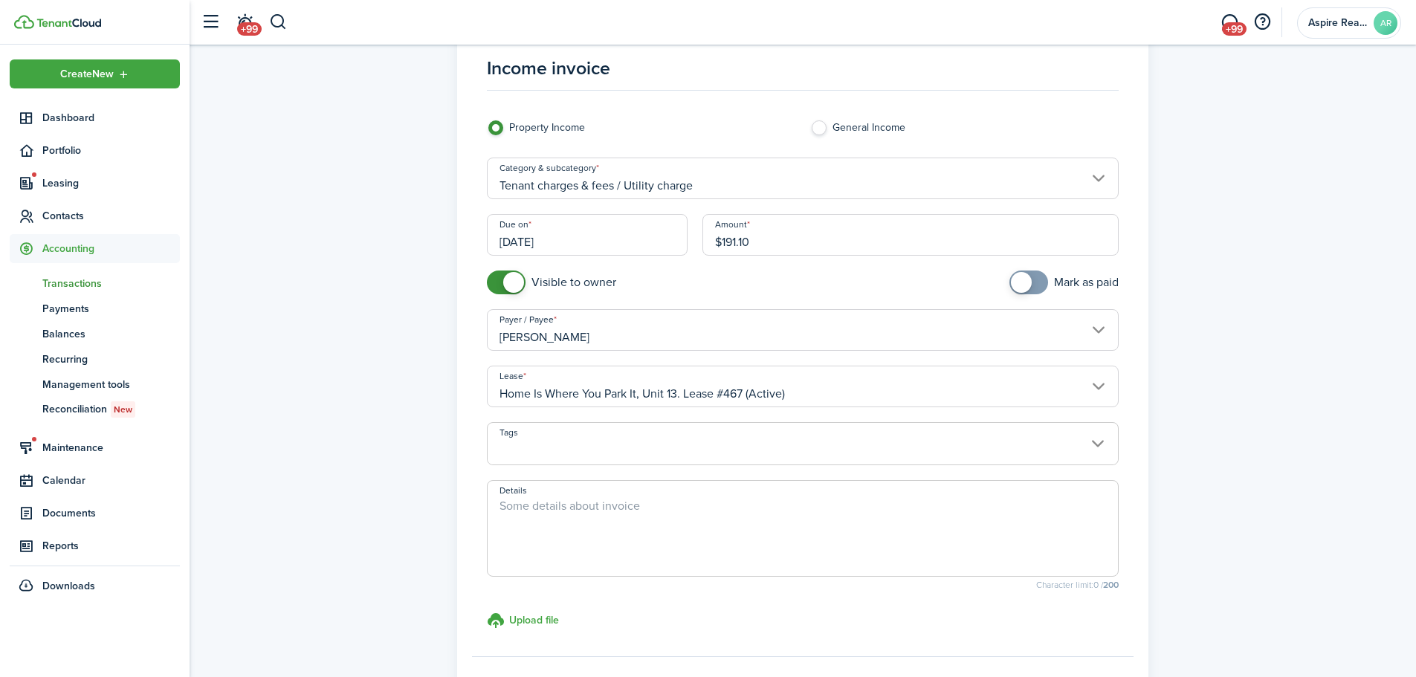
scroll to position [154, 0]
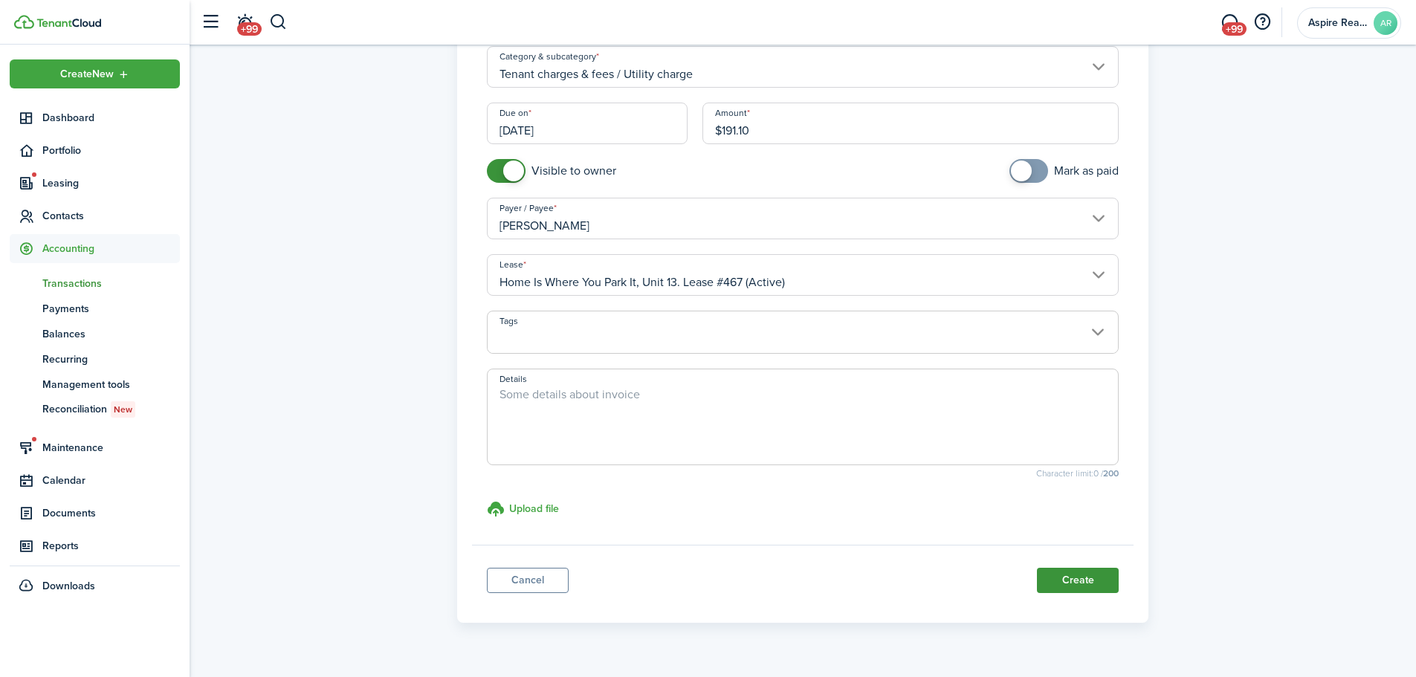
click at [940, 468] on button "Create" at bounding box center [1078, 580] width 82 height 25
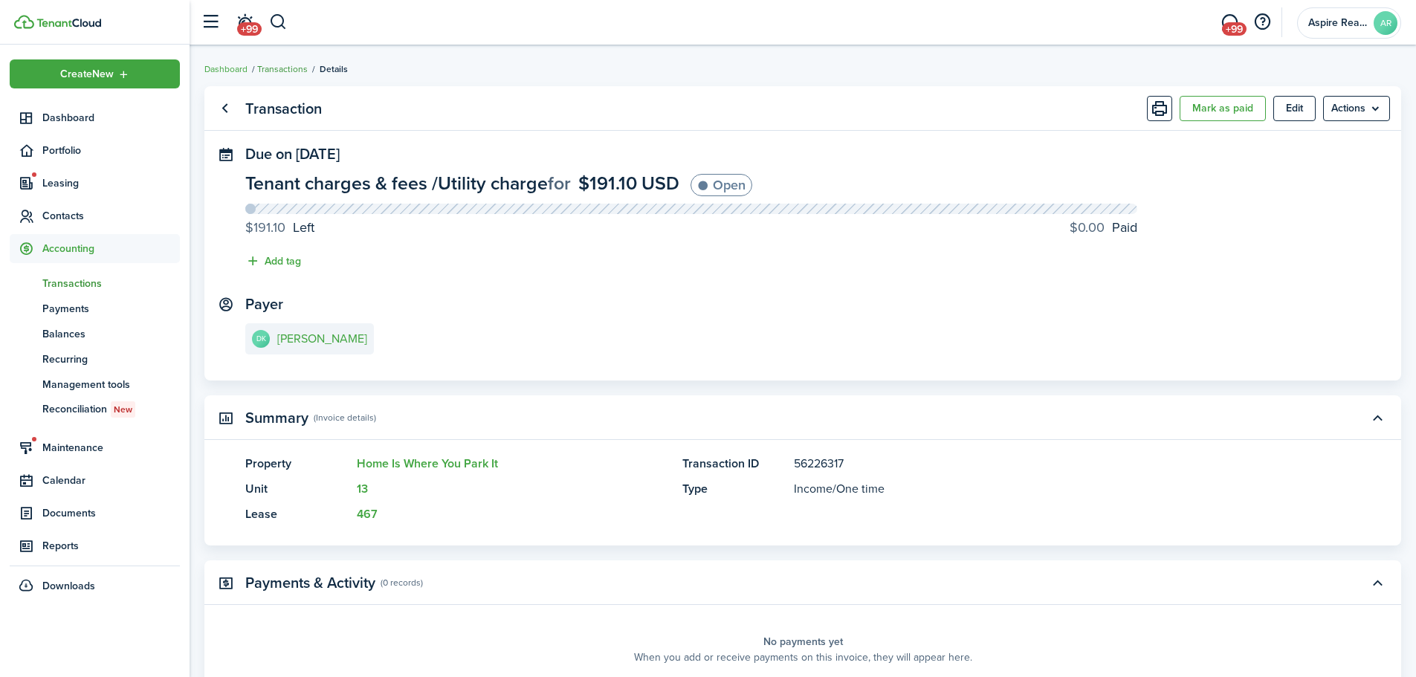
click at [280, 68] on link "Transactions" at bounding box center [282, 68] width 51 height 13
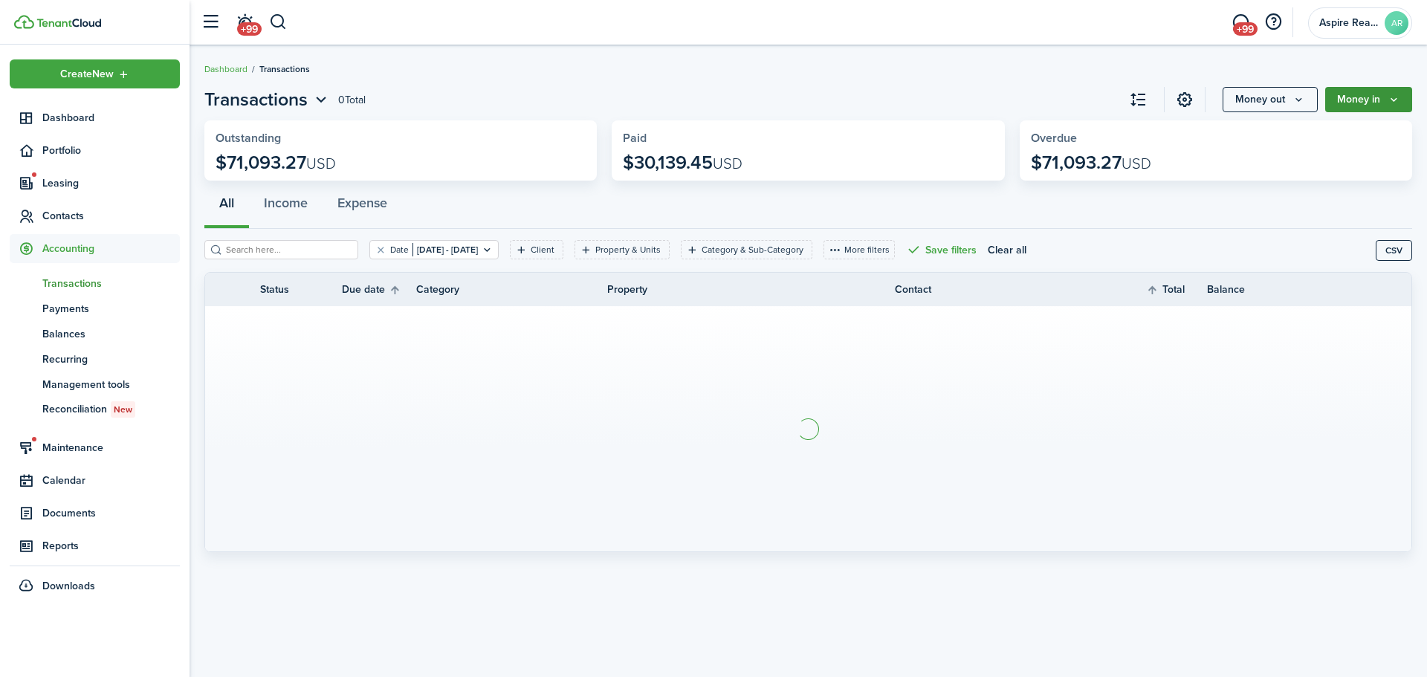
click at [940, 105] on button "Money in" at bounding box center [1369, 99] width 87 height 25
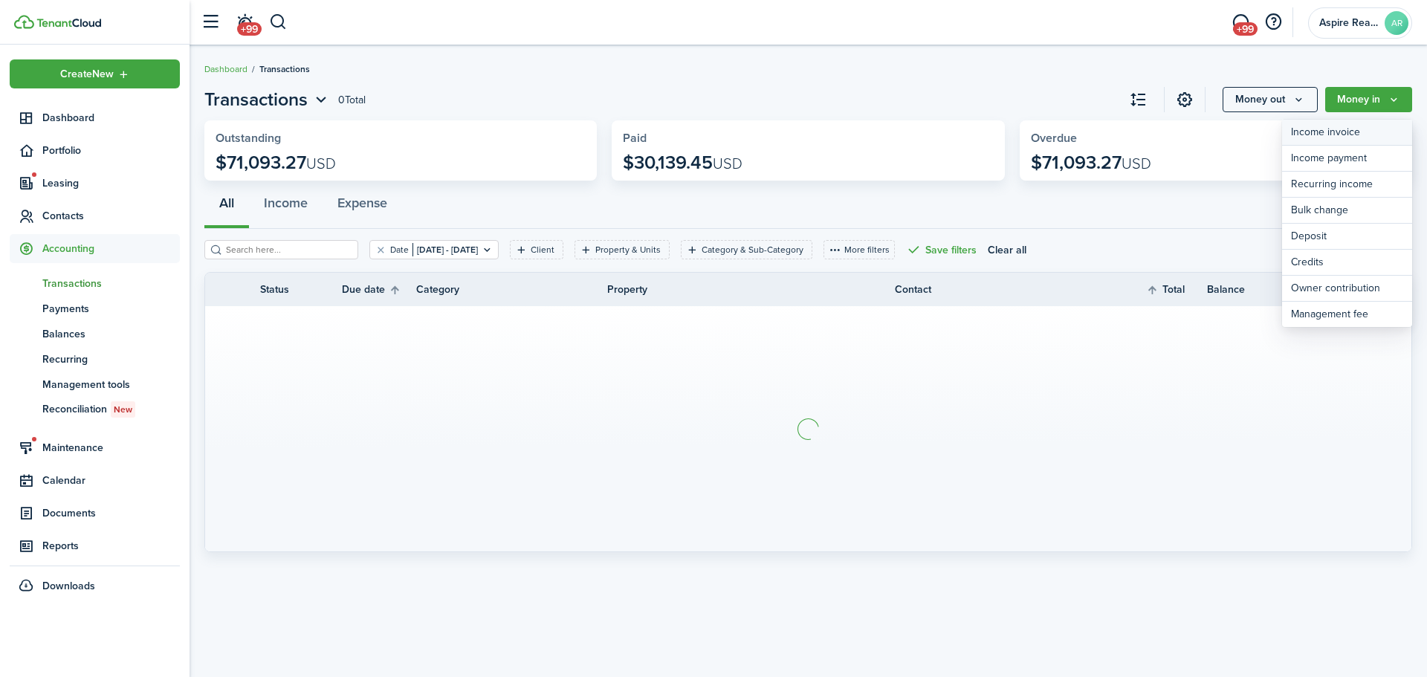
click at [940, 130] on link "Income invoice" at bounding box center [1347, 133] width 130 height 26
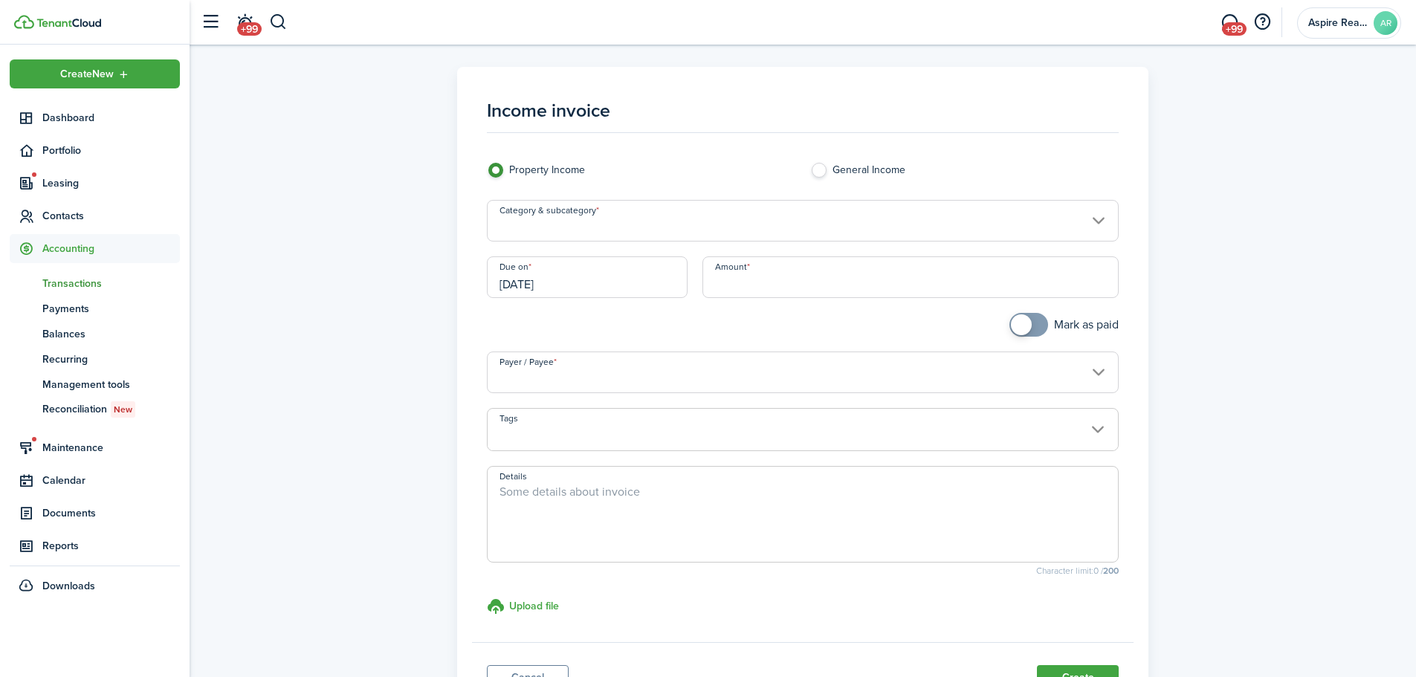
click at [551, 226] on input "Category & subcategory" at bounding box center [803, 221] width 633 height 42
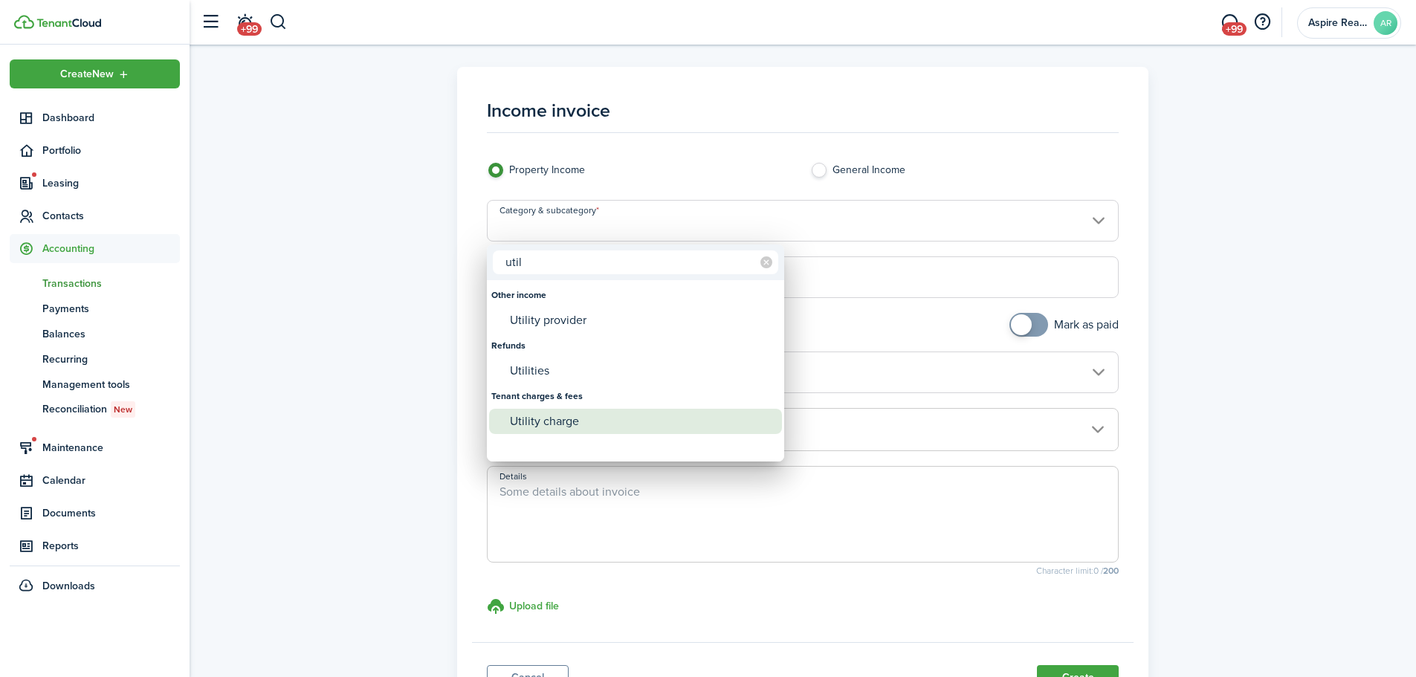
type input "util"
click at [522, 419] on div "Utility charge" at bounding box center [641, 421] width 263 height 25
type input "Tenant charges & fees / Utility charge"
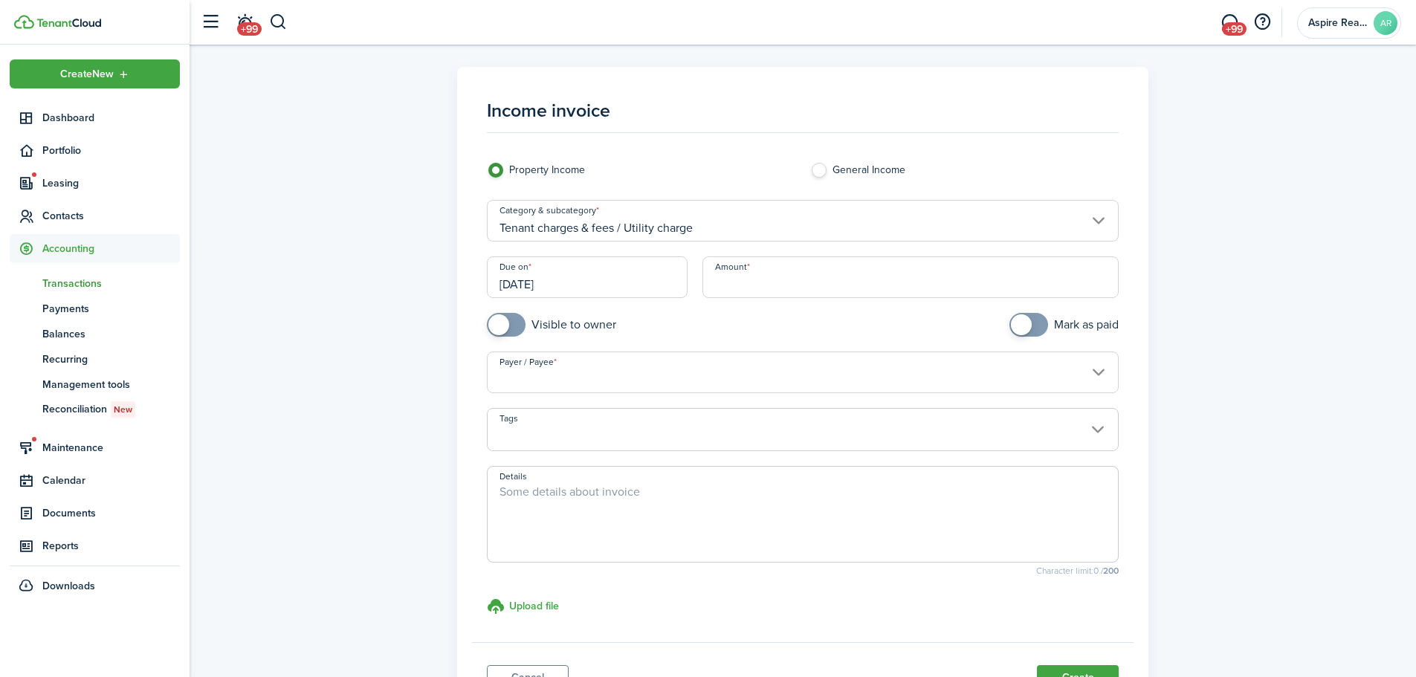
click at [735, 289] on input "Amount" at bounding box center [911, 277] width 417 height 42
type input "$63.84"
checkbox input "true"
click at [514, 326] on span at bounding box center [506, 325] width 15 height 24
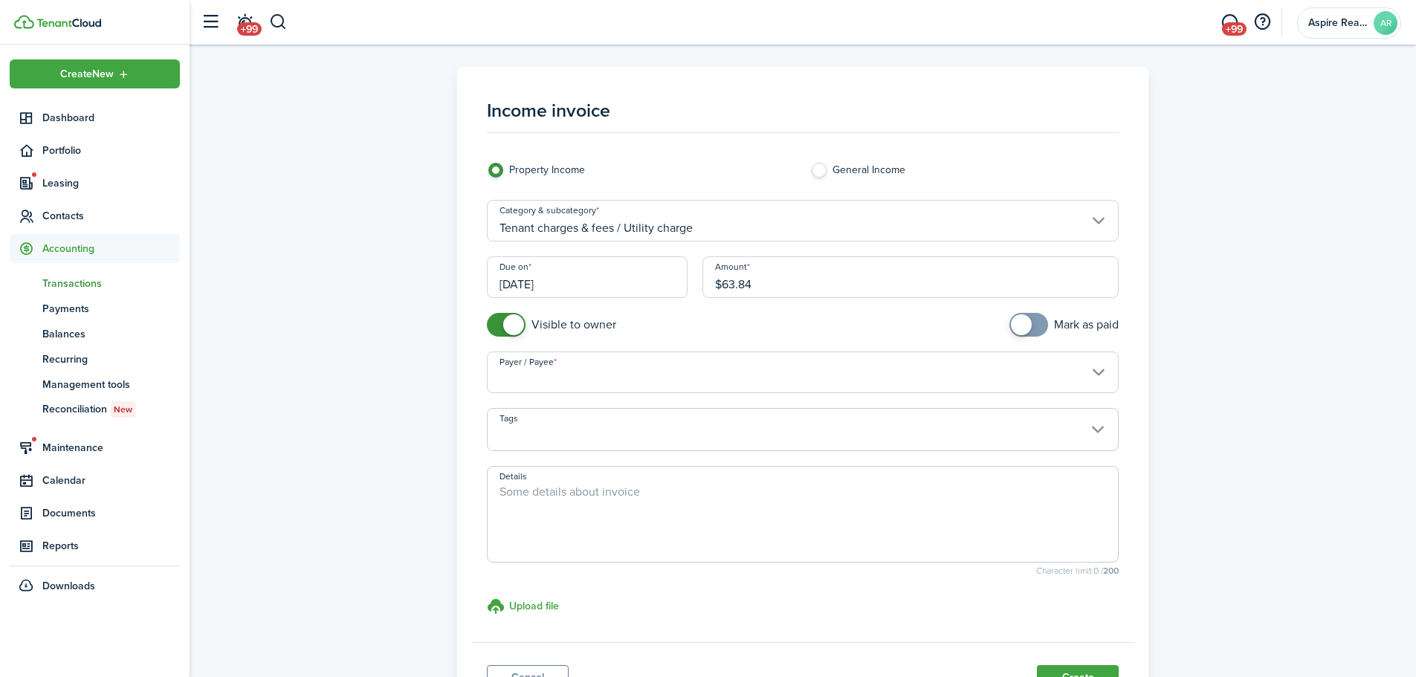
click at [518, 373] on input "Payer / Payee" at bounding box center [803, 373] width 633 height 42
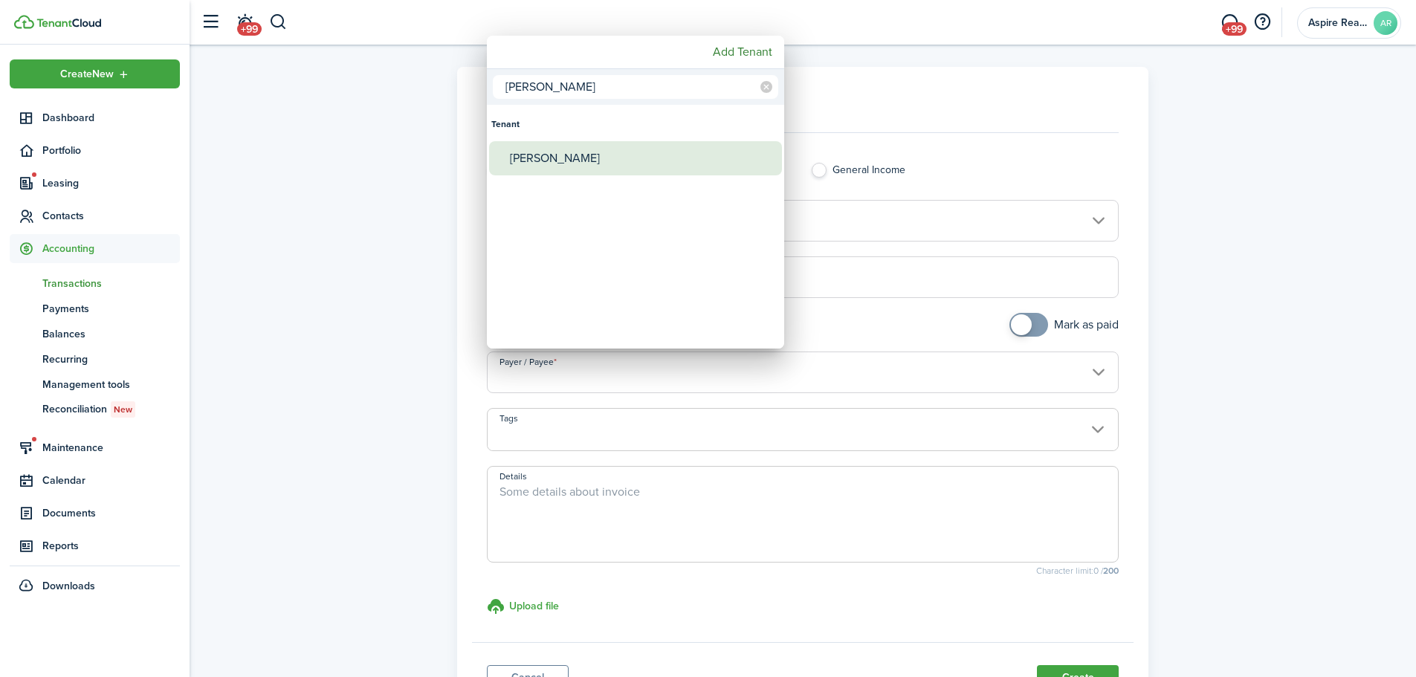
type input "[PERSON_NAME]"
click at [555, 164] on div "[PERSON_NAME]" at bounding box center [641, 158] width 263 height 34
type input "[PERSON_NAME]"
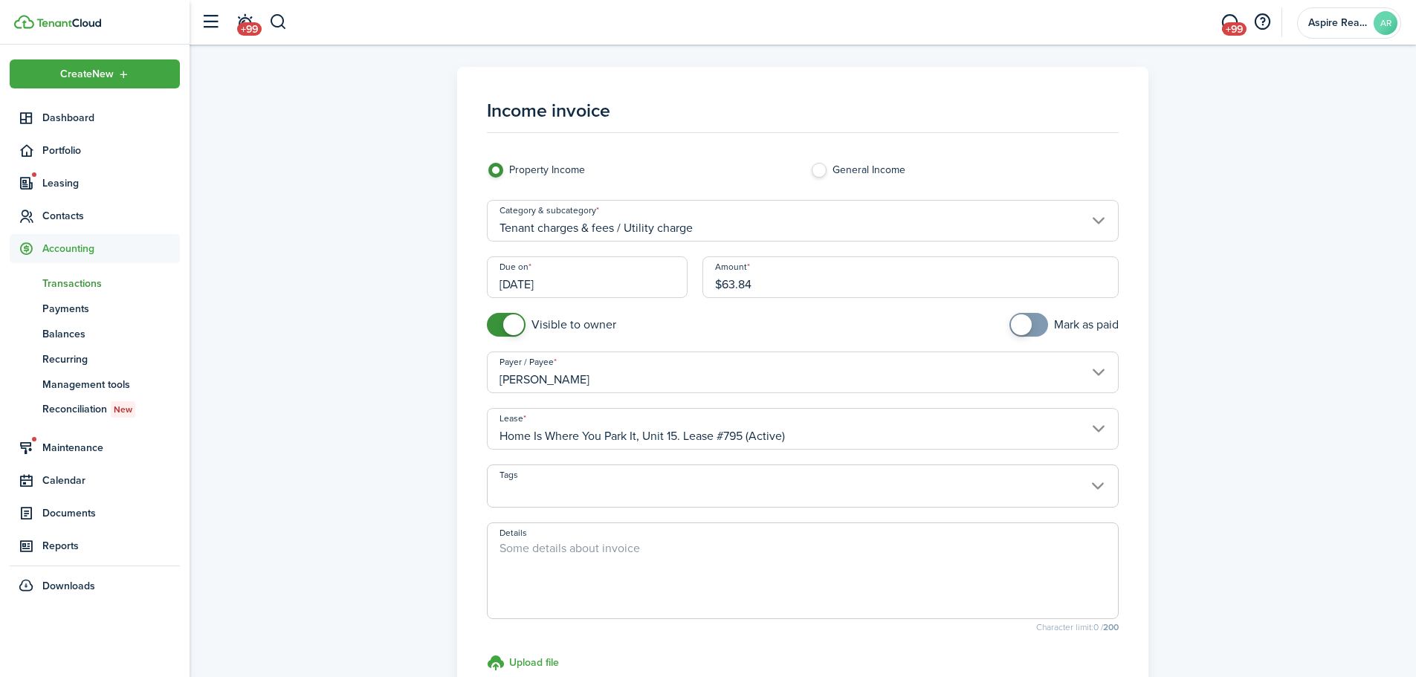
scroll to position [169, 0]
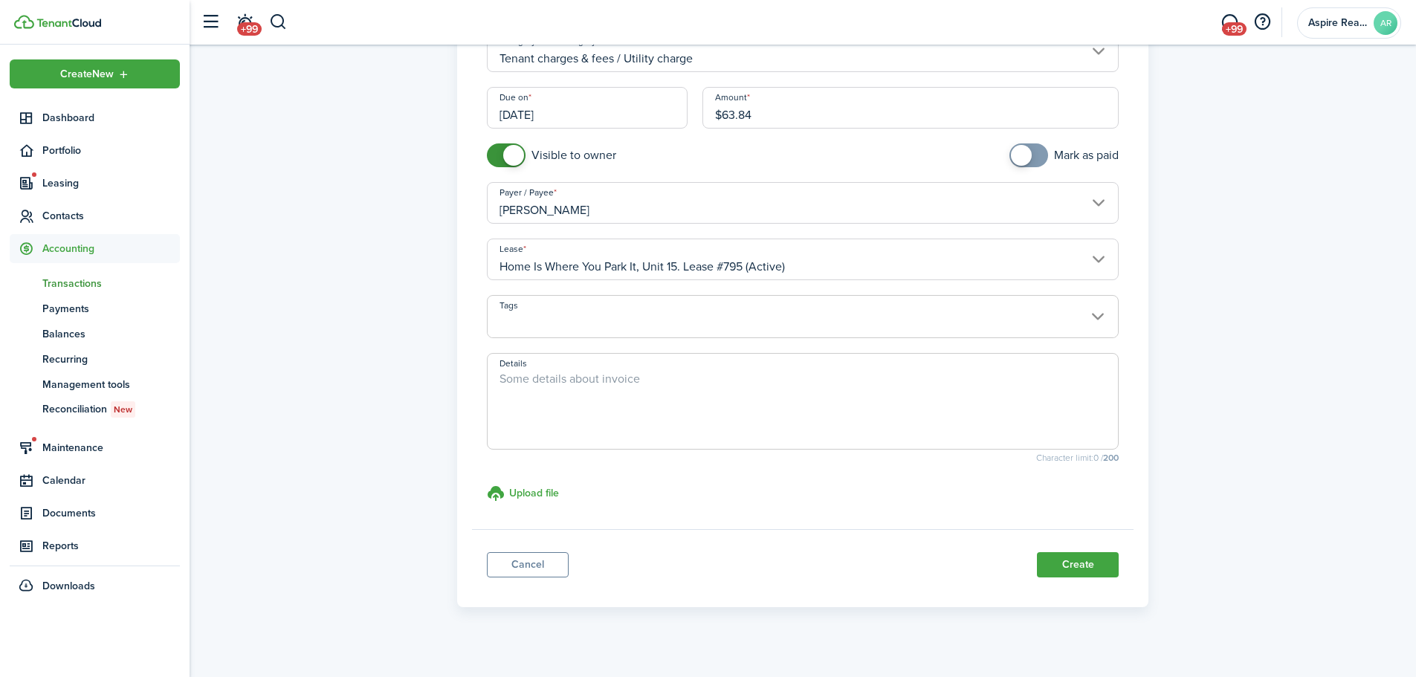
click at [940, 468] on div "Income invoice Property Income General Income Category & subcategory Tenant cha…" at bounding box center [803, 252] width 1212 height 710
click at [940, 468] on button "Create" at bounding box center [1078, 564] width 82 height 25
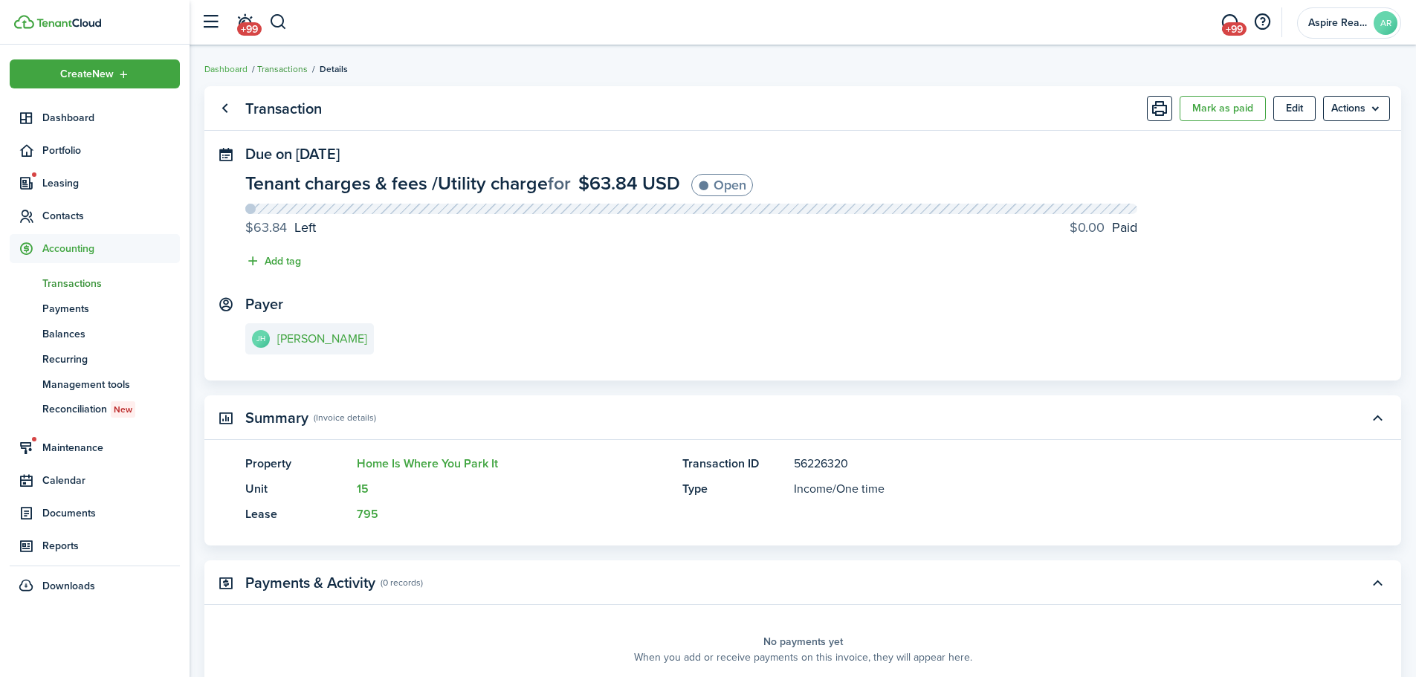
click at [277, 66] on link "Transactions" at bounding box center [282, 68] width 51 height 13
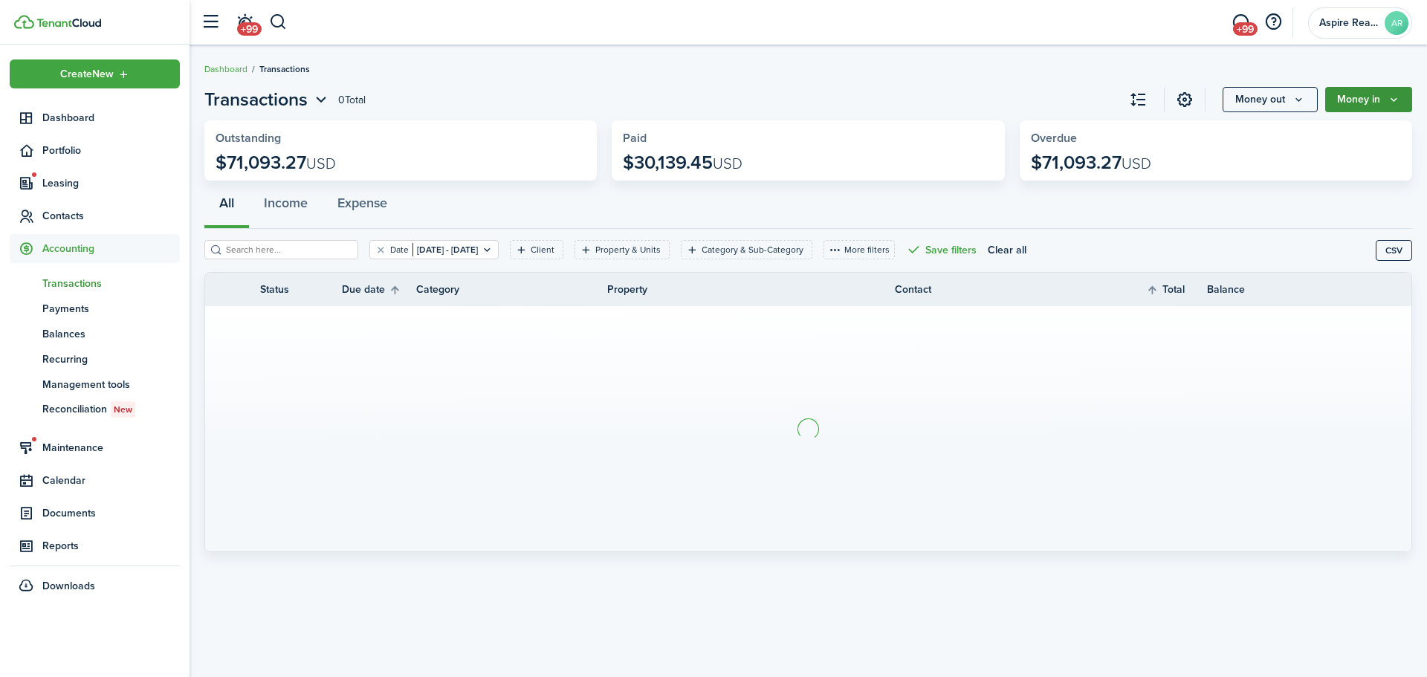
click at [940, 100] on button "Money in" at bounding box center [1369, 99] width 87 height 25
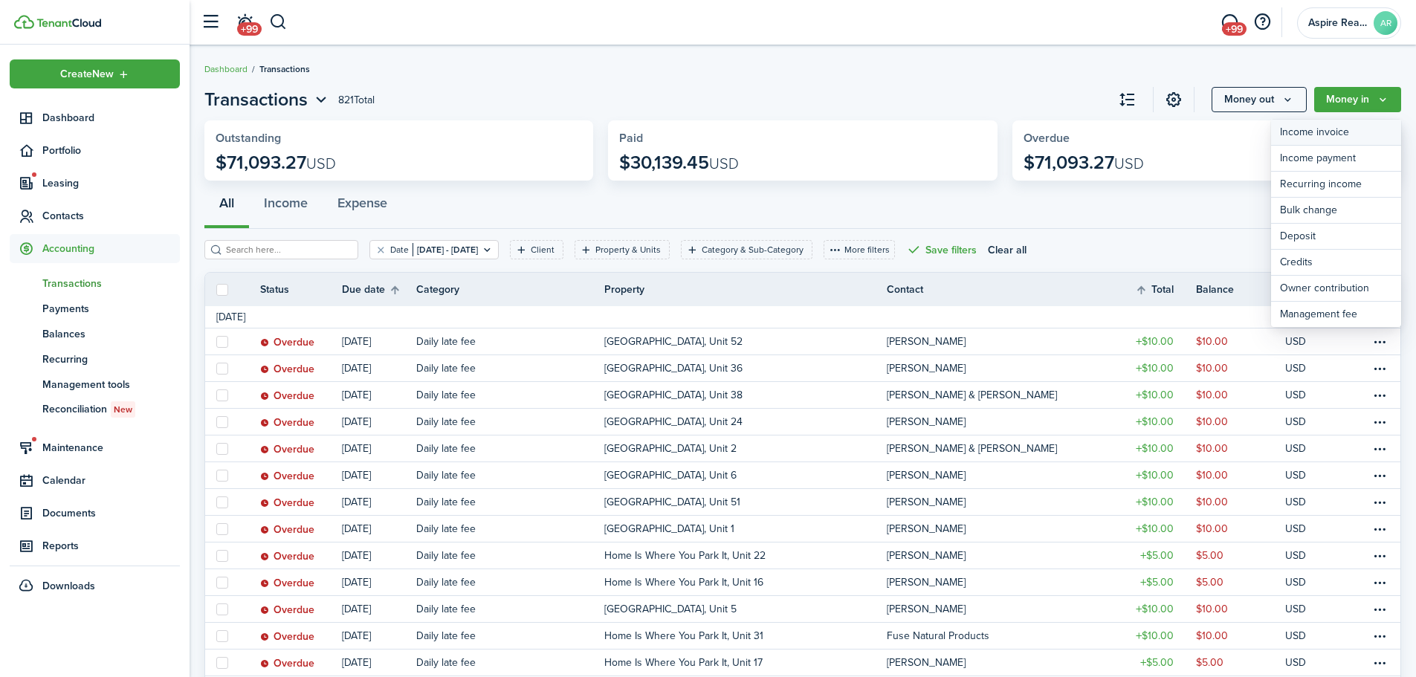
click at [940, 133] on link "Income invoice" at bounding box center [1336, 133] width 130 height 26
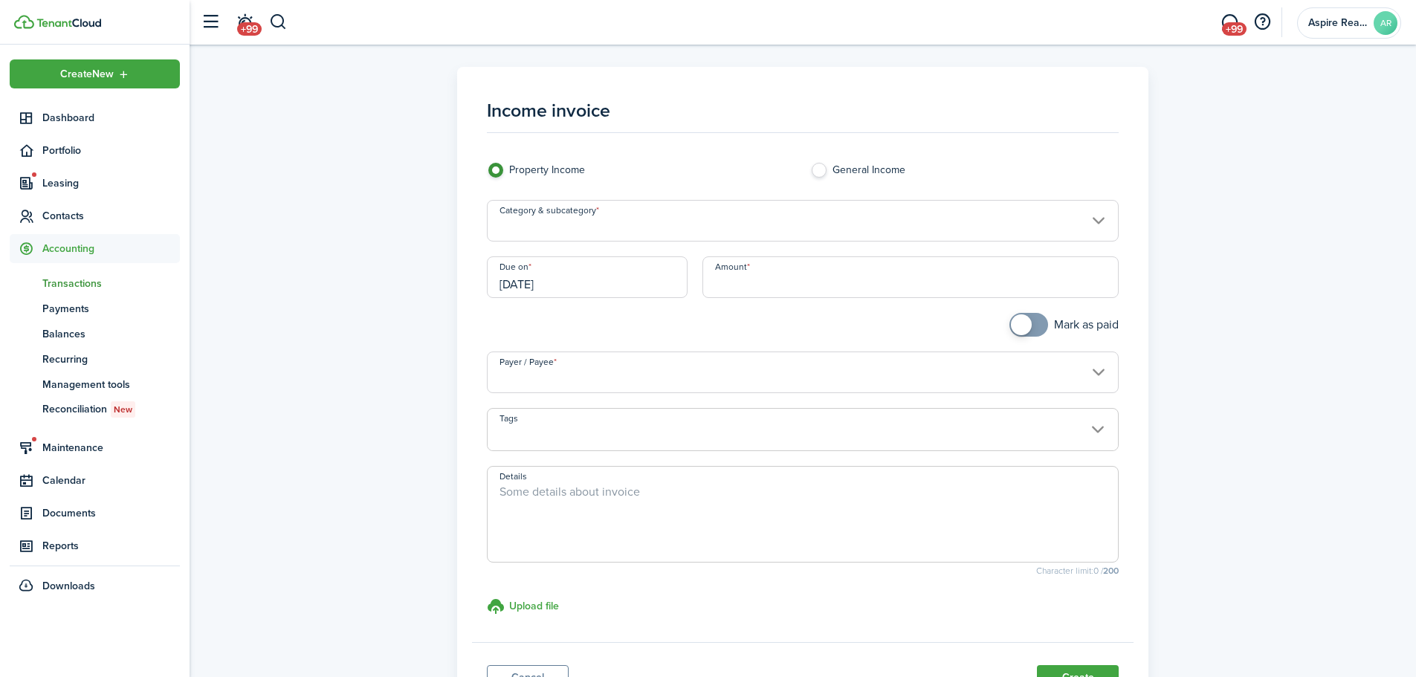
click at [569, 231] on input "Category & subcategory" at bounding box center [803, 221] width 633 height 42
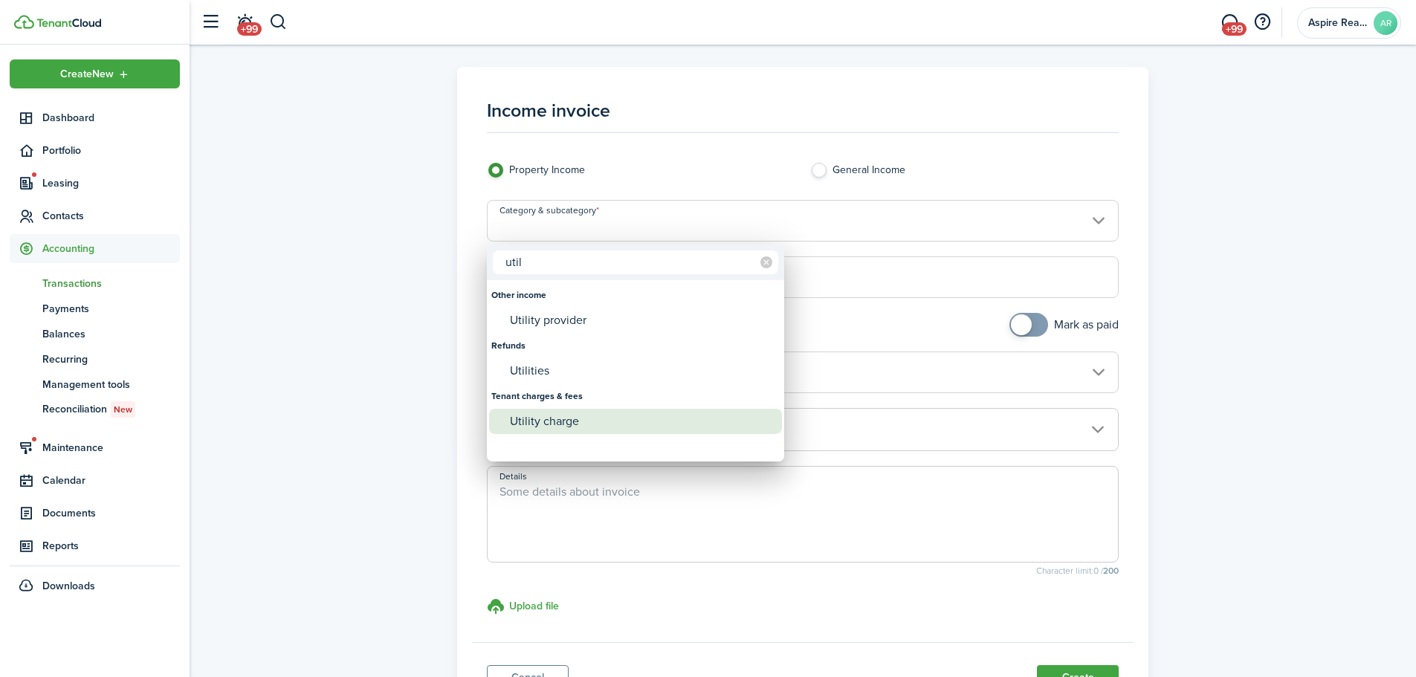
type input "util"
click at [558, 413] on div "Utility charge" at bounding box center [641, 421] width 263 height 25
type input "Tenant charges & fees / Utility charge"
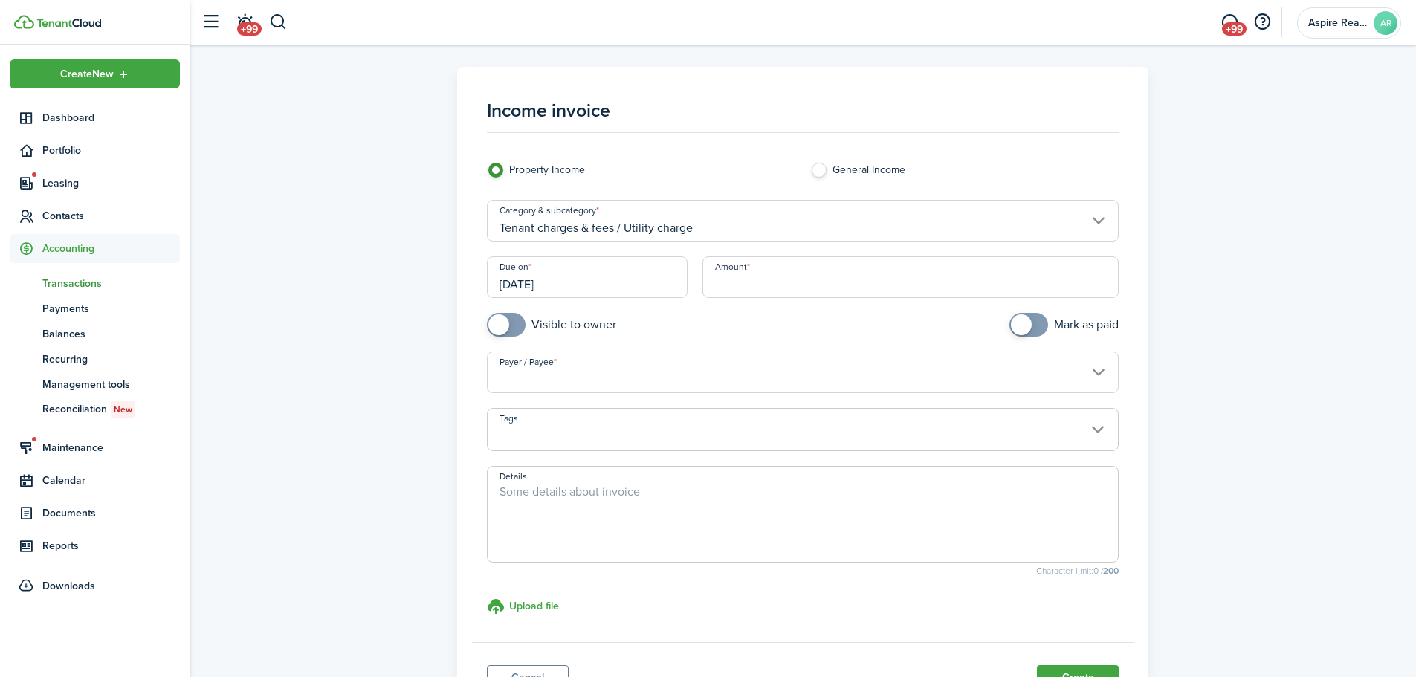
click at [749, 289] on input "Amount" at bounding box center [911, 277] width 417 height 42
type input "$208.74"
checkbox input "true"
click at [514, 330] on span at bounding box center [506, 325] width 15 height 24
click at [517, 375] on input "Payer / Payee" at bounding box center [803, 373] width 633 height 42
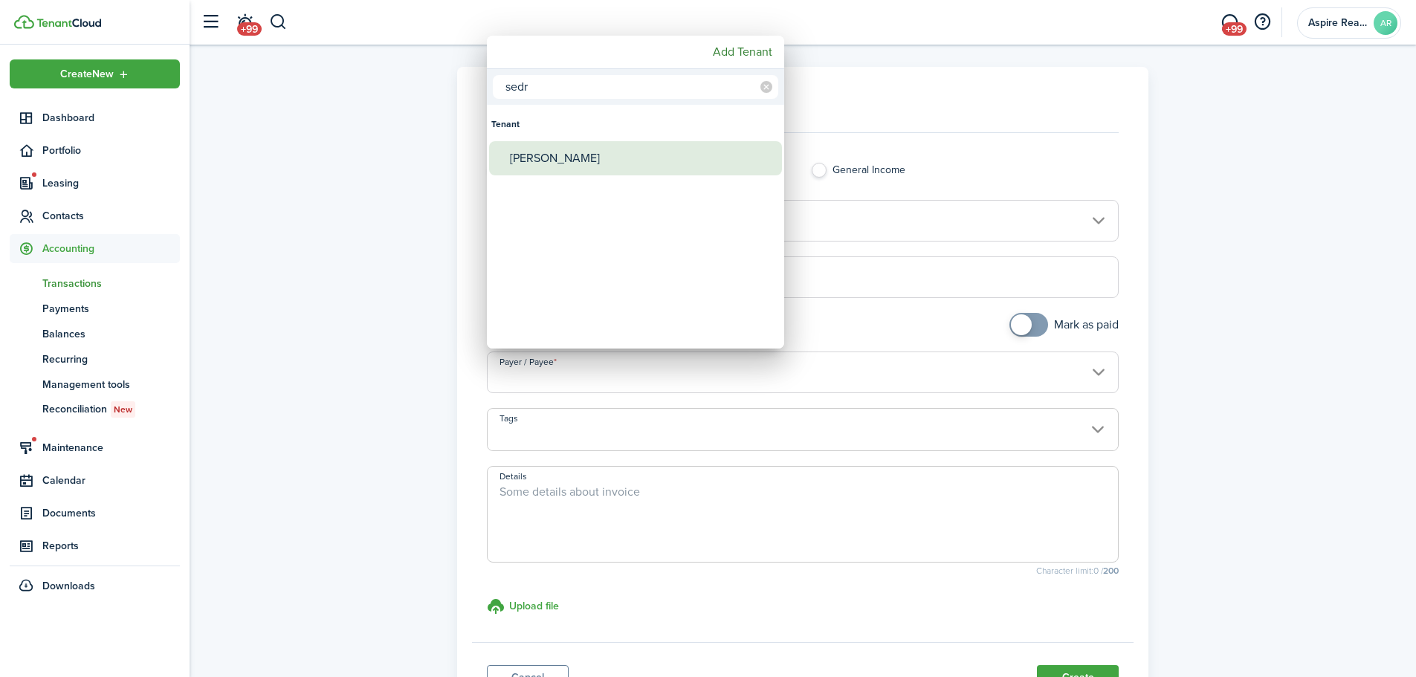
click at [531, 164] on div "[PERSON_NAME]" at bounding box center [641, 158] width 263 height 34
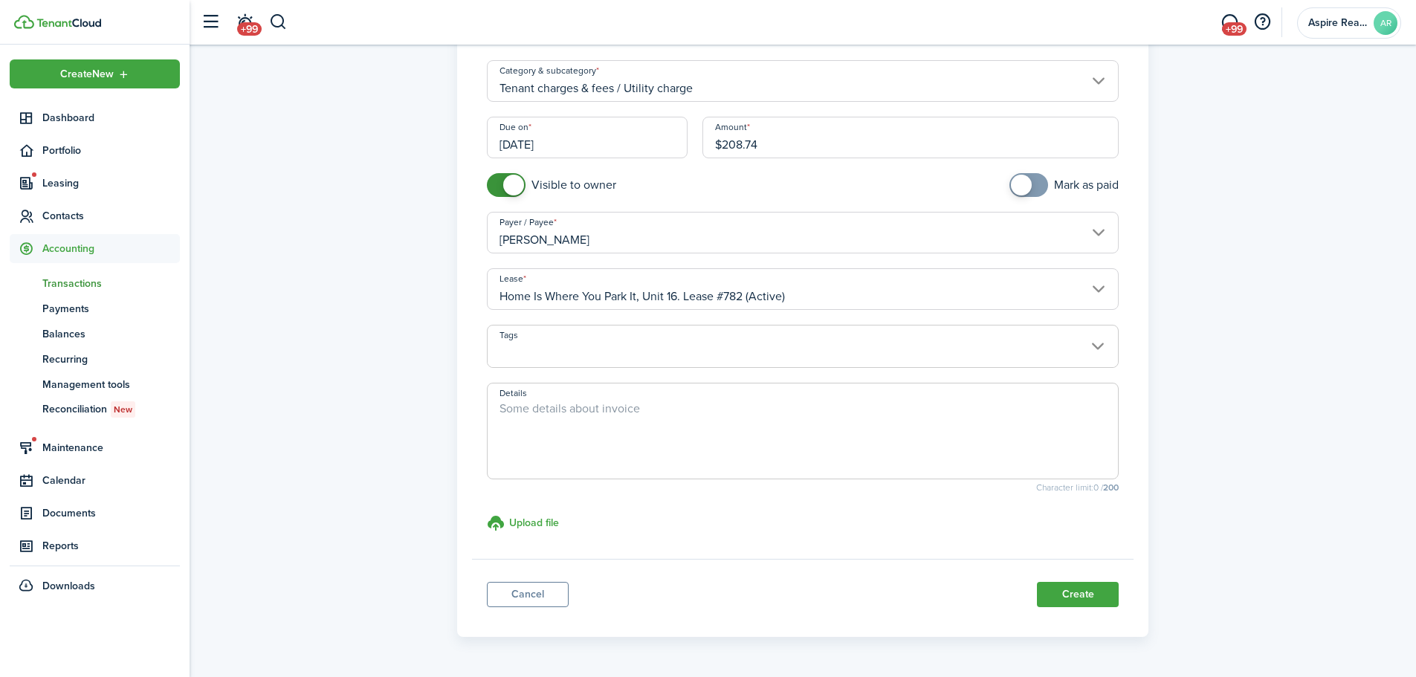
scroll to position [161, 0]
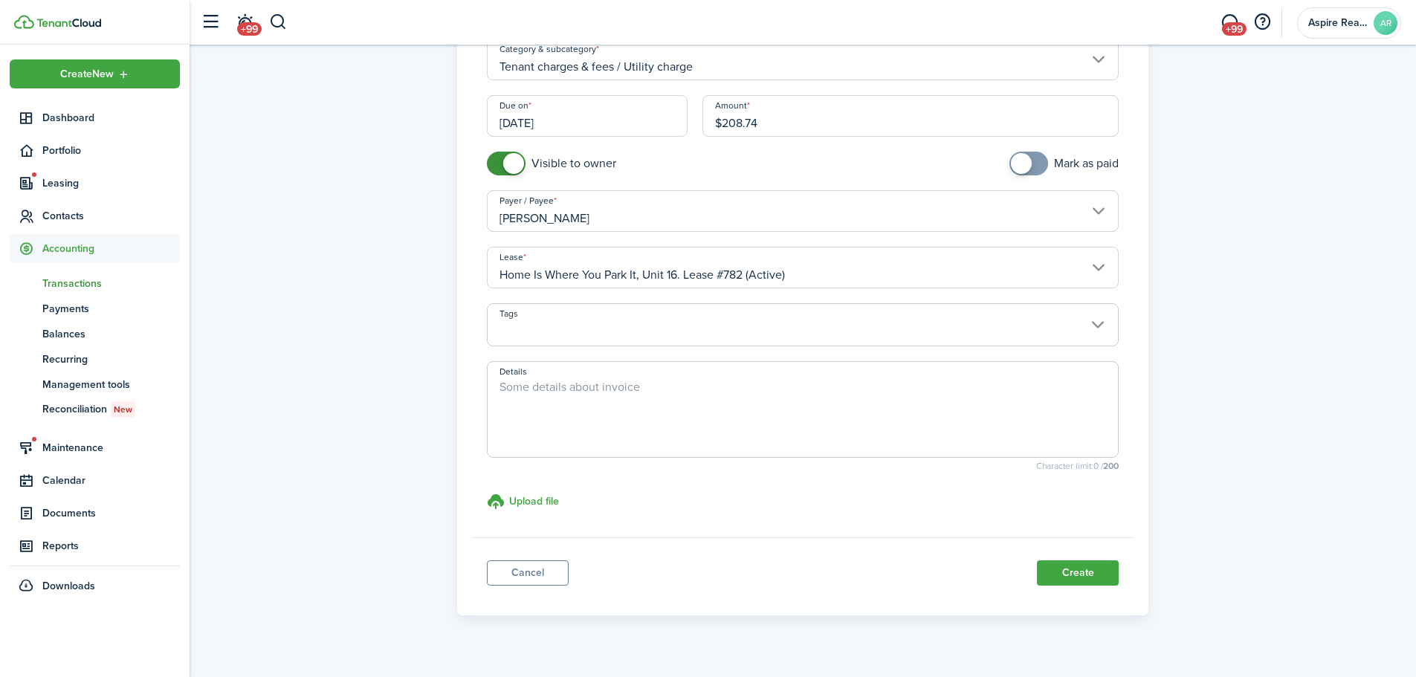
click at [940, 468] on div "Income invoice Property Income General Income Category & subcategory Tenant cha…" at bounding box center [803, 261] width 1227 height 710
click at [940, 468] on button "Create" at bounding box center [1078, 573] width 82 height 25
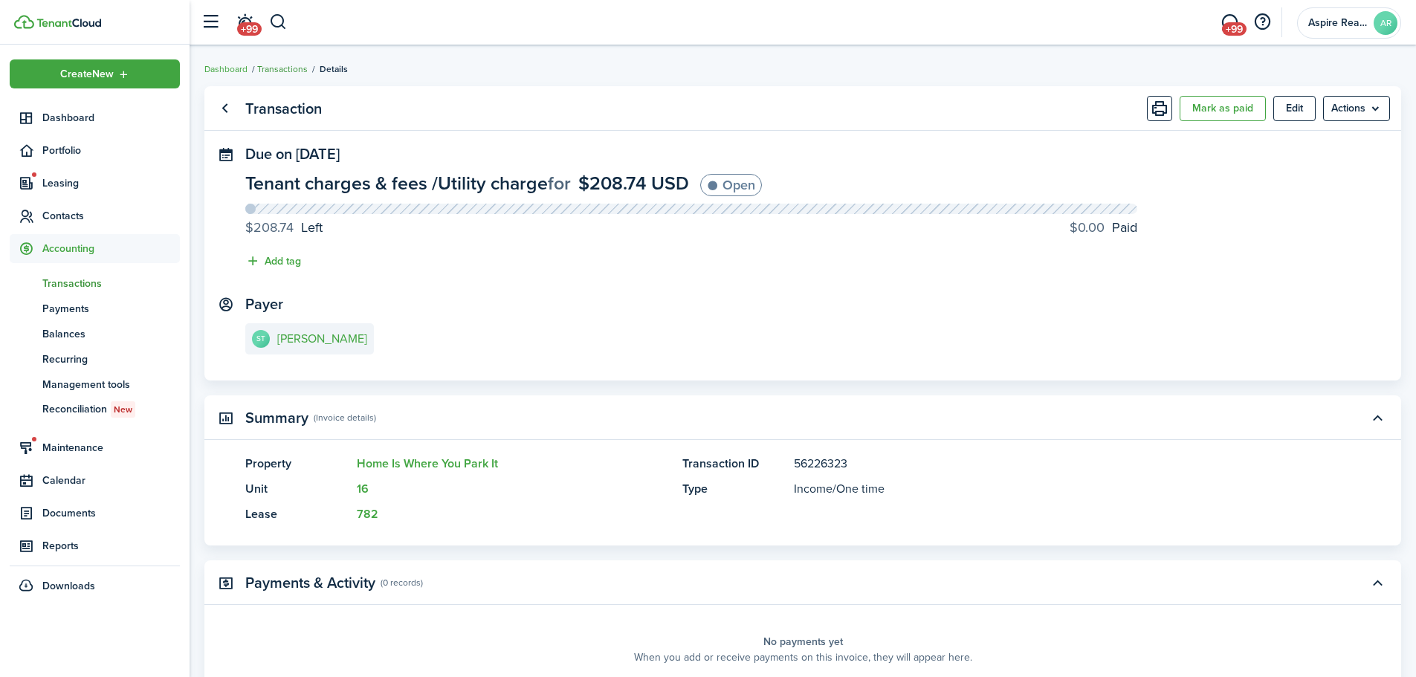
click at [282, 71] on link "Transactions" at bounding box center [282, 68] width 51 height 13
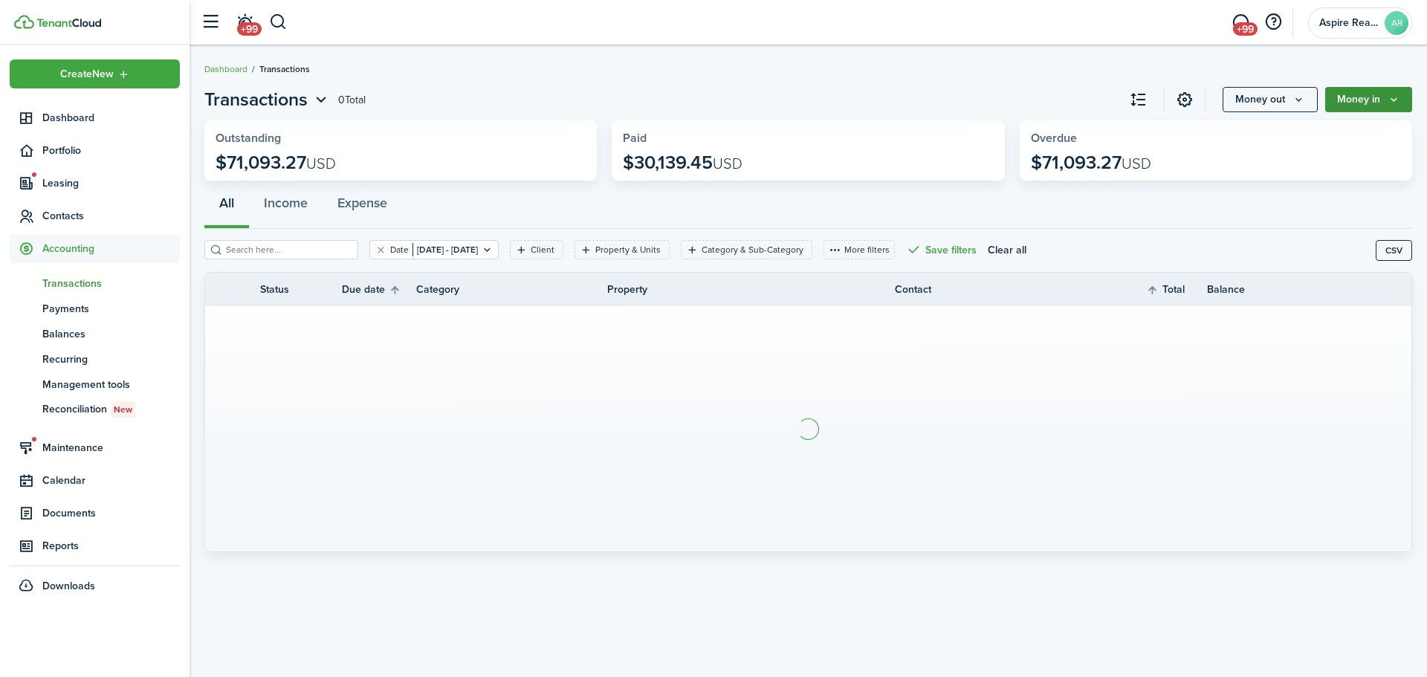
click at [940, 101] on button "Money in" at bounding box center [1369, 99] width 87 height 25
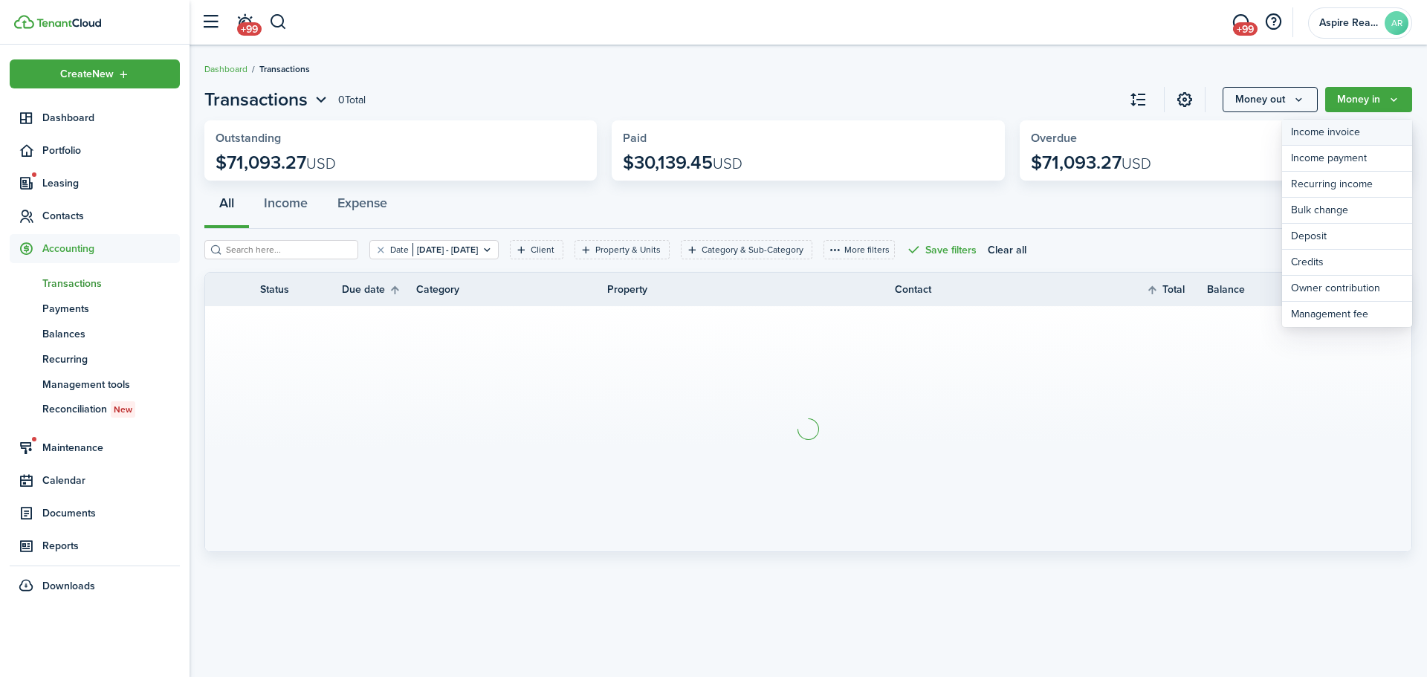
click at [940, 129] on link "Income invoice" at bounding box center [1347, 133] width 130 height 26
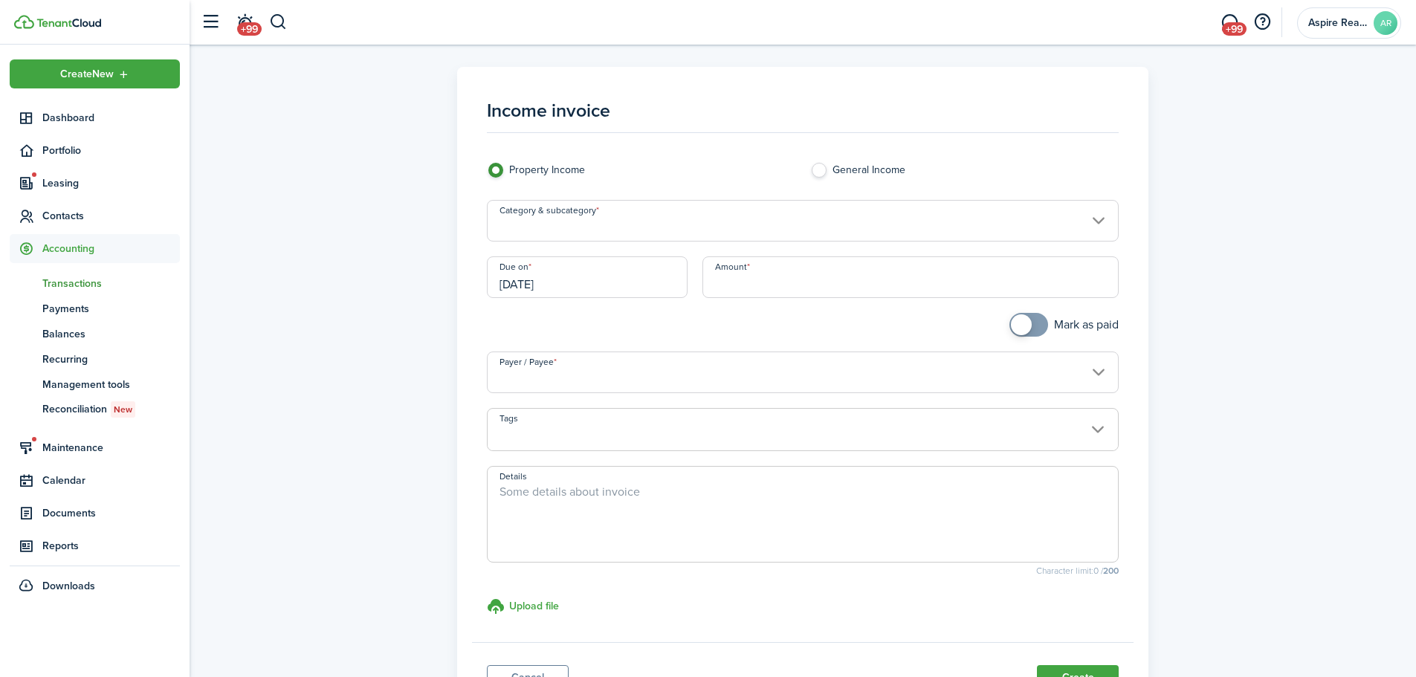
click at [641, 225] on input "Category & subcategory" at bounding box center [803, 221] width 633 height 42
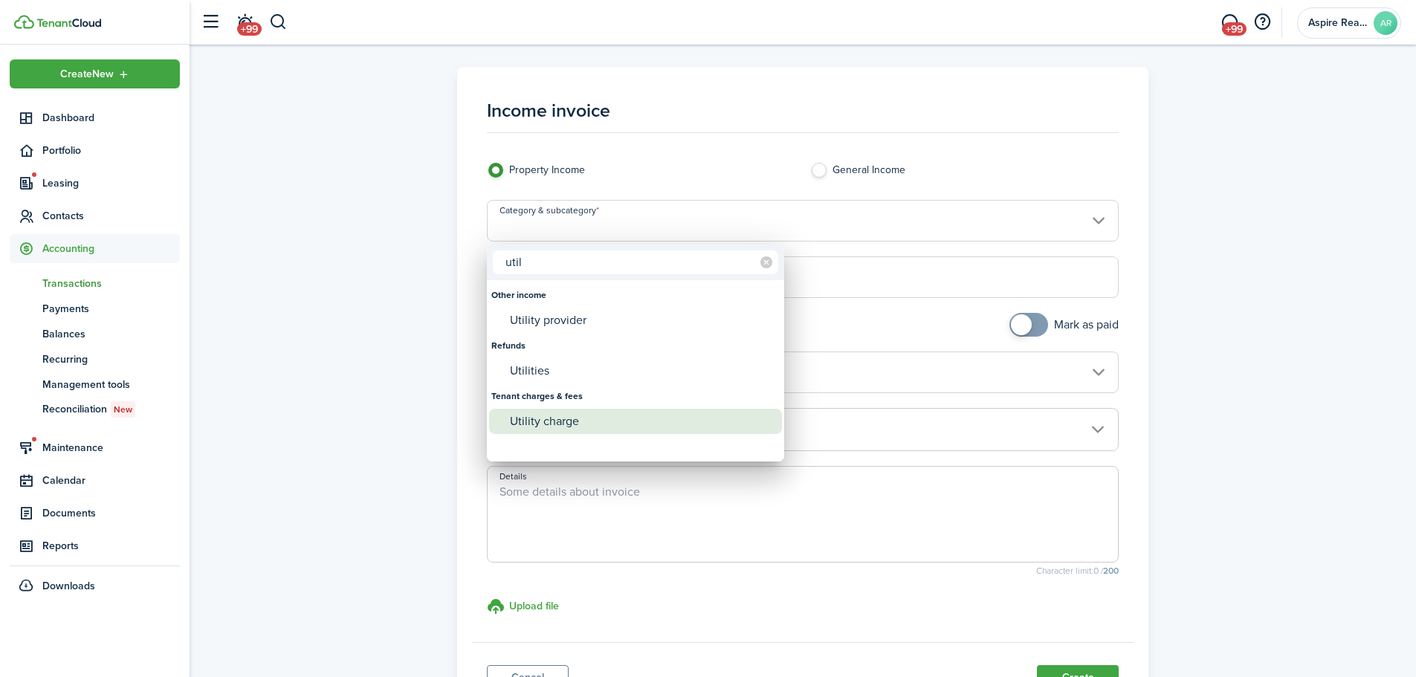
click at [564, 417] on div "Utility charge" at bounding box center [641, 421] width 263 height 25
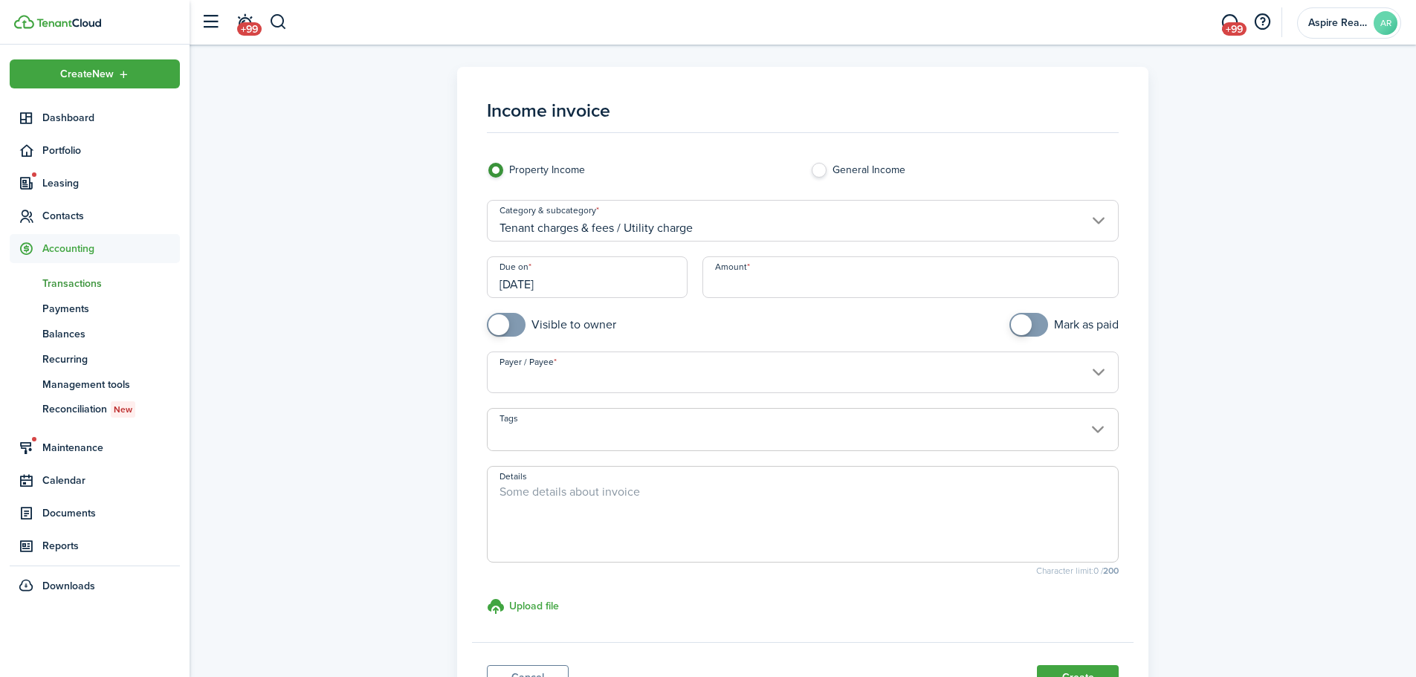
click at [732, 288] on input "Amount" at bounding box center [911, 277] width 417 height 42
drag, startPoint x: 765, startPoint y: 280, endPoint x: 708, endPoint y: 285, distance: 56.8
click at [708, 285] on input "$18.34" at bounding box center [911, 277] width 417 height 42
click at [708, 285] on input "Amount" at bounding box center [911, 277] width 417 height 42
click at [514, 318] on span at bounding box center [506, 325] width 15 height 24
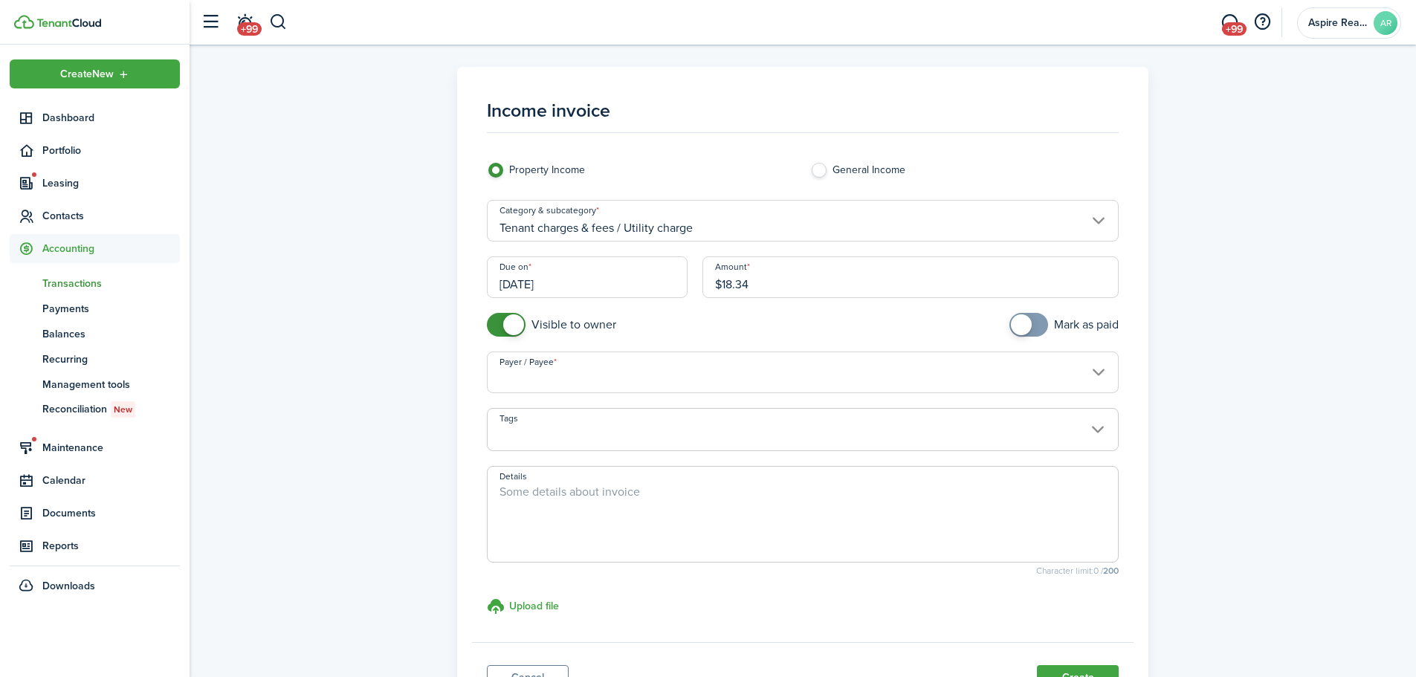
click at [522, 369] on input "Payer / Payee" at bounding box center [803, 373] width 633 height 42
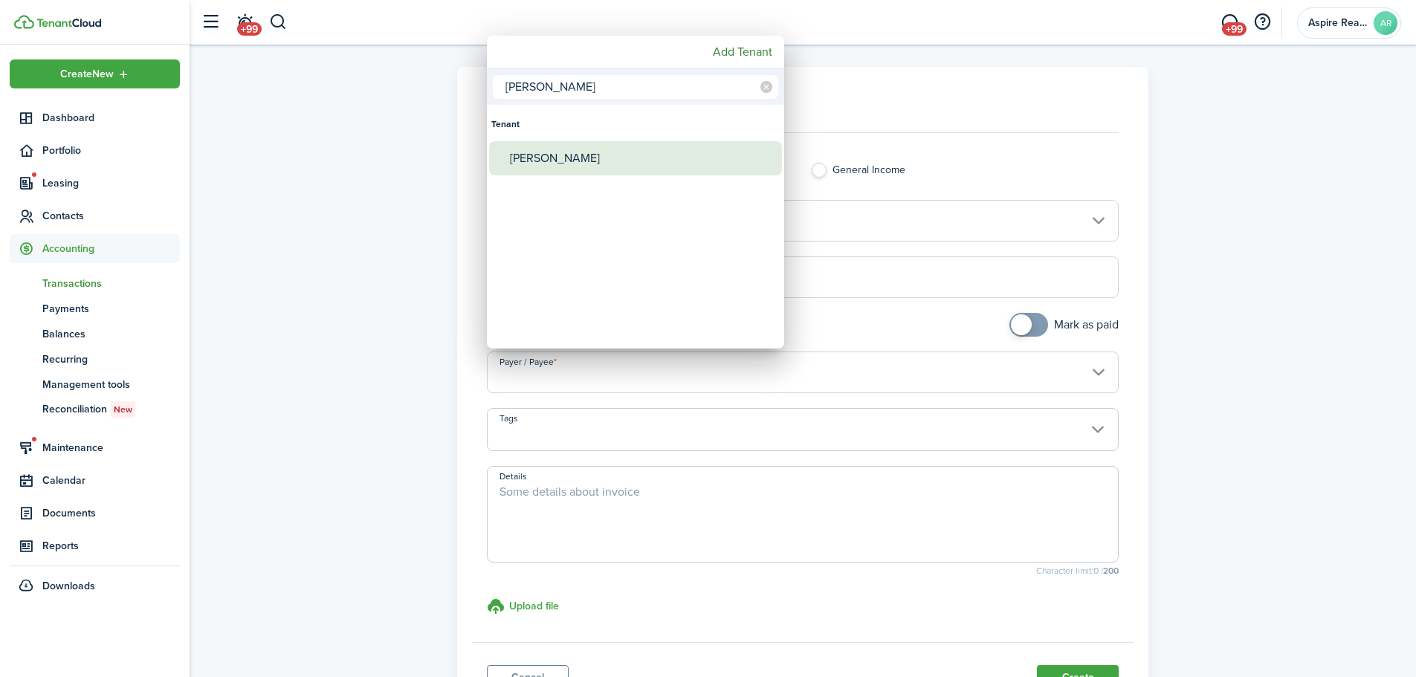
click at [545, 148] on div "[PERSON_NAME]" at bounding box center [641, 158] width 263 height 34
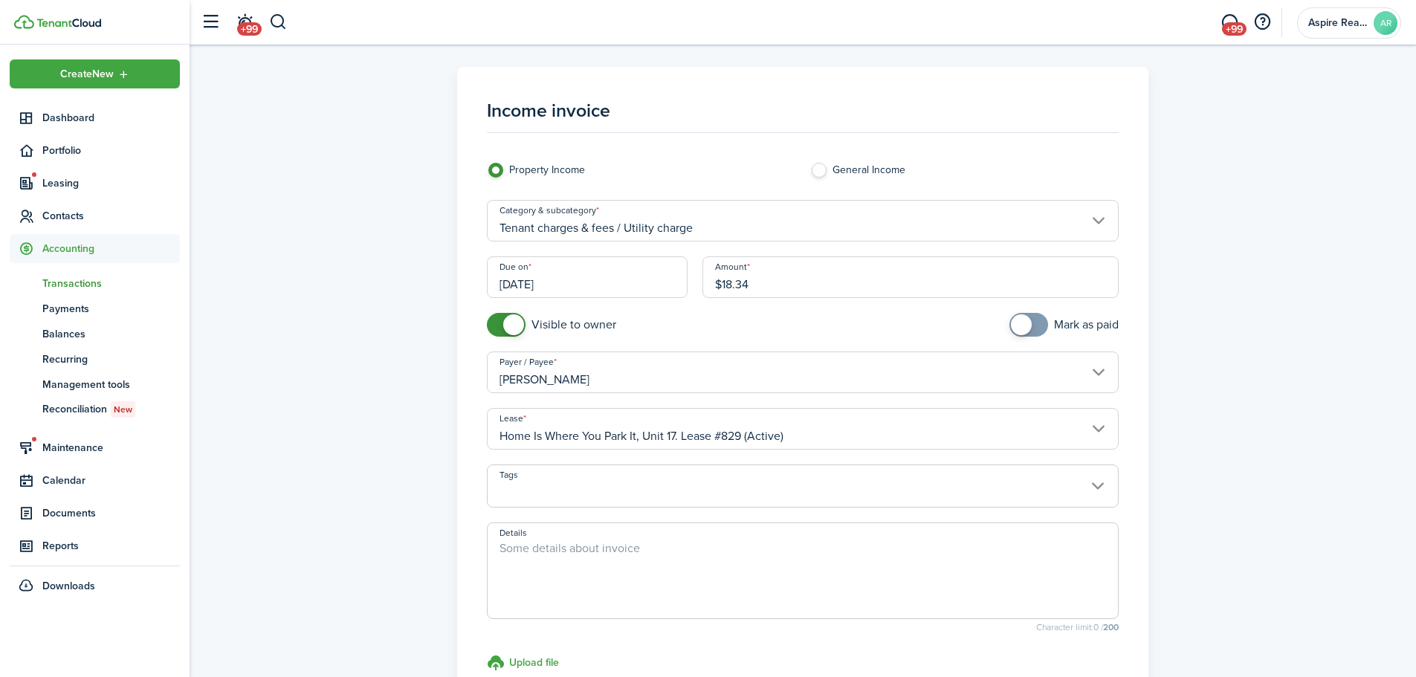
scroll to position [176, 0]
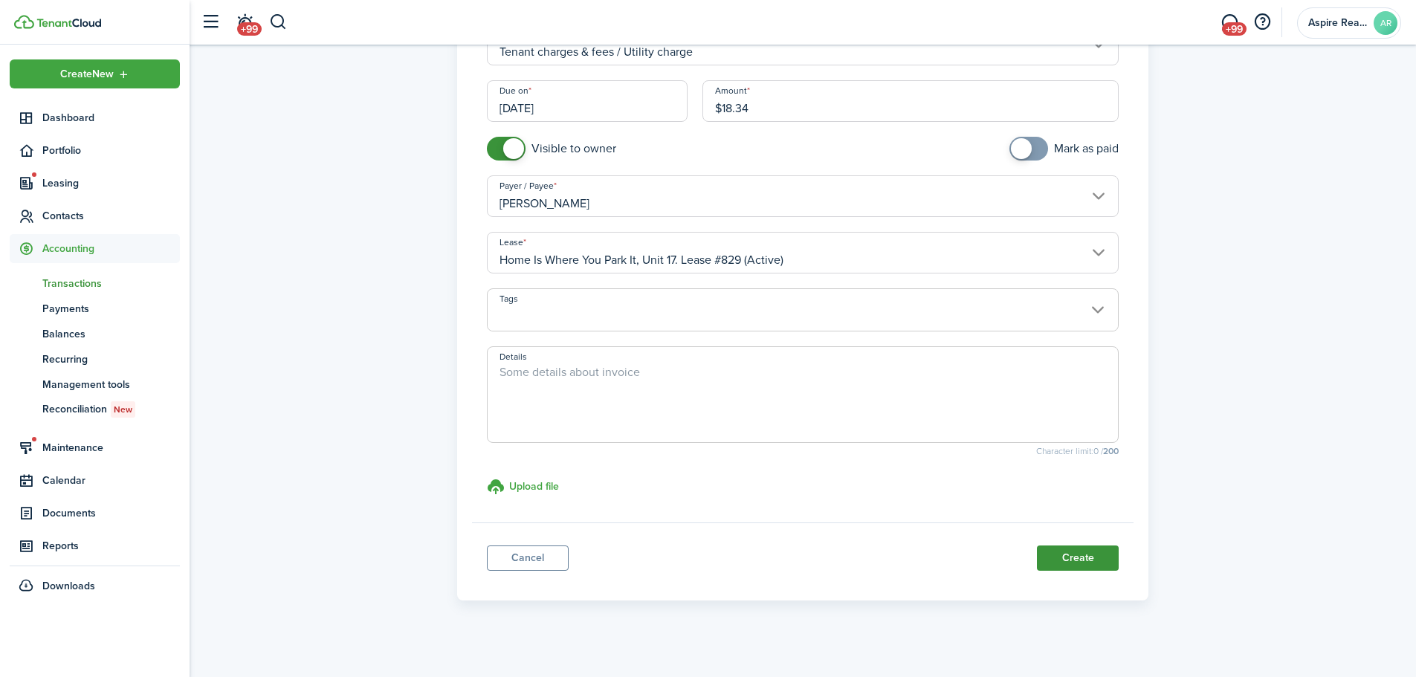
click at [940, 468] on button "Create" at bounding box center [1078, 558] width 82 height 25
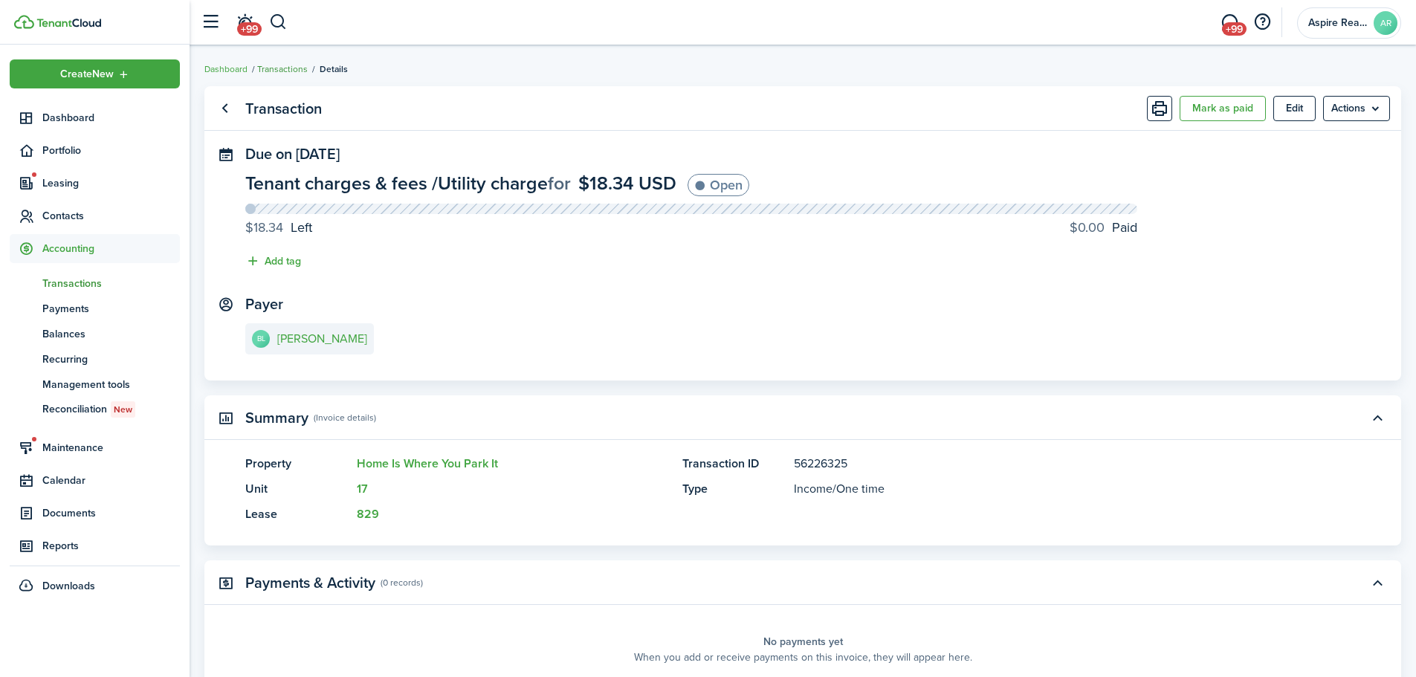
click at [286, 71] on link "Transactions" at bounding box center [282, 68] width 51 height 13
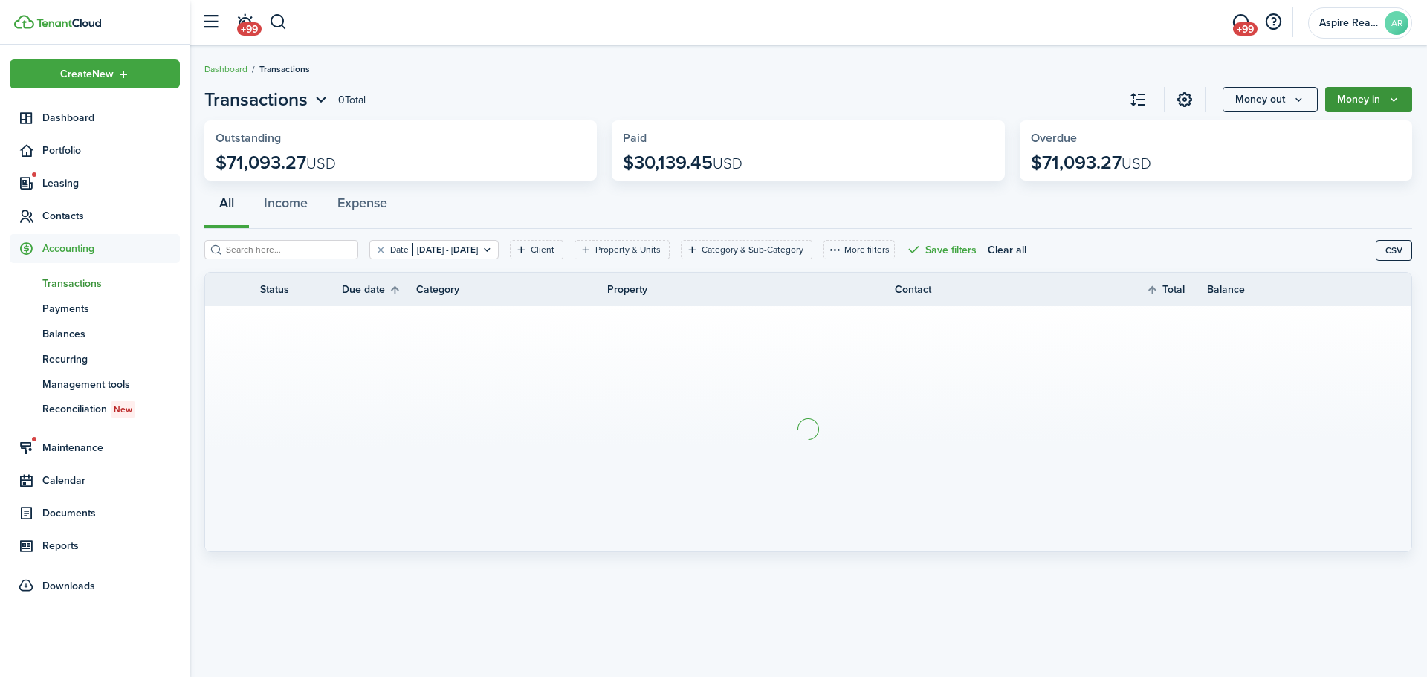
click at [940, 102] on button "Money in" at bounding box center [1369, 99] width 87 height 25
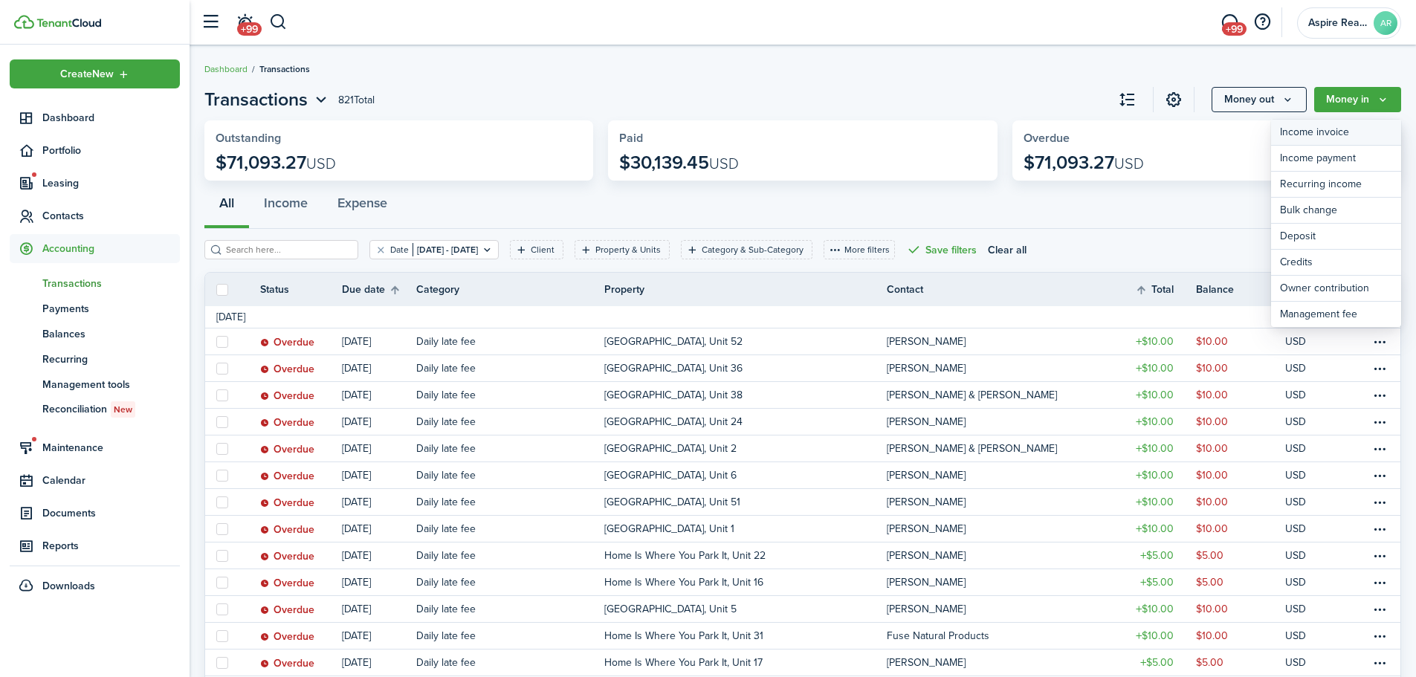
click at [940, 135] on link "Income invoice" at bounding box center [1336, 133] width 130 height 26
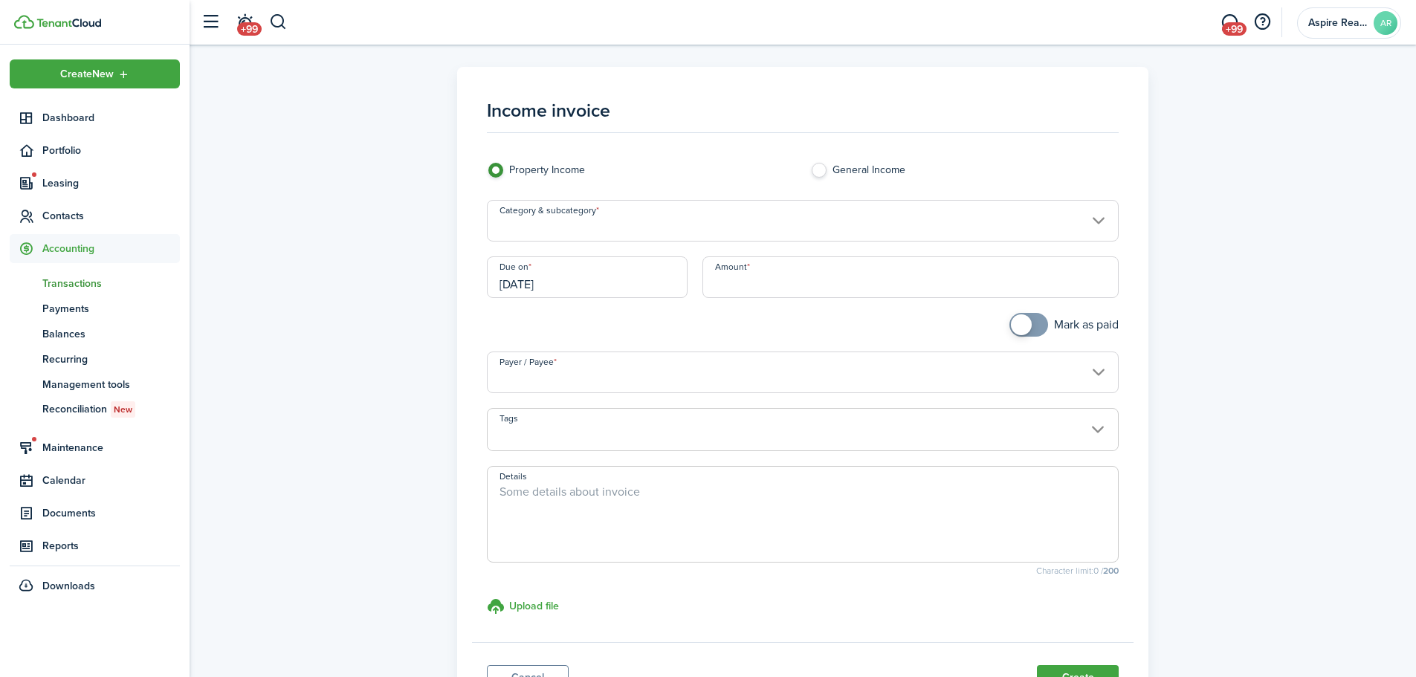
click at [548, 230] on input "Category & subcategory" at bounding box center [803, 221] width 633 height 42
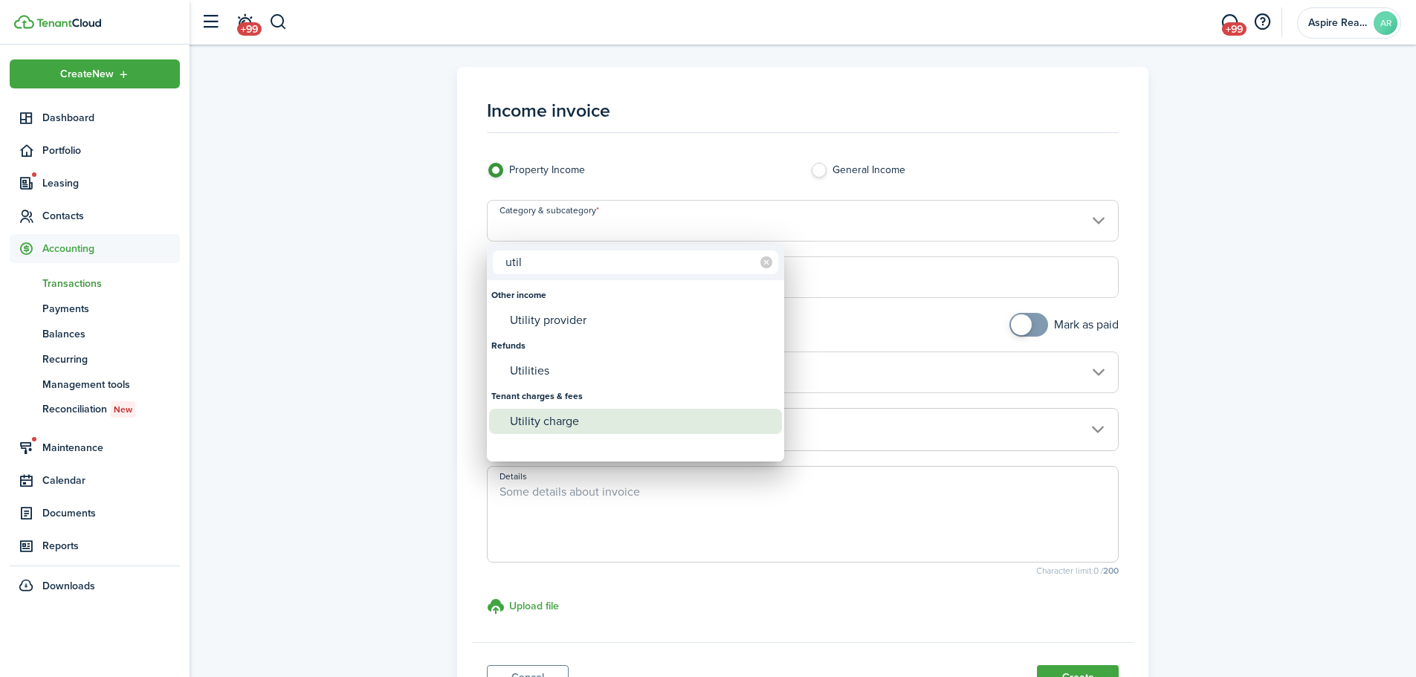
click at [511, 422] on div "Utility charge" at bounding box center [641, 421] width 263 height 25
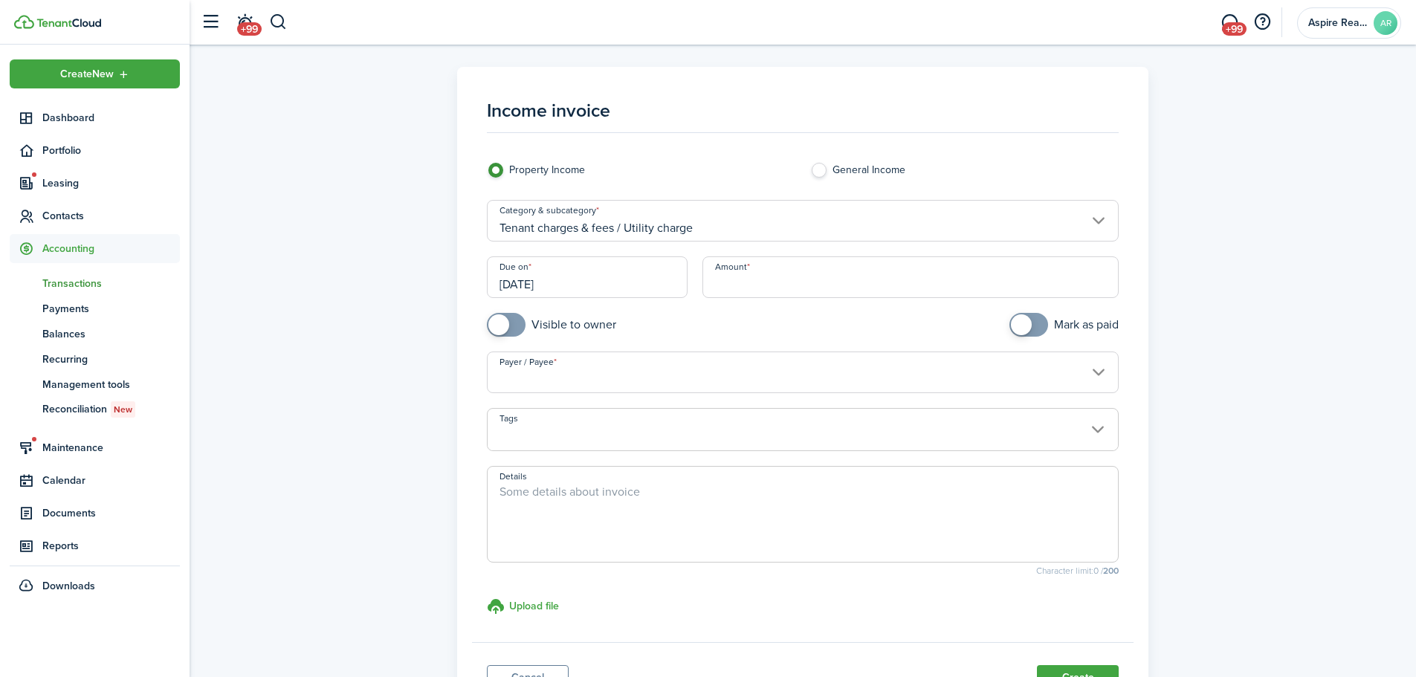
click at [743, 282] on input "Amount" at bounding box center [911, 277] width 417 height 42
click at [506, 322] on span at bounding box center [498, 324] width 21 height 21
click at [549, 383] on input "Payer / Payee" at bounding box center [803, 373] width 633 height 42
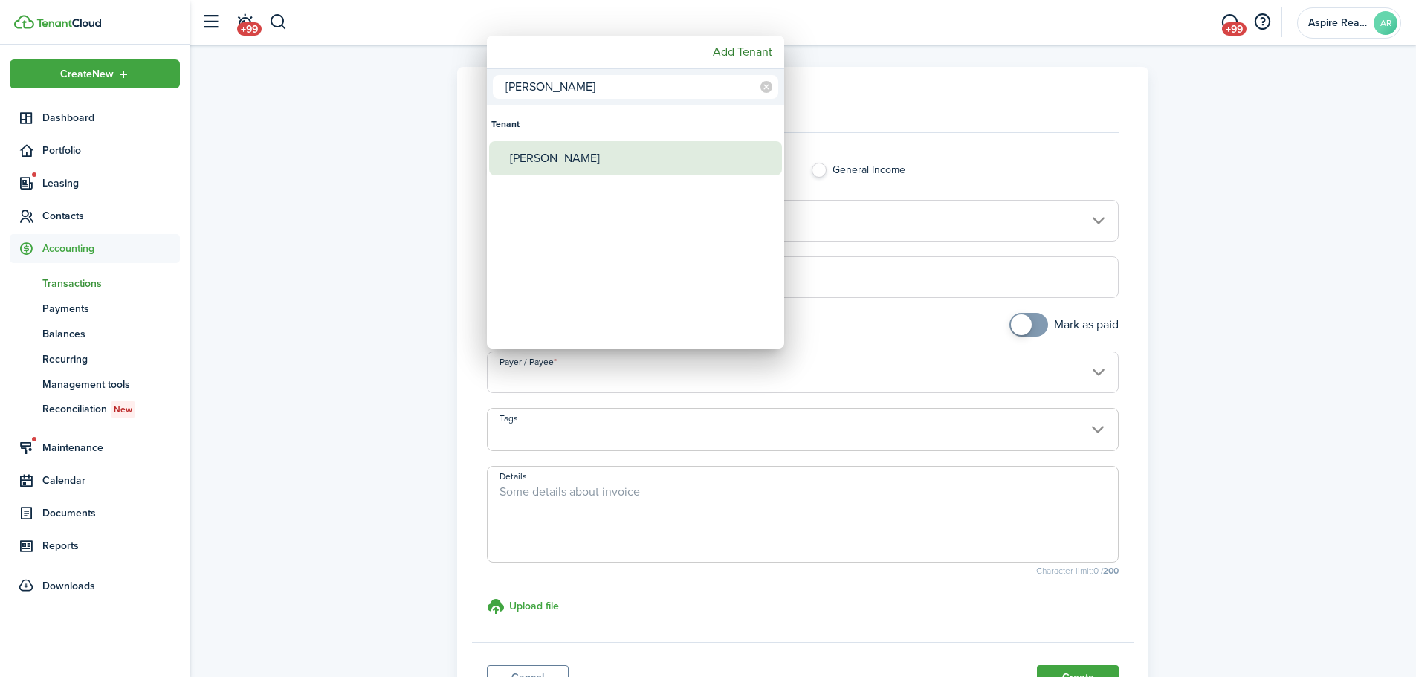
click at [564, 162] on div "[PERSON_NAME]" at bounding box center [641, 158] width 263 height 34
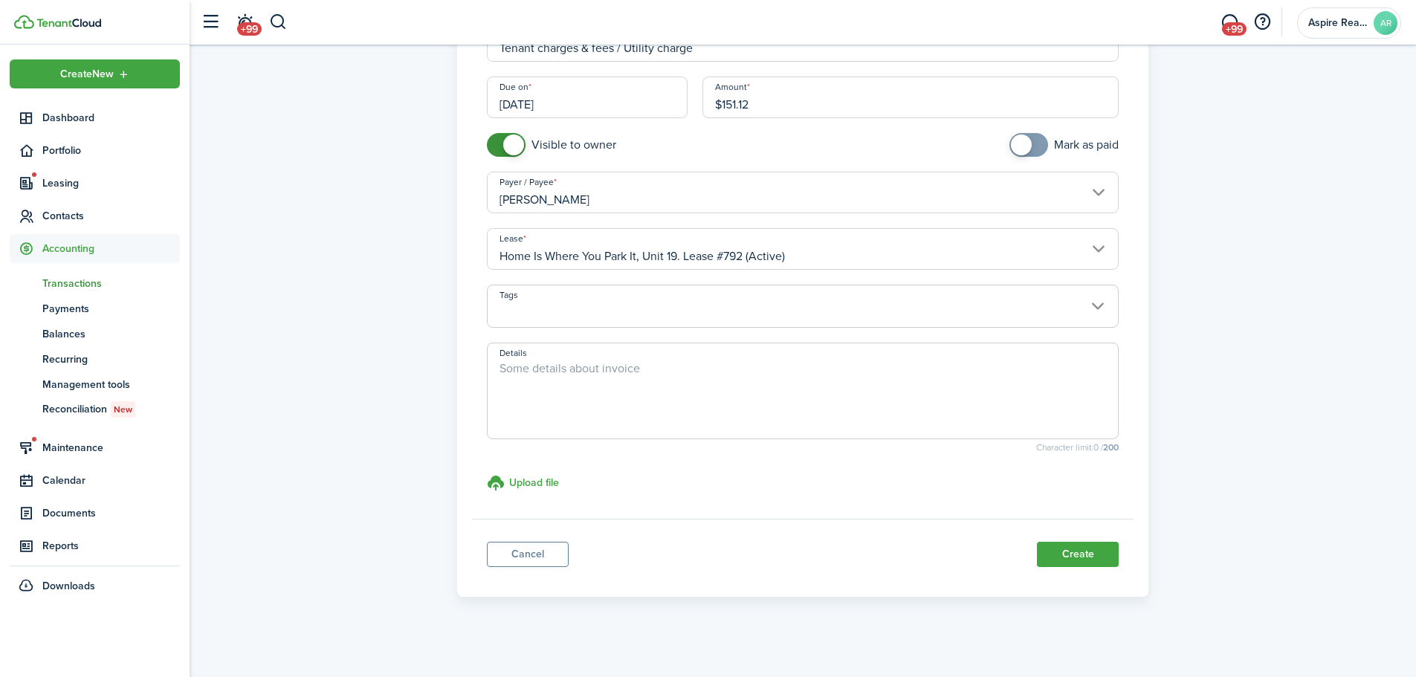
scroll to position [183, 0]
click at [940, 468] on button "Create" at bounding box center [1078, 551] width 82 height 25
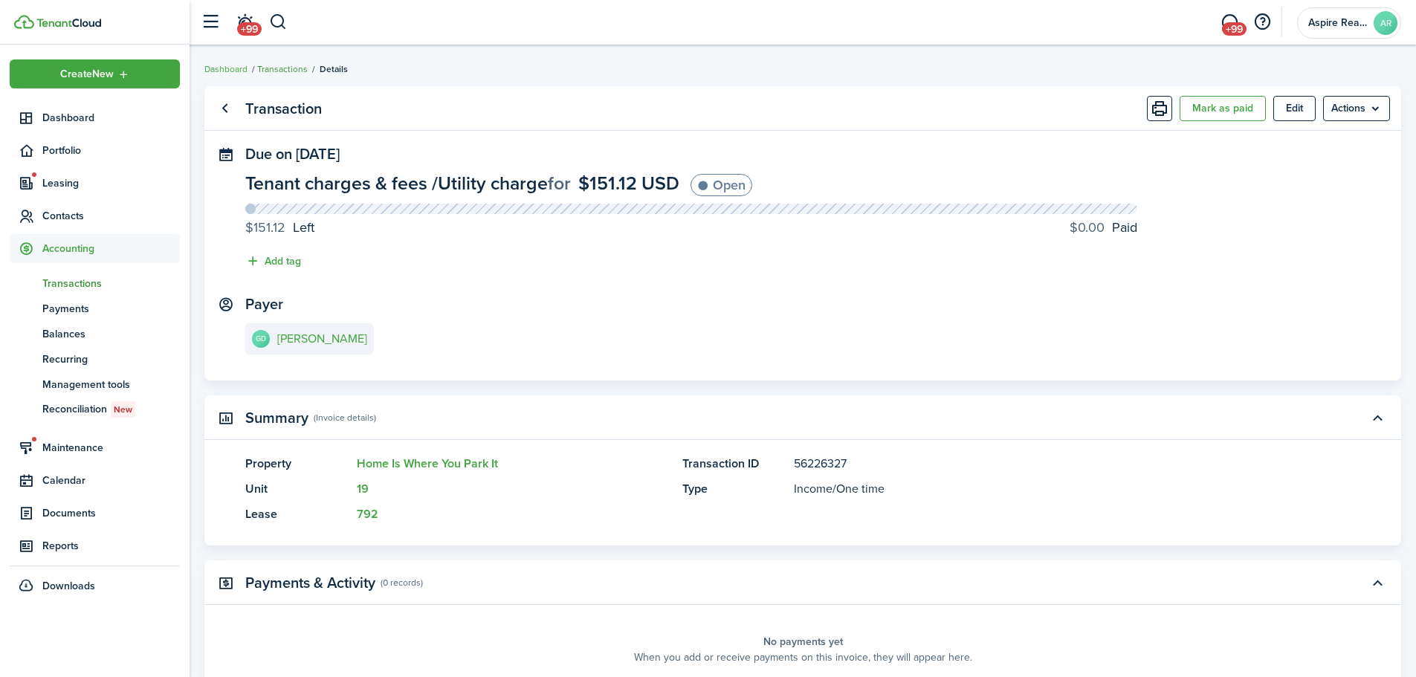
click at [288, 71] on link "Transactions" at bounding box center [282, 68] width 51 height 13
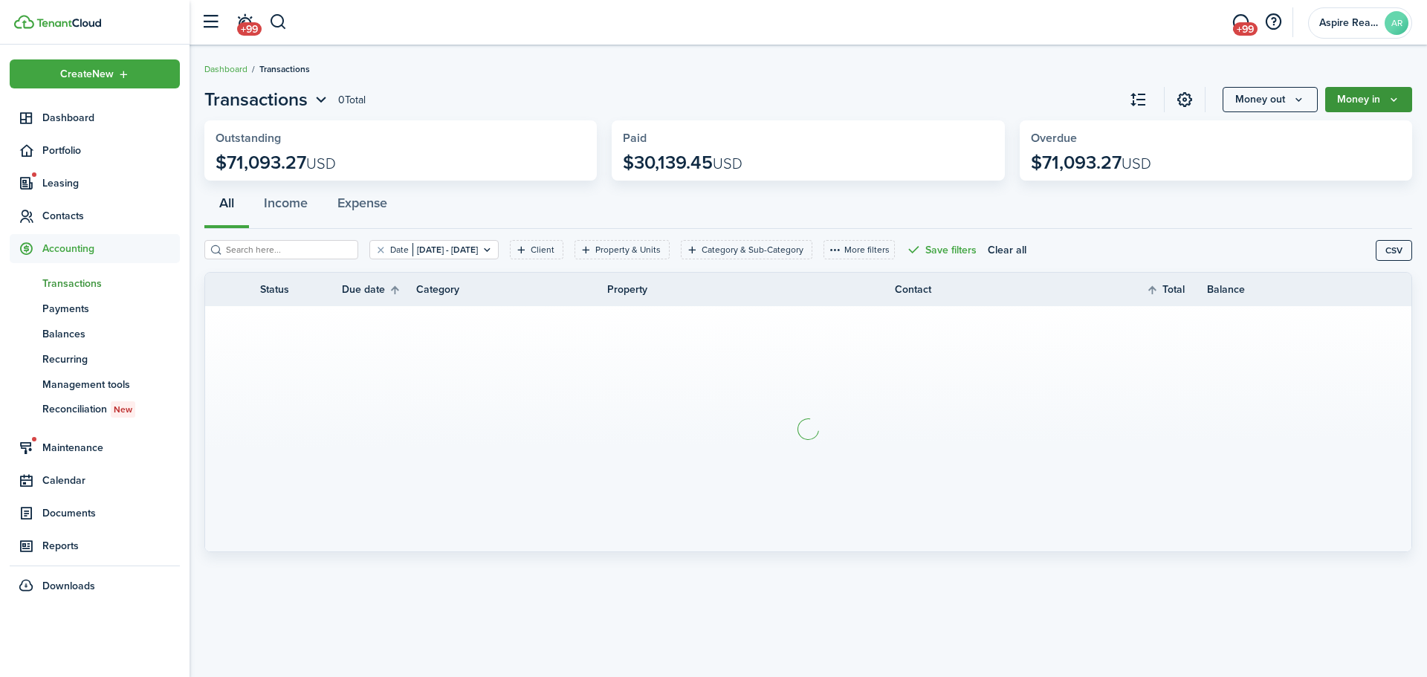
click at [940, 101] on button "Money in" at bounding box center [1369, 99] width 87 height 25
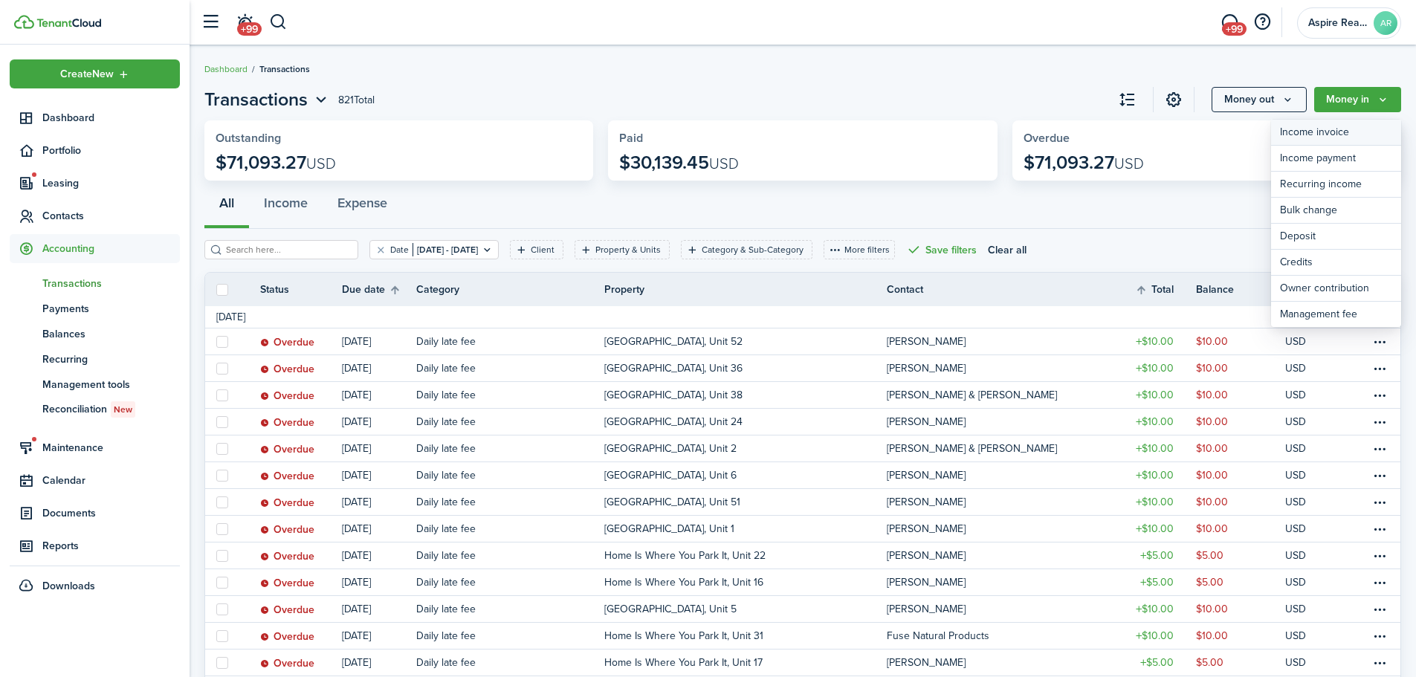
click at [940, 134] on link "Income invoice" at bounding box center [1336, 133] width 130 height 26
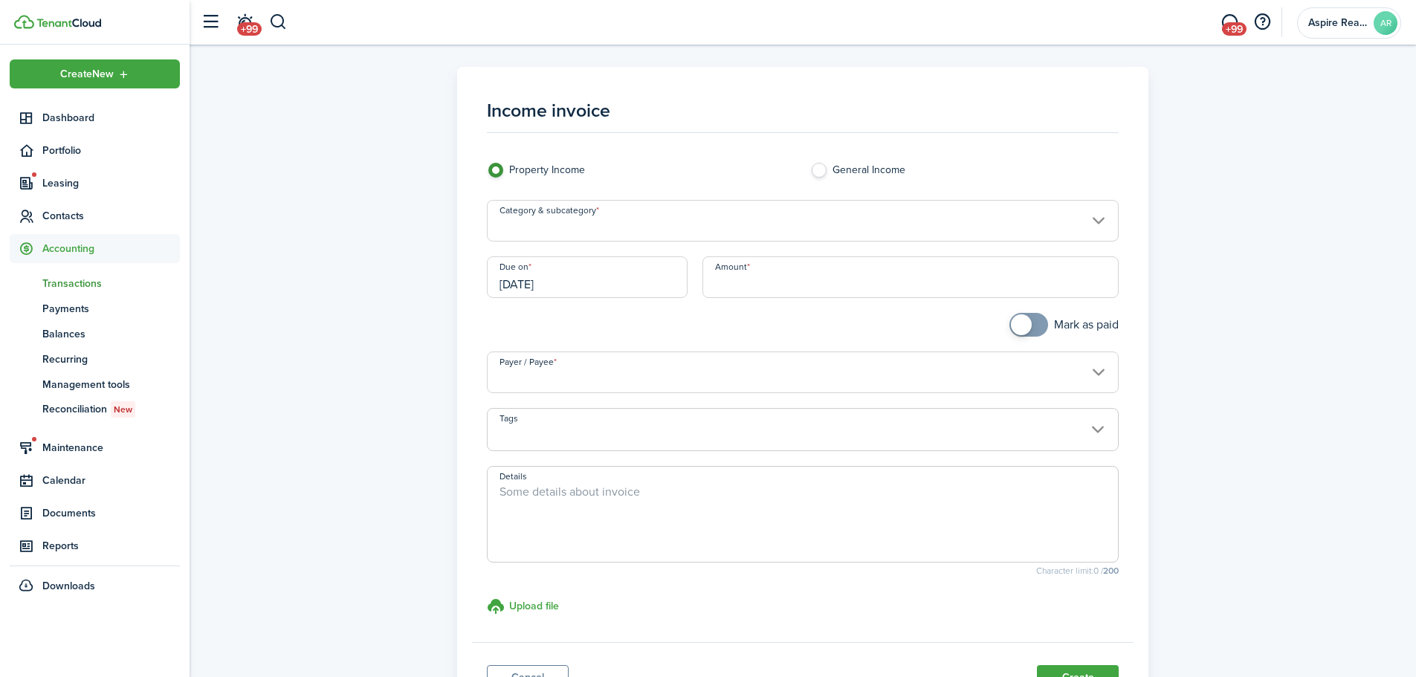
click at [601, 229] on input "Category & subcategory" at bounding box center [803, 221] width 633 height 42
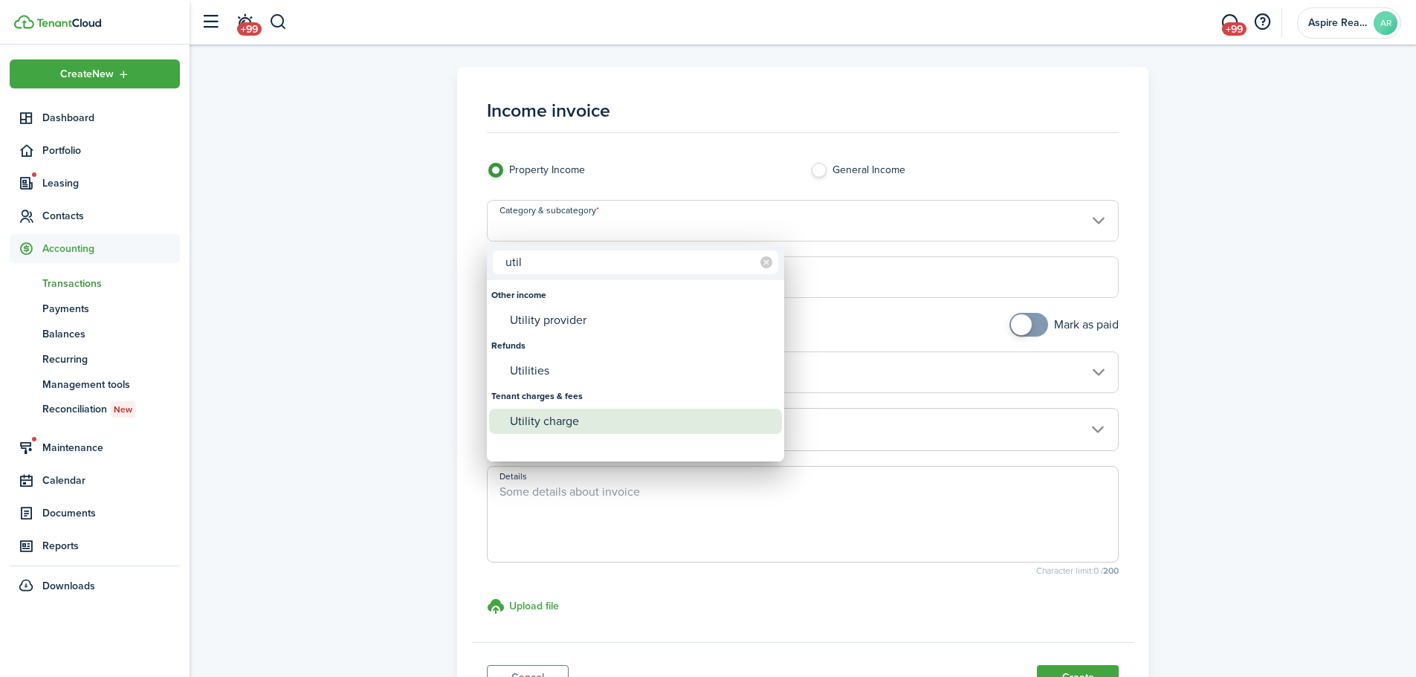
click at [547, 416] on div "Utility charge" at bounding box center [641, 421] width 263 height 25
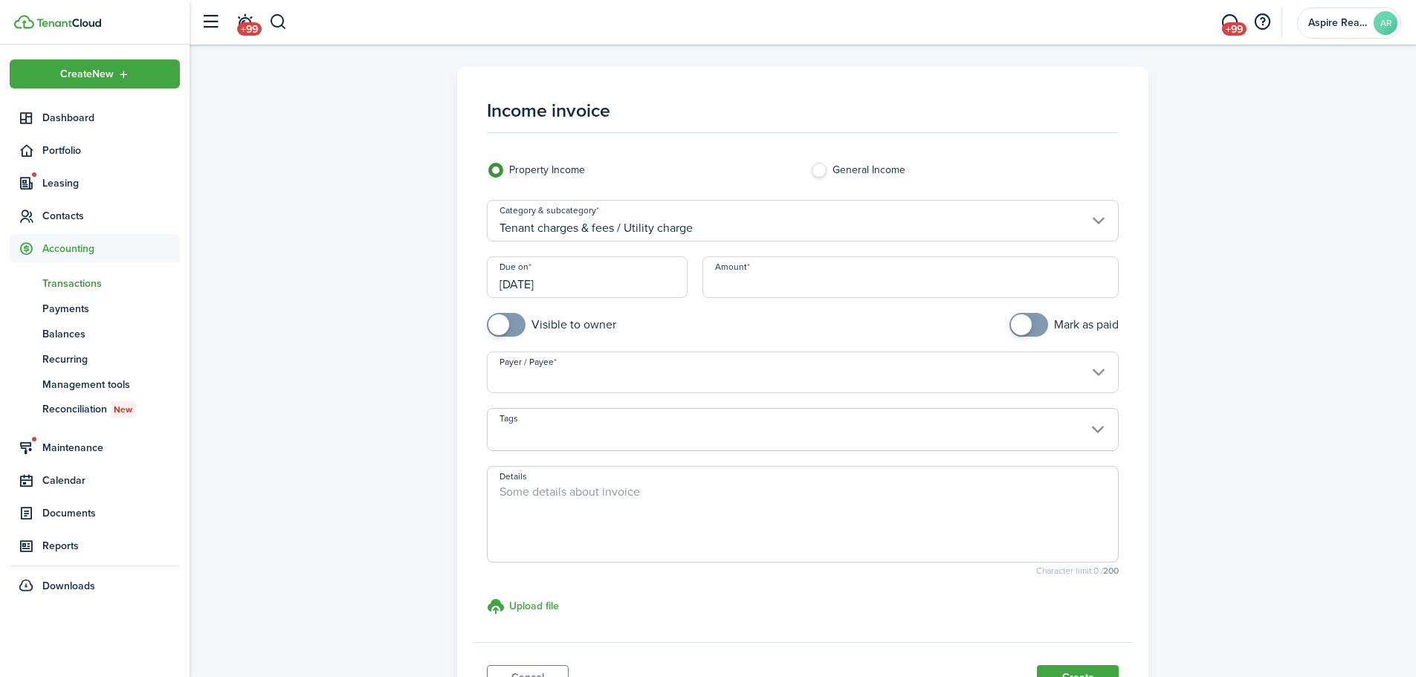
click at [718, 291] on input "Amount" at bounding box center [911, 277] width 417 height 42
click at [613, 378] on input "Payer / Payee" at bounding box center [803, 373] width 633 height 42
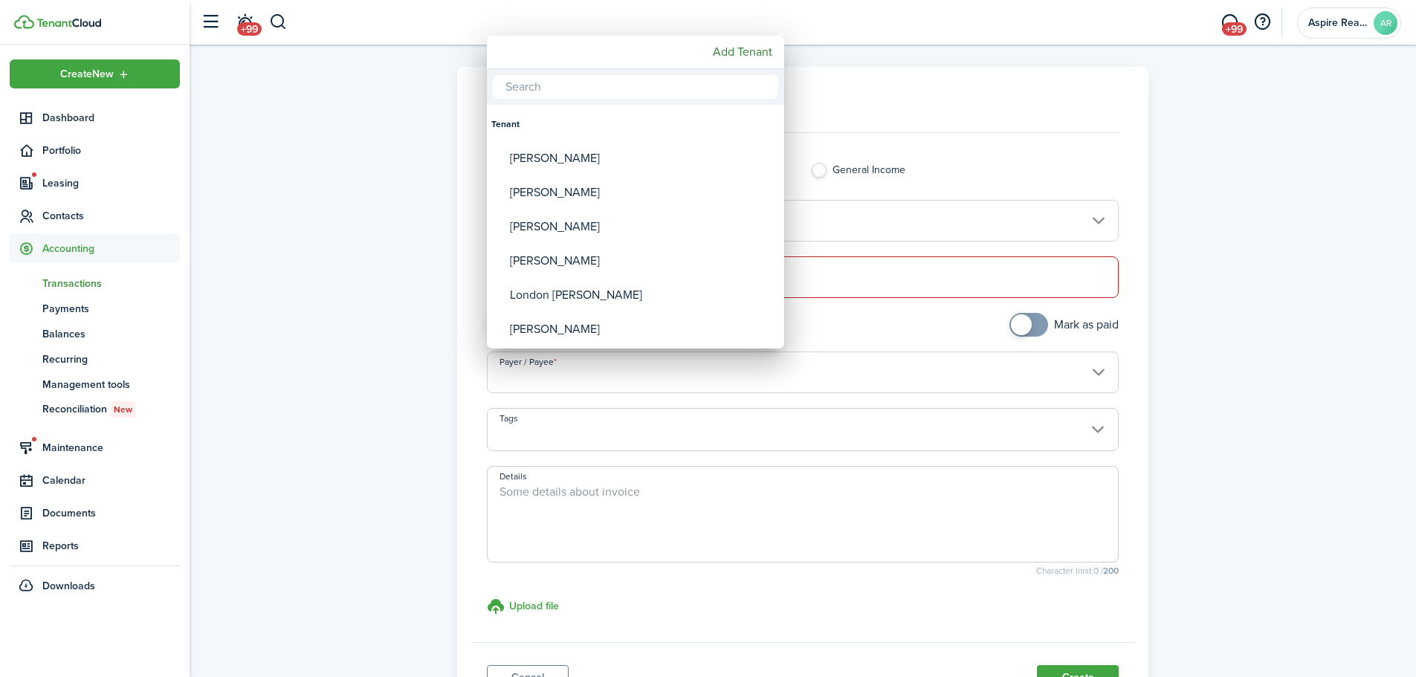
click at [613, 378] on div at bounding box center [708, 338] width 1654 height 915
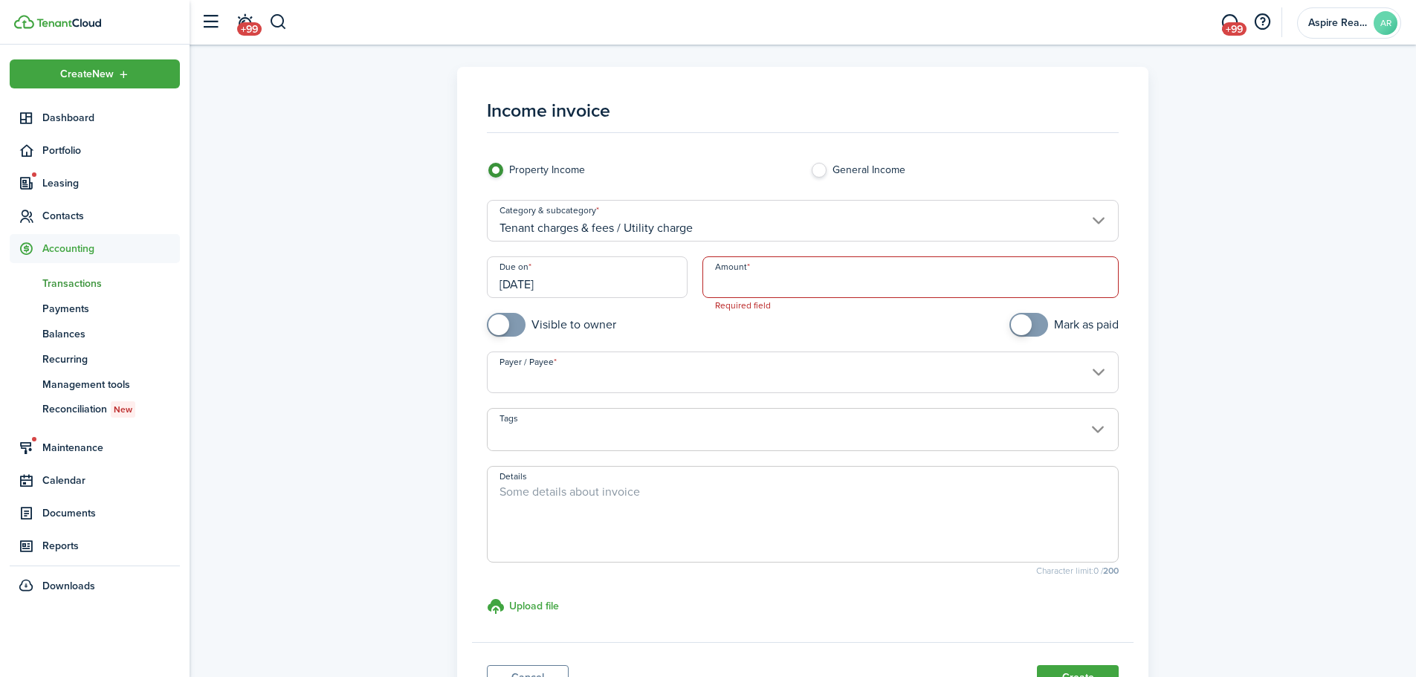
click at [578, 374] on input "Payer / Payee" at bounding box center [803, 373] width 633 height 42
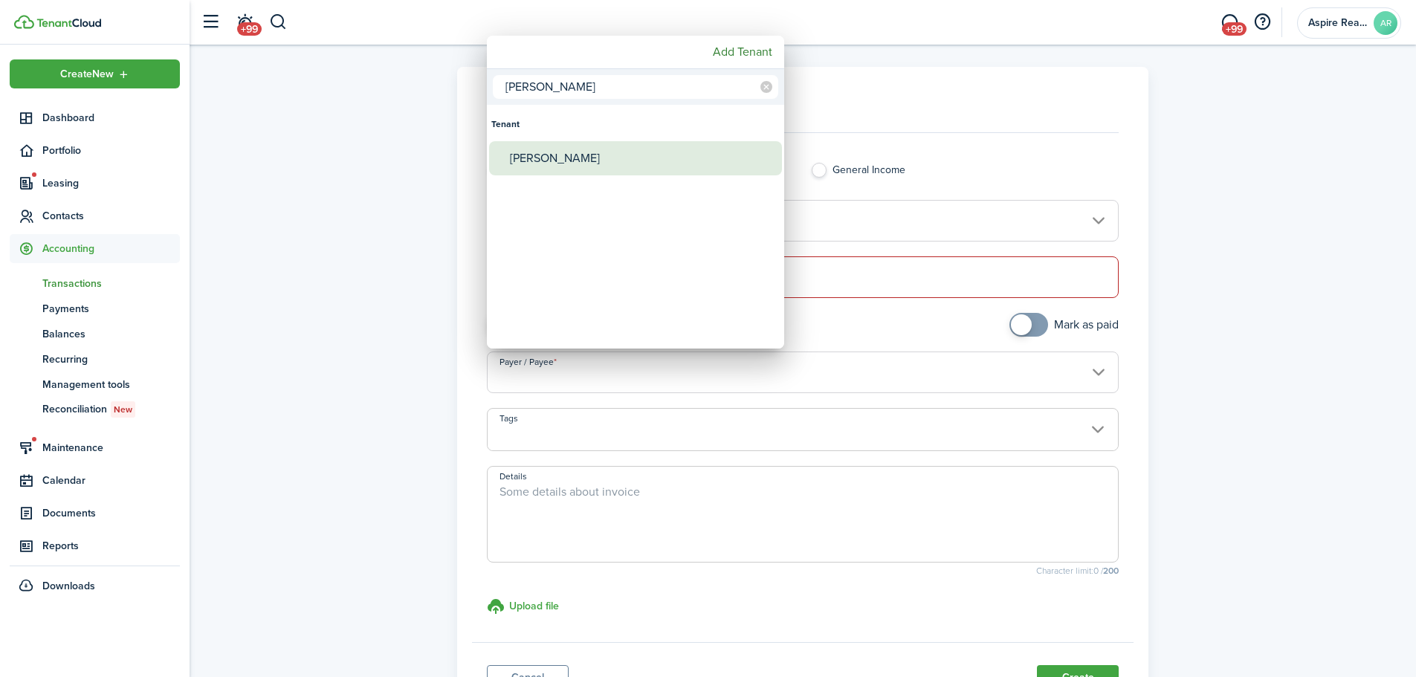
click at [580, 165] on div "[PERSON_NAME]" at bounding box center [641, 158] width 263 height 34
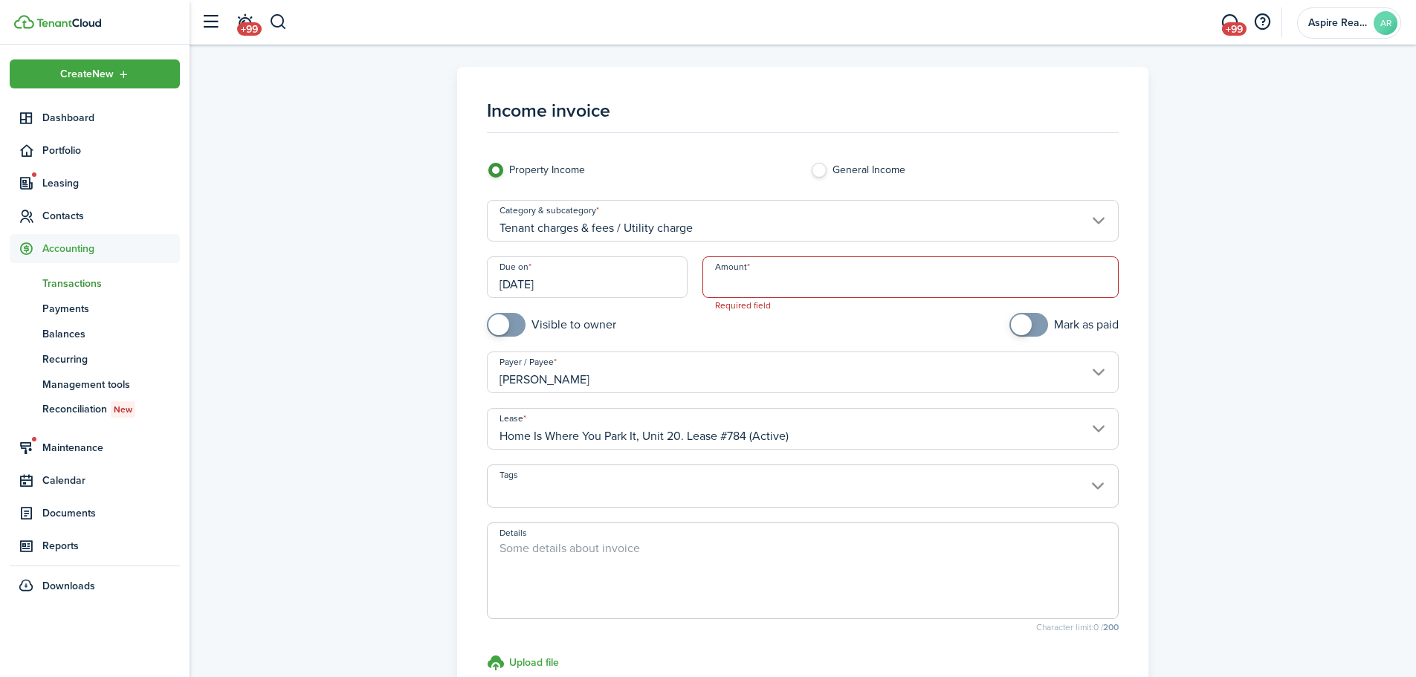
click at [746, 279] on input "Amount" at bounding box center [911, 277] width 417 height 42
click at [506, 331] on span at bounding box center [498, 324] width 21 height 21
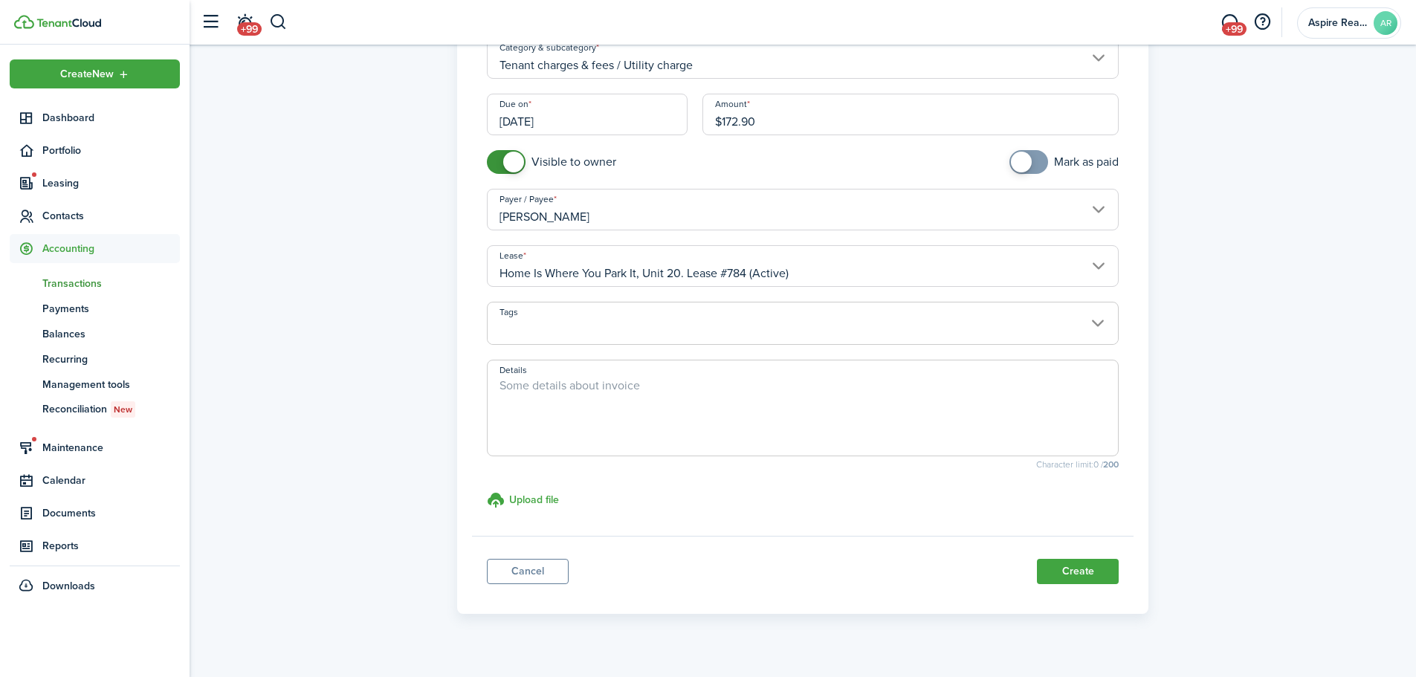
scroll to position [164, 0]
click at [940, 468] on button "Create" at bounding box center [1078, 570] width 82 height 25
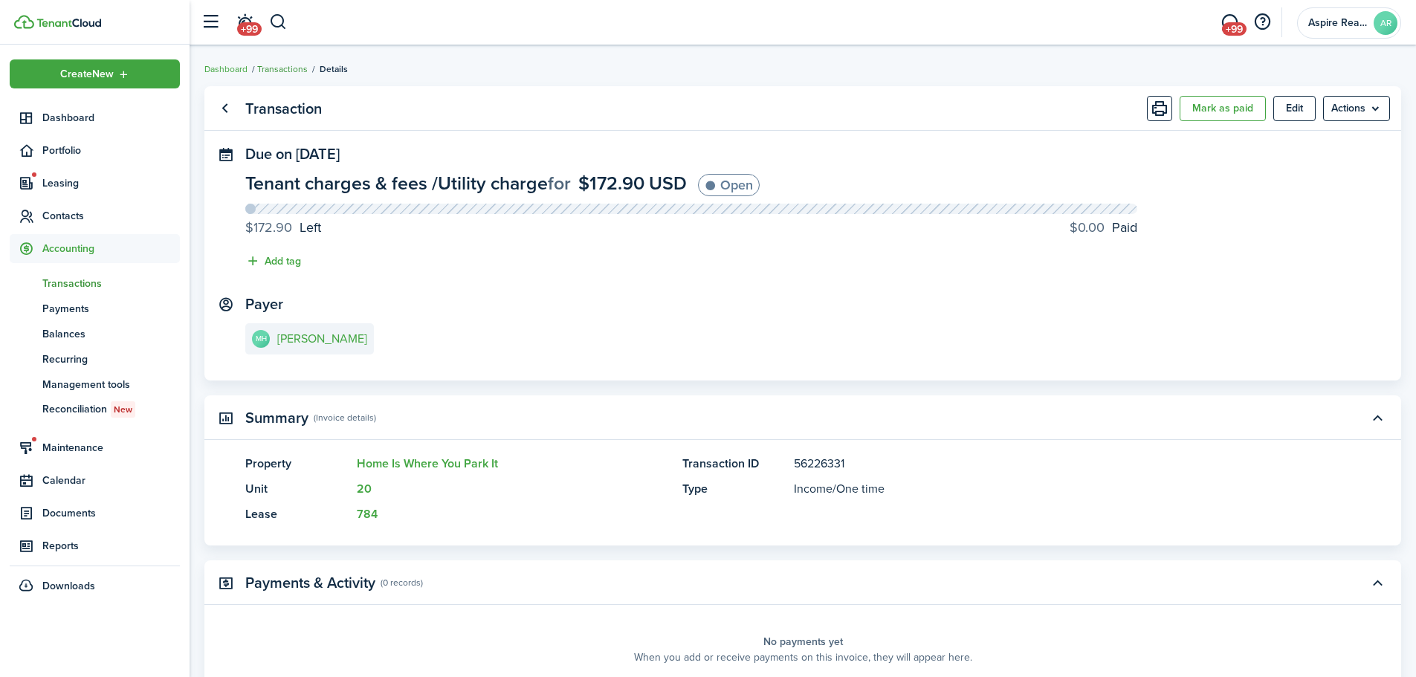
click at [283, 71] on link "Transactions" at bounding box center [282, 68] width 51 height 13
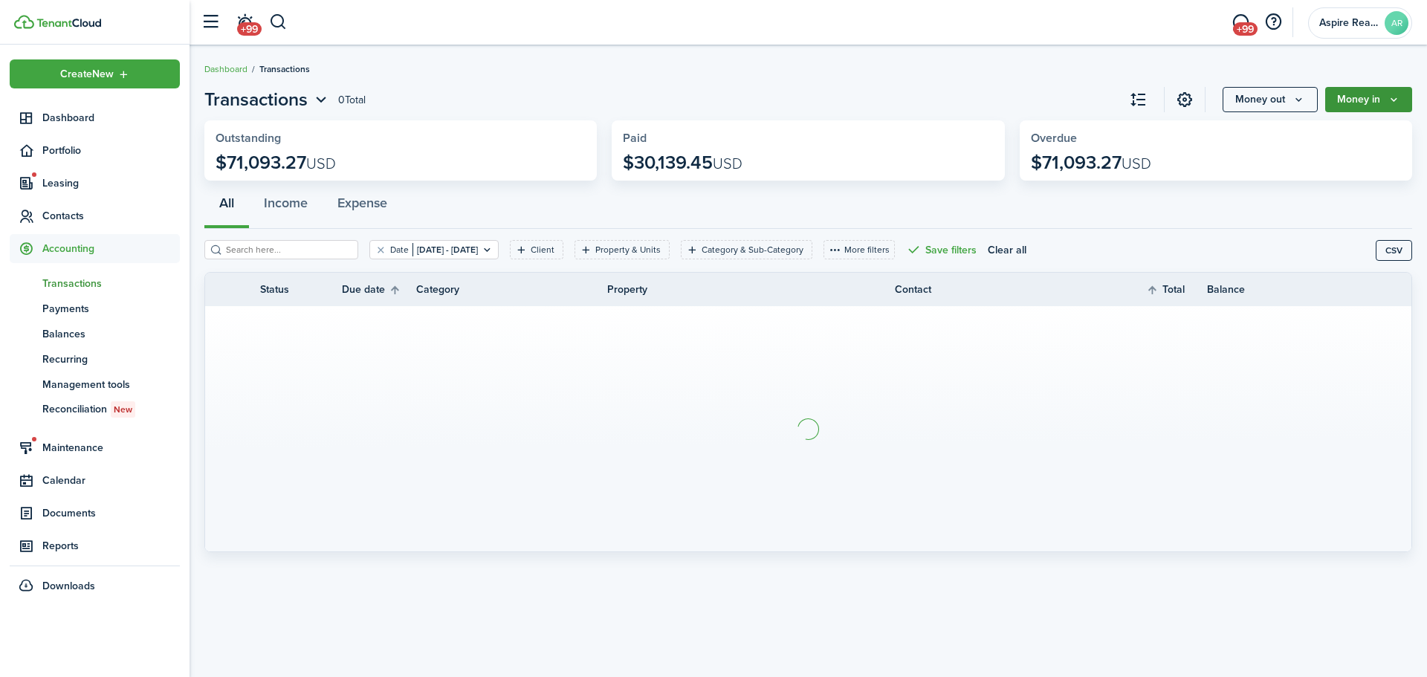
click at [940, 103] on button "Money in" at bounding box center [1369, 99] width 87 height 25
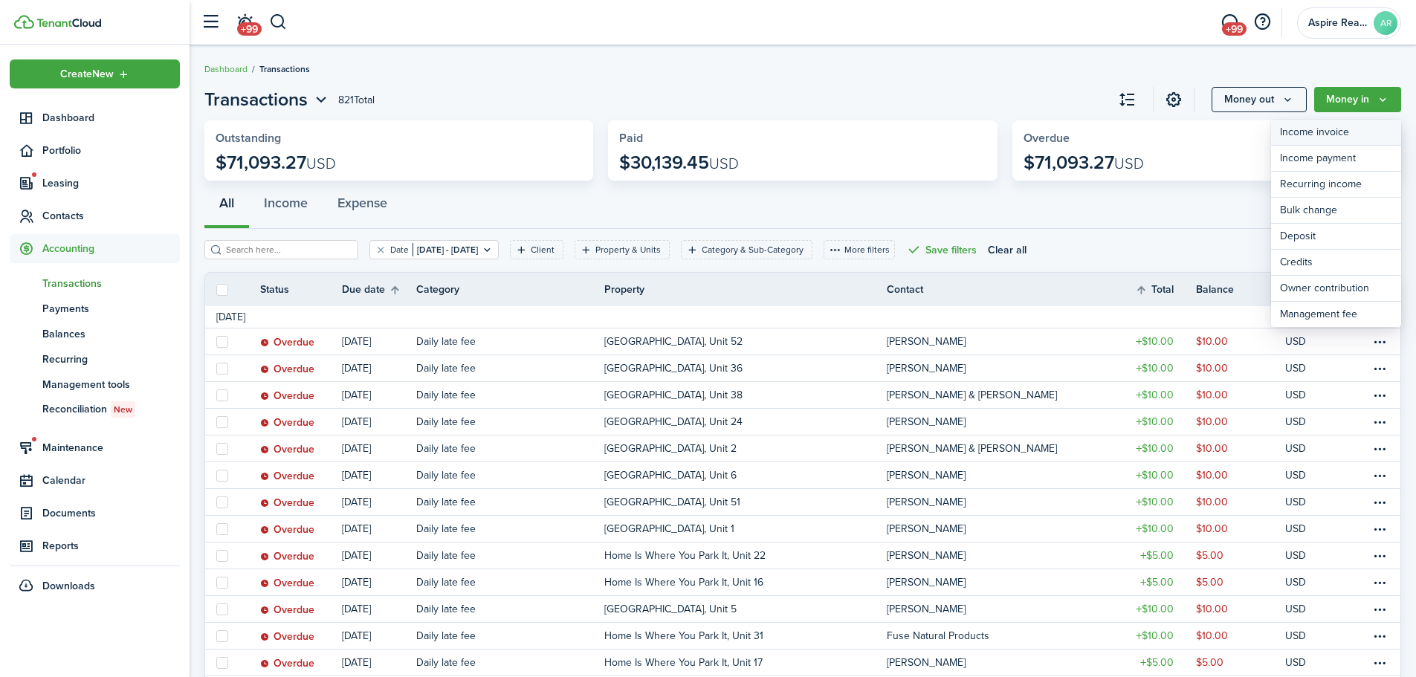
click at [940, 129] on link "Income invoice" at bounding box center [1336, 133] width 130 height 26
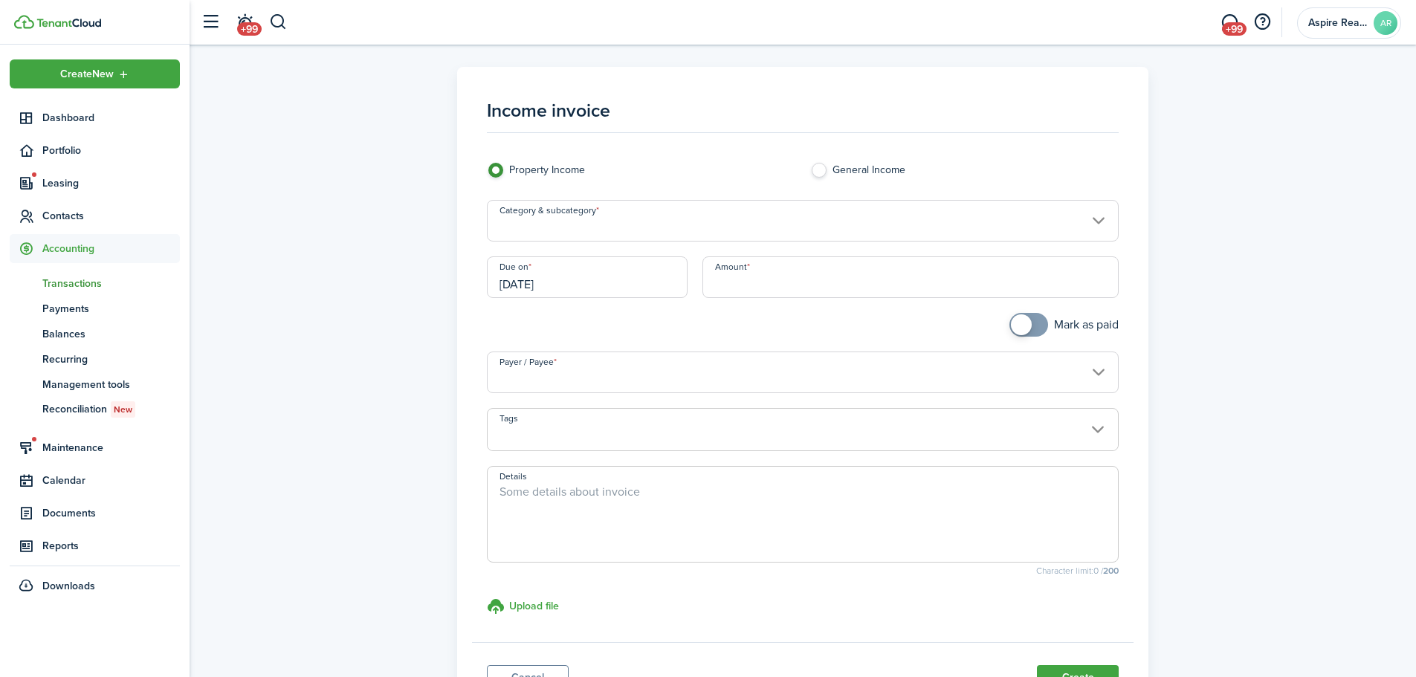
click at [714, 224] on input "Category & subcategory" at bounding box center [803, 221] width 633 height 42
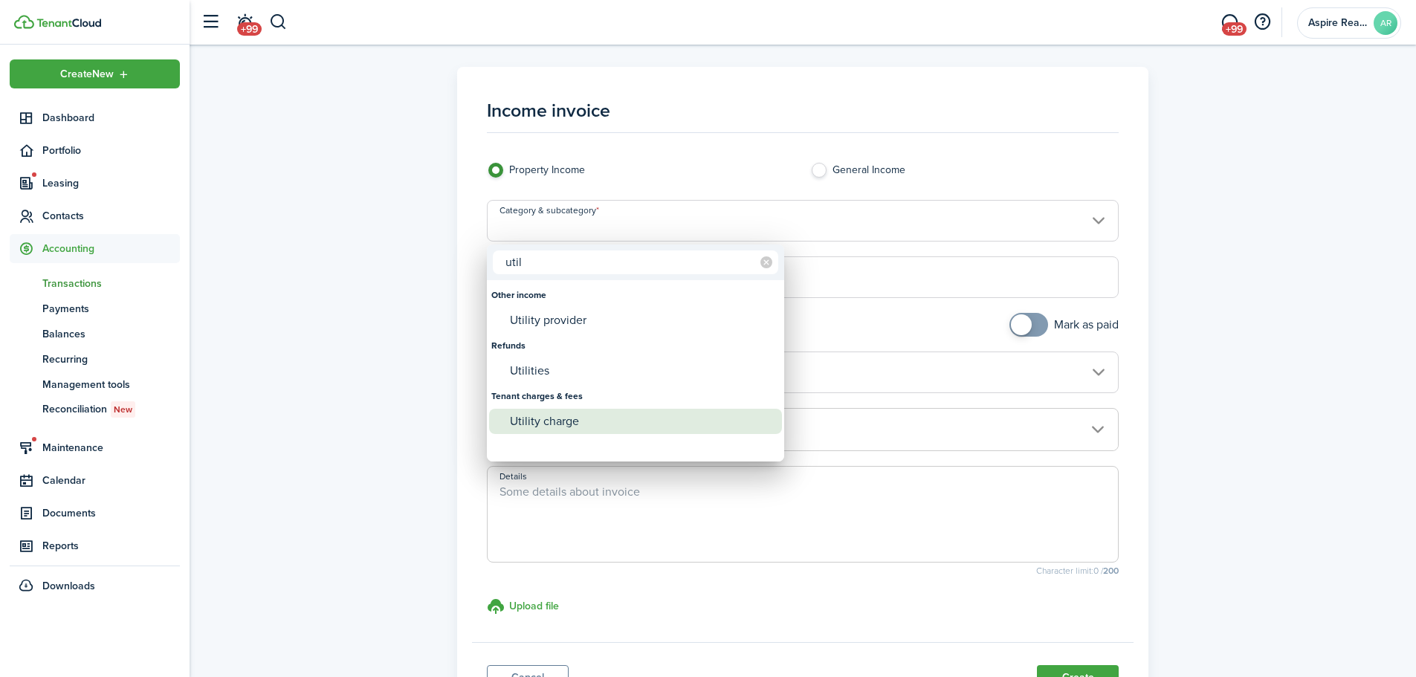
click at [540, 423] on div "Utility charge" at bounding box center [641, 421] width 263 height 25
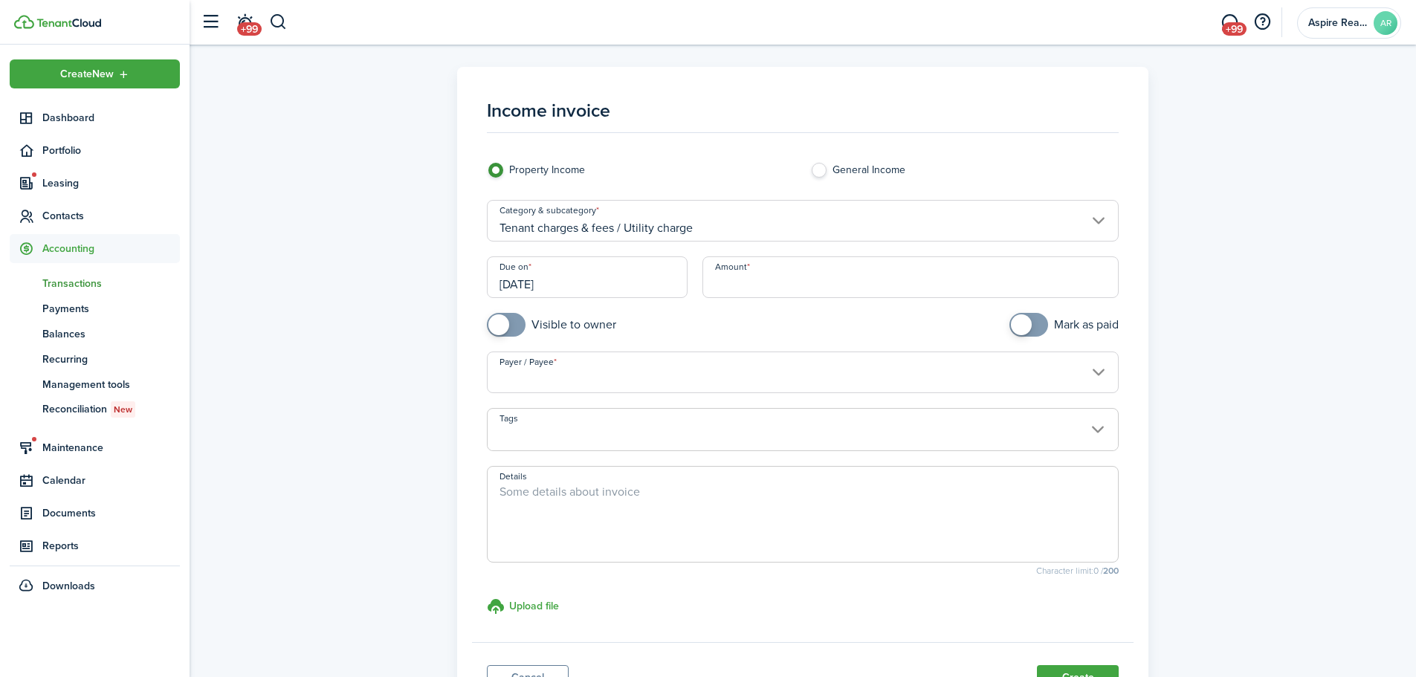
click at [749, 279] on input "Amount" at bounding box center [911, 277] width 417 height 42
click at [514, 328] on span at bounding box center [506, 325] width 15 height 24
click at [523, 377] on input "Payer / Payee" at bounding box center [803, 373] width 633 height 42
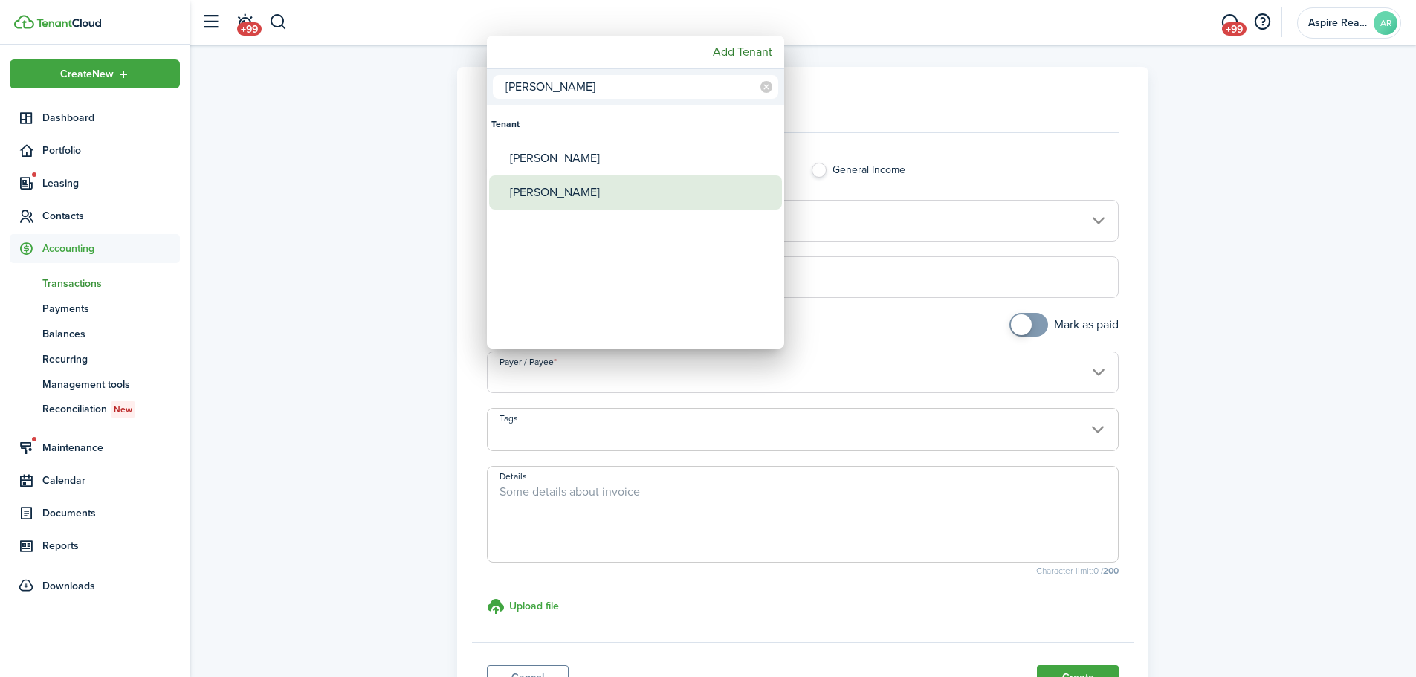
click at [517, 190] on div "[PERSON_NAME]" at bounding box center [641, 192] width 263 height 34
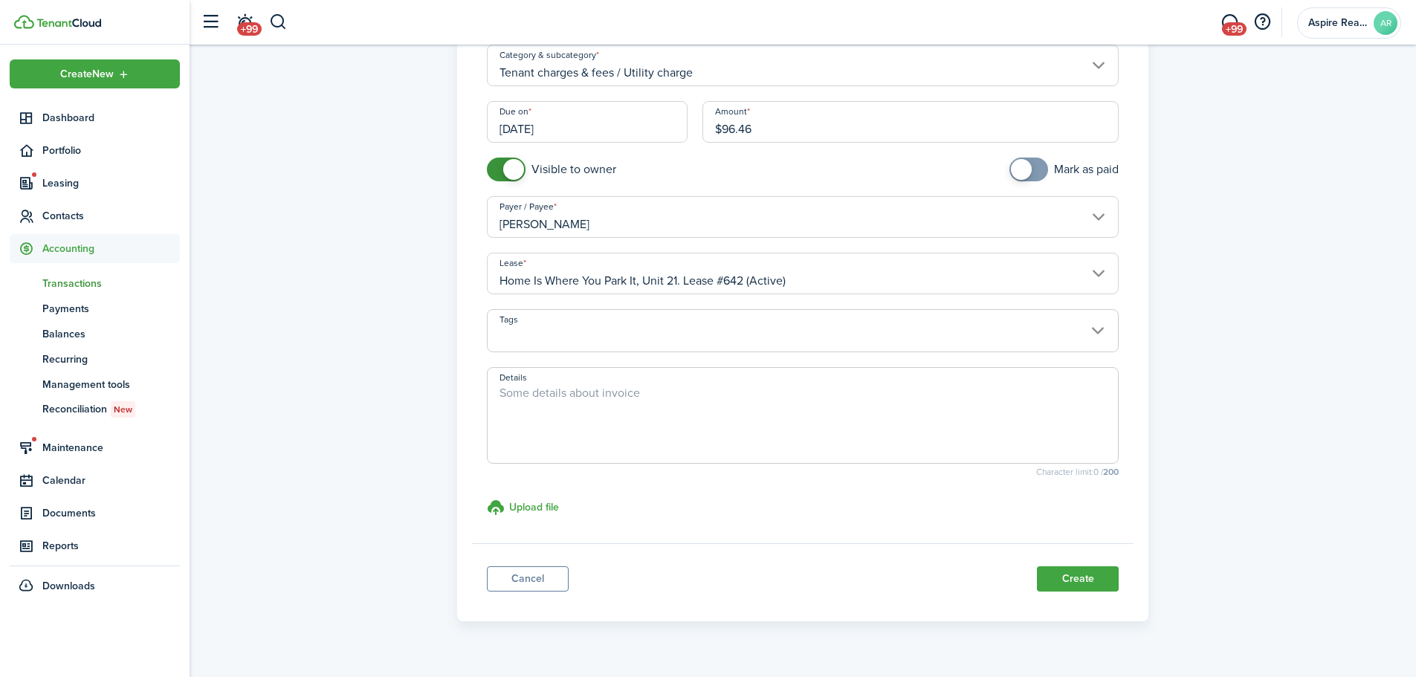
scroll to position [157, 0]
click at [940, 468] on button "Create" at bounding box center [1078, 577] width 82 height 25
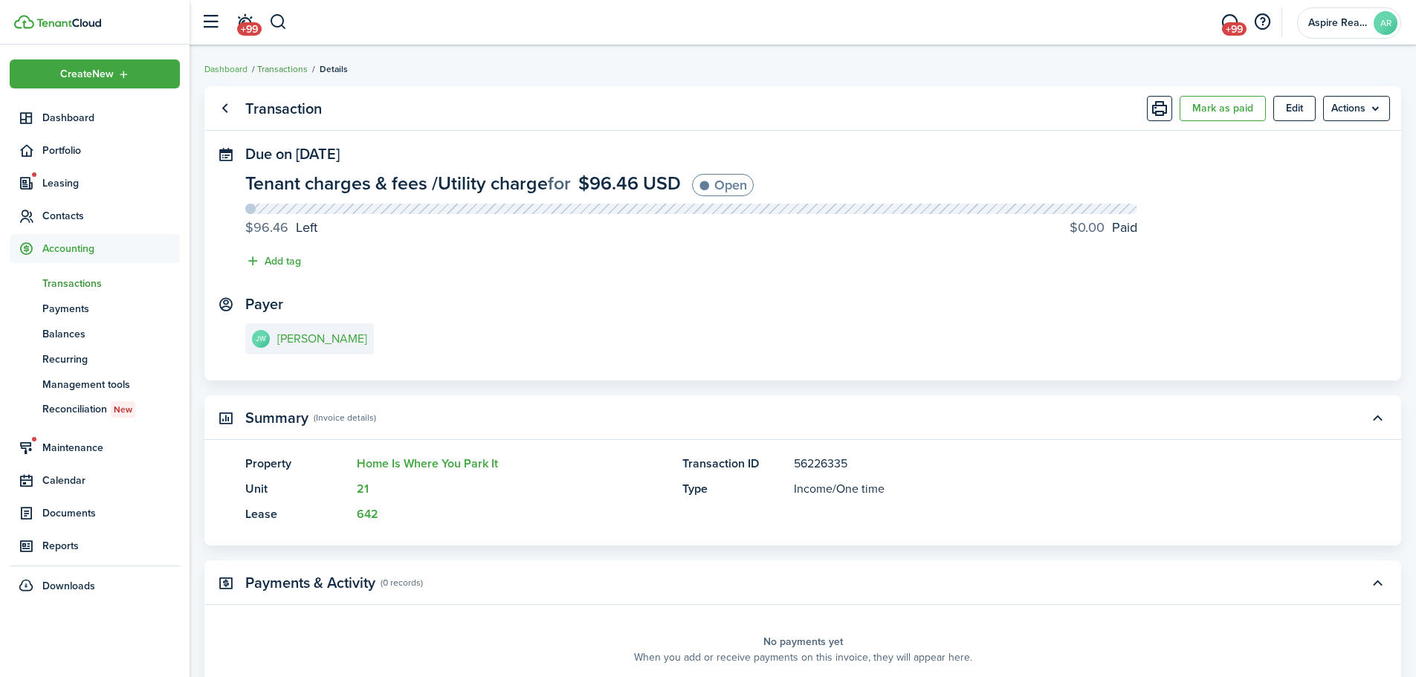
click at [280, 68] on link "Transactions" at bounding box center [282, 68] width 51 height 13
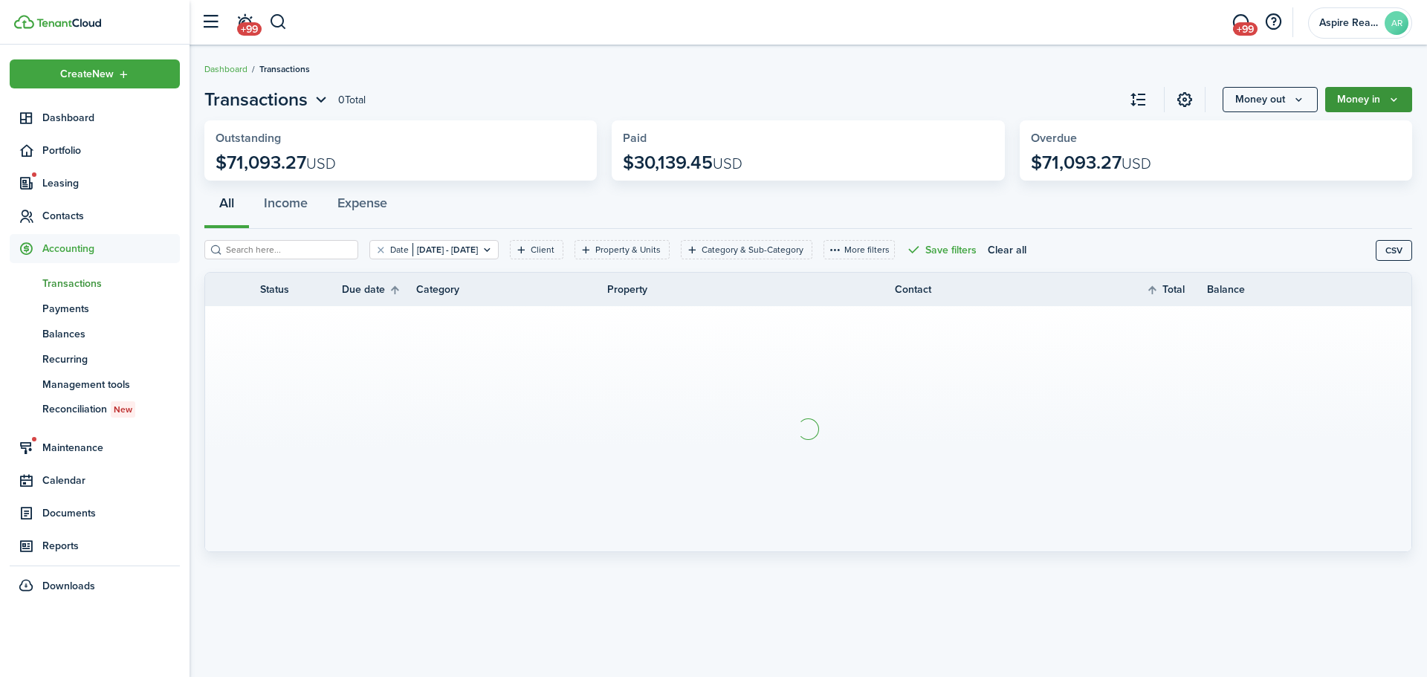
click at [940, 92] on button "Money in" at bounding box center [1369, 99] width 87 height 25
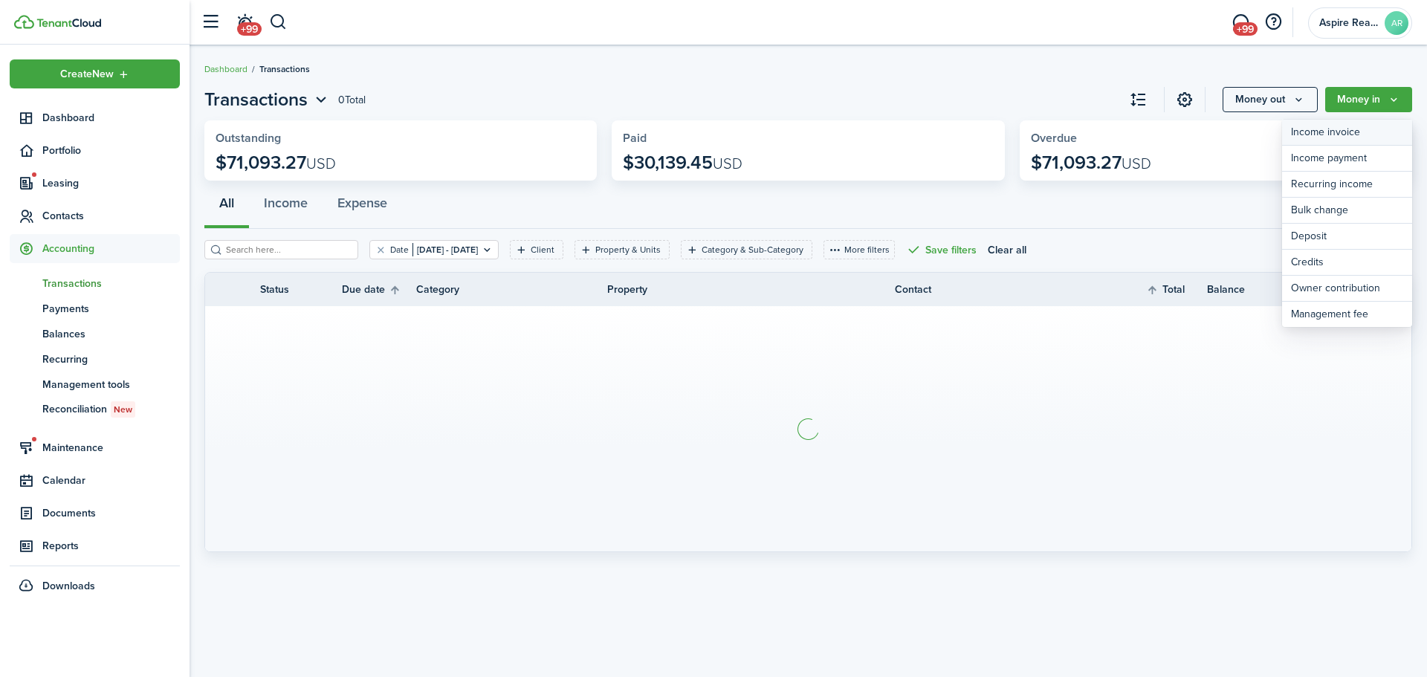
click at [940, 132] on link "Income invoice" at bounding box center [1347, 133] width 130 height 26
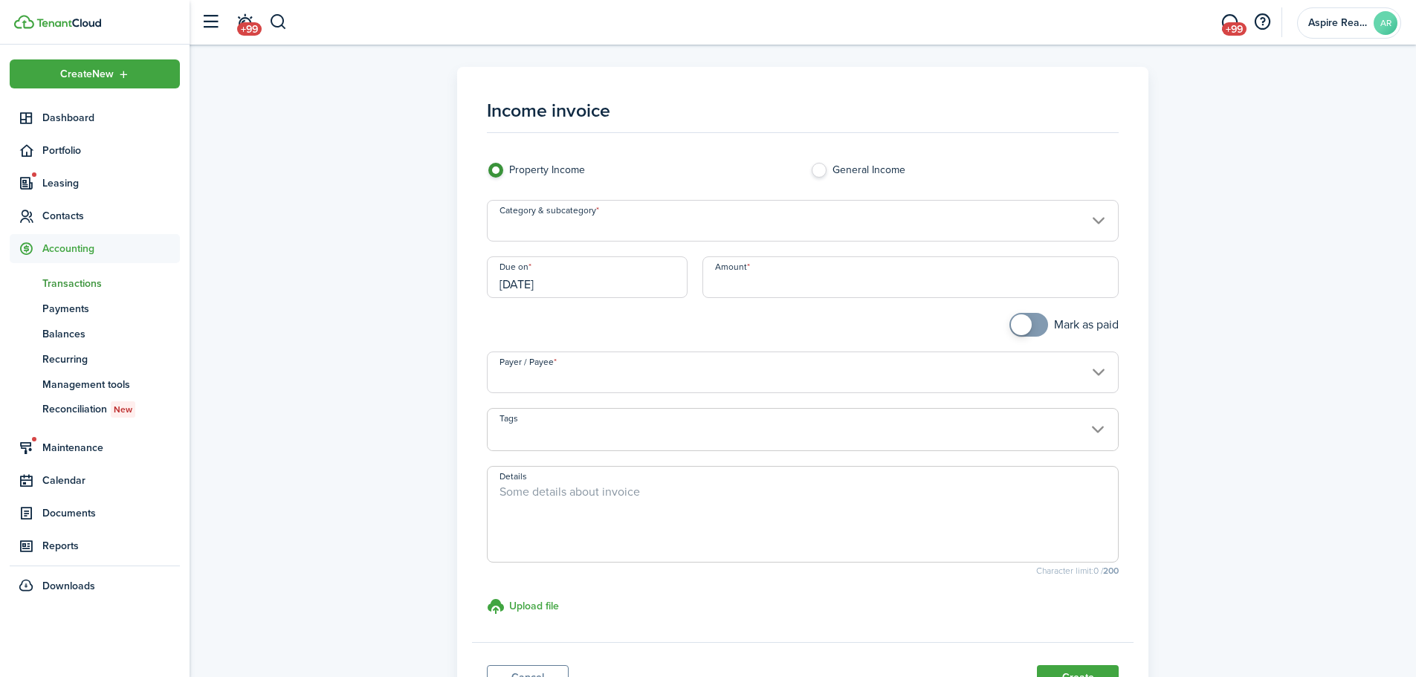
click at [599, 225] on input "Category & subcategory" at bounding box center [803, 221] width 633 height 42
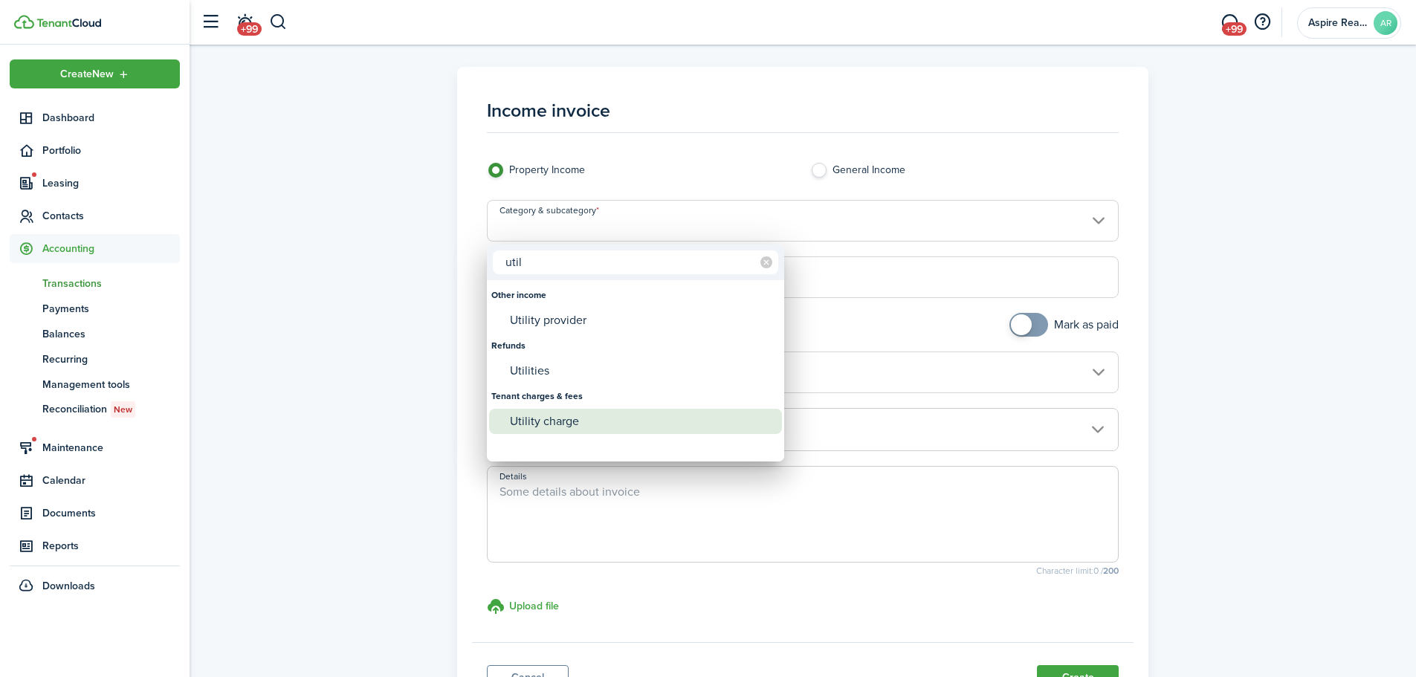
click at [539, 424] on div "Utility charge" at bounding box center [641, 421] width 263 height 25
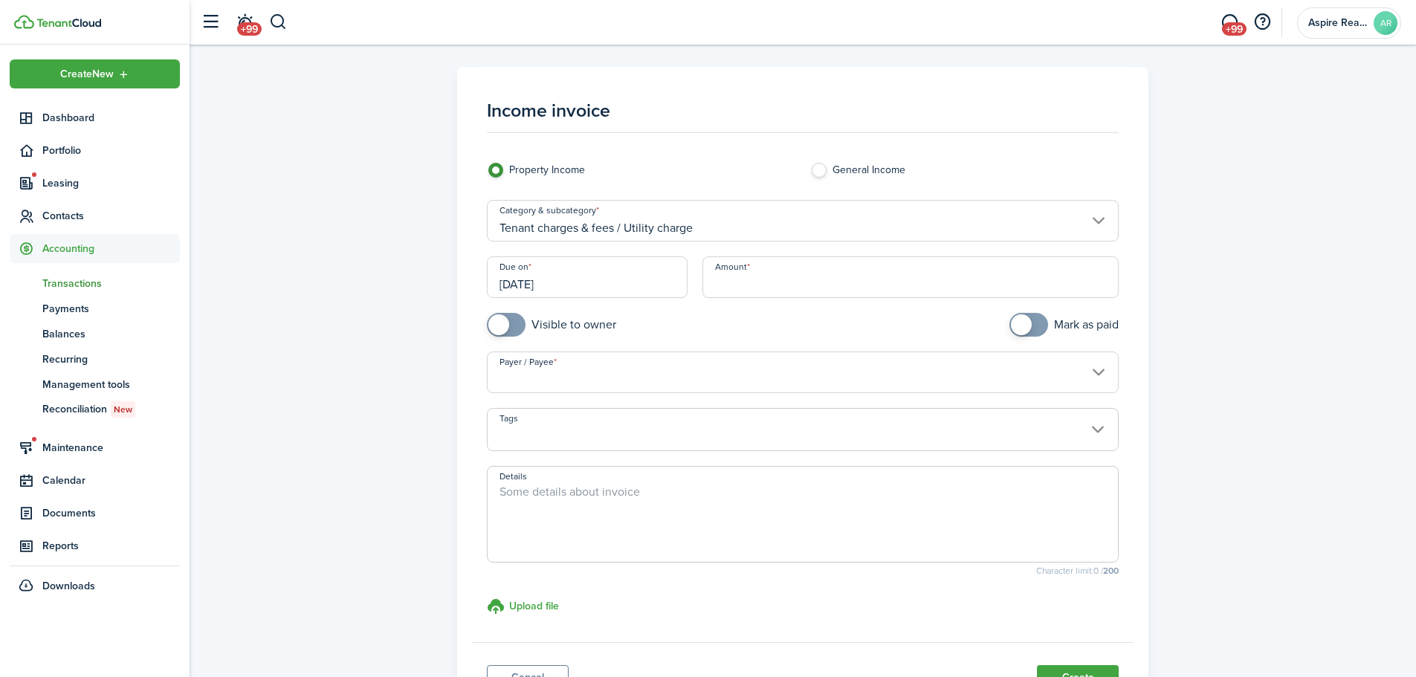
click at [711, 281] on input "Amount" at bounding box center [911, 277] width 417 height 42
click at [514, 324] on span at bounding box center [506, 325] width 15 height 24
click at [520, 372] on input "Payer / Payee" at bounding box center [803, 373] width 633 height 42
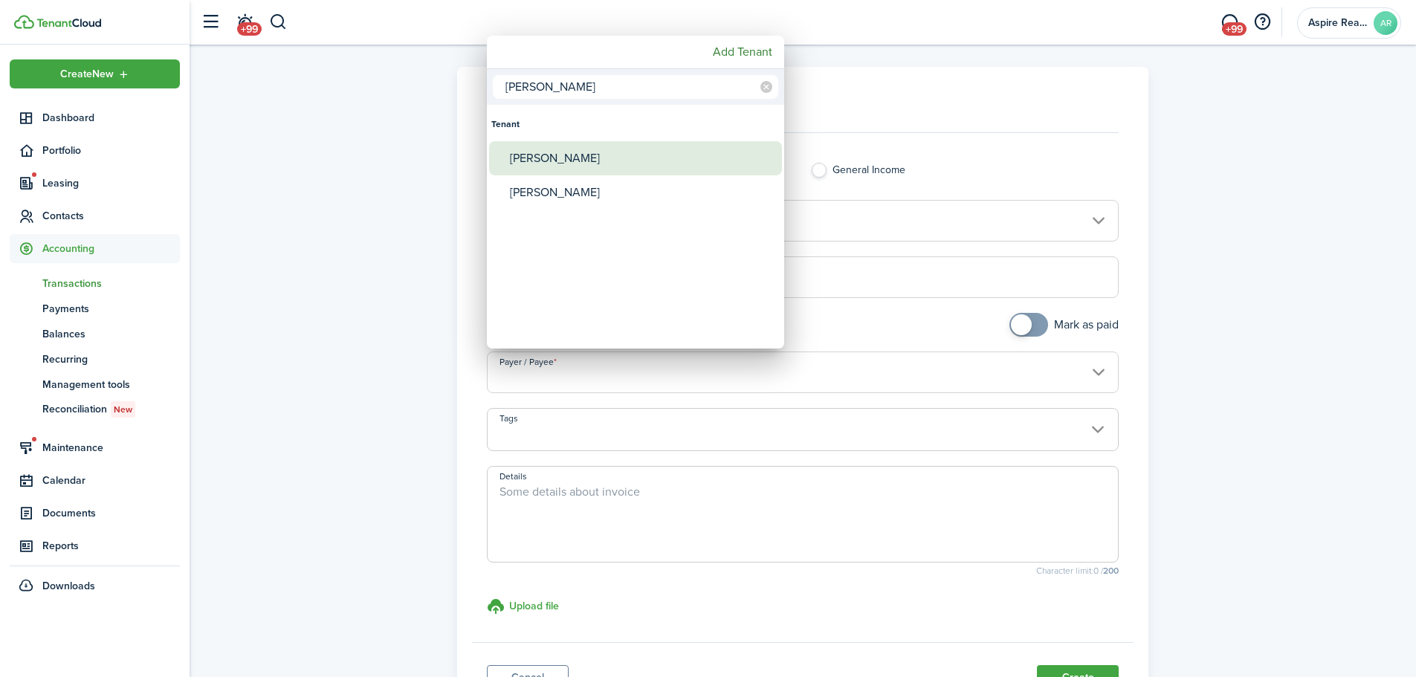
click at [513, 155] on div "[PERSON_NAME]" at bounding box center [641, 158] width 263 height 34
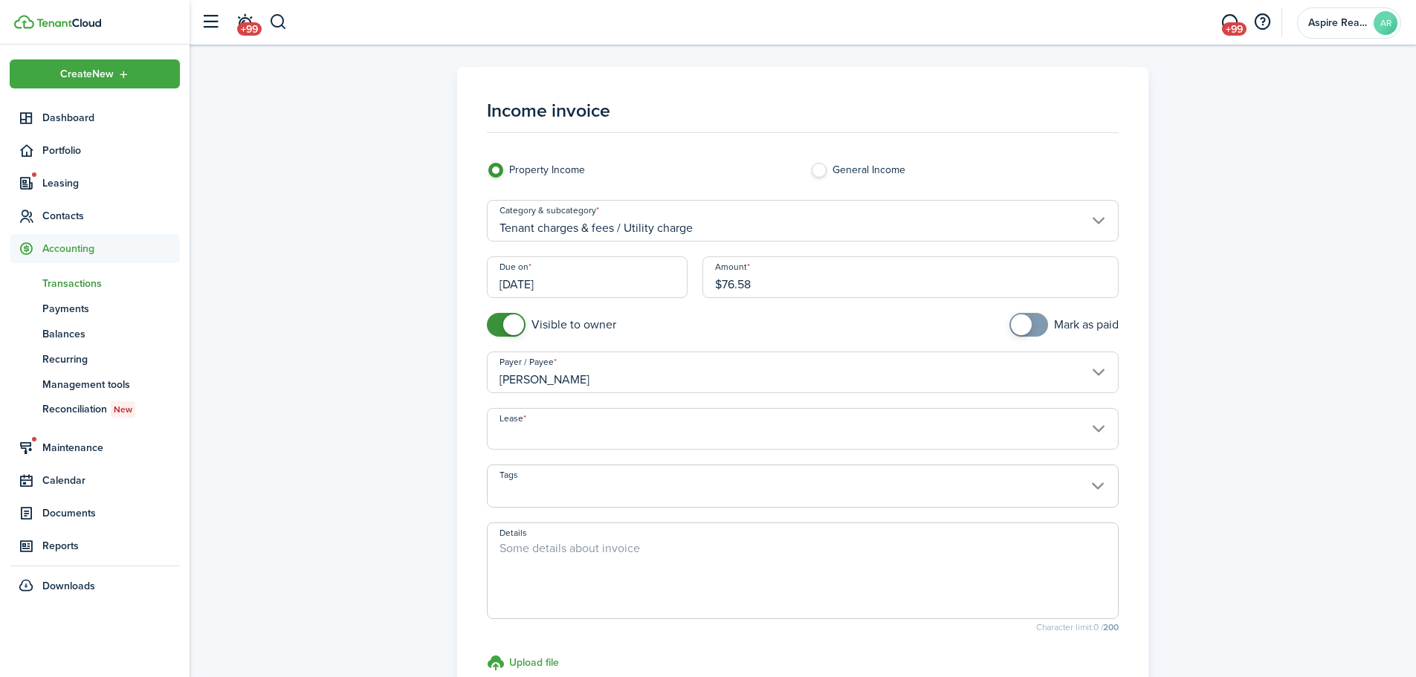
click at [750, 439] on input "Lease" at bounding box center [803, 429] width 633 height 42
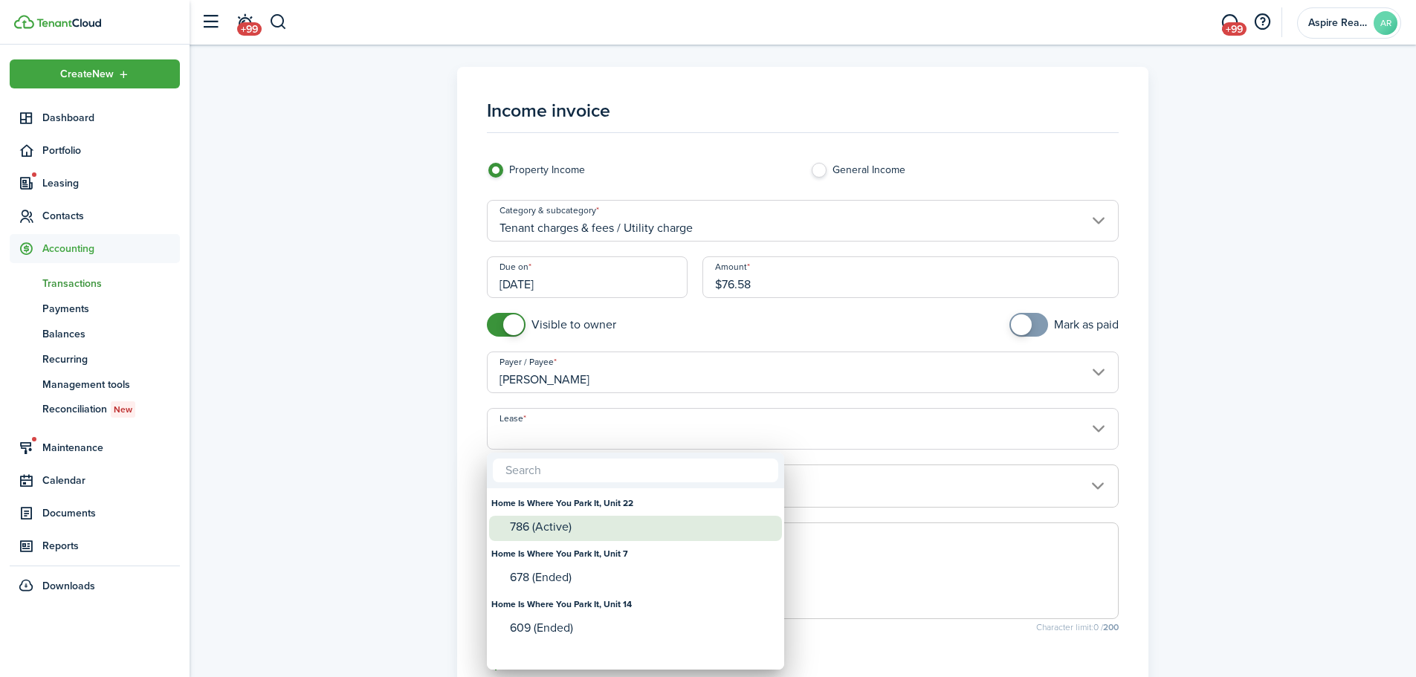
click at [592, 468] on div "786 (Active)" at bounding box center [641, 526] width 263 height 13
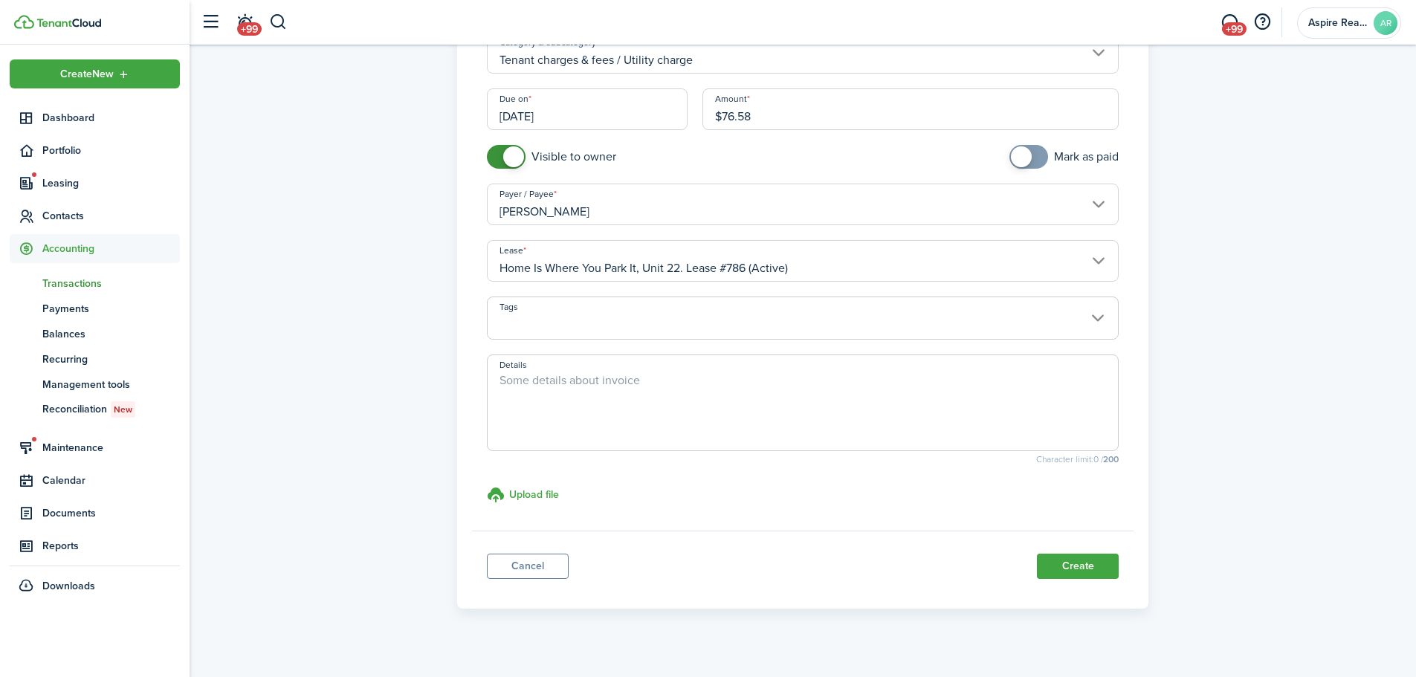
scroll to position [171, 0]
click at [940, 468] on button "Create" at bounding box center [1078, 563] width 82 height 25
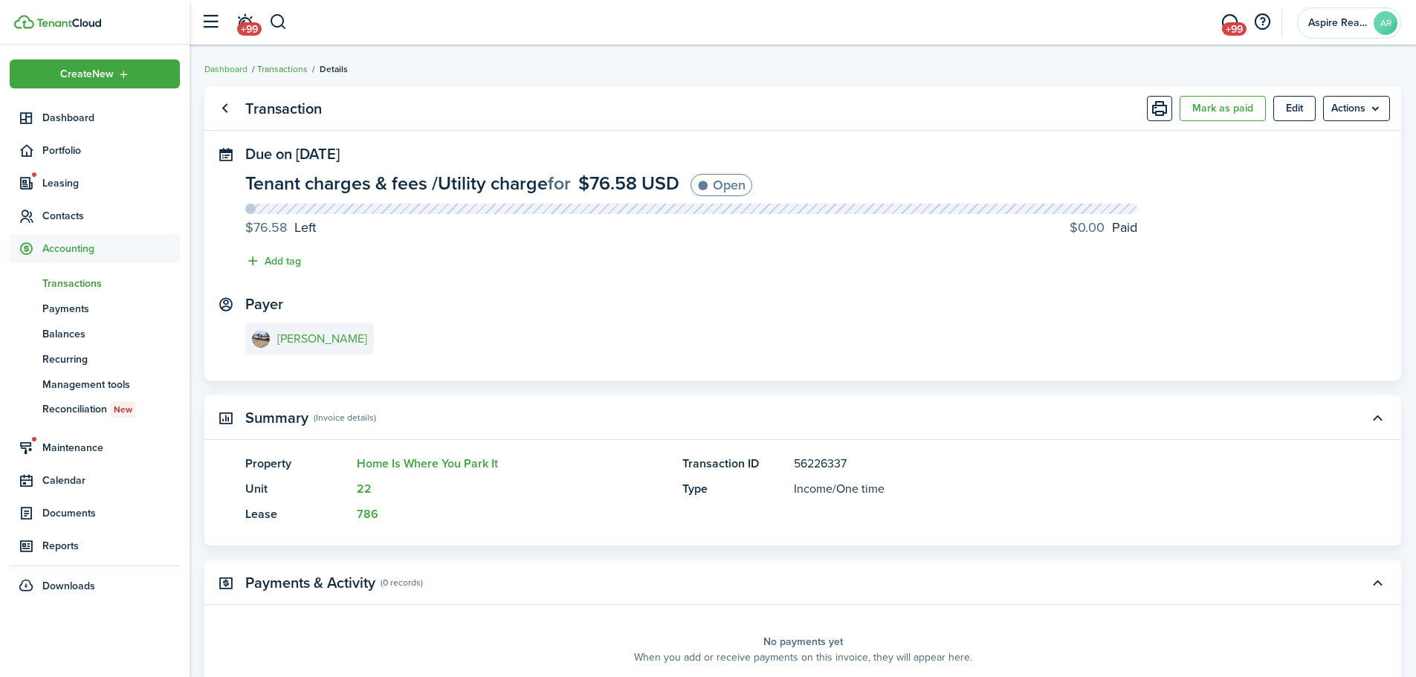
click at [282, 68] on link "Transactions" at bounding box center [282, 68] width 51 height 13
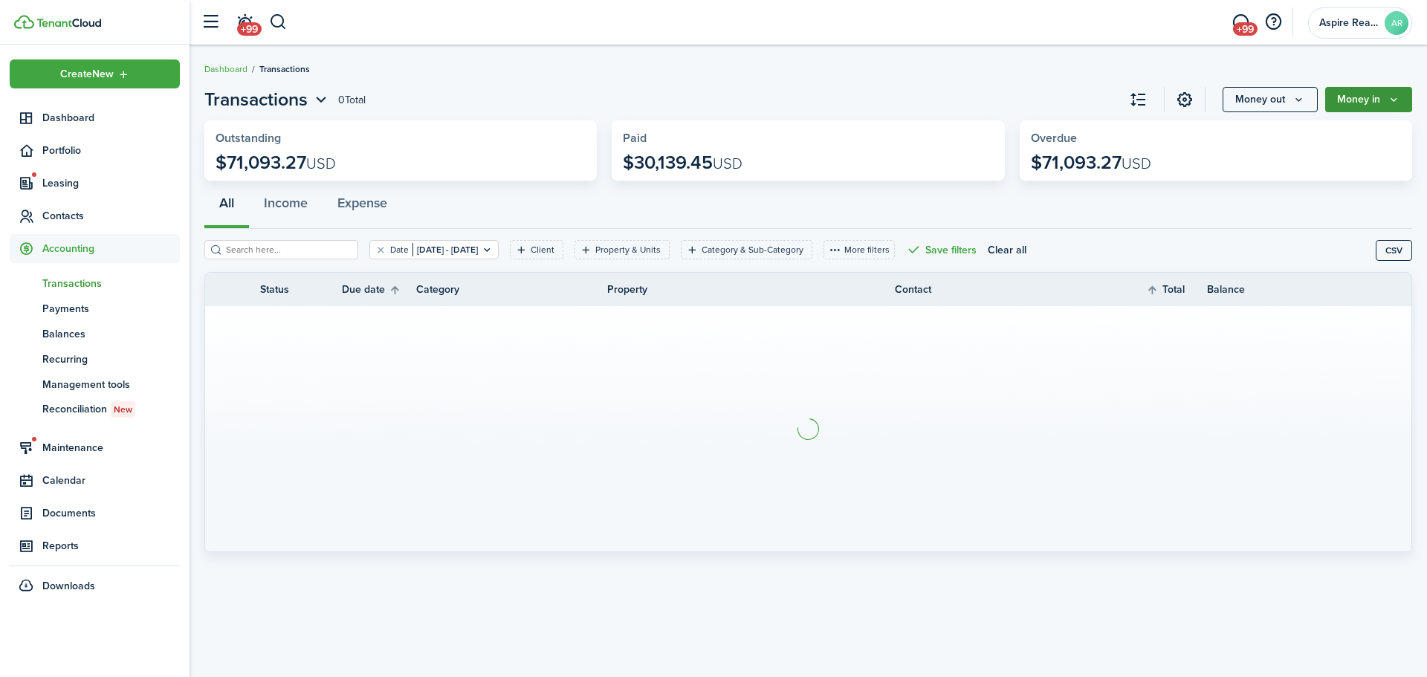
click at [940, 106] on button "Money in" at bounding box center [1369, 99] width 87 height 25
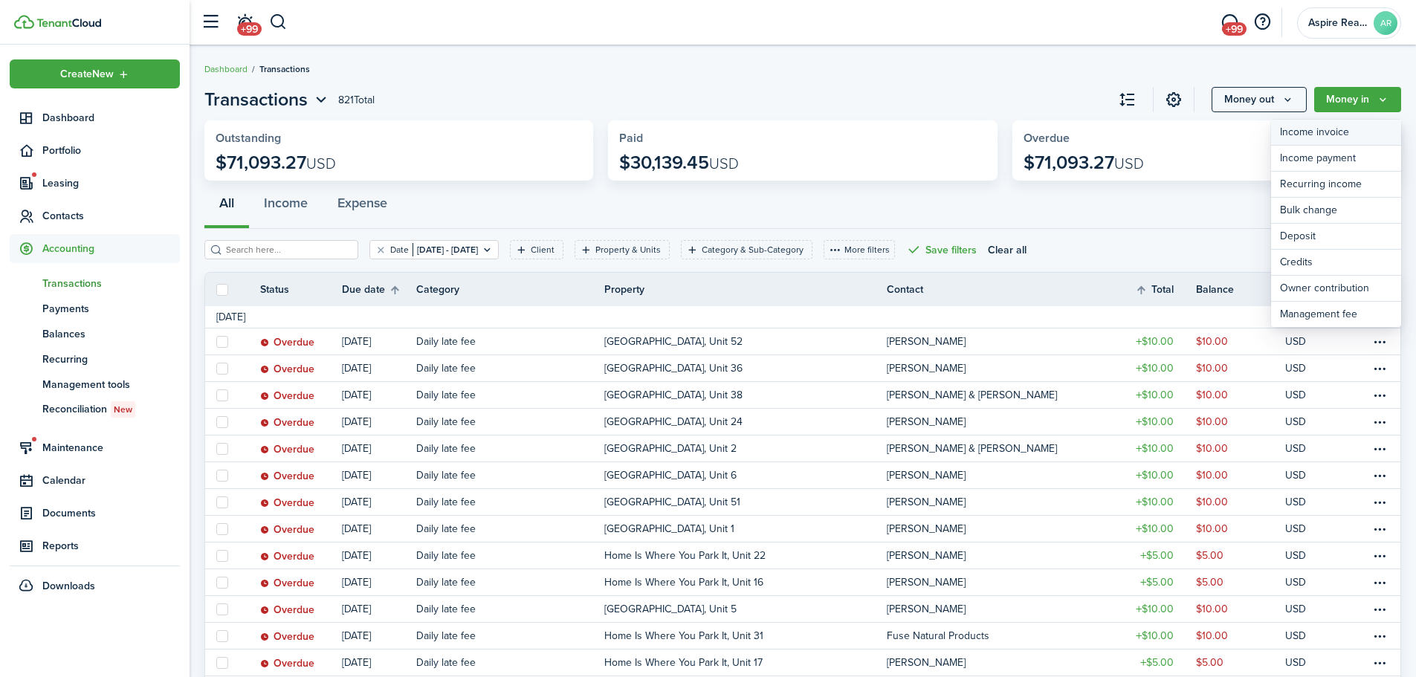
click at [940, 131] on link "Income invoice" at bounding box center [1336, 133] width 130 height 26
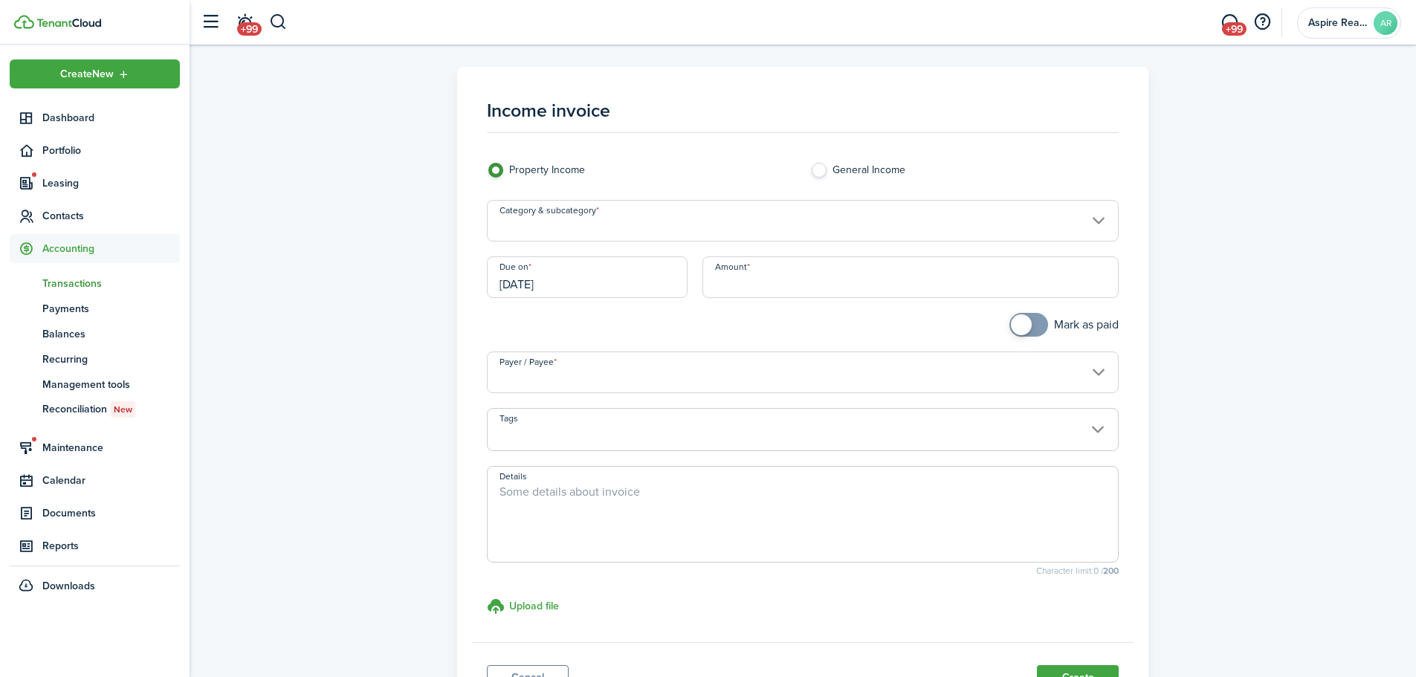
click at [639, 227] on input "Category & subcategory" at bounding box center [803, 221] width 633 height 42
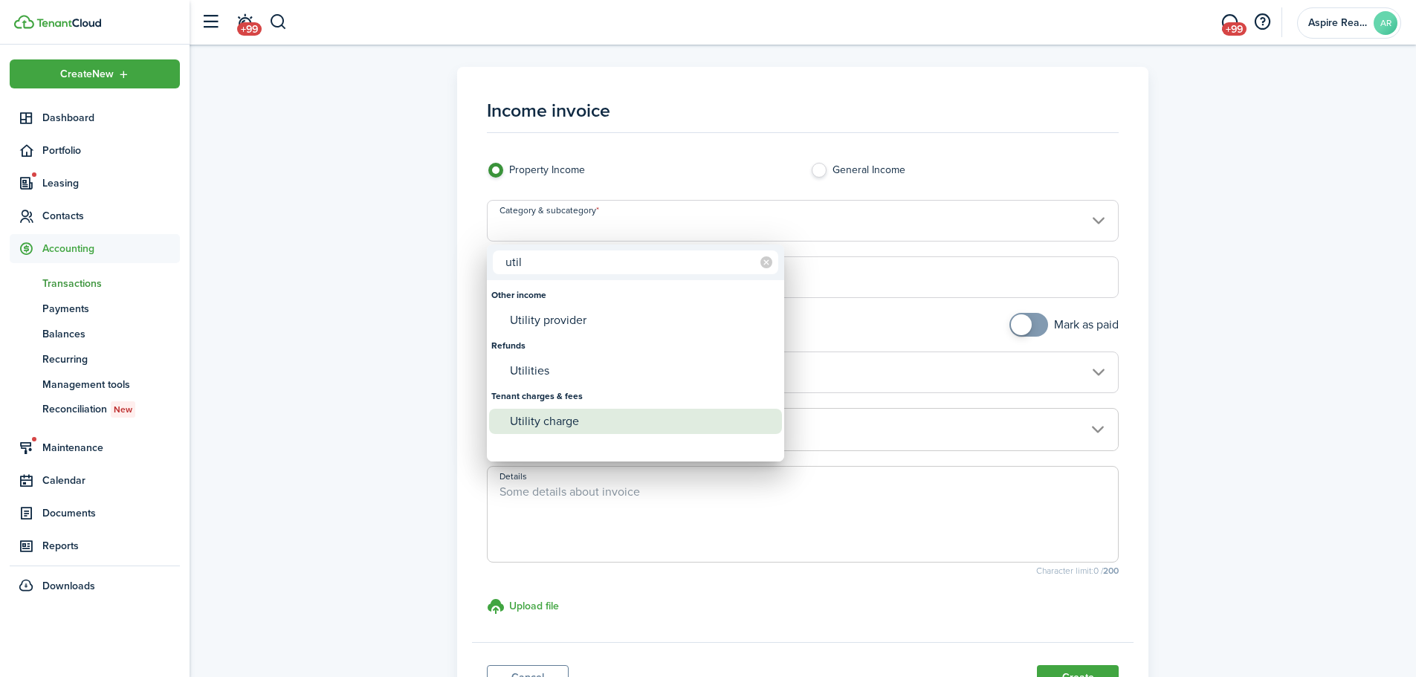
click at [568, 419] on div "Utility charge" at bounding box center [641, 421] width 263 height 25
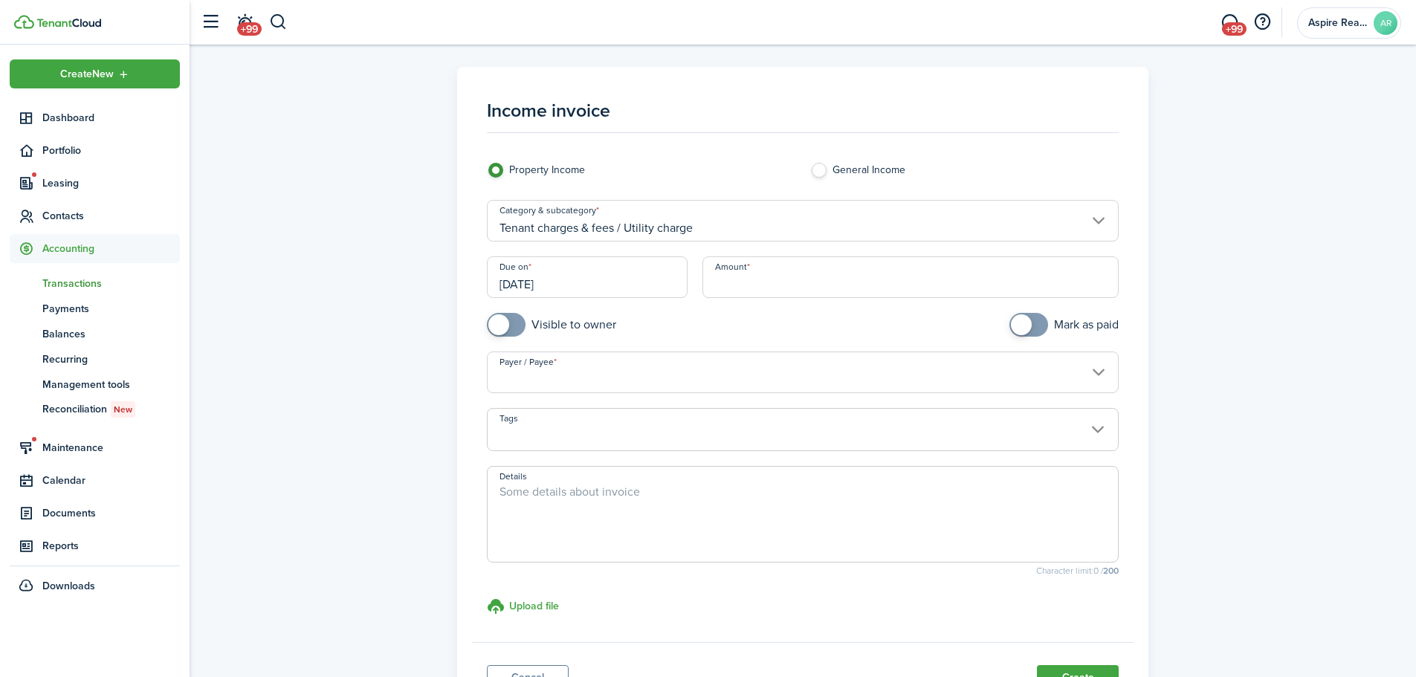
click at [726, 293] on input "Amount" at bounding box center [911, 277] width 417 height 42
click at [514, 323] on span at bounding box center [506, 325] width 15 height 24
click at [518, 375] on input "Payer / Payee" at bounding box center [803, 373] width 633 height 42
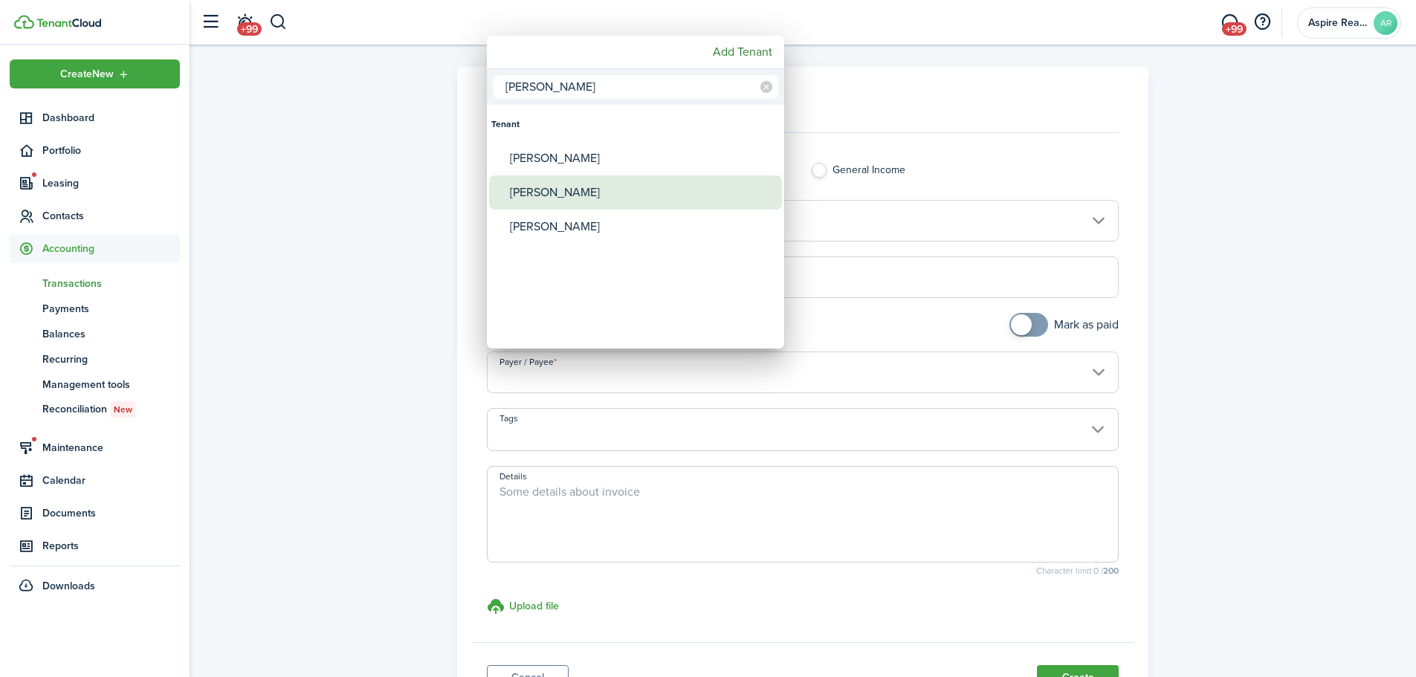
click at [544, 195] on div "[PERSON_NAME]" at bounding box center [641, 192] width 263 height 34
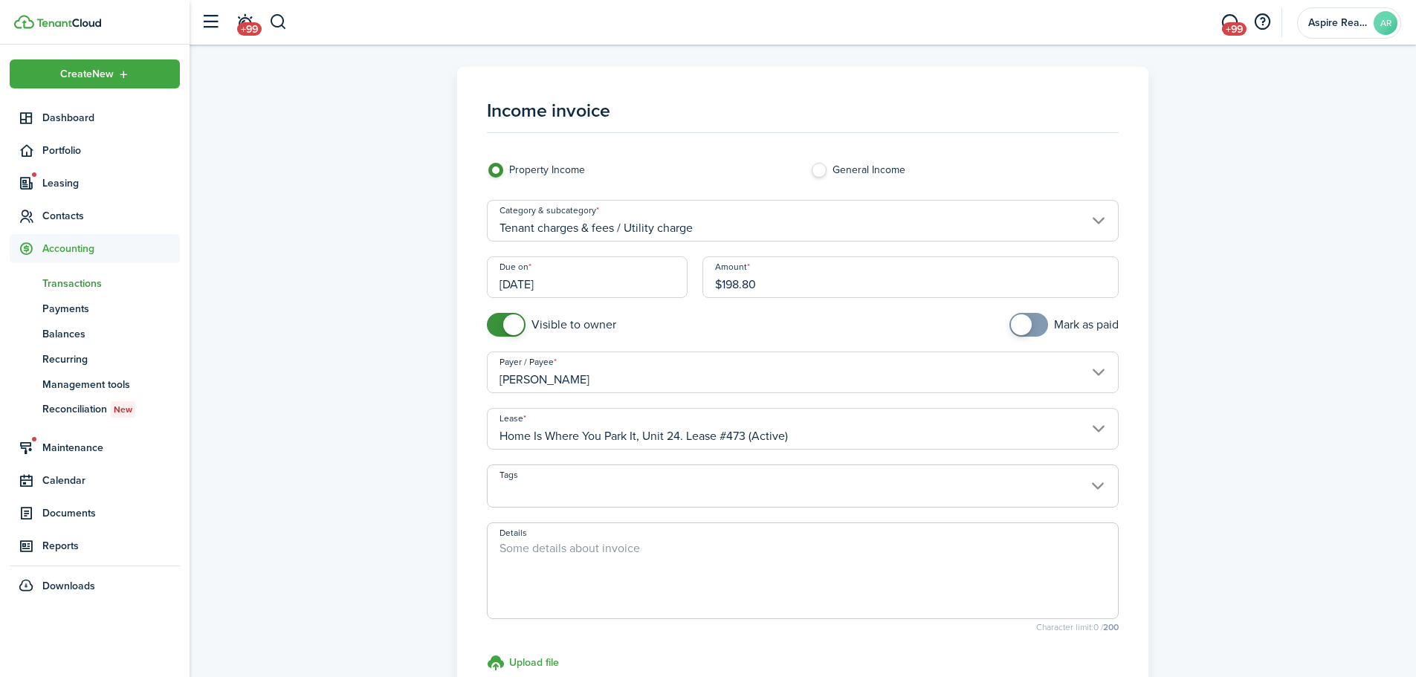
scroll to position [185, 0]
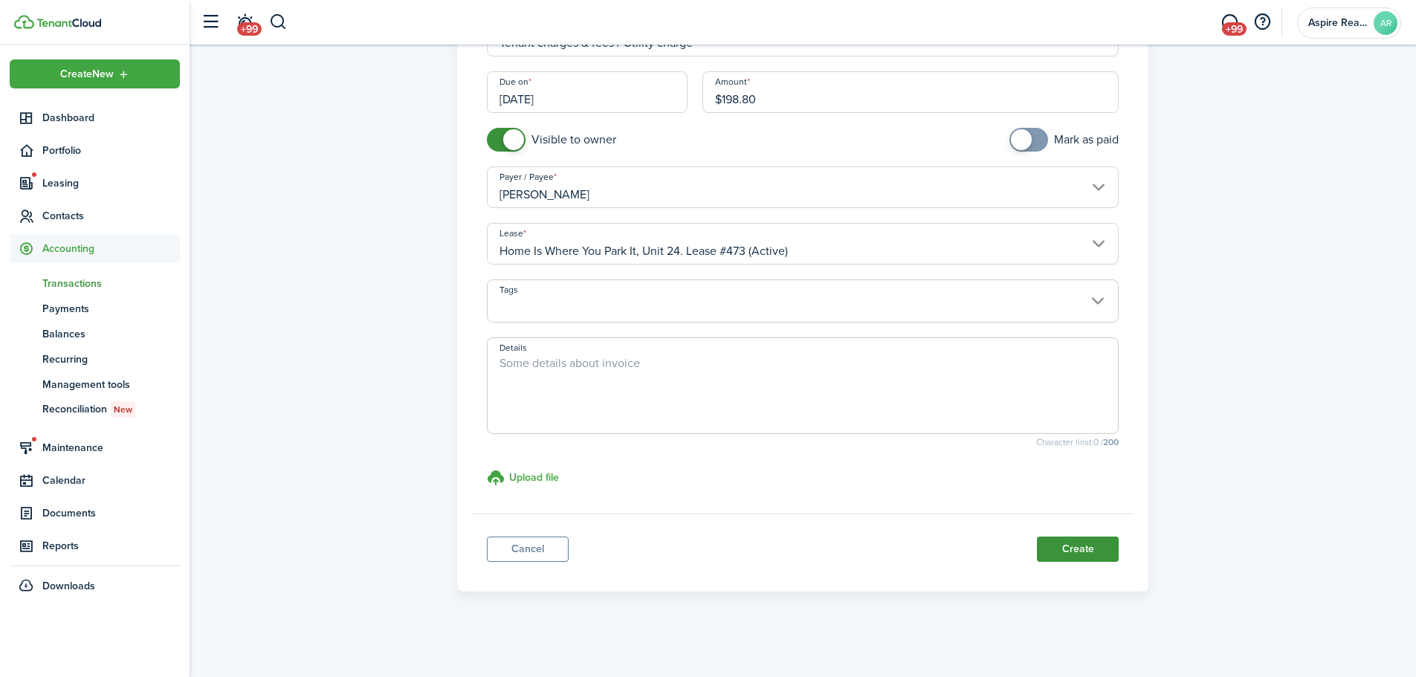
click at [940, 468] on button "Create" at bounding box center [1078, 549] width 82 height 25
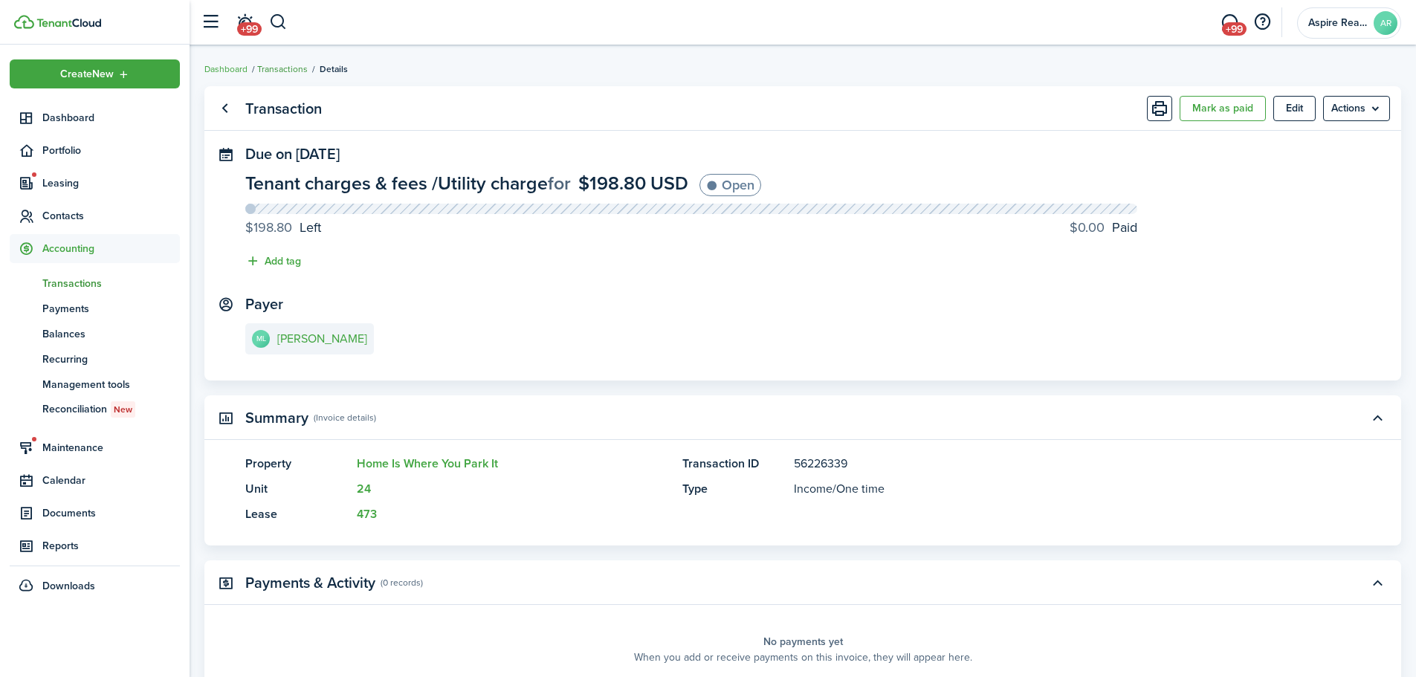
click at [282, 71] on link "Transactions" at bounding box center [282, 68] width 51 height 13
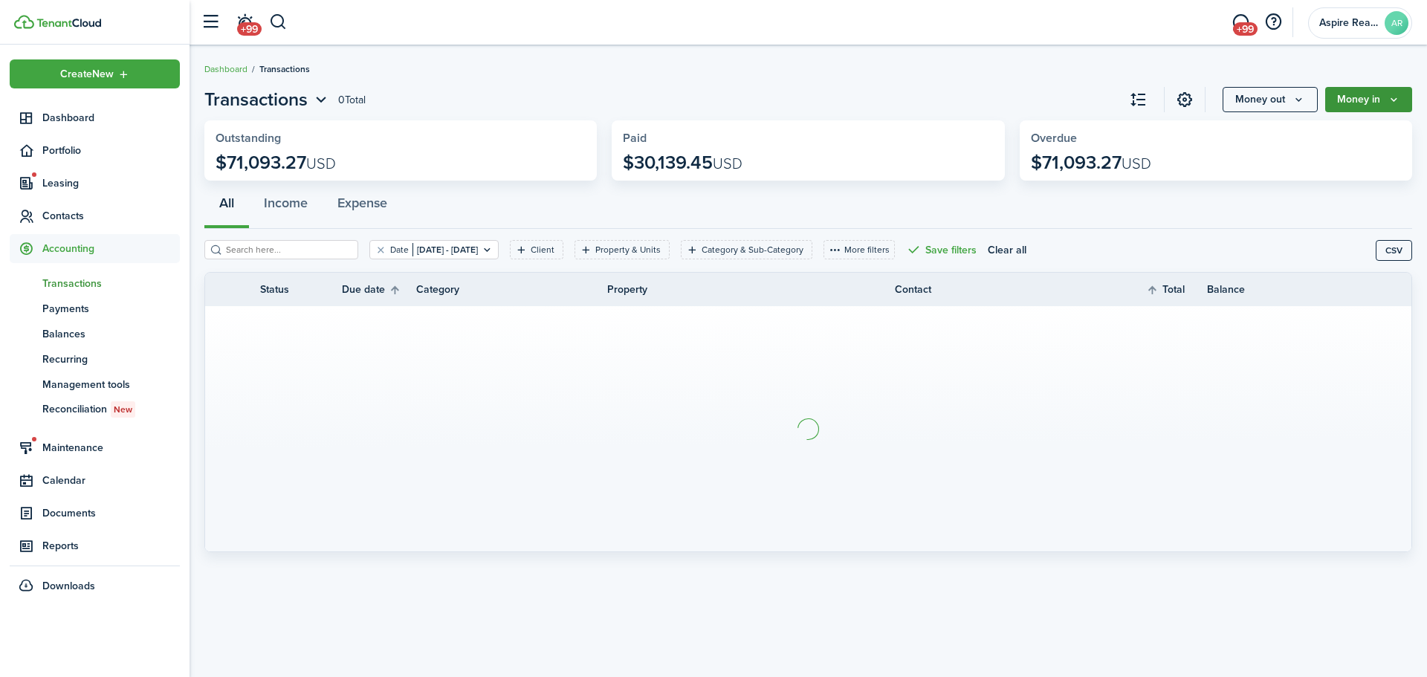
click at [940, 104] on button "Money in" at bounding box center [1369, 99] width 87 height 25
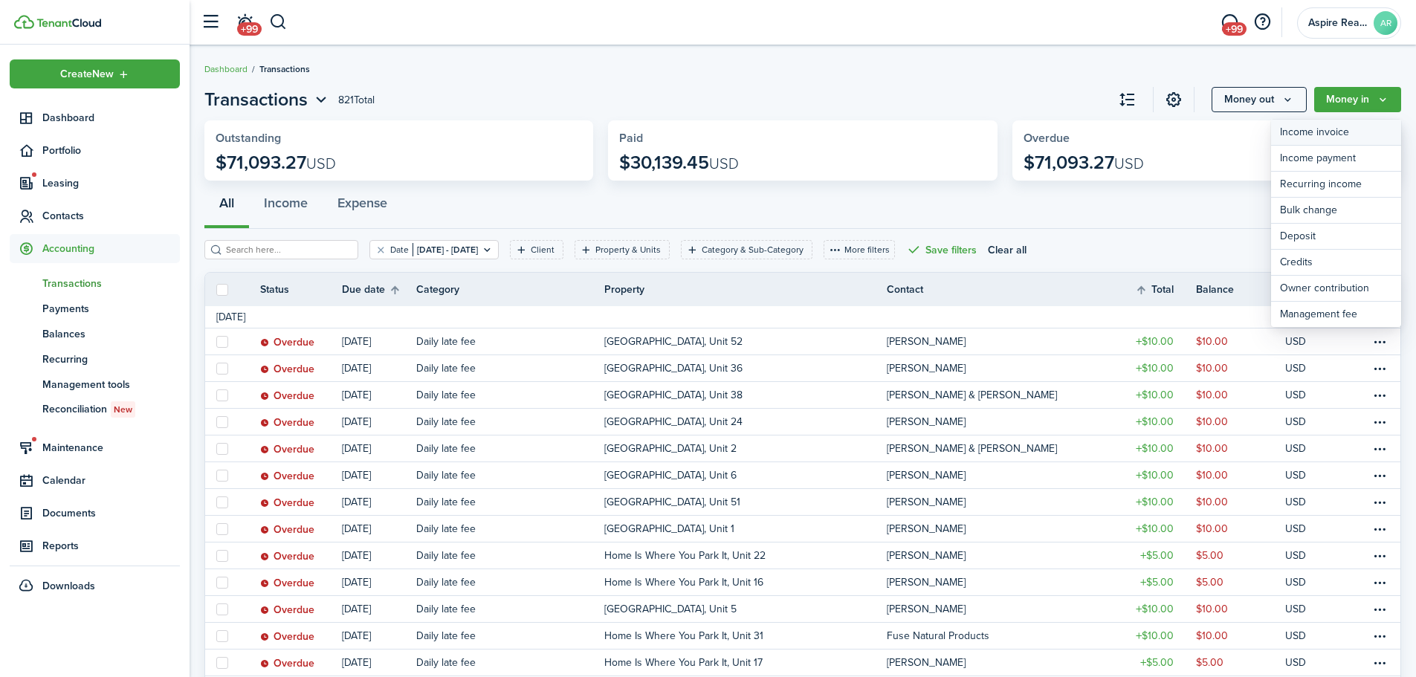
click at [940, 138] on link "Income invoice" at bounding box center [1336, 133] width 130 height 26
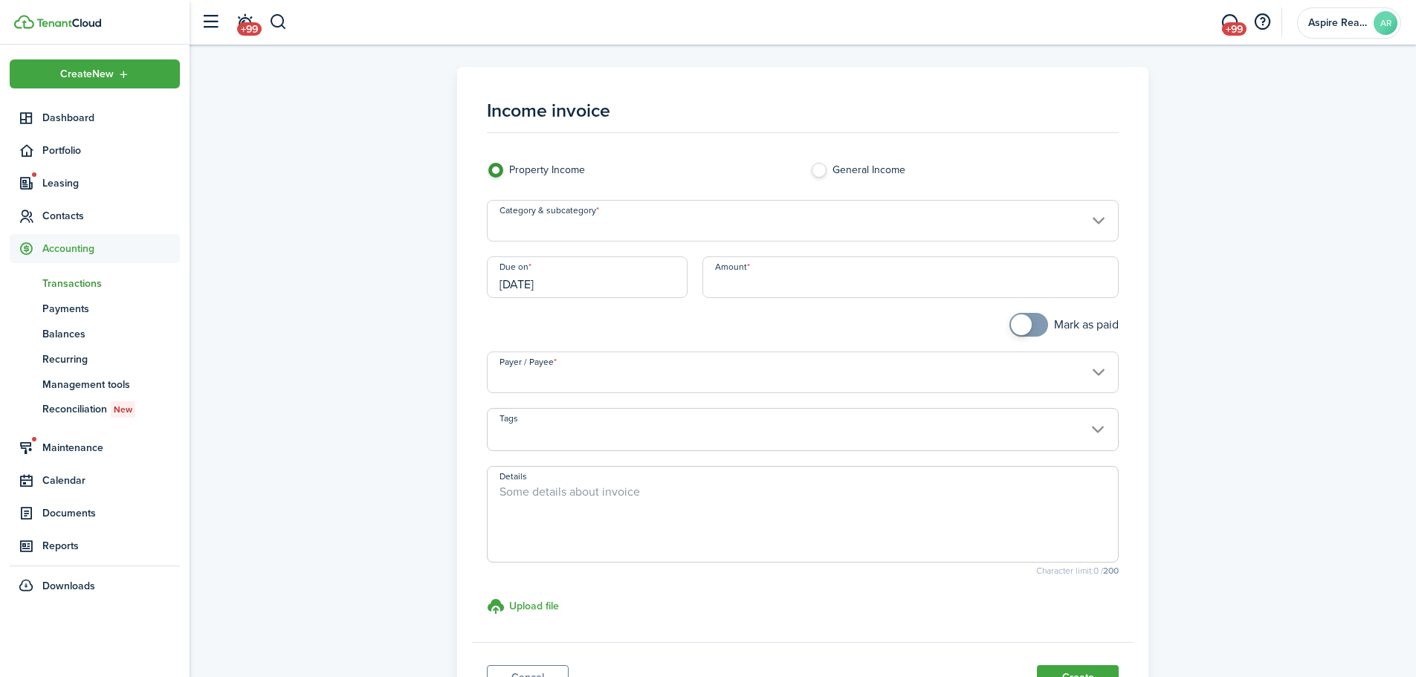
click at [746, 279] on input "Amount" at bounding box center [911, 277] width 417 height 42
click at [615, 229] on input "Category & subcategory" at bounding box center [803, 221] width 633 height 42
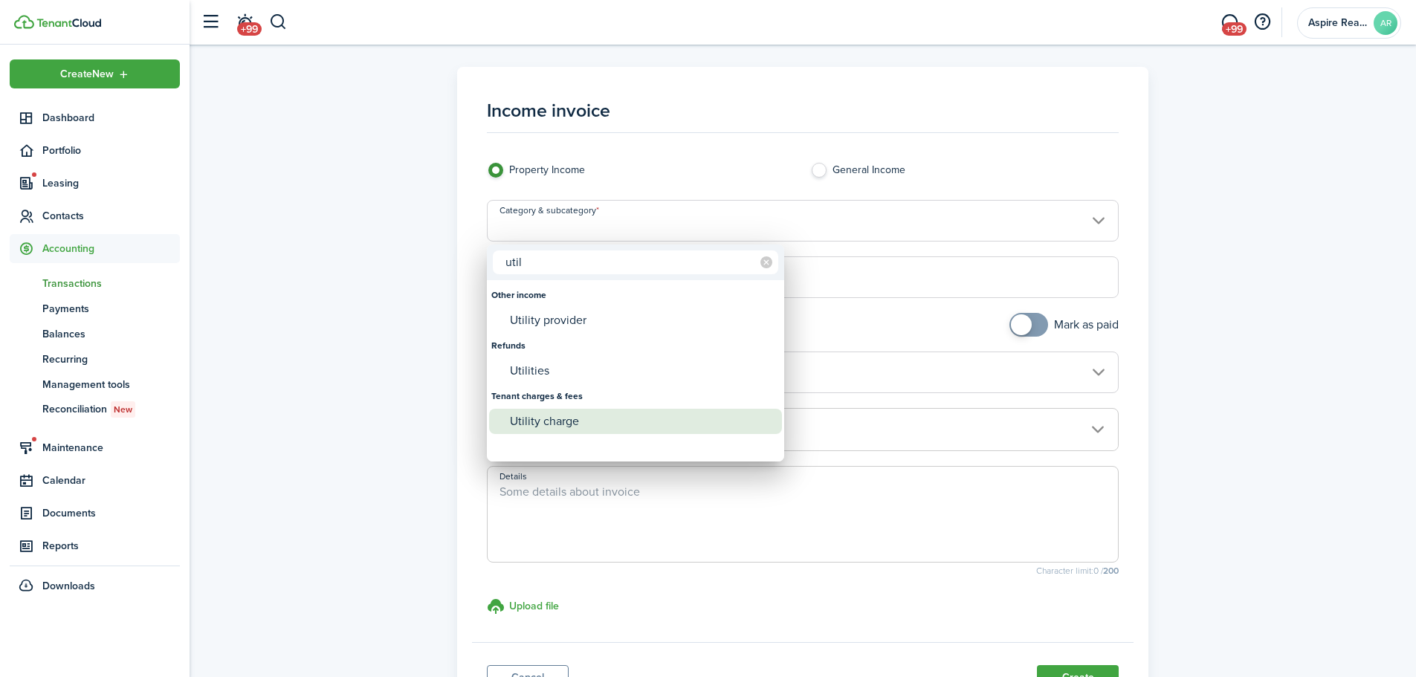
click at [561, 422] on div "Utility charge" at bounding box center [641, 421] width 263 height 25
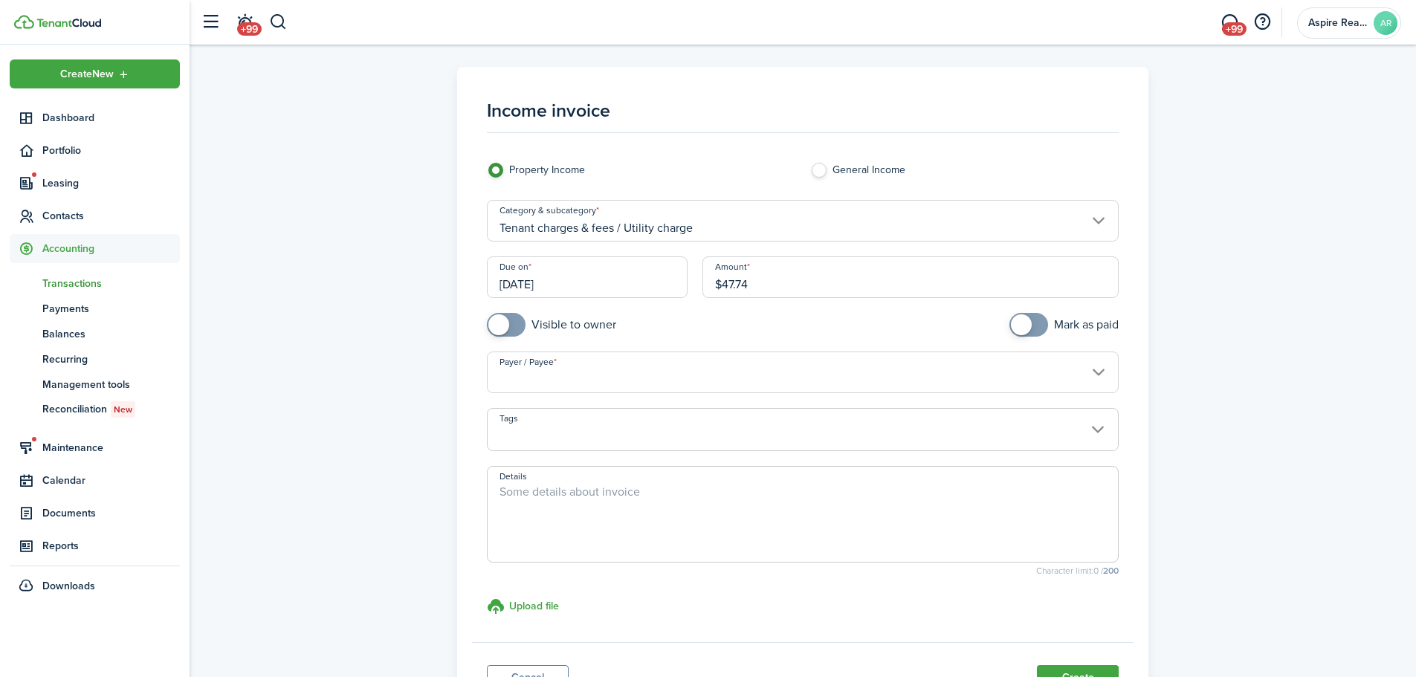
click at [514, 323] on span at bounding box center [506, 325] width 15 height 24
click at [514, 381] on input "Payer / Payee" at bounding box center [803, 373] width 633 height 42
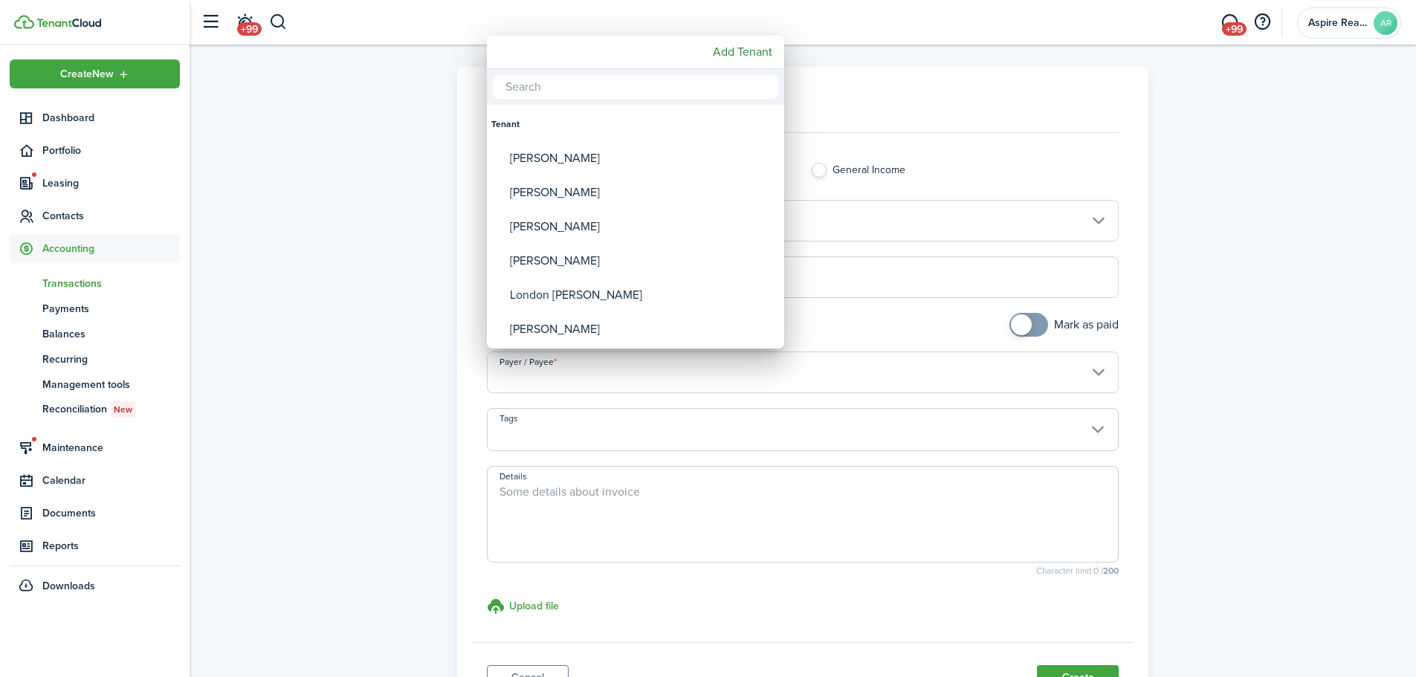
click at [549, 87] on input "text" at bounding box center [635, 87] width 285 height 24
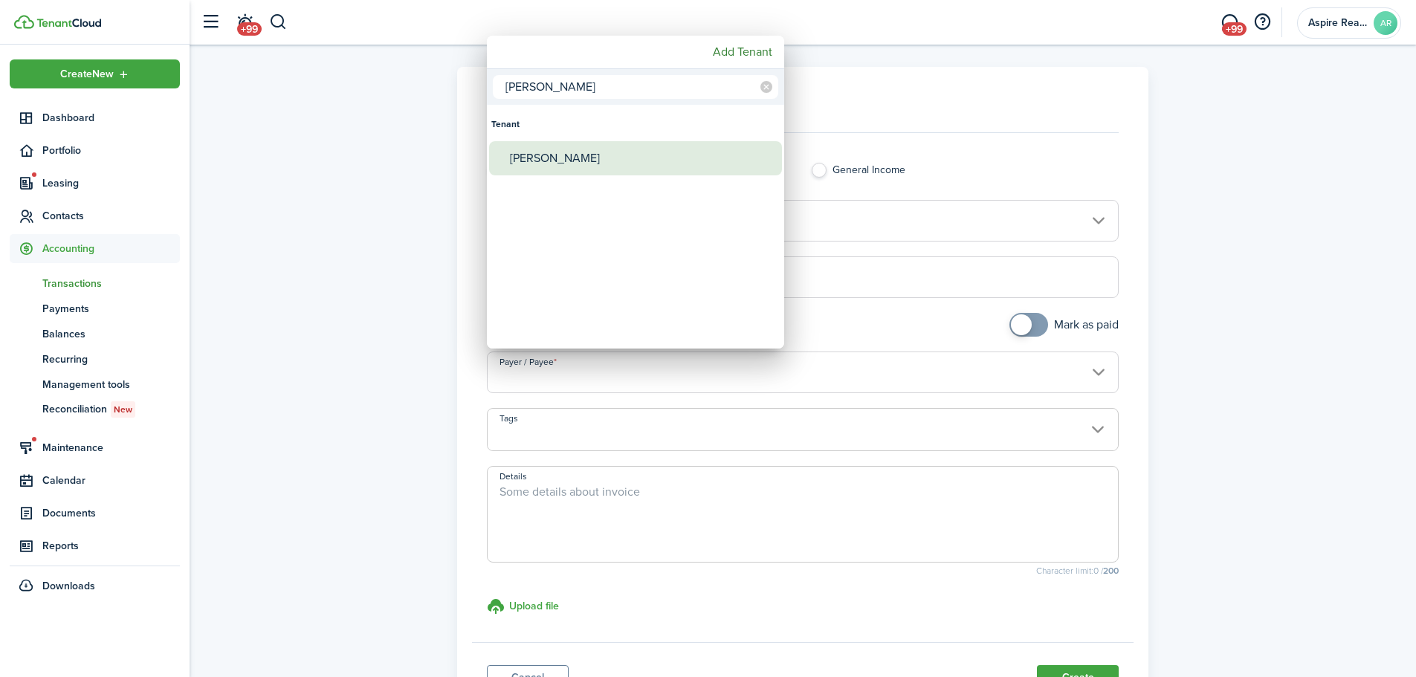
click at [549, 149] on div "[PERSON_NAME]" at bounding box center [641, 158] width 263 height 34
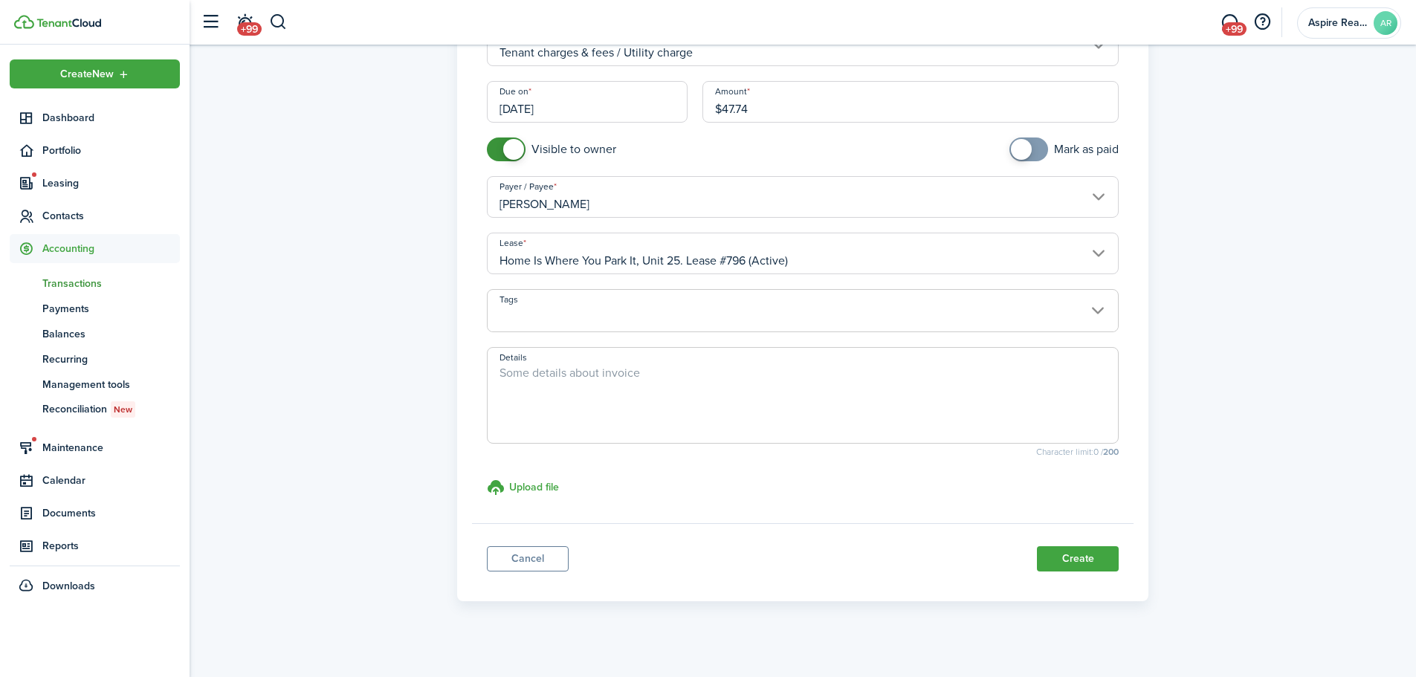
scroll to position [183, 0]
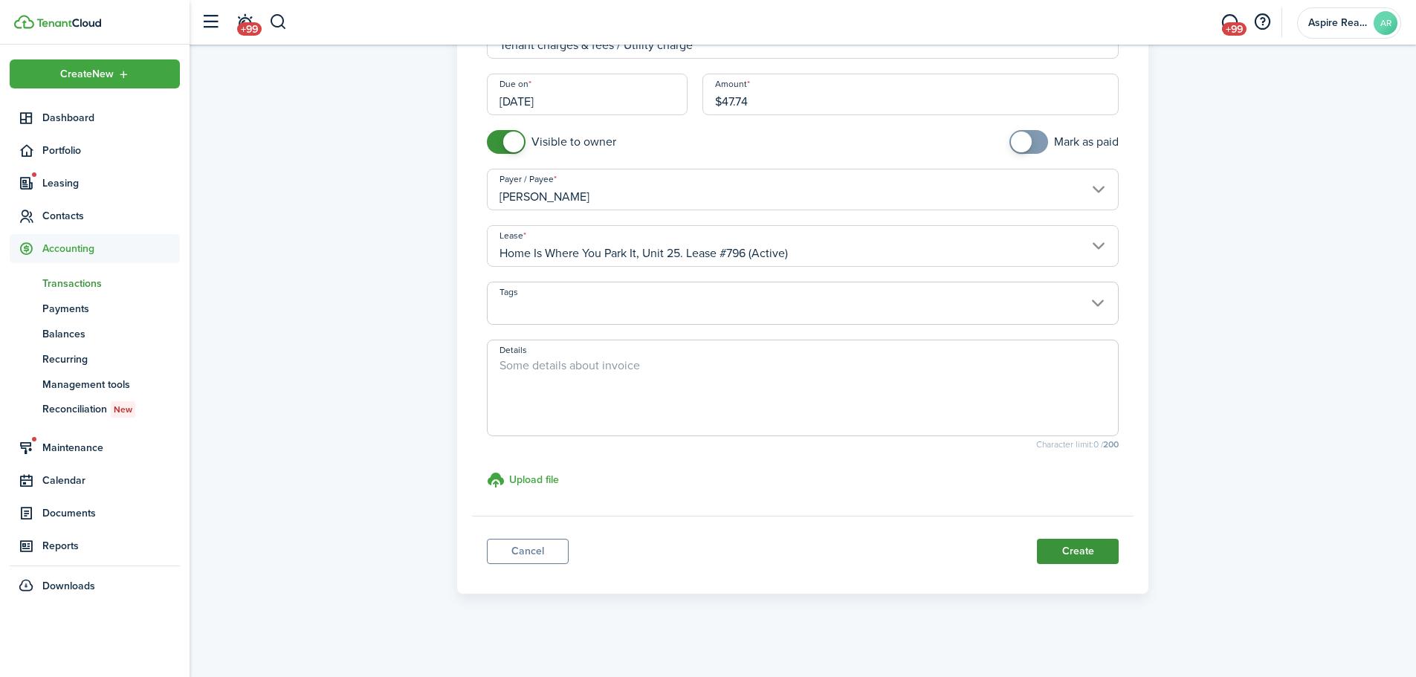
click at [940, 468] on button "Create" at bounding box center [1078, 551] width 82 height 25
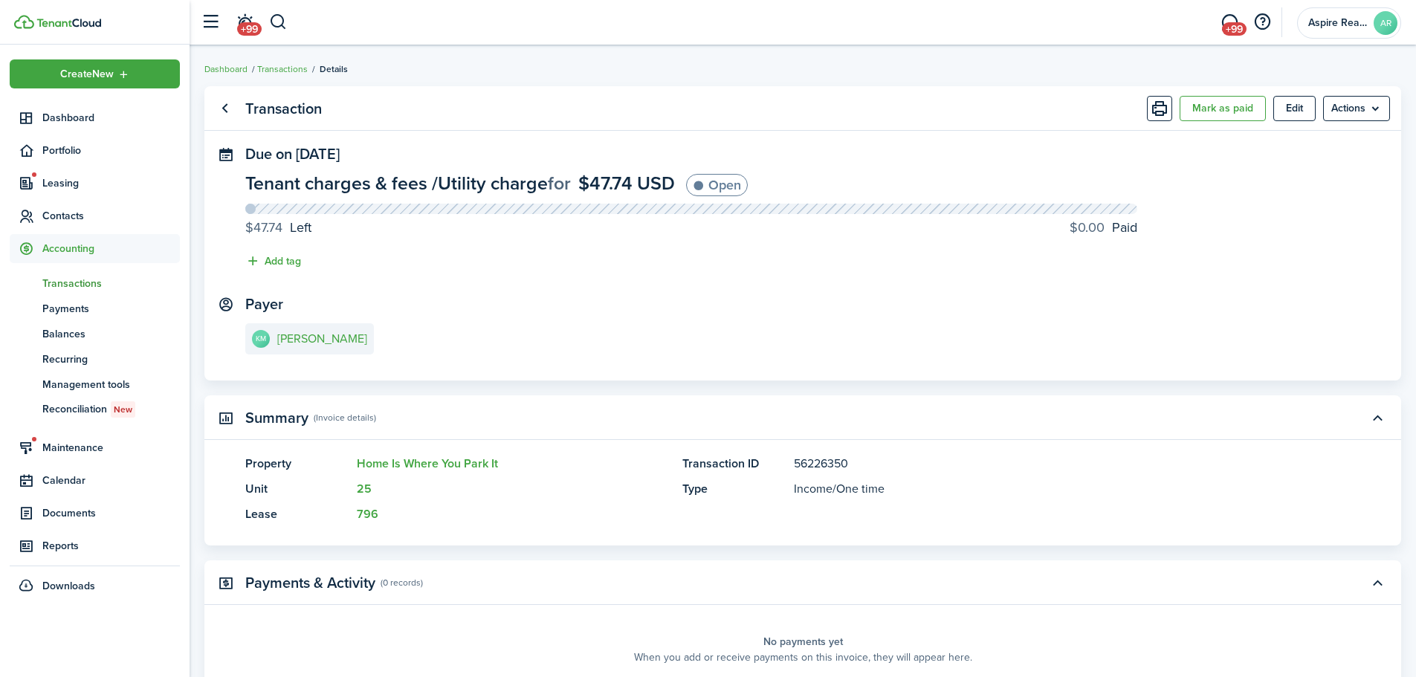
click at [940, 468] on transaction-view-wrapper "Transaction Mark as paid Edit Actions Due on [DATE] Tenant charges & fees / Uti…" at bounding box center [803, 469] width 1227 height 780
